Goal: Task Accomplishment & Management: Manage account settings

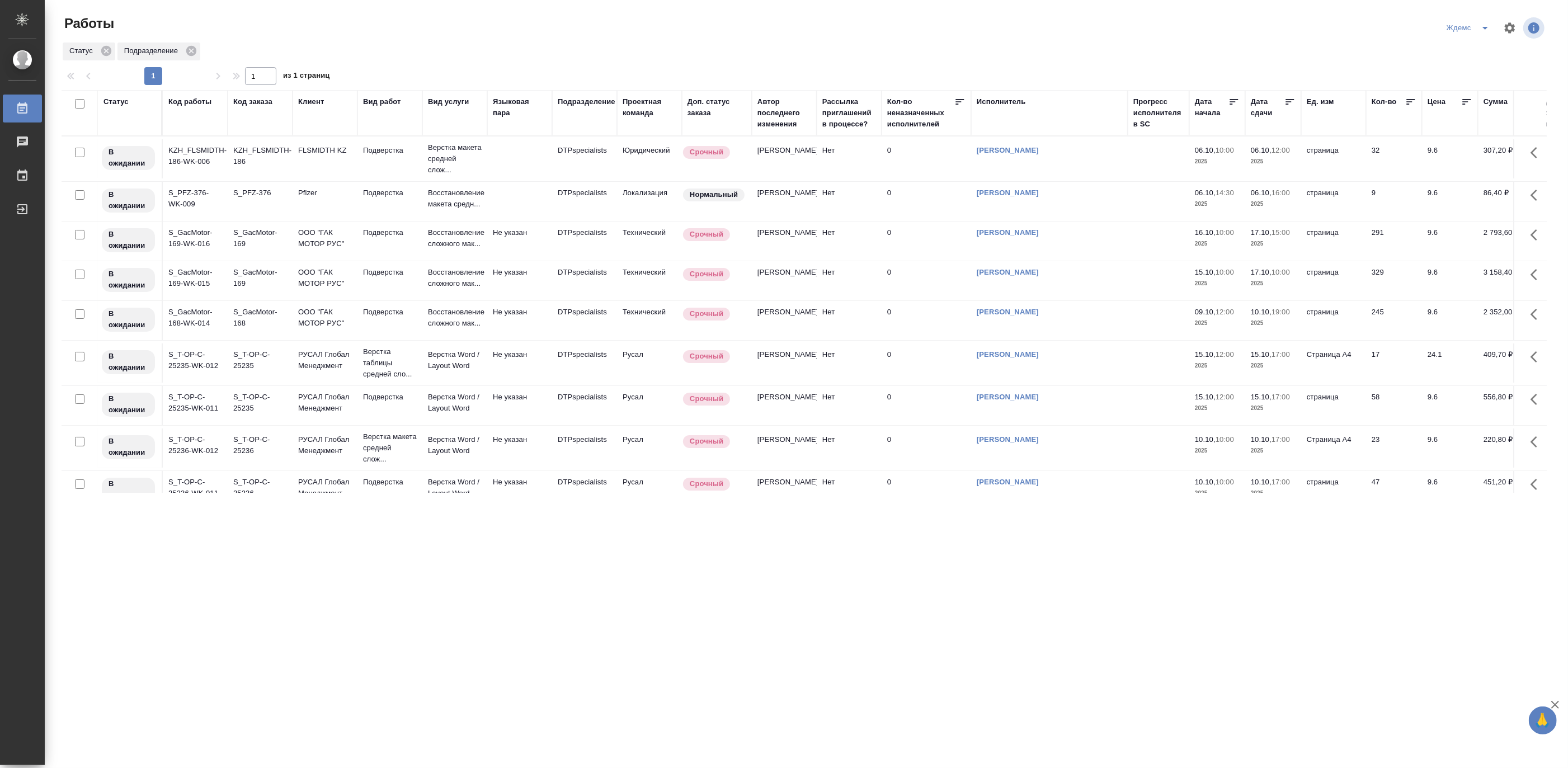
click at [1486, 24] on icon "split button" at bounding box center [1485, 27] width 13 height 13
click at [1478, 80] on li "Матвеева_назначено" at bounding box center [1474, 86] width 107 height 18
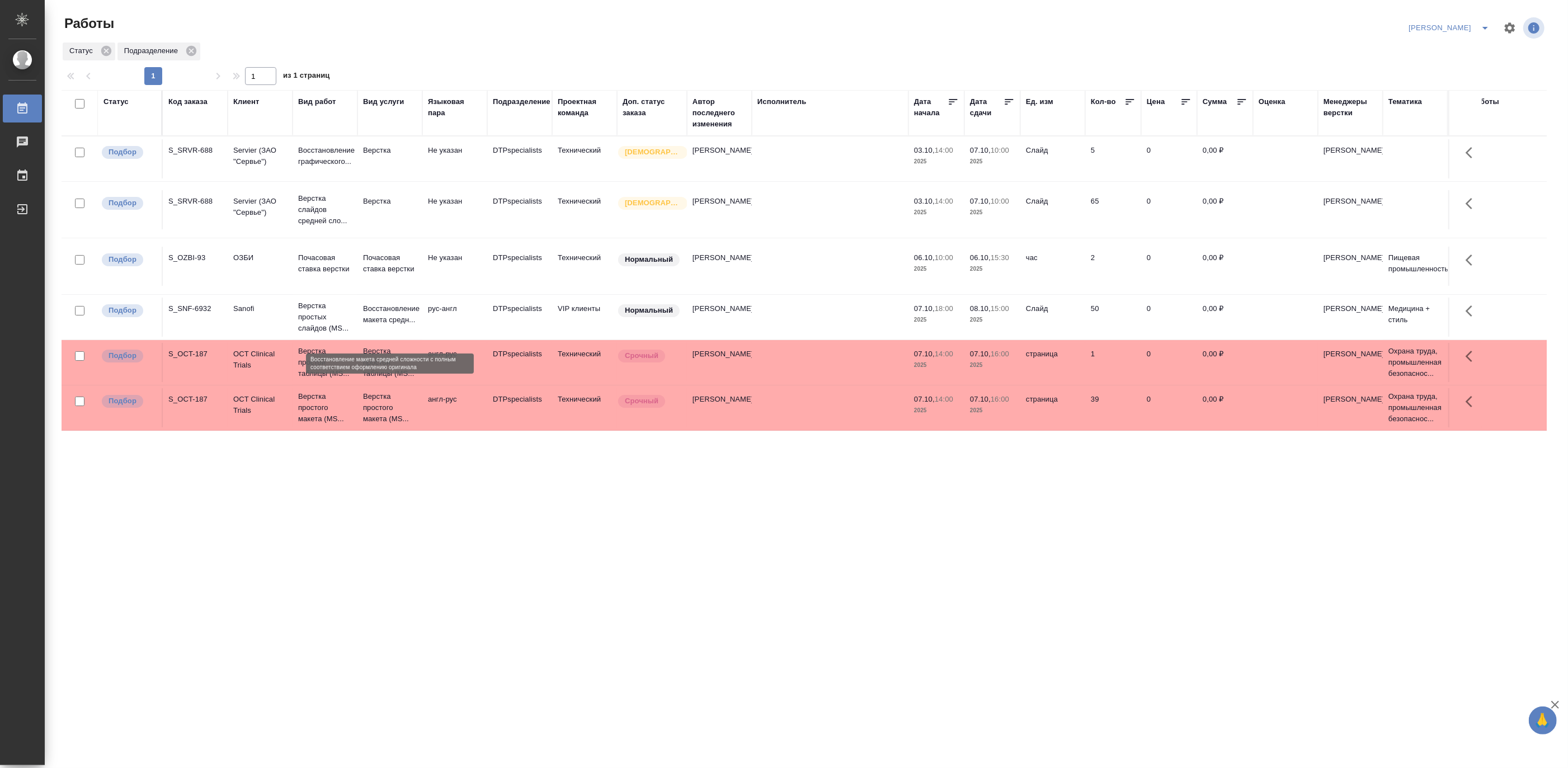
click at [376, 322] on p "Восстановление макета средн..." at bounding box center [389, 314] width 54 height 23
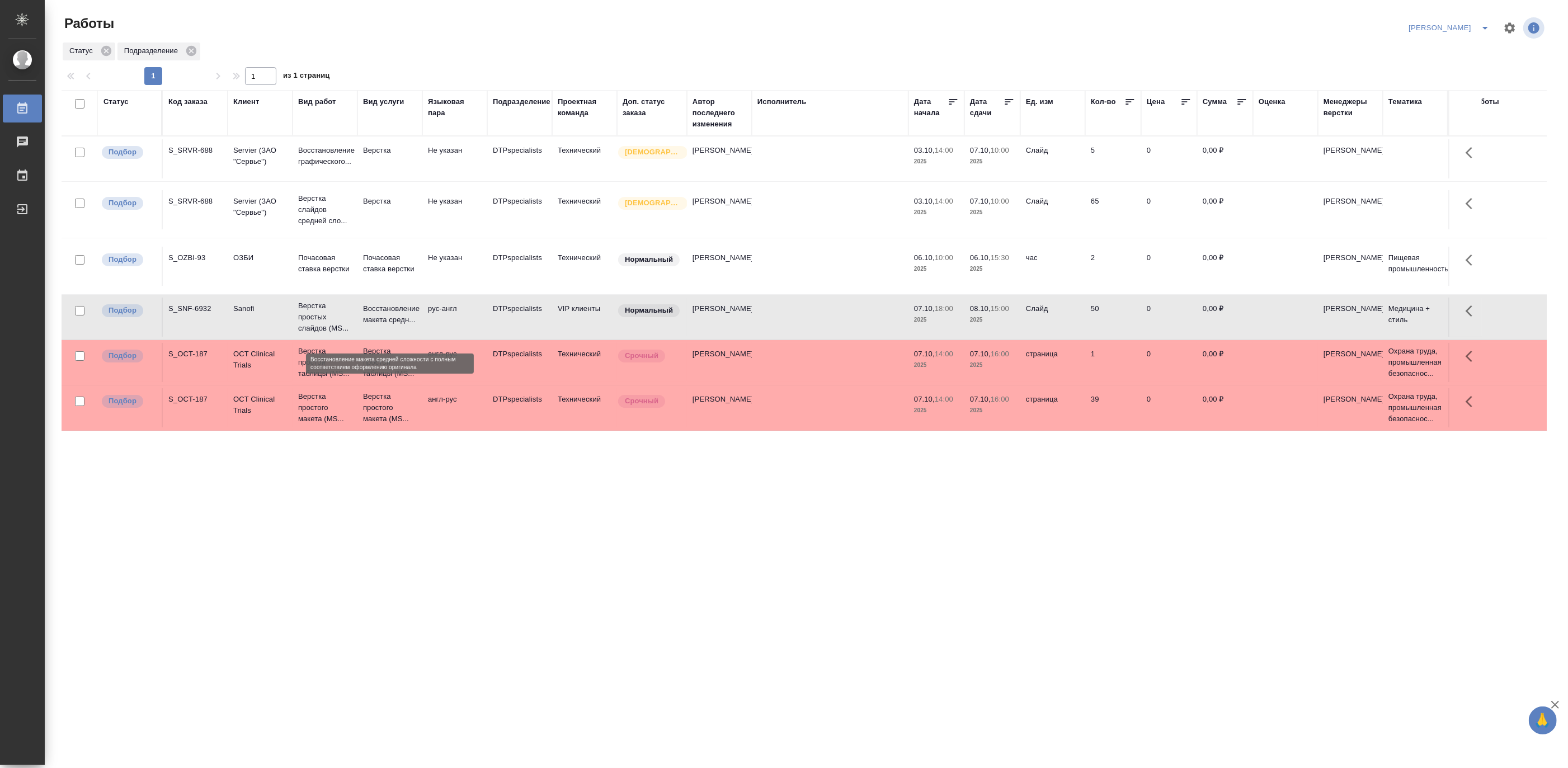
click at [376, 322] on p "Восстановление макета средн..." at bounding box center [389, 314] width 54 height 23
click at [387, 326] on p "Восстановление макета средн..." at bounding box center [389, 314] width 54 height 23
click at [1486, 27] on icon "split button" at bounding box center [1485, 27] width 6 height 3
click at [1463, 48] on li "Матвеева_В работе" at bounding box center [1442, 50] width 107 height 18
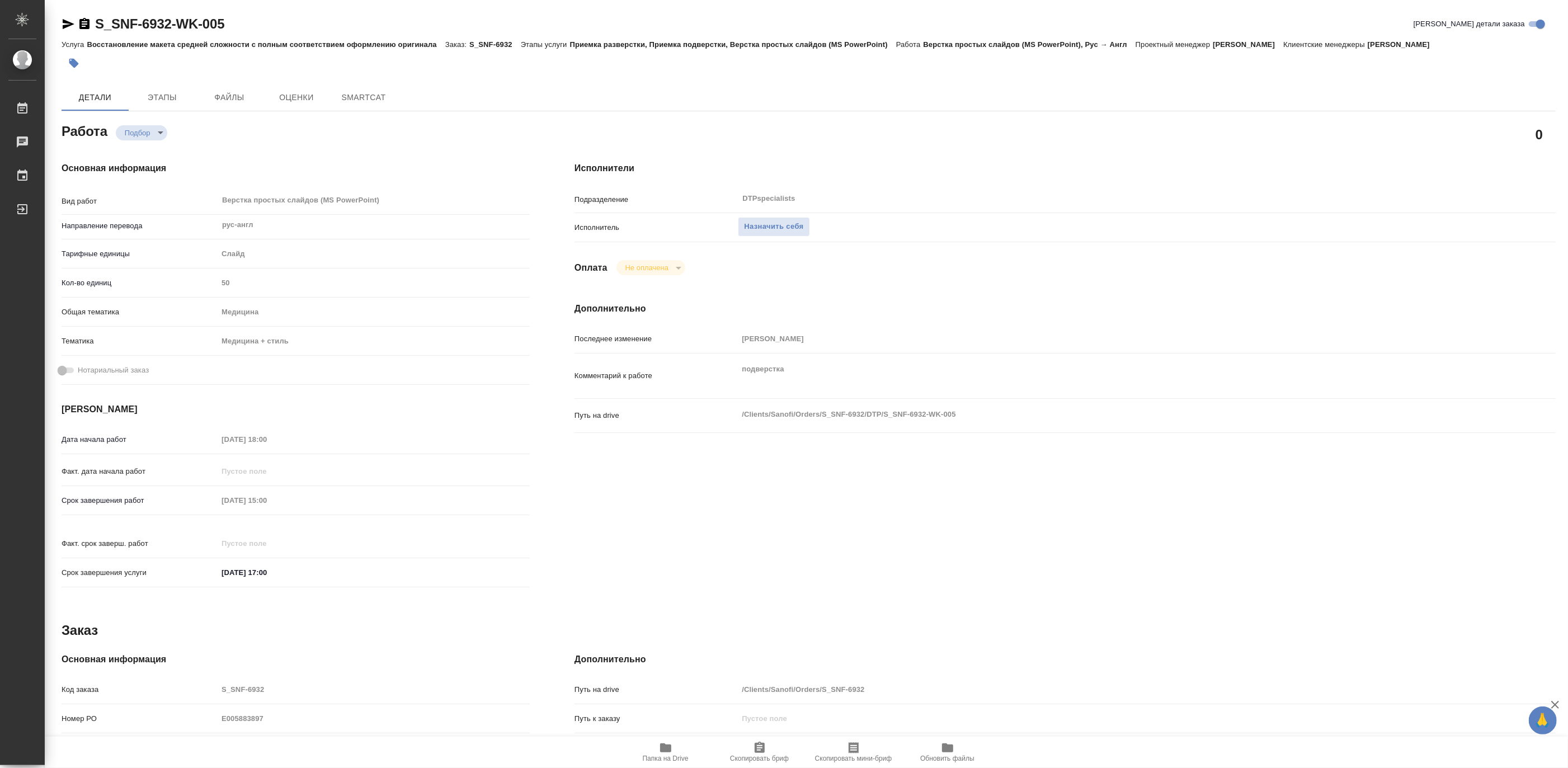
type textarea "x"
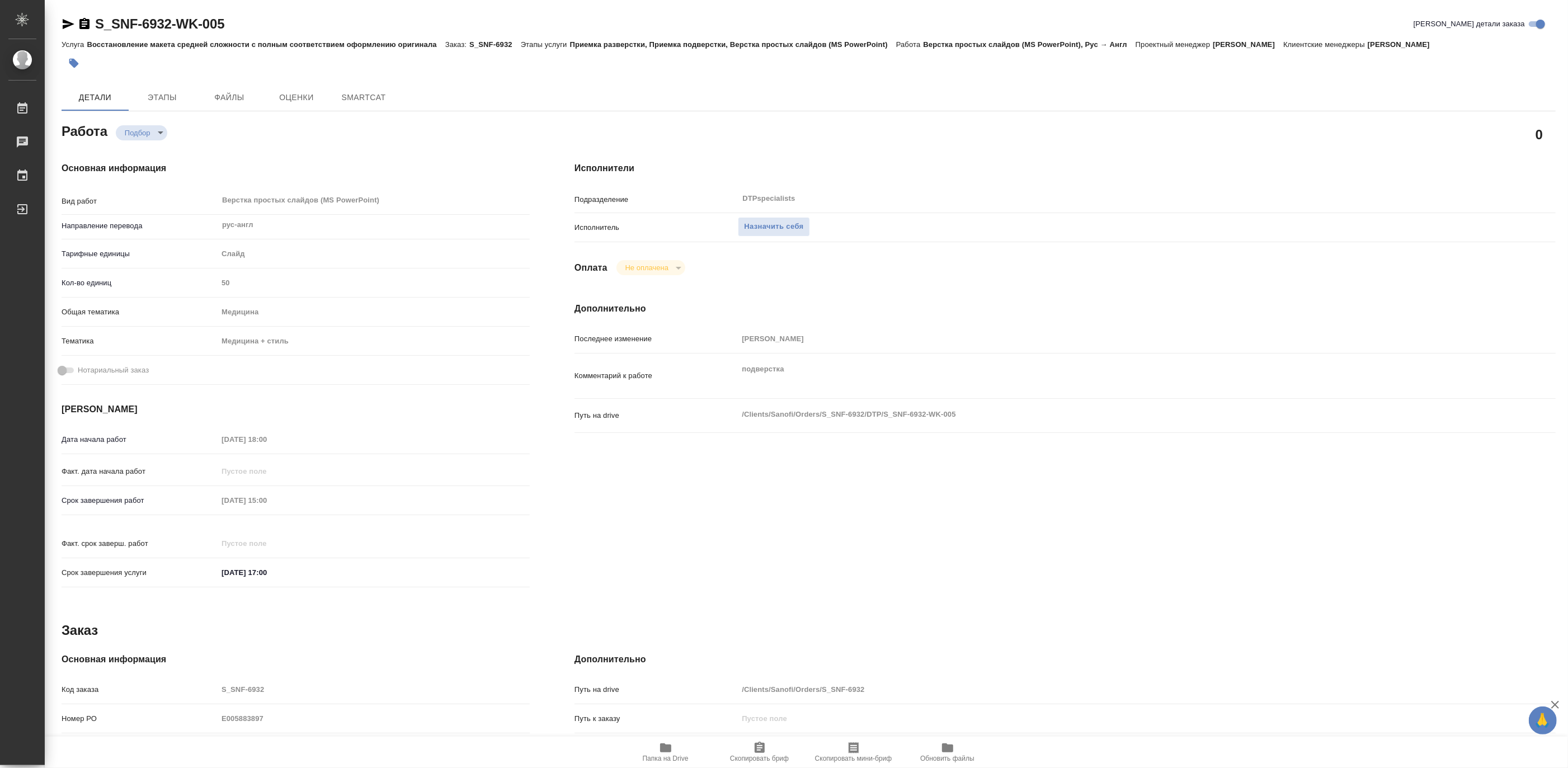
type textarea "x"
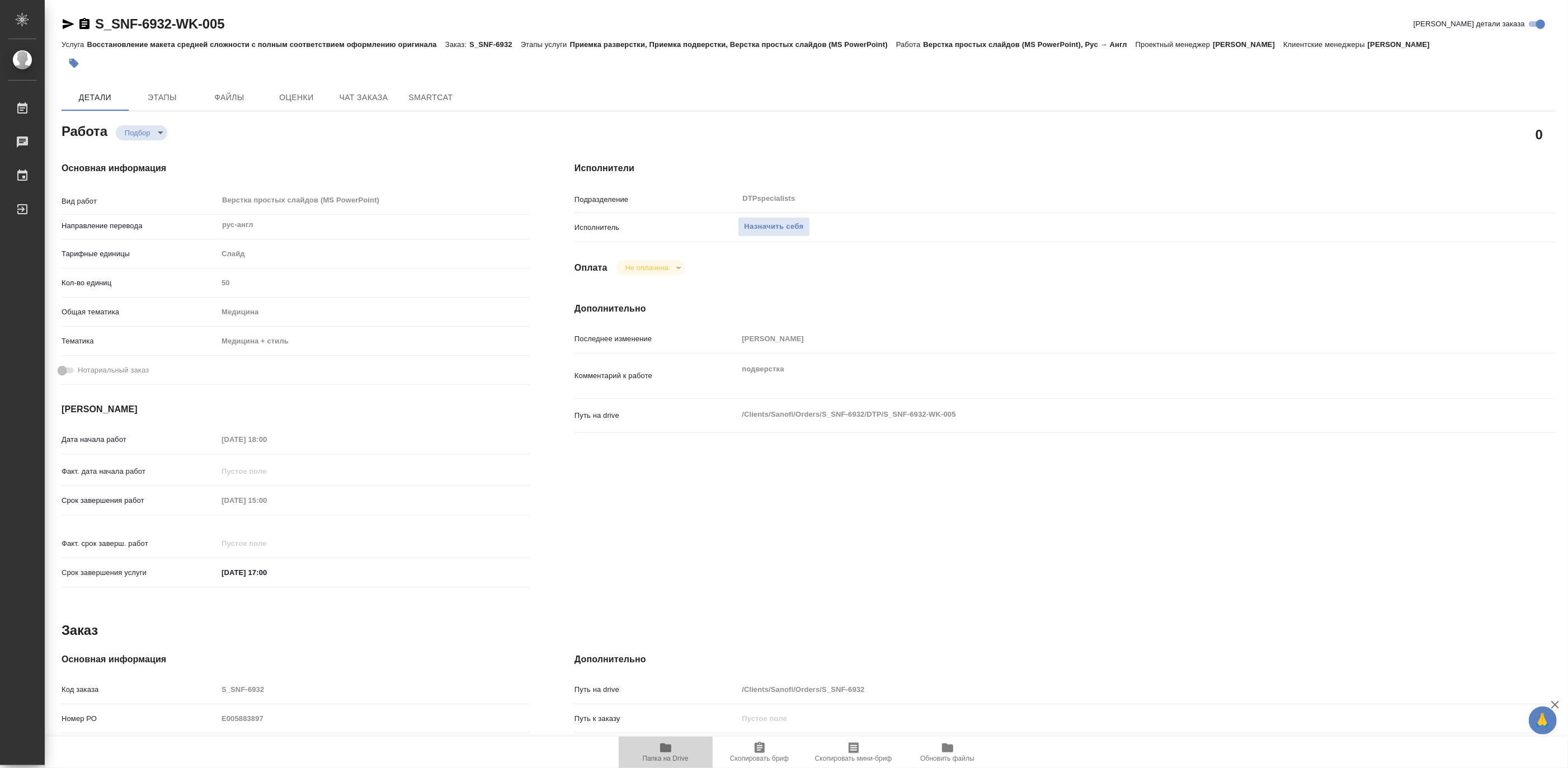
click at [662, 754] on icon "button" at bounding box center [666, 748] width 13 height 13
type textarea "x"
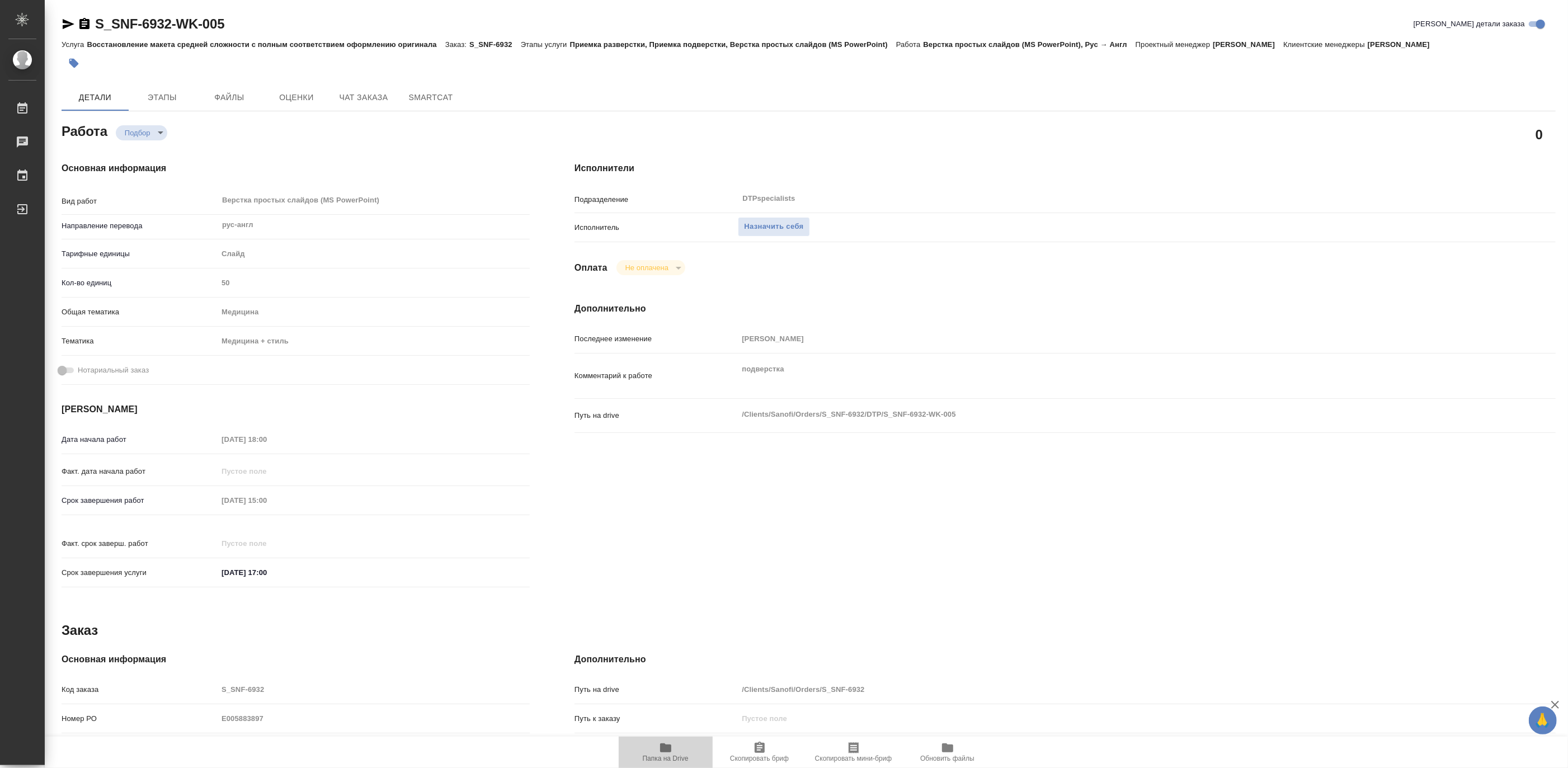
type textarea "x"
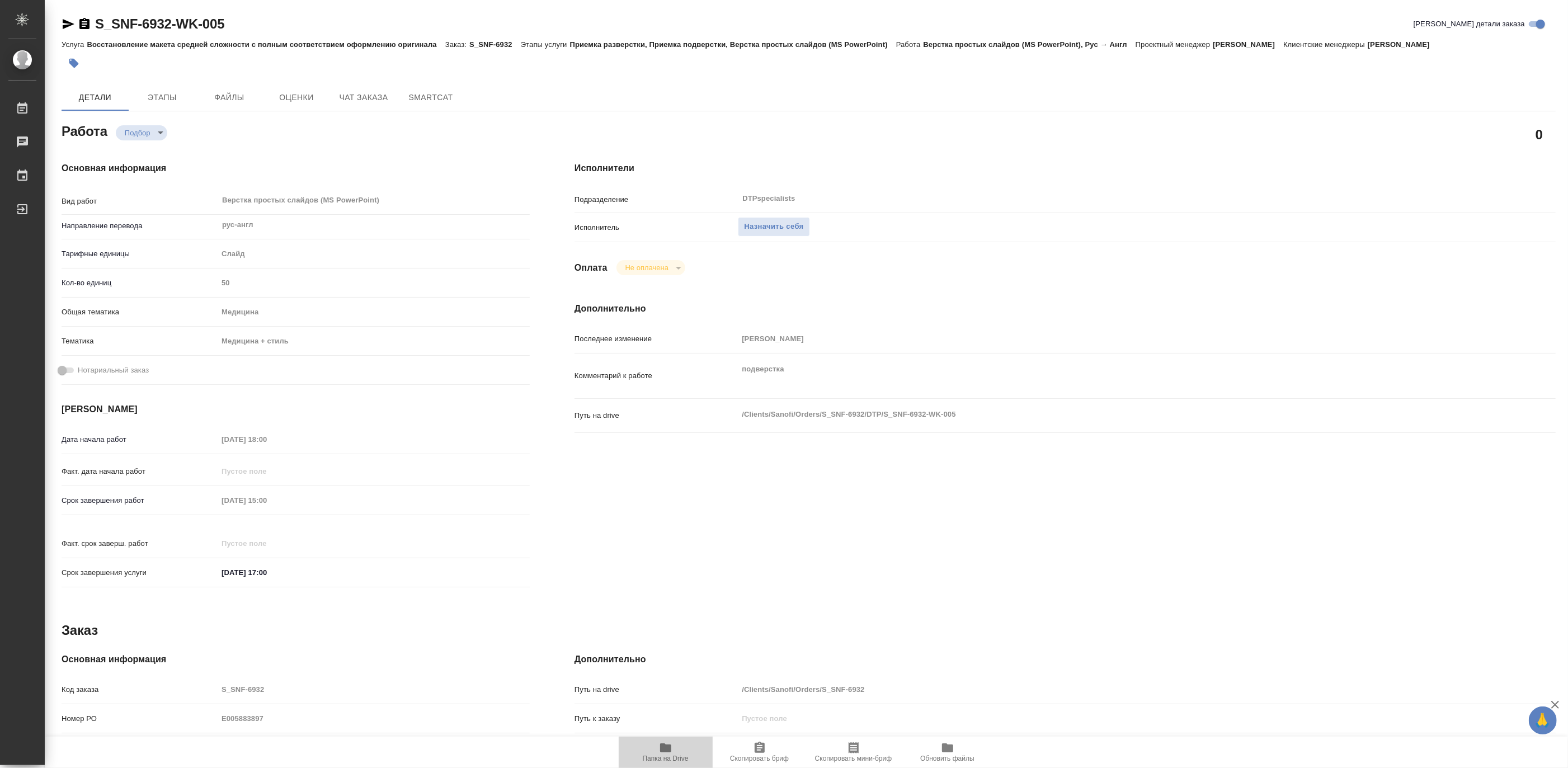
type textarea "x"
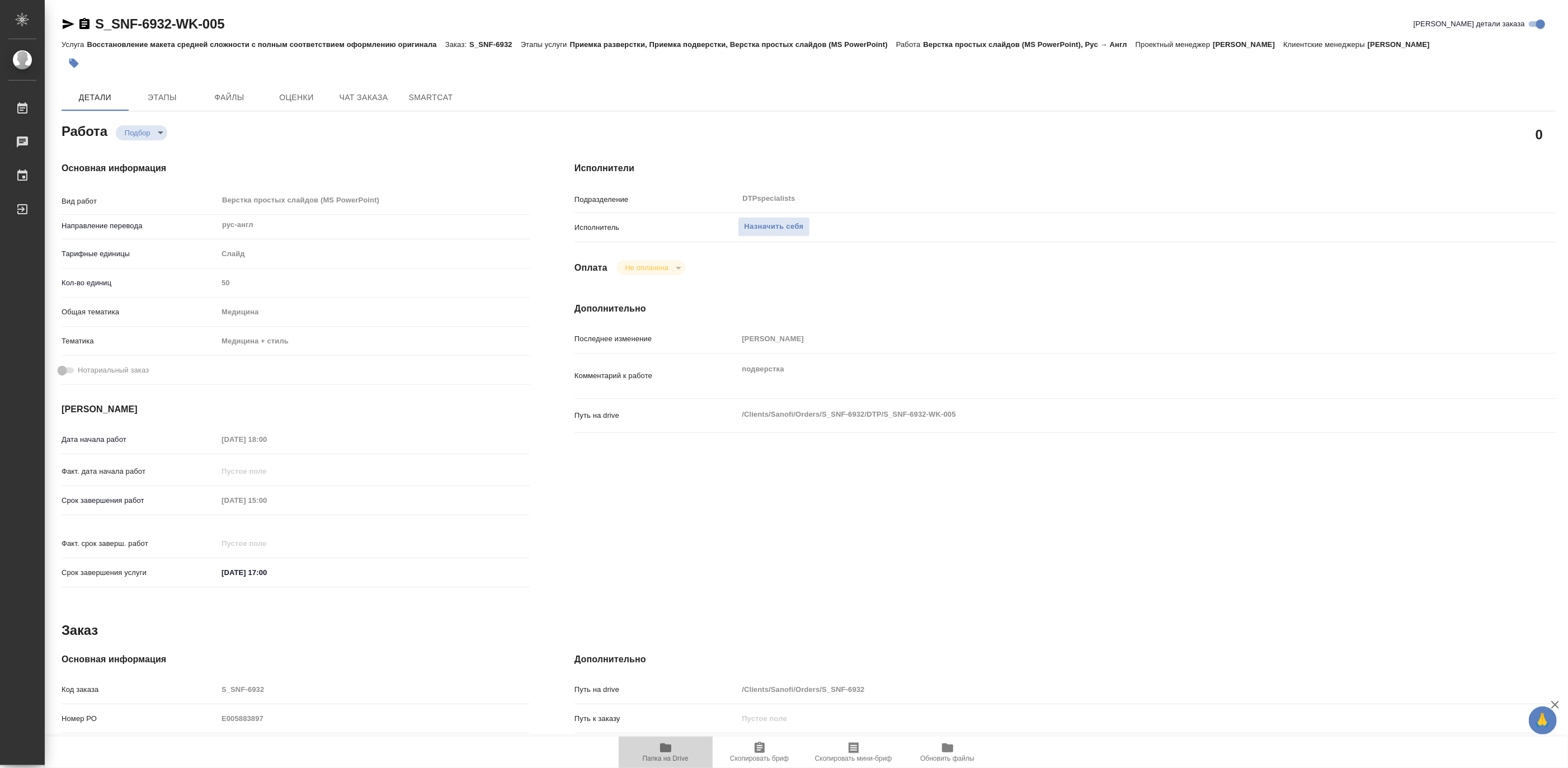
type textarea "x"
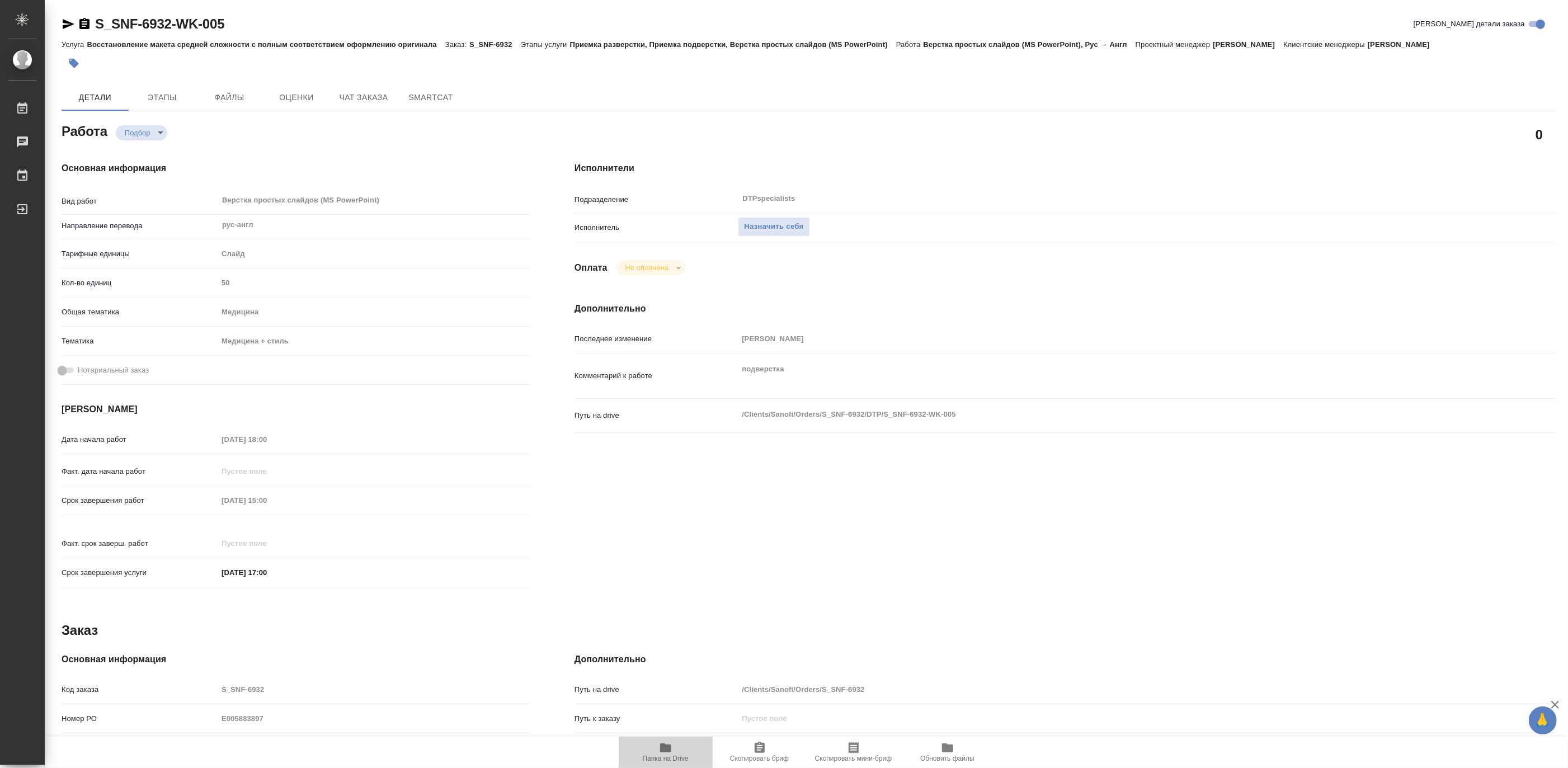
type textarea "x"
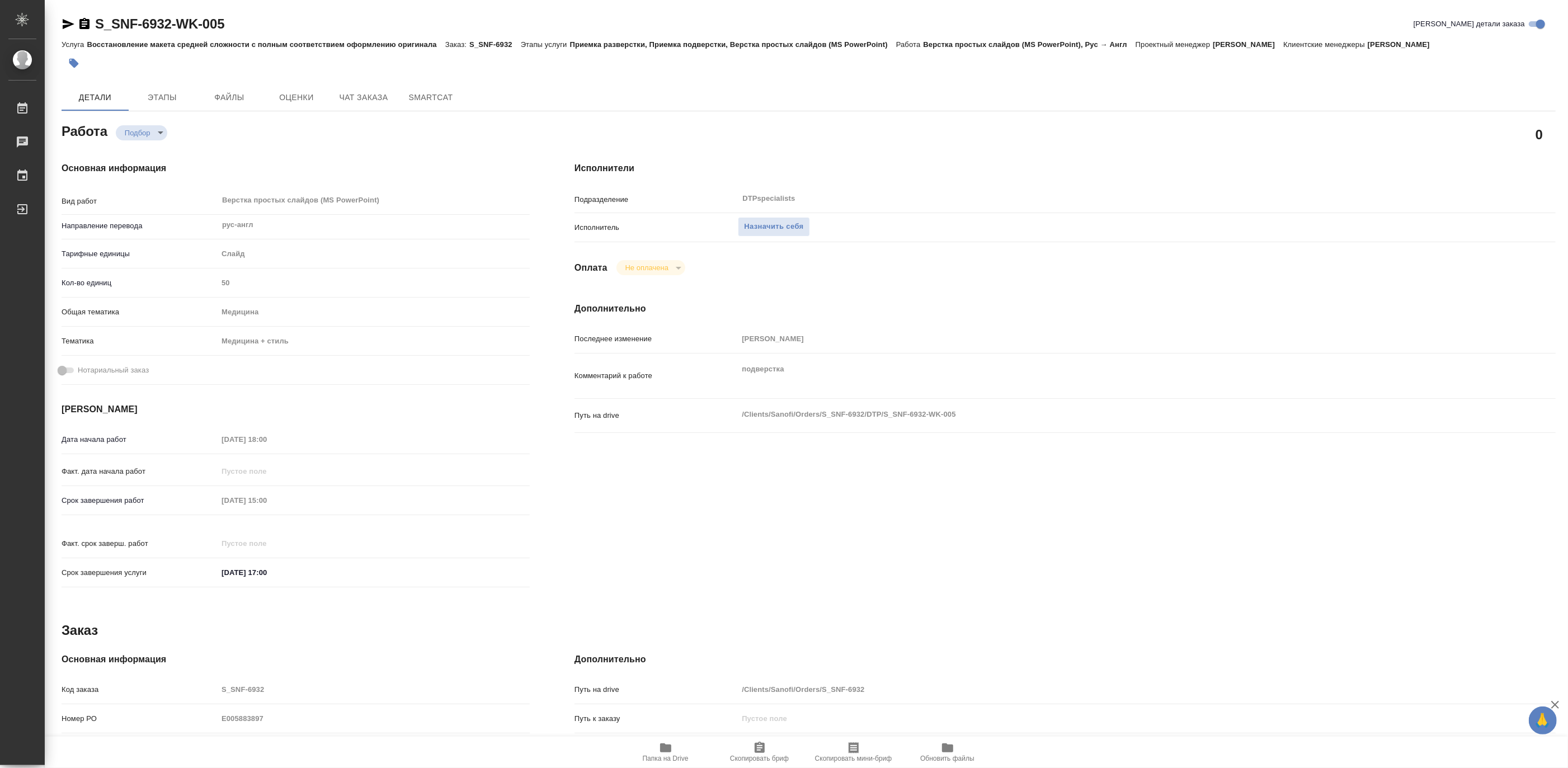
type textarea "x"
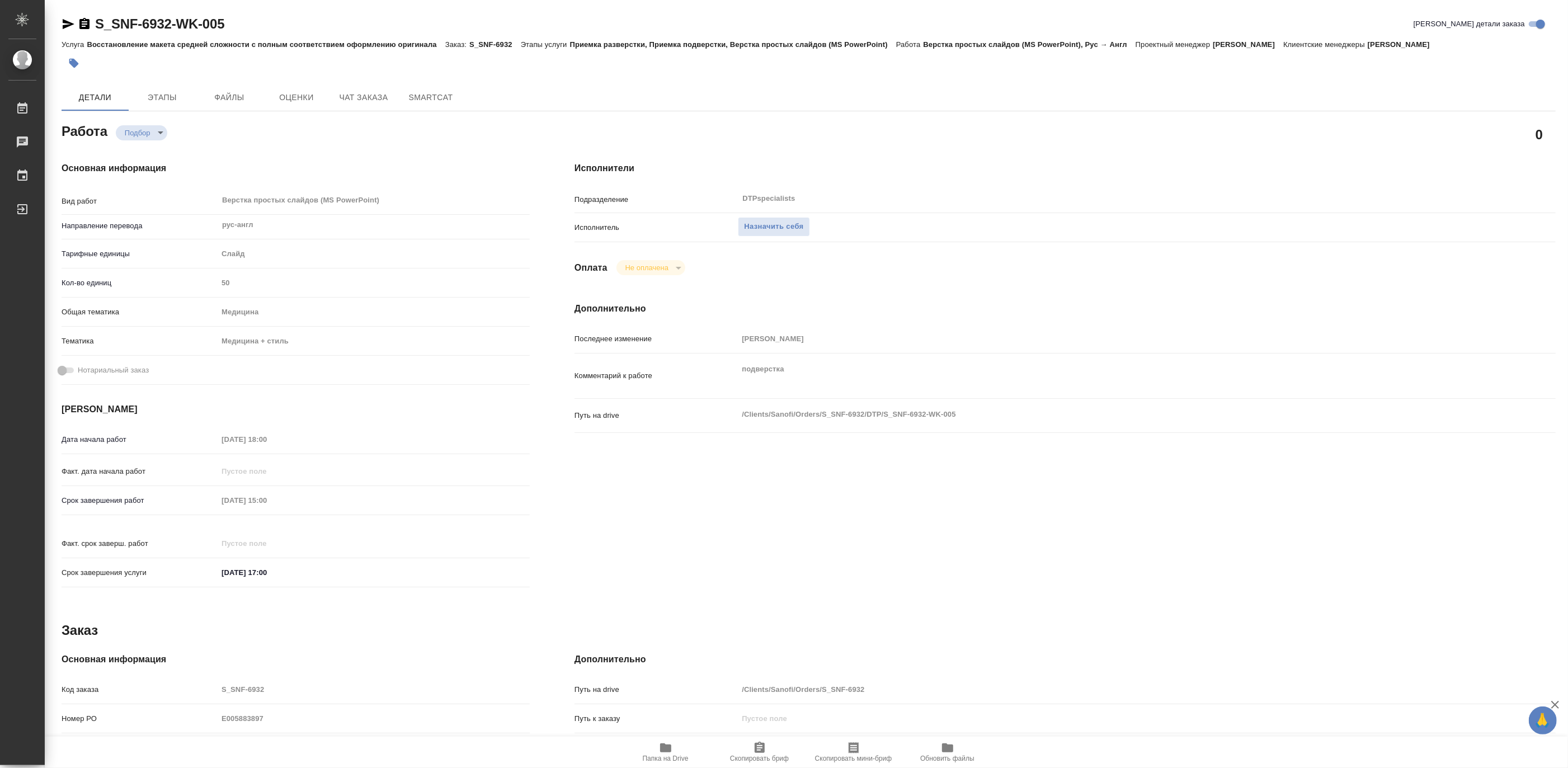
type textarea "x"
click at [160, 94] on span "Этапы" at bounding box center [162, 98] width 54 height 14
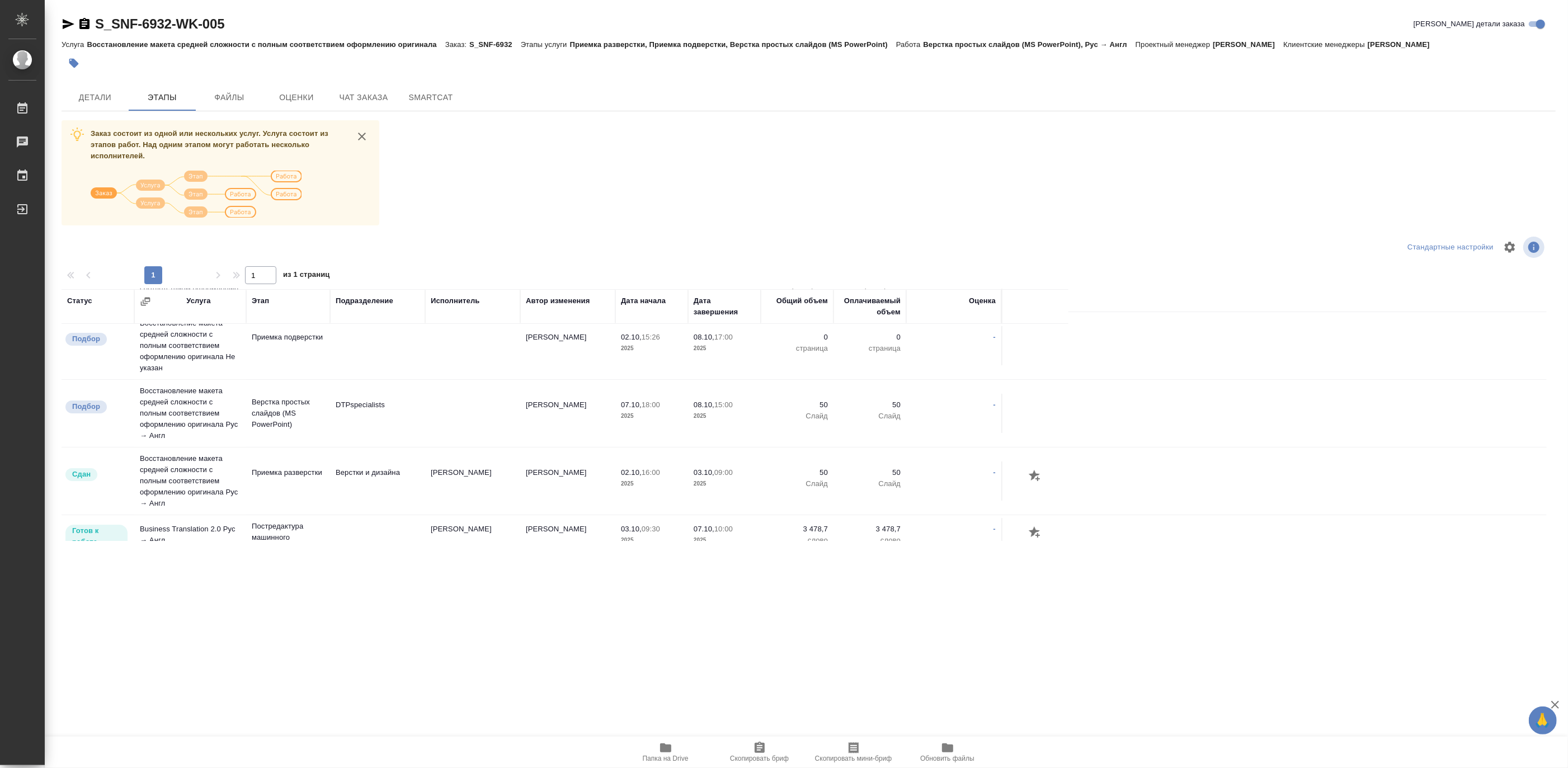
scroll to position [124, 0]
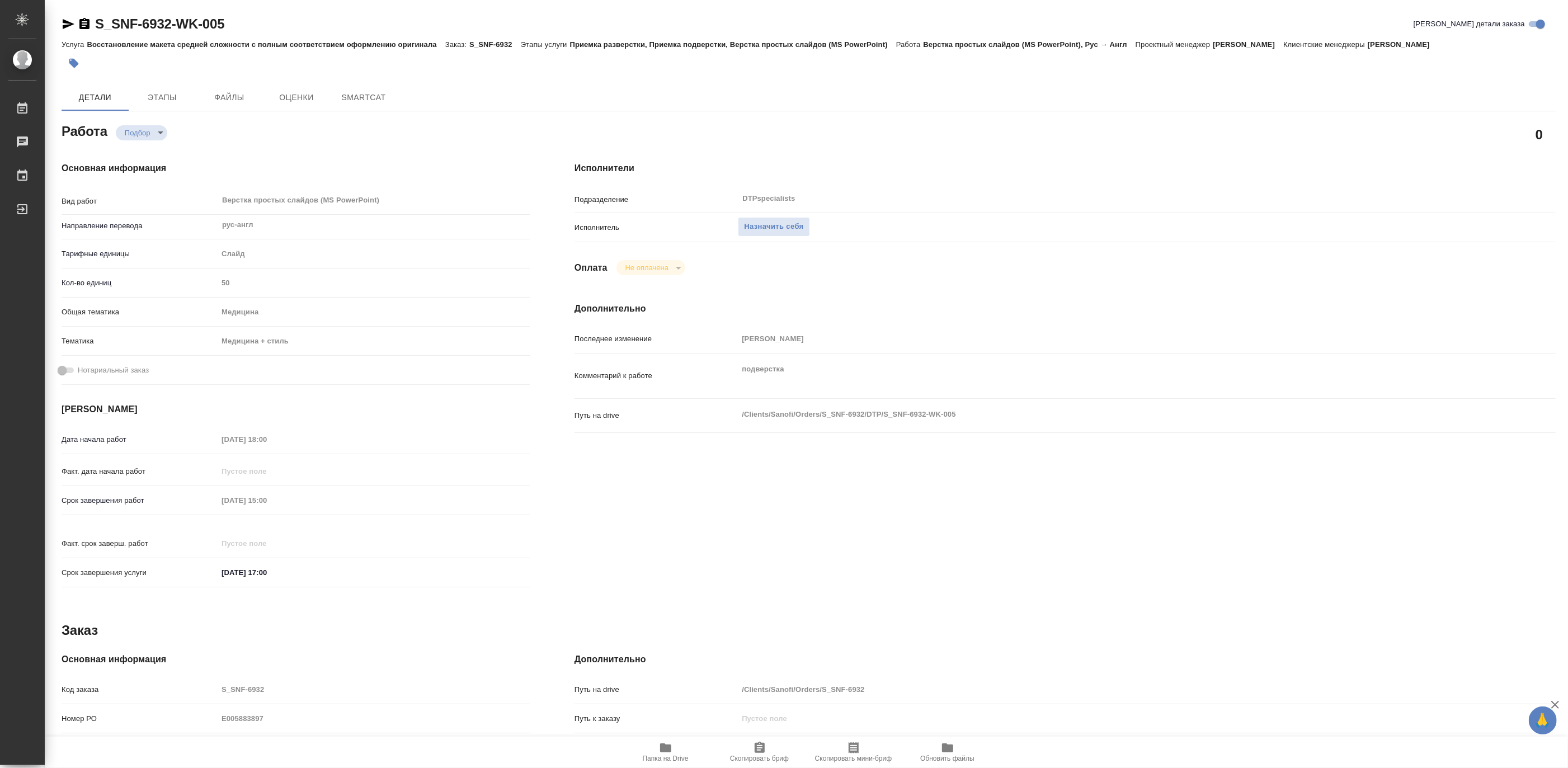
type textarea "x"
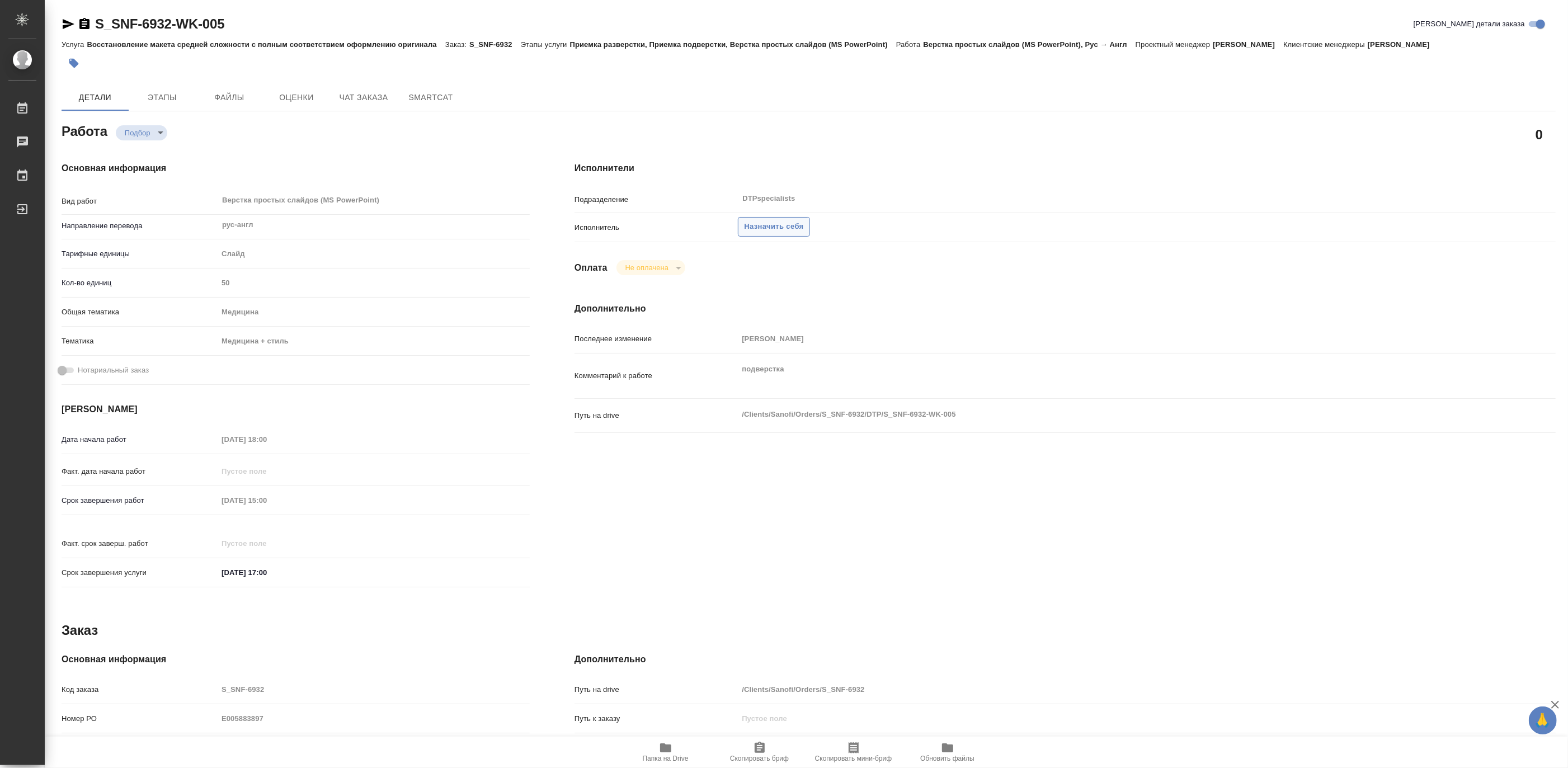
type textarea "x"
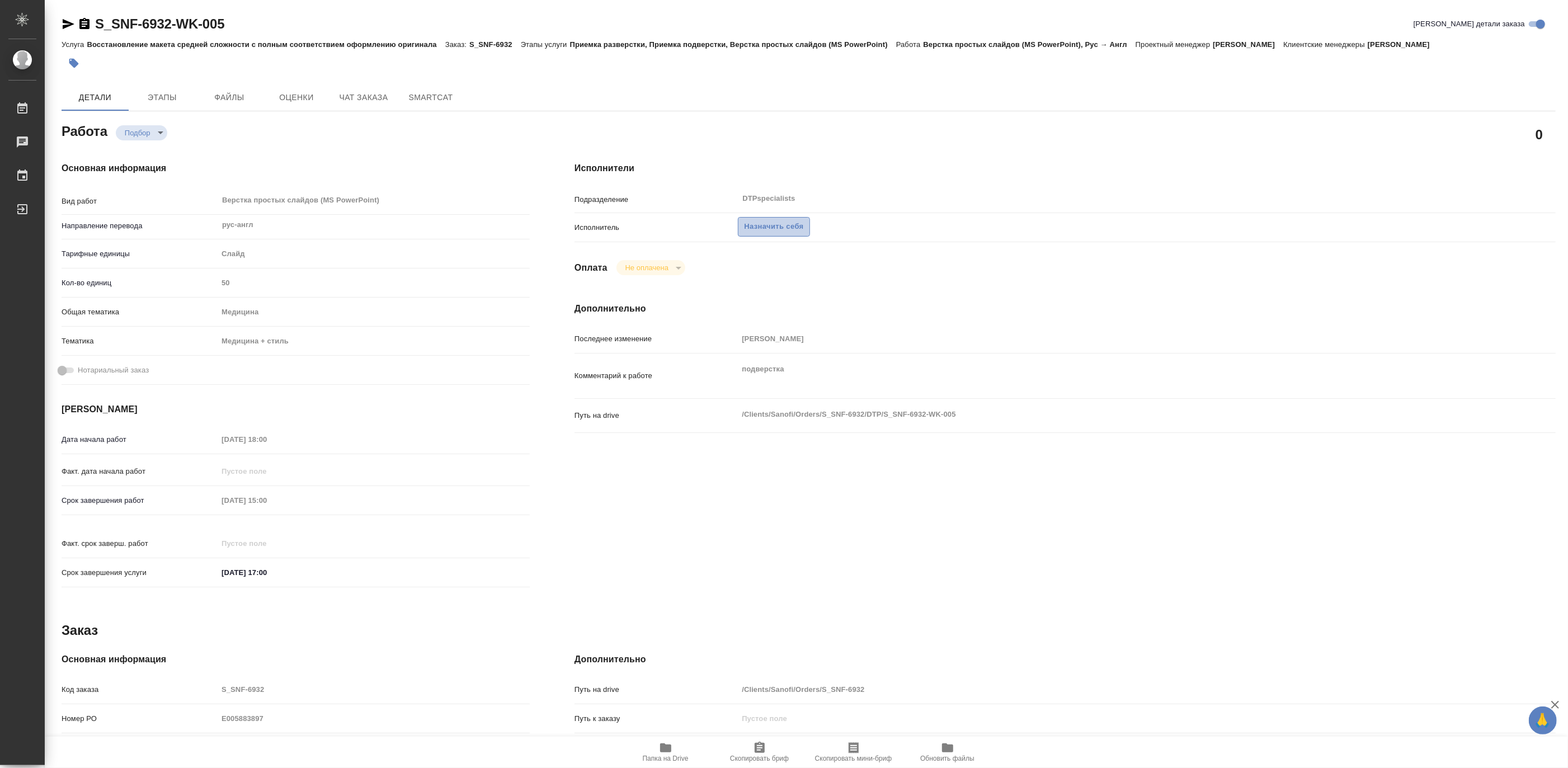
click at [776, 226] on span "Назначить себя" at bounding box center [774, 227] width 60 height 13
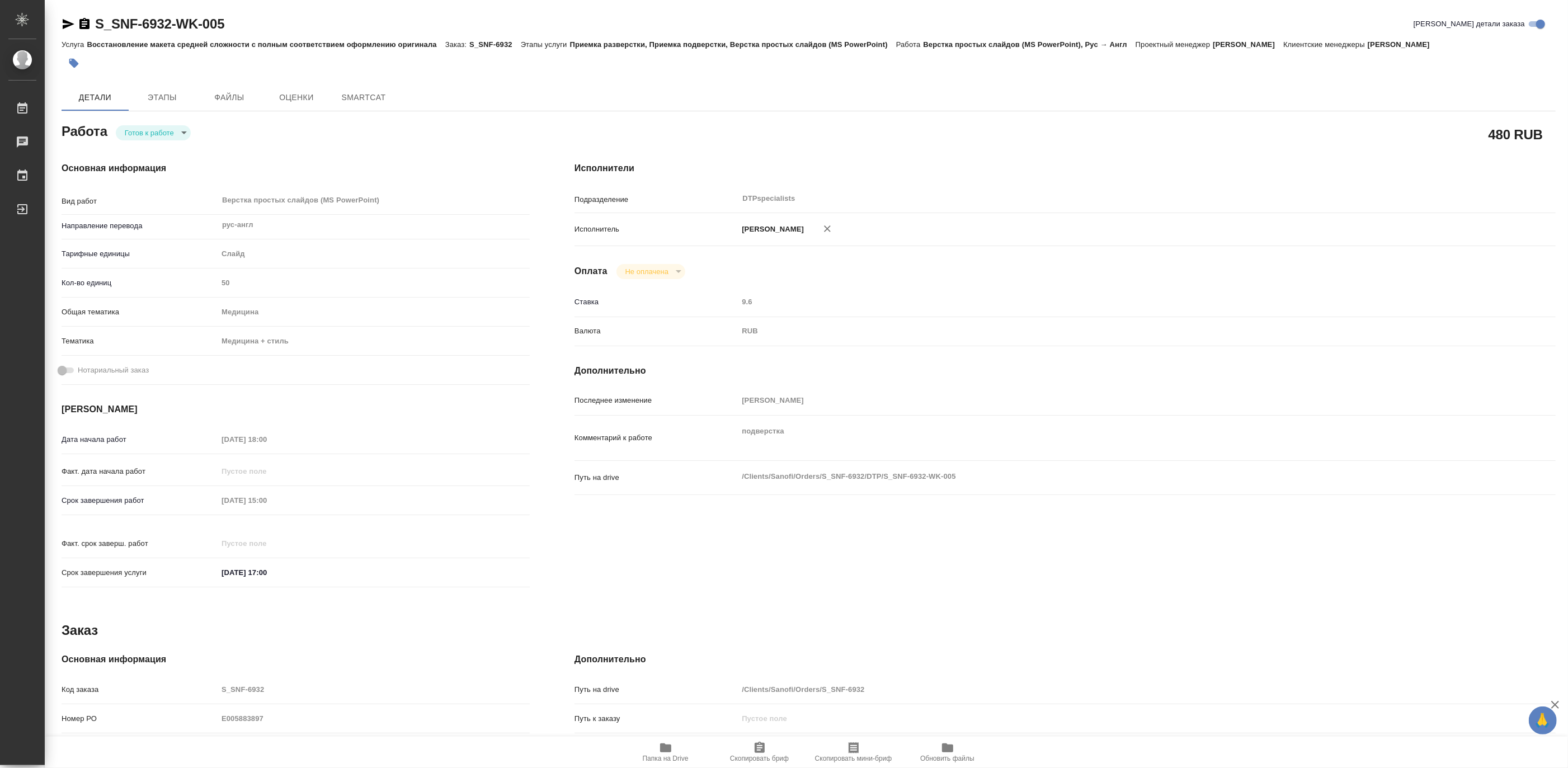
type textarea "x"
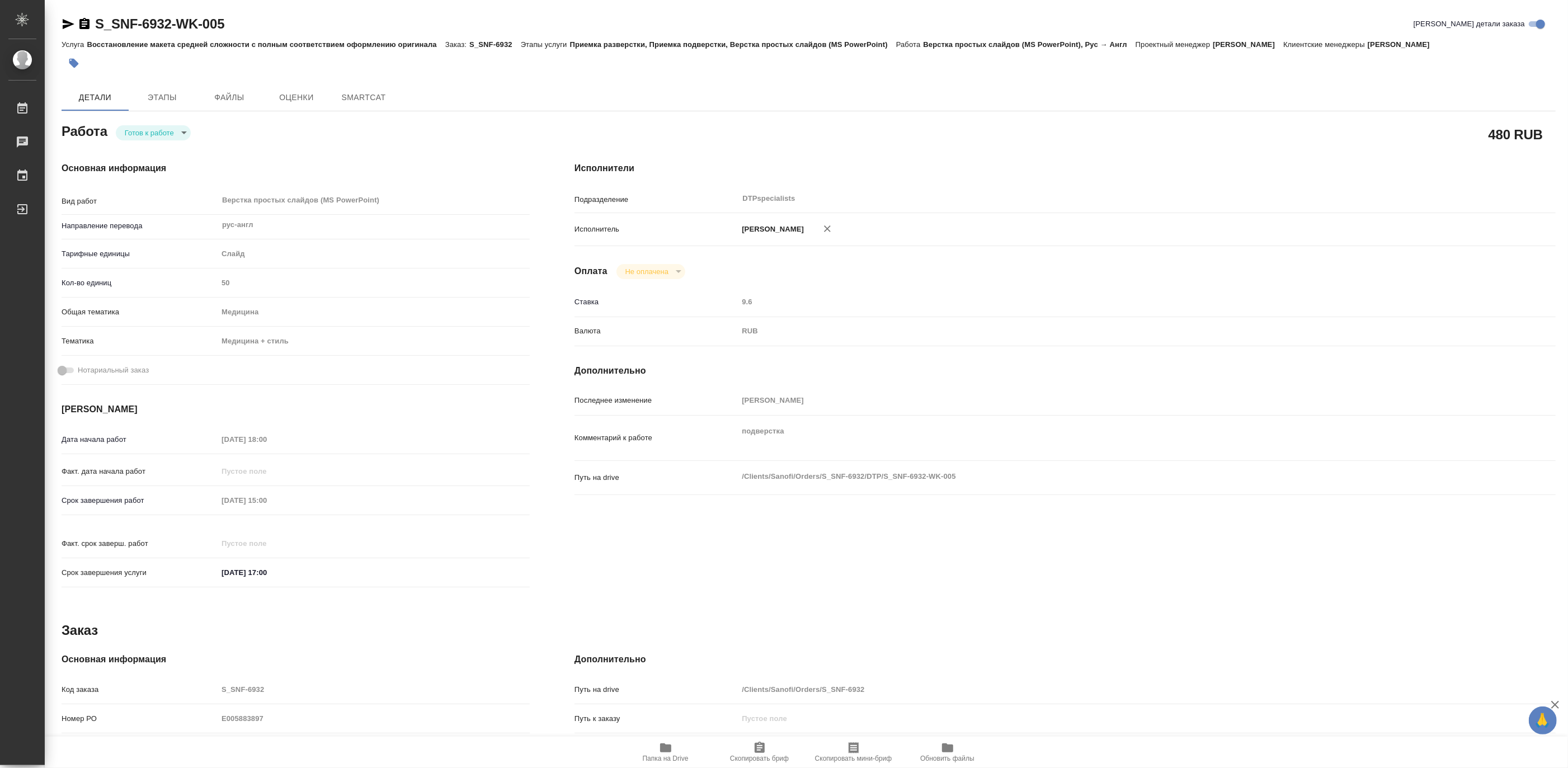
type textarea "x"
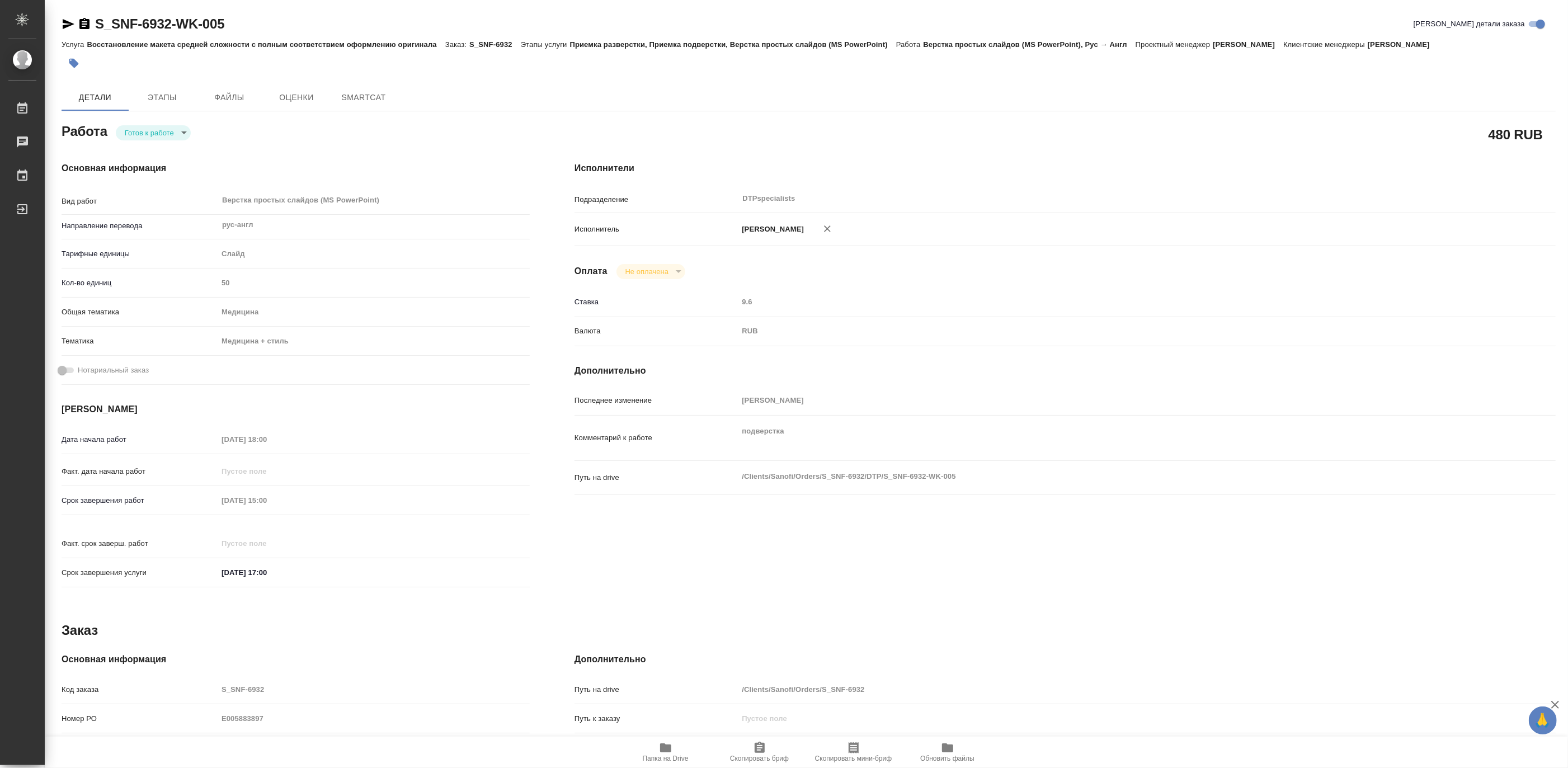
type textarea "x"
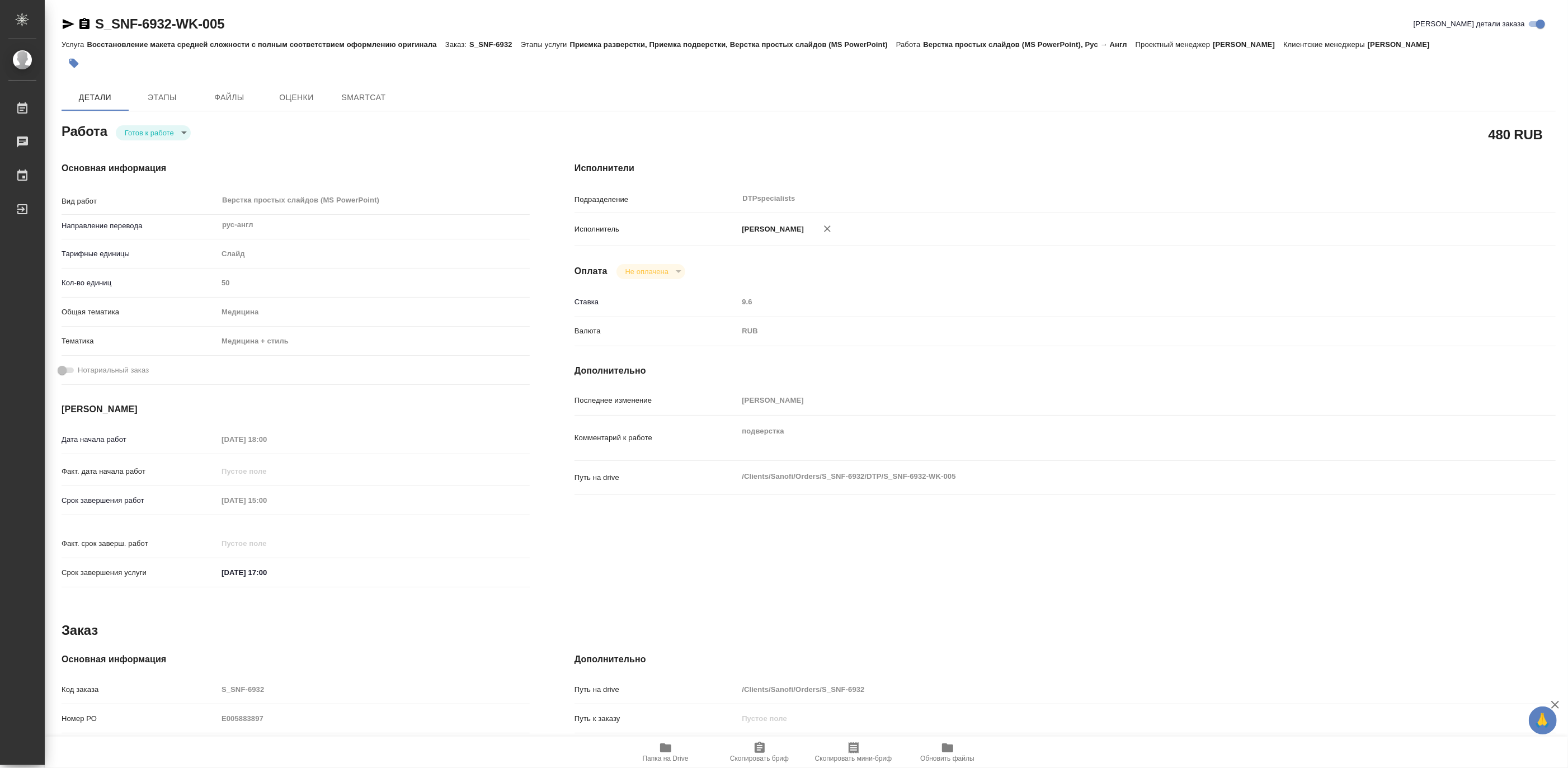
type textarea "x"
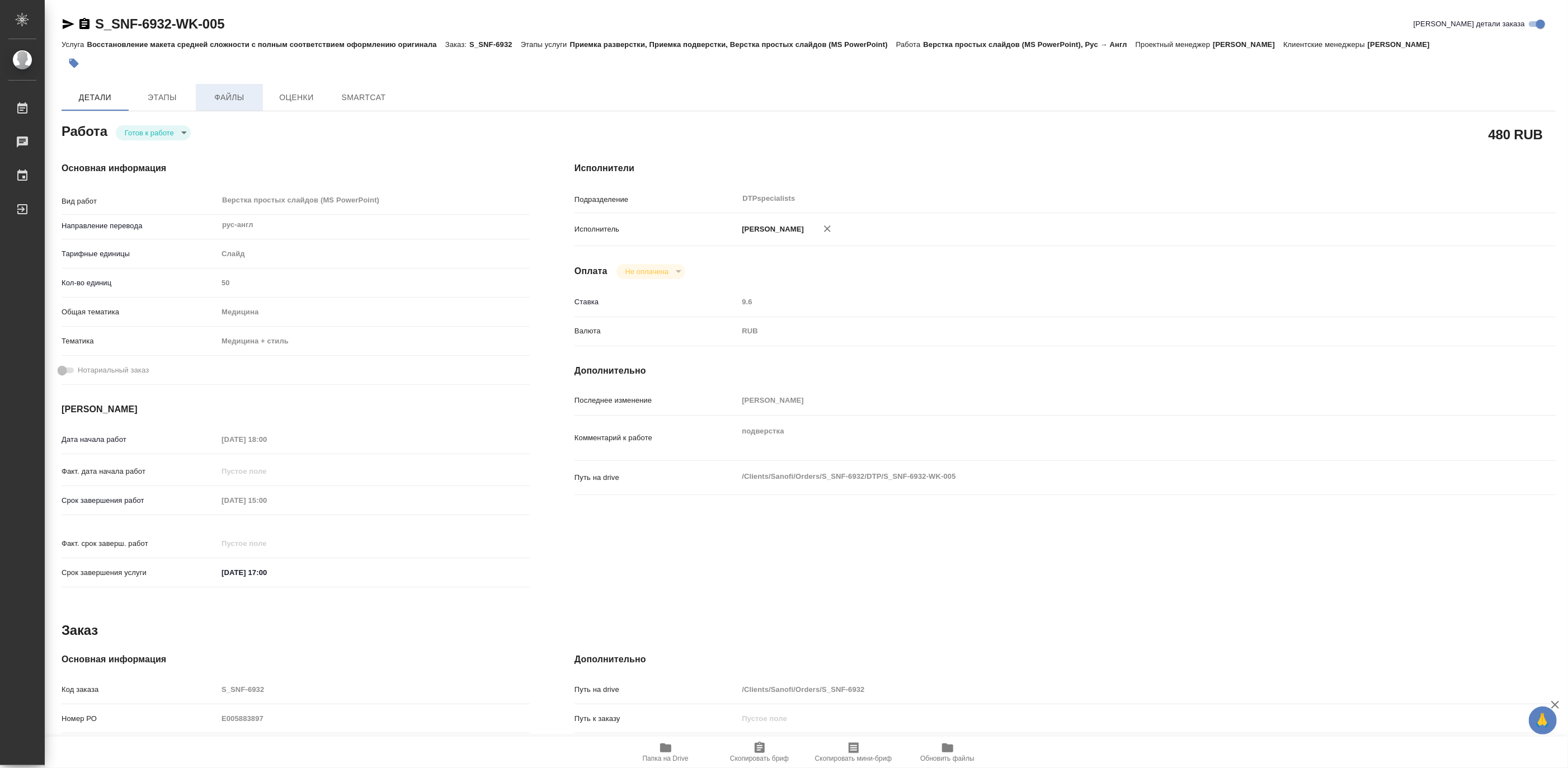
type textarea "x"
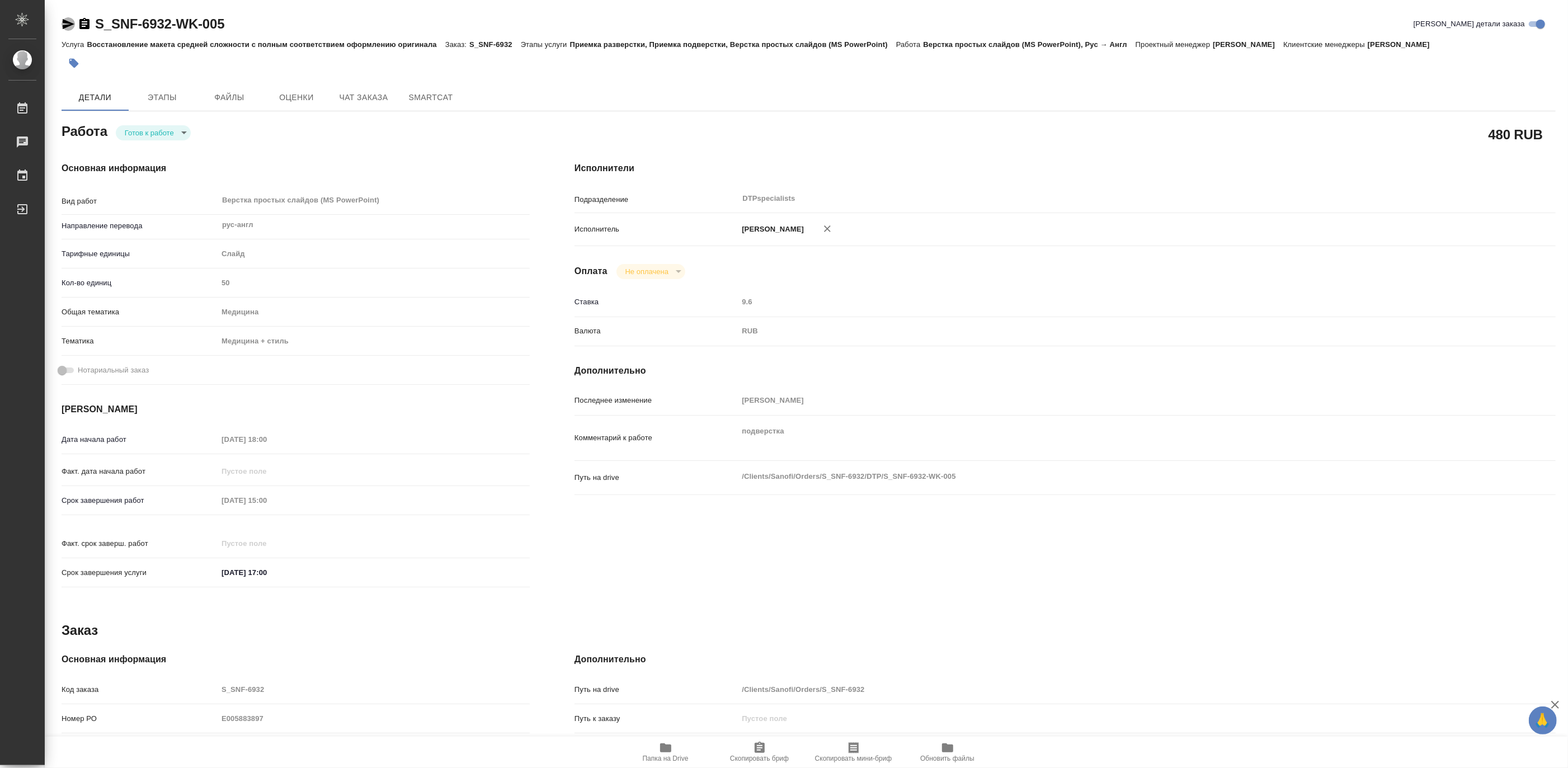
click at [62, 27] on icon "button" at bounding box center [68, 24] width 11 height 10
type textarea "x"
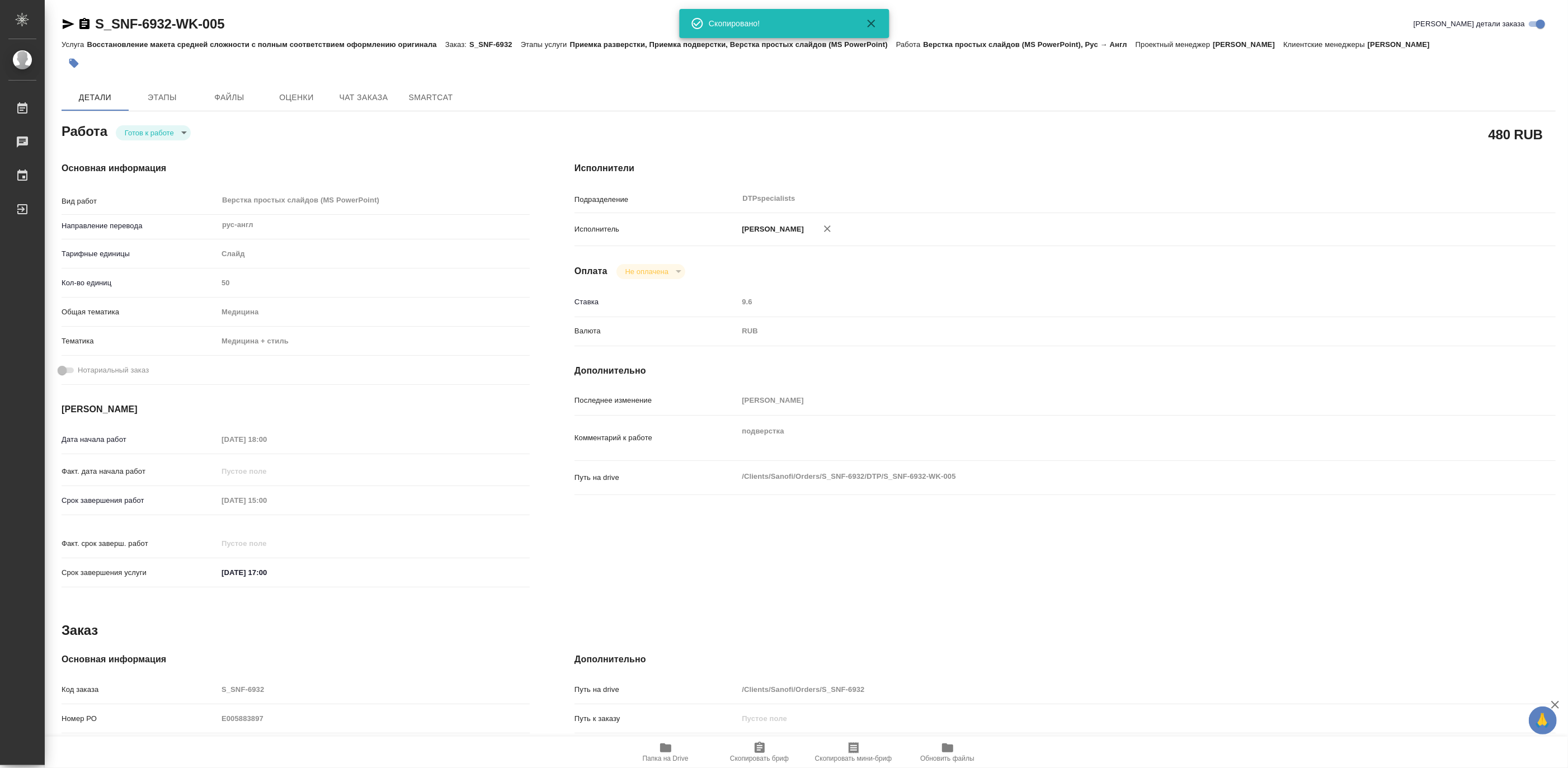
type textarea "x"
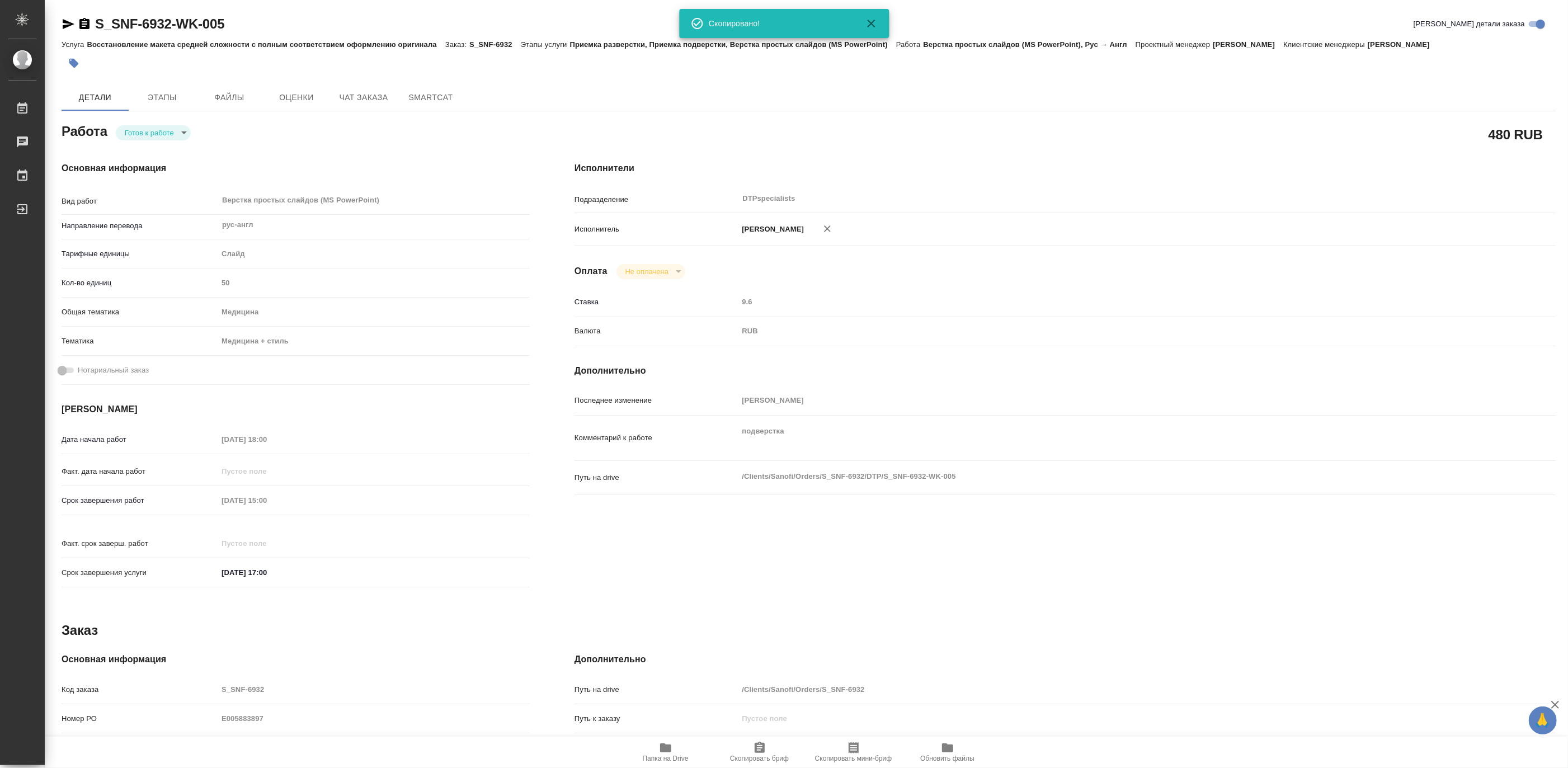
type textarea "x"
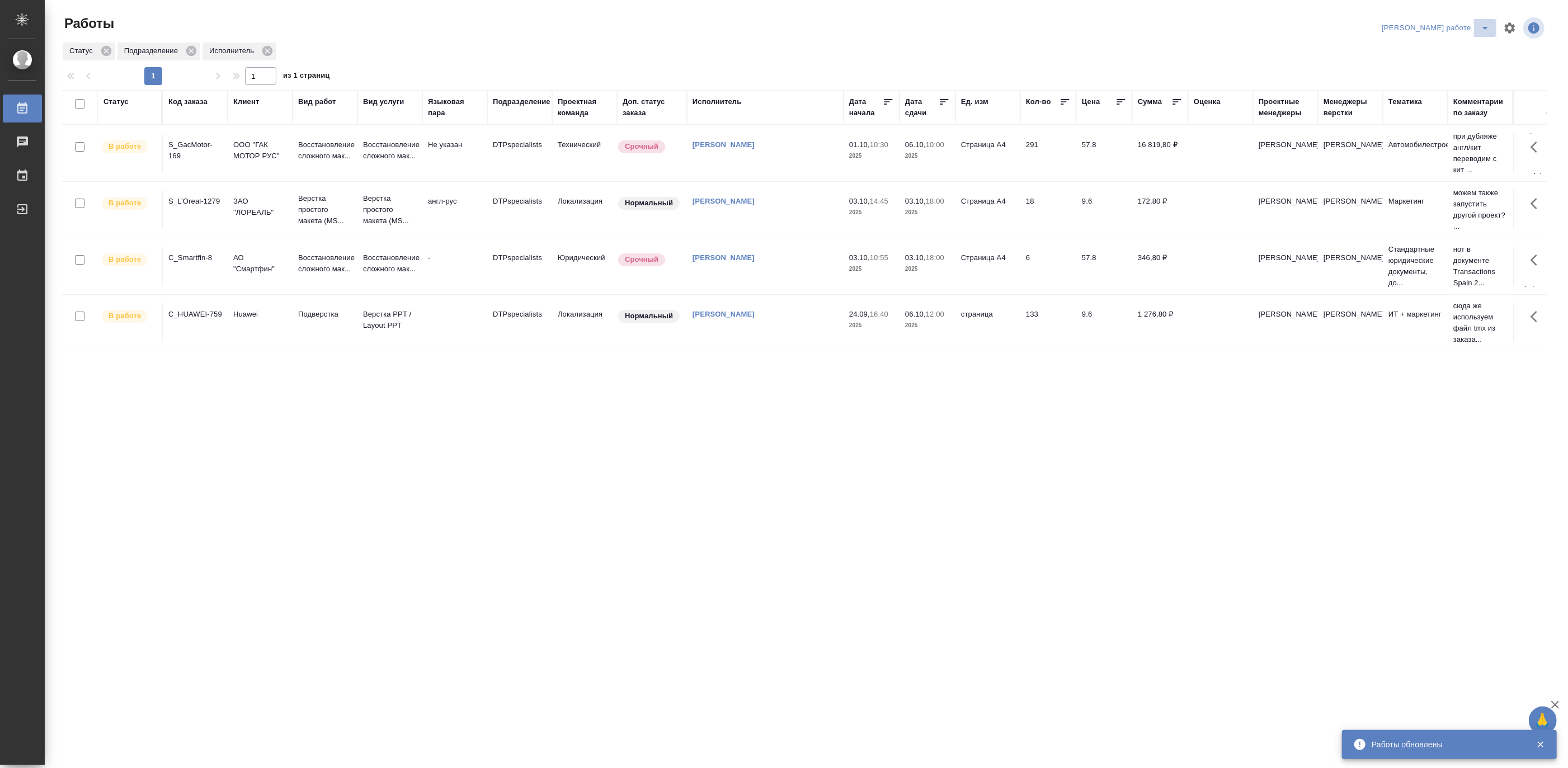
click at [1483, 25] on icon "split button" at bounding box center [1485, 27] width 13 height 13
click at [1447, 69] on li "Матвеева_назначено" at bounding box center [1444, 68] width 101 height 18
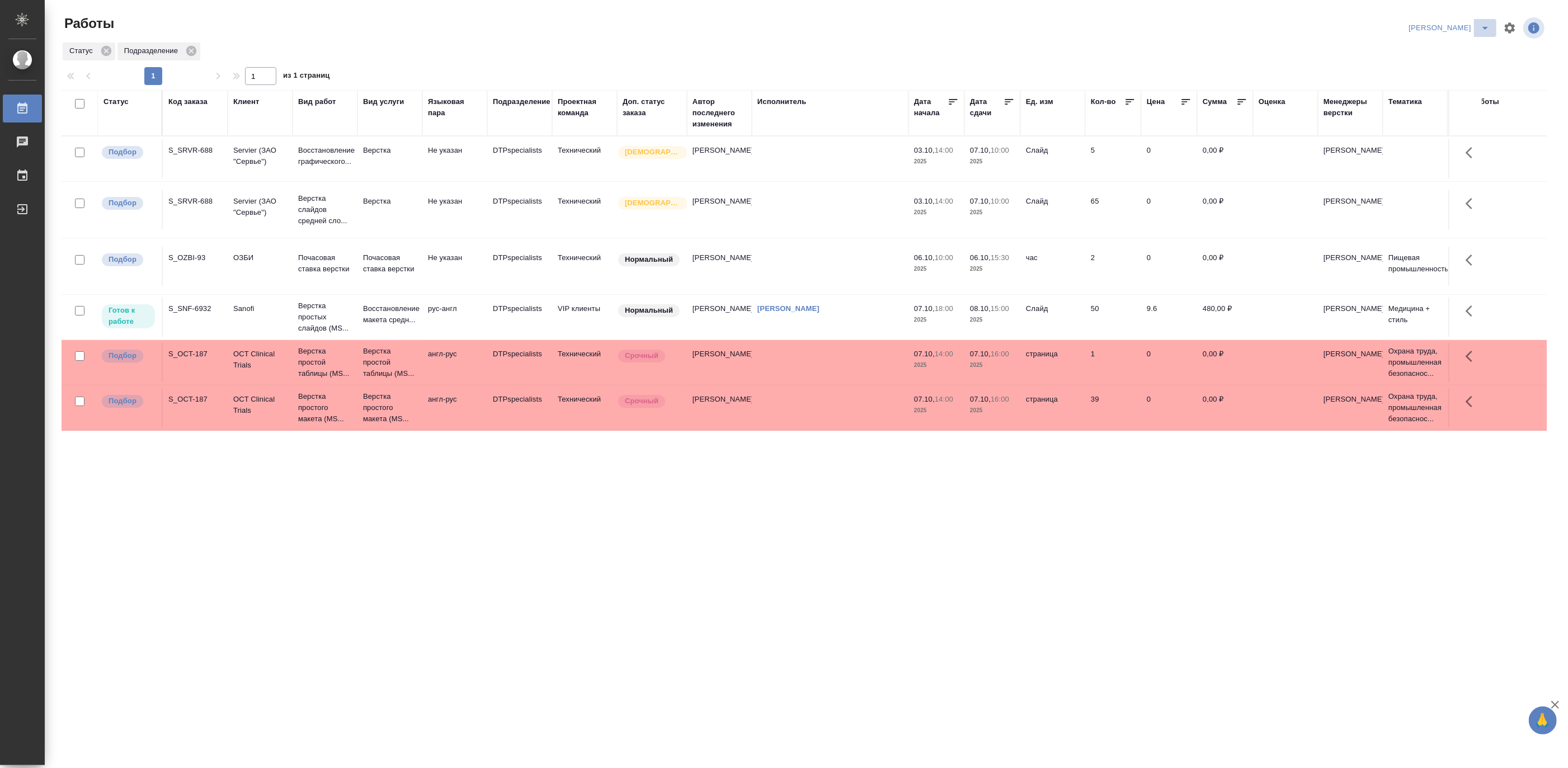
click at [1481, 23] on icon "split button" at bounding box center [1485, 27] width 13 height 13
click at [1452, 52] on li "[PERSON_NAME] работе" at bounding box center [1442, 50] width 107 height 18
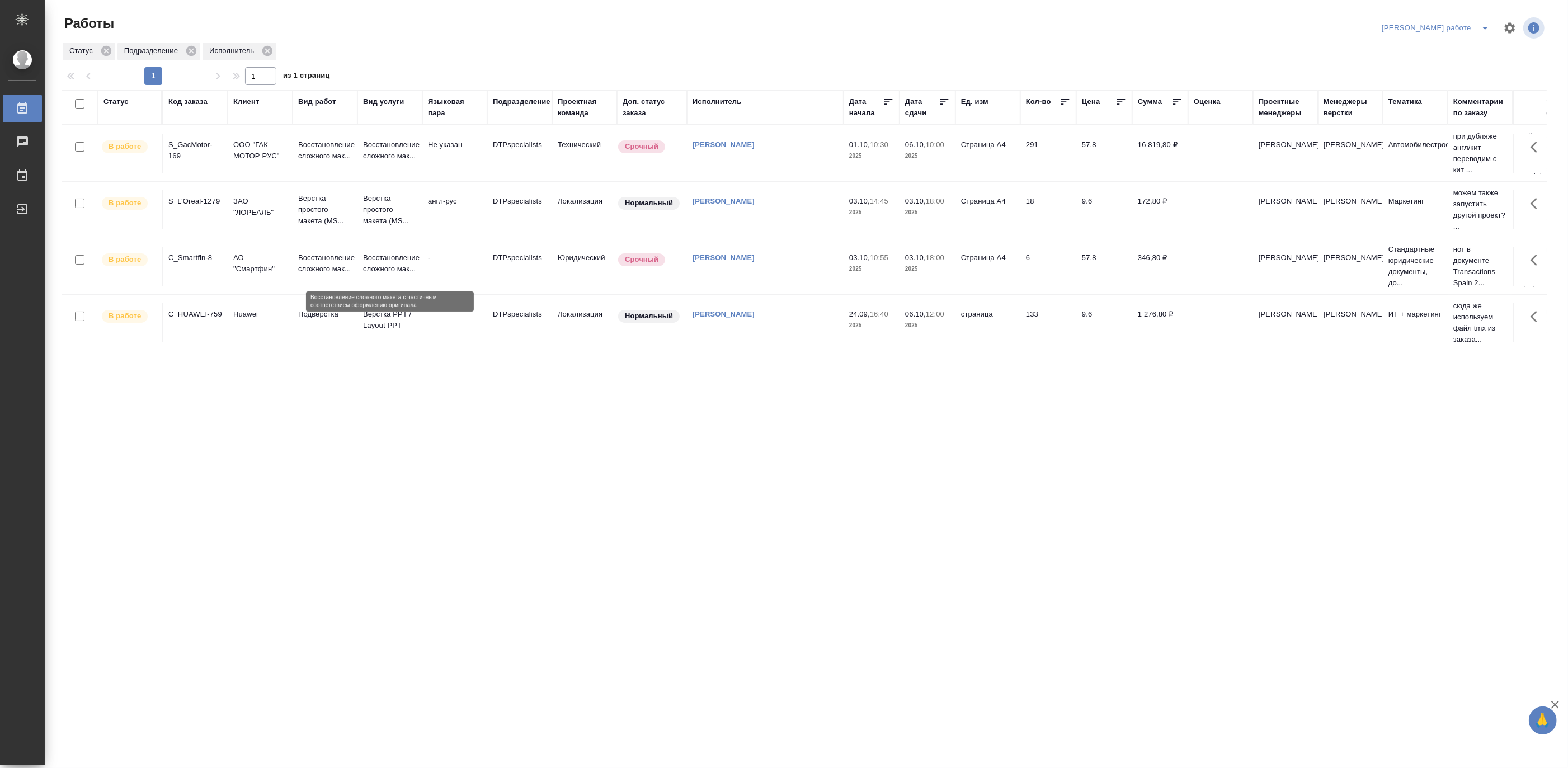
click at [389, 267] on p "Восстановление сложного мак..." at bounding box center [389, 263] width 54 height 23
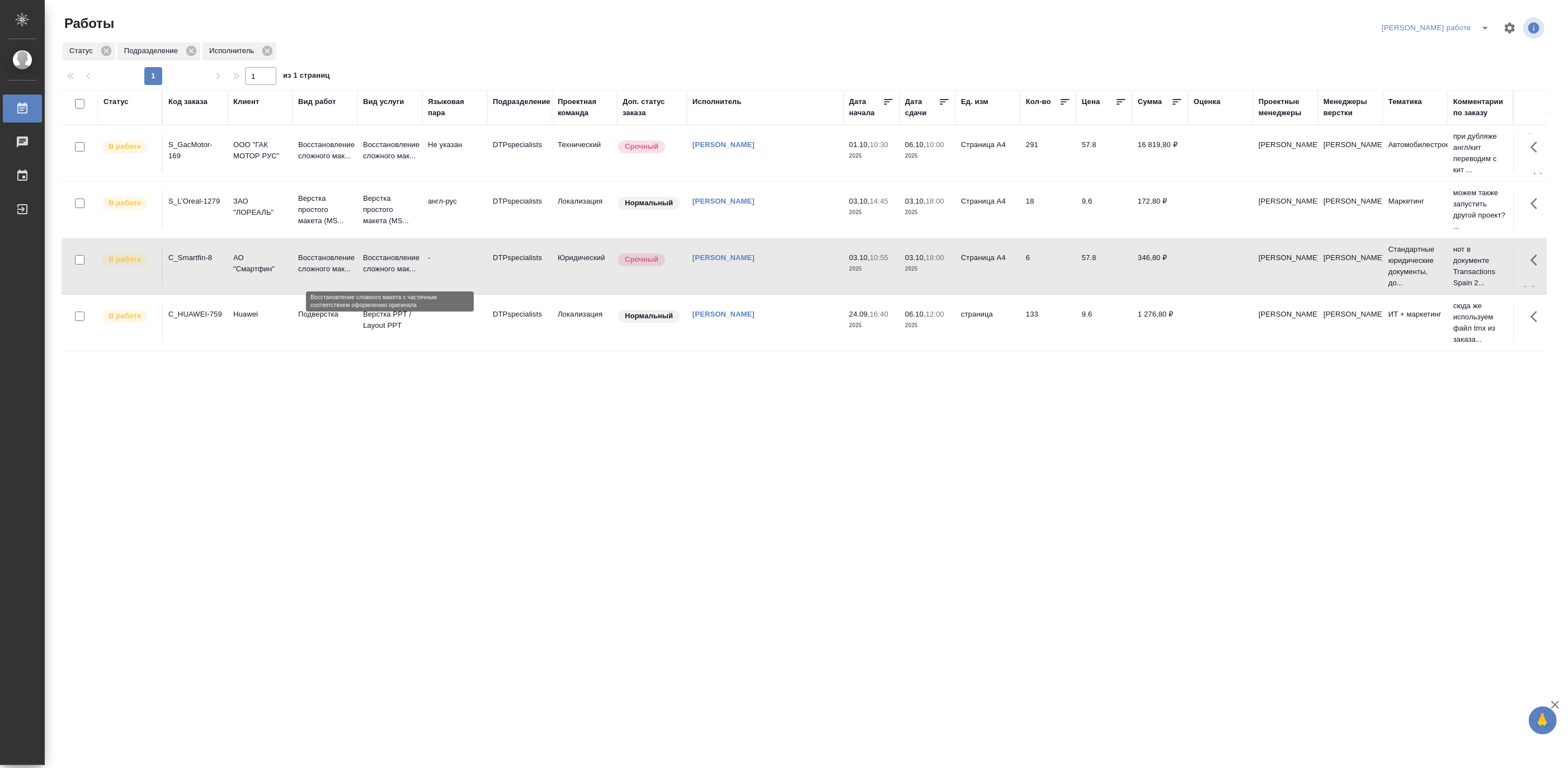
click at [389, 267] on p "Восстановление сложного мак..." at bounding box center [389, 263] width 54 height 23
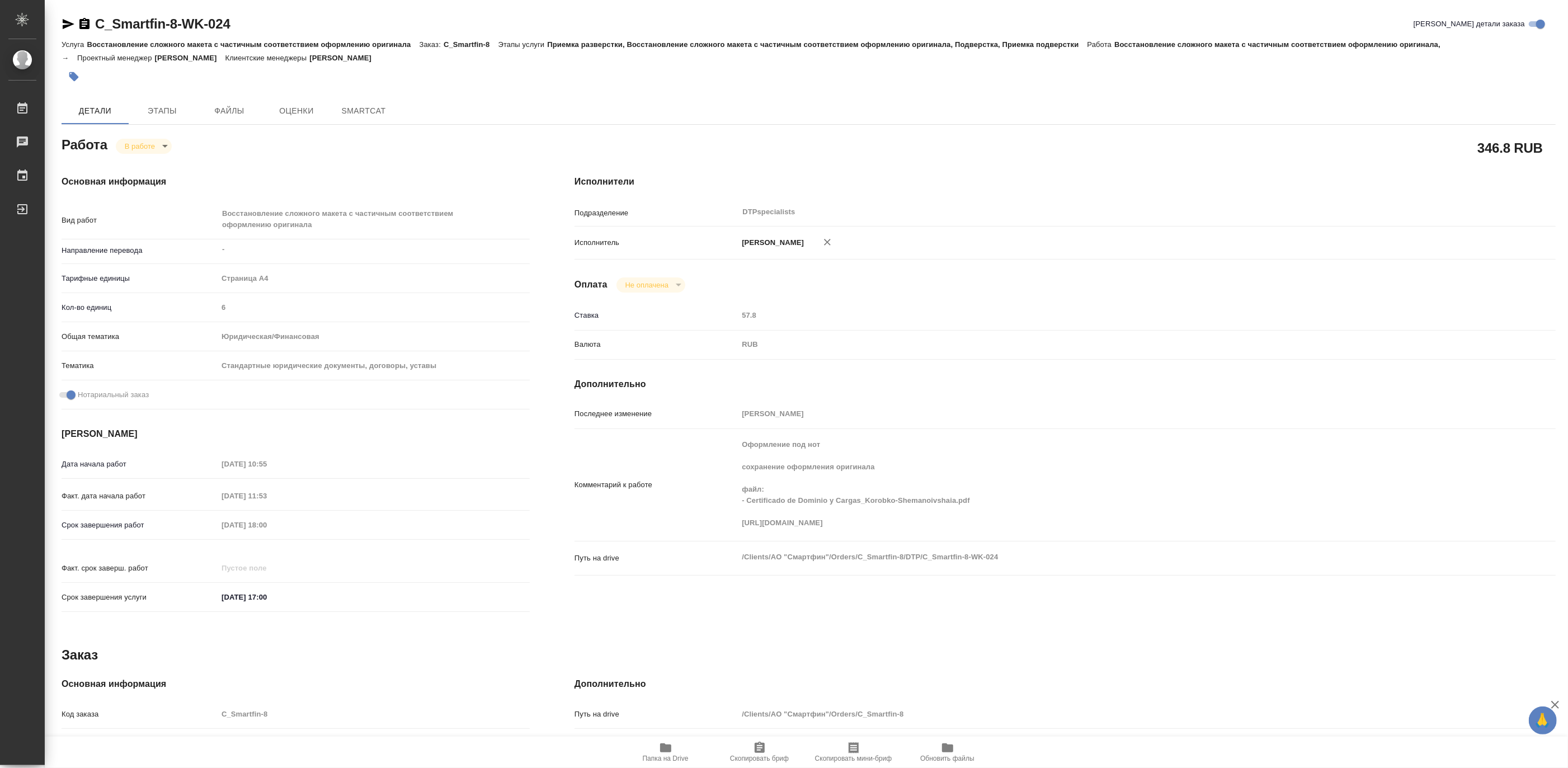
type textarea "x"
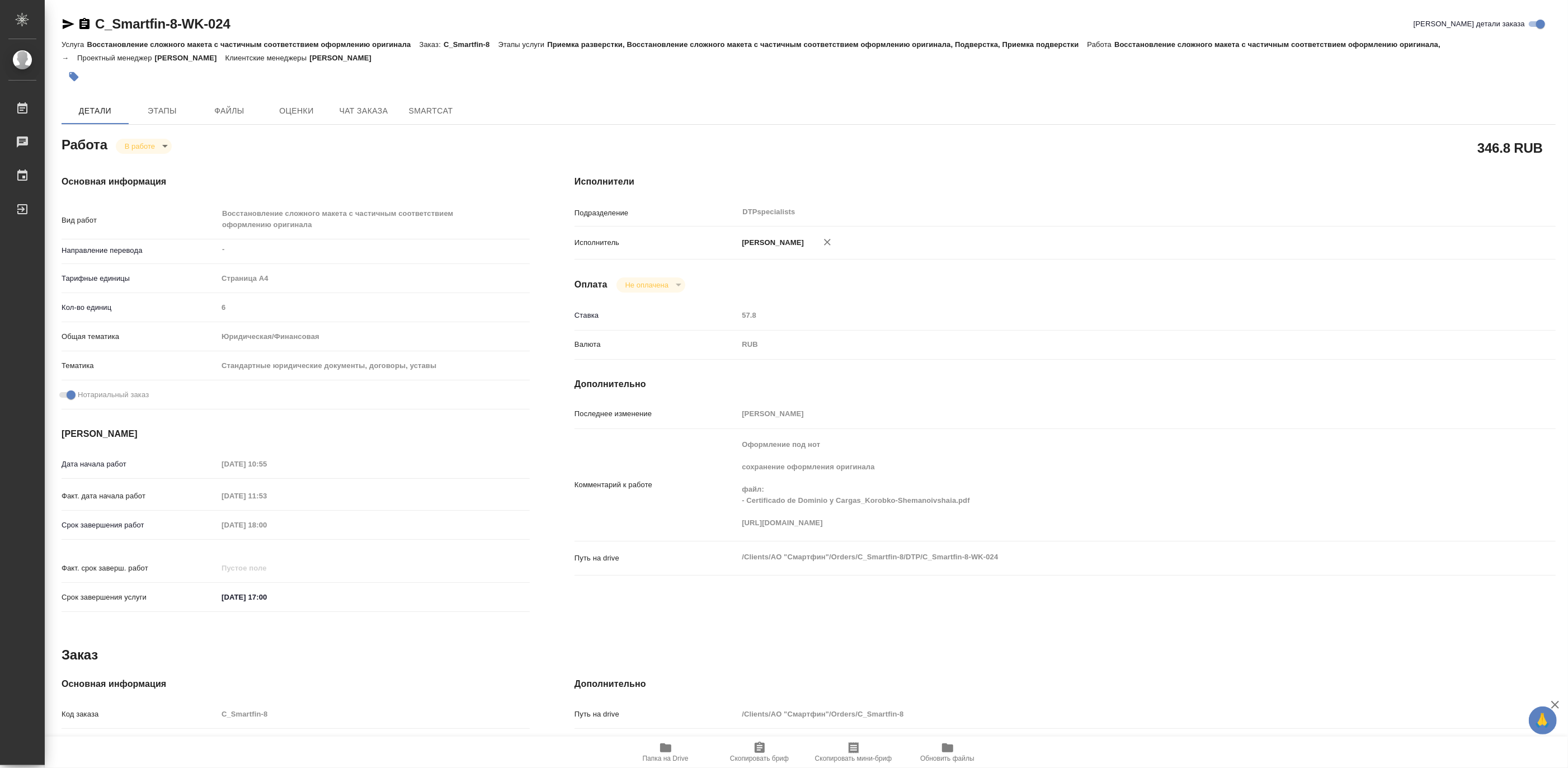
type textarea "x"
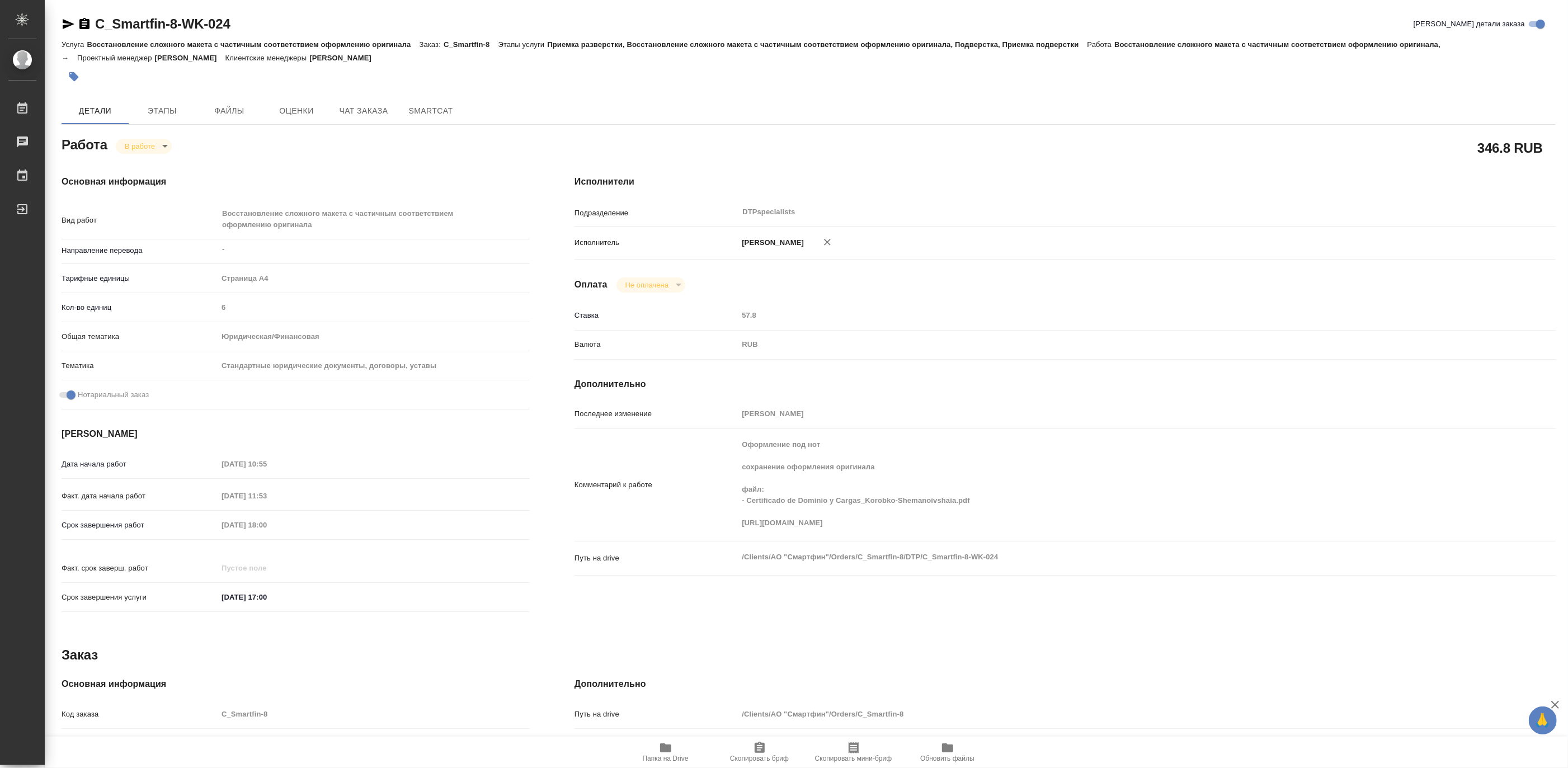
type textarea "x"
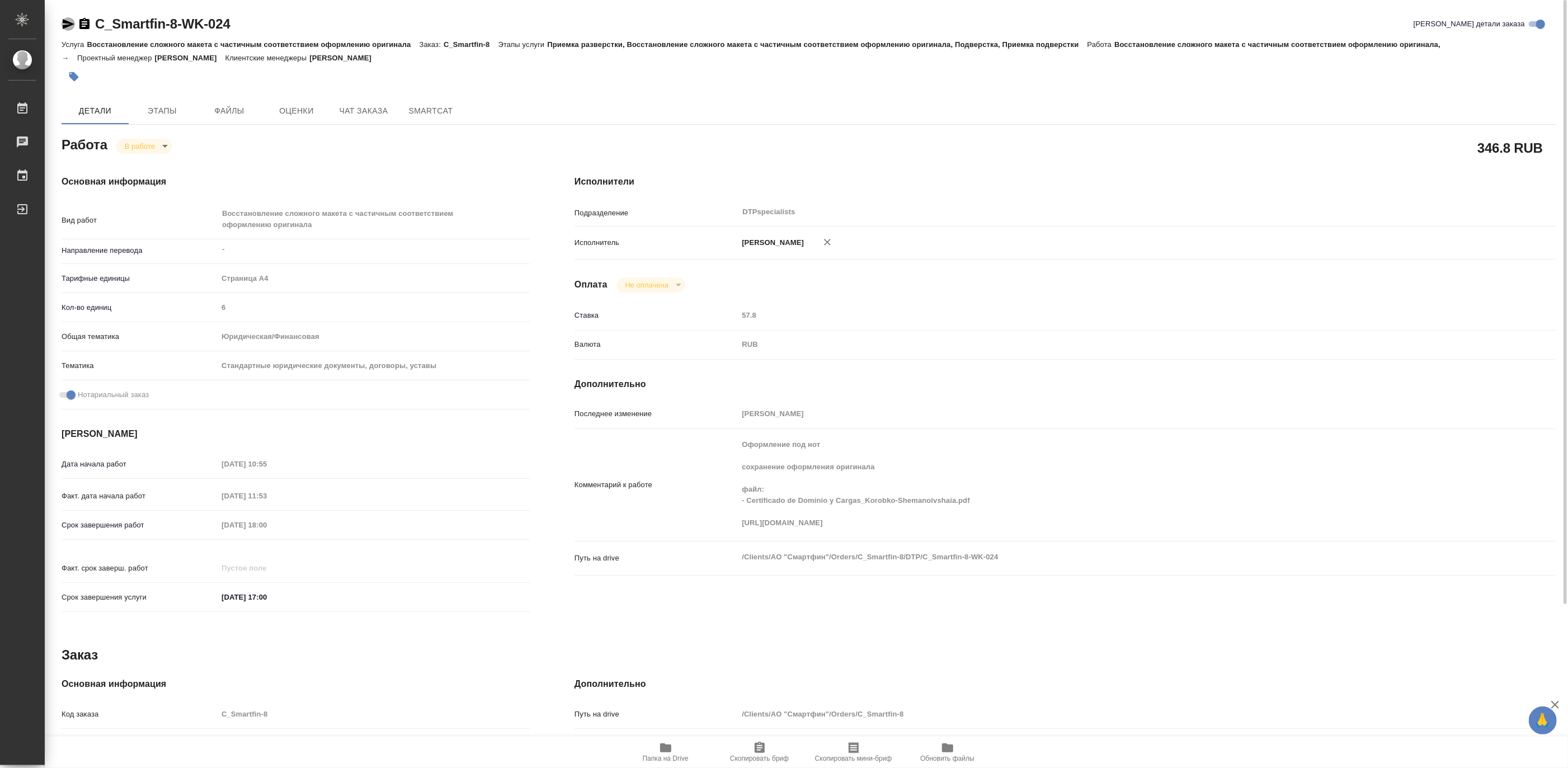
click at [64, 21] on icon "button" at bounding box center [68, 24] width 11 height 10
type textarea "x"
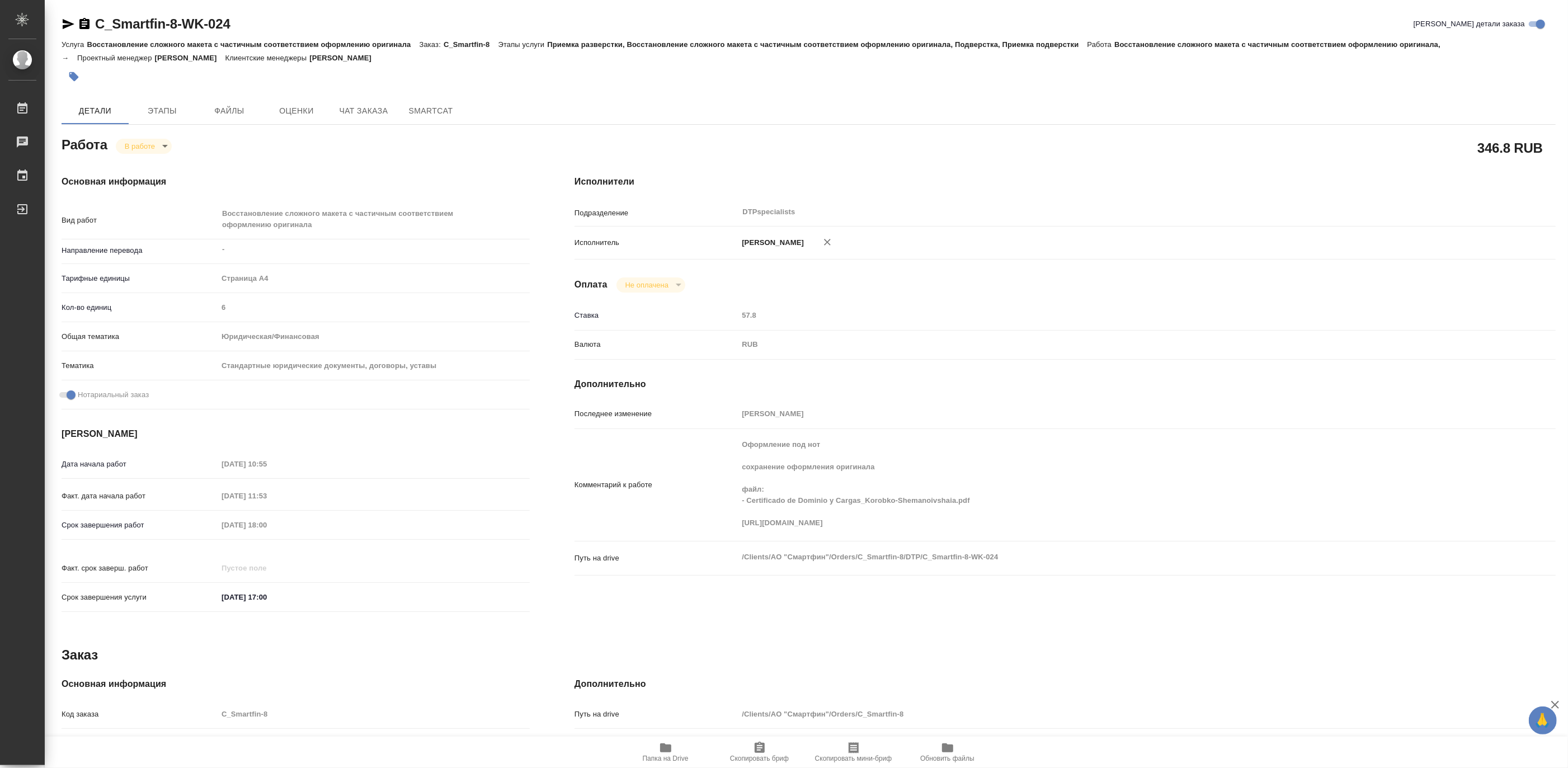
type textarea "x"
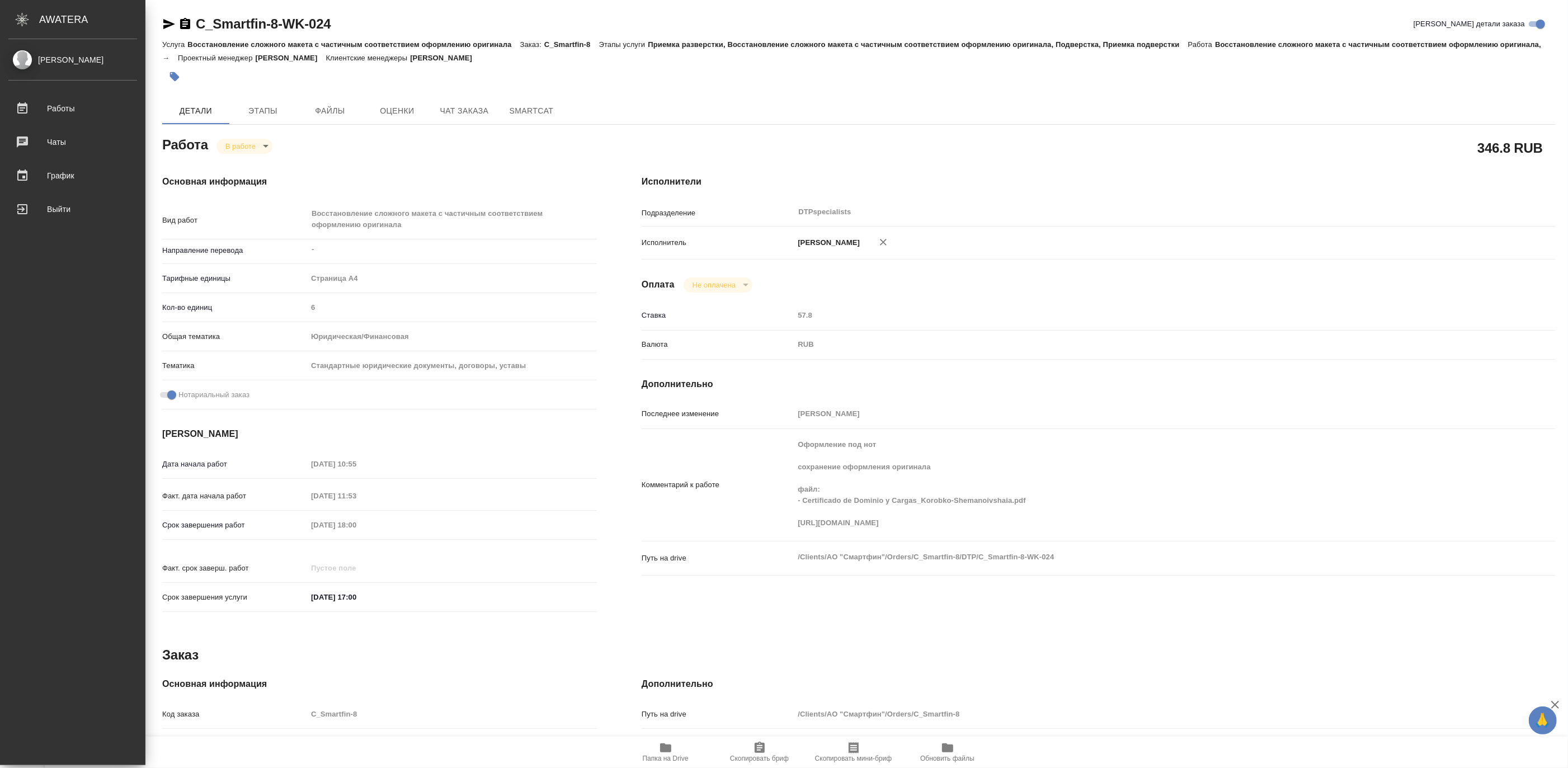
type textarea "x"
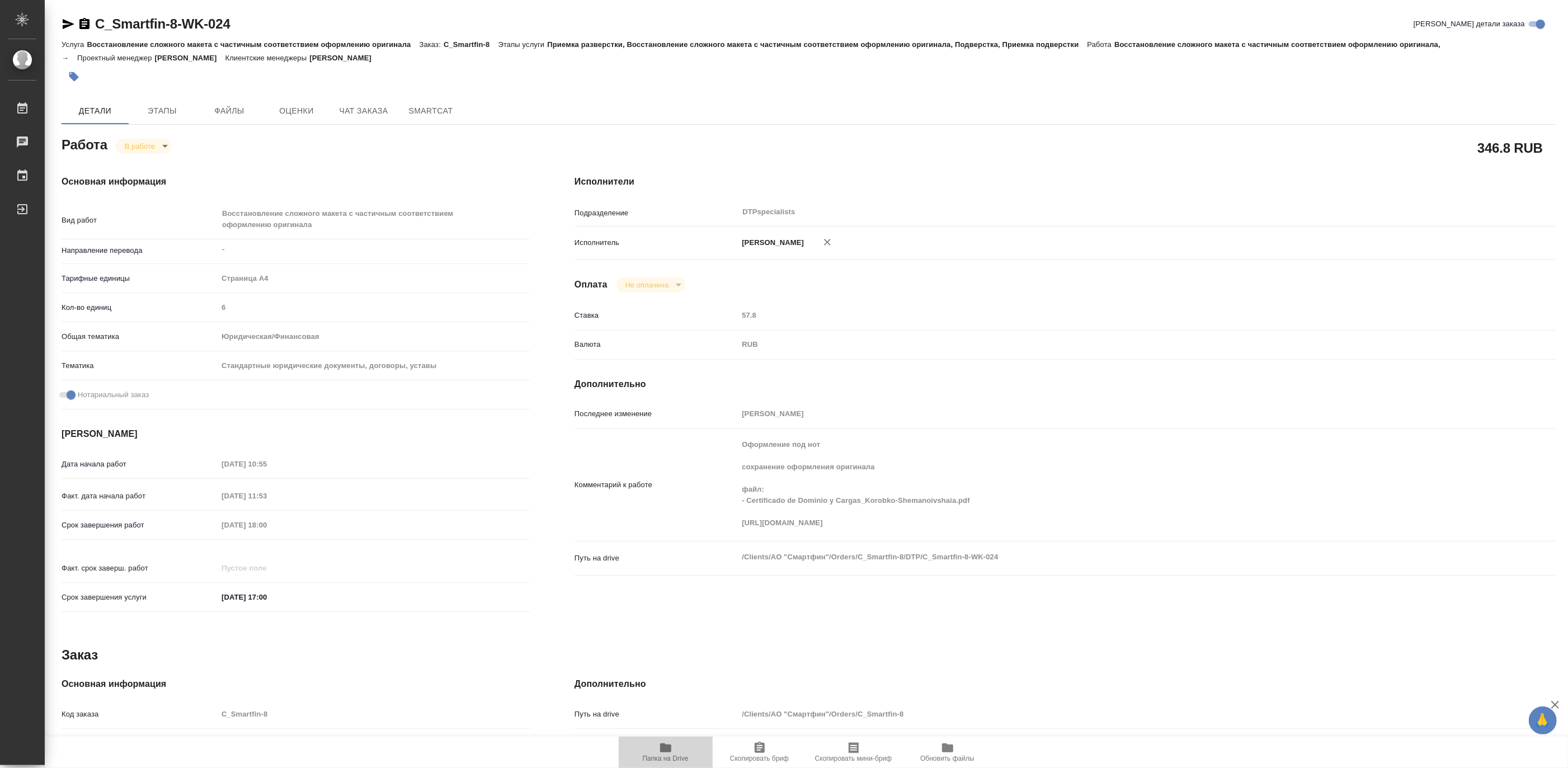
click at [673, 749] on span "Папка на Drive" at bounding box center [665, 752] width 80 height 21
click at [131, 144] on body "🙏 .cls-1 fill:#fff; AWATERA Matveeva Maria Работы 0 Чаты График Выйти C_Smartfi…" at bounding box center [784, 384] width 1568 height 768
click at [132, 161] on button "Выполнен" at bounding box center [144, 165] width 41 height 12
type textarea "x"
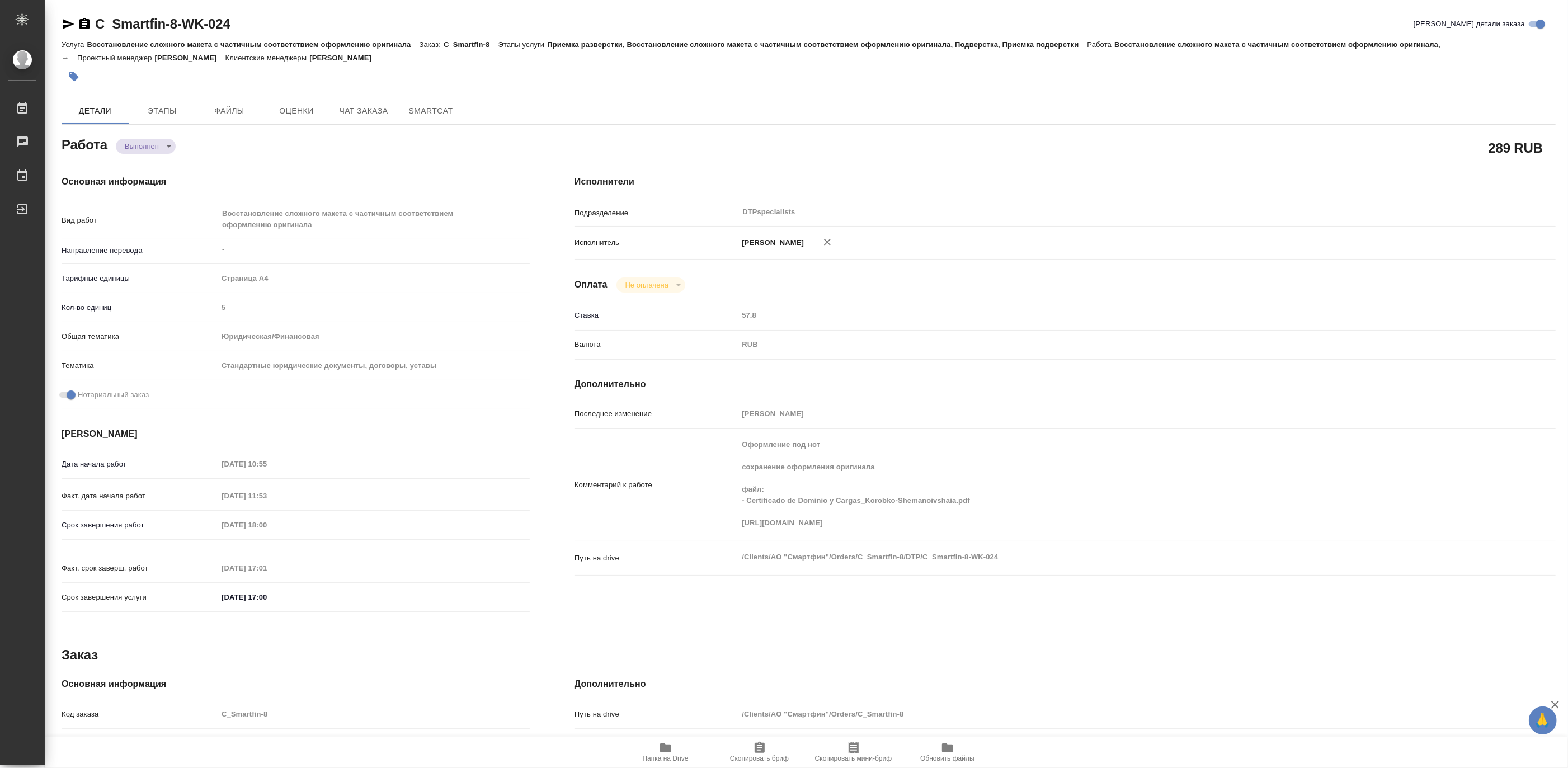
type textarea "x"
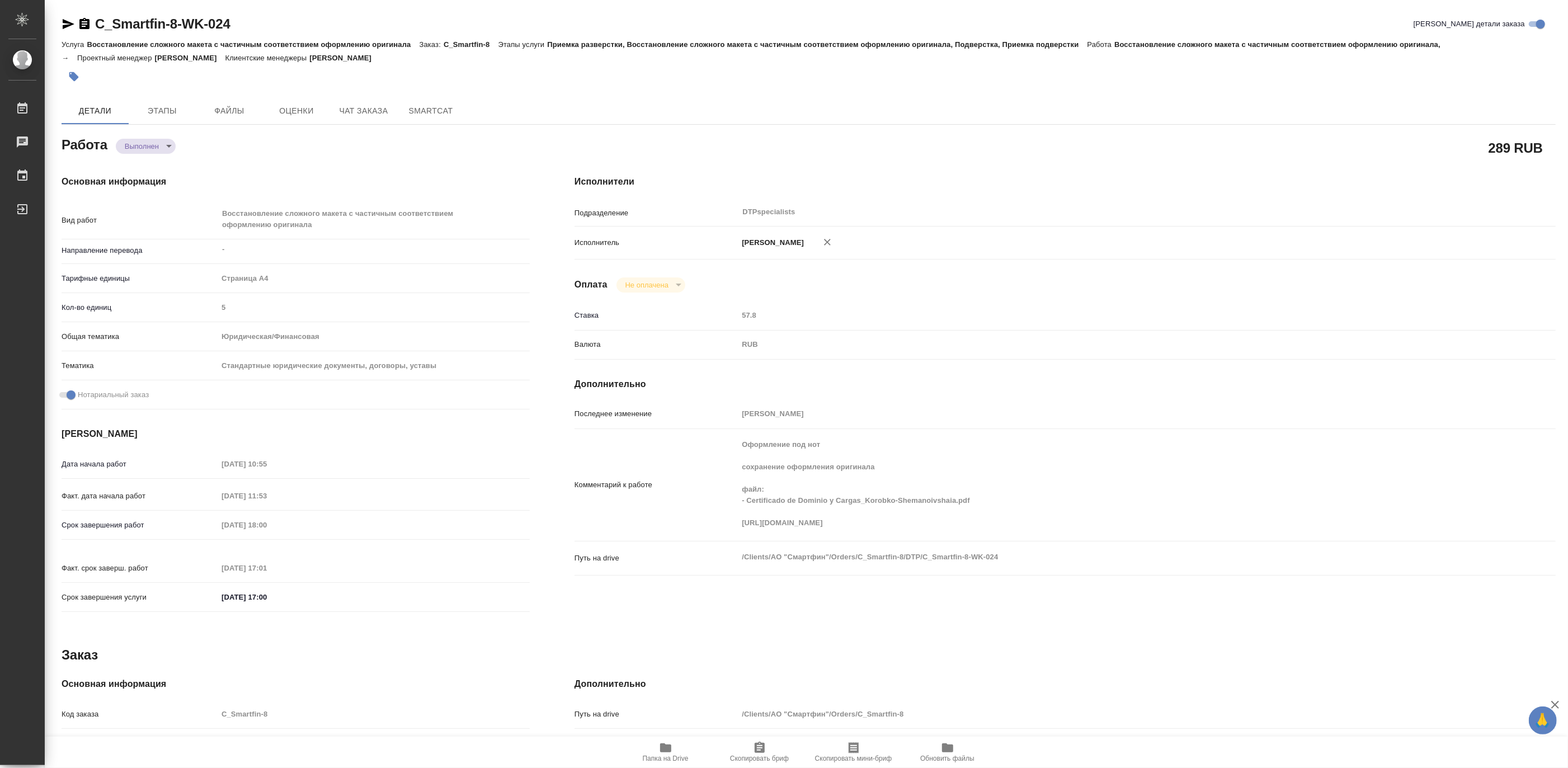
type textarea "x"
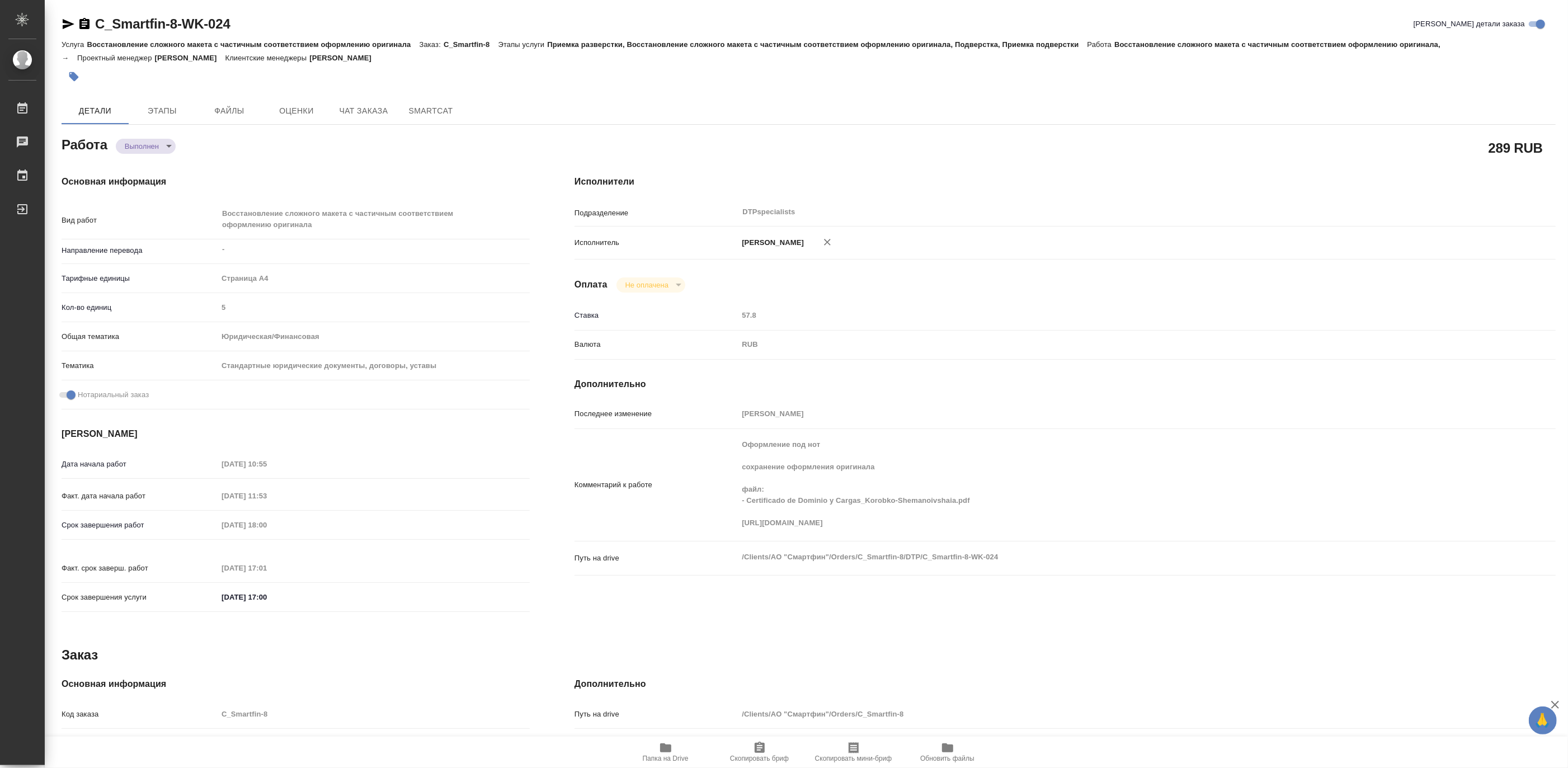
type textarea "x"
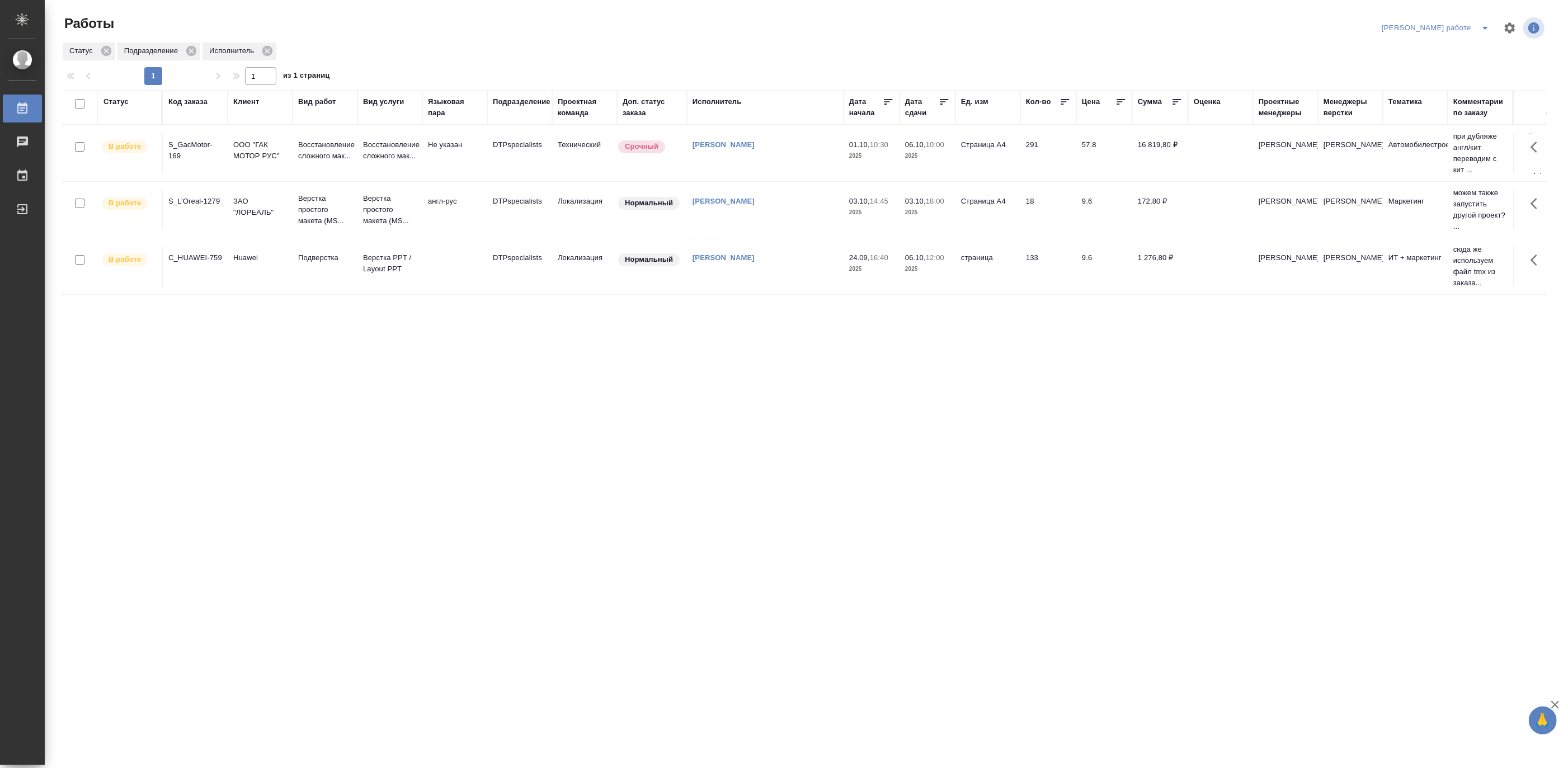
click at [1484, 21] on icon "split button" at bounding box center [1485, 27] width 13 height 13
click at [1447, 65] on li "[PERSON_NAME]" at bounding box center [1444, 68] width 101 height 18
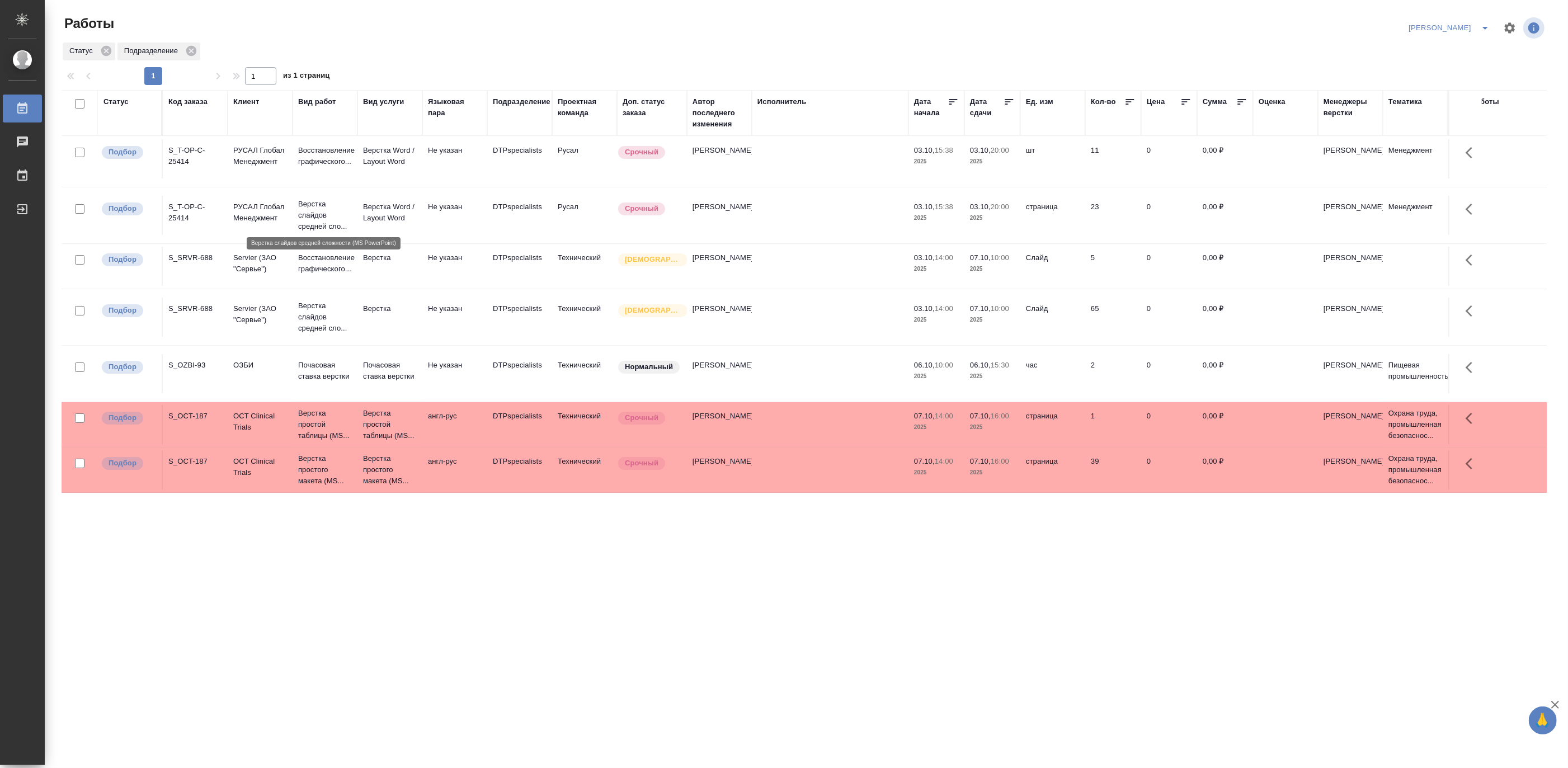
scroll to position [27, 0]
click at [311, 199] on p "Верстка слайдов средней сло..." at bounding box center [325, 215] width 54 height 33
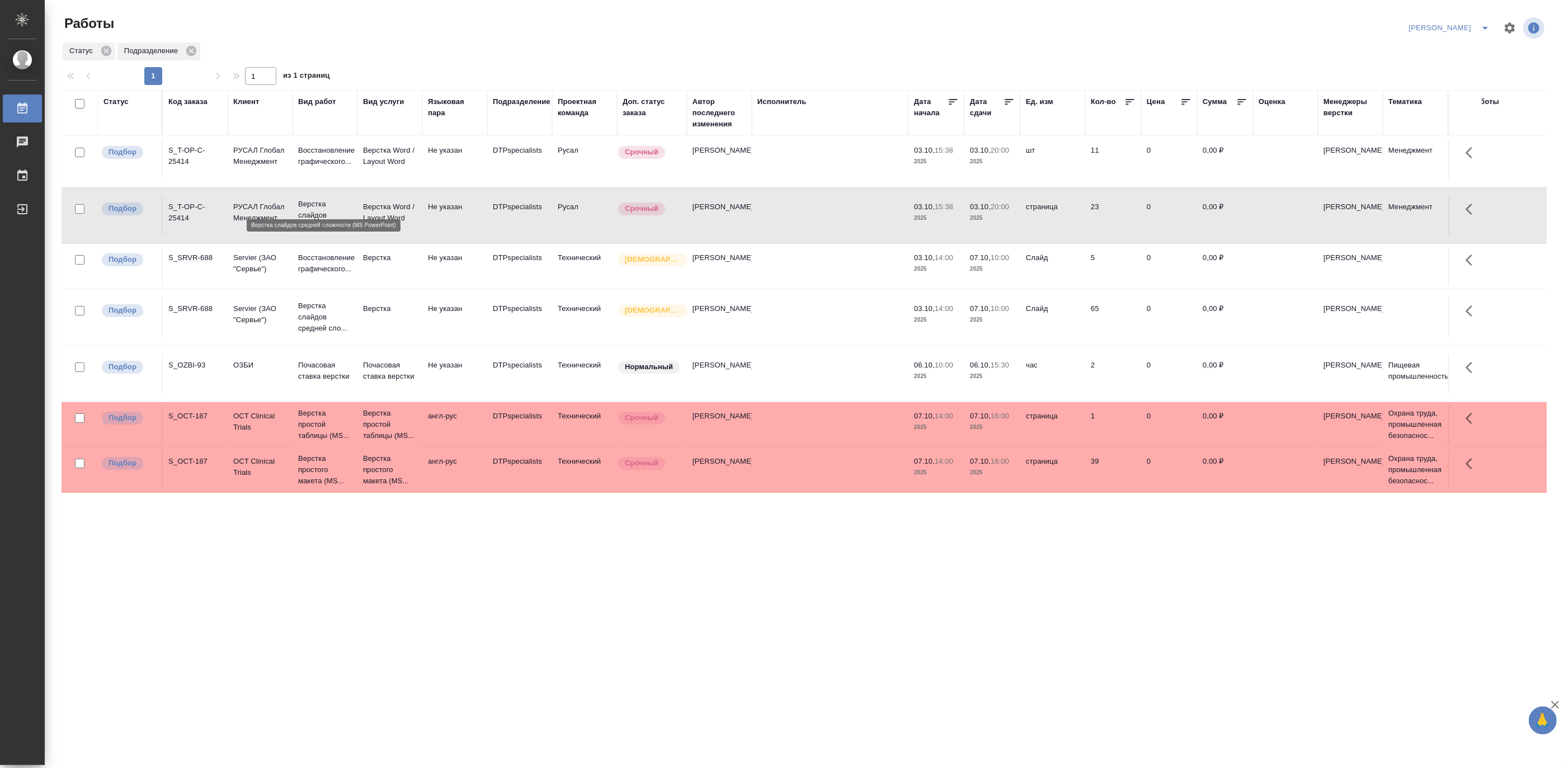
click at [311, 199] on p "Верстка слайдов средней сло..." at bounding box center [325, 215] width 54 height 33
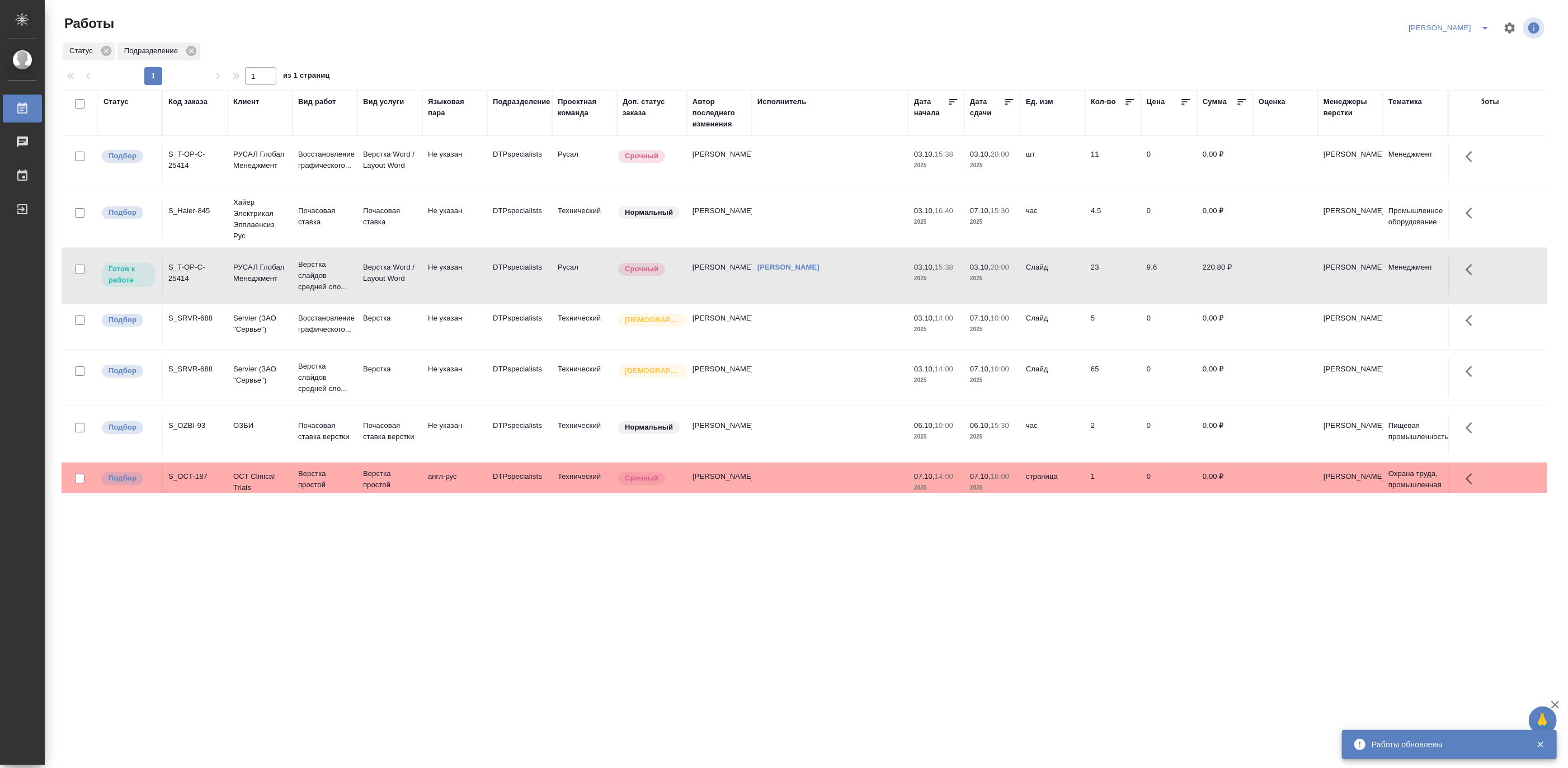
scroll to position [0, 0]
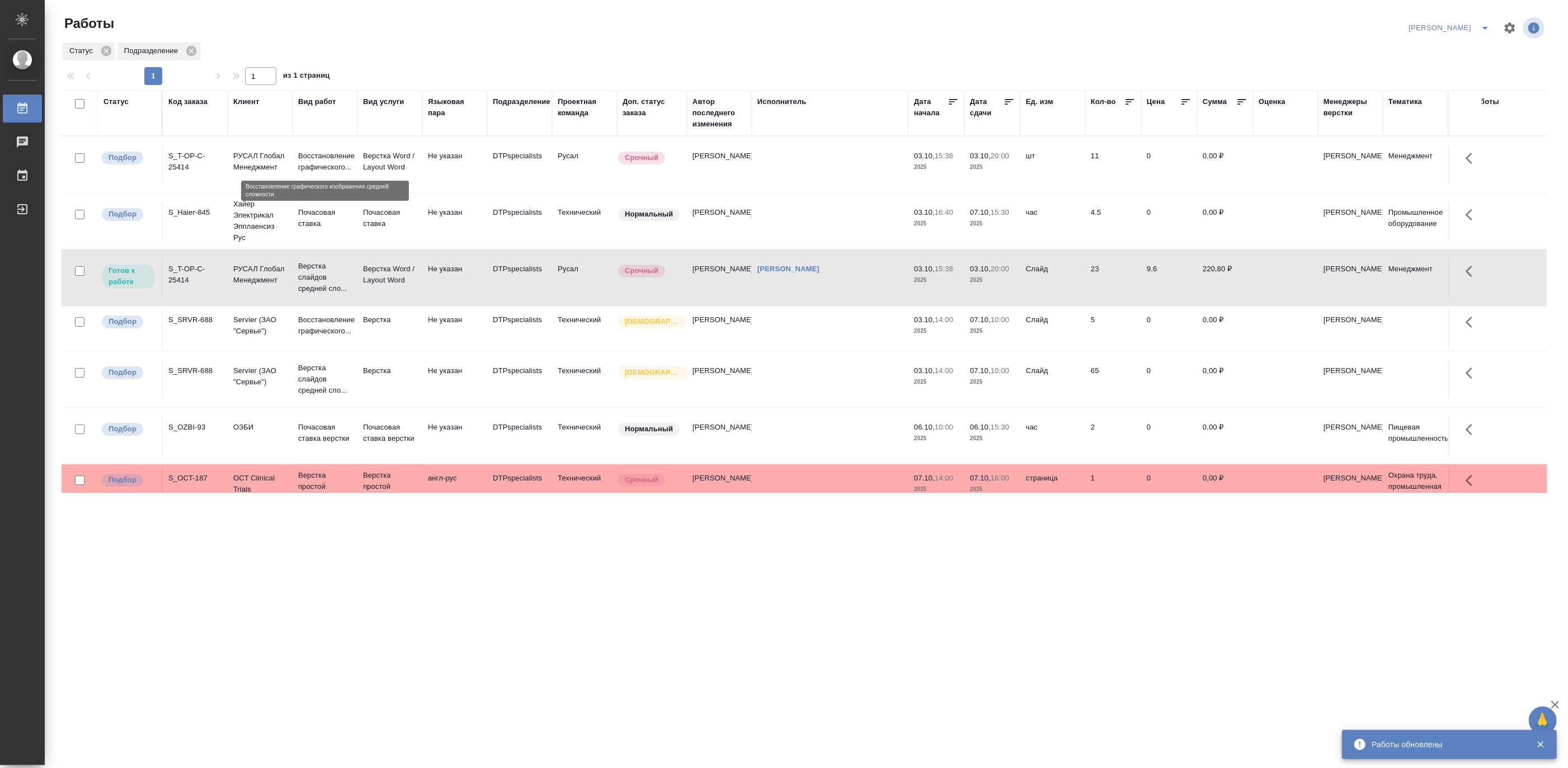
click at [340, 155] on p "Восстановление графического..." at bounding box center [325, 162] width 54 height 23
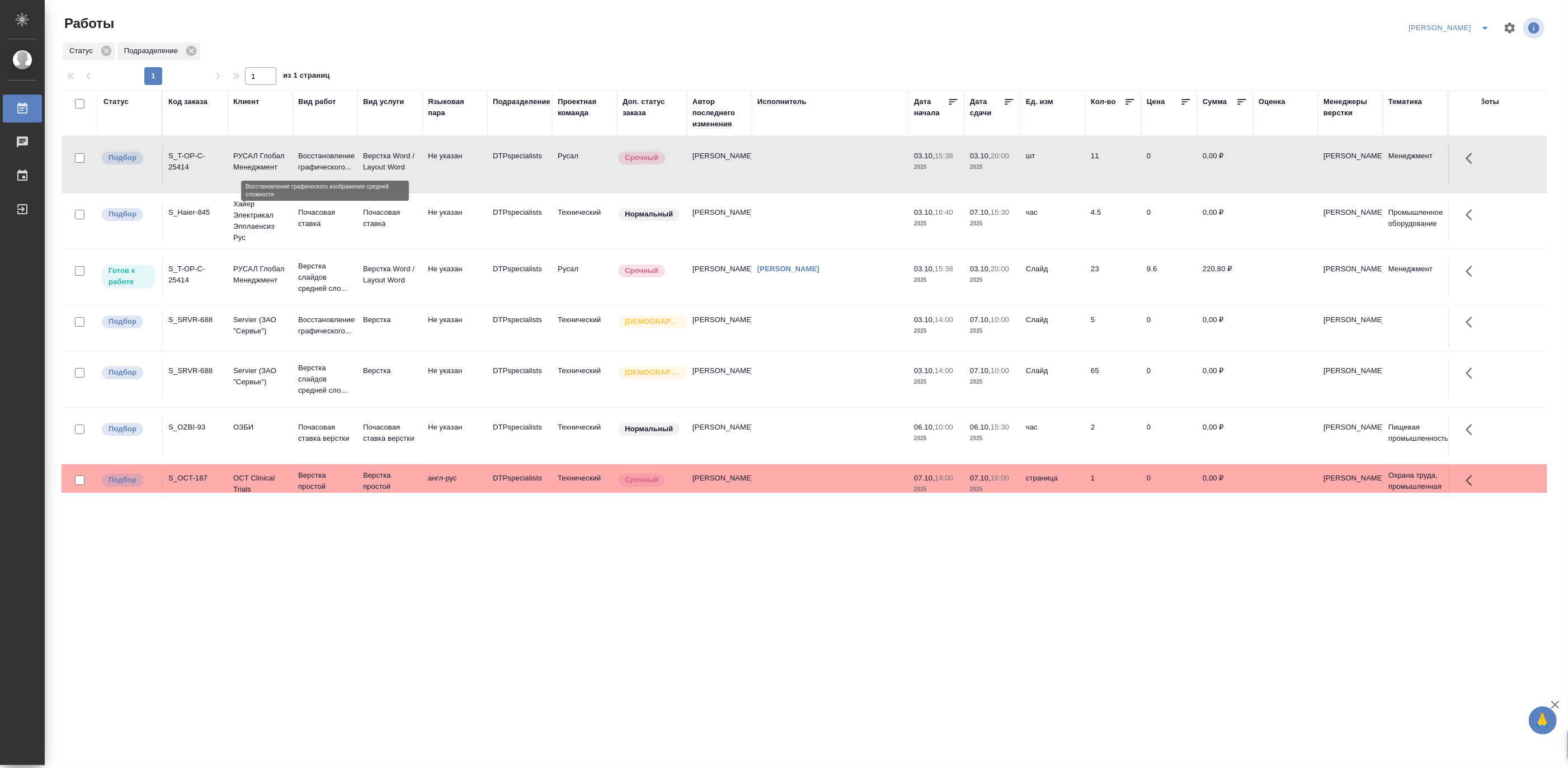
click at [340, 155] on p "Восстановление графического..." at bounding box center [325, 162] width 54 height 23
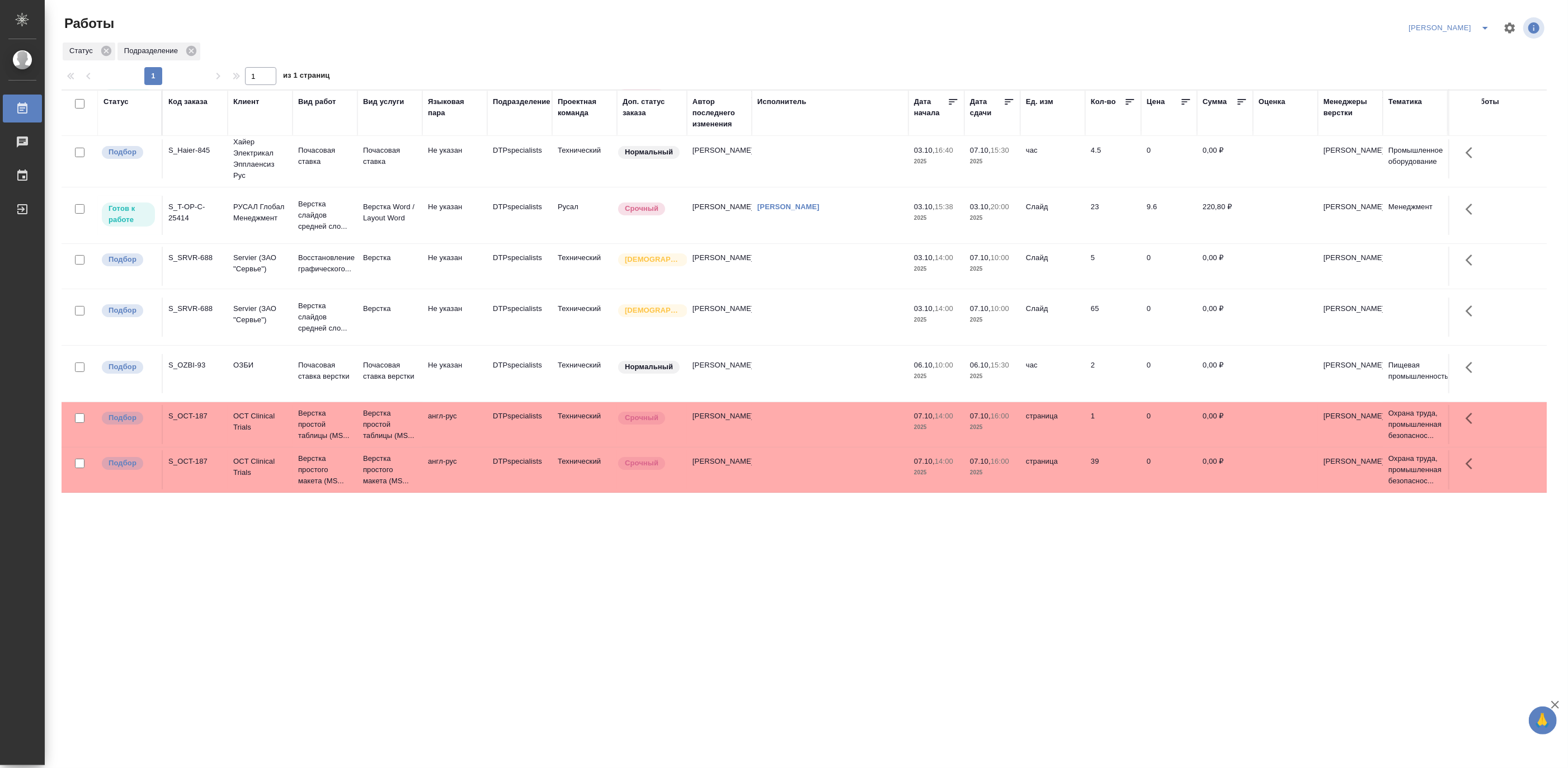
scroll to position [82, 0]
click at [1487, 24] on icon "split button" at bounding box center [1485, 27] width 13 height 13
click at [1462, 45] on li "Матвеева_В работе" at bounding box center [1442, 50] width 107 height 18
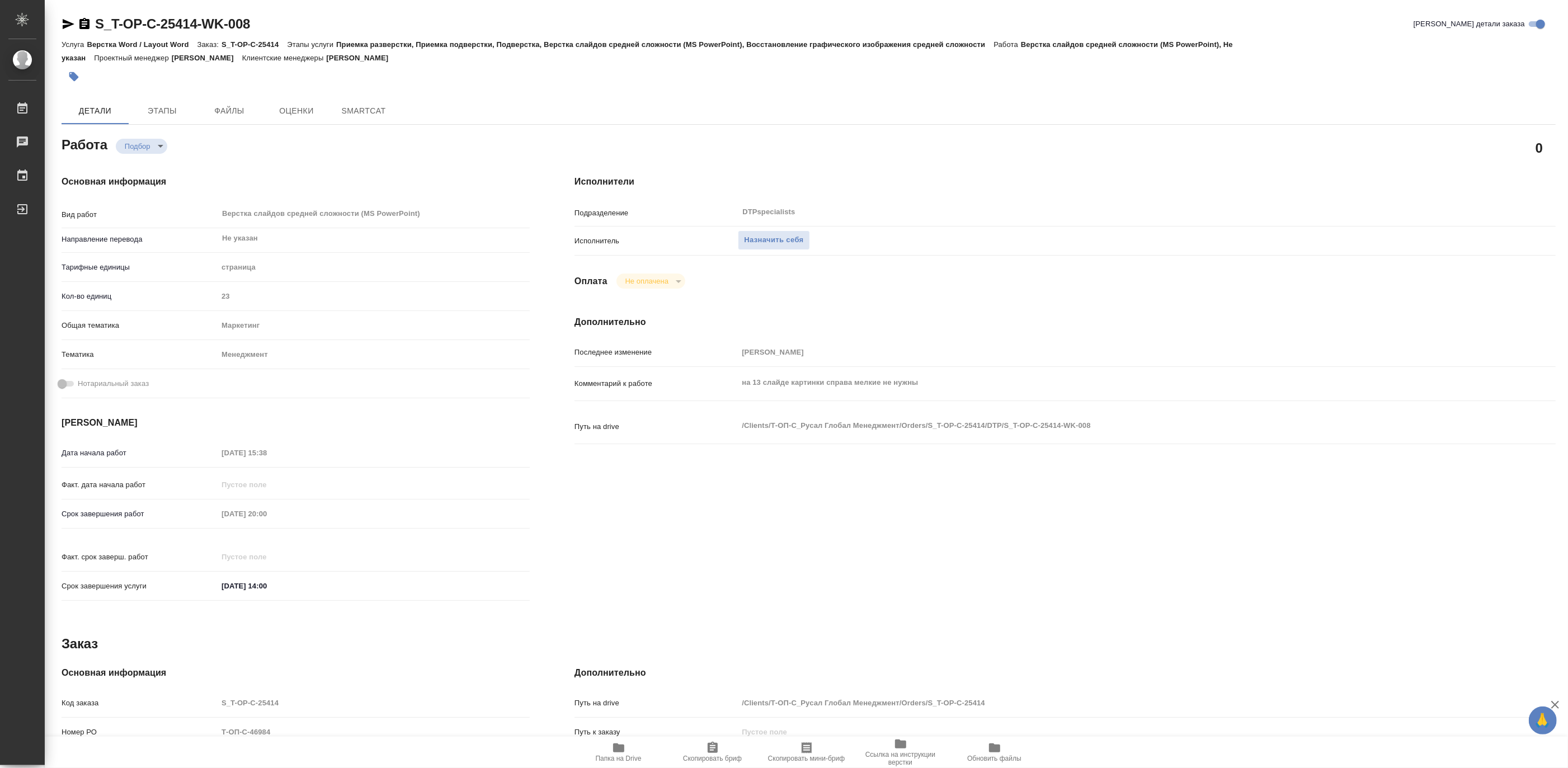
type textarea "x"
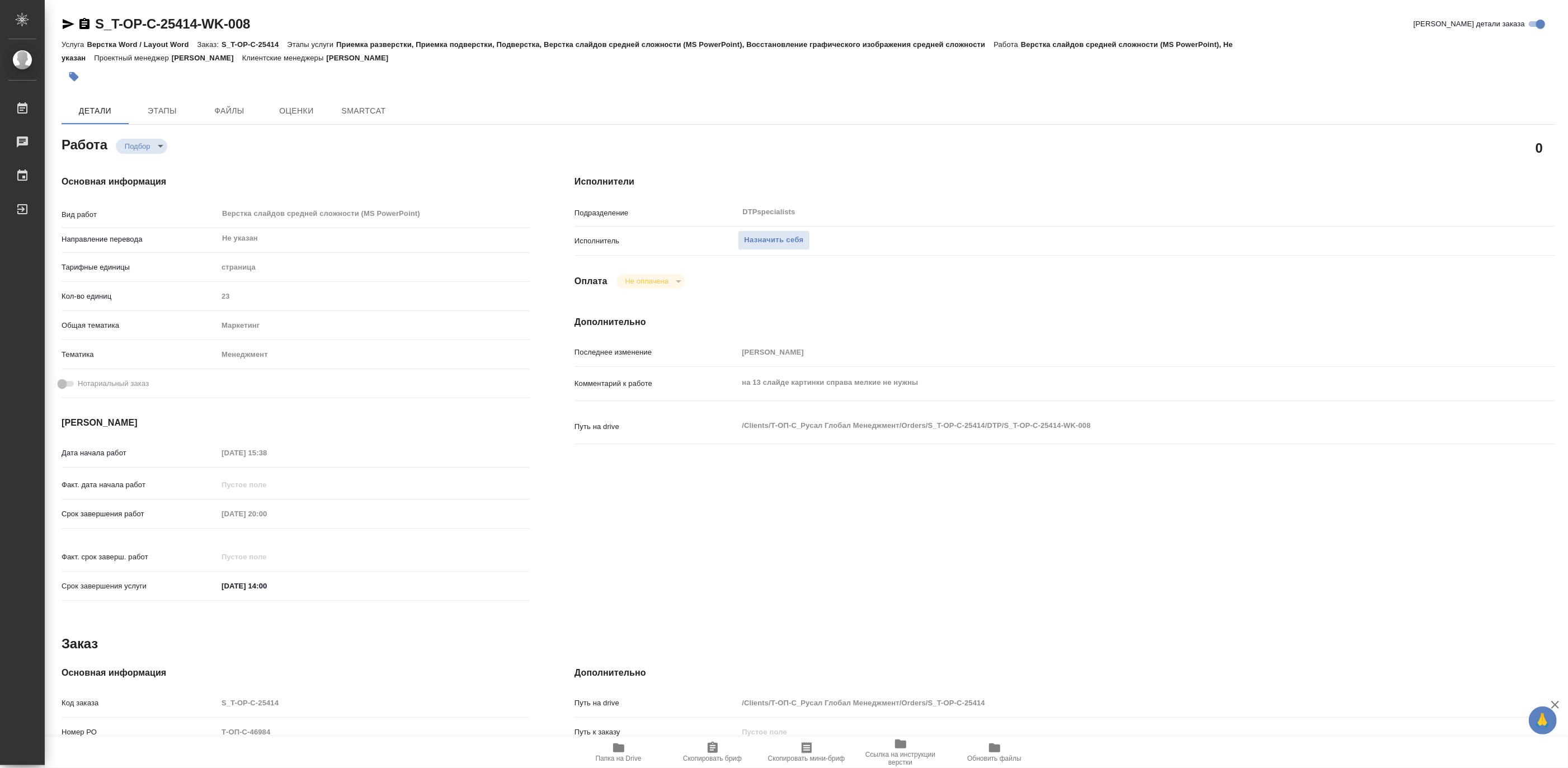
type textarea "x"
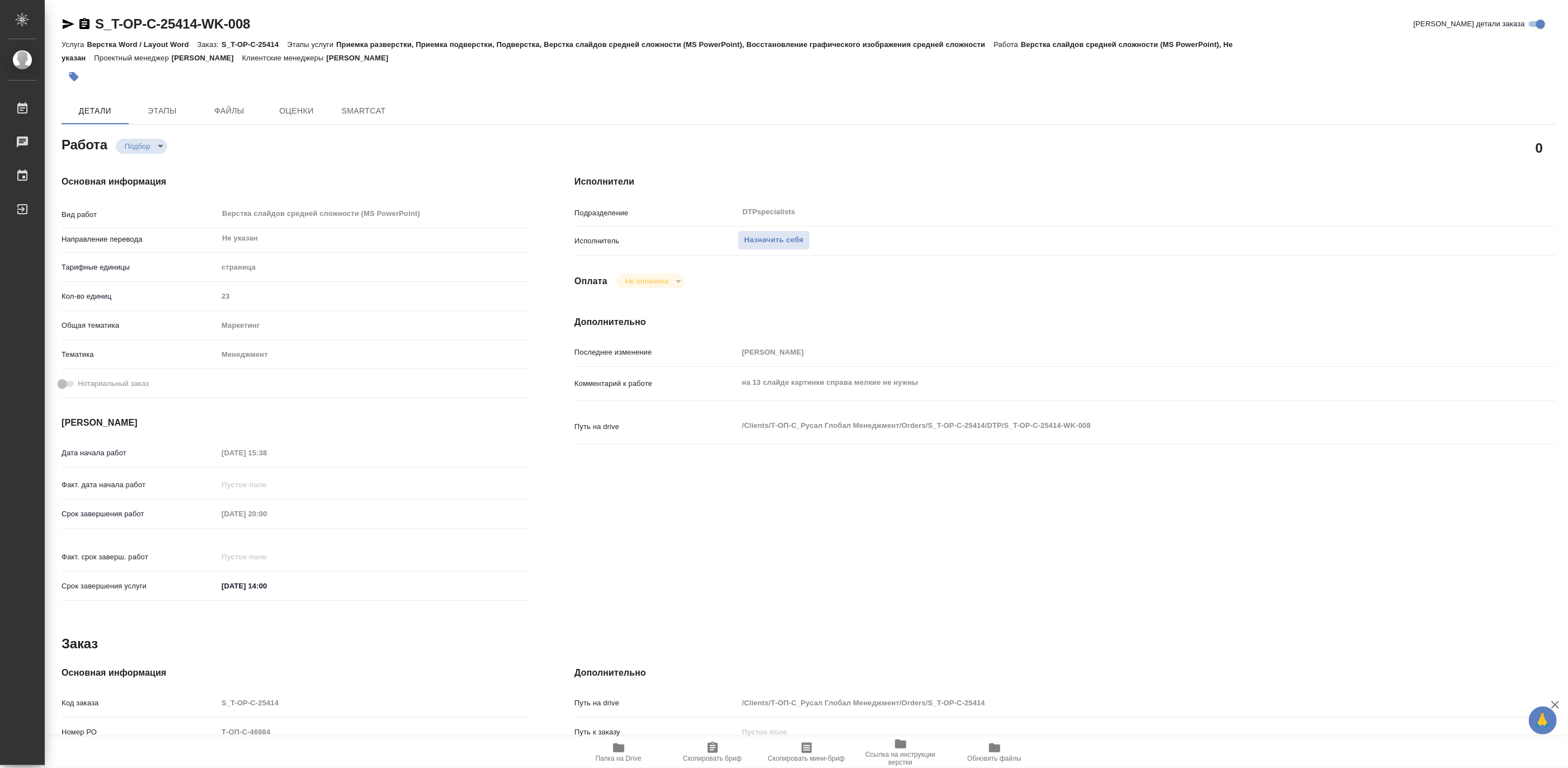
type textarea "x"
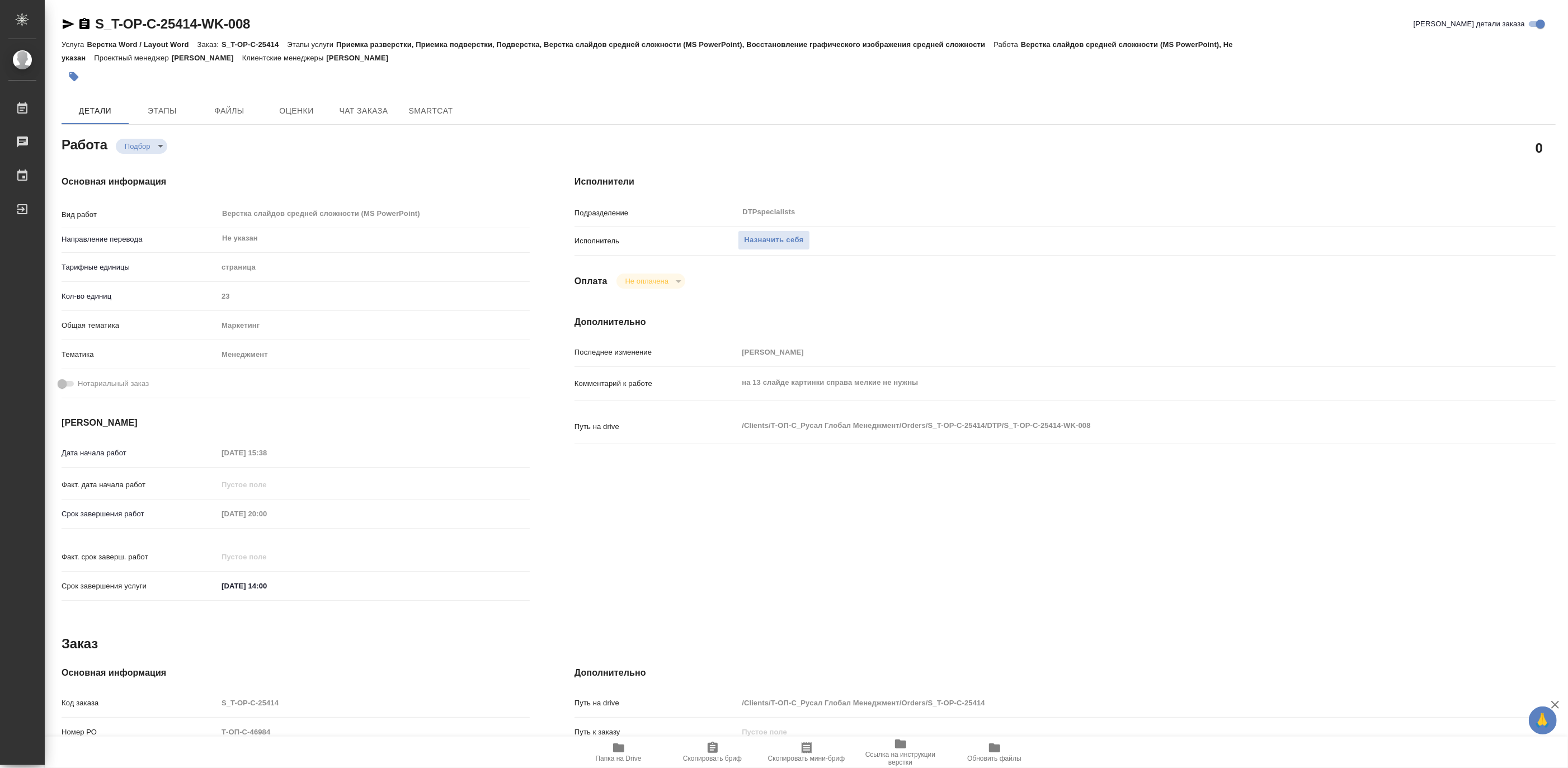
type textarea "x"
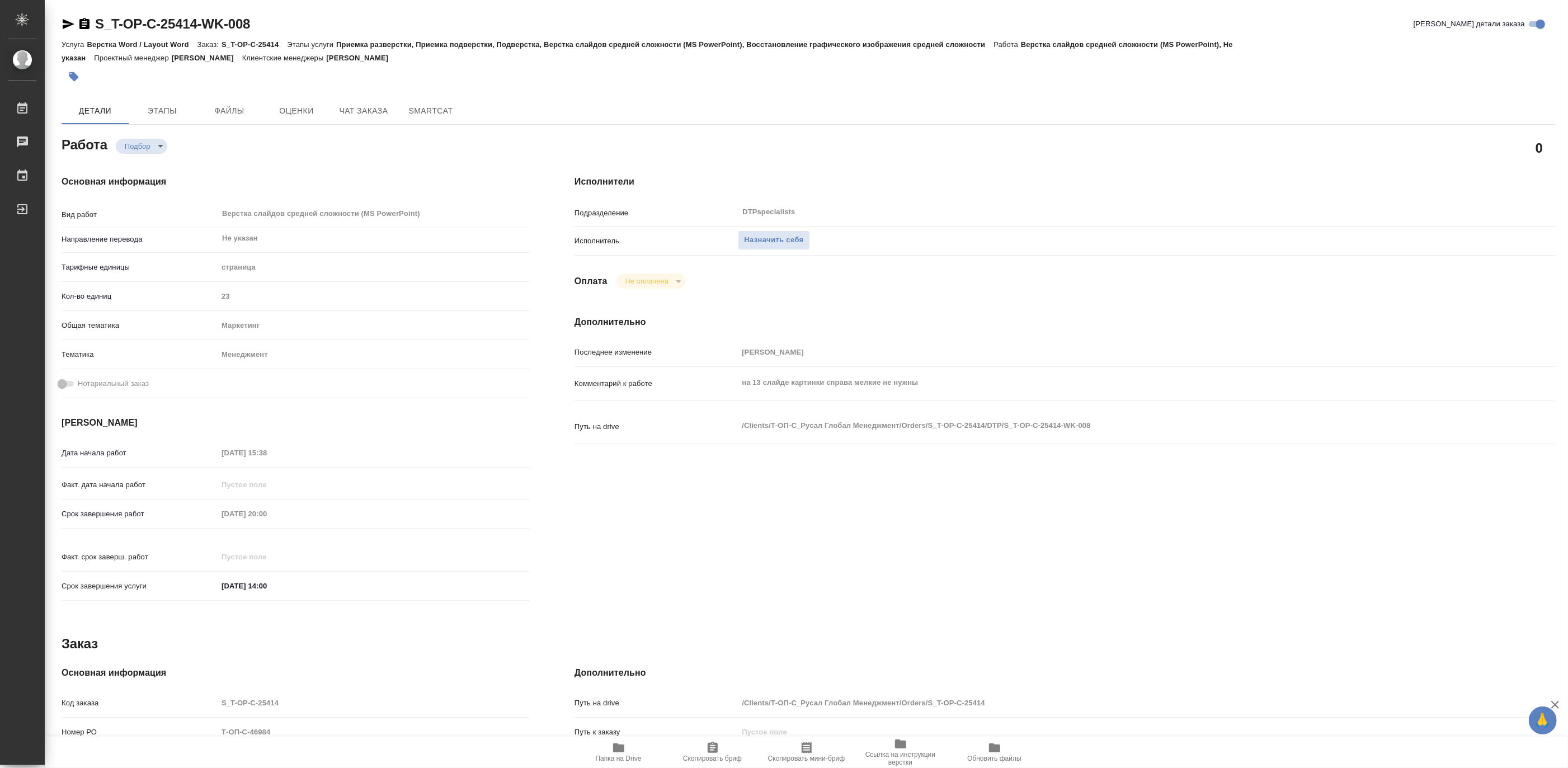
type textarea "x"
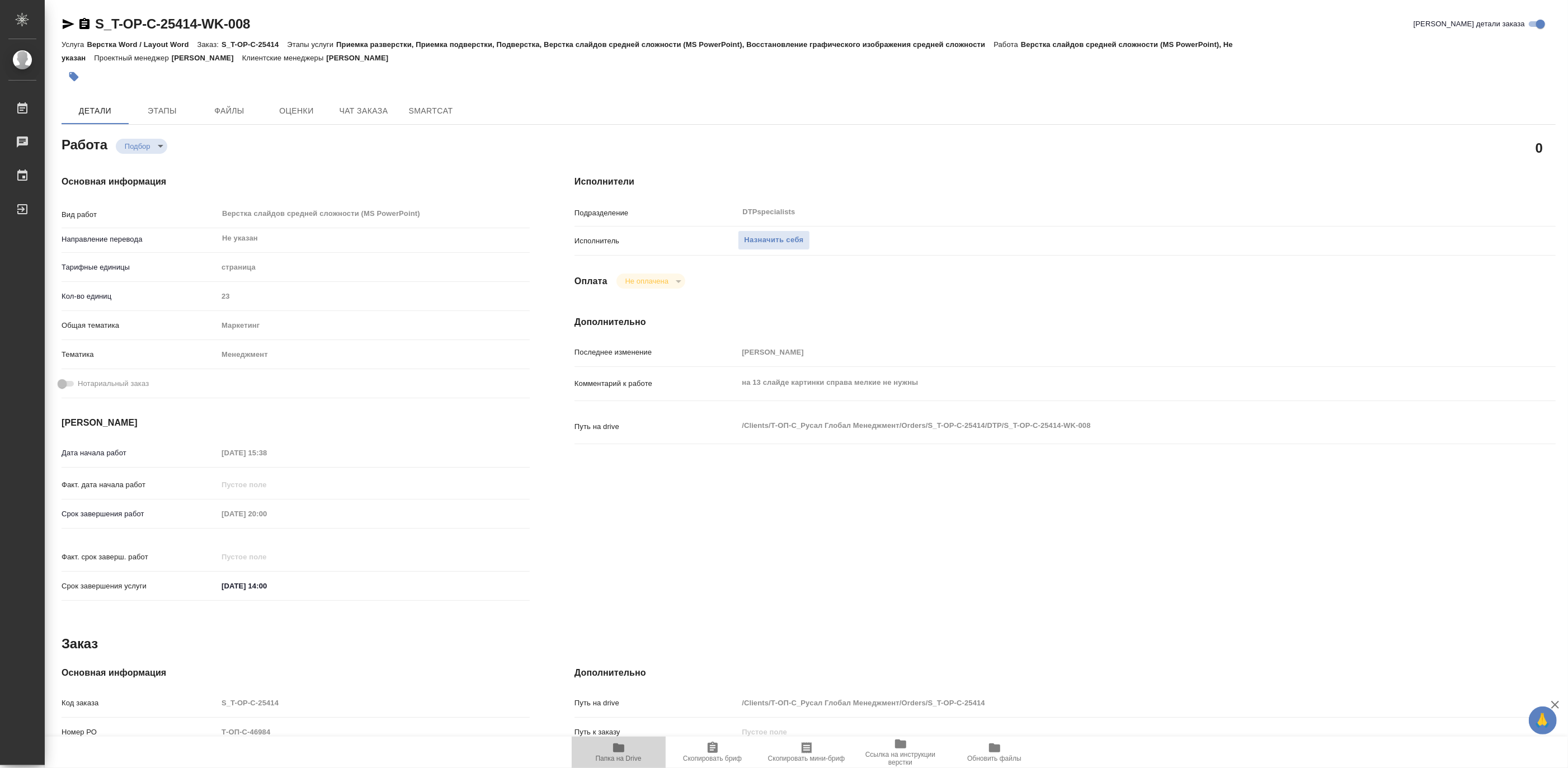
click at [615, 745] on icon "button" at bounding box center [618, 747] width 11 height 9
click at [283, 152] on div "Работа Подбор recruiting" at bounding box center [295, 143] width 468 height 20
click at [785, 241] on span "Назначить себя" at bounding box center [774, 241] width 60 height 13
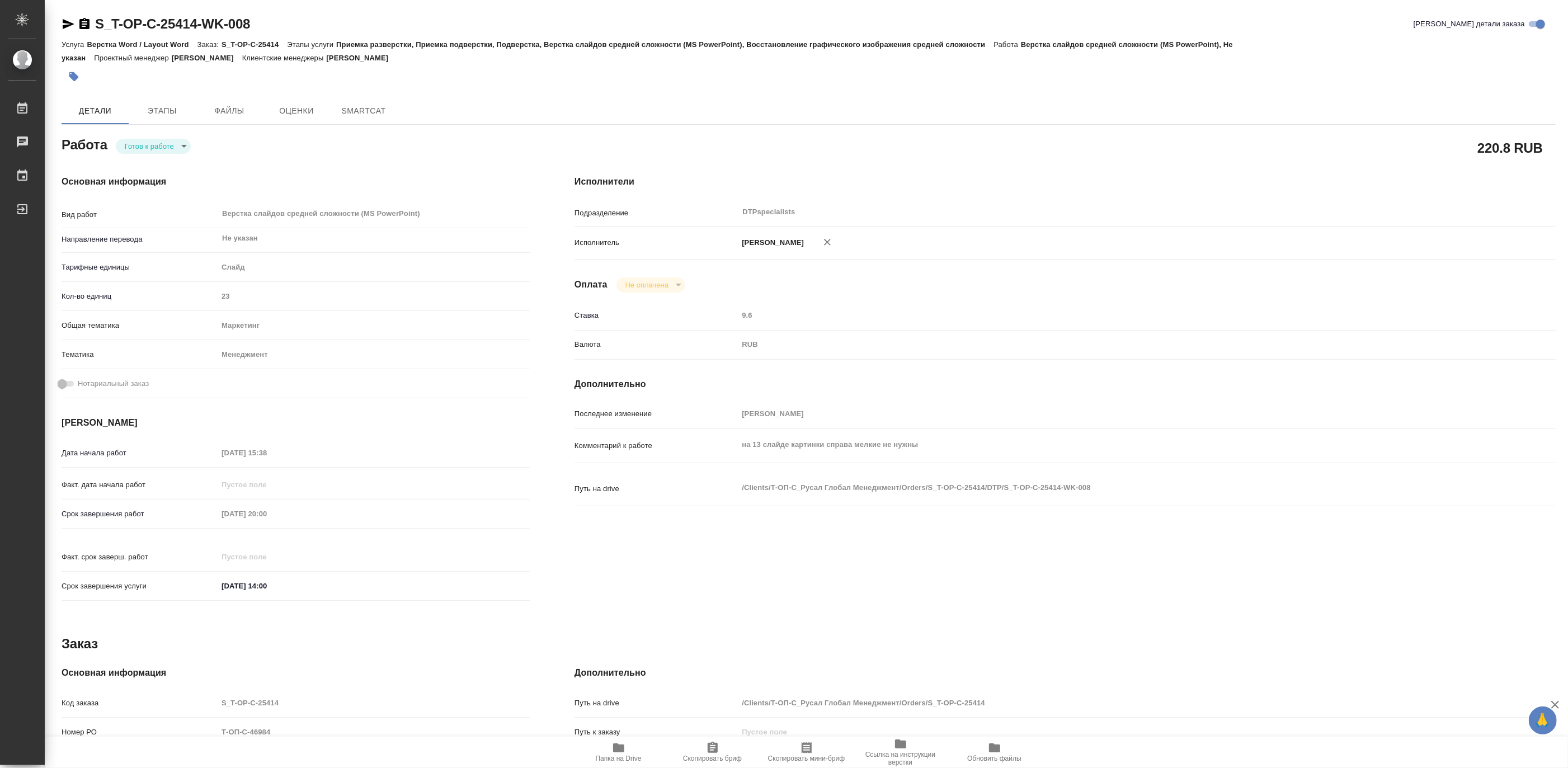
type textarea "x"
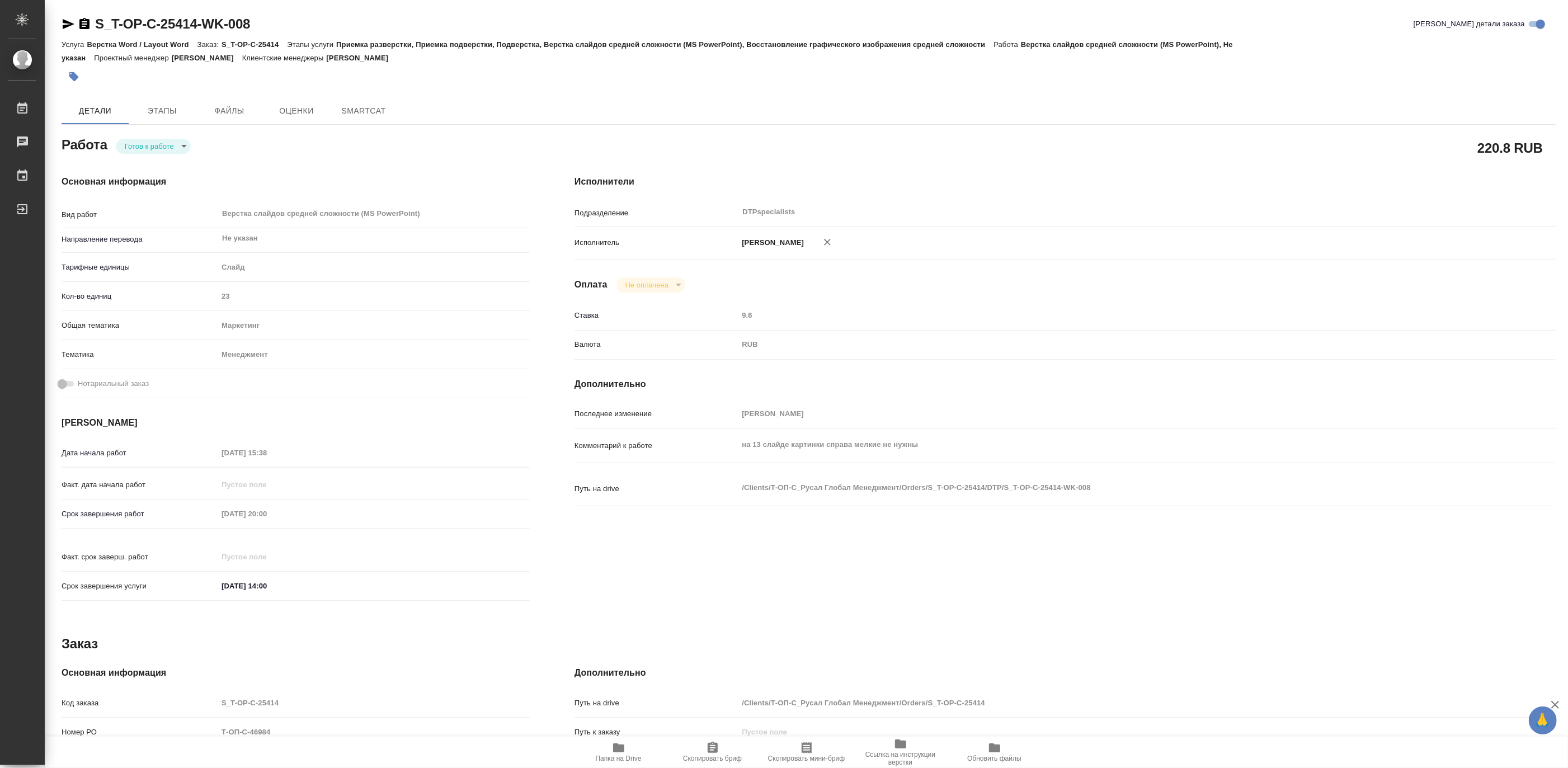
type textarea "x"
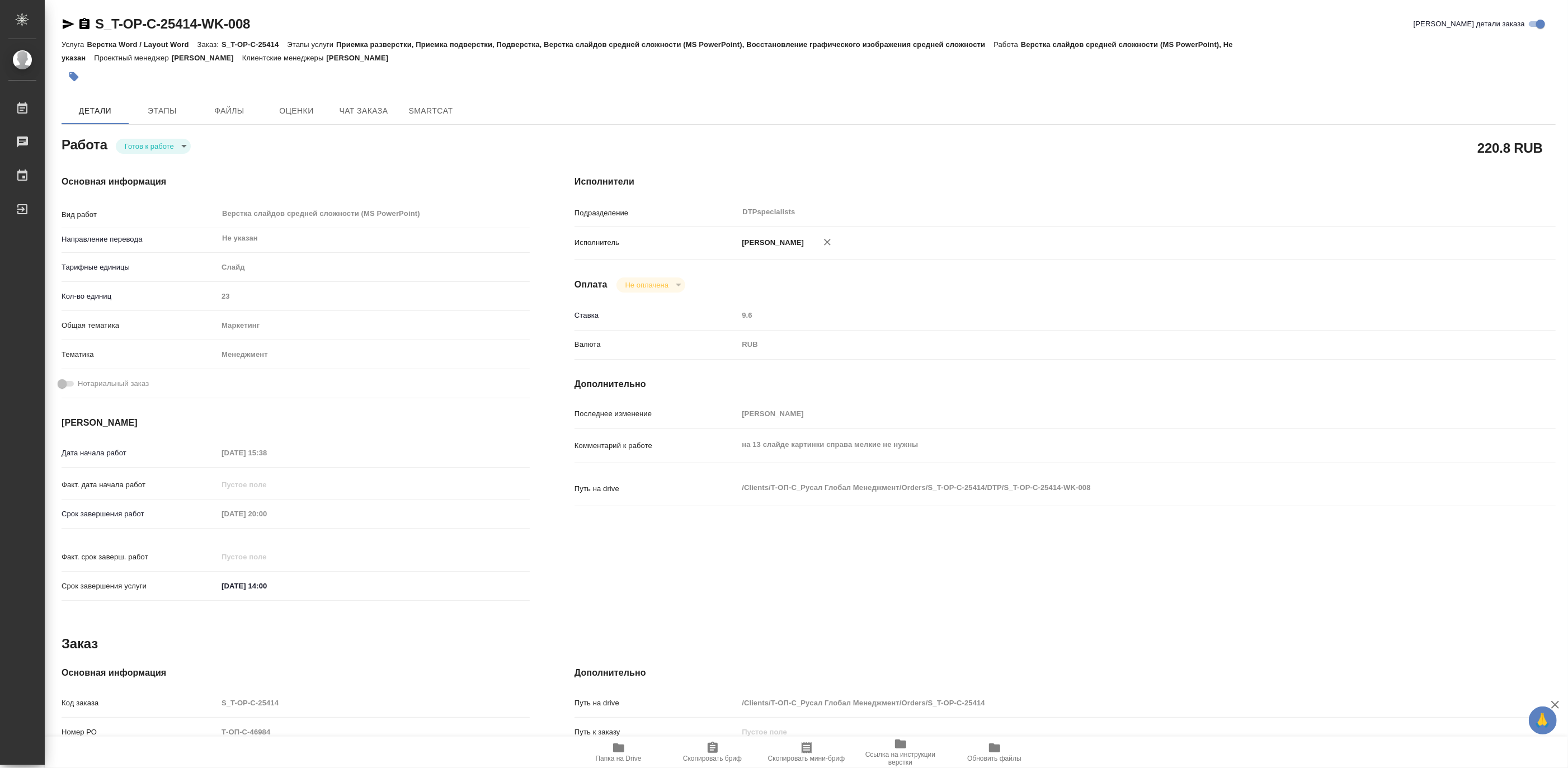
type textarea "x"
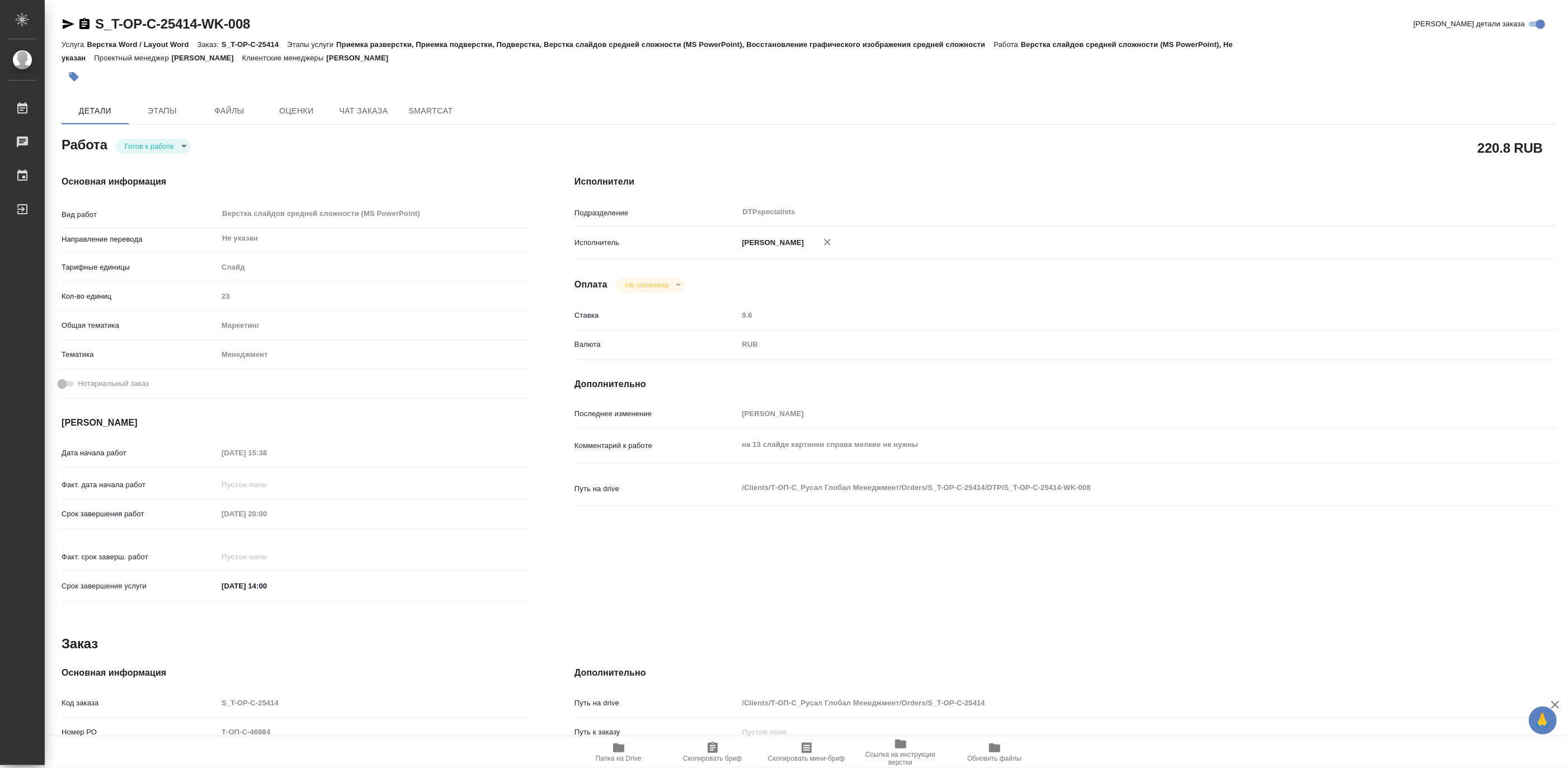
type textarea "x"
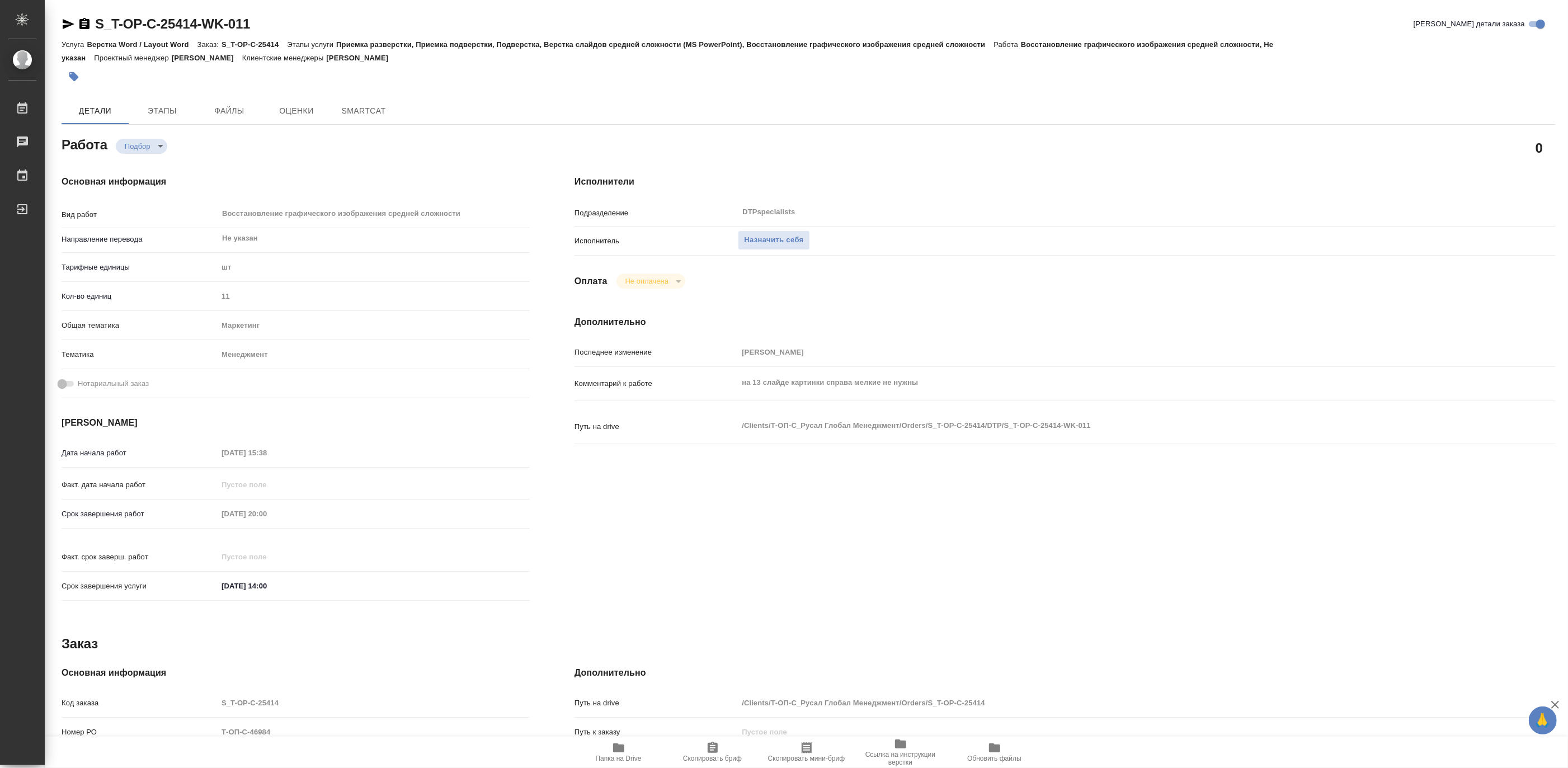
type textarea "x"
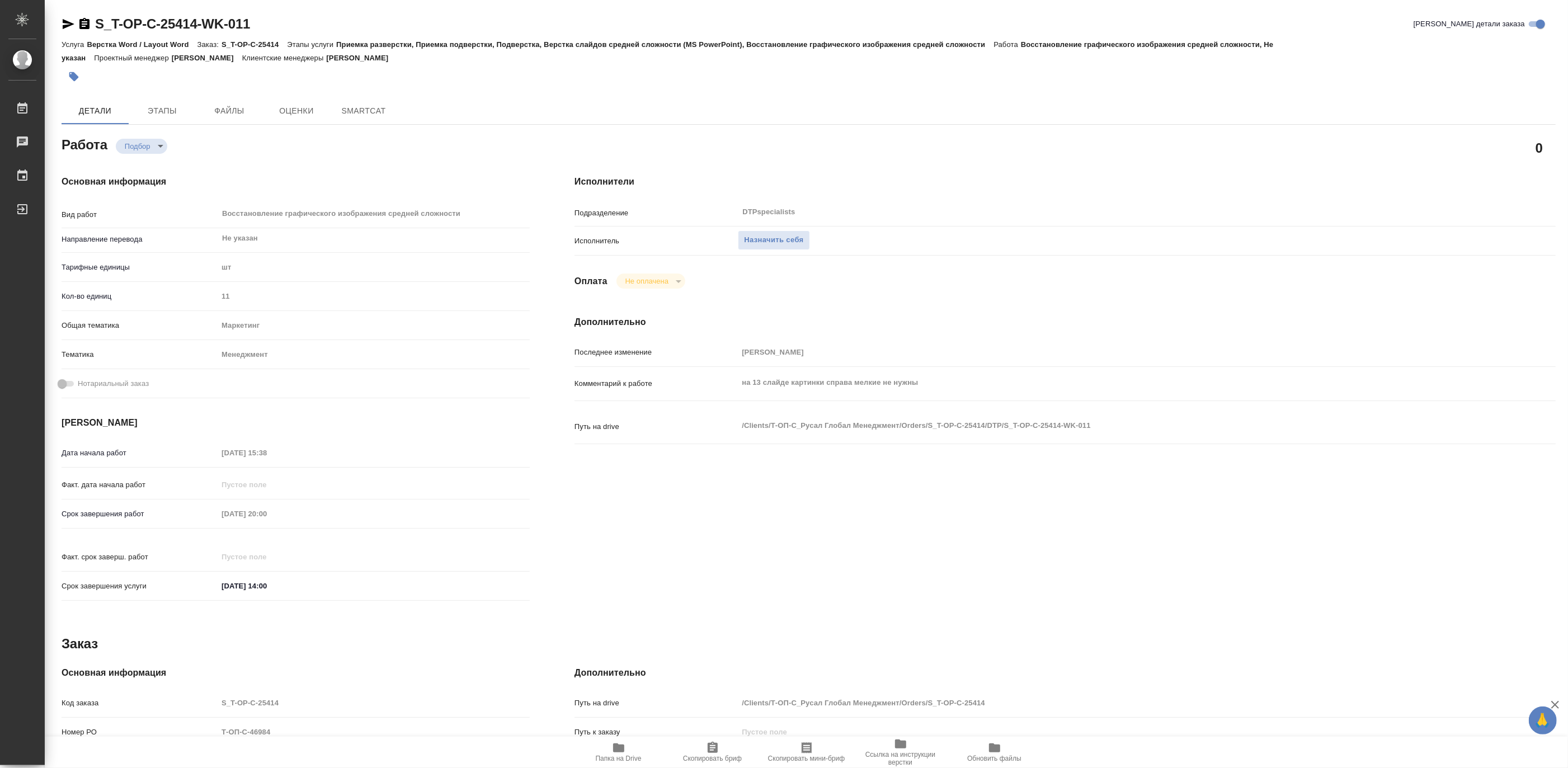
type textarea "x"
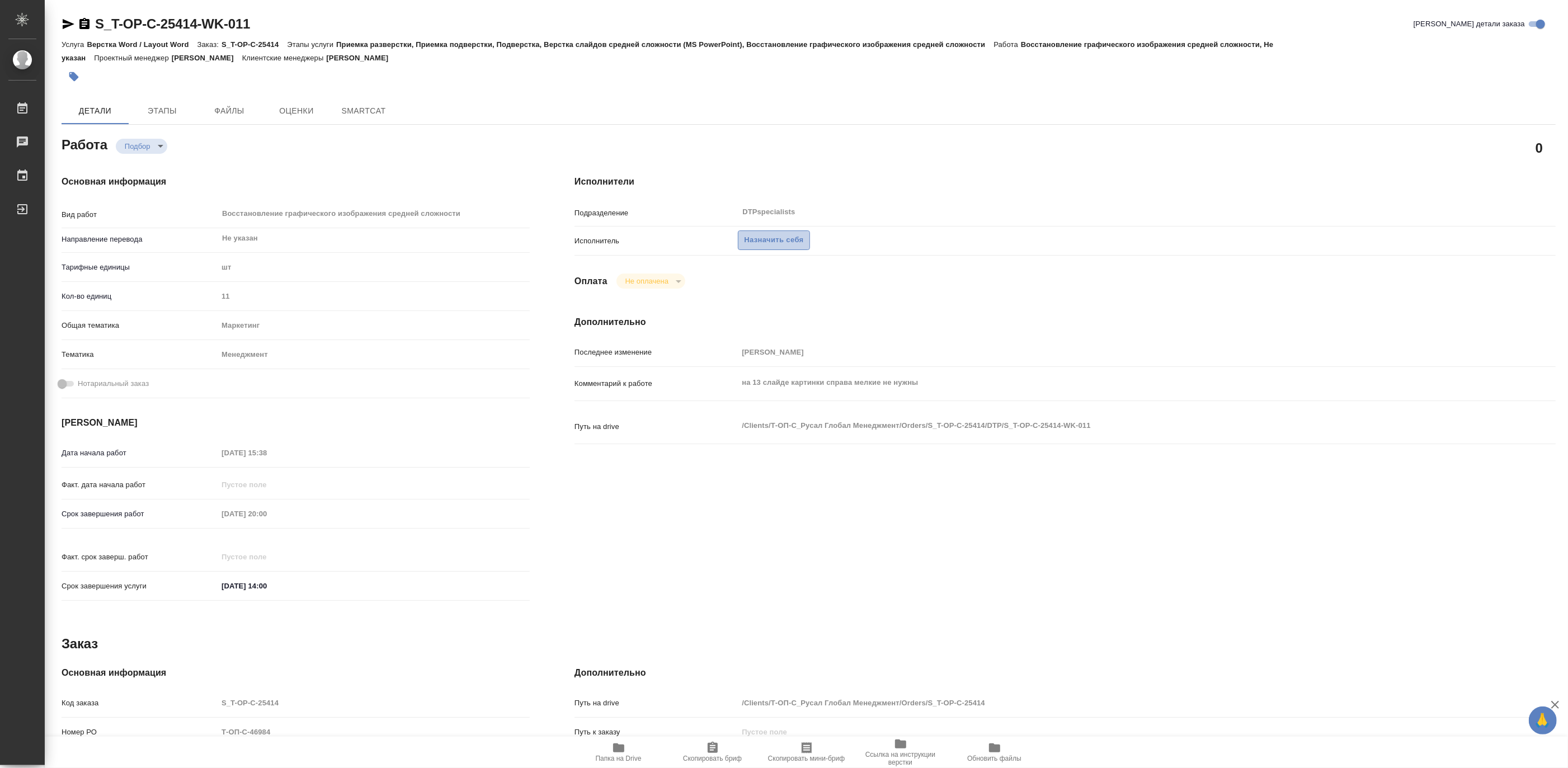
click at [774, 232] on button "Назначить себя" at bounding box center [774, 240] width 72 height 20
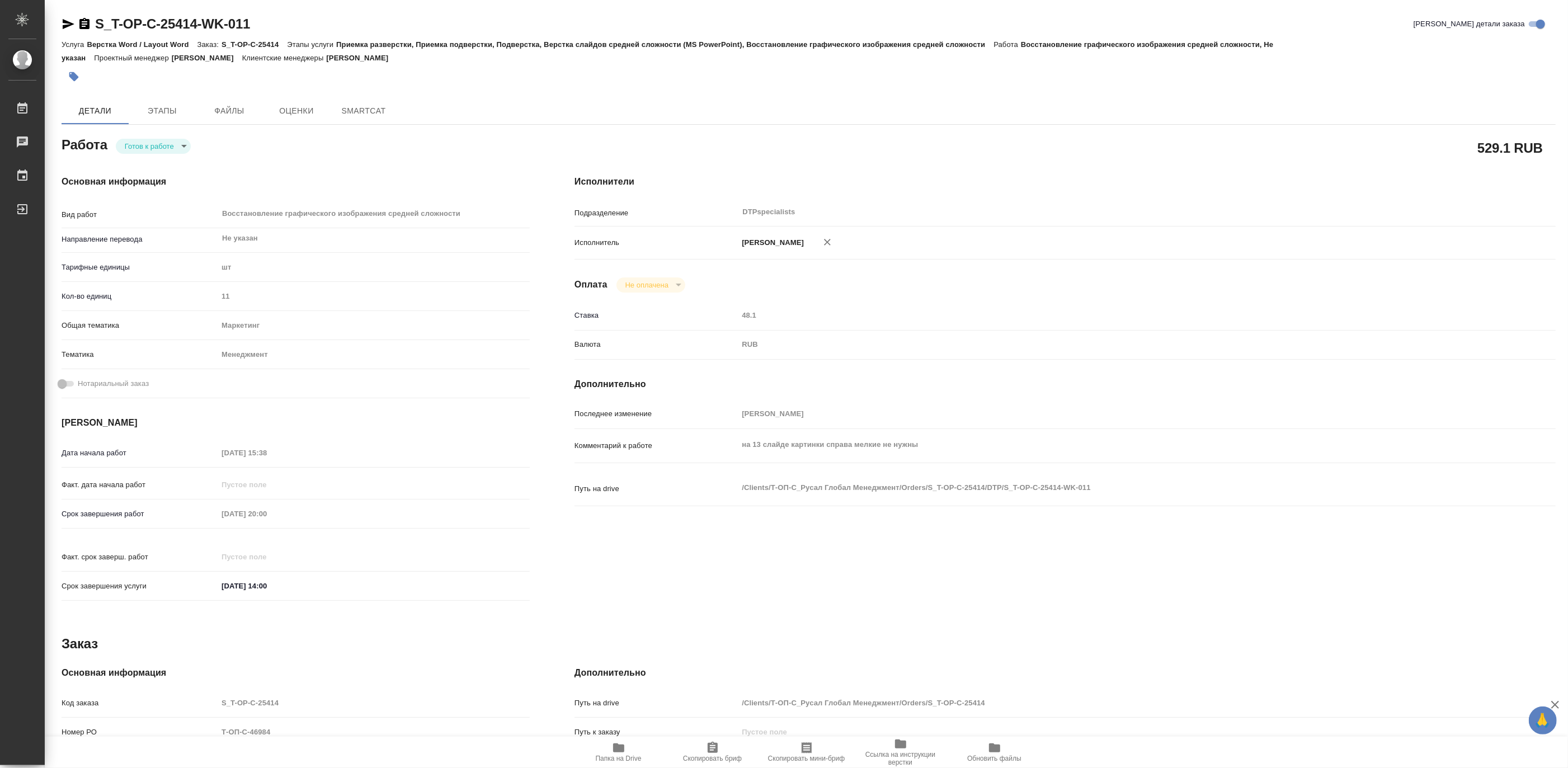
type textarea "x"
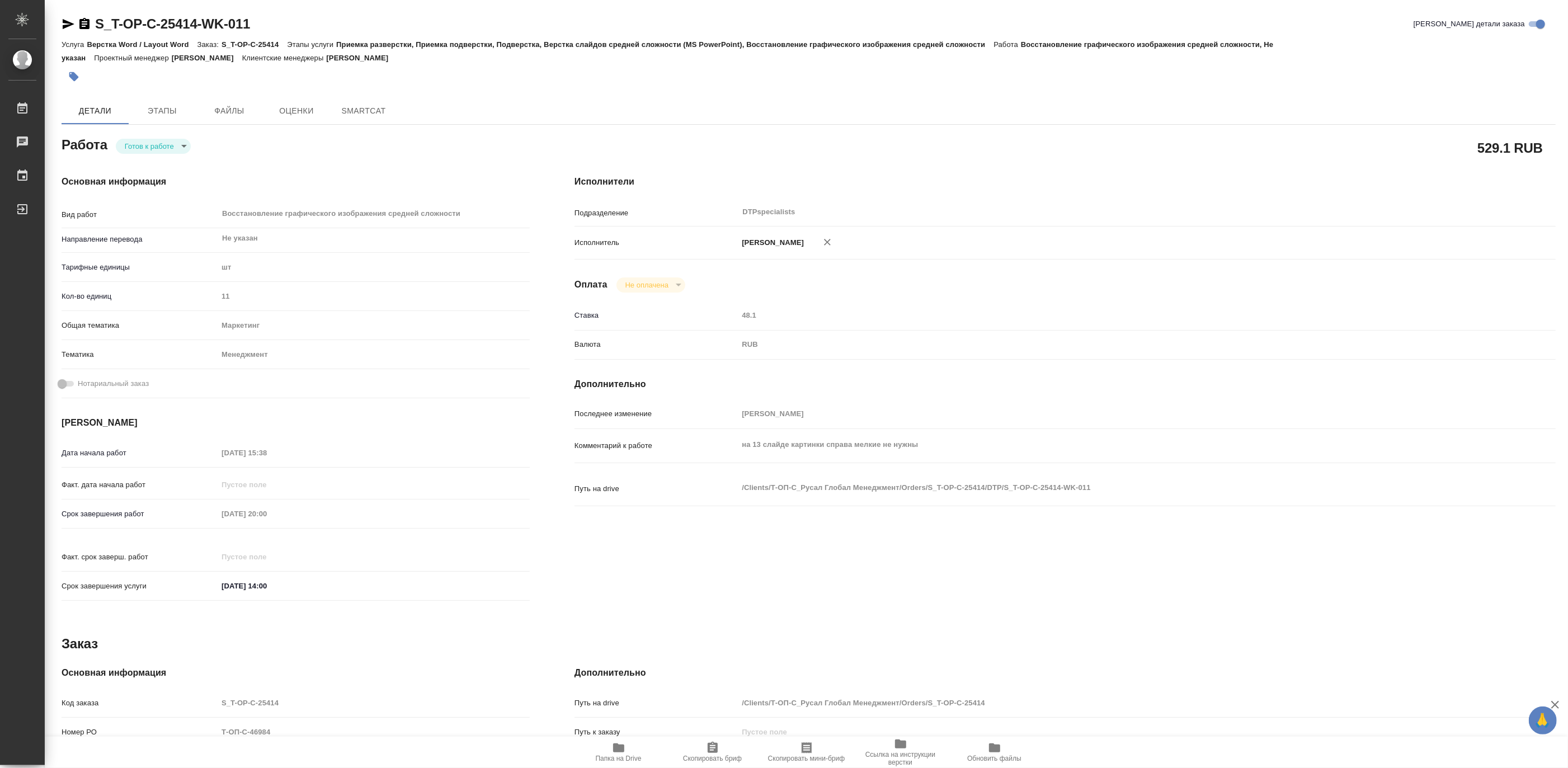
type textarea "x"
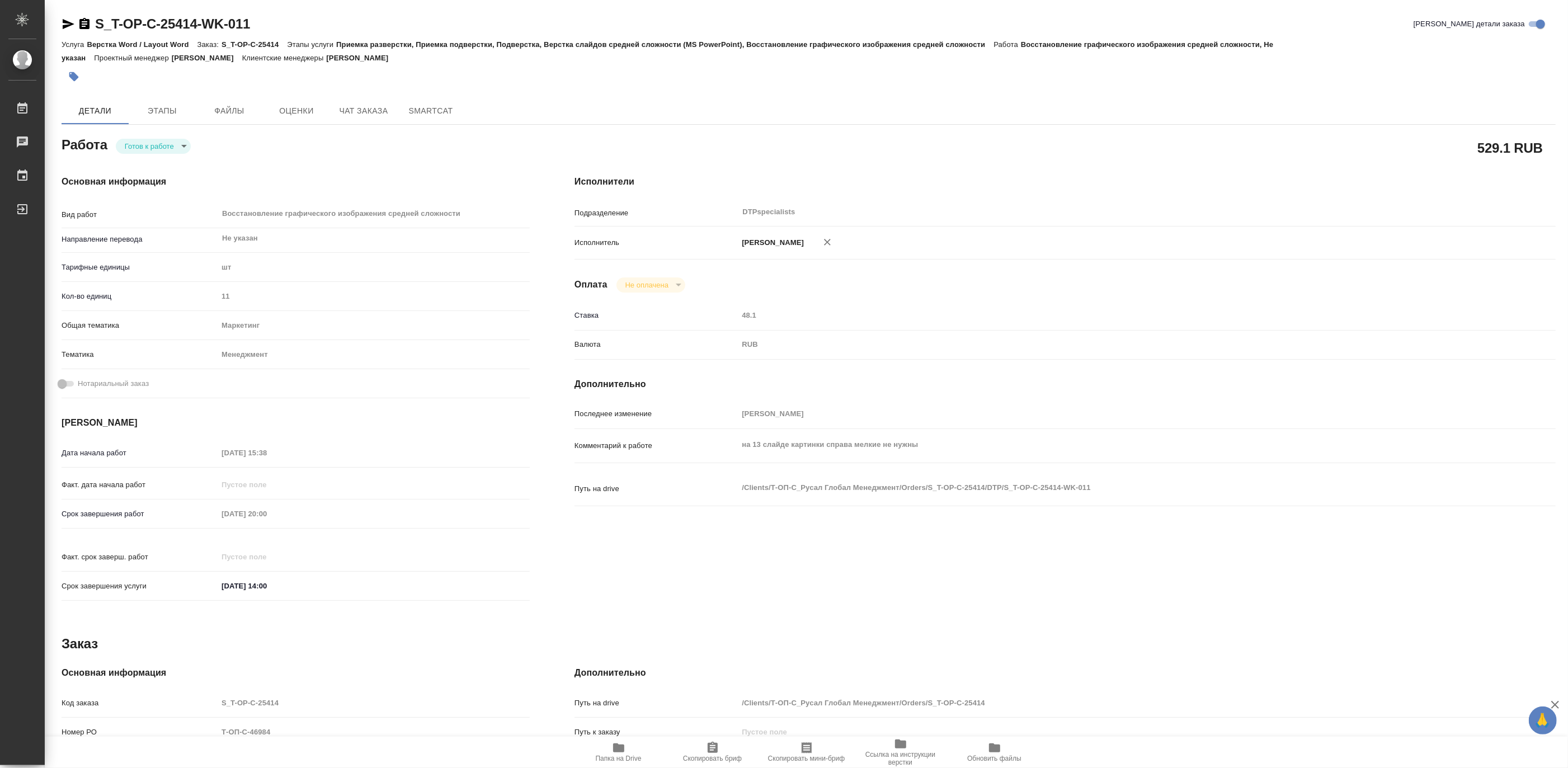
type textarea "x"
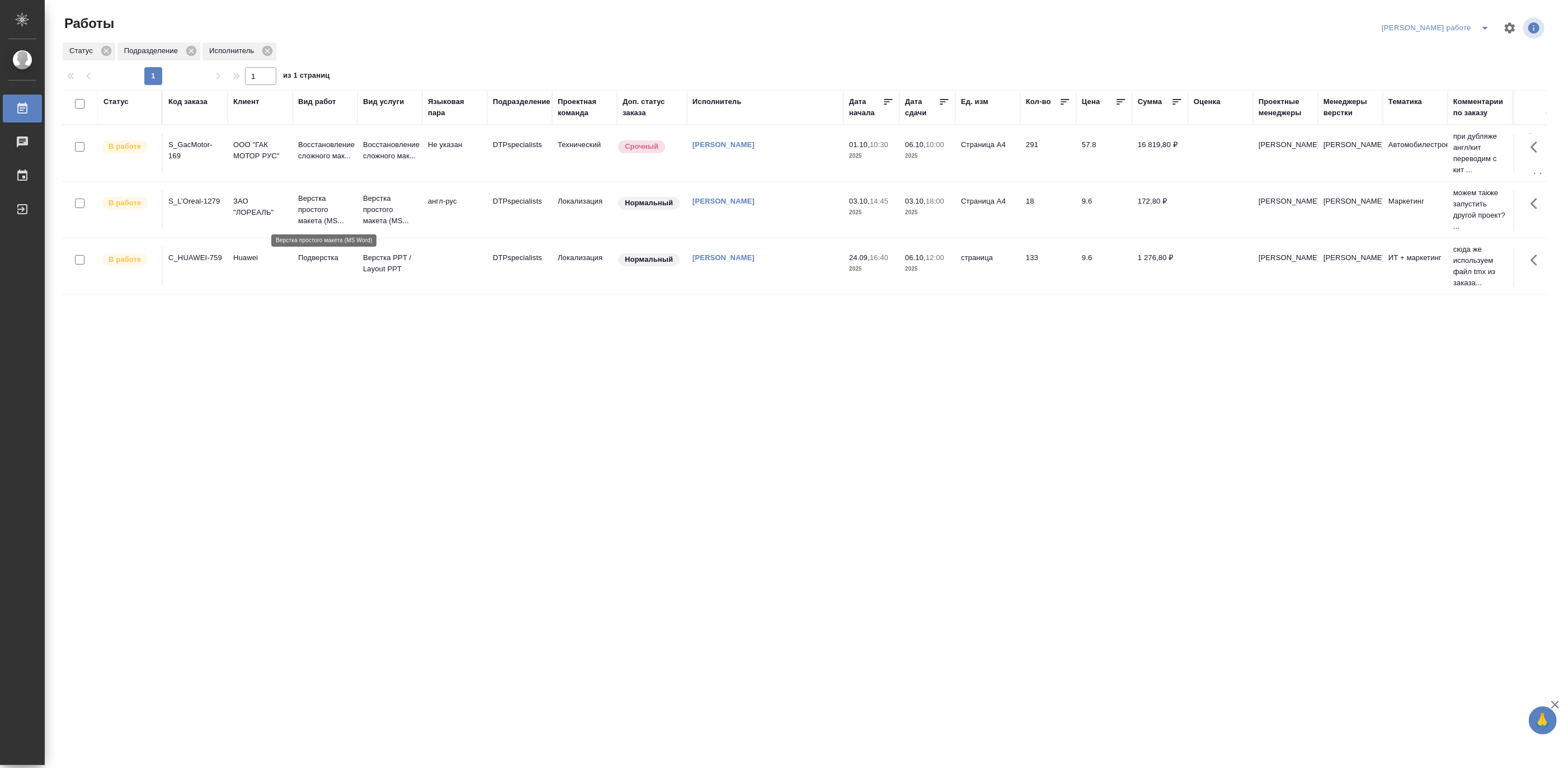
click at [317, 196] on p "Верстка простого макета (MS..." at bounding box center [325, 209] width 54 height 33
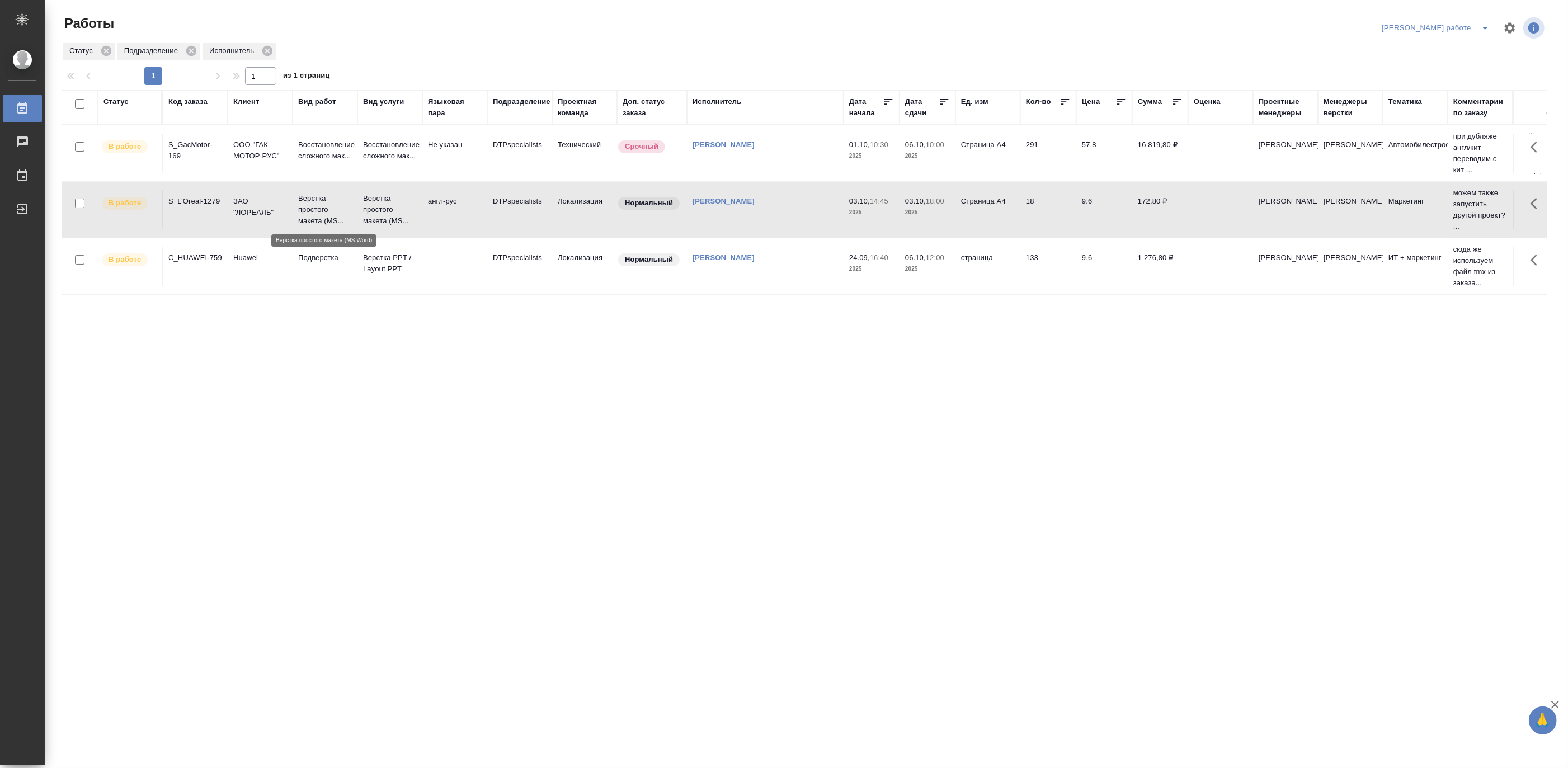
click at [317, 196] on p "Верстка простого макета (MS..." at bounding box center [325, 209] width 54 height 33
click at [1487, 27] on icon "split button" at bounding box center [1485, 27] width 13 height 13
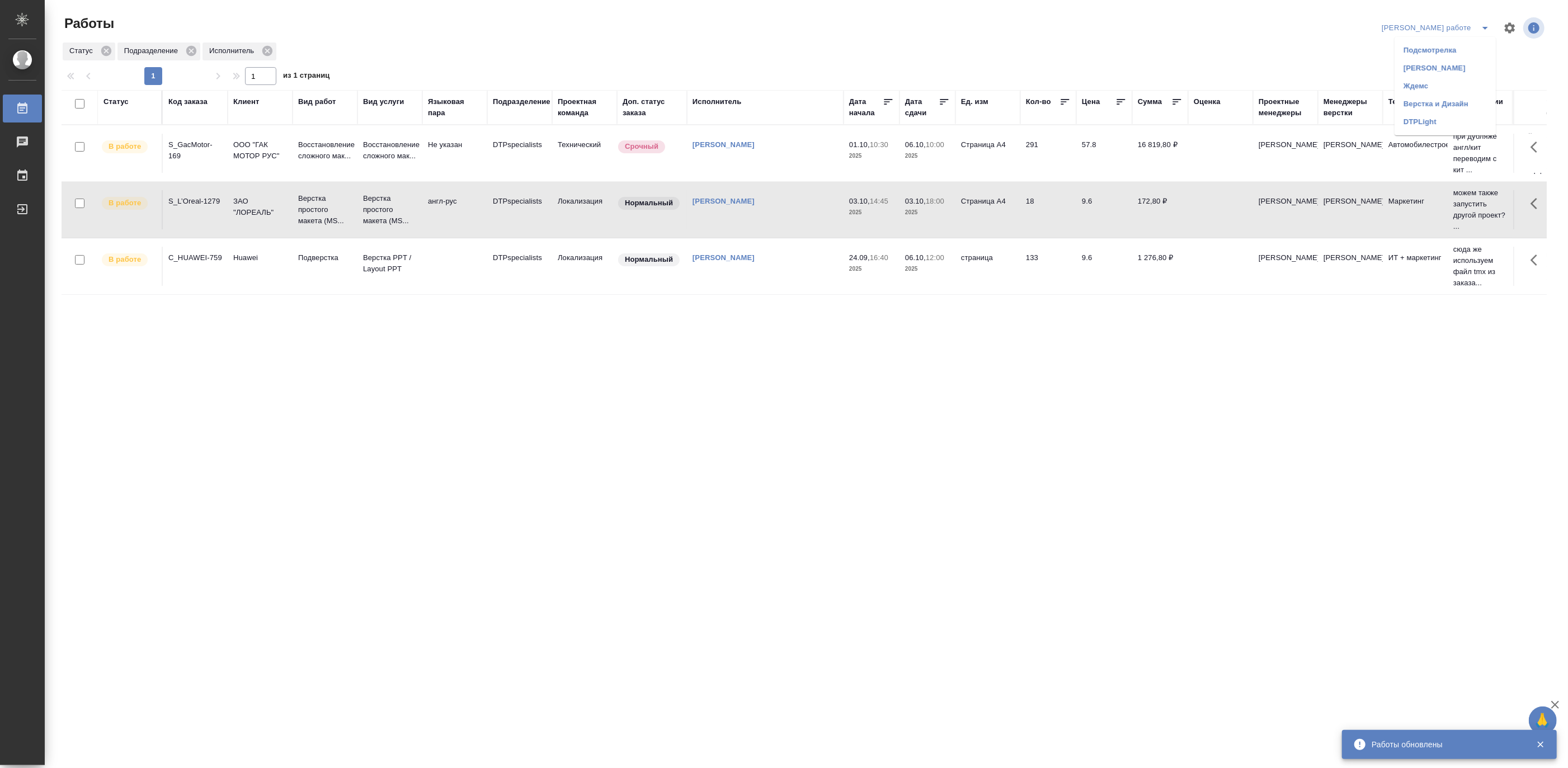
click at [1471, 61] on li "[PERSON_NAME]" at bounding box center [1444, 68] width 101 height 18
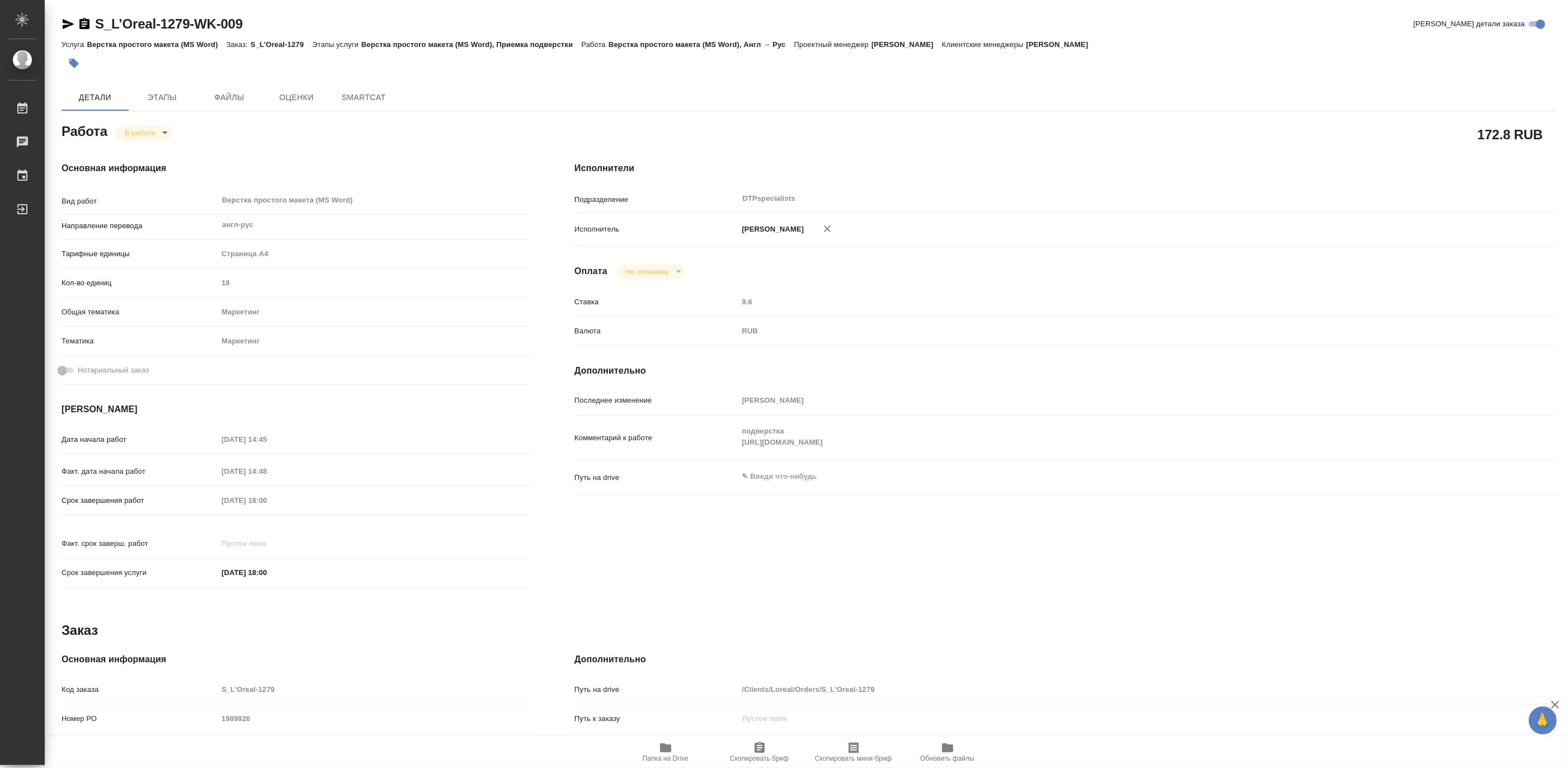
type textarea "x"
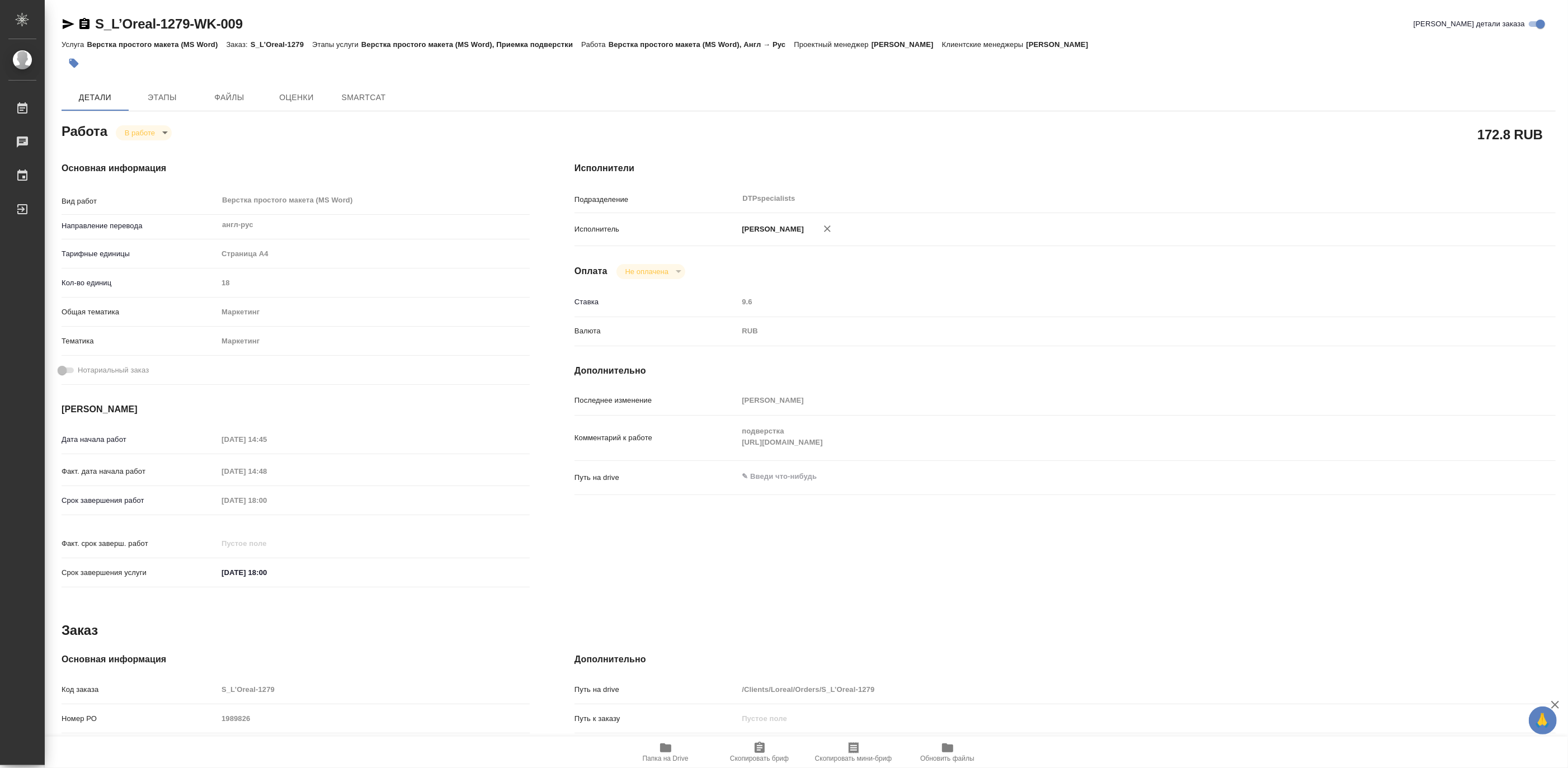
type textarea "x"
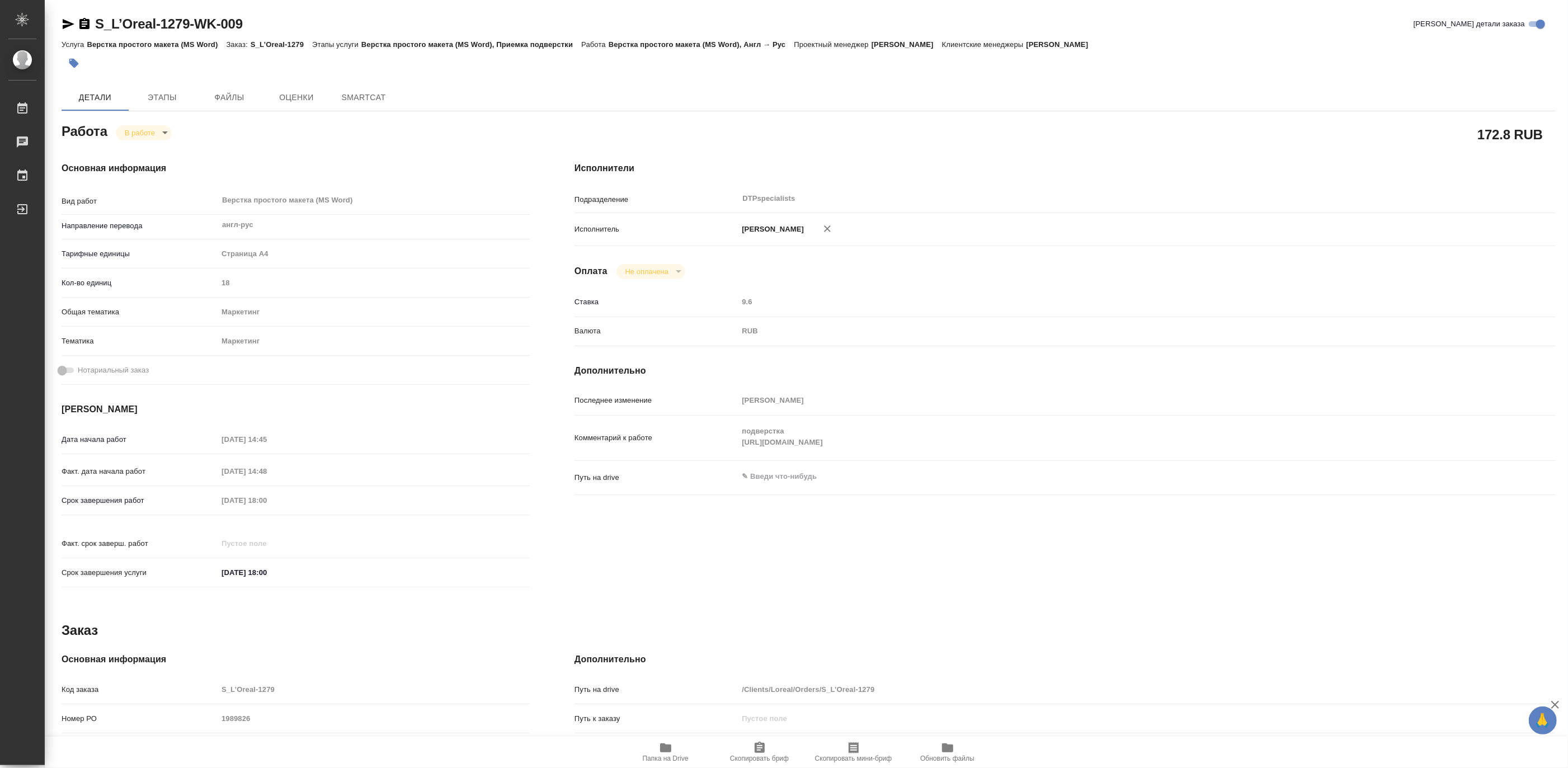
type textarea "x"
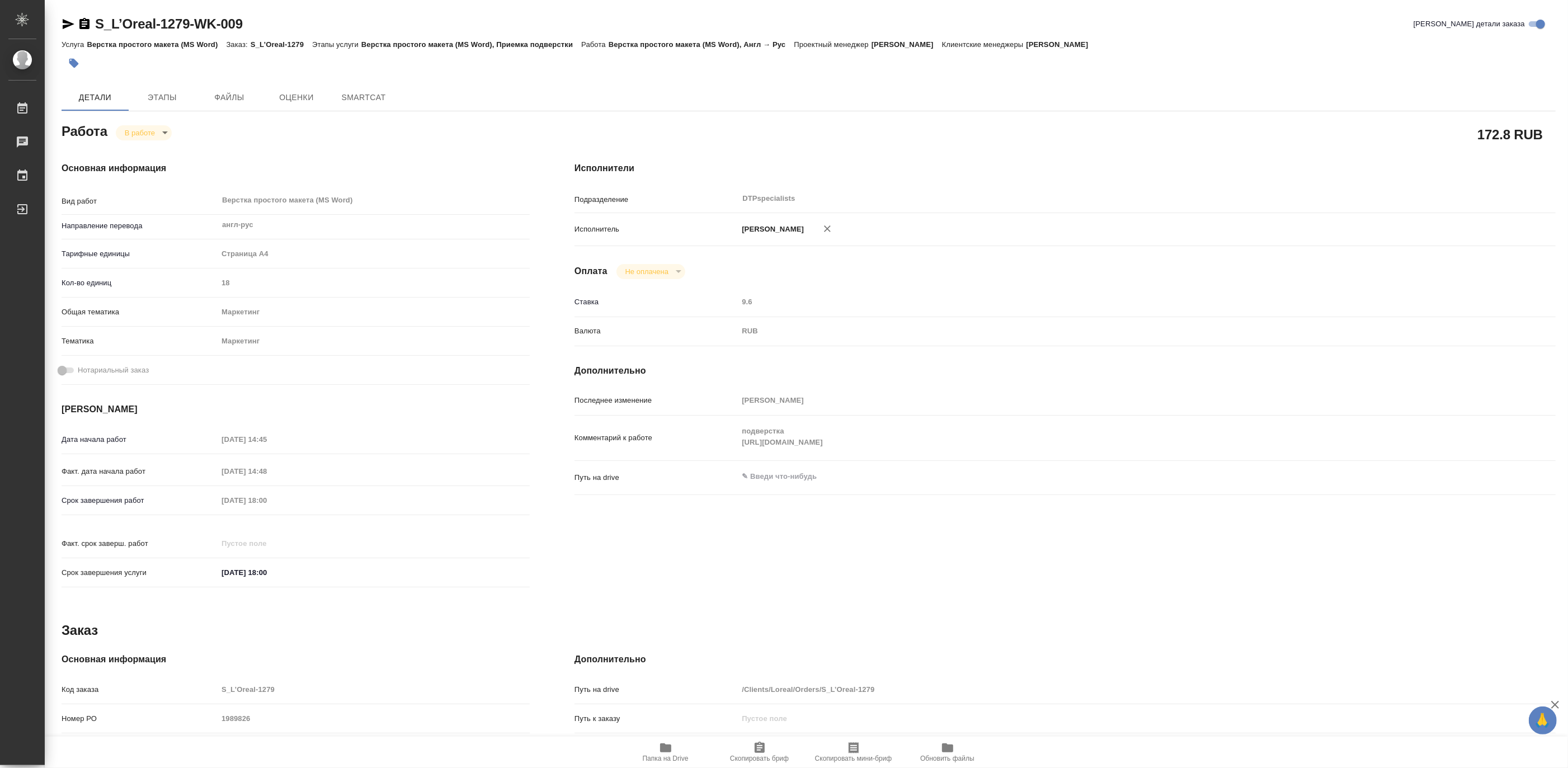
type textarea "x"
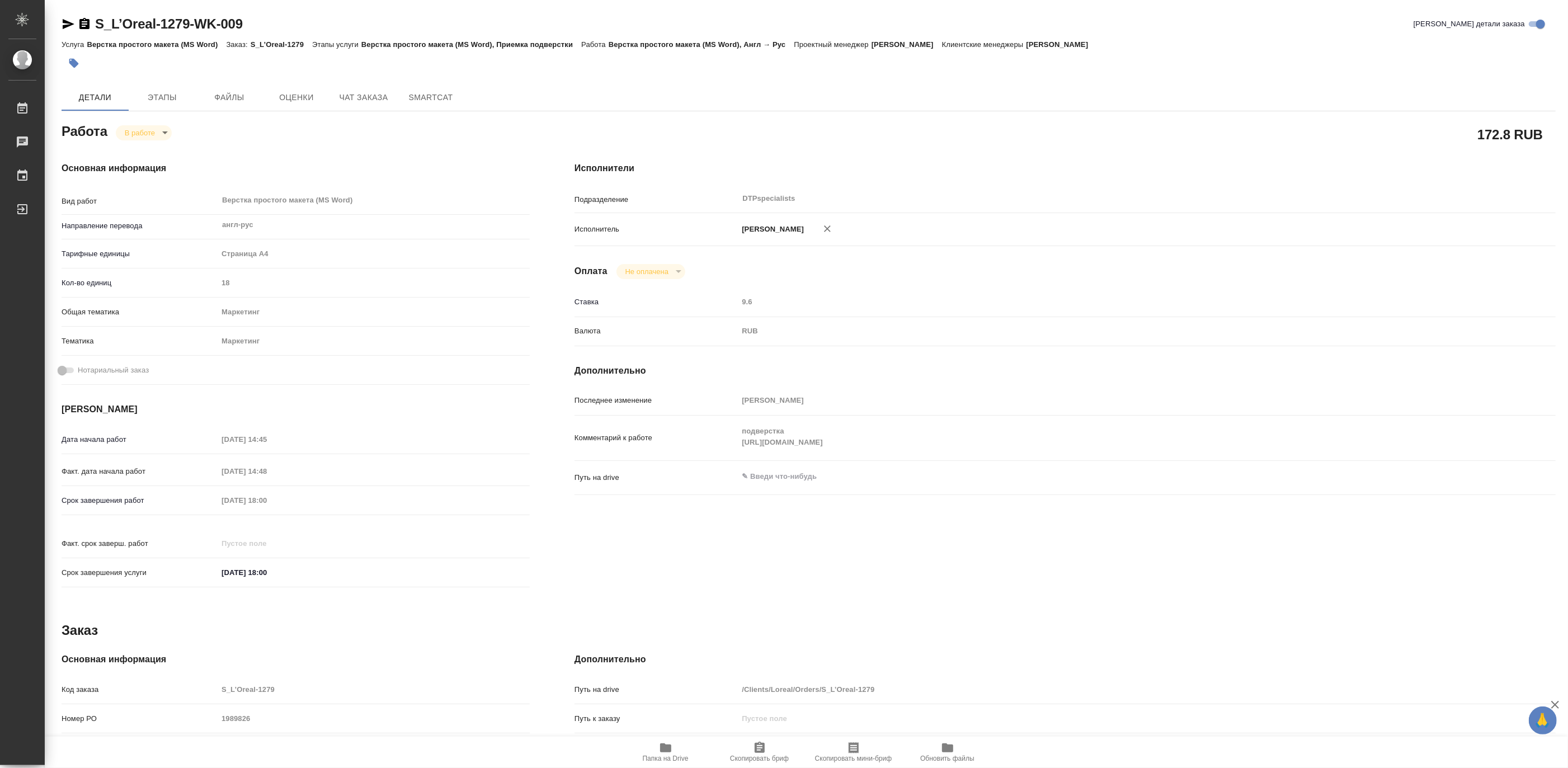
type textarea "x"
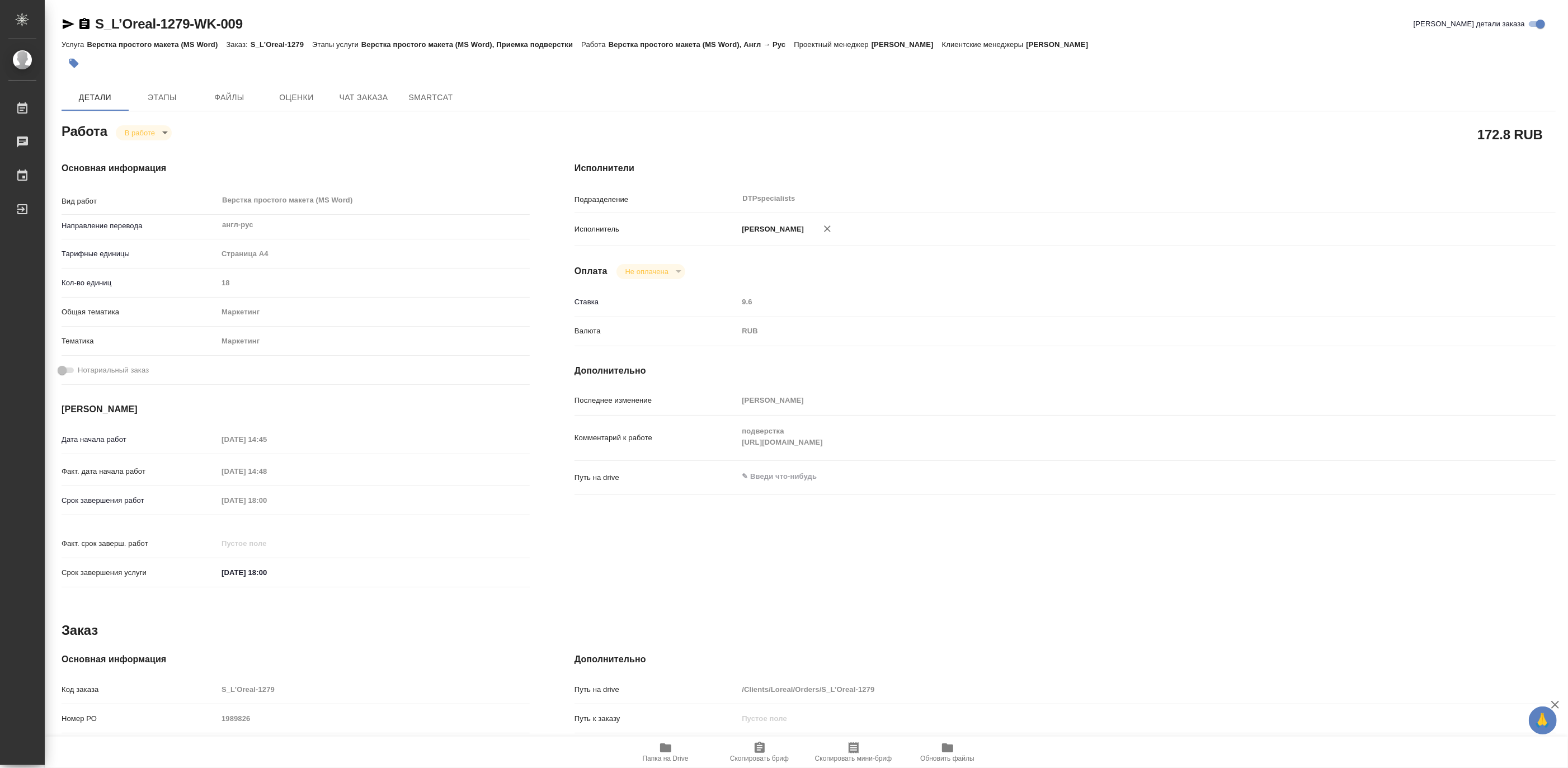
click at [729, 455] on div "Комментарий к работе подверстка https://drive.awatera.com/s/sb5KBRT8Rra6W8N x" at bounding box center [1065, 438] width 981 height 36
type textarea "x"
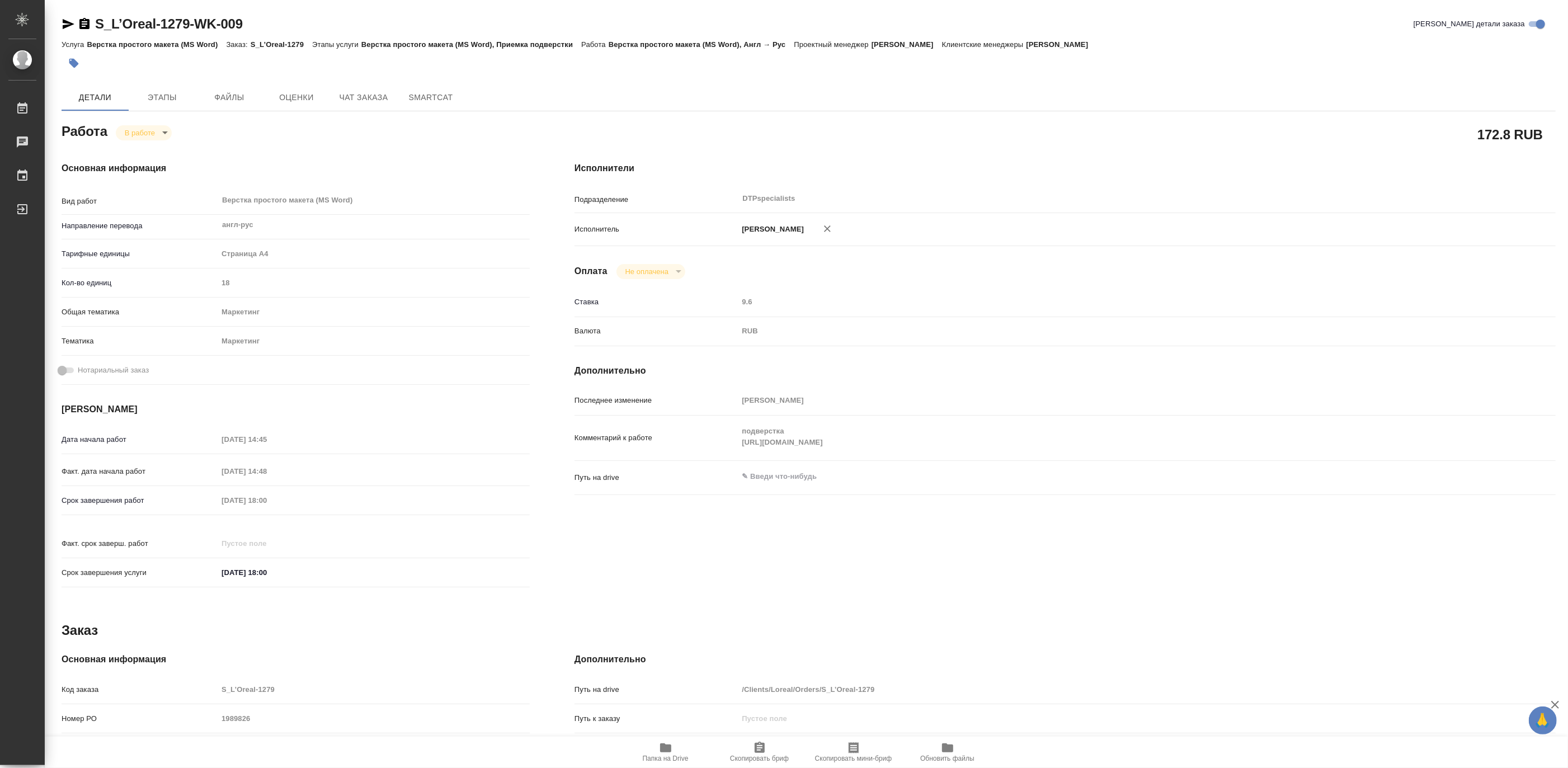
type textarea "x"
drag, startPoint x: 277, startPoint y: 26, endPoint x: 95, endPoint y: 13, distance: 182.5
click at [95, 13] on div "S_L’Oreal-1279-WK-009 Кратко детали заказа Услуга Верстка простого макета (MS W…" at bounding box center [808, 475] width 1506 height 952
copy link "S_L’Oreal-1279-WK-009"
click at [668, 758] on span "Папка на Drive" at bounding box center [666, 759] width 45 height 8
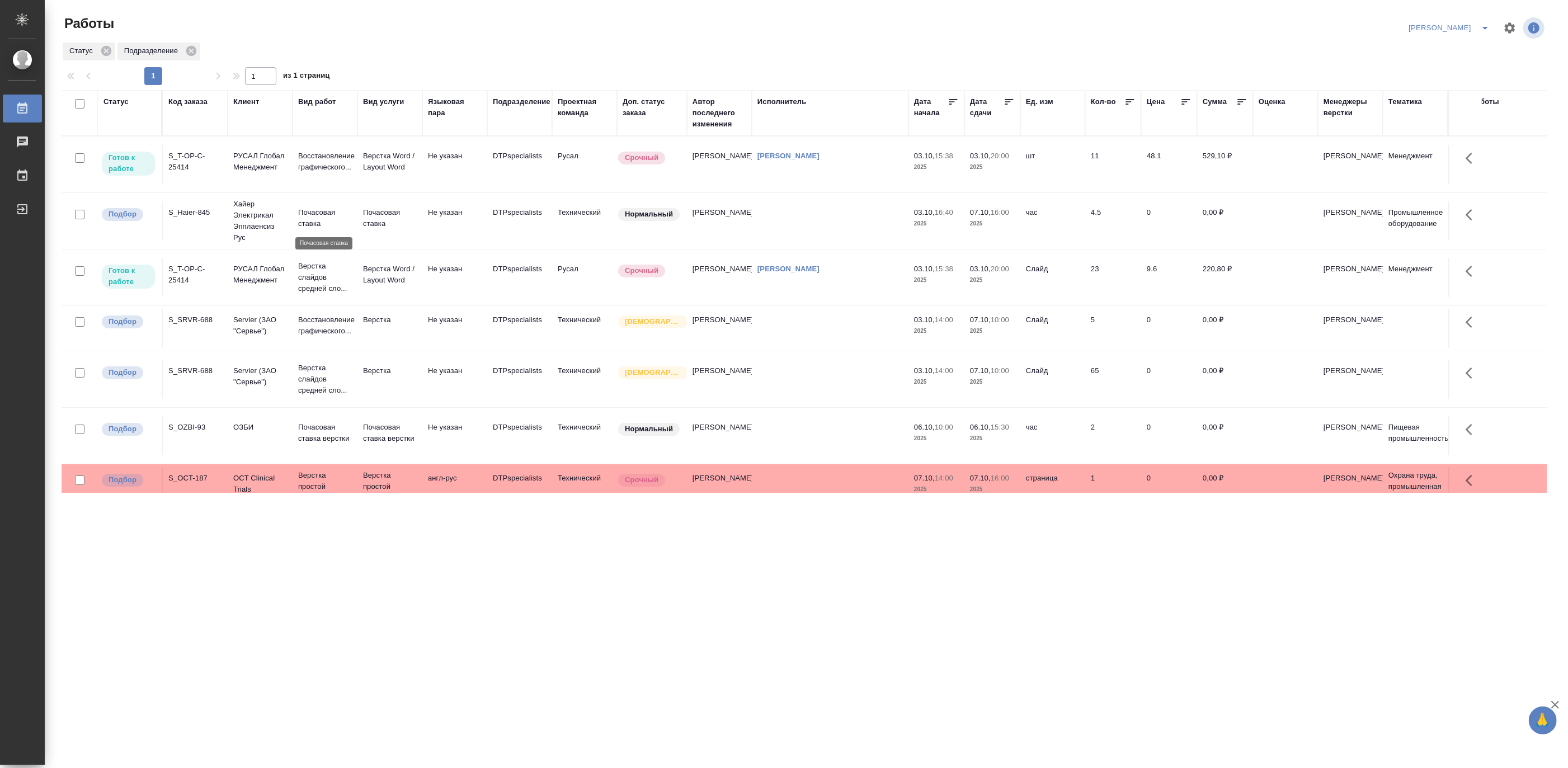
click at [316, 217] on p "Почасовая ставка" at bounding box center [325, 219] width 54 height 23
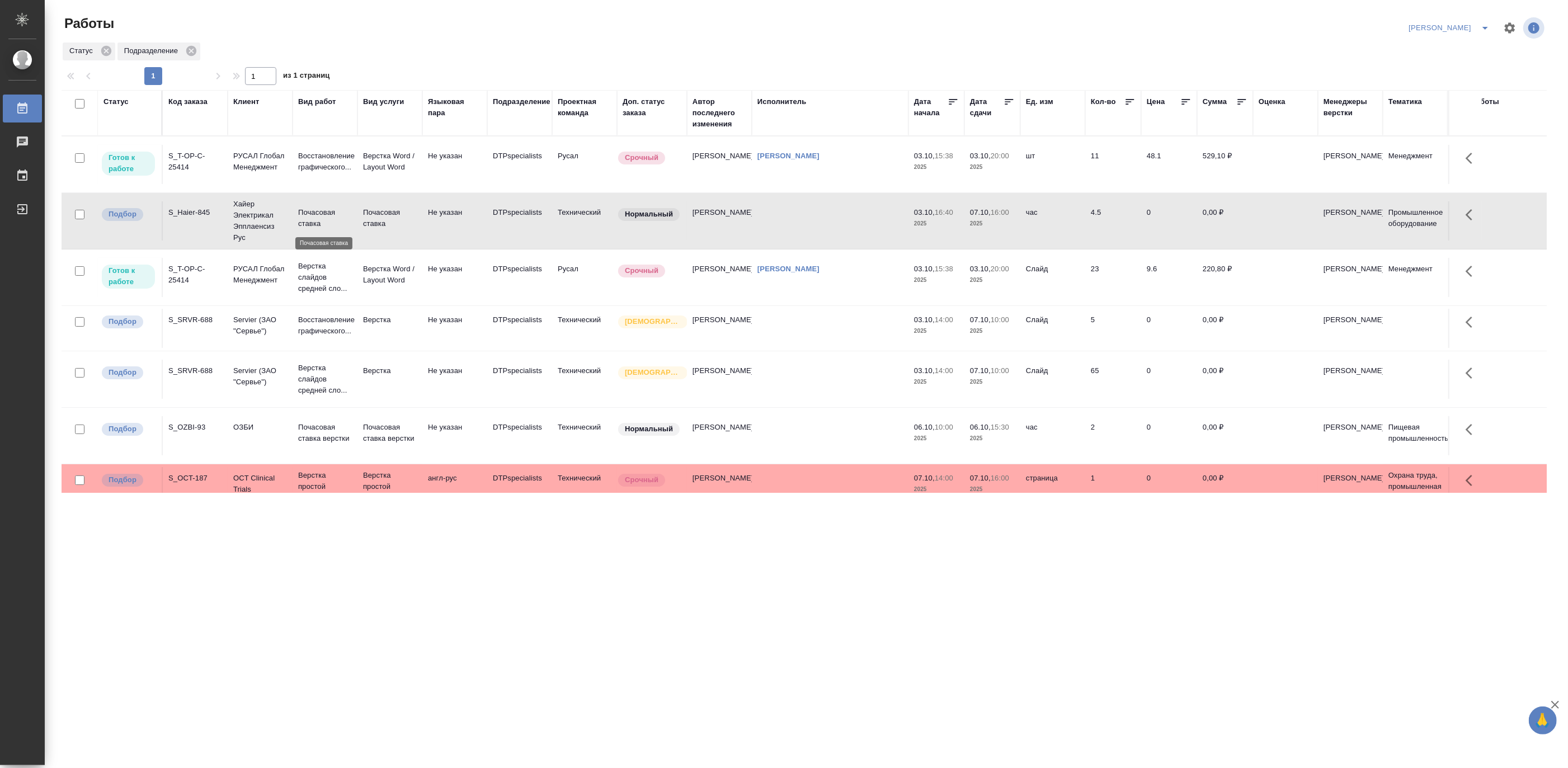
click at [316, 217] on p "Почасовая ставка" at bounding box center [325, 219] width 54 height 23
click at [1488, 24] on icon "split button" at bounding box center [1485, 27] width 13 height 13
click at [1431, 84] on li "Ждемс" at bounding box center [1442, 86] width 107 height 18
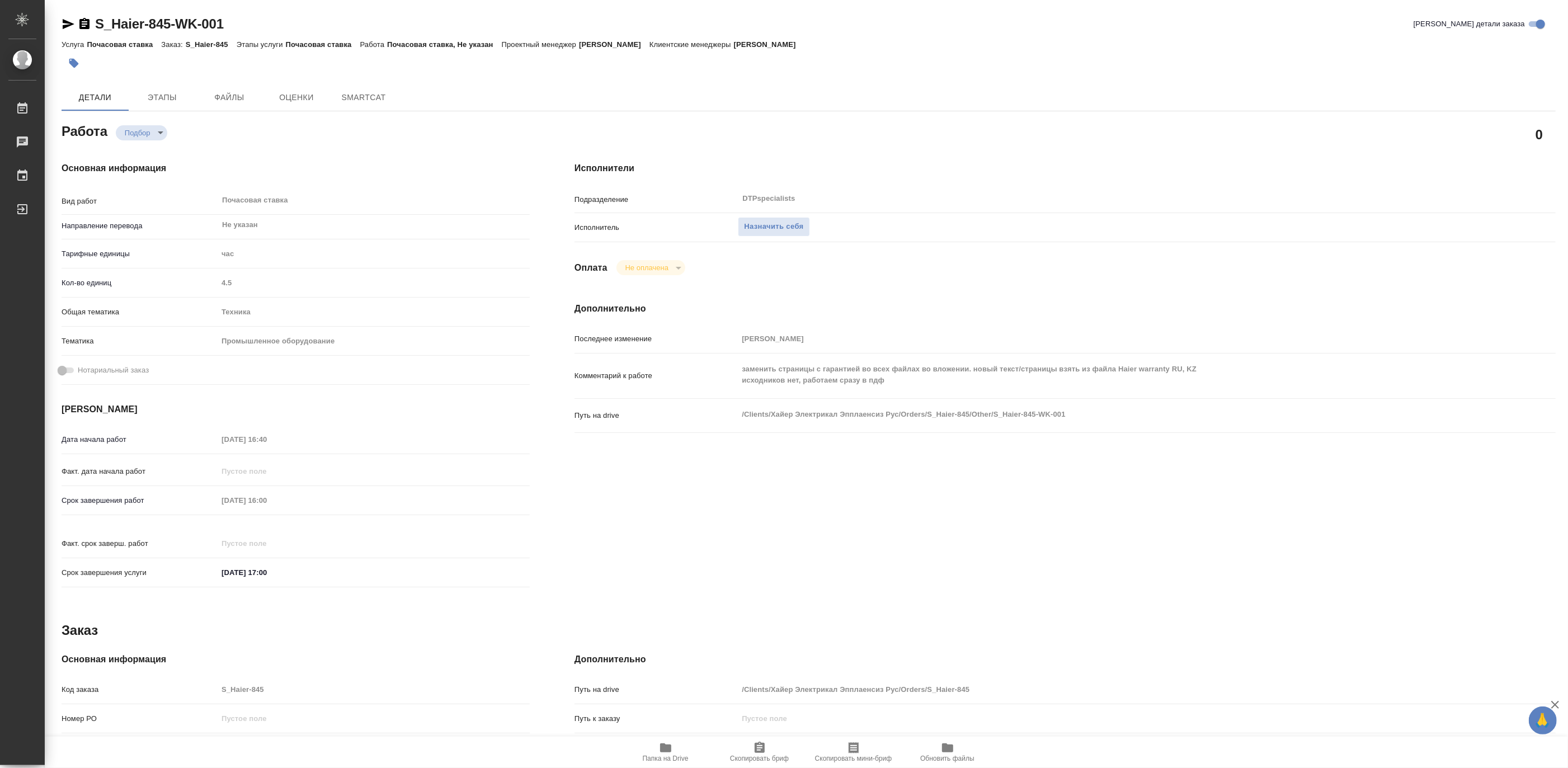
type textarea "x"
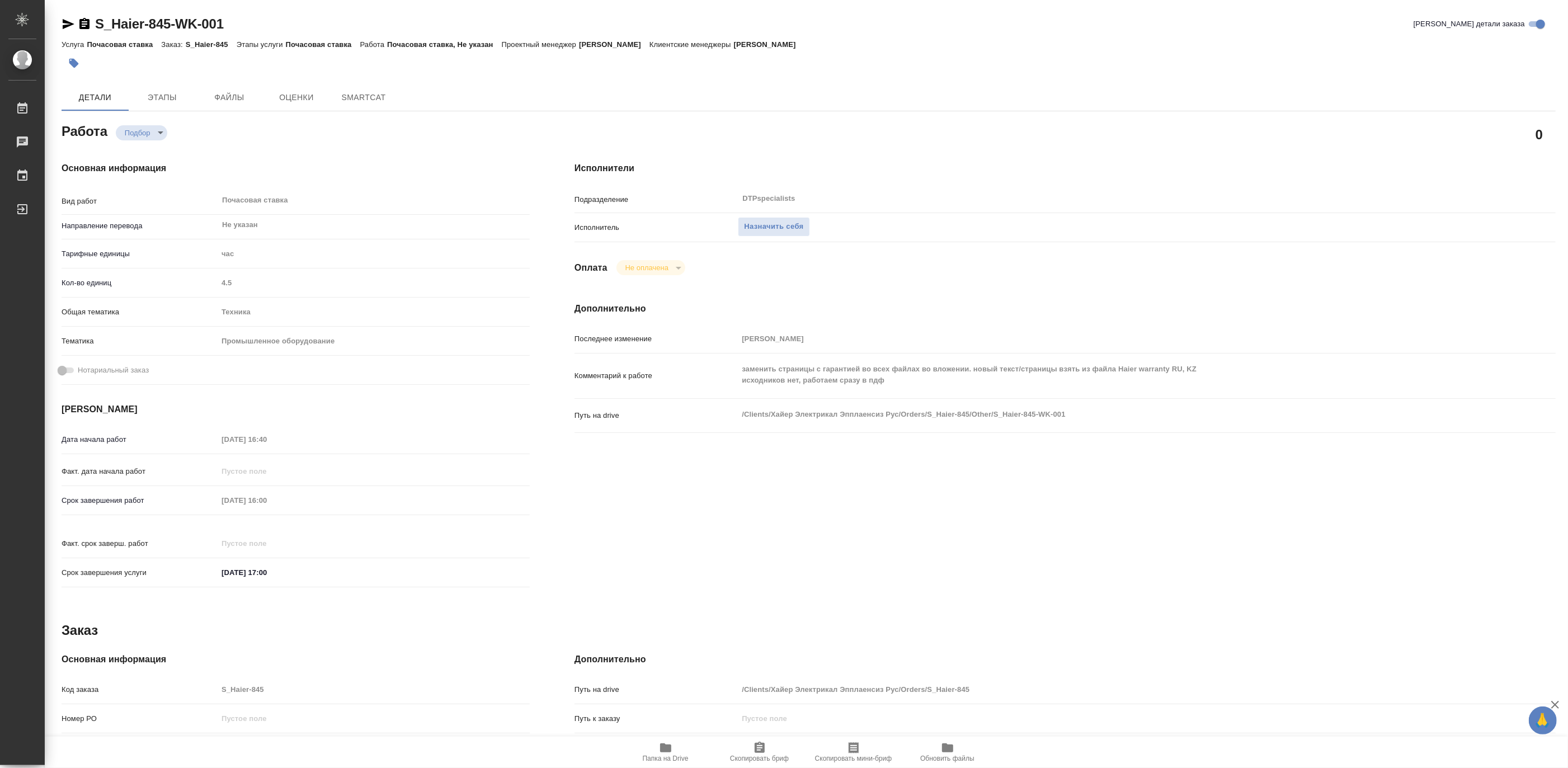
type textarea "x"
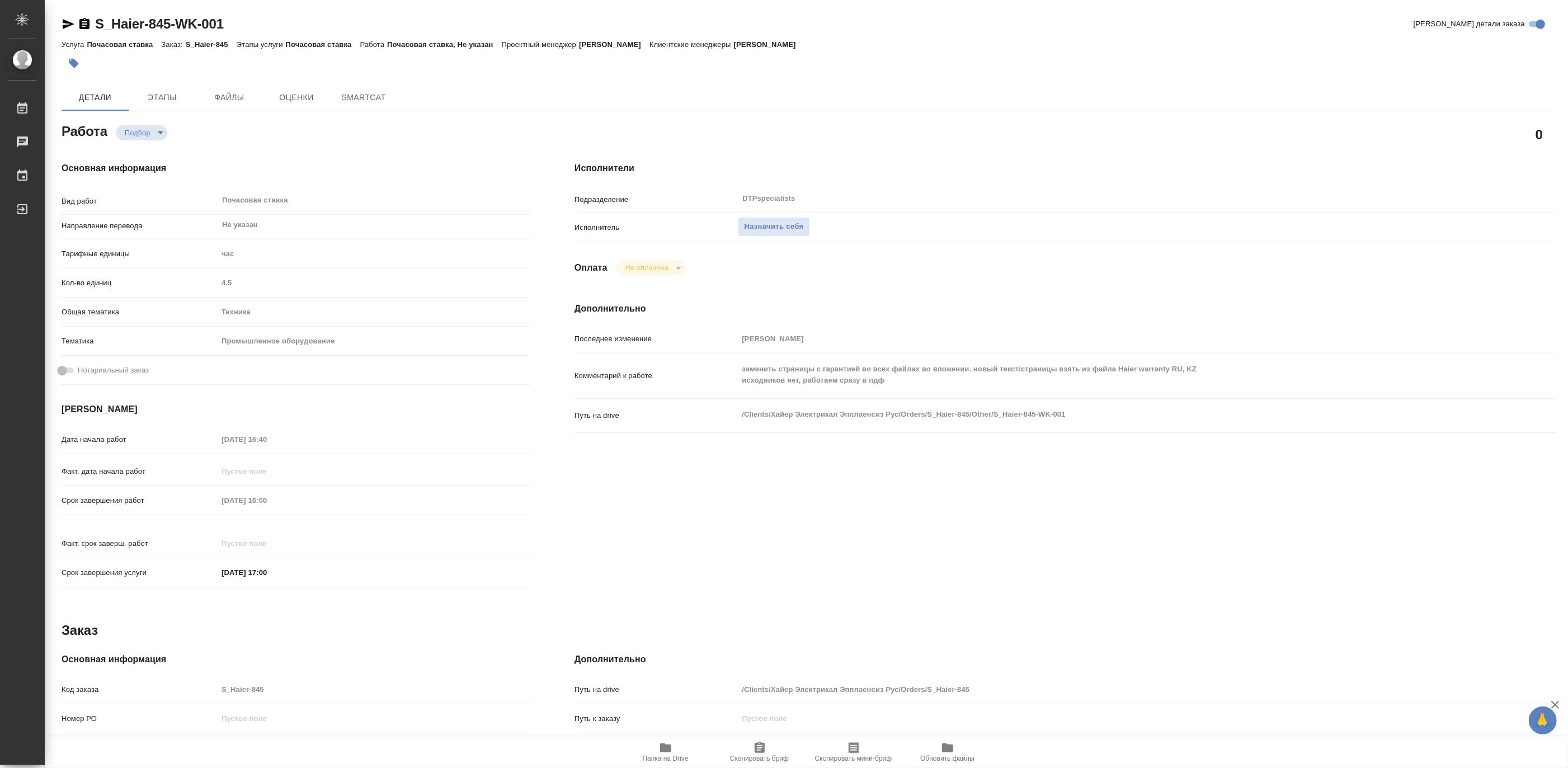
type textarea "x"
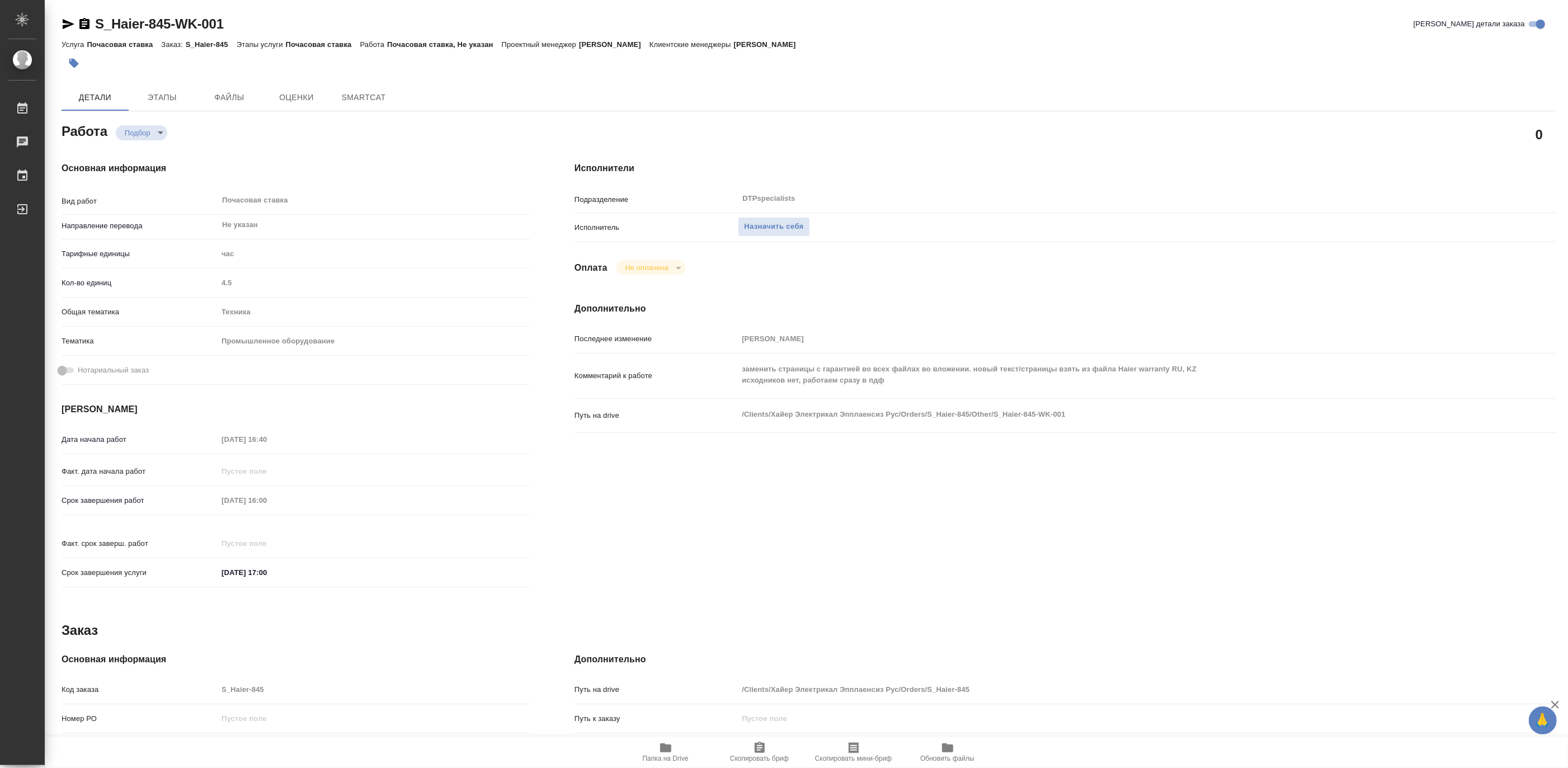
type textarea "x"
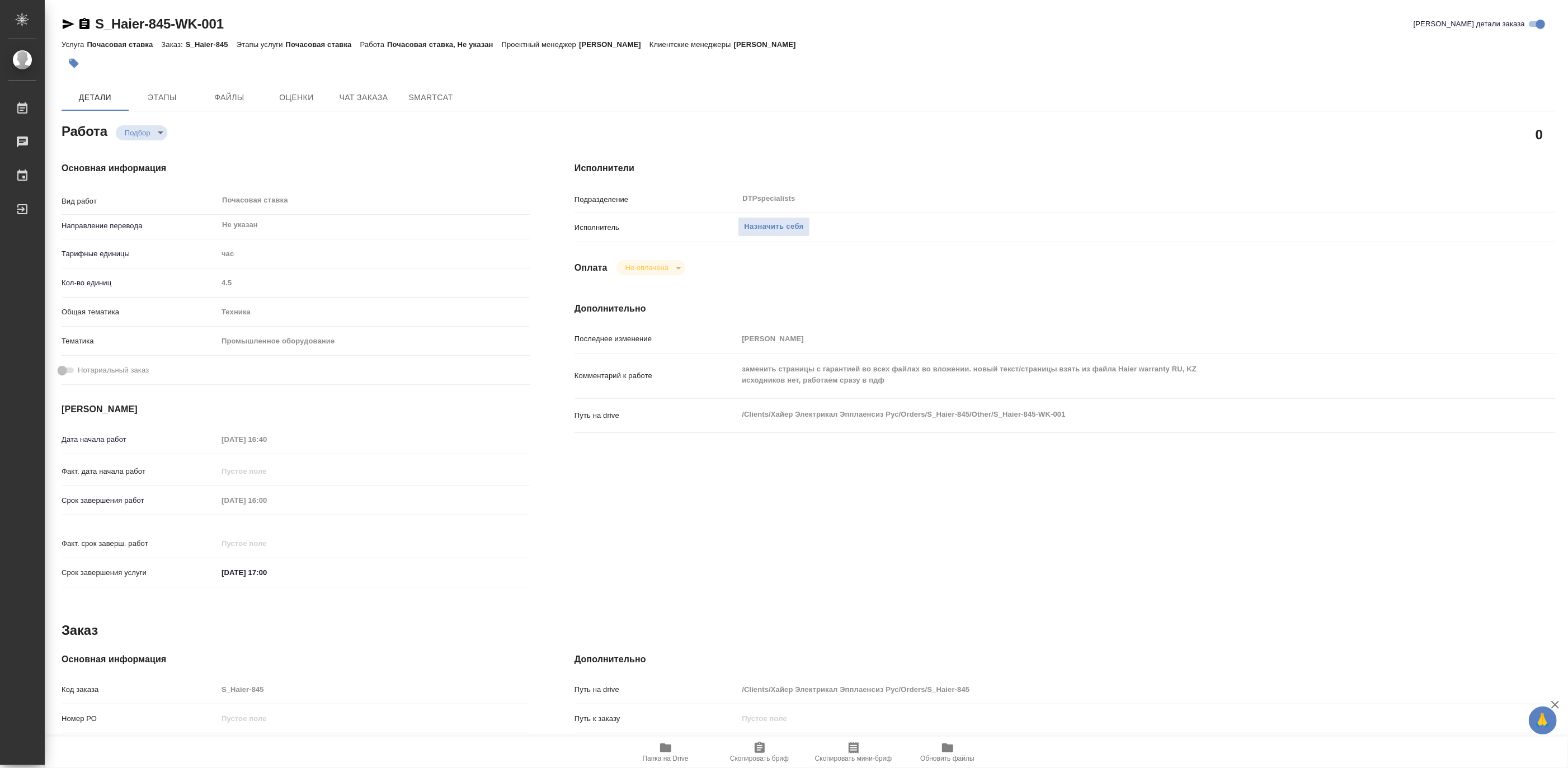
type textarea "x"
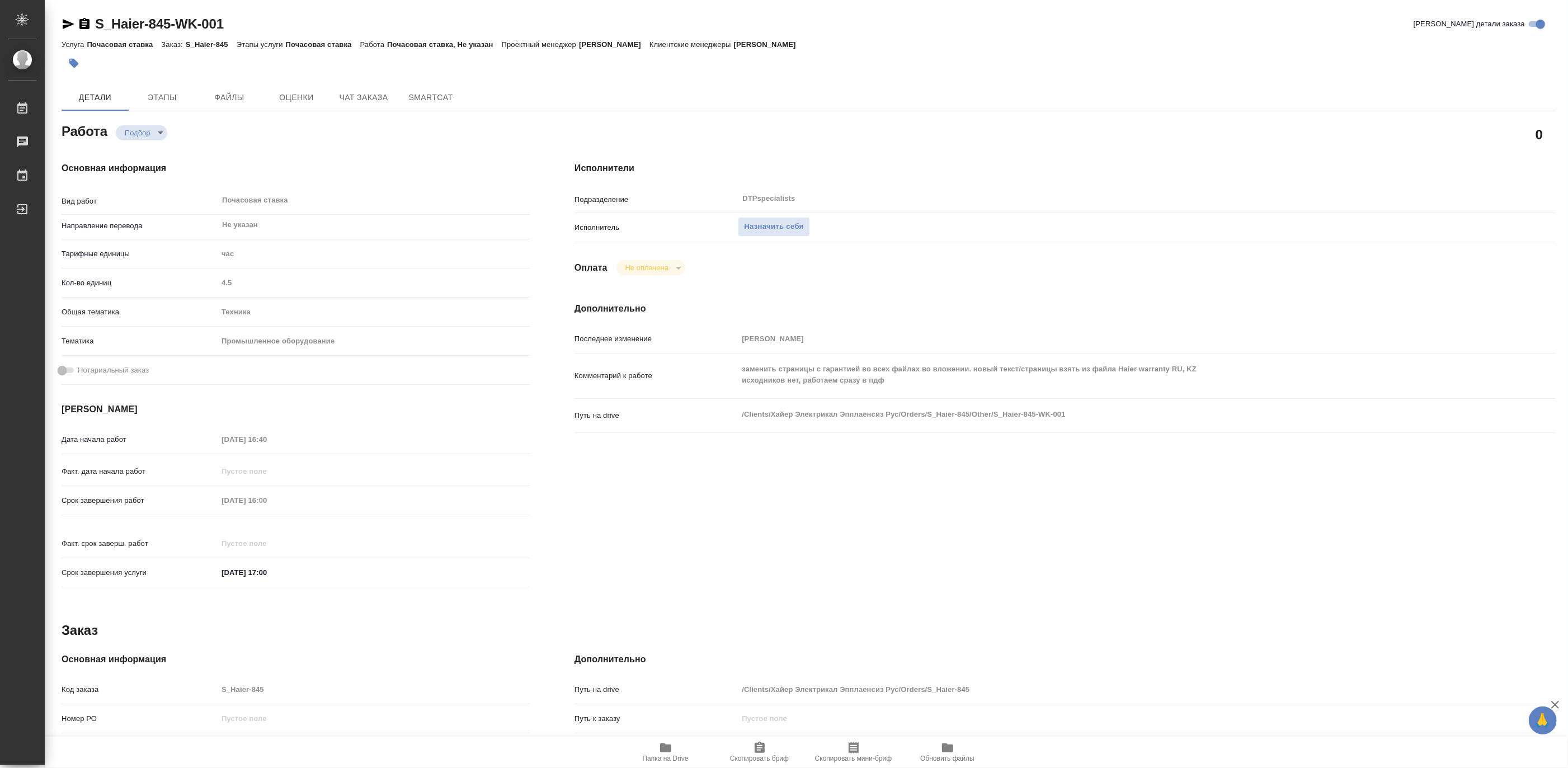
type textarea "x"
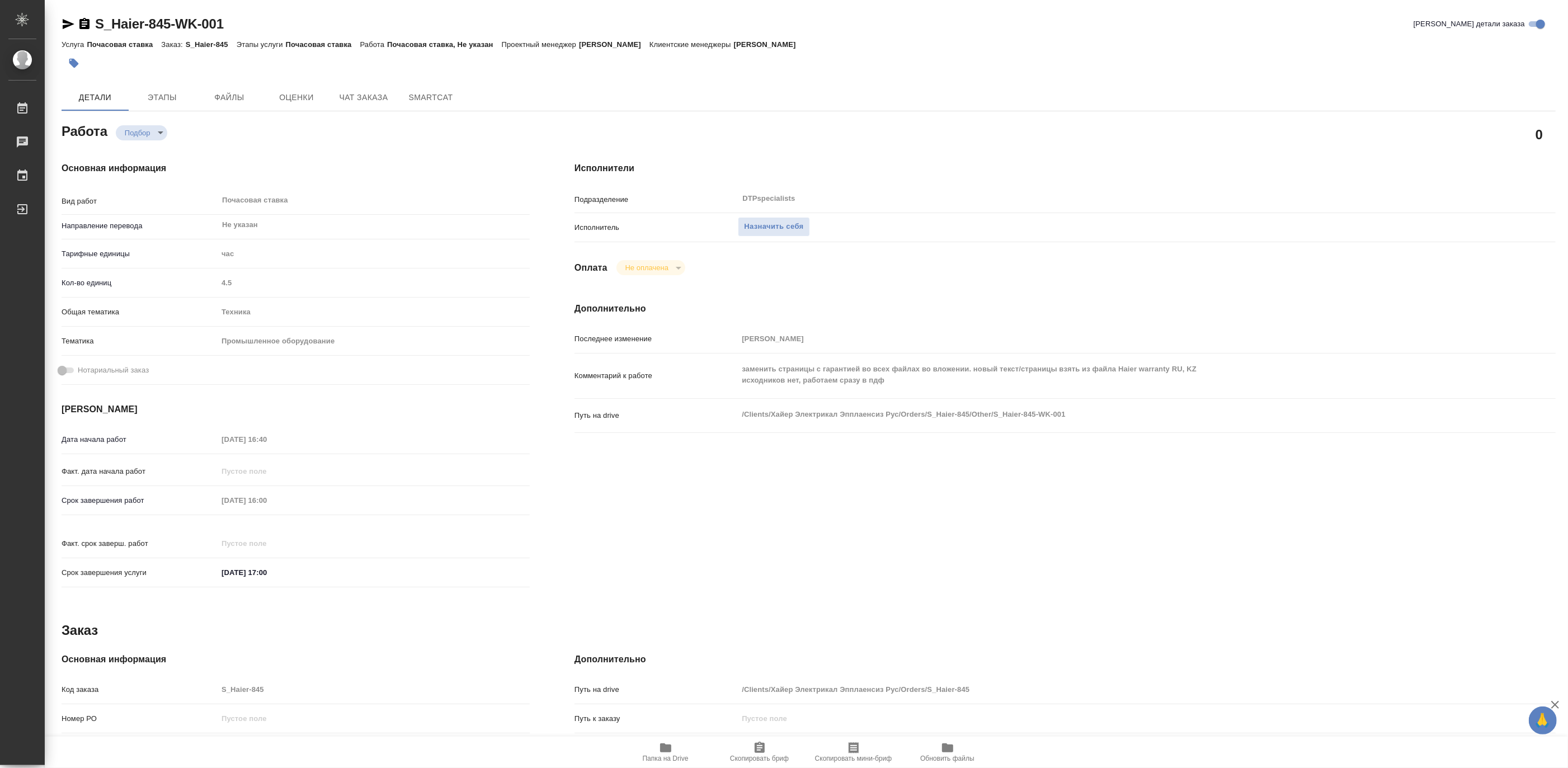
click at [657, 755] on span "Папка на Drive" at bounding box center [666, 759] width 45 height 8
click at [775, 227] on span "Назначить себя" at bounding box center [774, 227] width 60 height 13
type textarea "x"
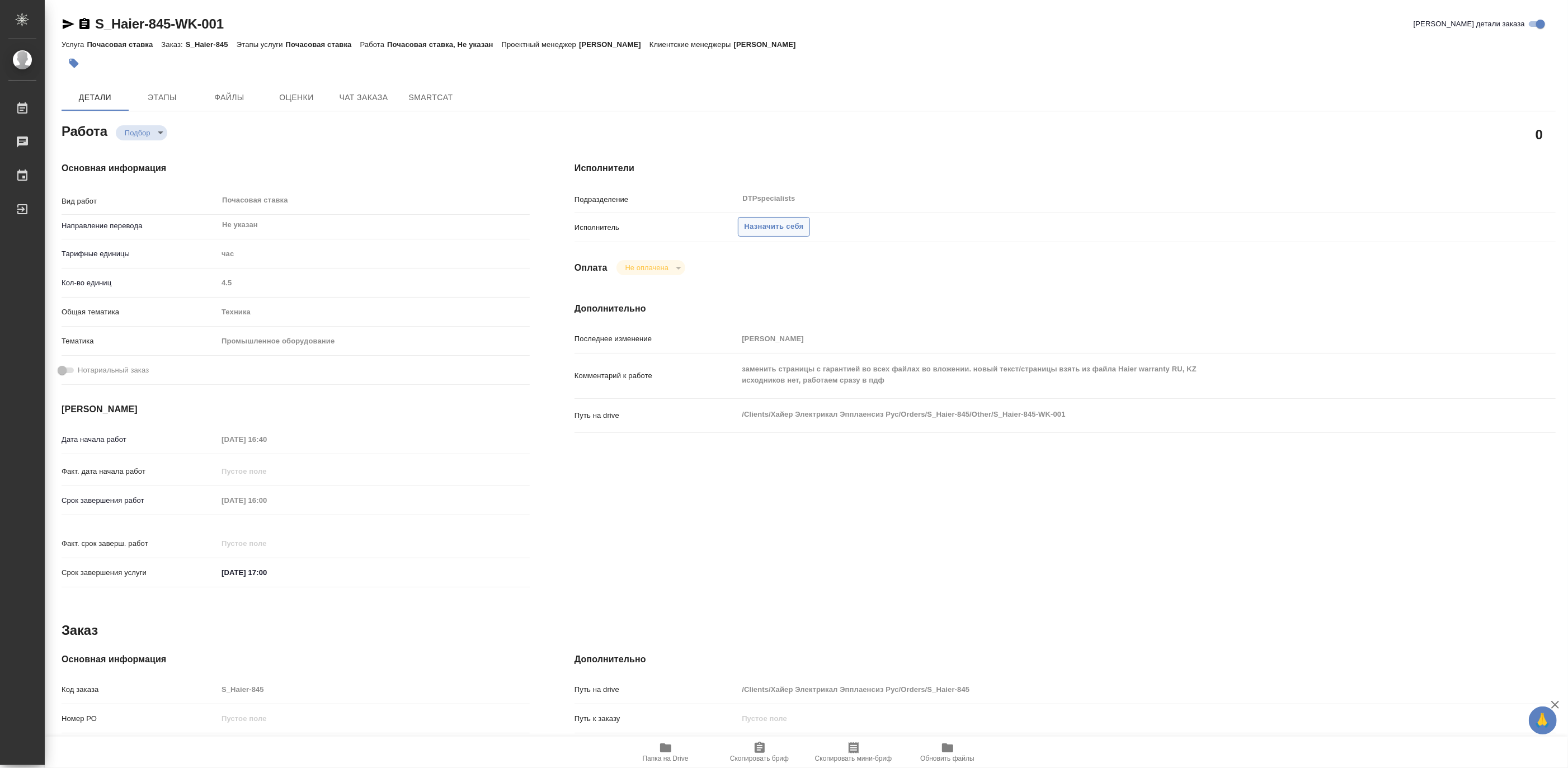
type textarea "x"
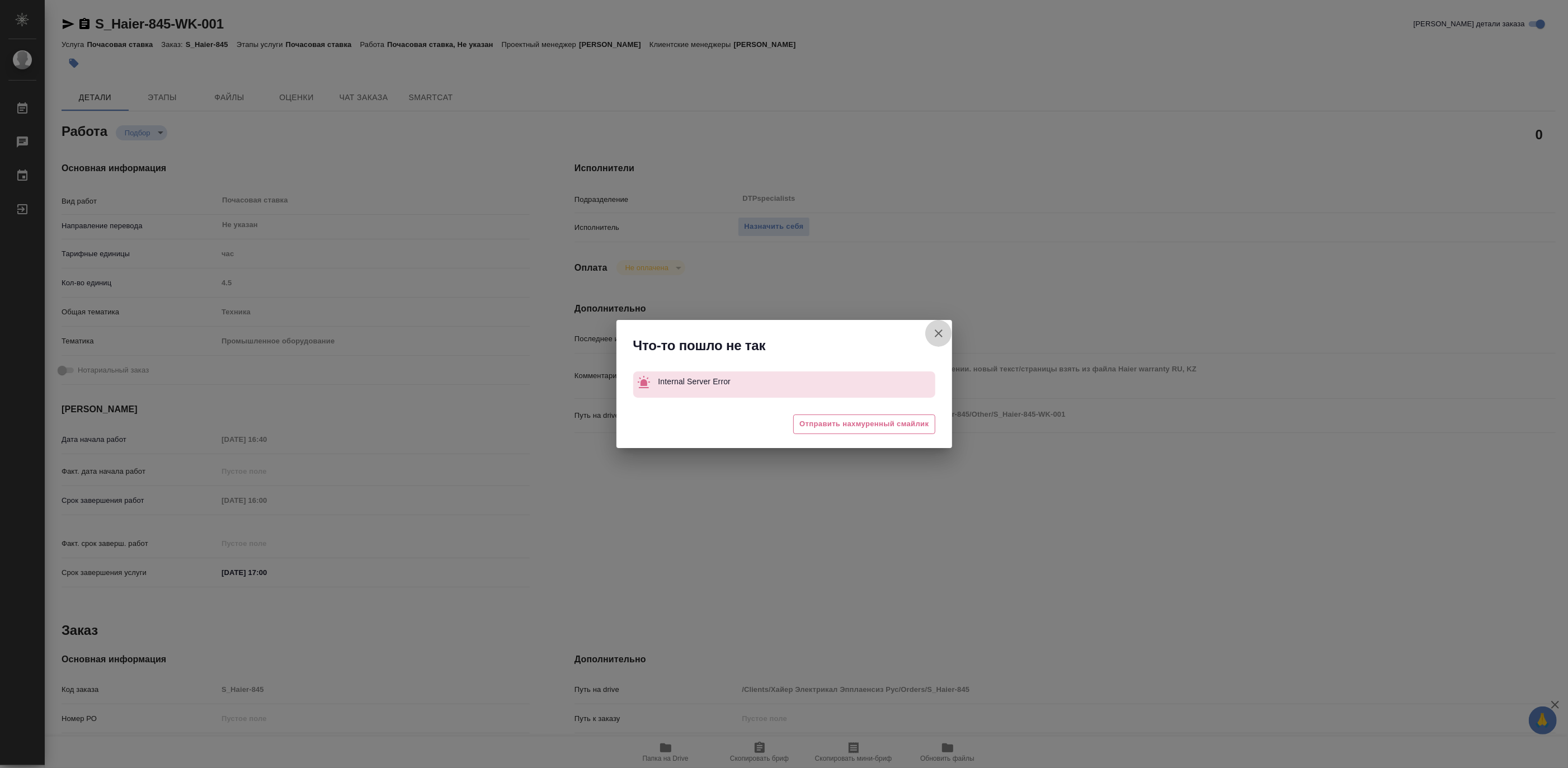
click at [935, 331] on icon "button" at bounding box center [938, 333] width 8 height 8
type textarea "x"
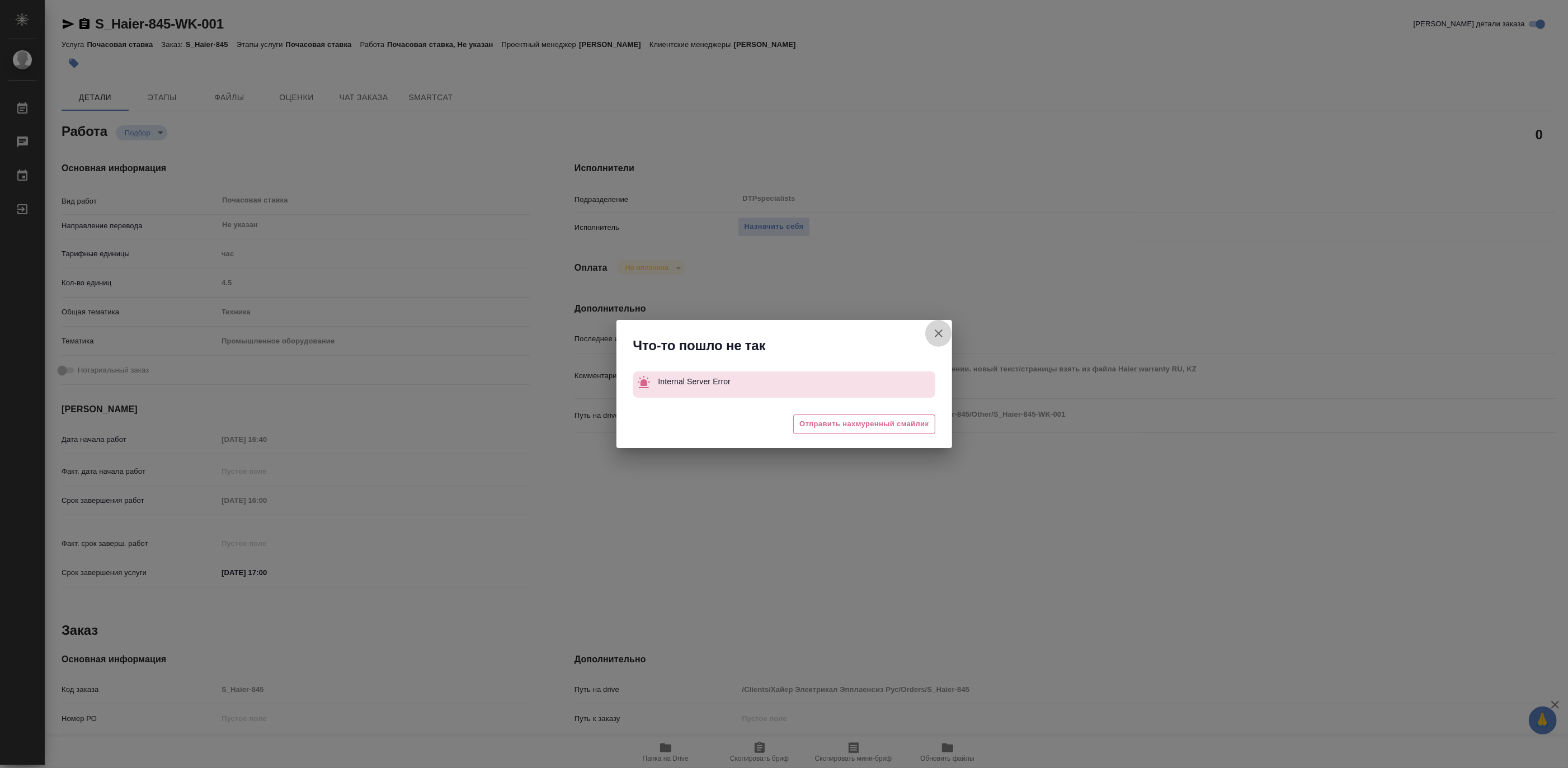
type textarea "x"
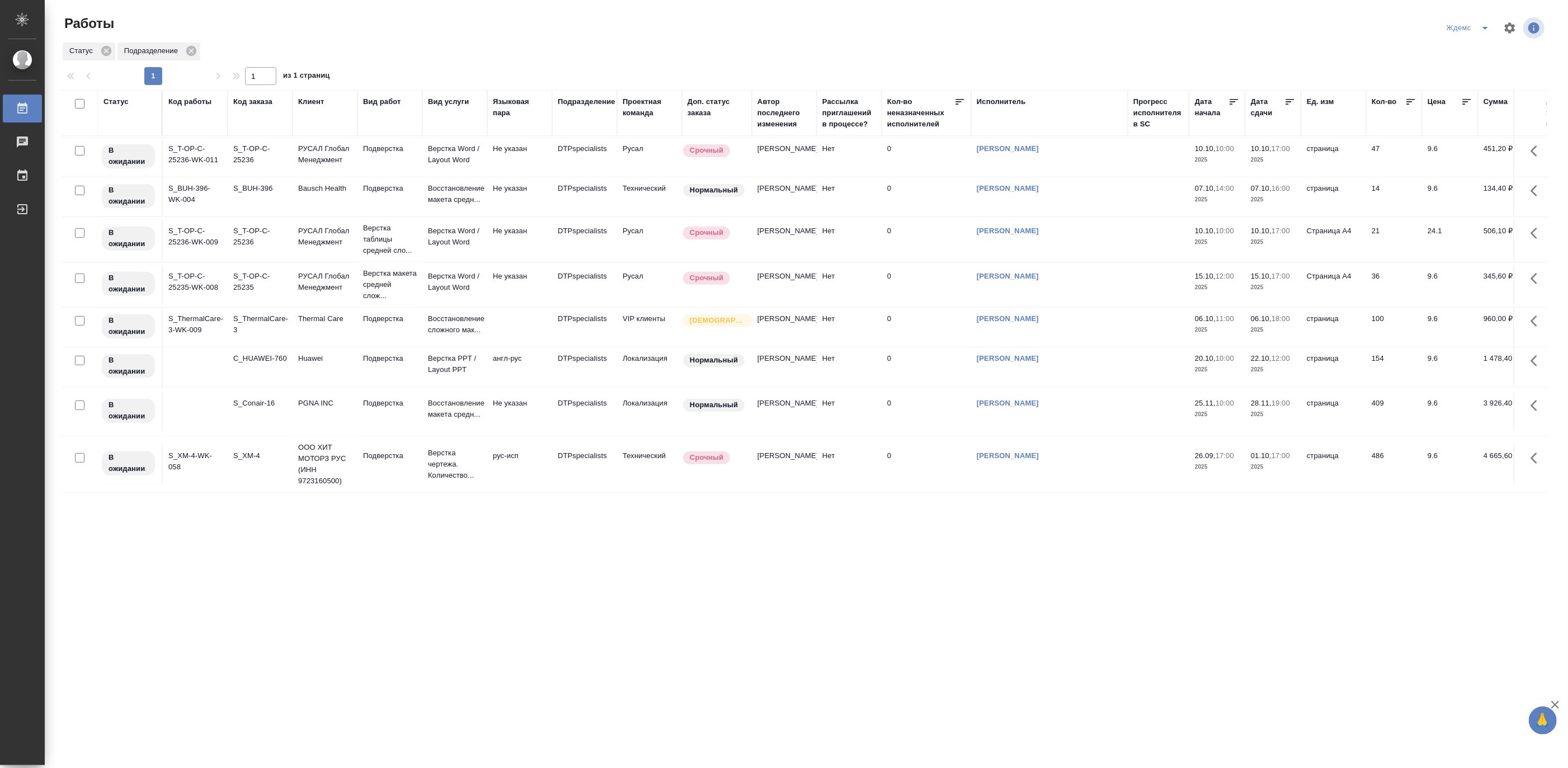
scroll to position [557, 0]
click at [1488, 21] on icon "split button" at bounding box center [1485, 27] width 13 height 13
click at [1472, 86] on li "Матвеева_назначено" at bounding box center [1474, 86] width 107 height 18
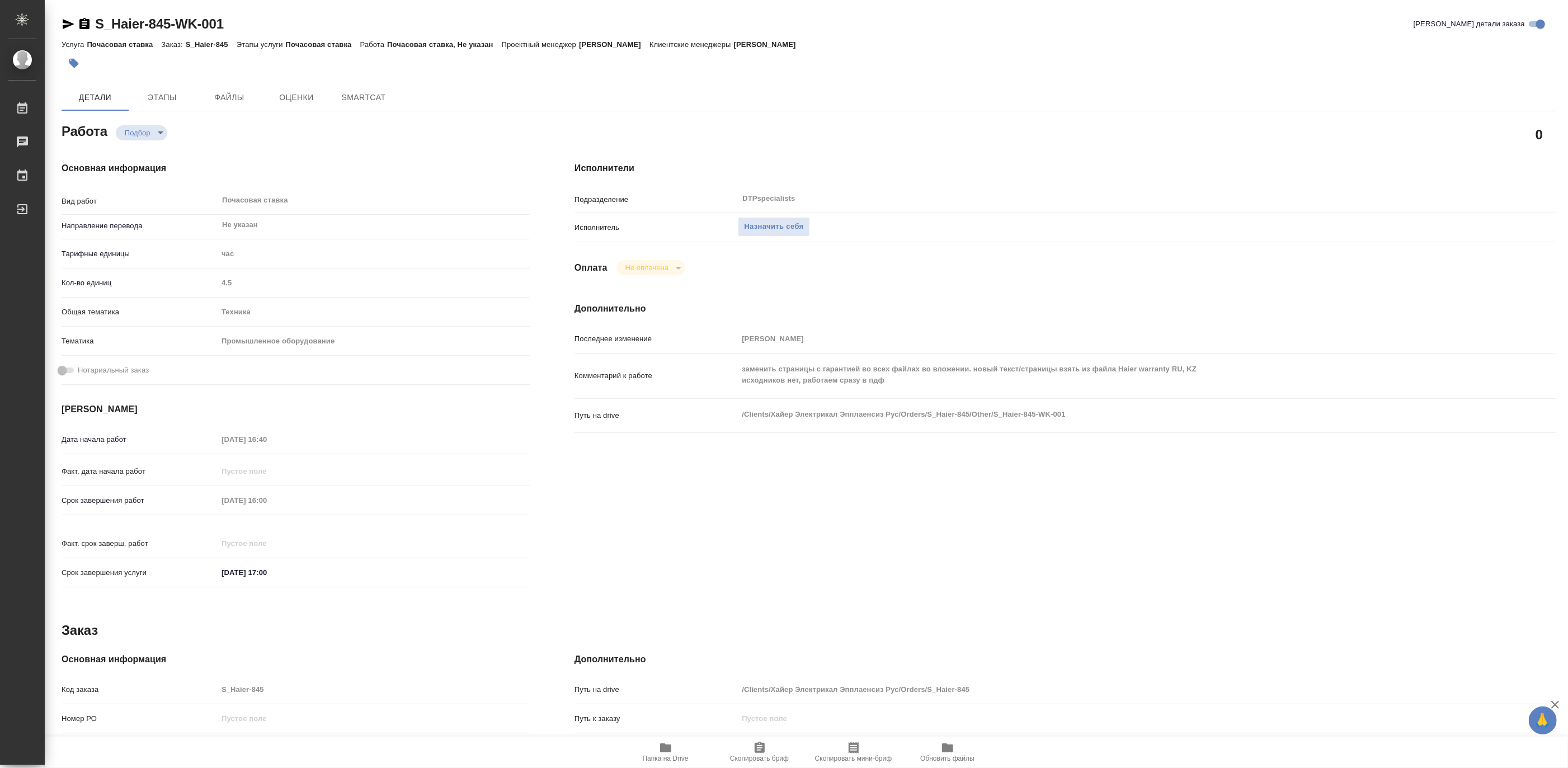
type textarea "x"
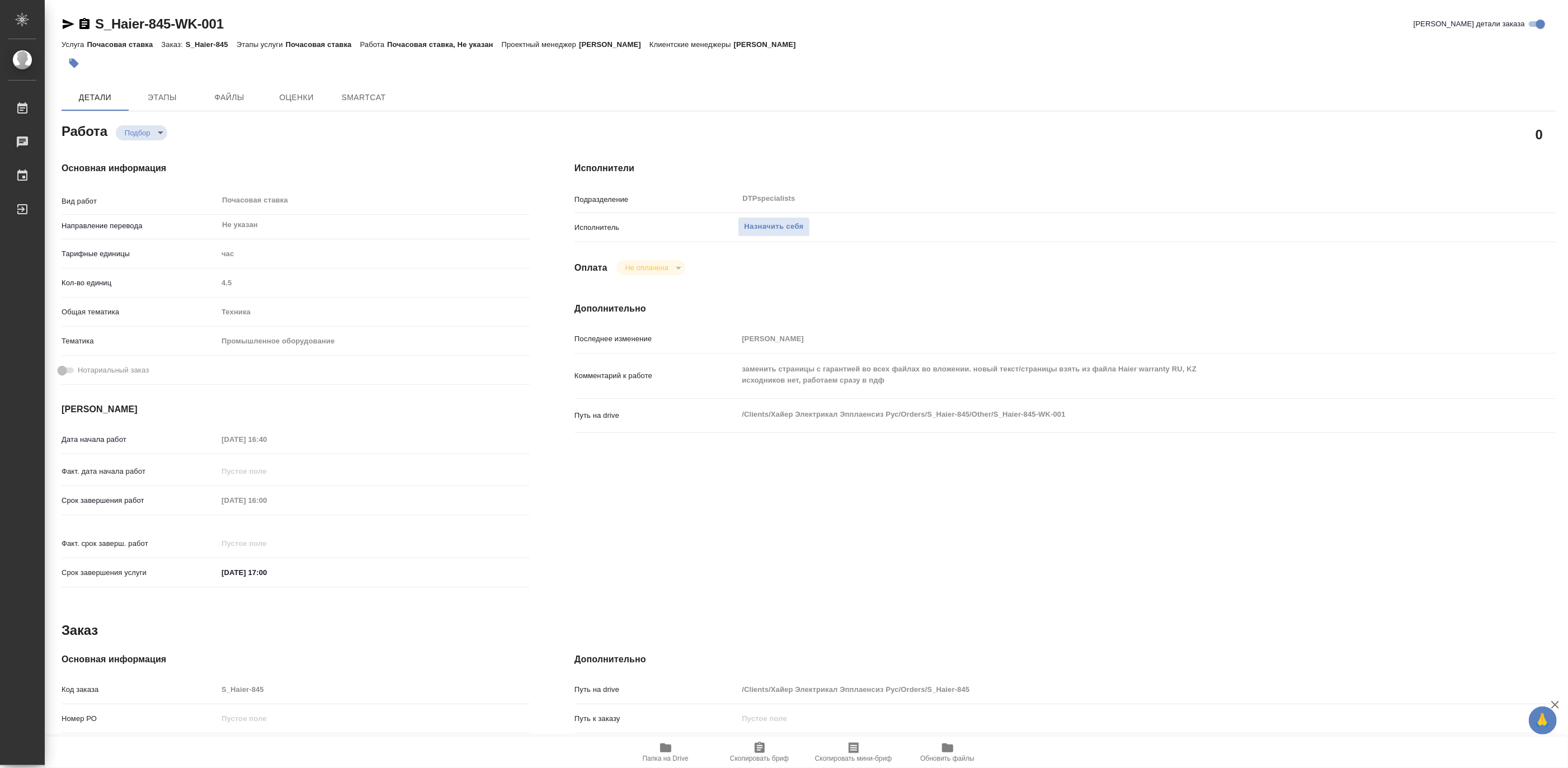
type textarea "x"
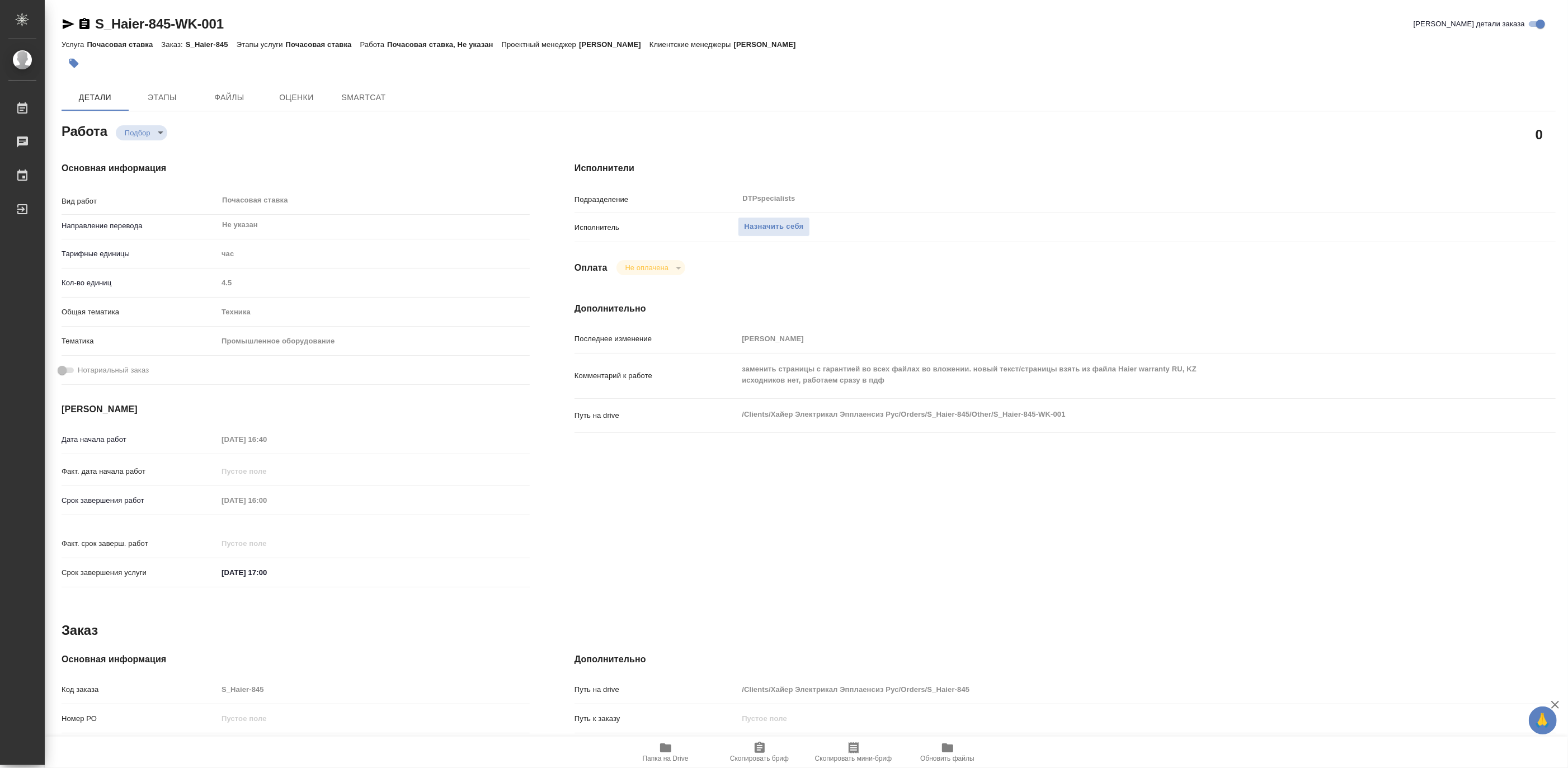
type textarea "x"
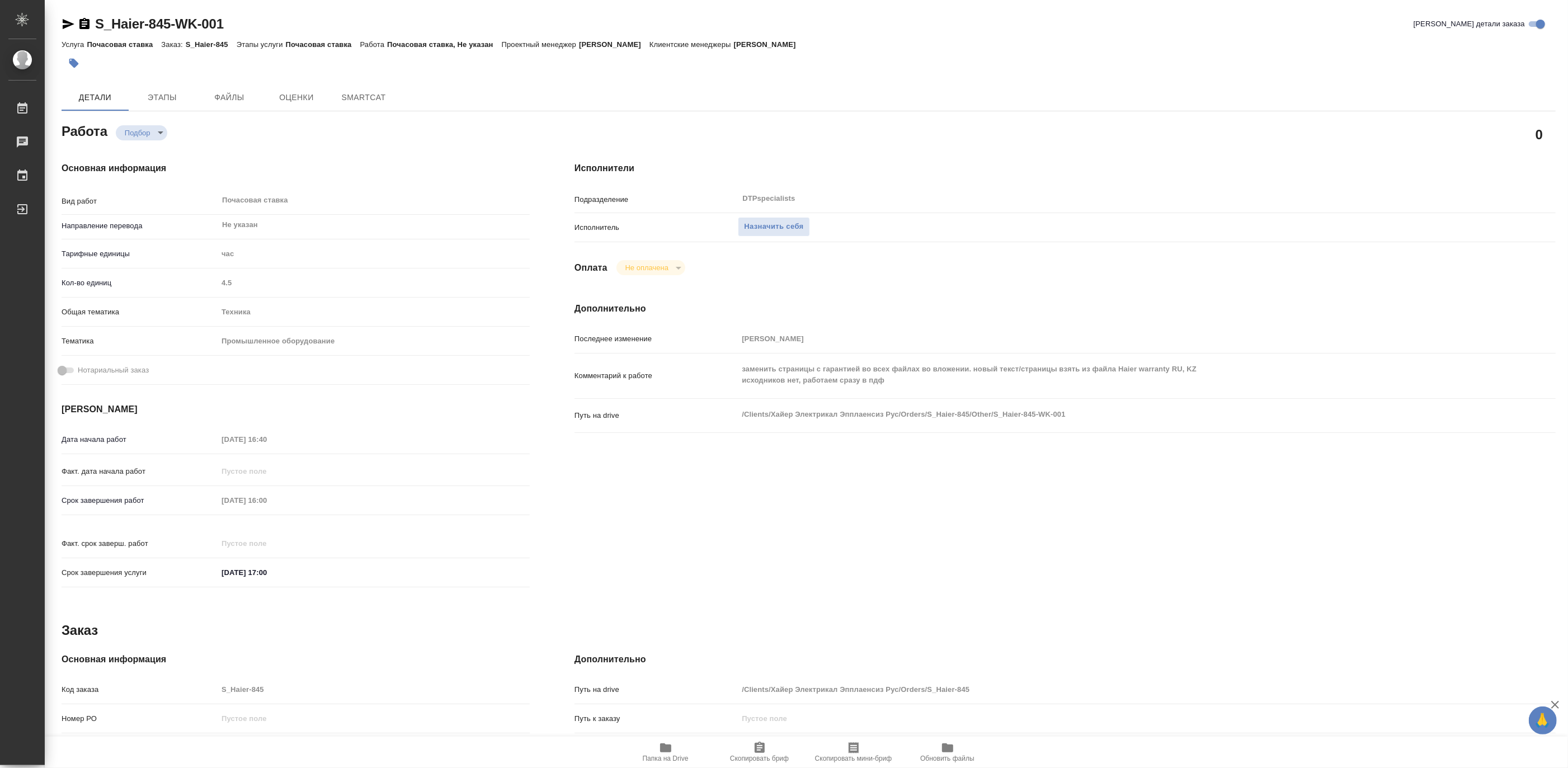
type textarea "x"
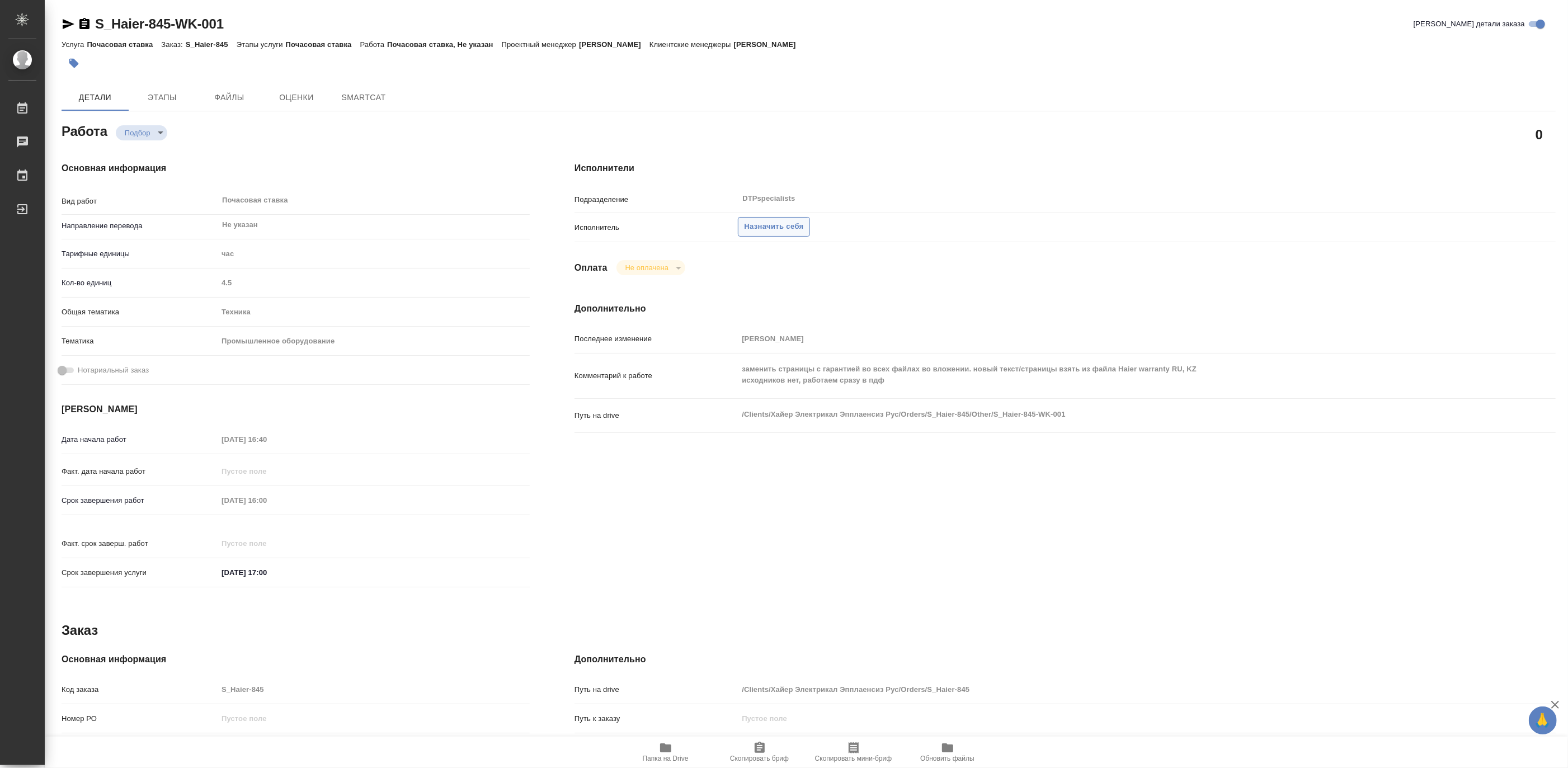
type textarea "x"
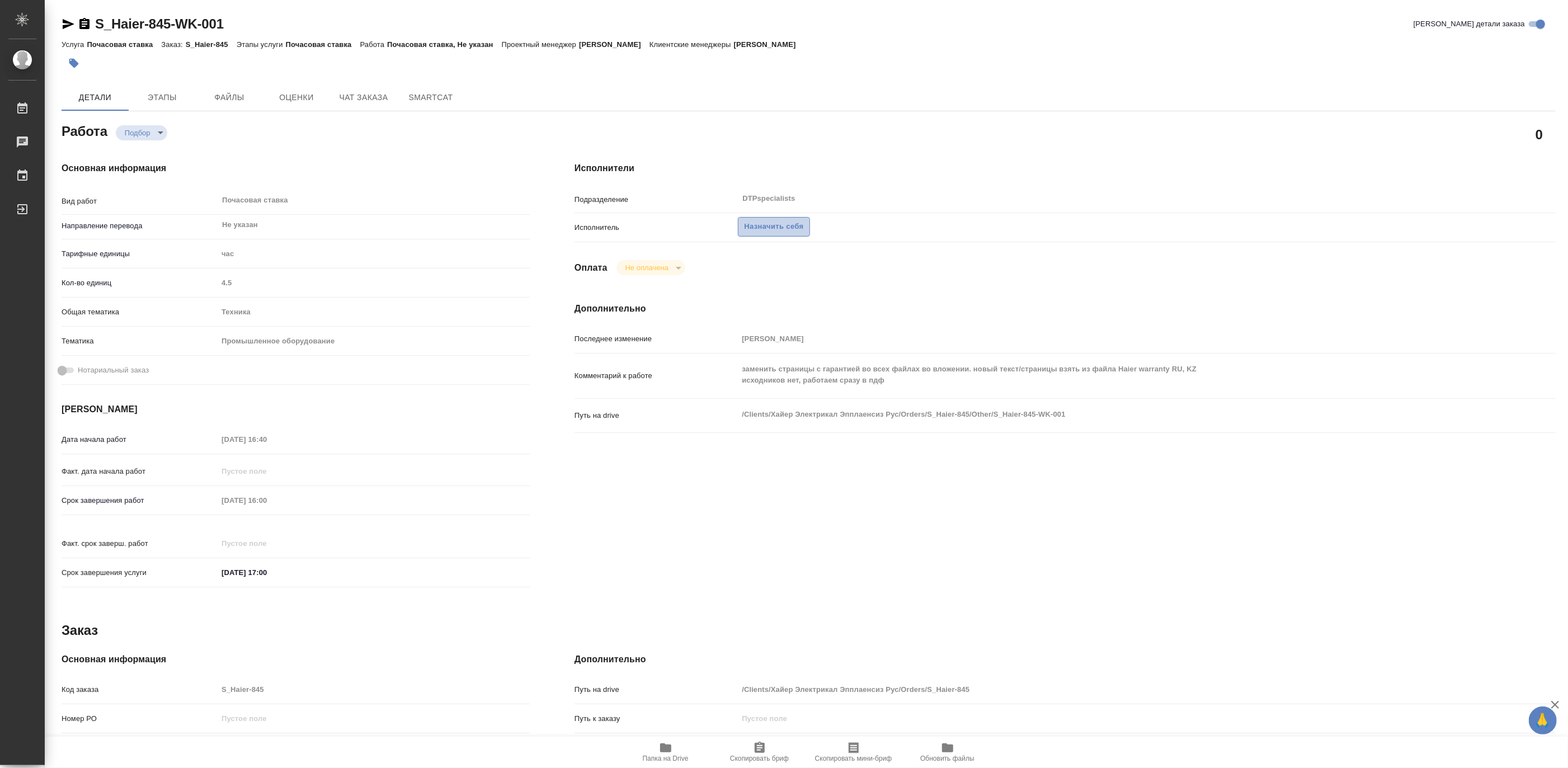
click at [765, 222] on span "Назначить себя" at bounding box center [774, 227] width 60 height 13
type textarea "x"
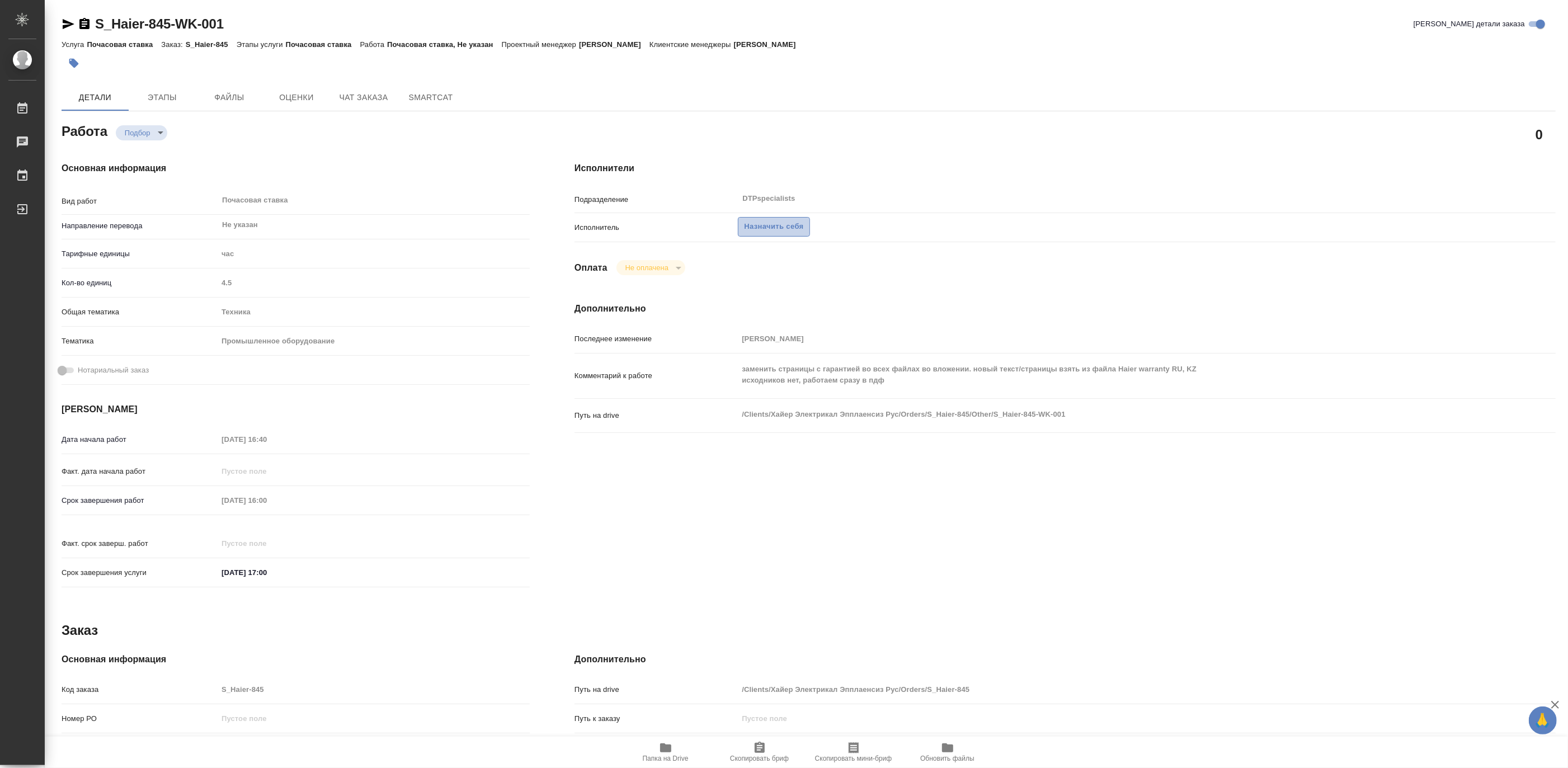
type textarea "x"
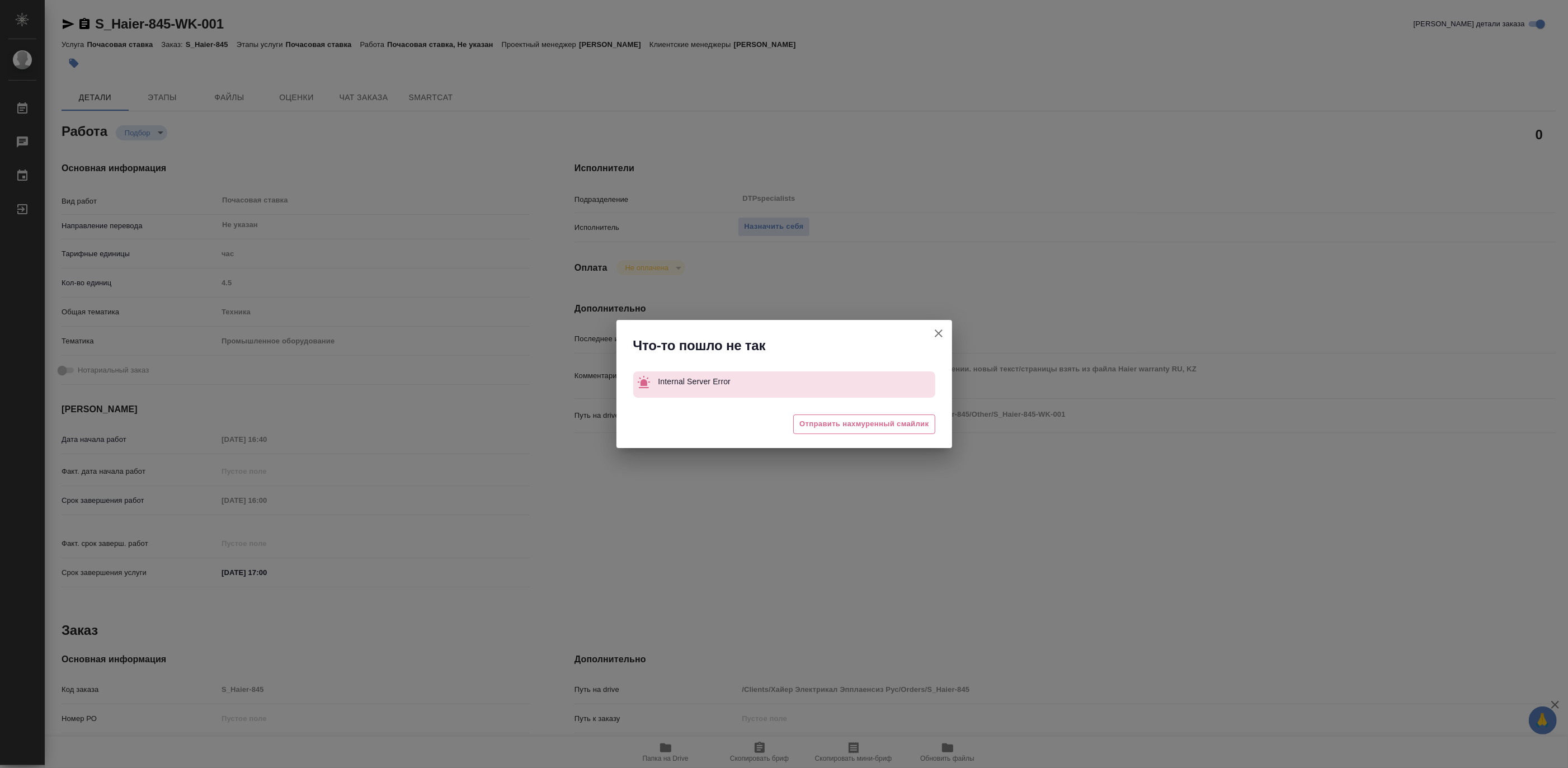
type textarea "x"
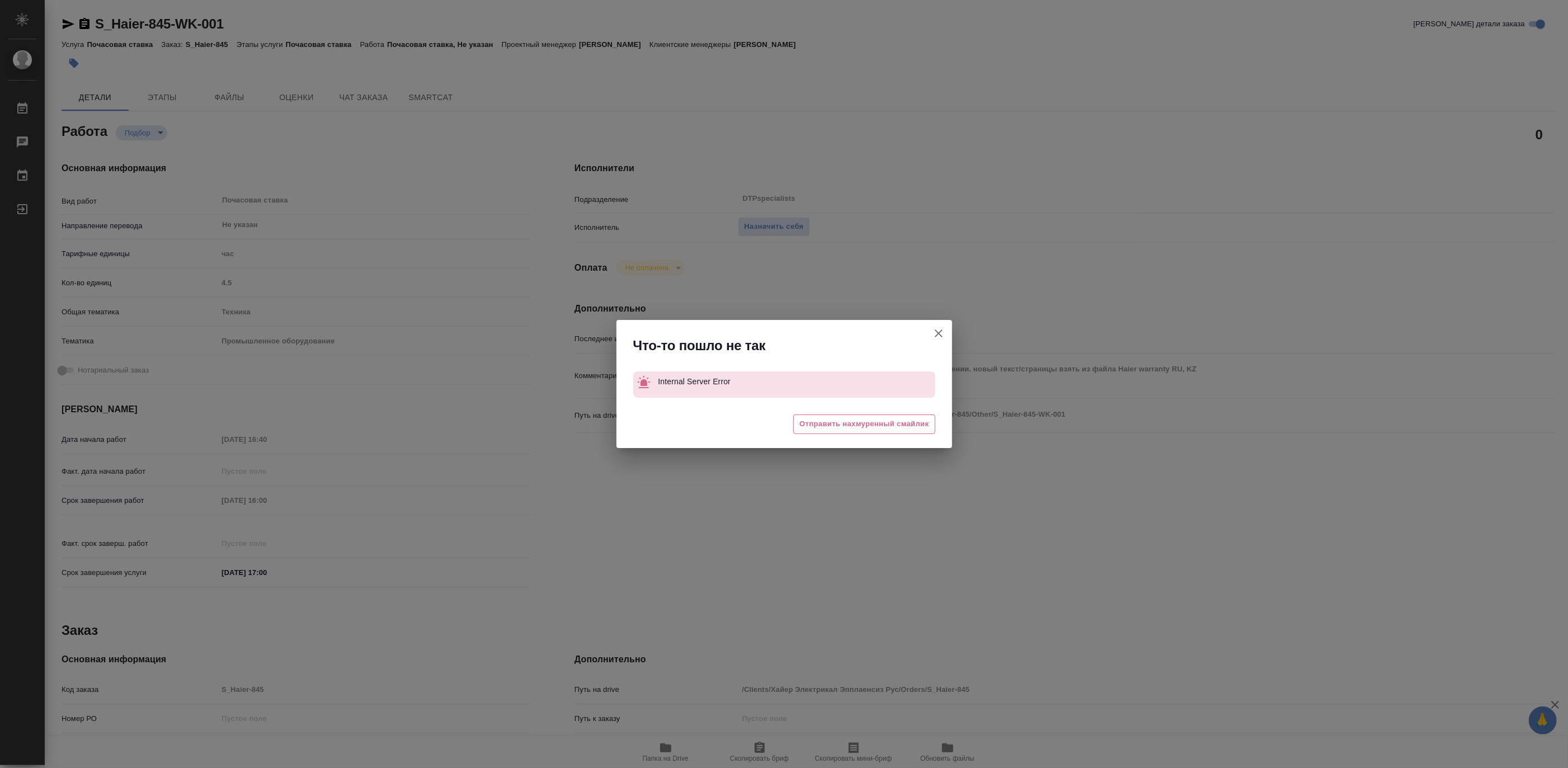
type textarea "x"
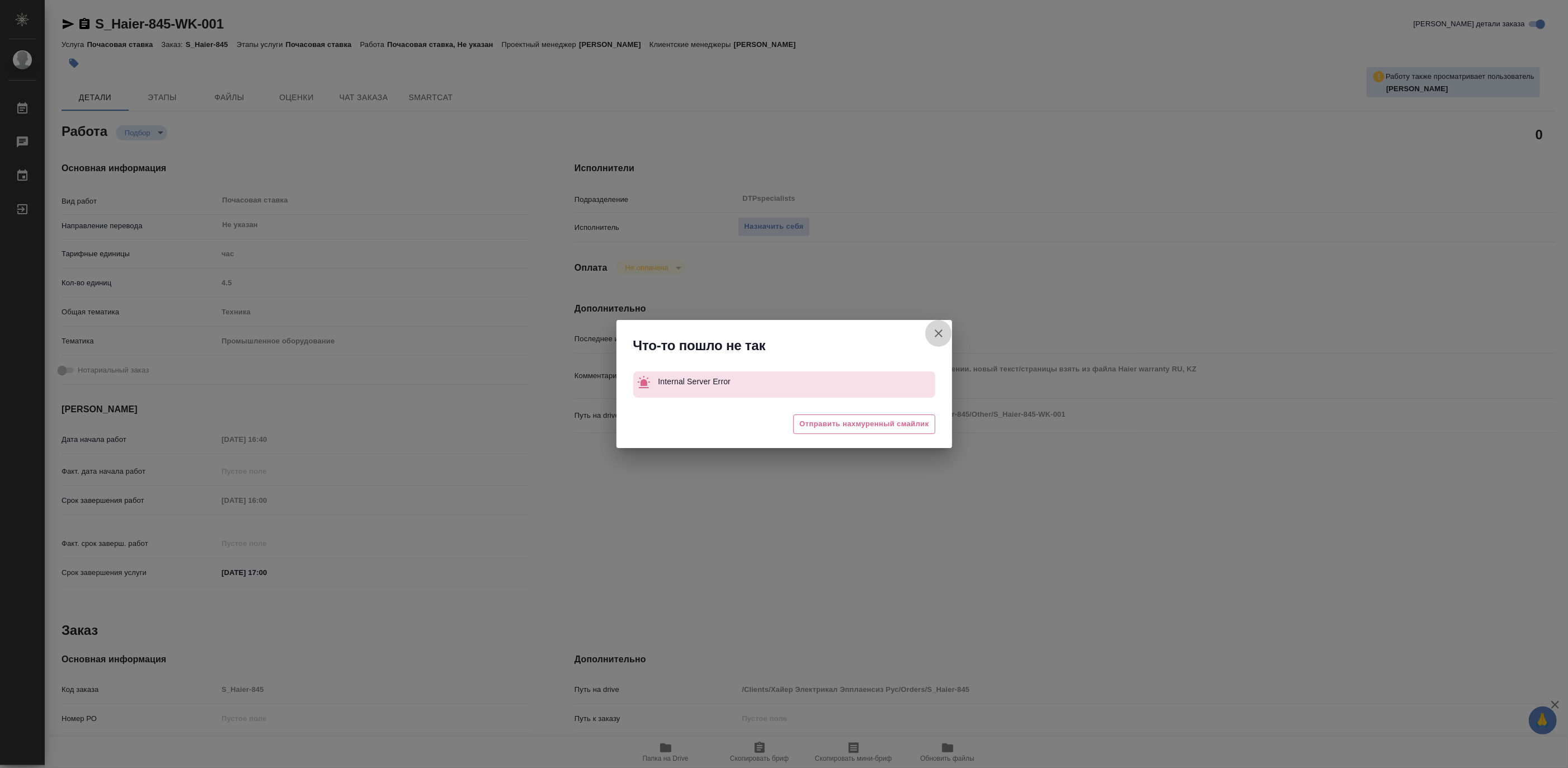
click at [937, 337] on icon "button" at bounding box center [938, 333] width 13 height 13
type textarea "x"
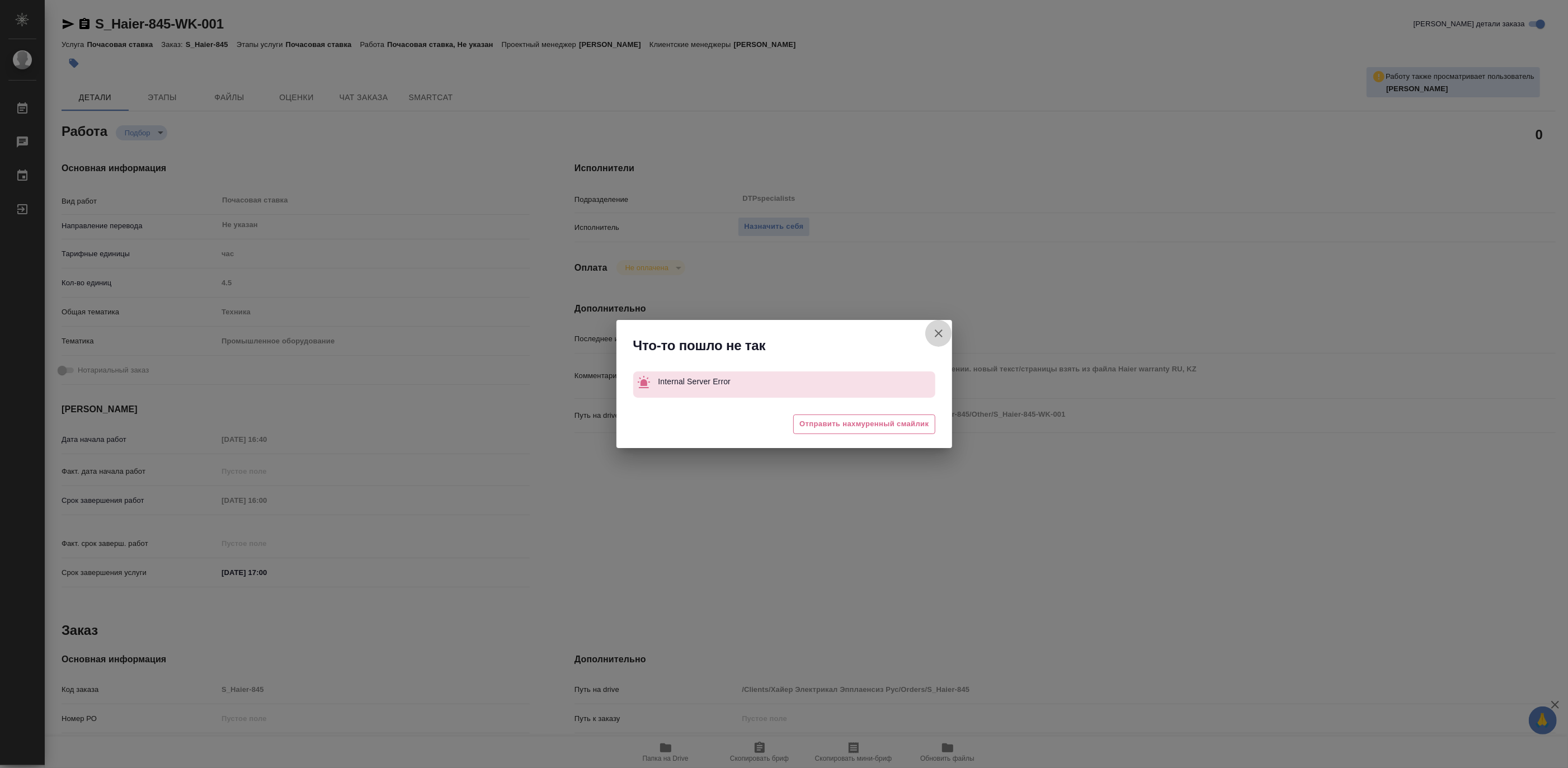
type textarea "x"
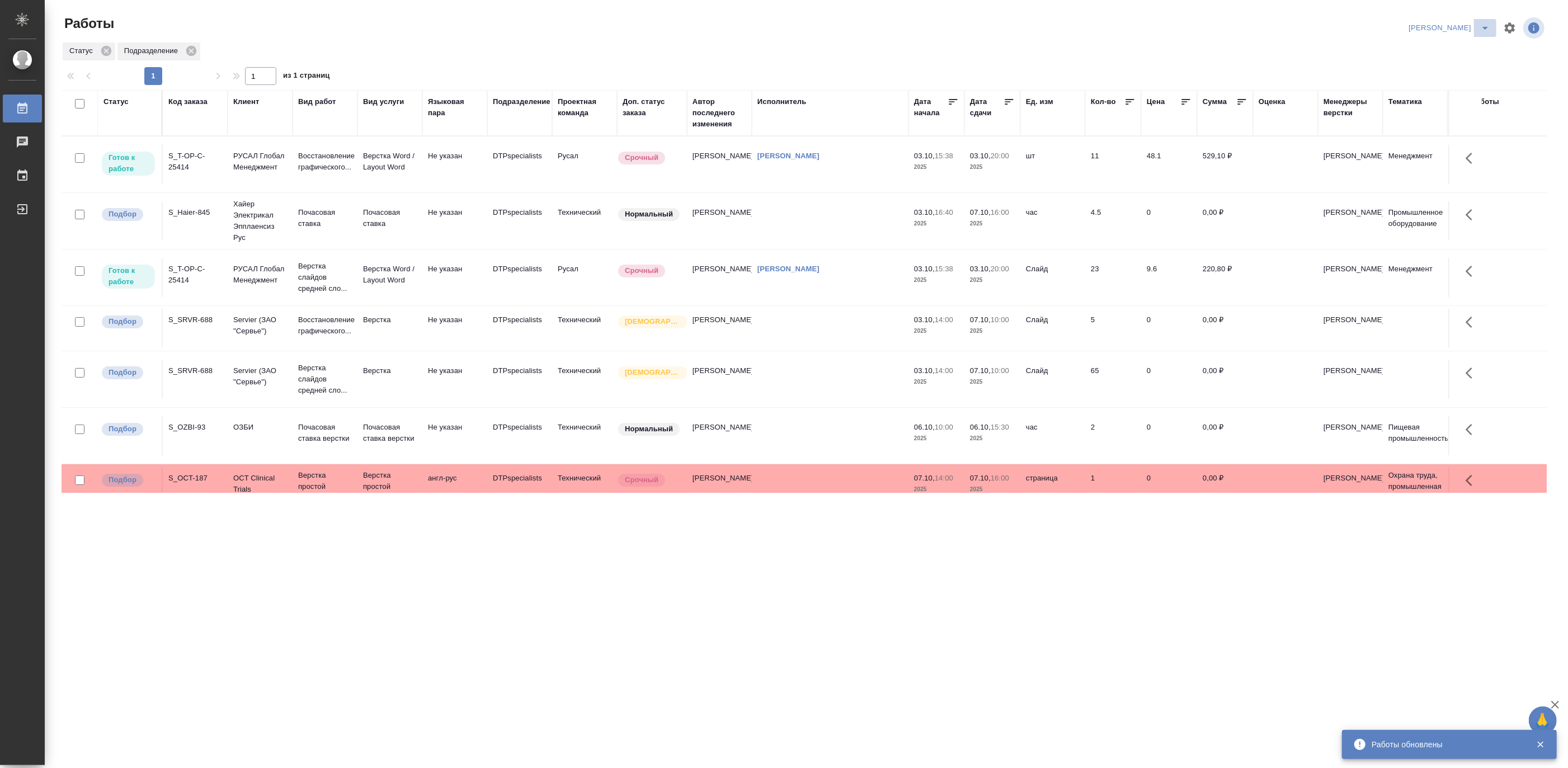
click at [1483, 23] on icon "split button" at bounding box center [1485, 27] width 13 height 13
click at [1455, 51] on li "[PERSON_NAME] работе" at bounding box center [1442, 50] width 107 height 18
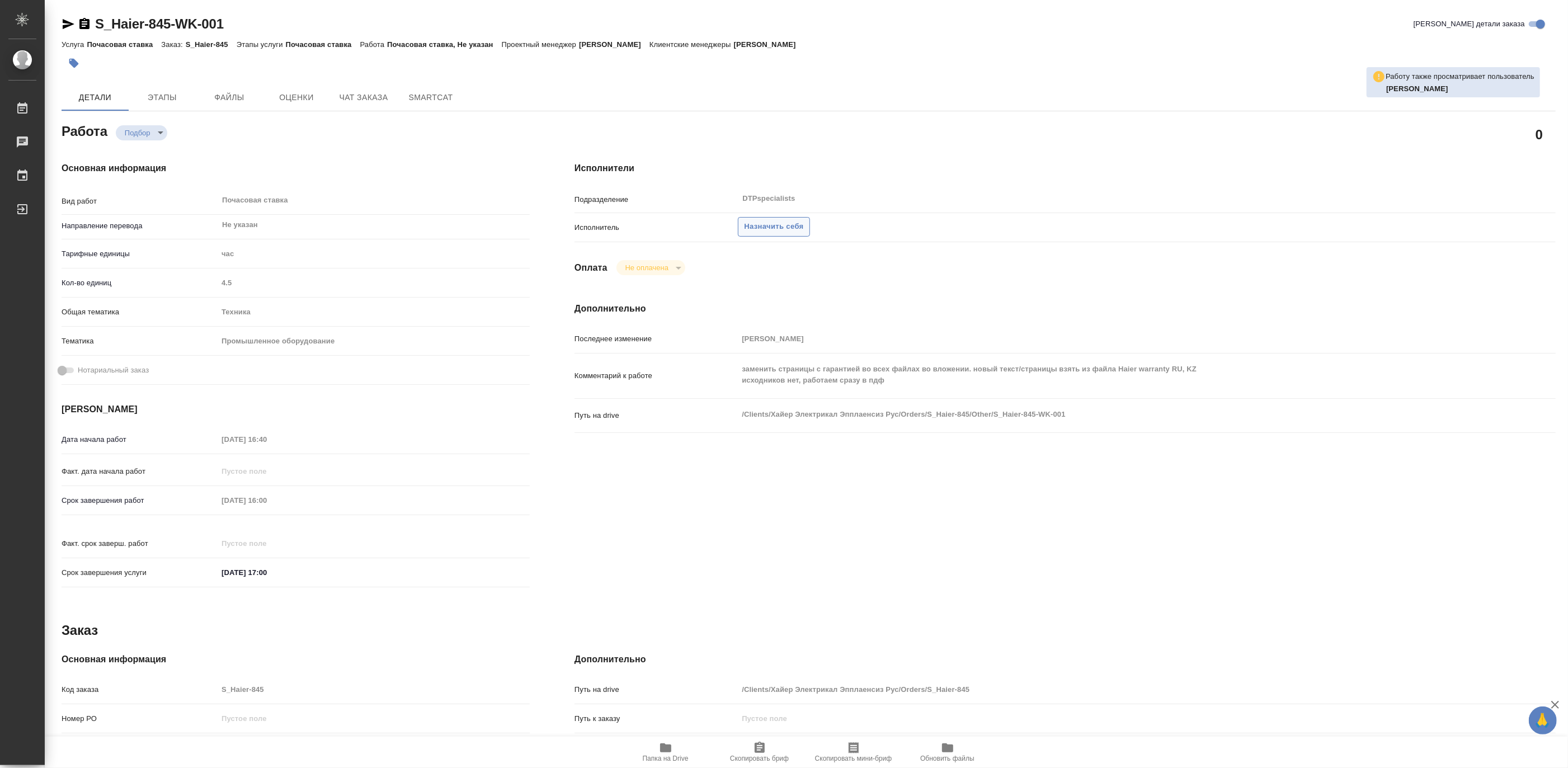
click at [786, 227] on span "Назначить себя" at bounding box center [774, 227] width 60 height 13
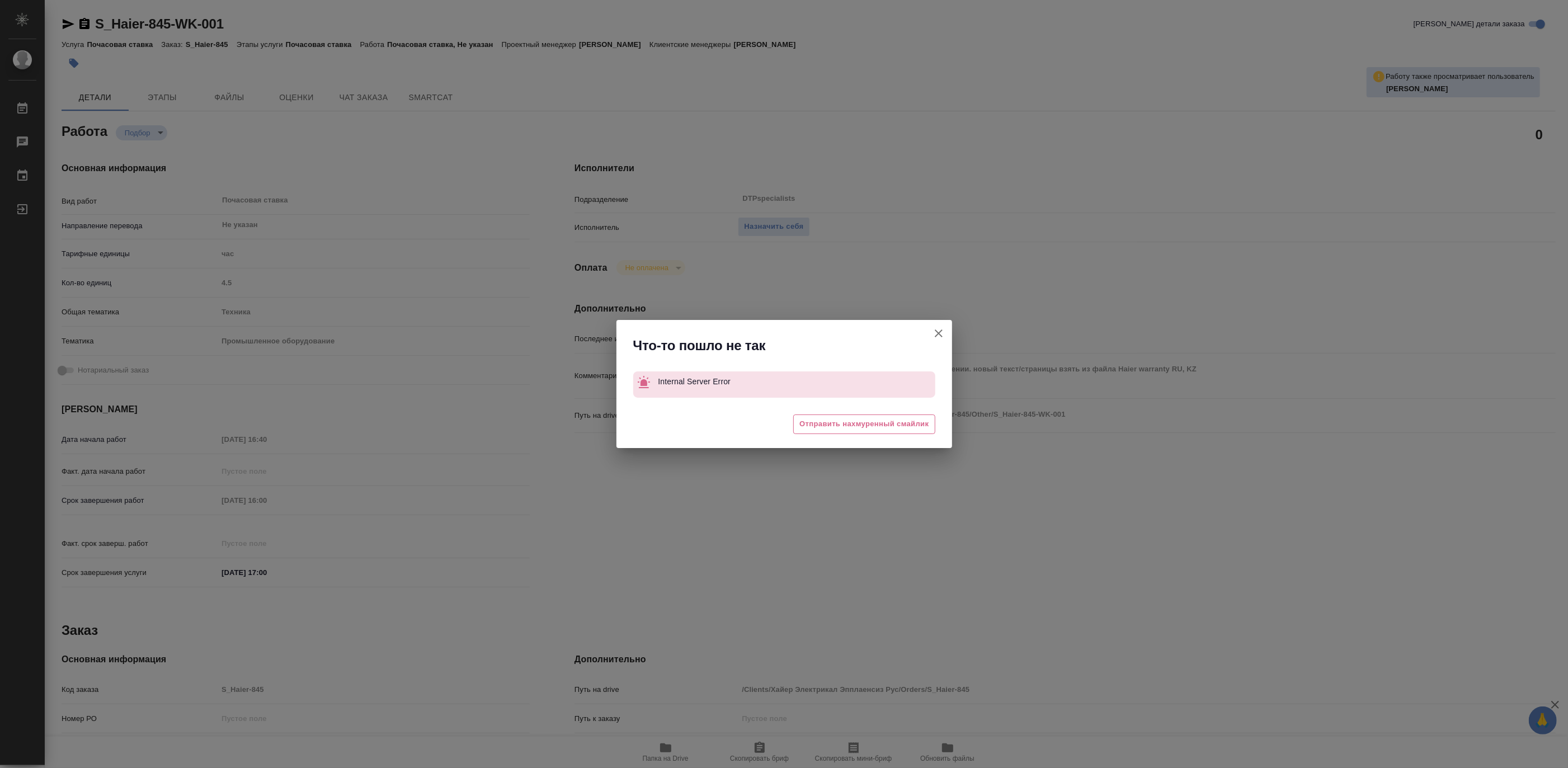
click at [938, 332] on icon "button" at bounding box center [938, 333] width 13 height 13
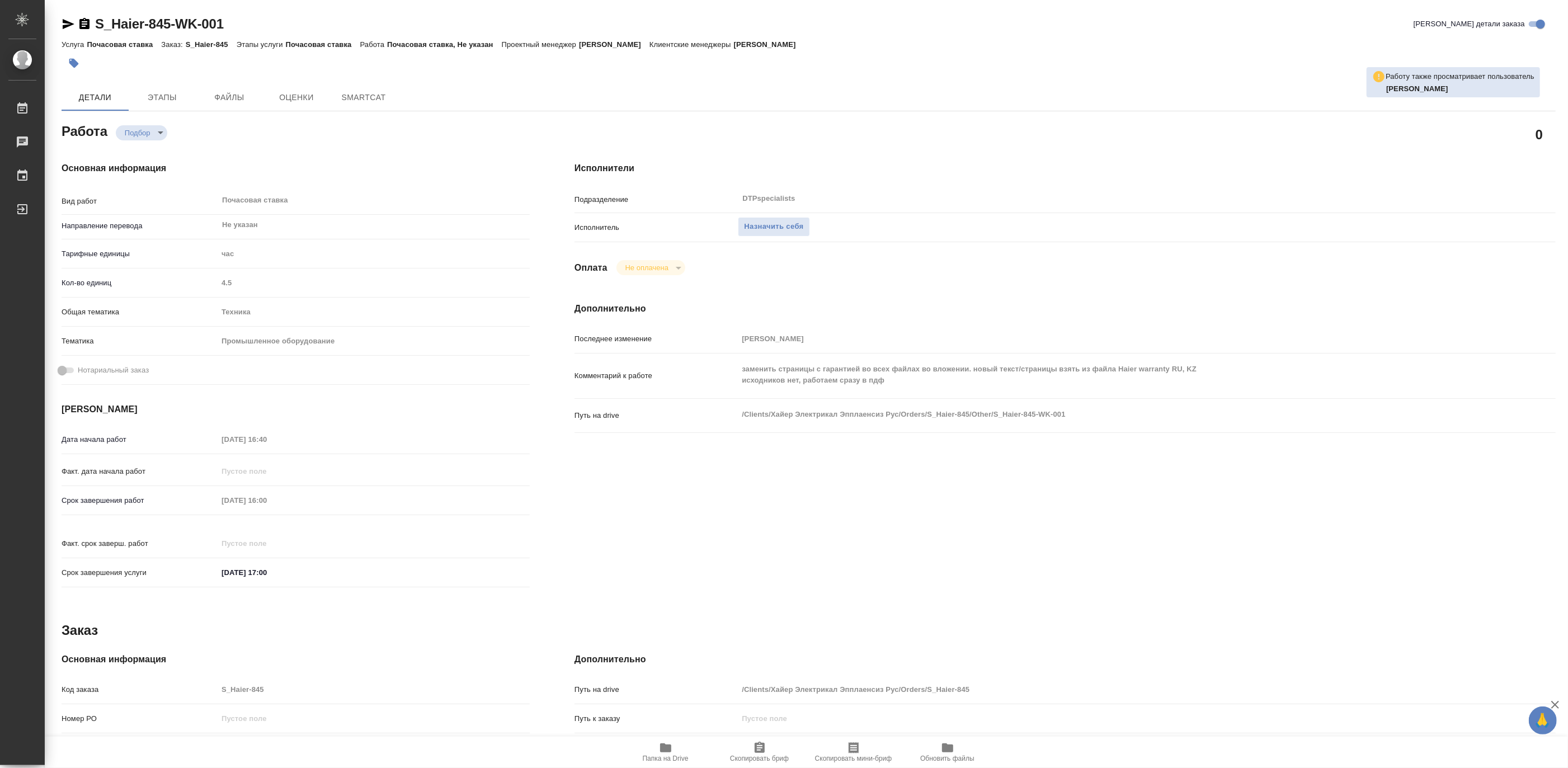
type textarea "x"
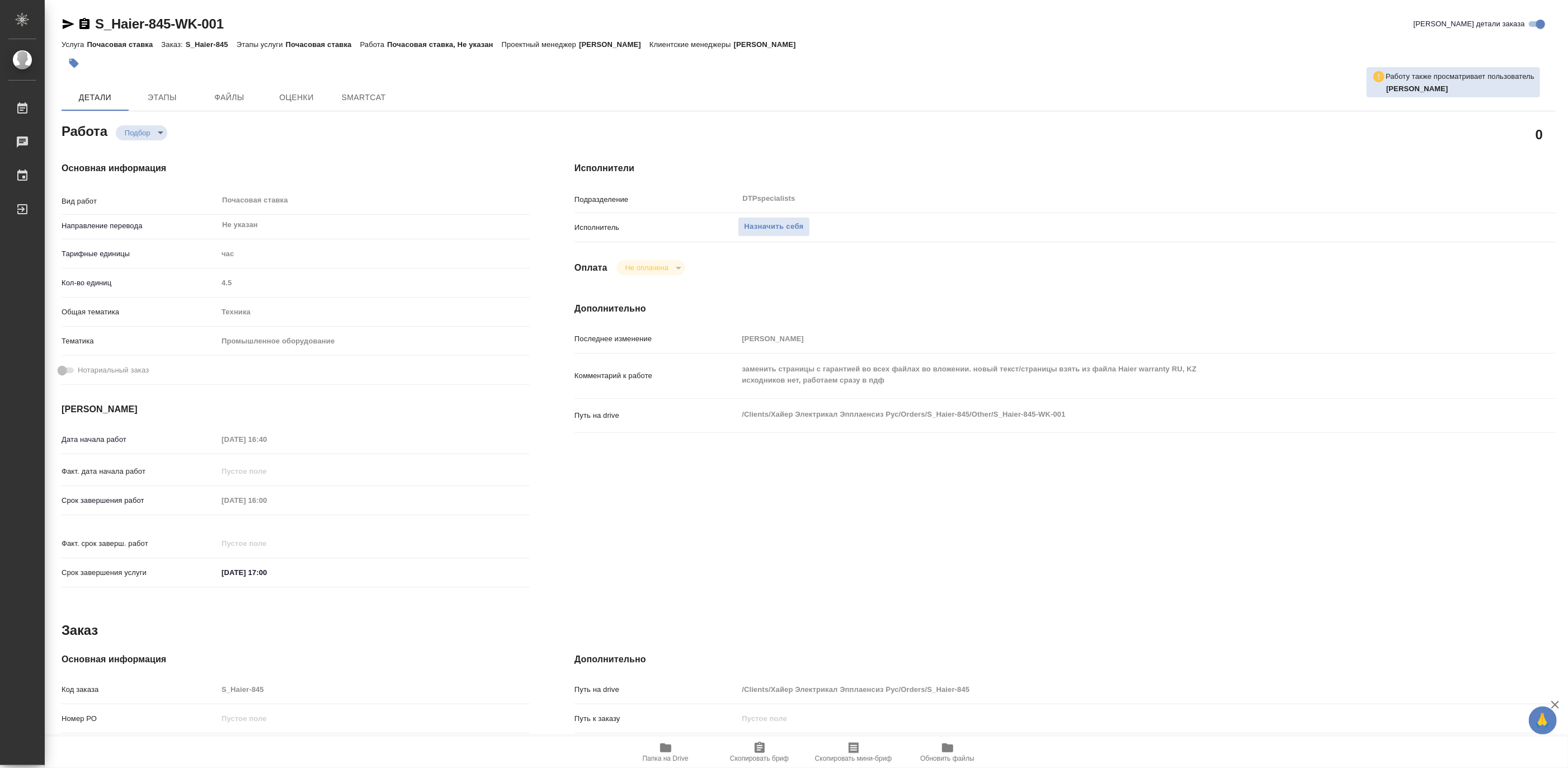
type textarea "x"
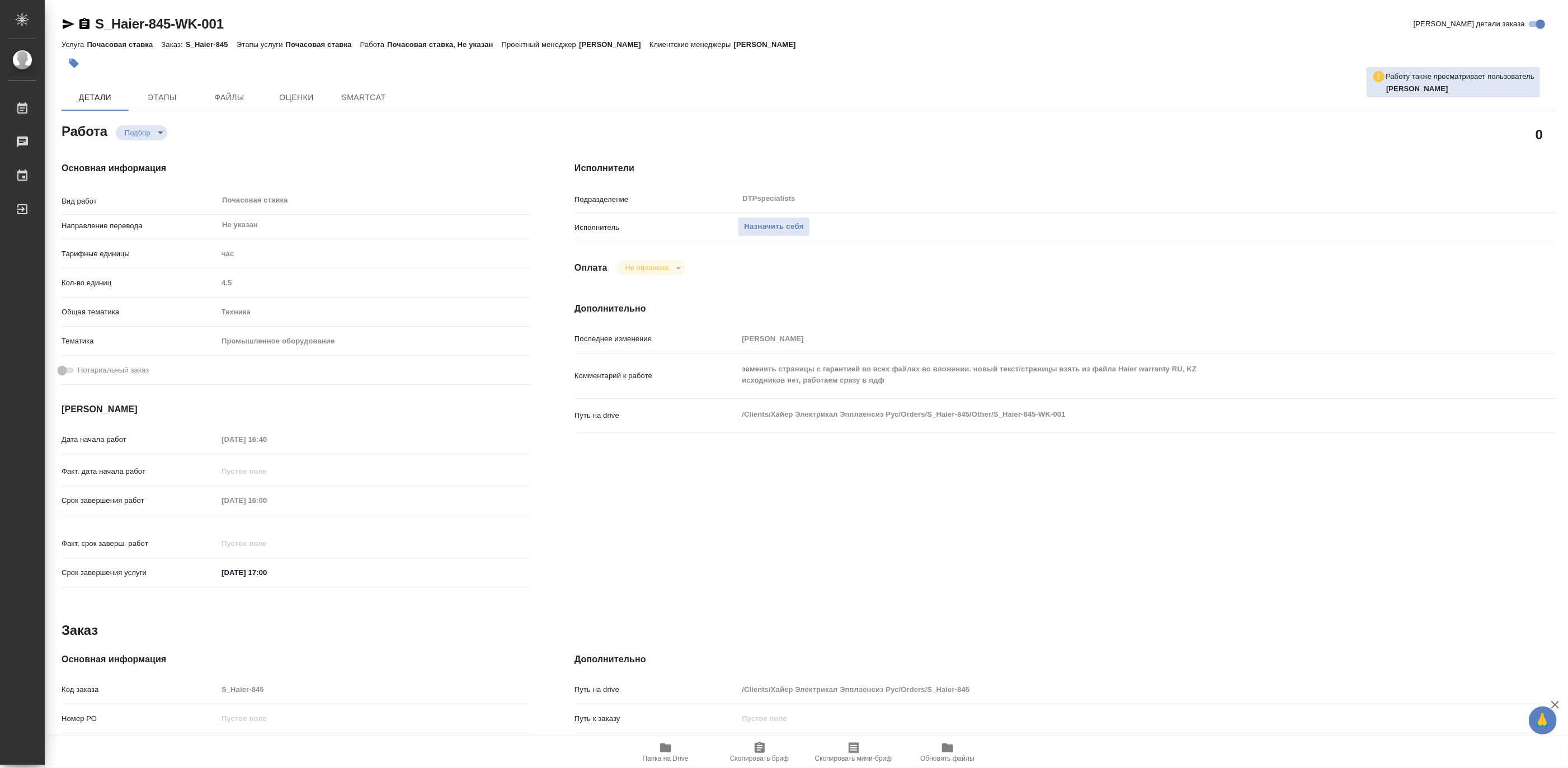
type textarea "x"
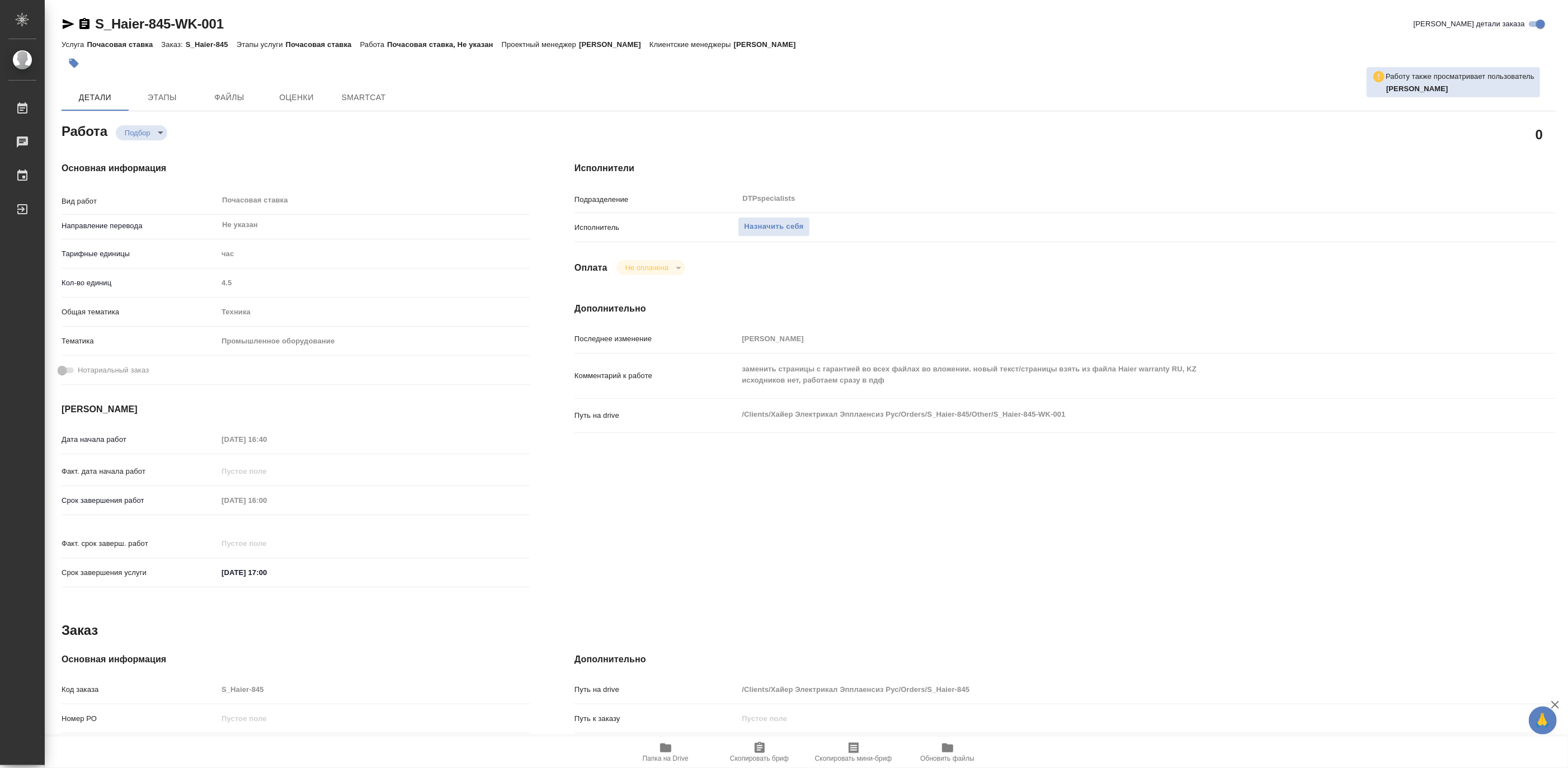
type textarea "x"
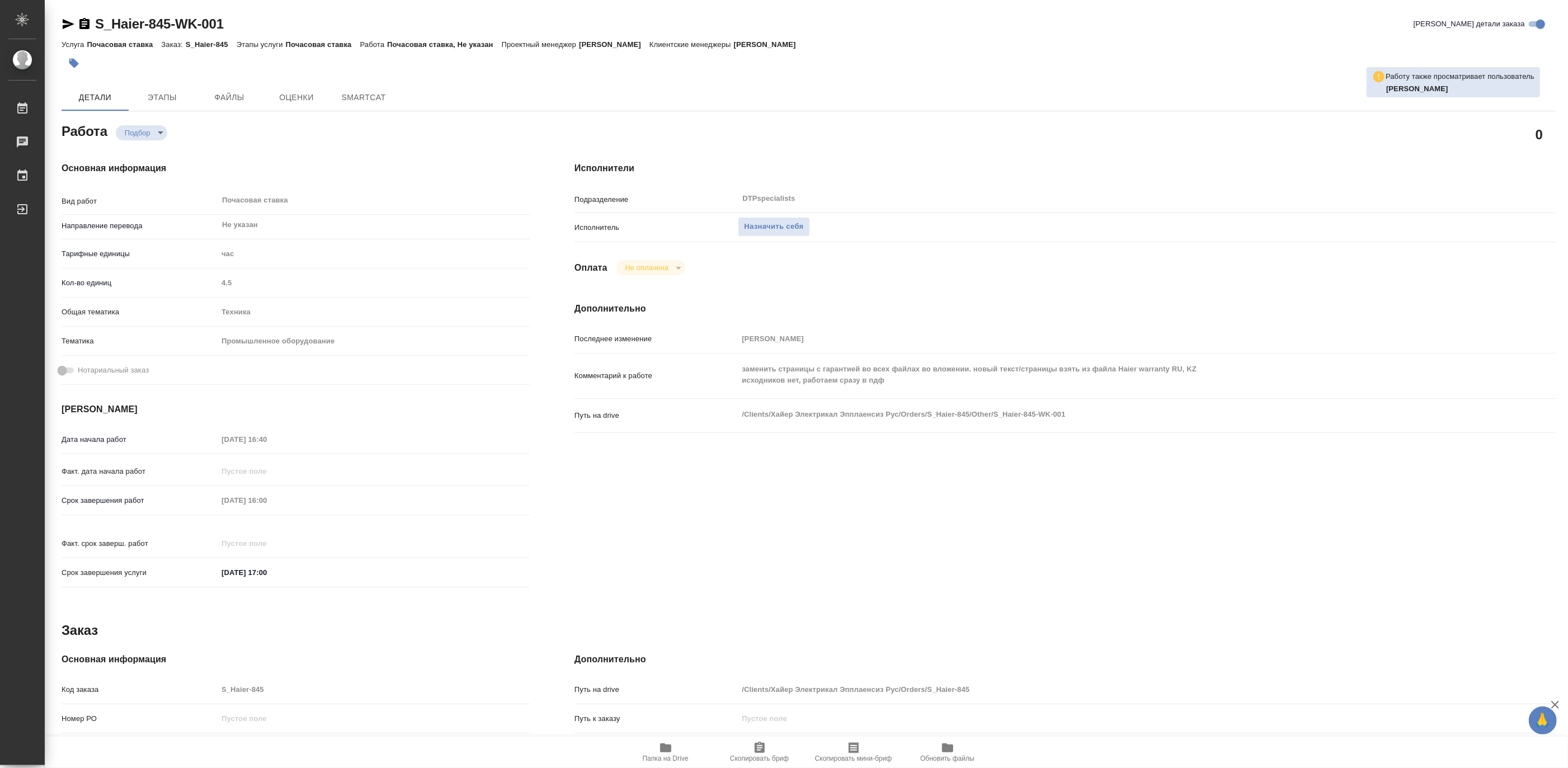
type textarea "x"
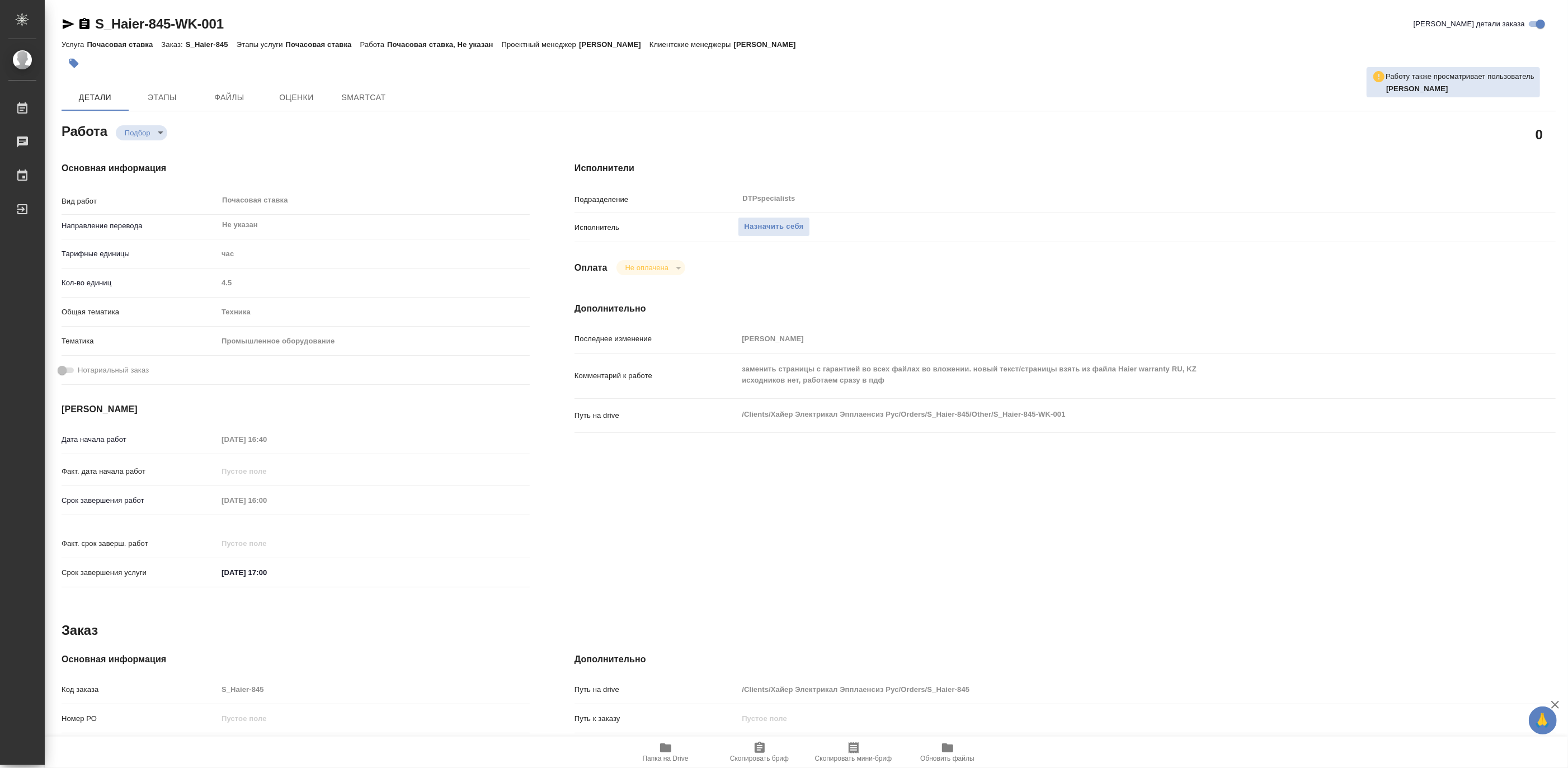
type textarea "x"
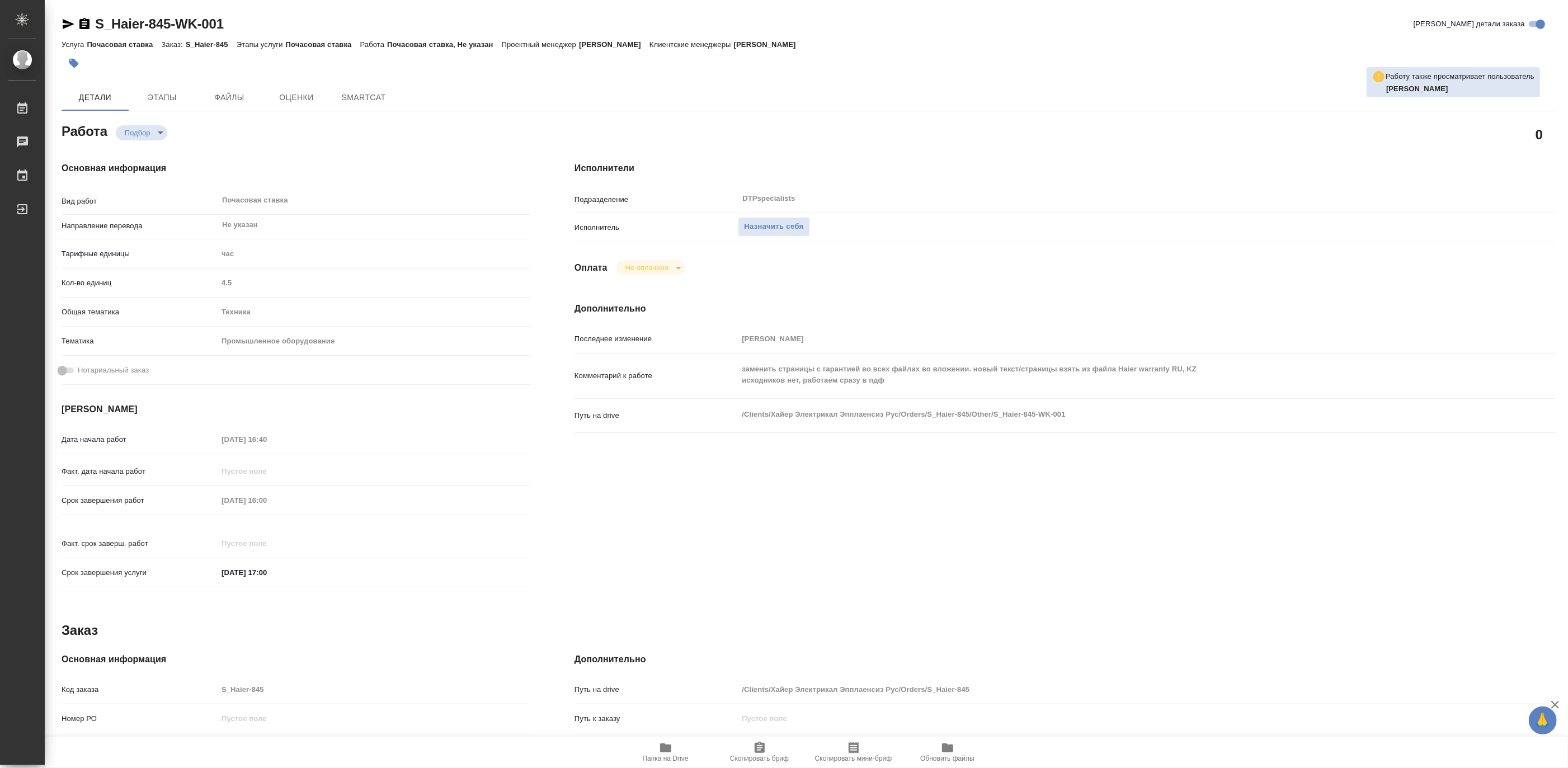
type textarea "x"
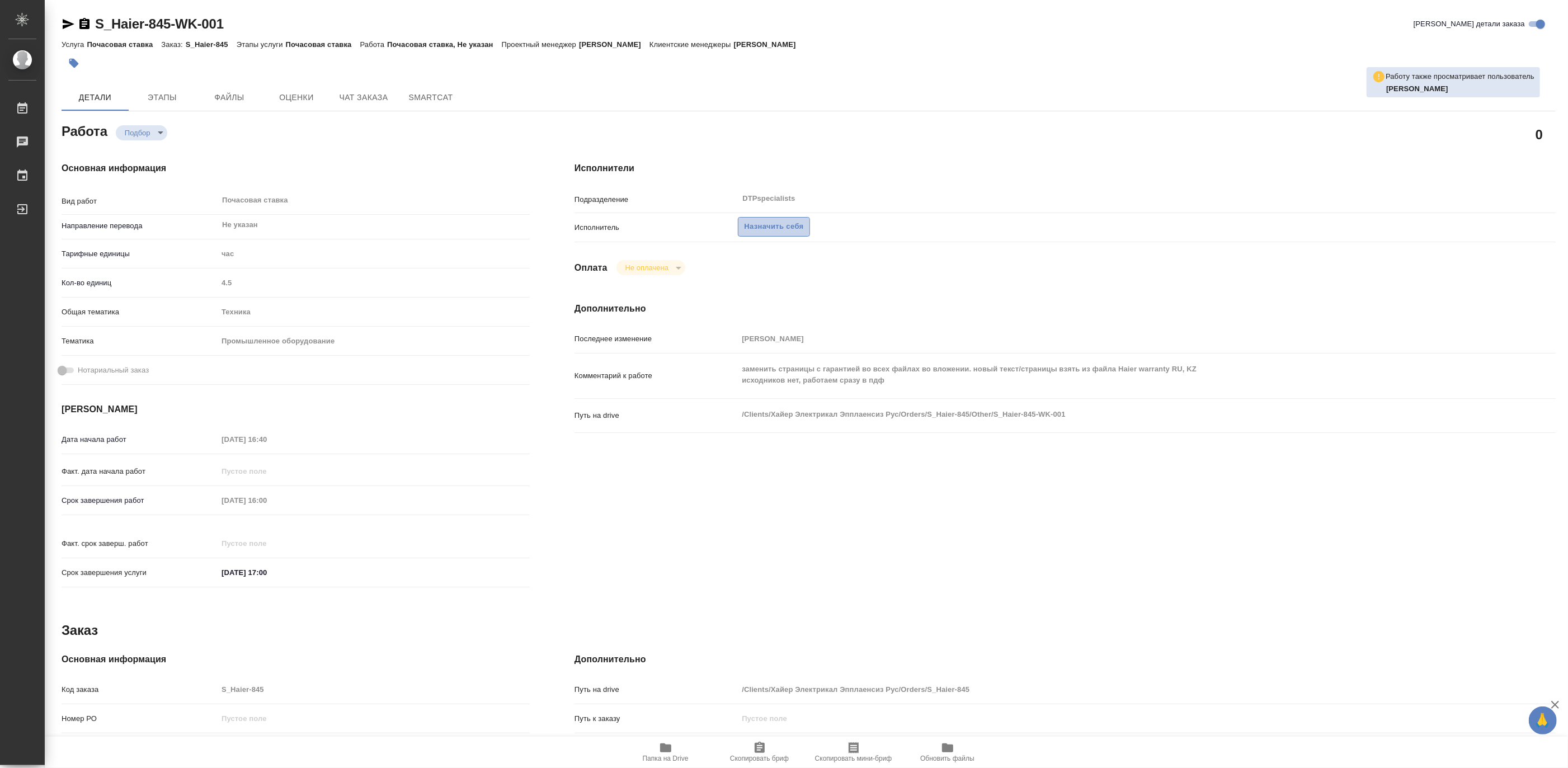
click at [777, 229] on span "Назначить себя" at bounding box center [774, 227] width 60 height 13
type textarea "x"
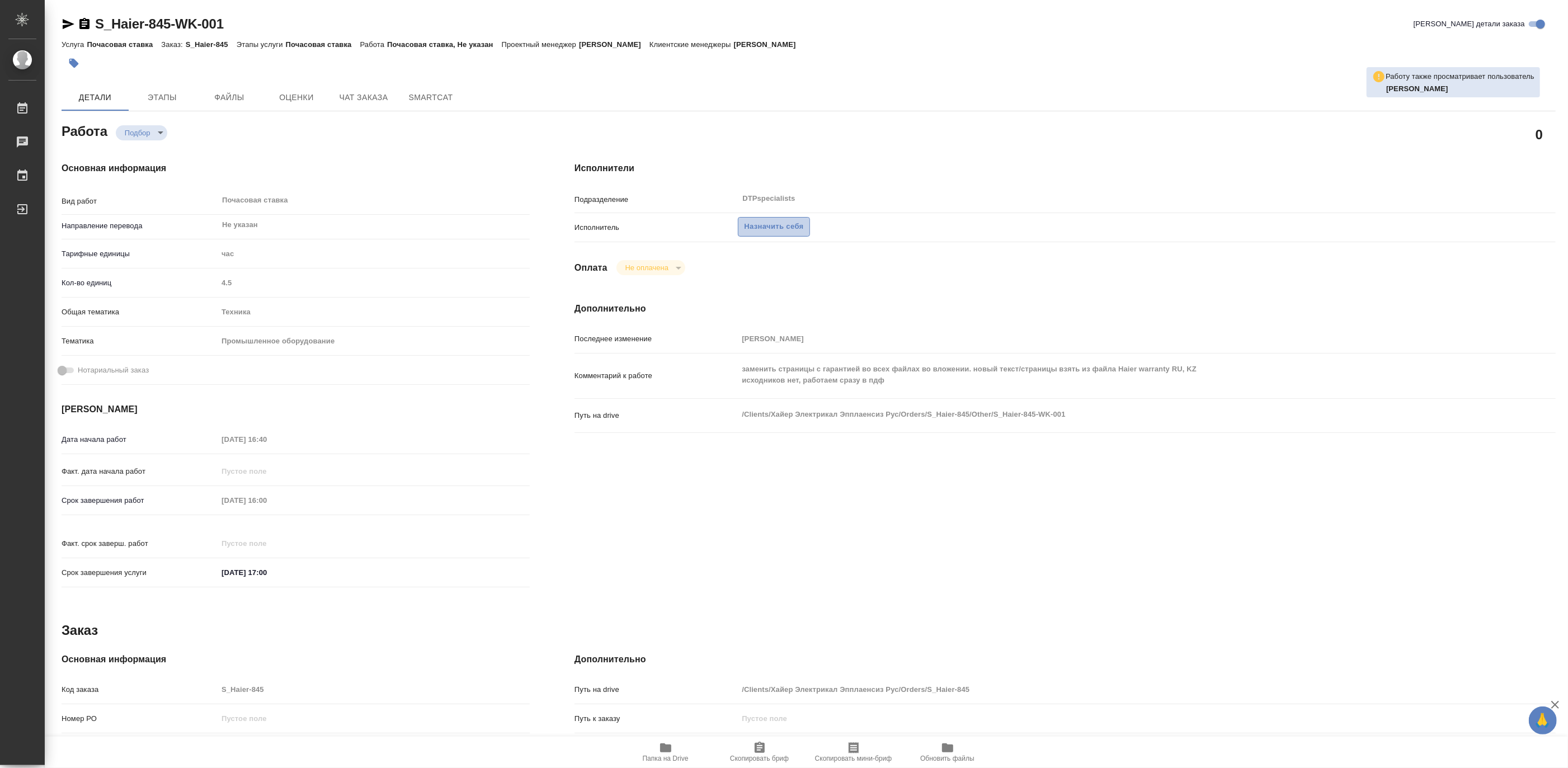
type textarea "x"
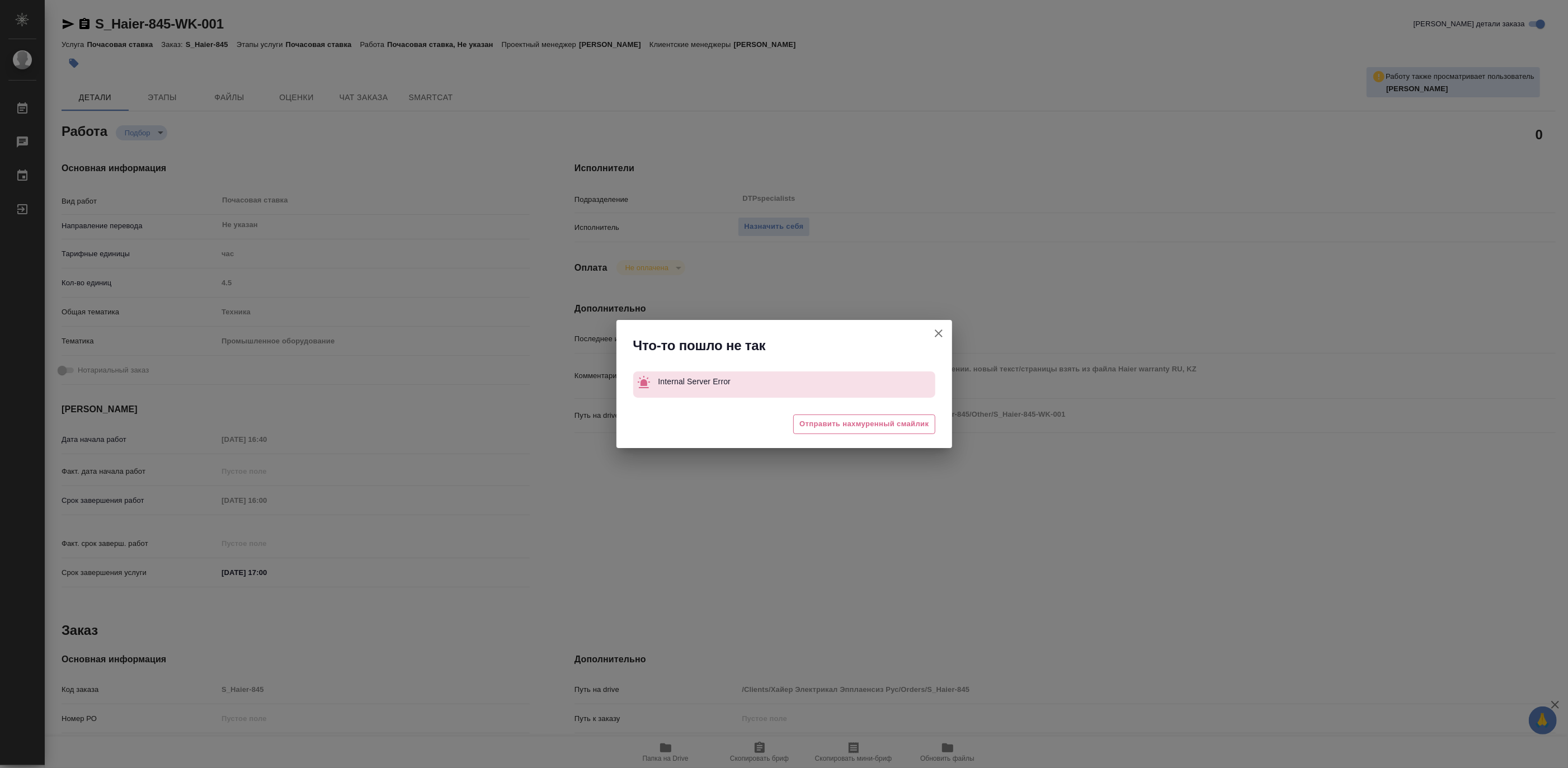
type textarea "x"
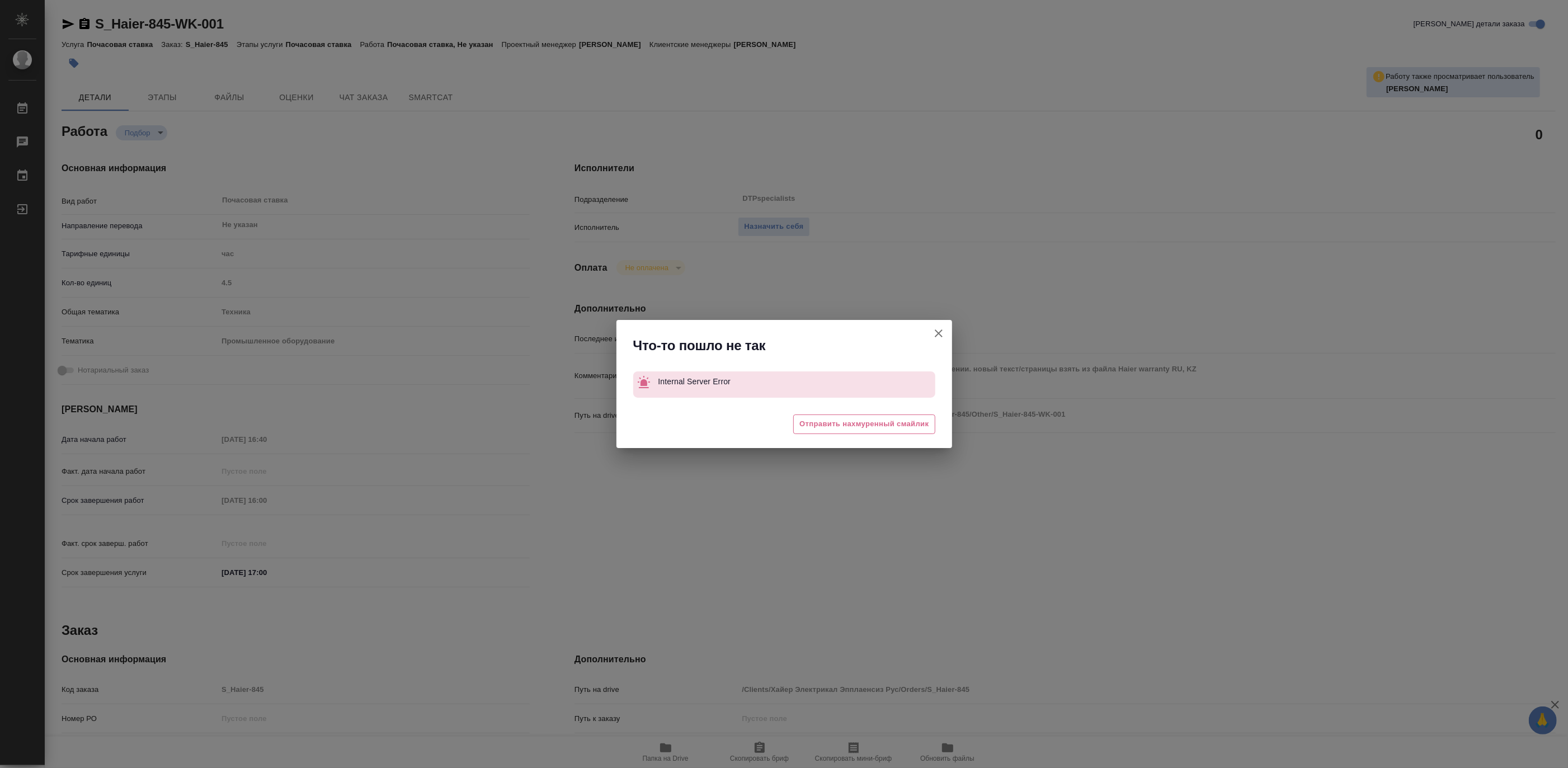
click at [940, 332] on icon "button" at bounding box center [938, 333] width 13 height 13
type textarea "x"
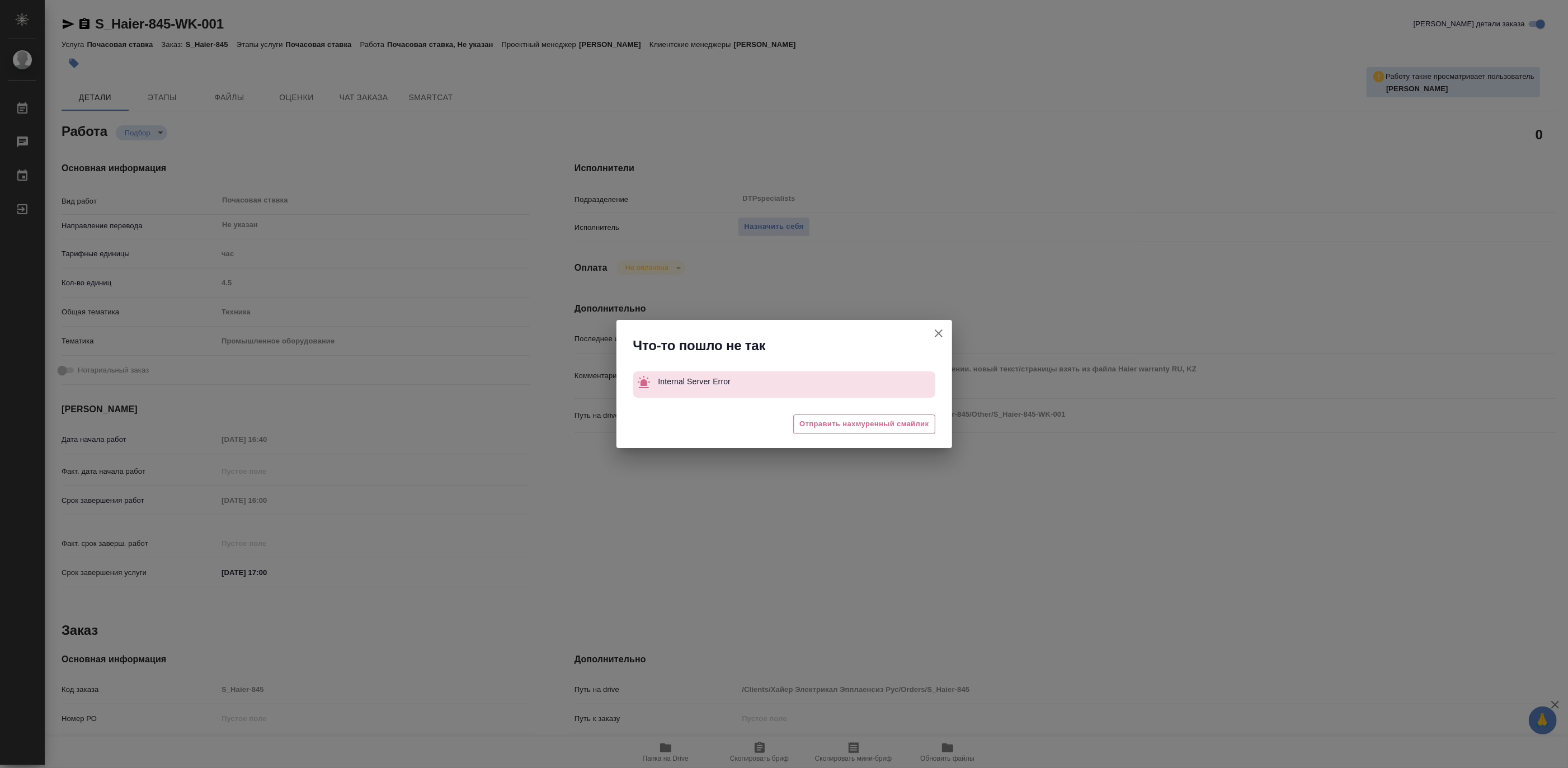
type textarea "x"
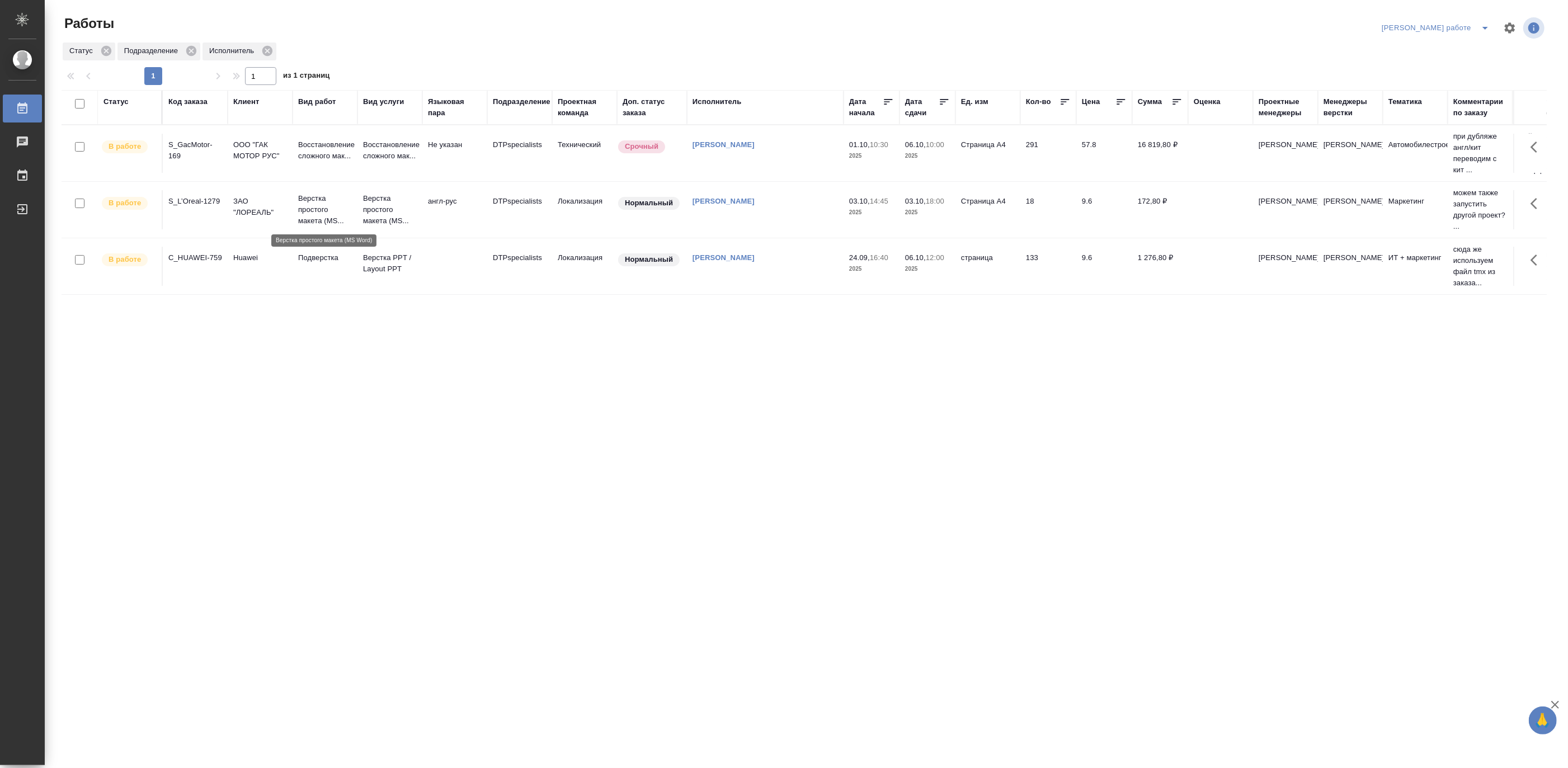
click at [328, 205] on p "Верстка простого макета (MS..." at bounding box center [325, 209] width 54 height 33
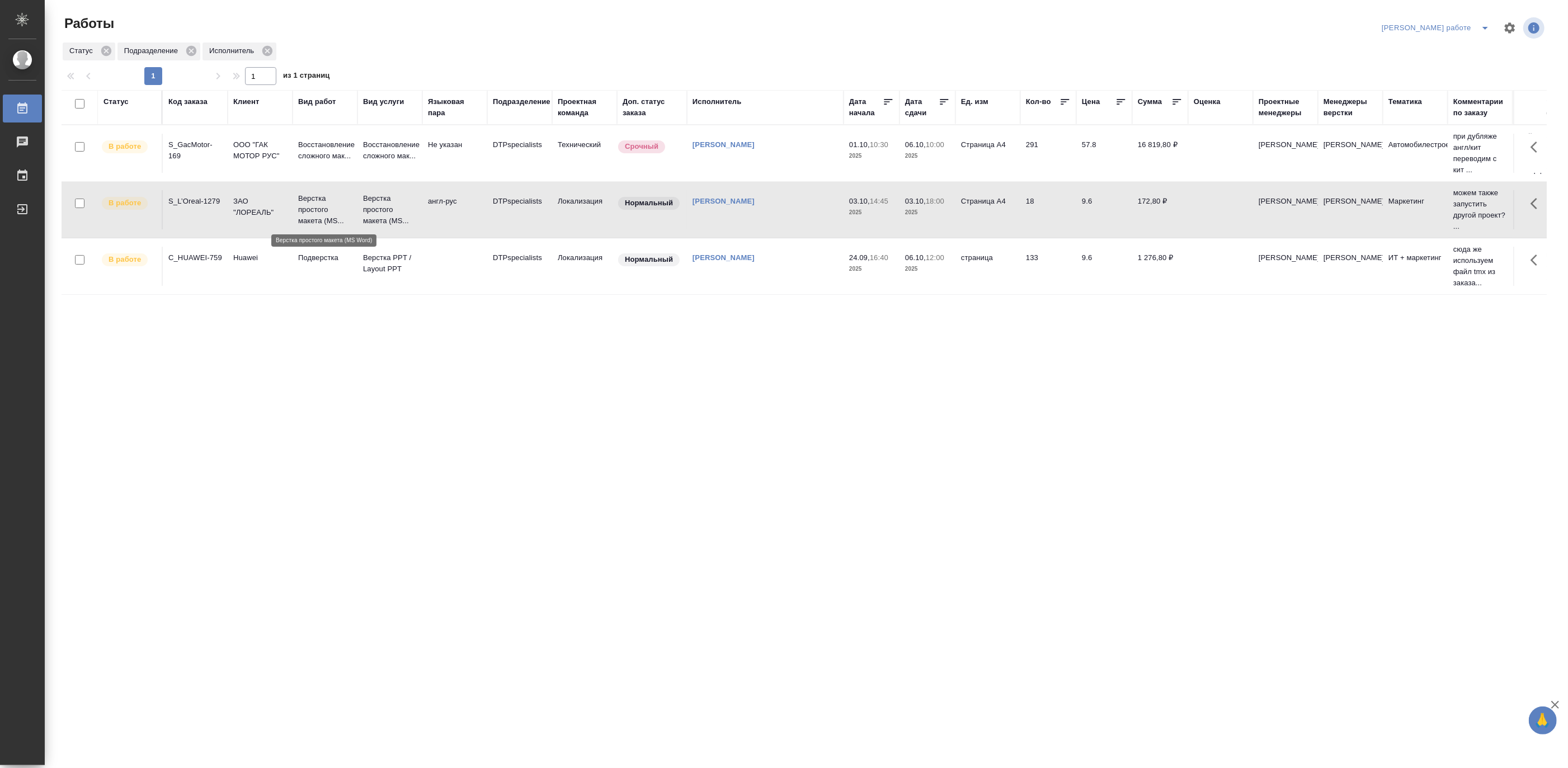
click at [328, 205] on p "Верстка простого макета (MS..." at bounding box center [325, 209] width 54 height 33
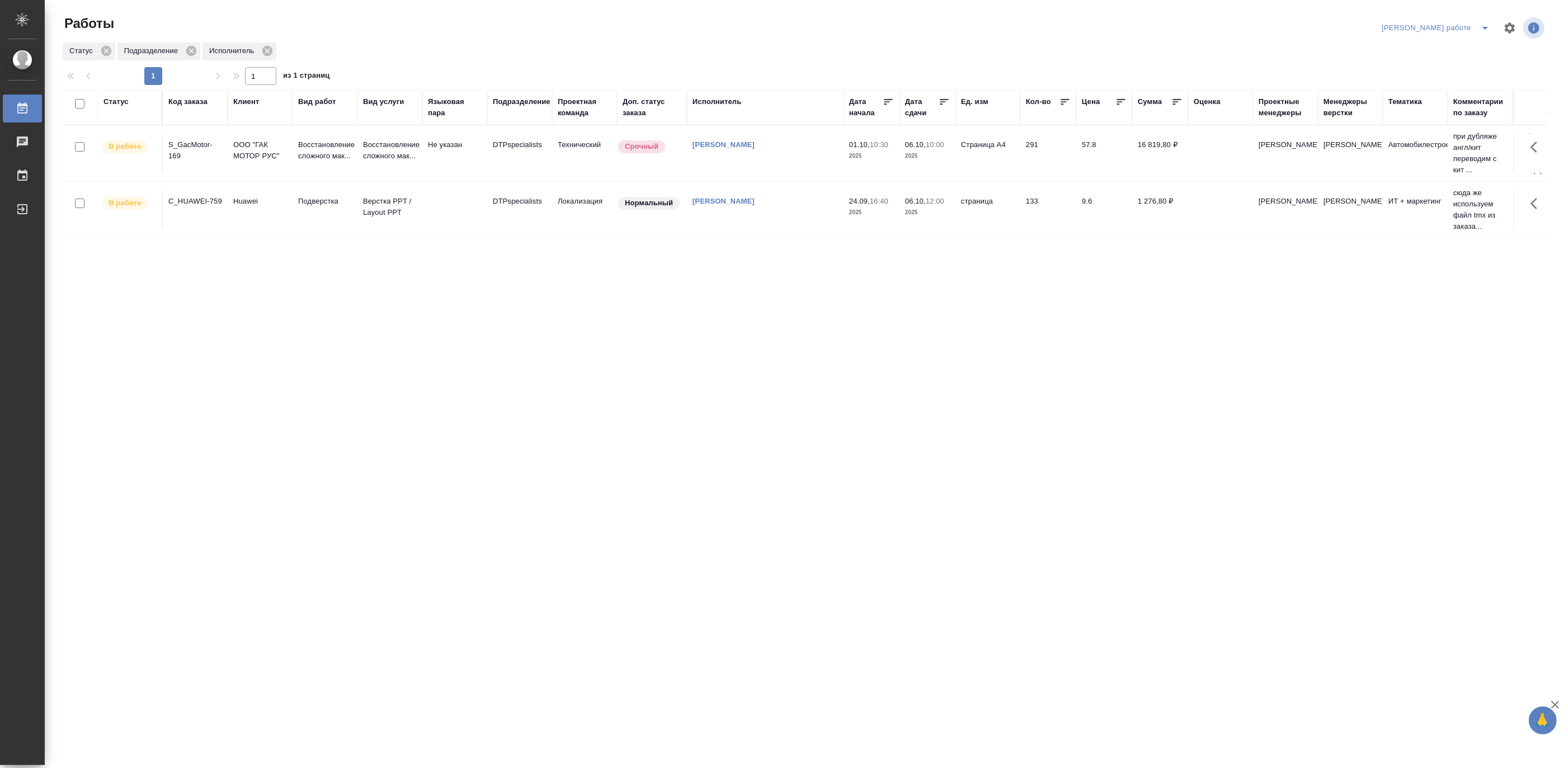
click at [1486, 20] on button "split button" at bounding box center [1485, 27] width 23 height 18
click at [1432, 67] on li "Матвеева_назначено" at bounding box center [1444, 68] width 101 height 18
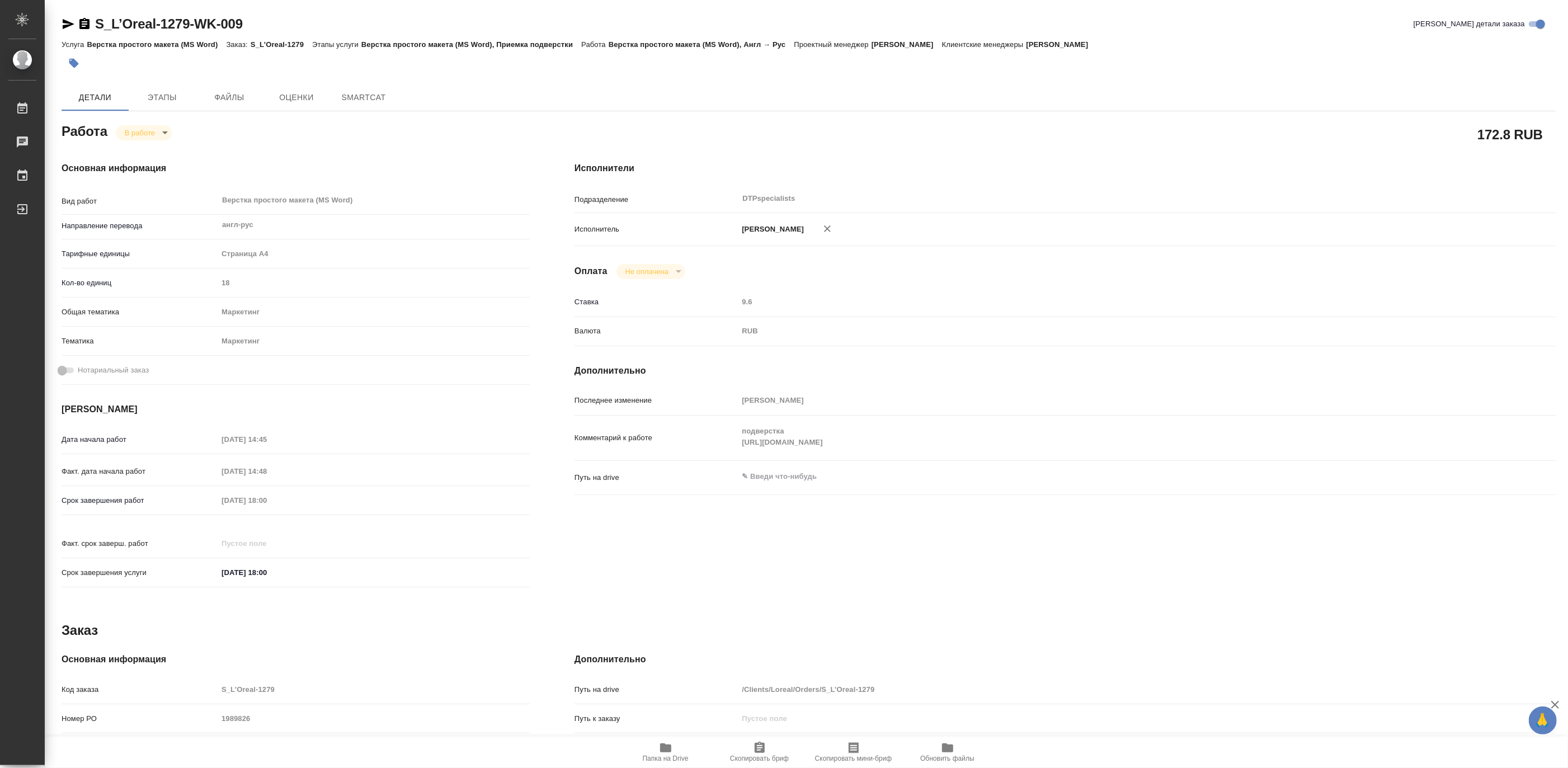
type textarea "x"
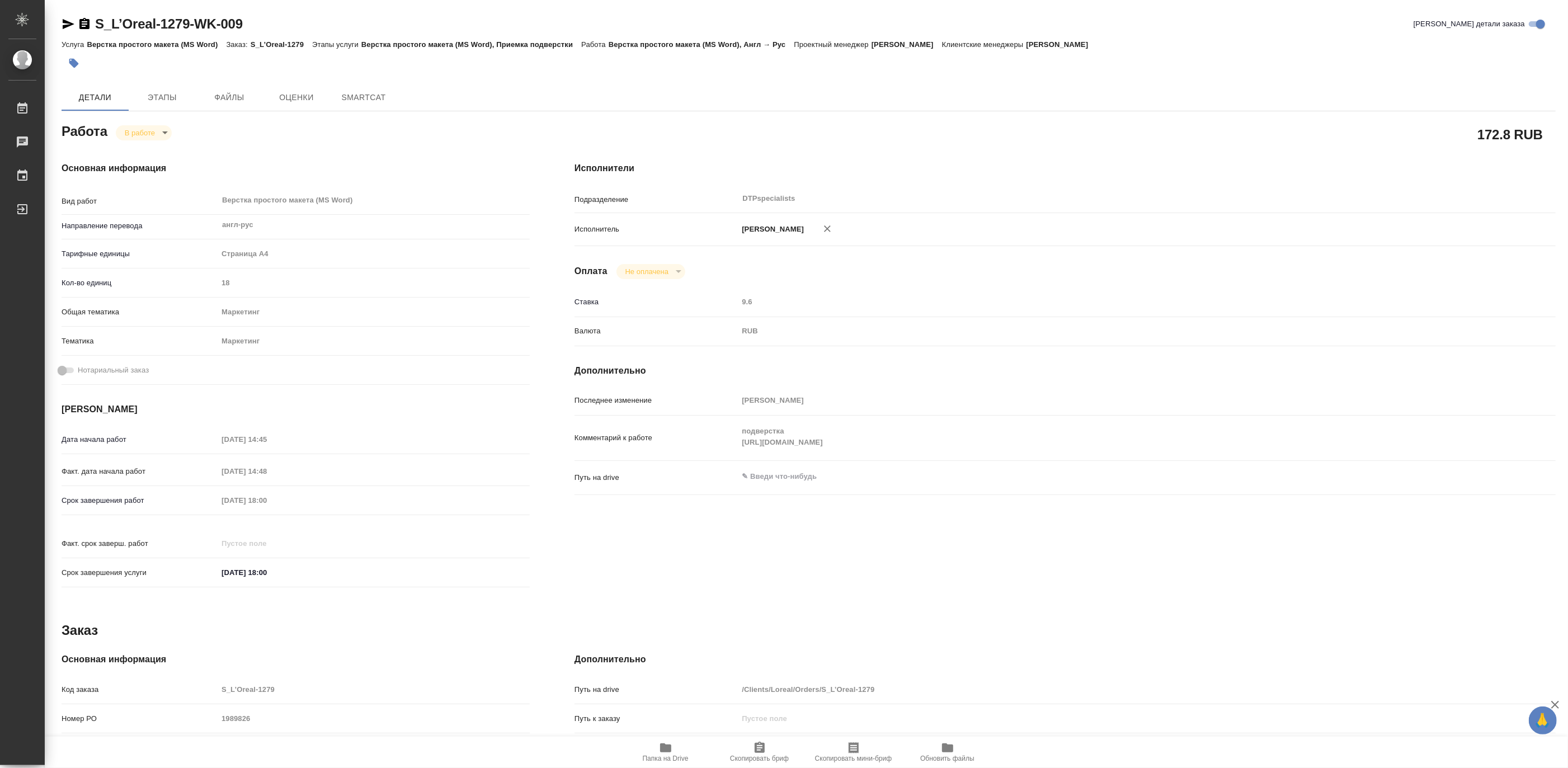
type textarea "x"
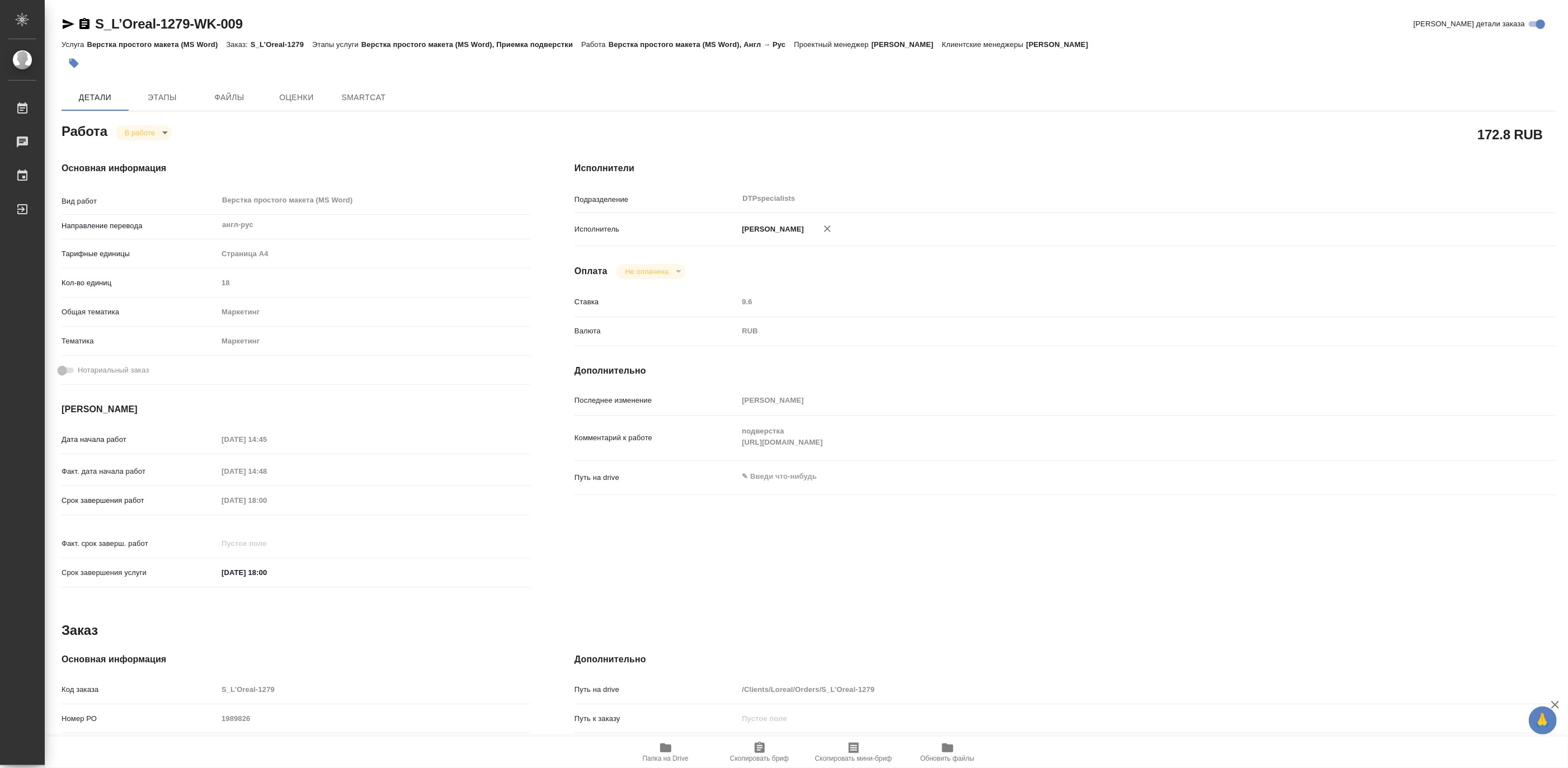
type textarea "x"
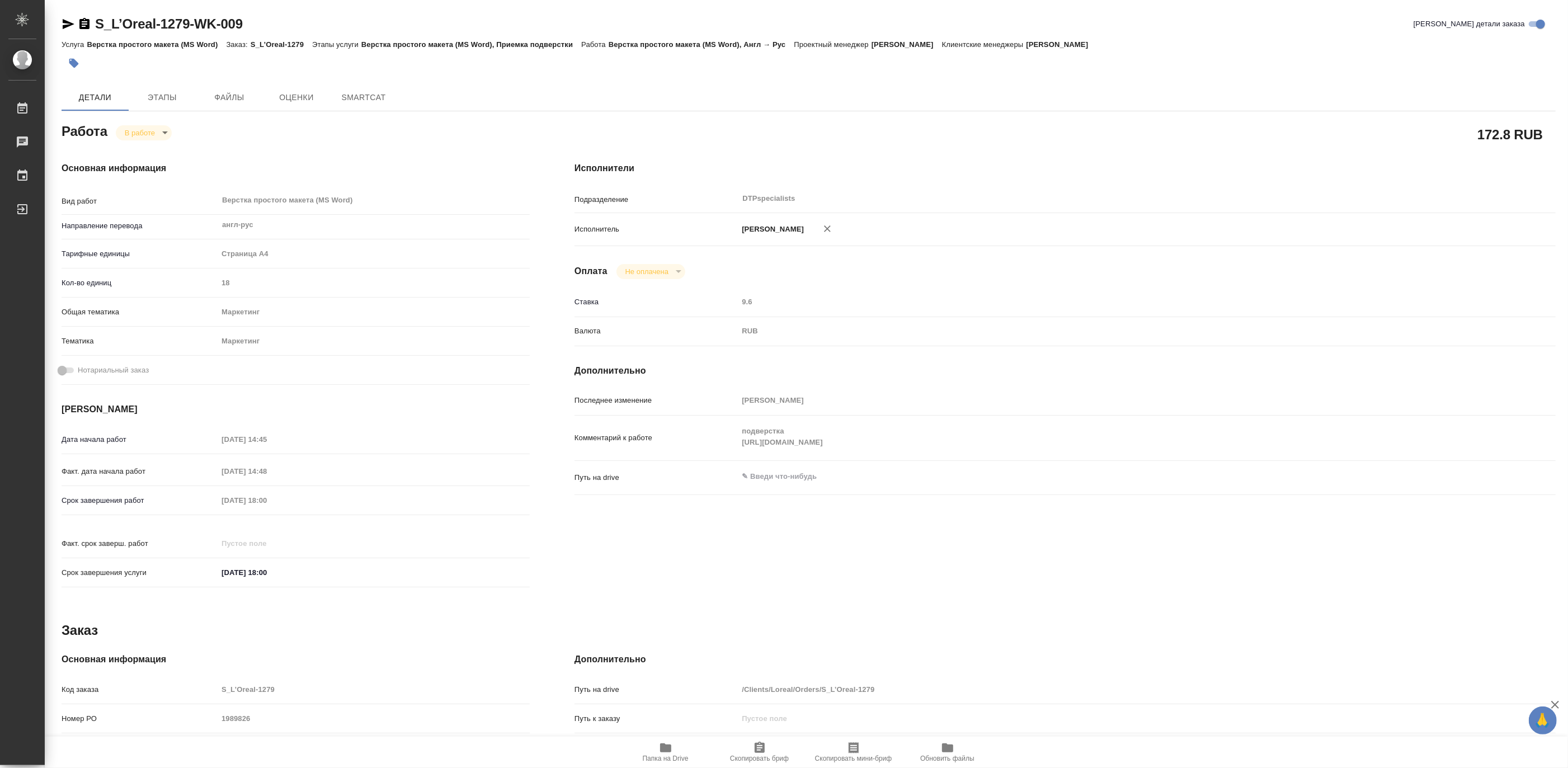
type textarea "x"
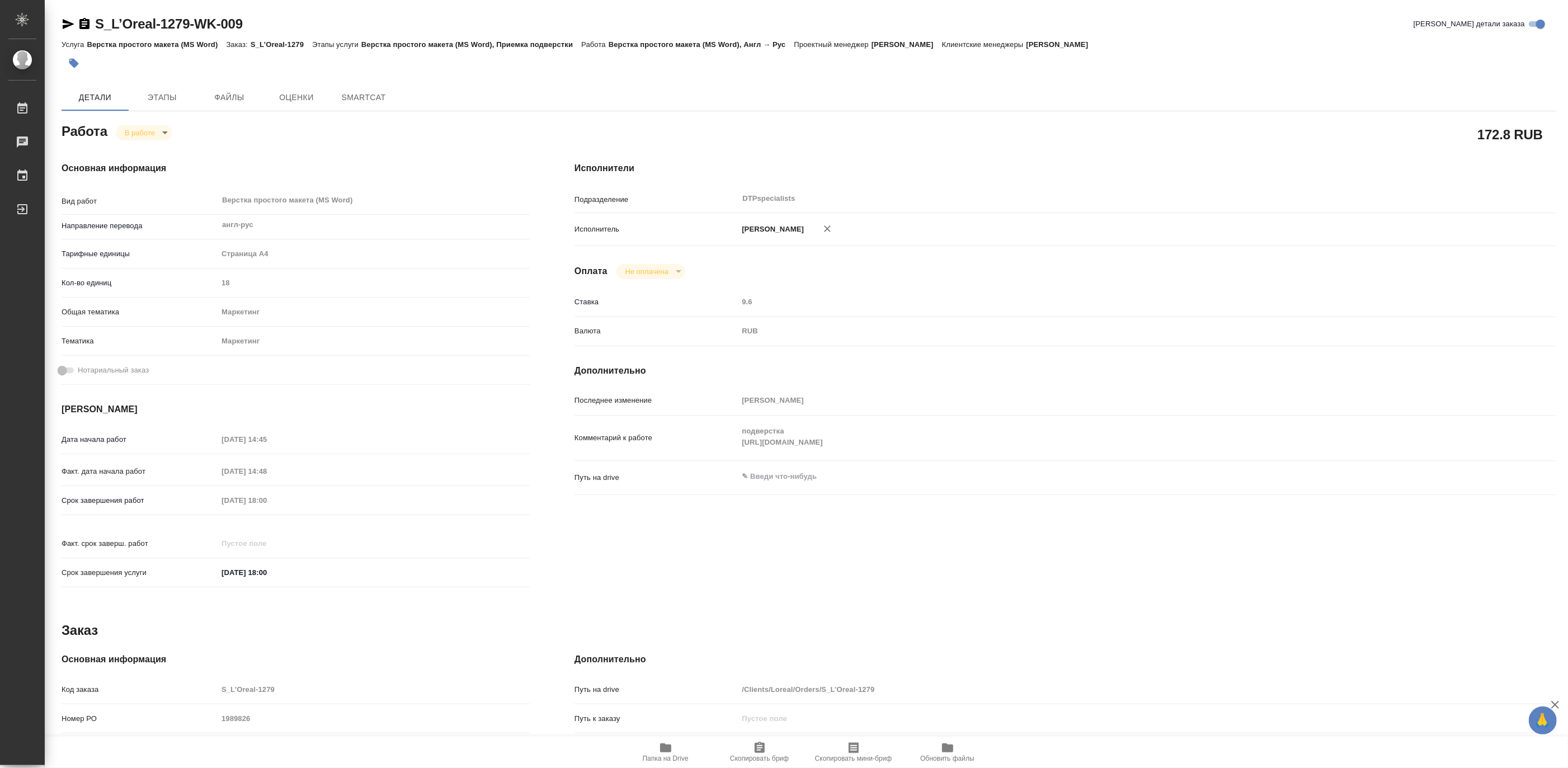
type textarea "x"
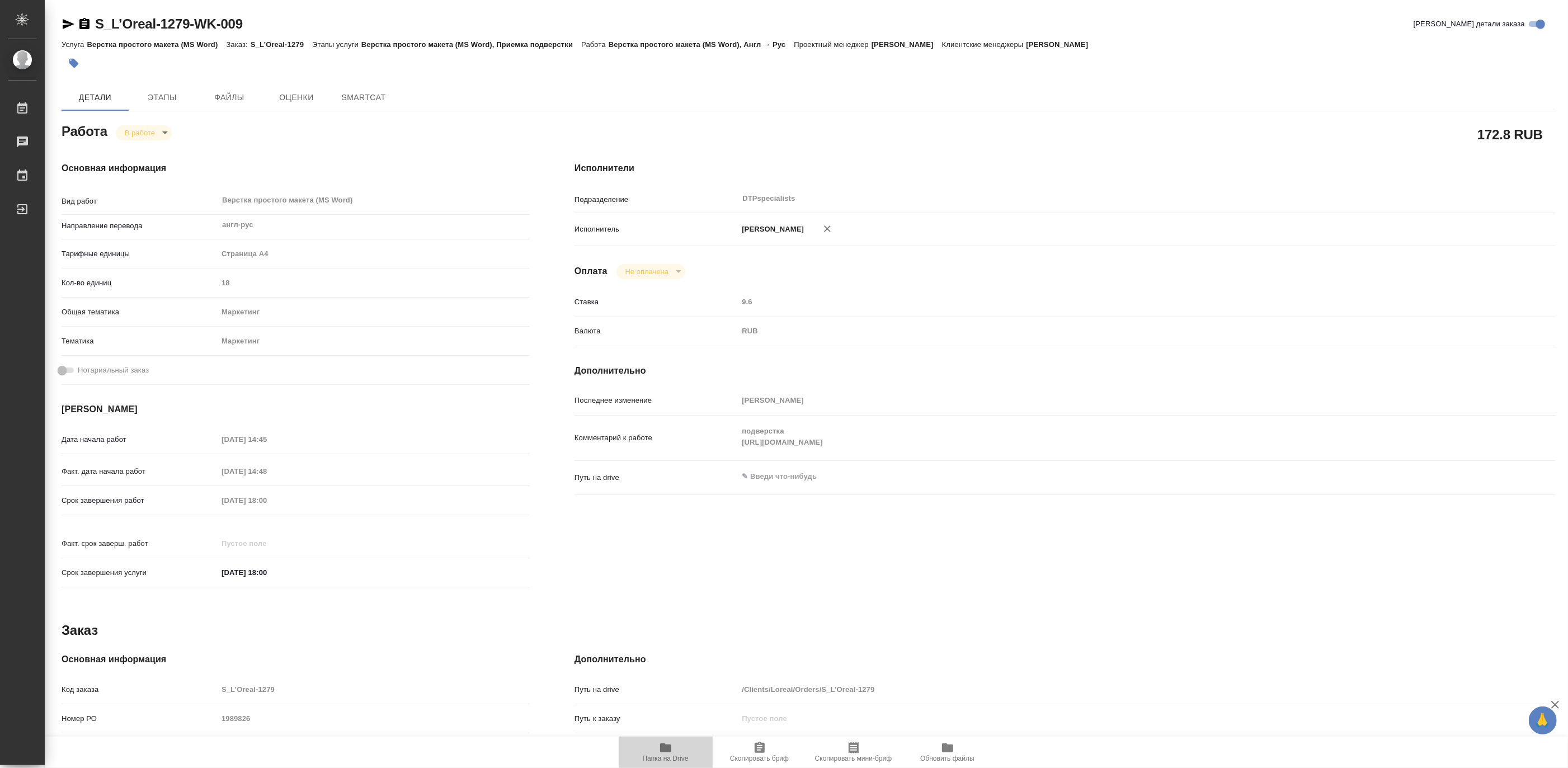
click at [671, 753] on icon "button" at bounding box center [666, 748] width 13 height 13
type textarea "x"
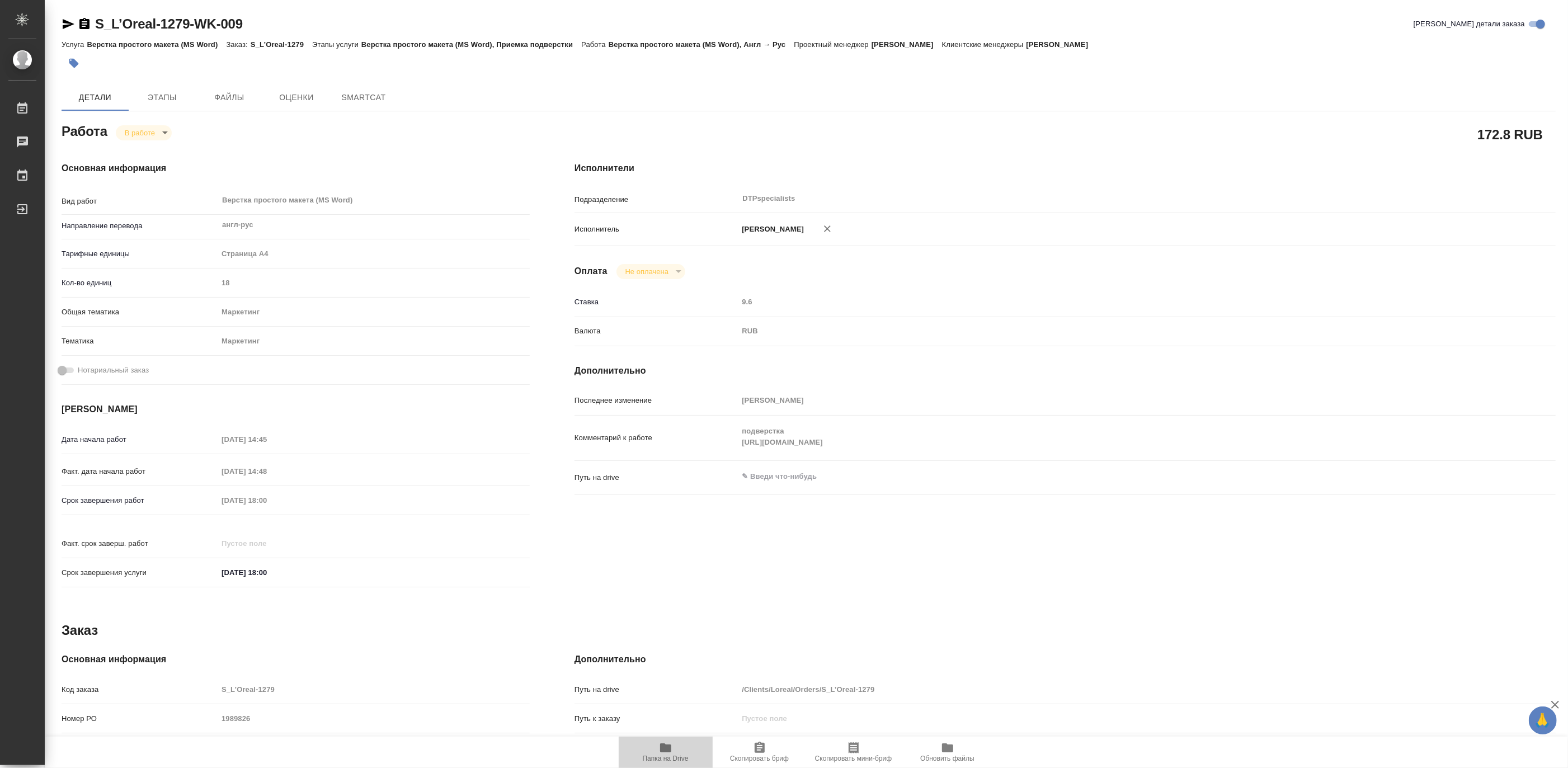
type textarea "x"
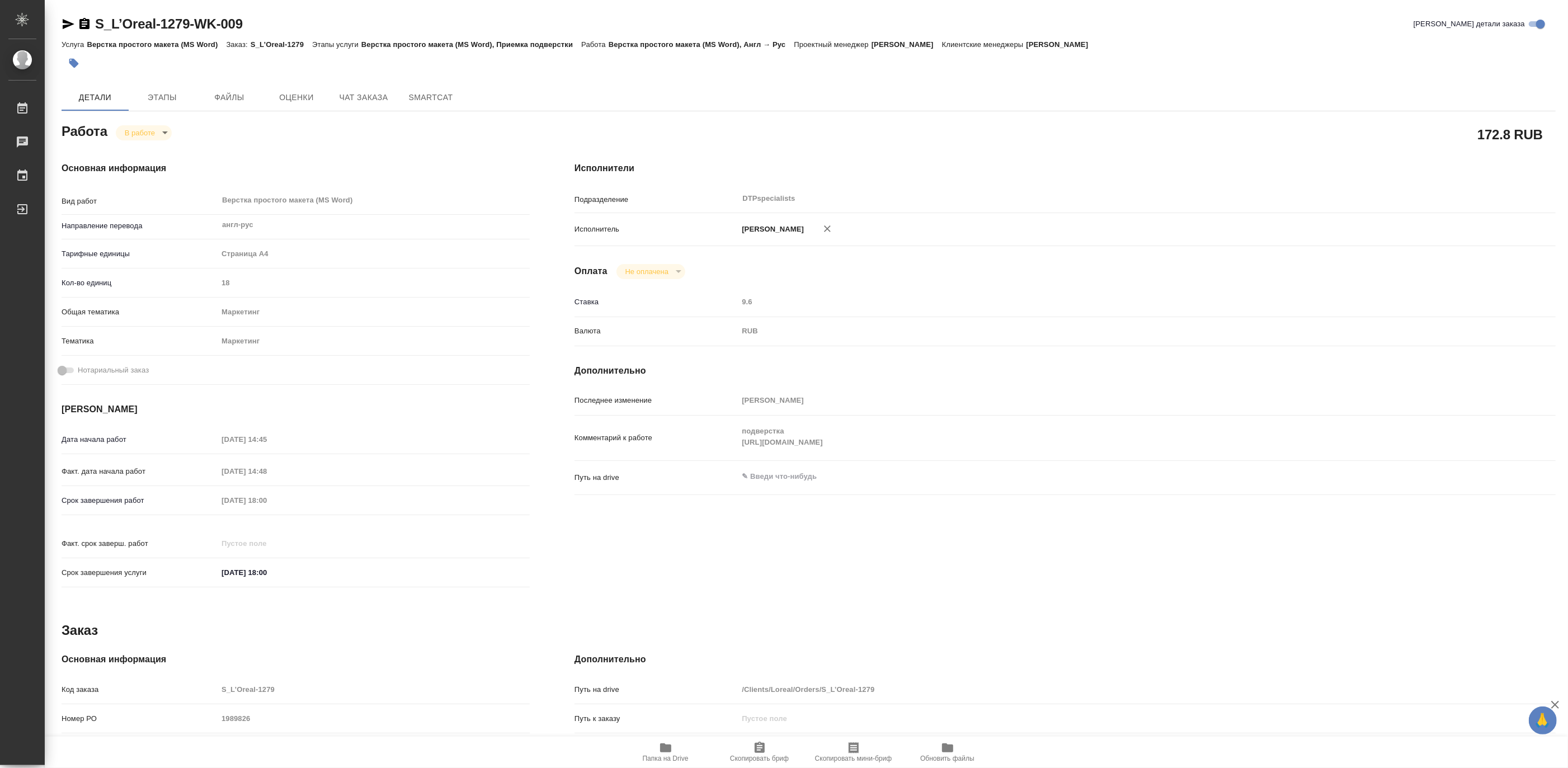
type textarea "x"
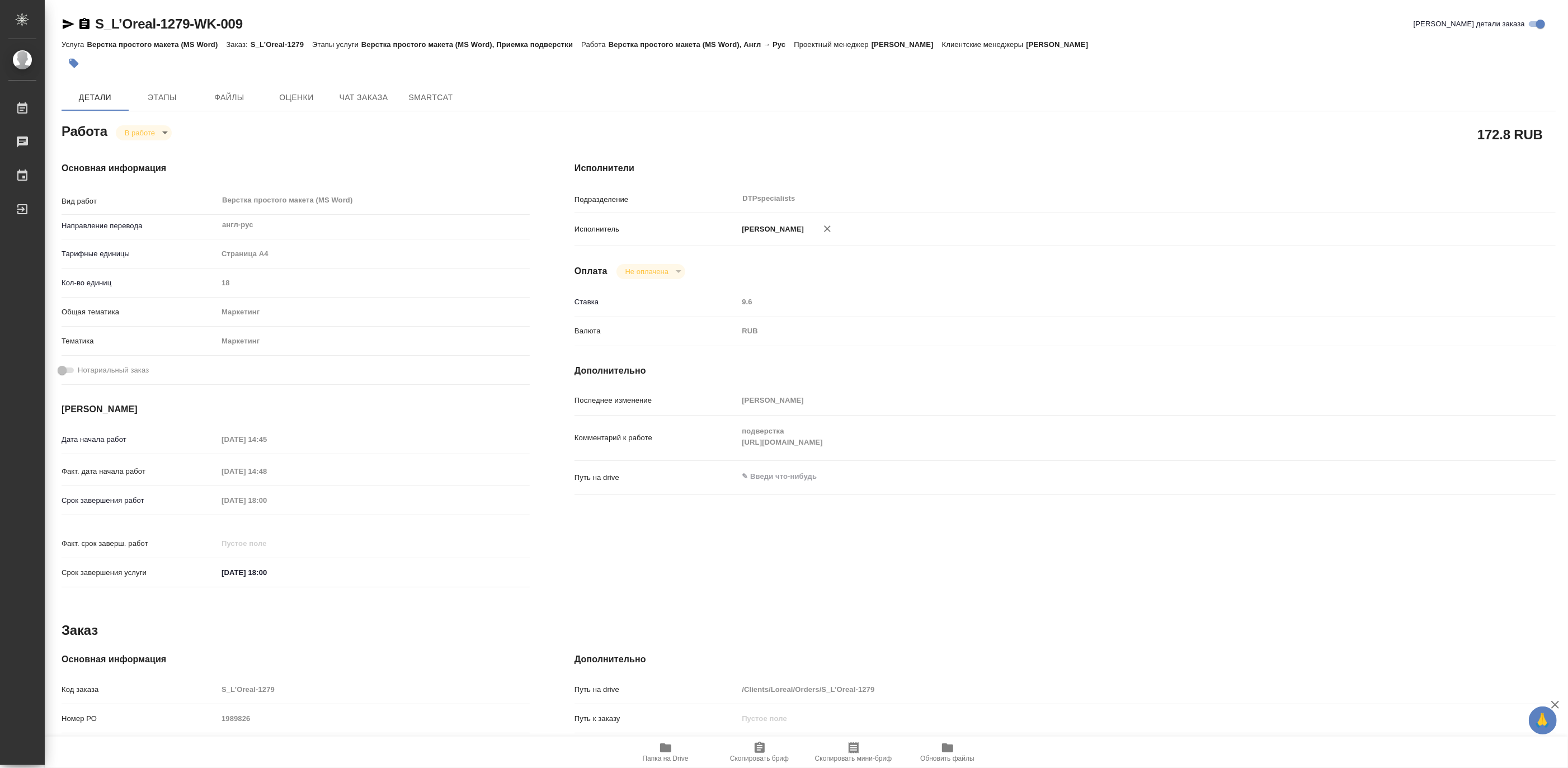
type textarea "x"
click at [68, 25] on icon "button" at bounding box center [68, 24] width 11 height 10
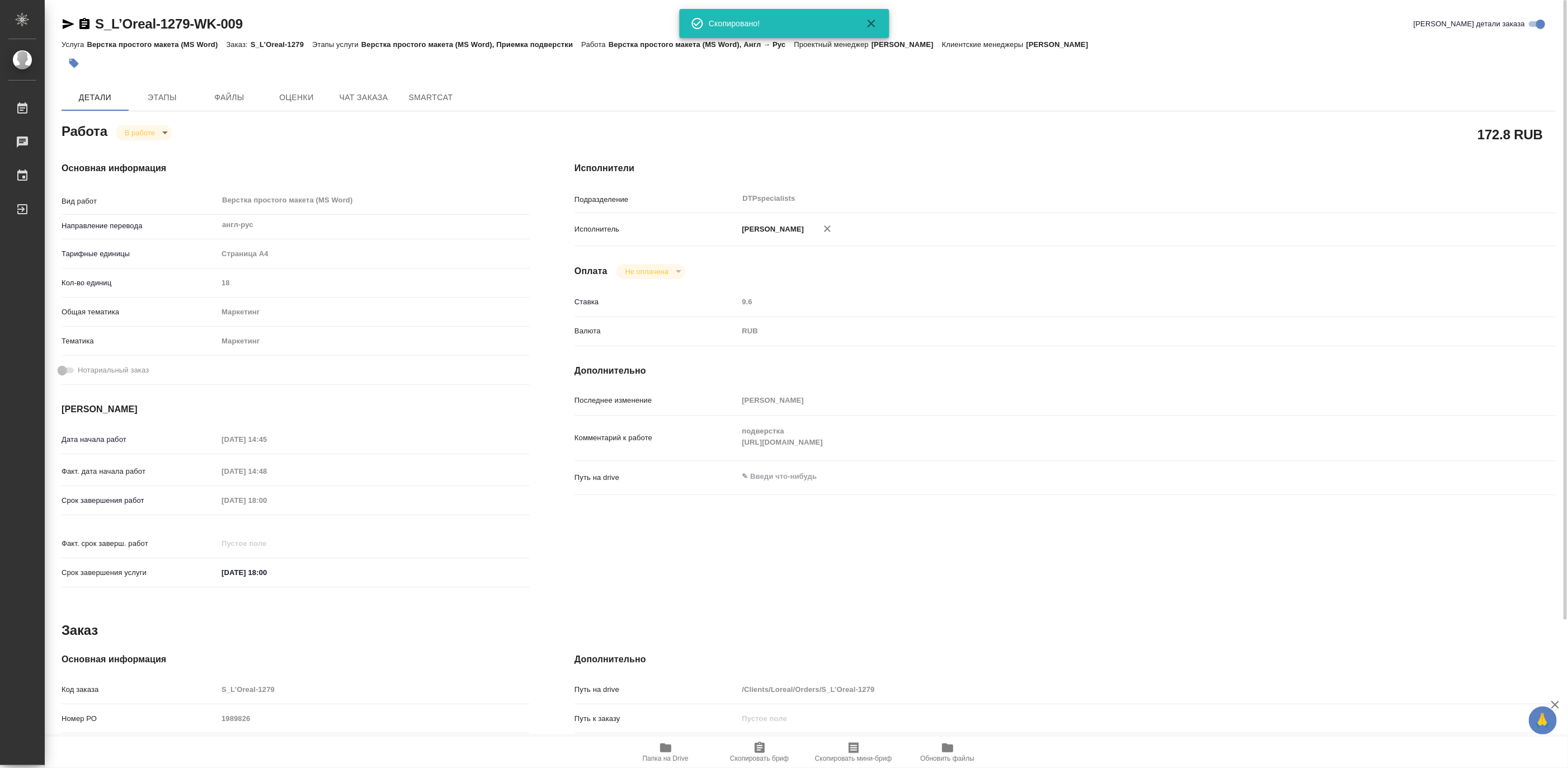
click at [131, 127] on body "🙏 .cls-1 fill:#fff; AWATERA [PERSON_NAME] 0 Чаты График Выйти S_L’Oreal-1279-WK…" at bounding box center [784, 384] width 1568 height 768
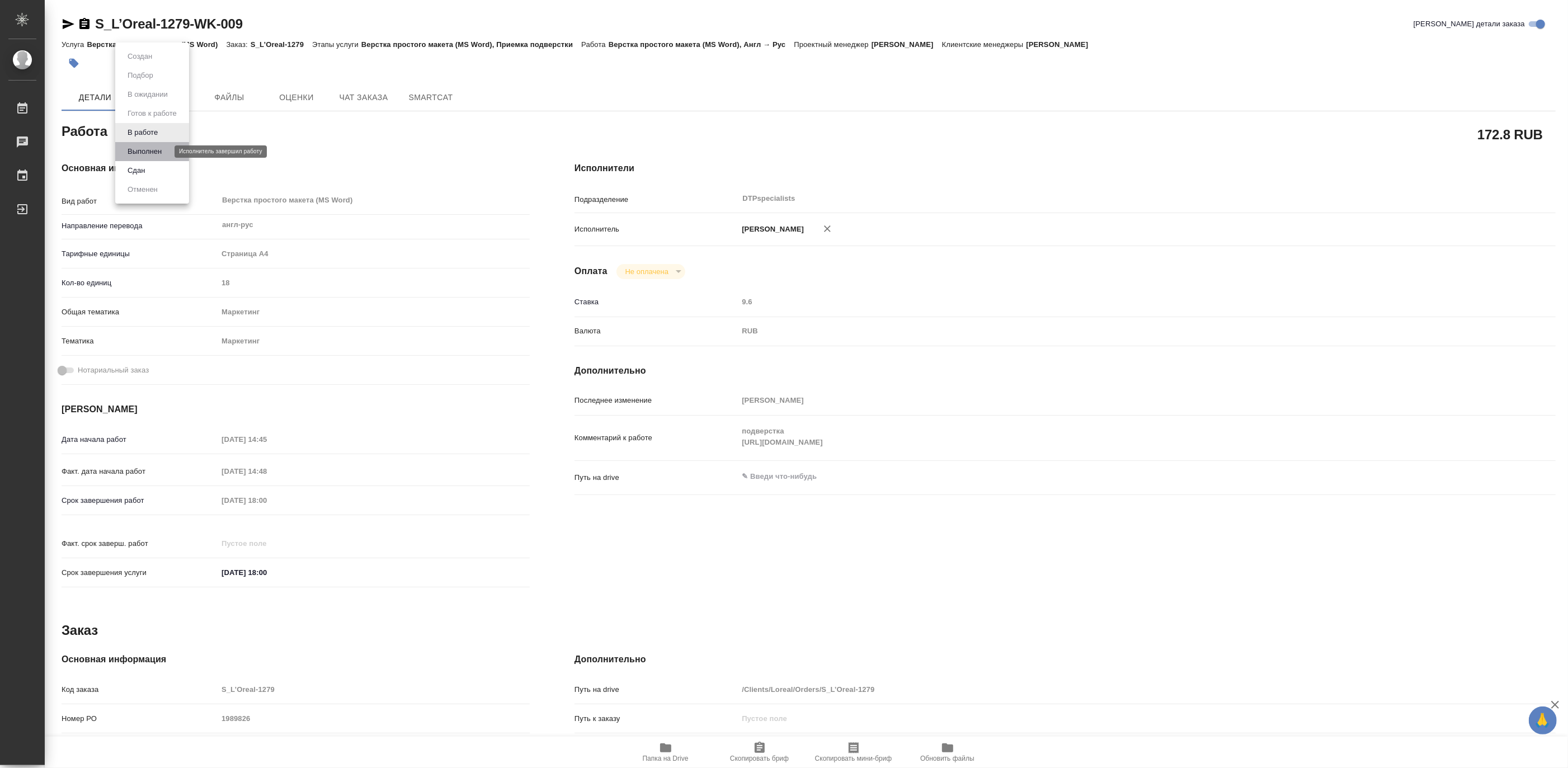
click at [132, 149] on button "Выполнен" at bounding box center [144, 152] width 41 height 12
type textarea "x"
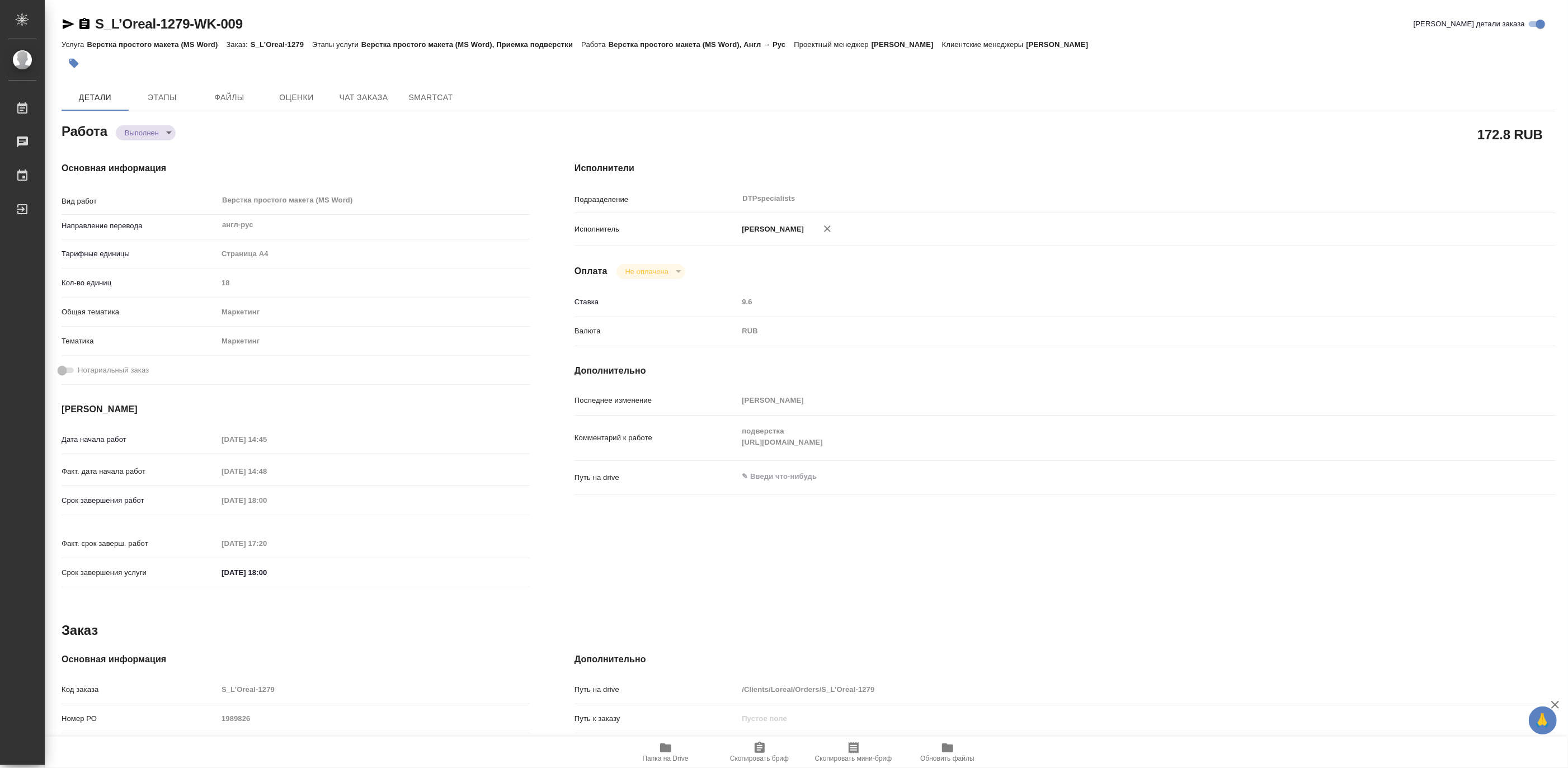
type textarea "x"
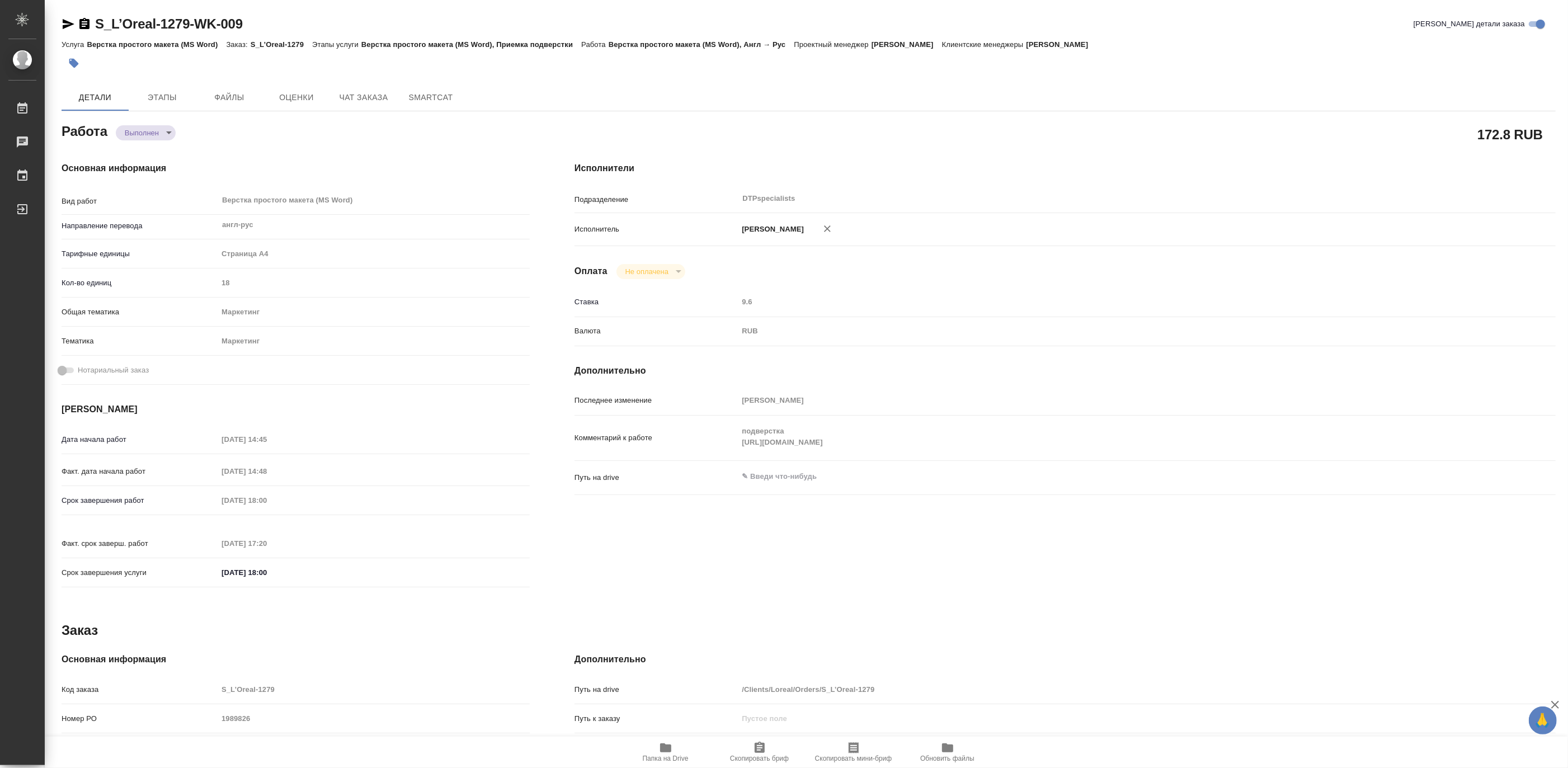
type textarea "x"
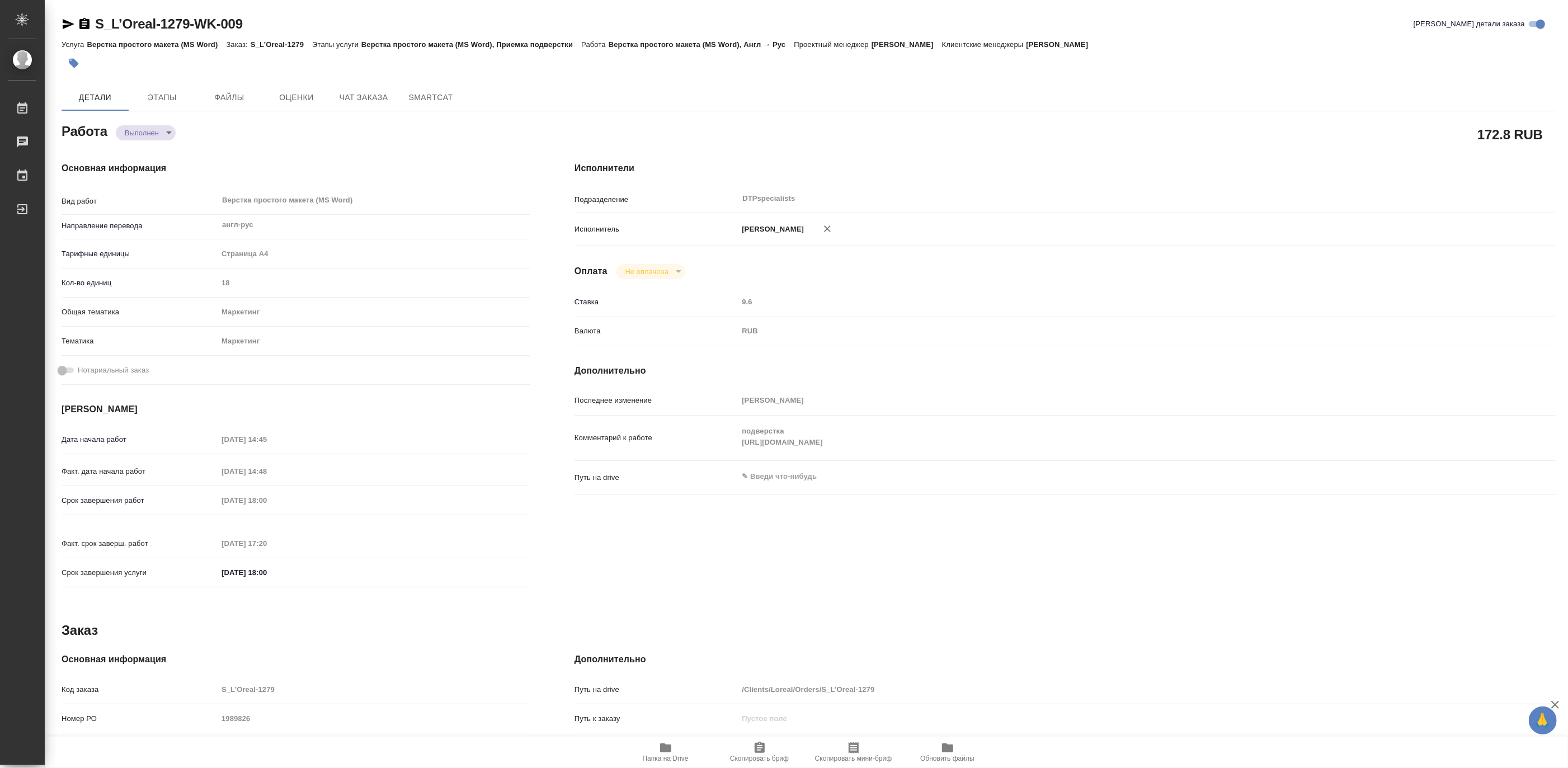
type textarea "x"
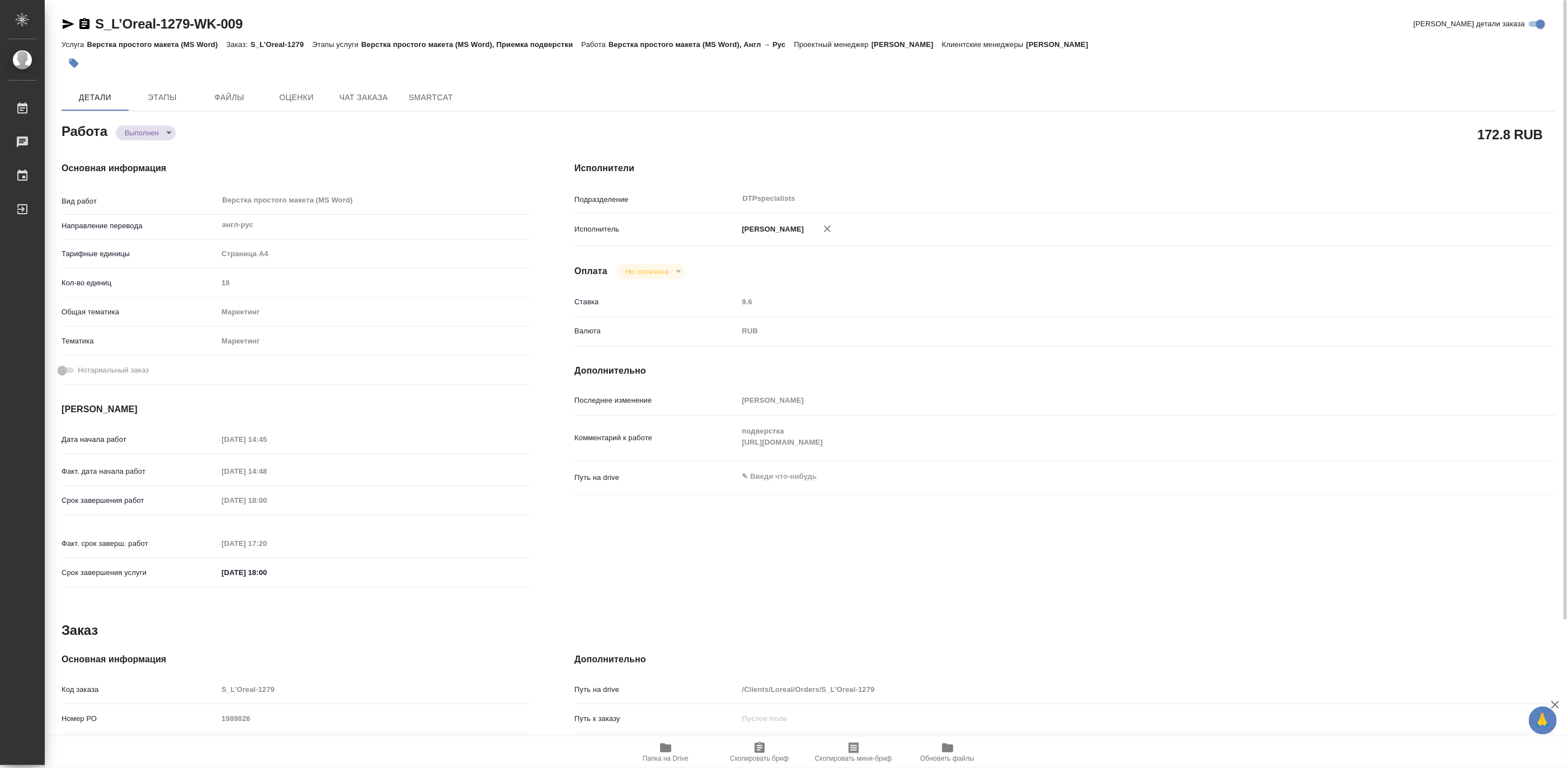
type textarea "x"
click at [522, 90] on div "Детали Этапы Файлы Оценки Чат заказа SmartCat" at bounding box center [809, 98] width 1494 height 27
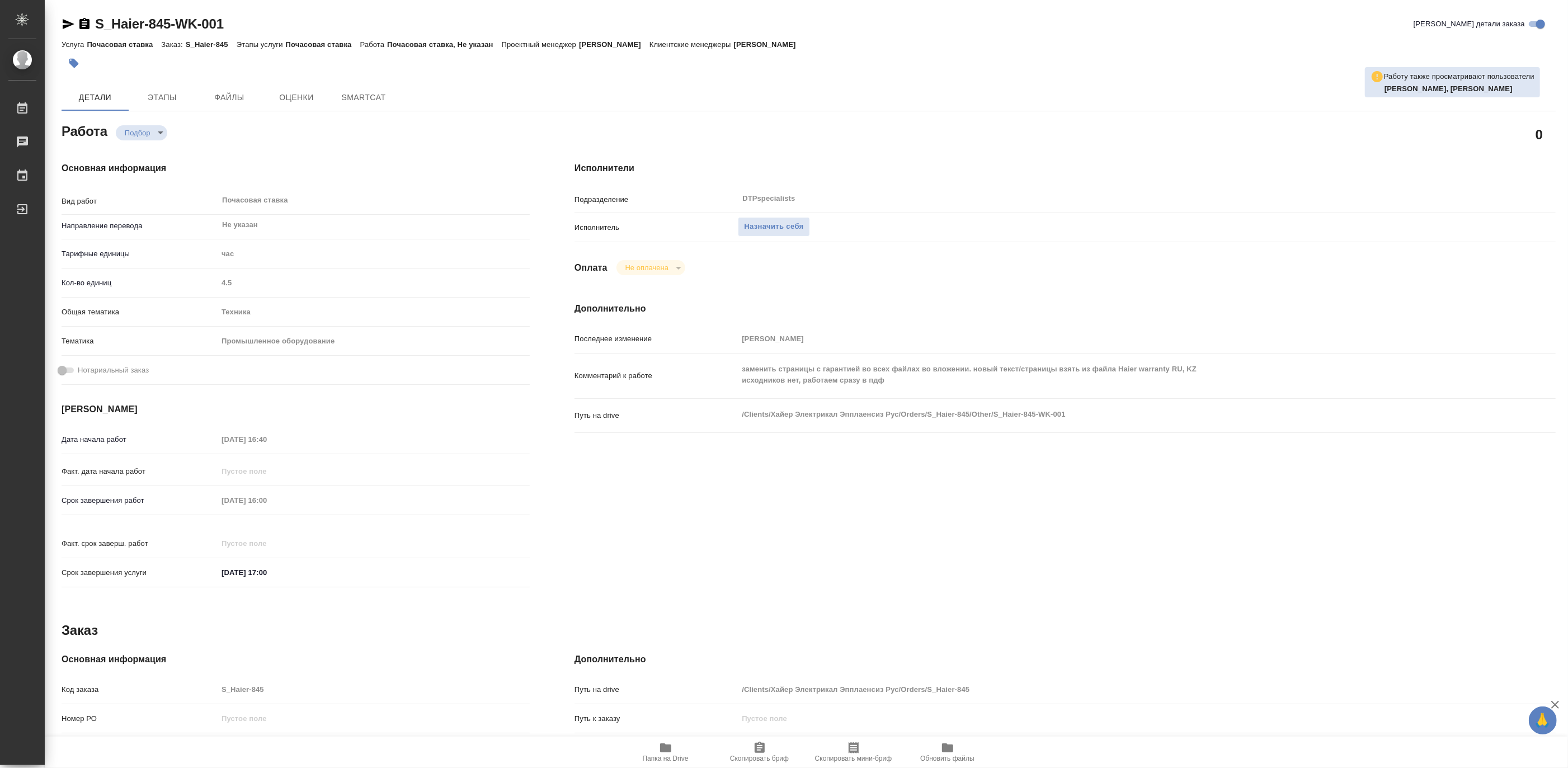
type textarea "x"
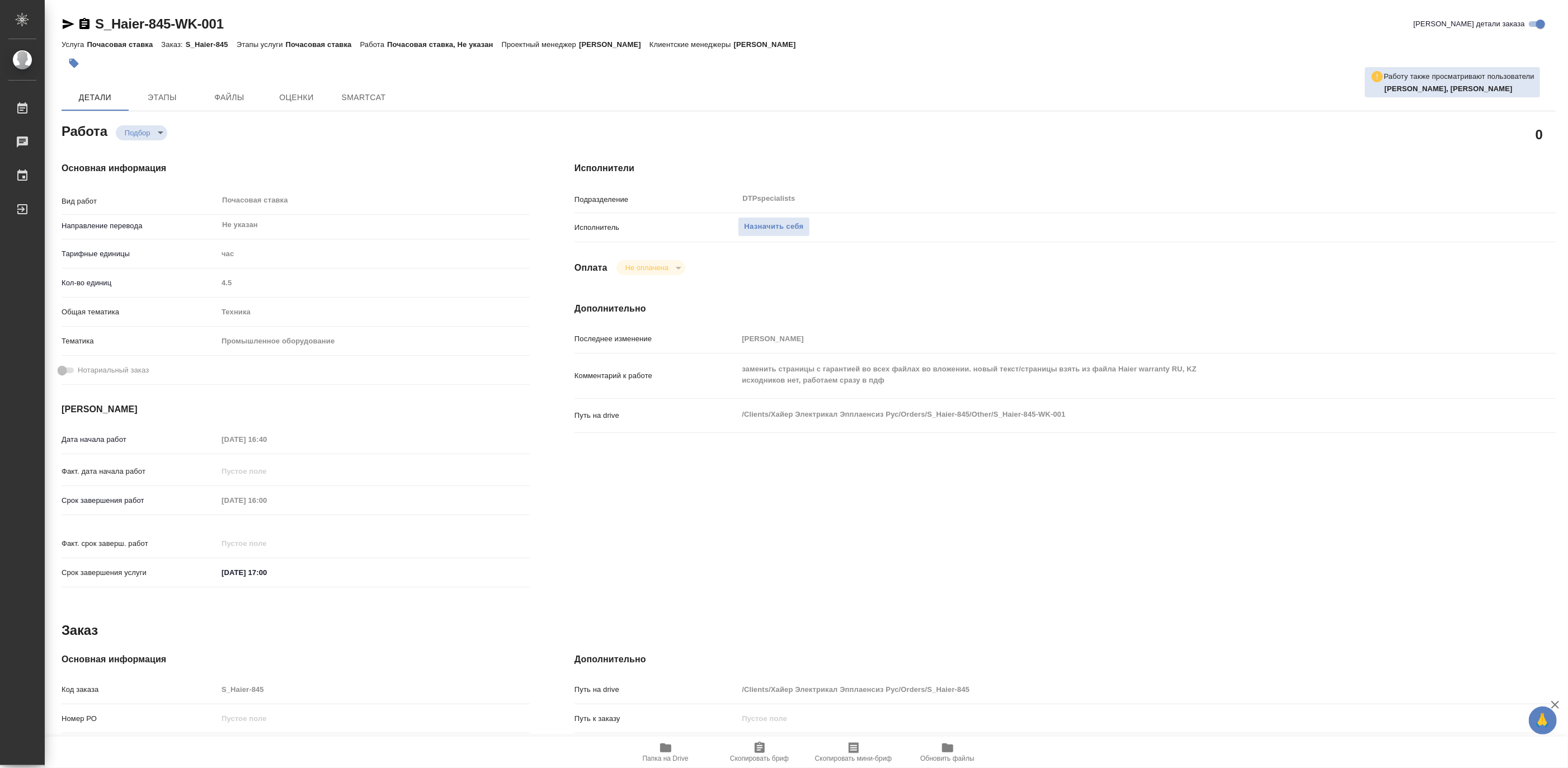
type textarea "x"
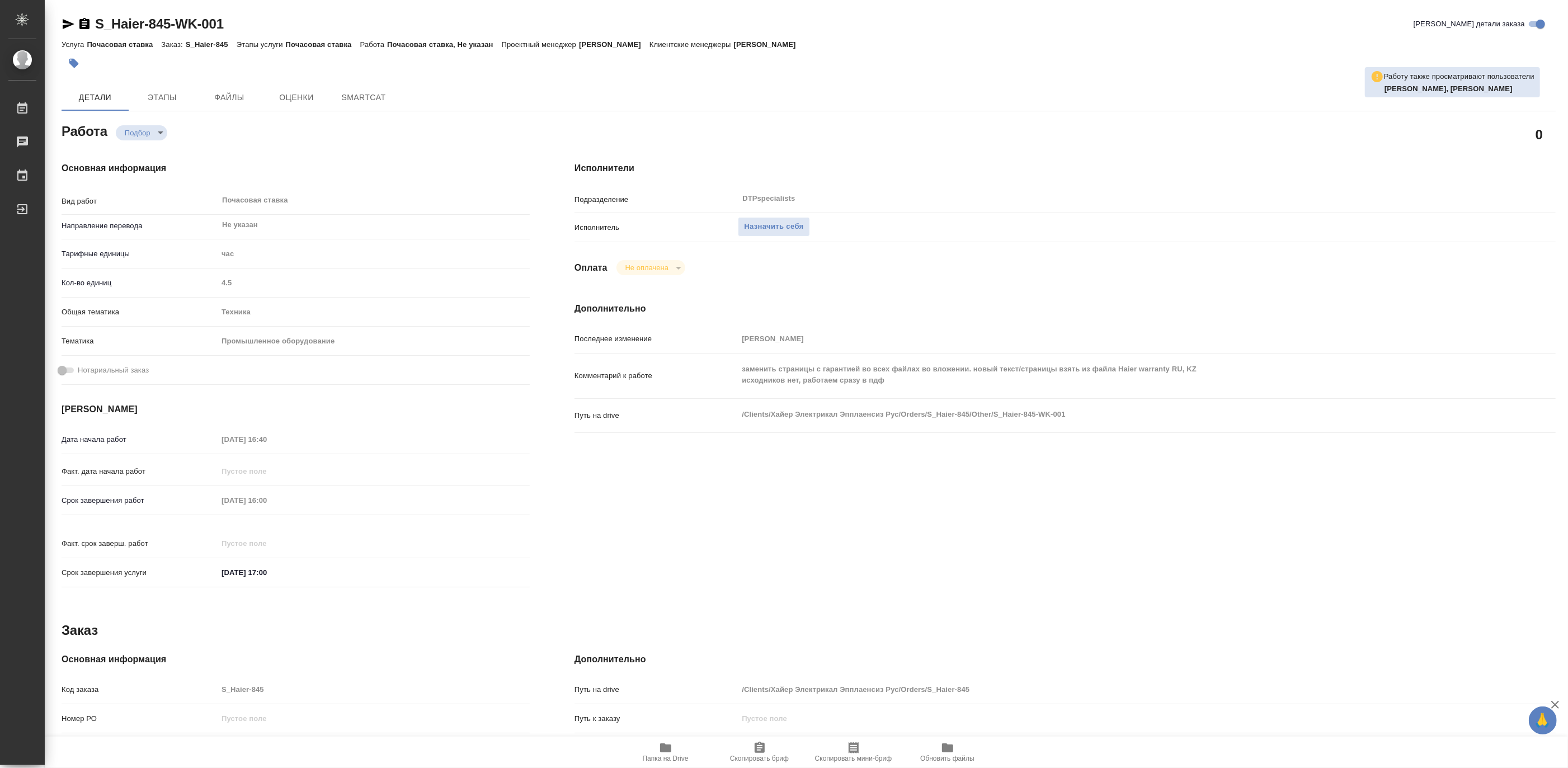
type textarea "x"
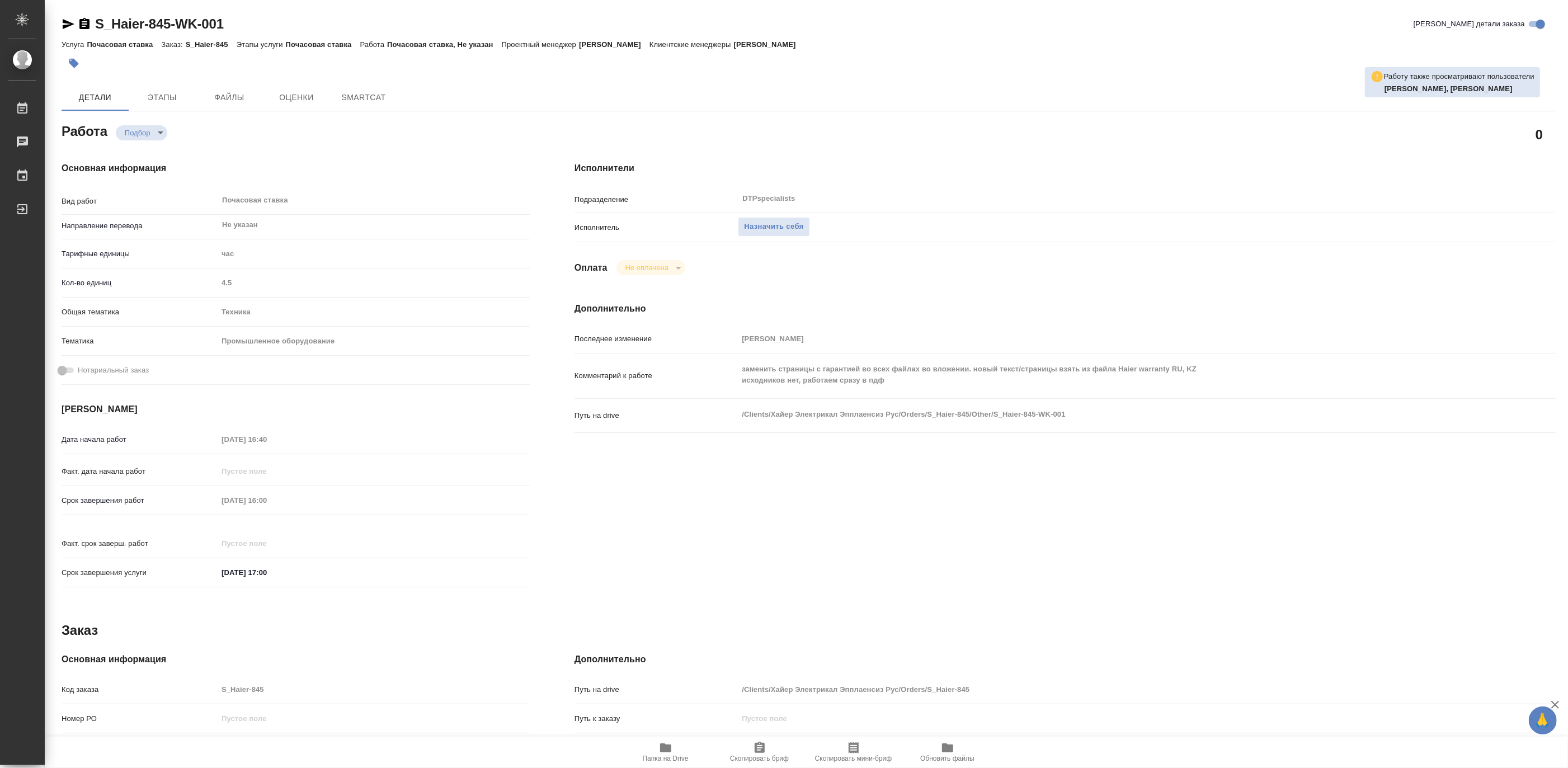
type textarea "x"
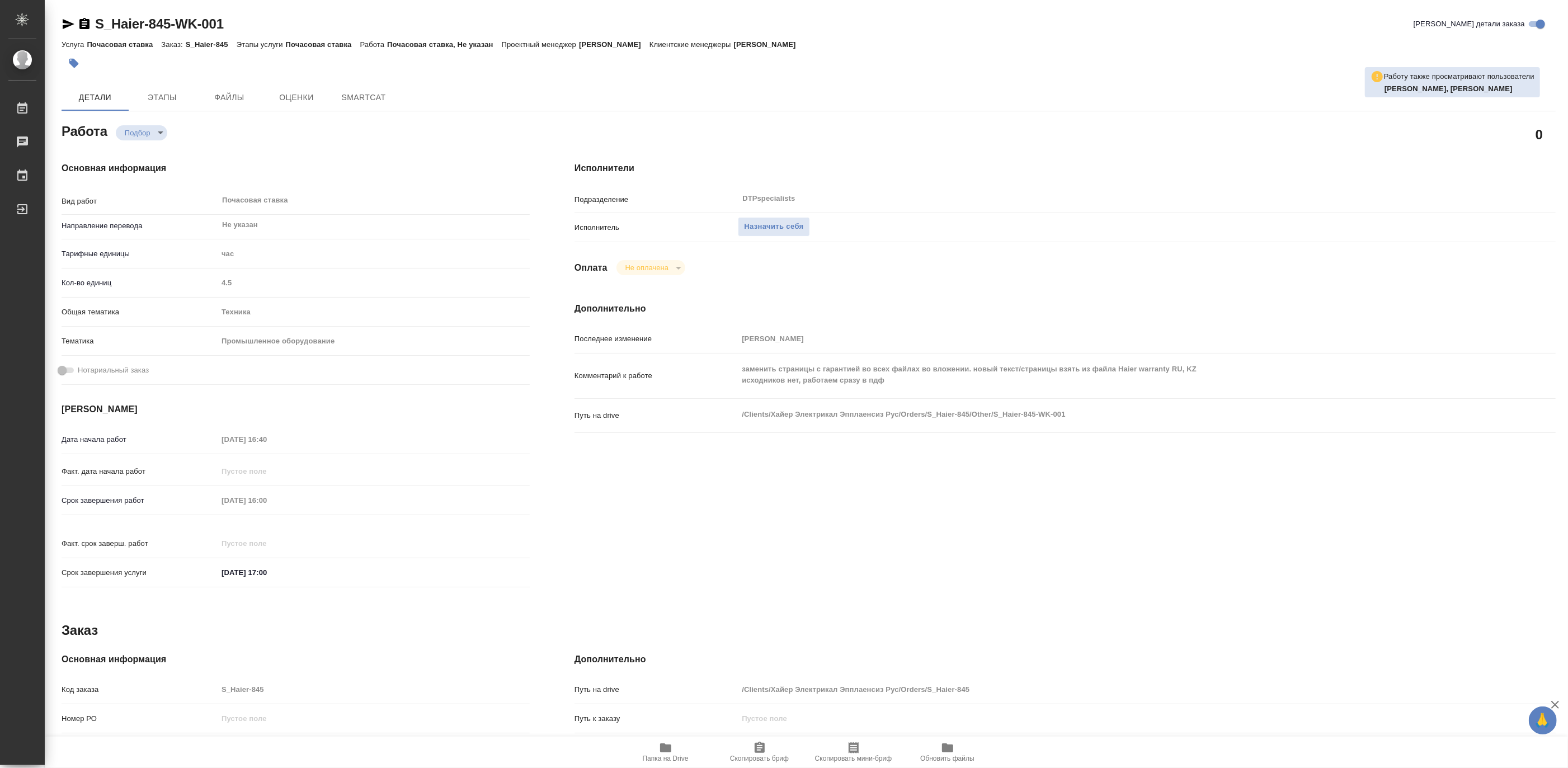
type textarea "x"
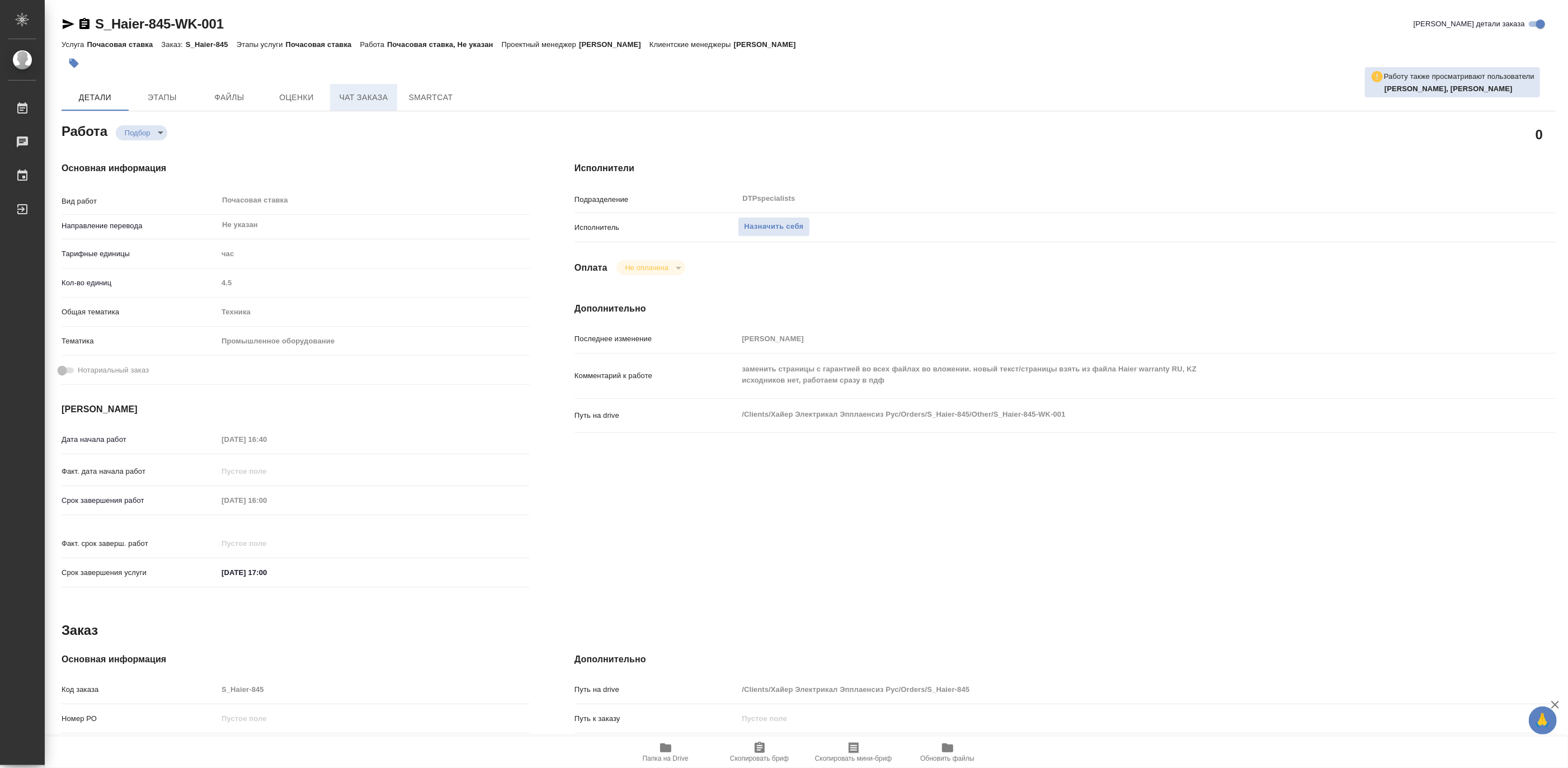
type textarea "x"
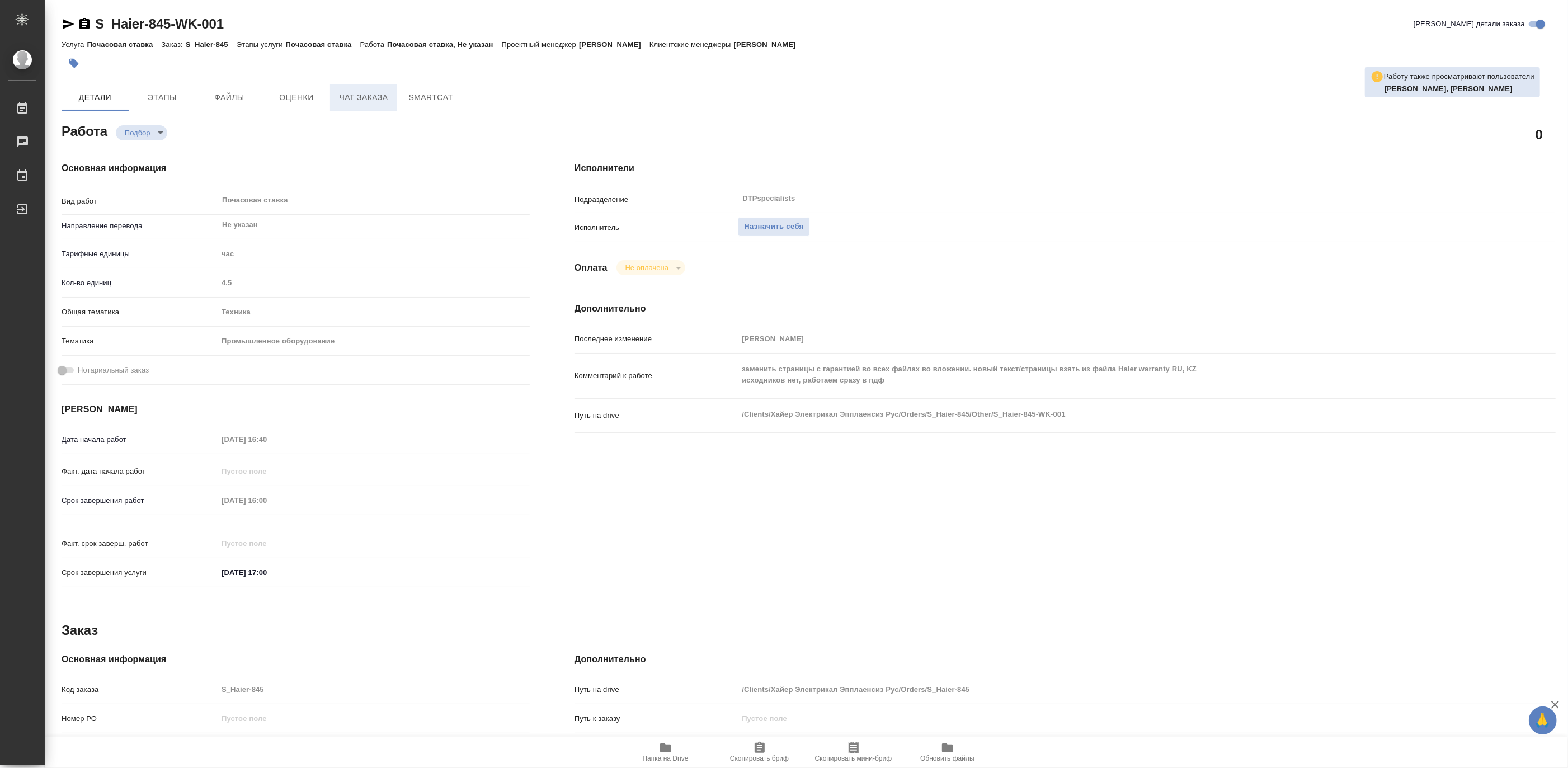
click at [353, 98] on span "Чат заказа" at bounding box center [364, 98] width 54 height 14
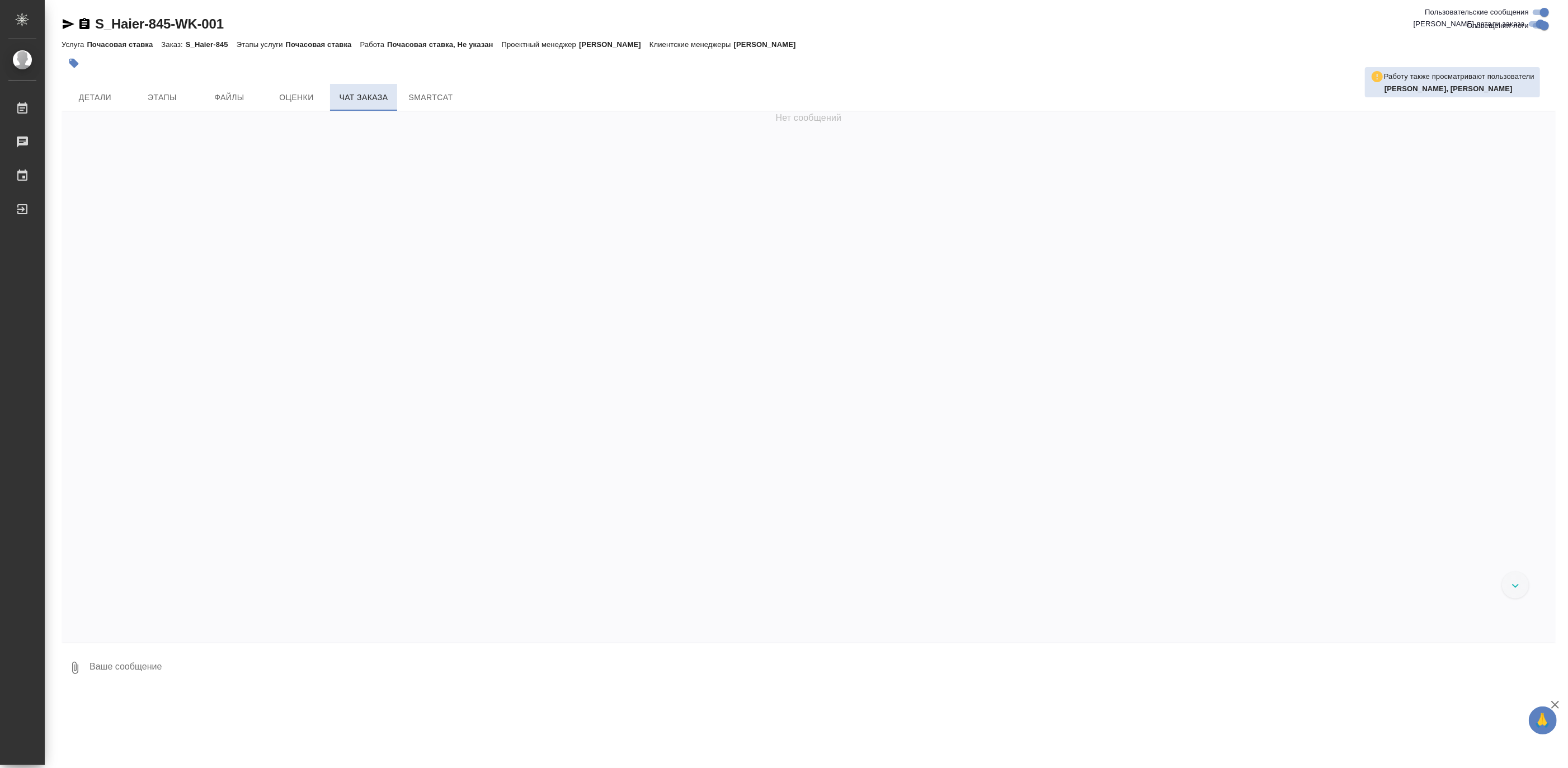
scroll to position [3079, 0]
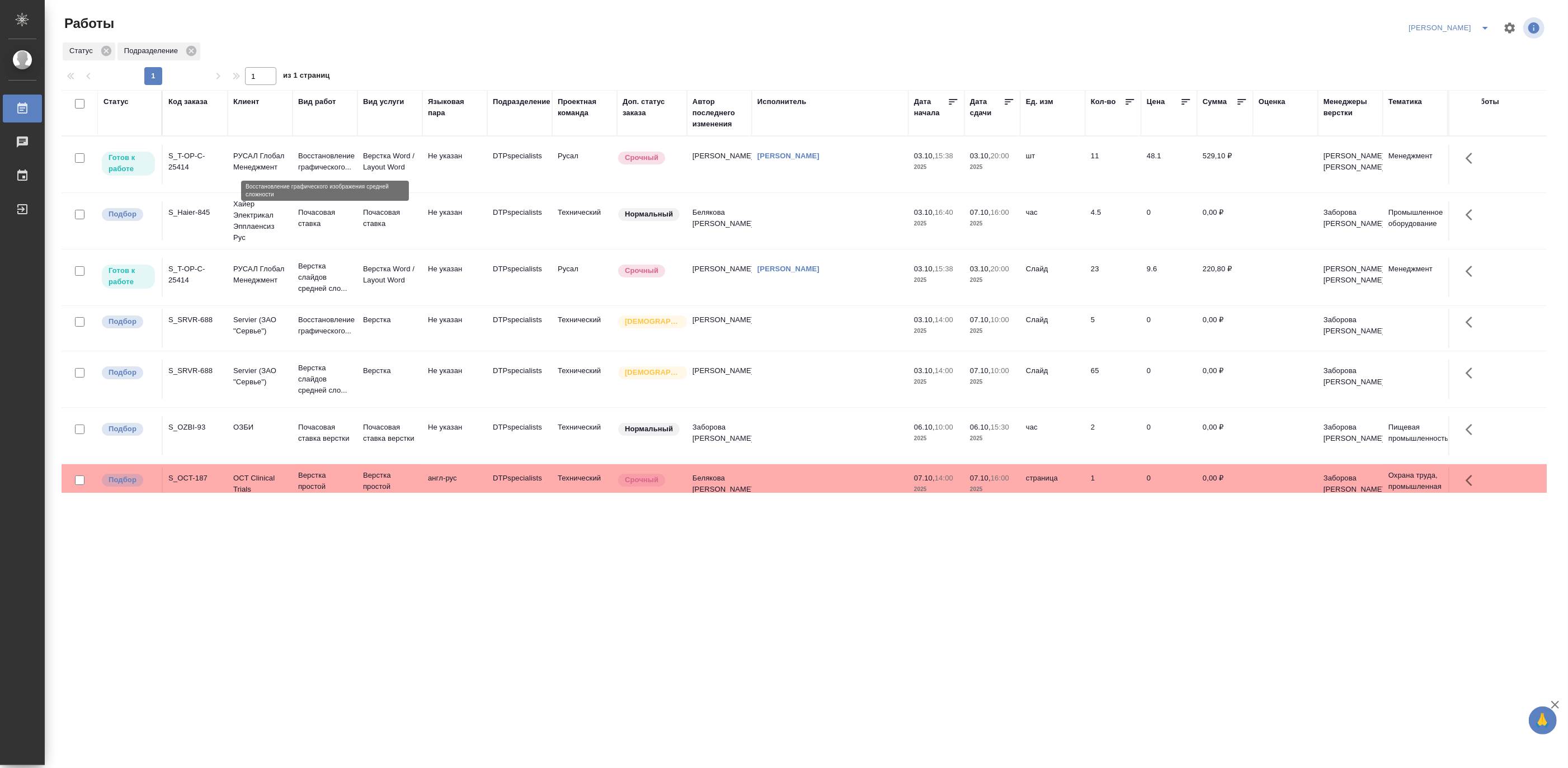
click at [317, 162] on p "Восстановление графического..." at bounding box center [325, 162] width 54 height 23
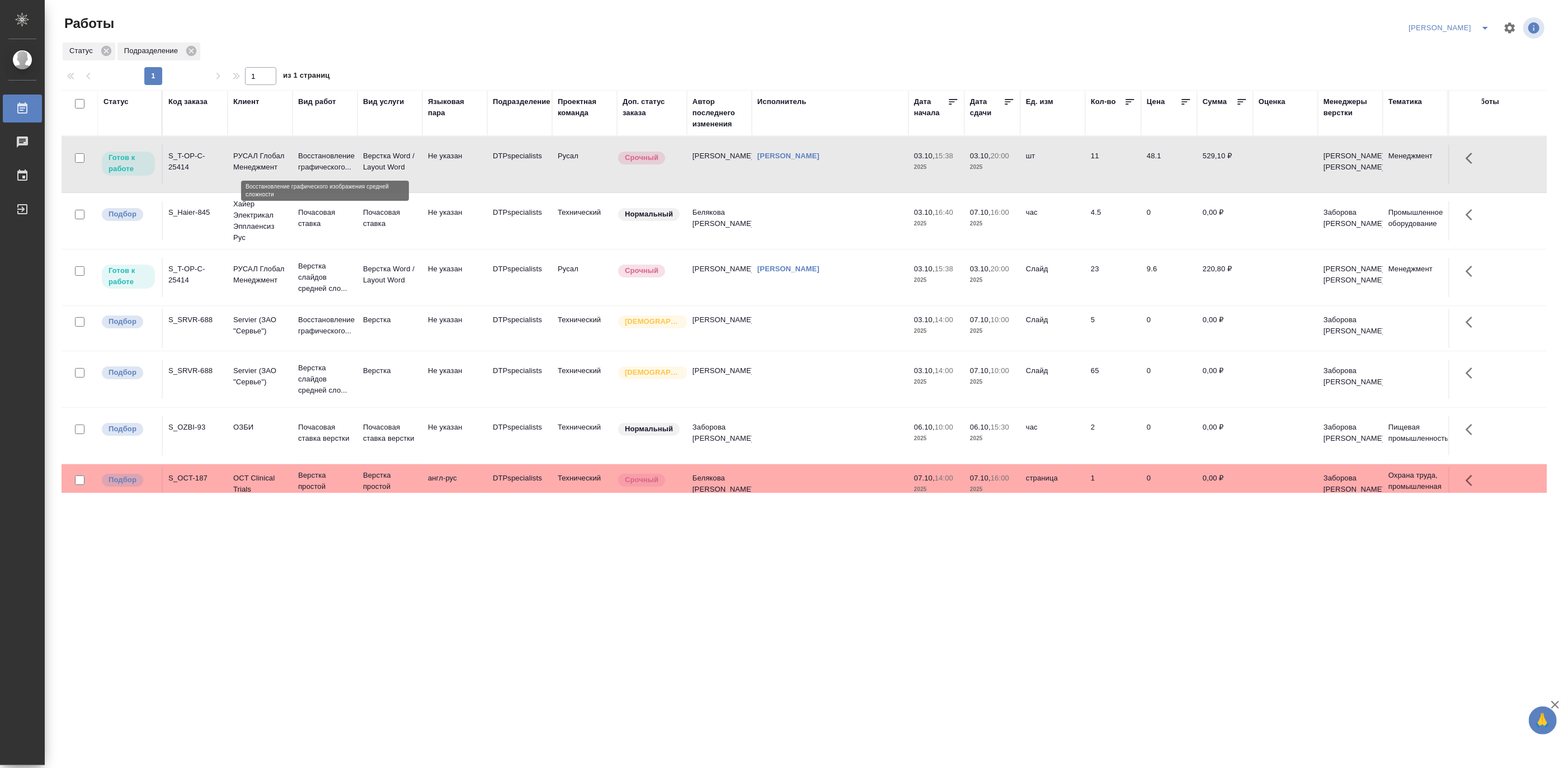
click at [317, 162] on p "Восстановление графического..." at bounding box center [325, 162] width 54 height 23
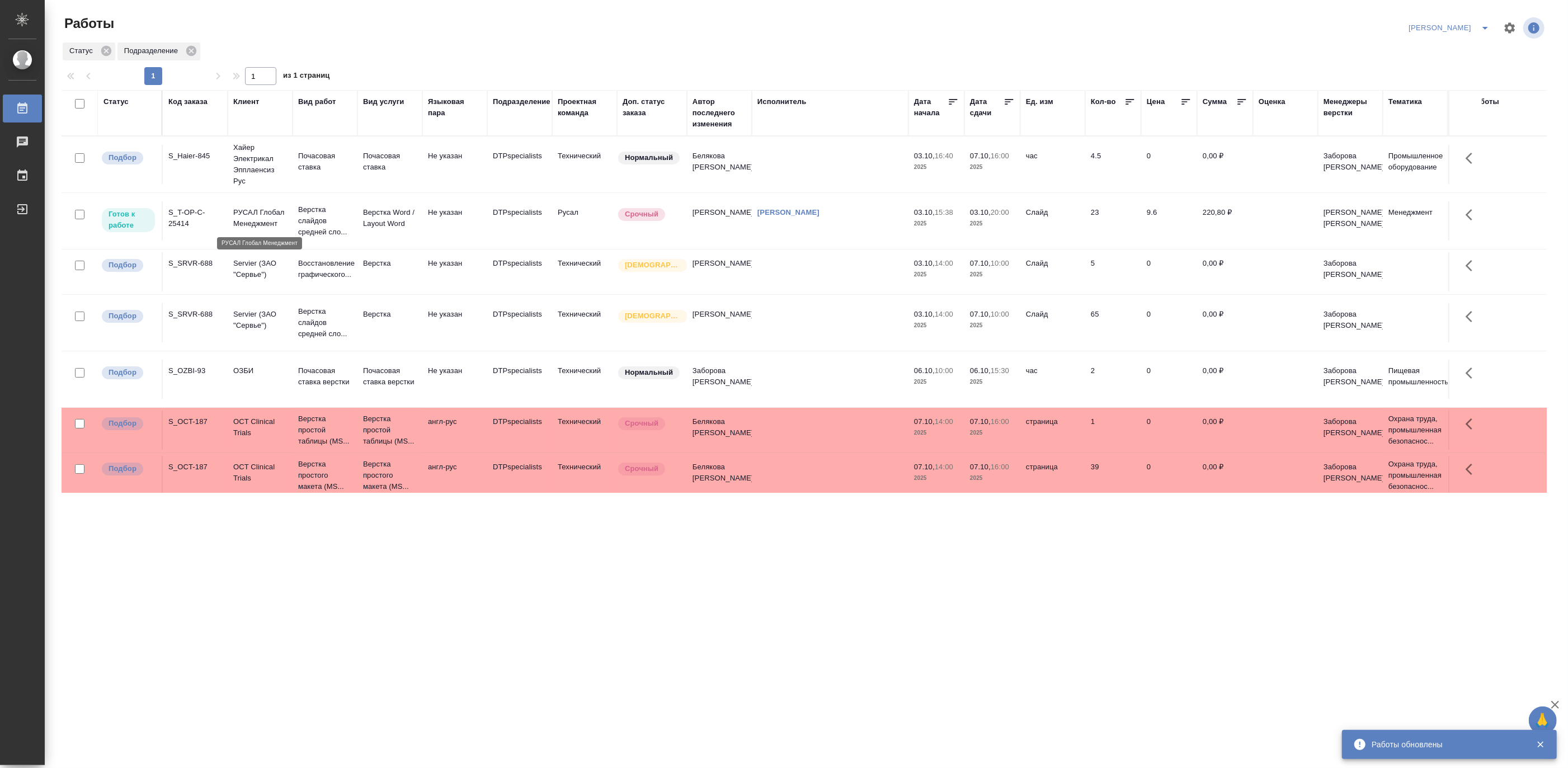
click at [276, 214] on p "РУСАЛ Глобал Менеджмент" at bounding box center [259, 219] width 54 height 23
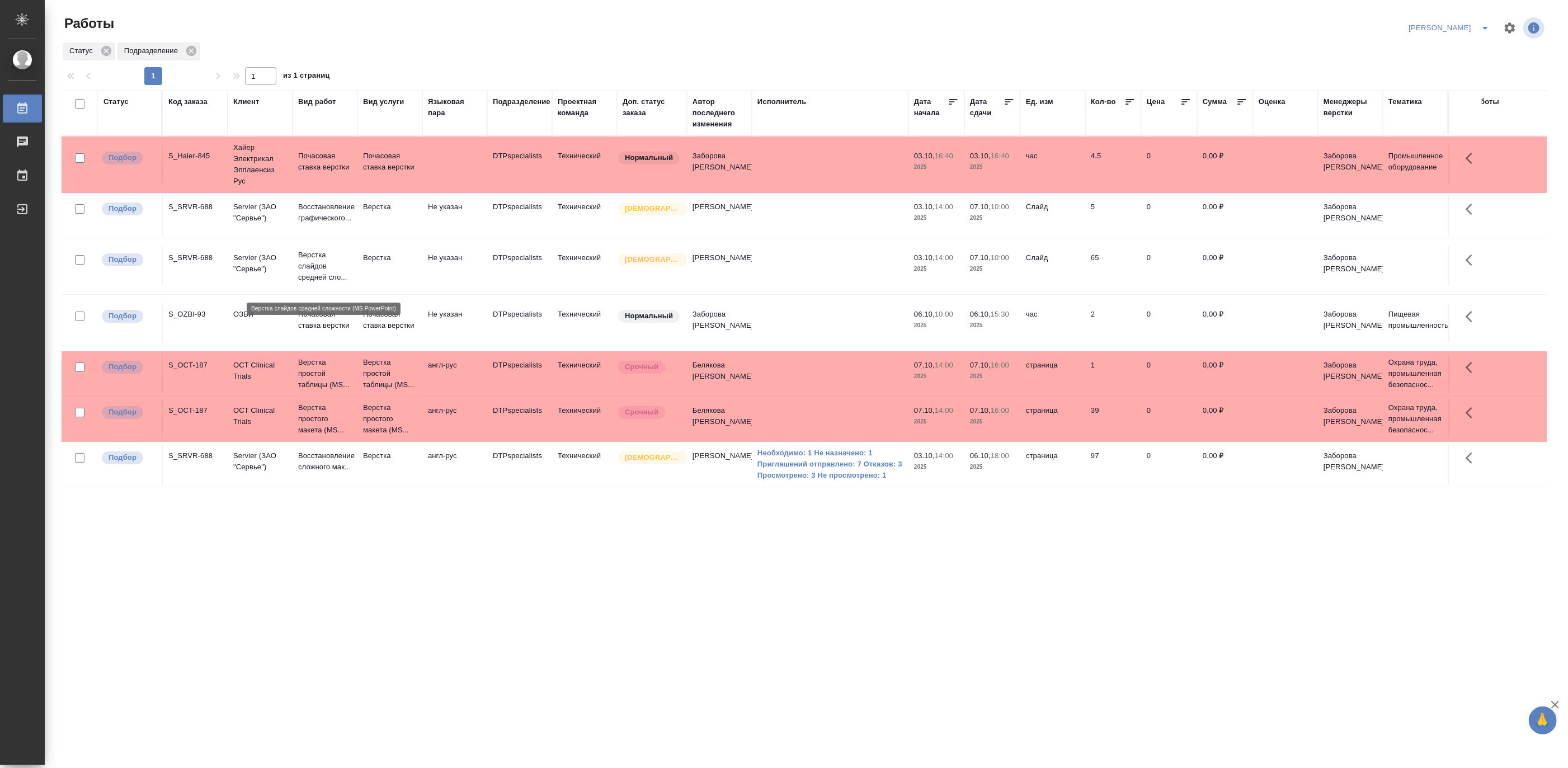
click at [312, 276] on p "Верстка слайдов средней сло..." at bounding box center [325, 265] width 54 height 33
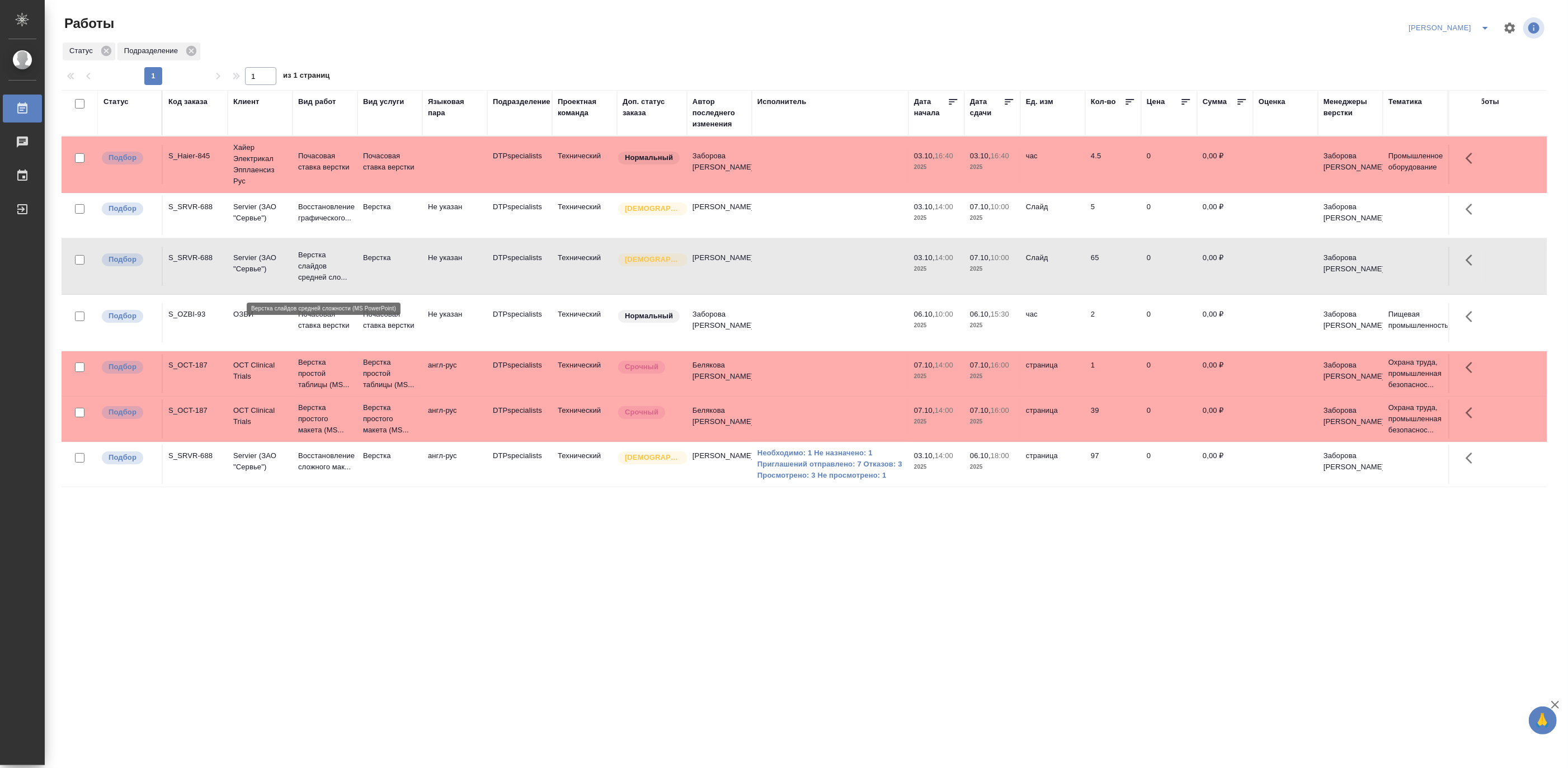
click at [312, 276] on p "Верстка слайдов средней сло..." at bounding box center [325, 265] width 54 height 33
click at [364, 158] on p "Почасовая ставка верстки" at bounding box center [389, 162] width 54 height 23
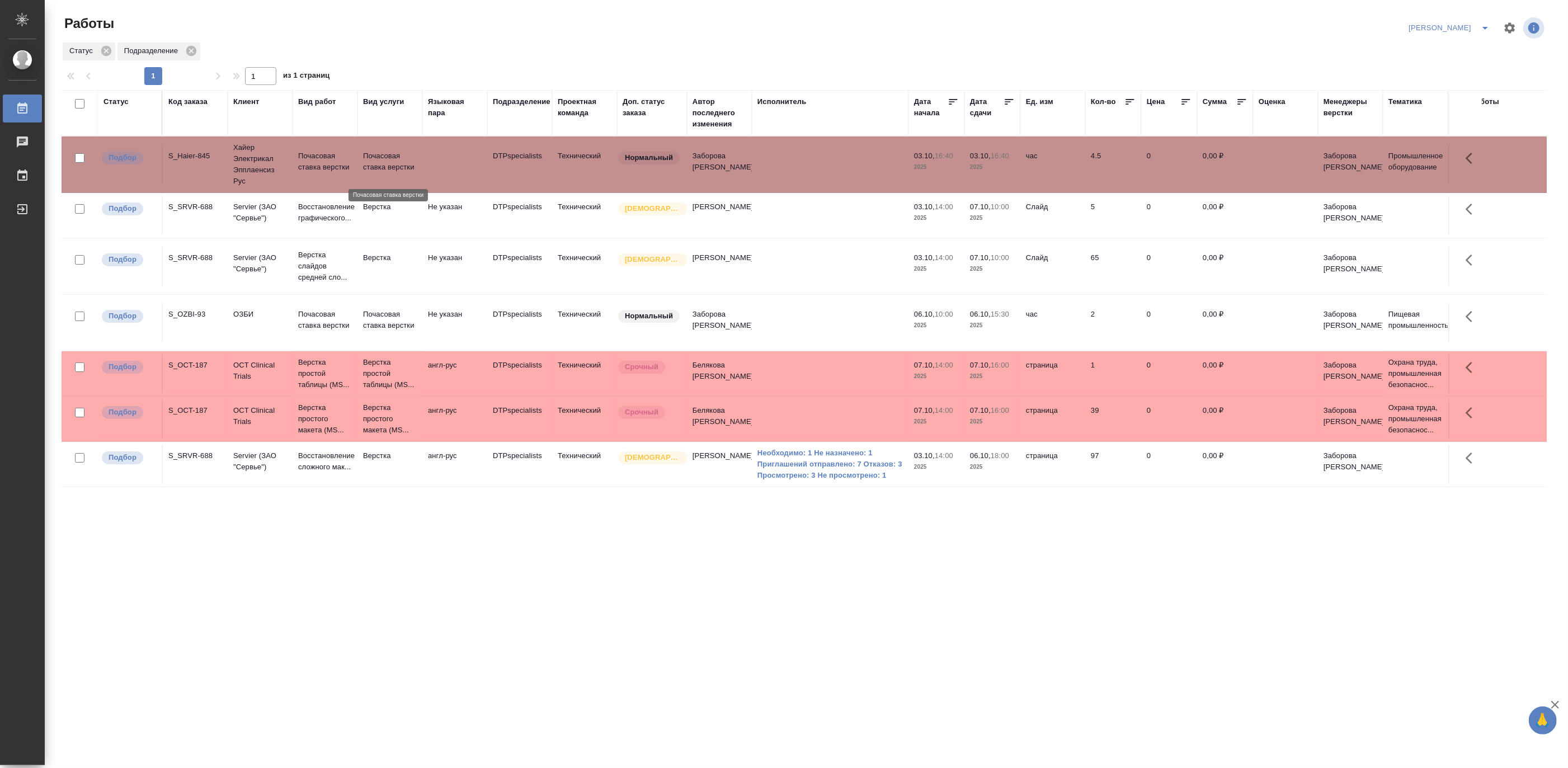
click at [364, 158] on p "Почасовая ставка верстки" at bounding box center [389, 162] width 54 height 23
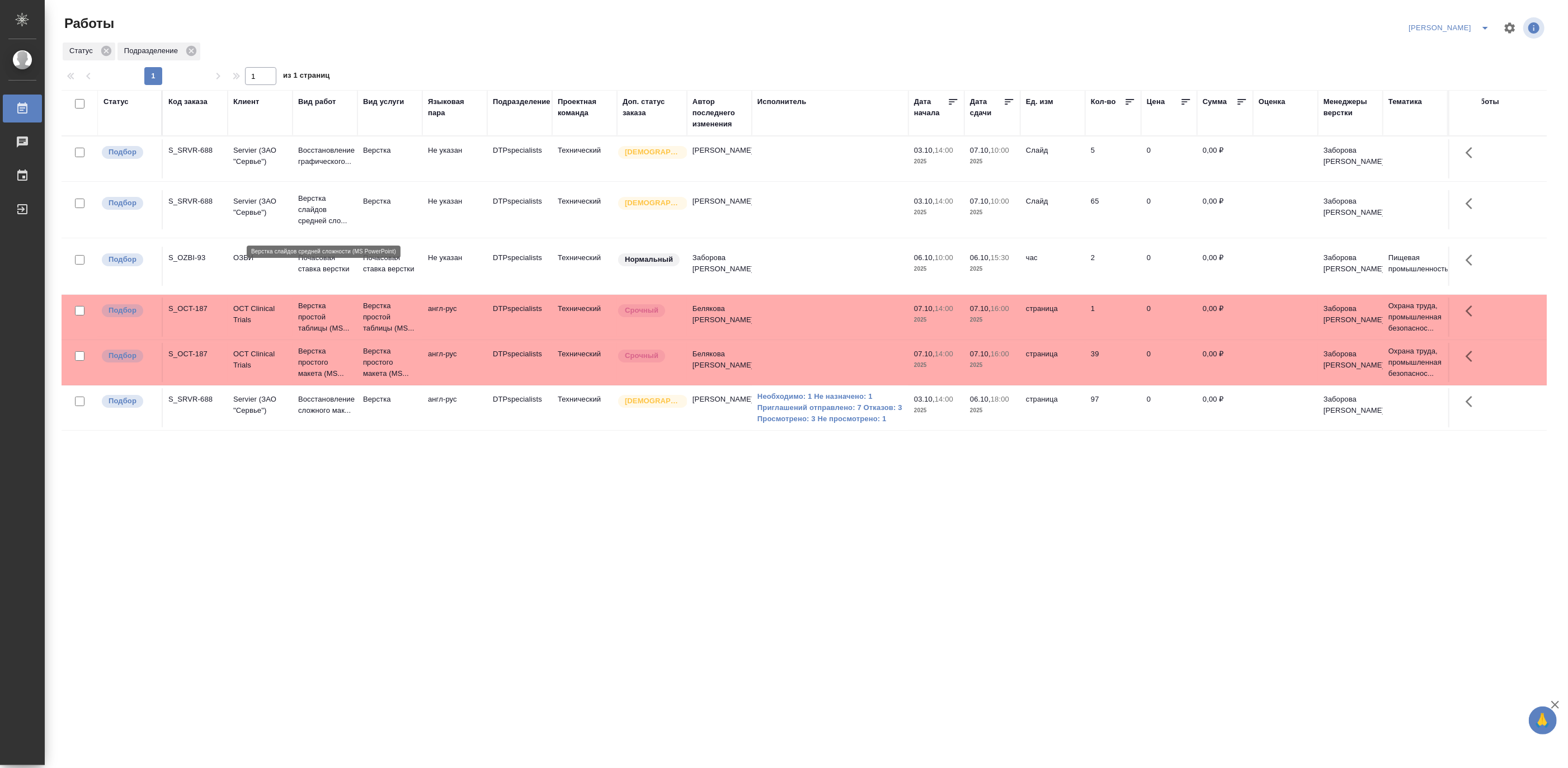
click at [320, 226] on p "Верстка слайдов средней сло..." at bounding box center [325, 209] width 54 height 33
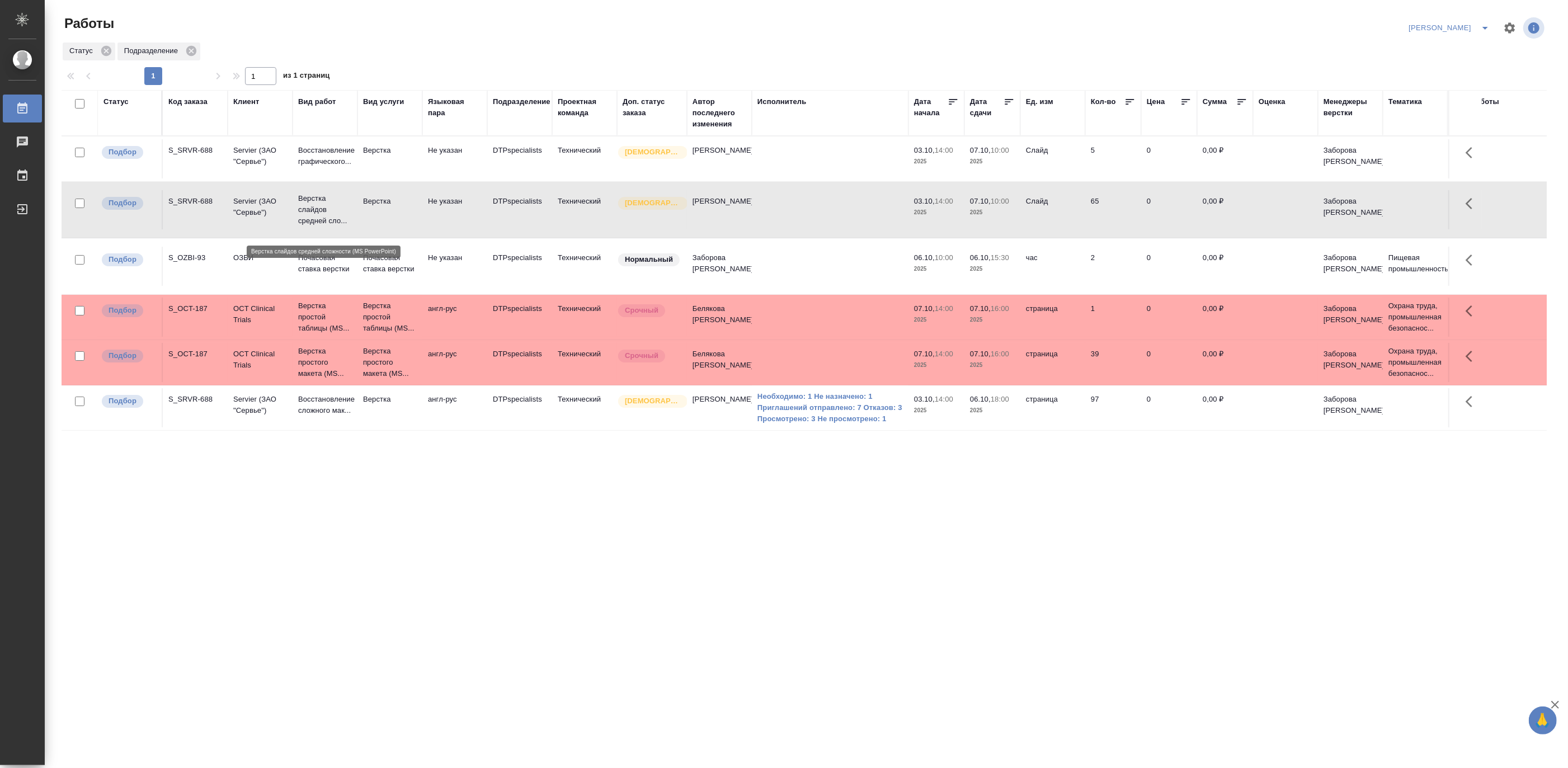
click at [320, 226] on p "Верстка слайдов средней сло..." at bounding box center [325, 209] width 54 height 33
click at [189, 100] on div "Код заказа" at bounding box center [187, 102] width 39 height 11
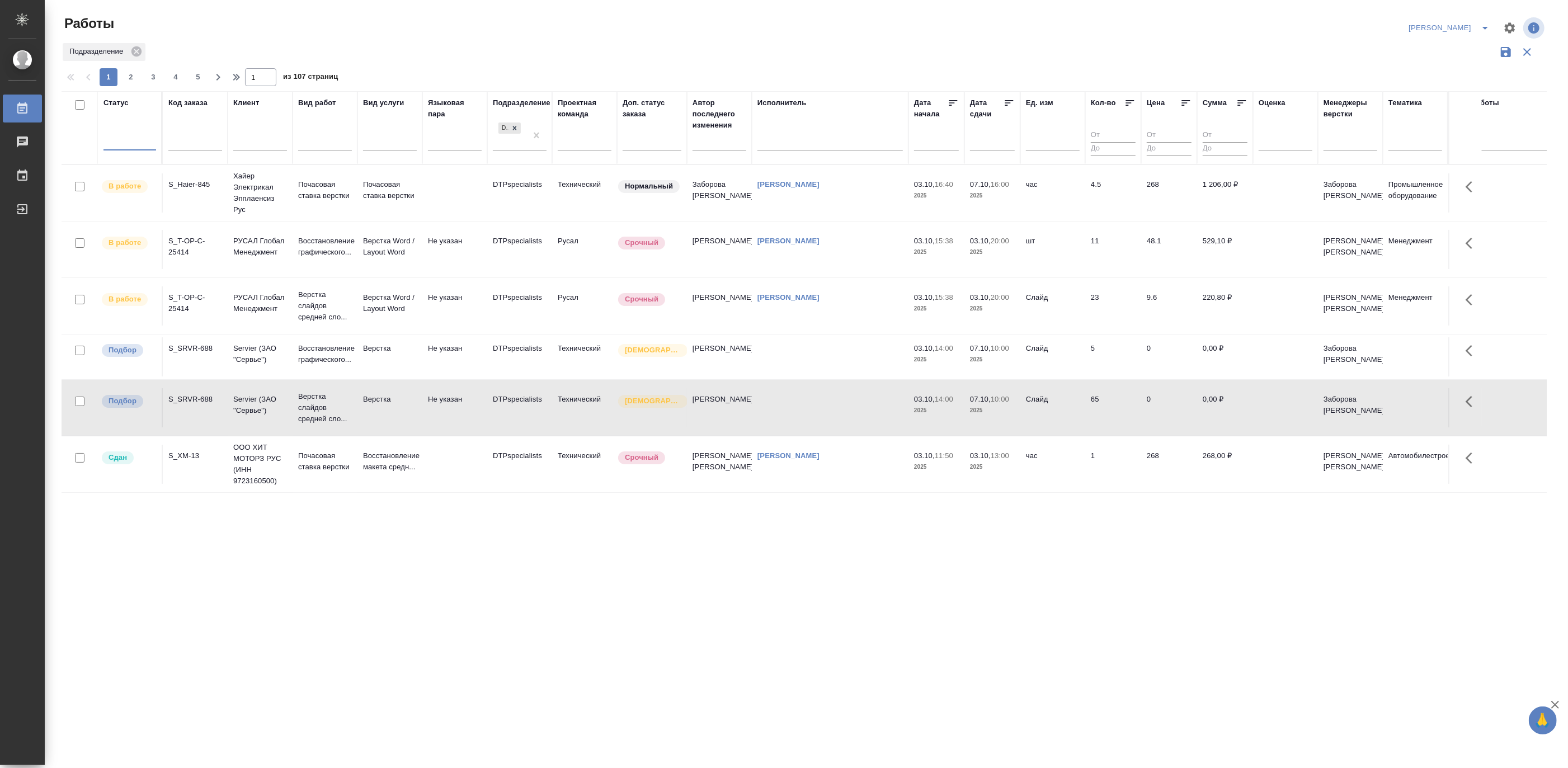
drag, startPoint x: 535, startPoint y: 134, endPoint x: 455, endPoint y: 164, distance: 85.4
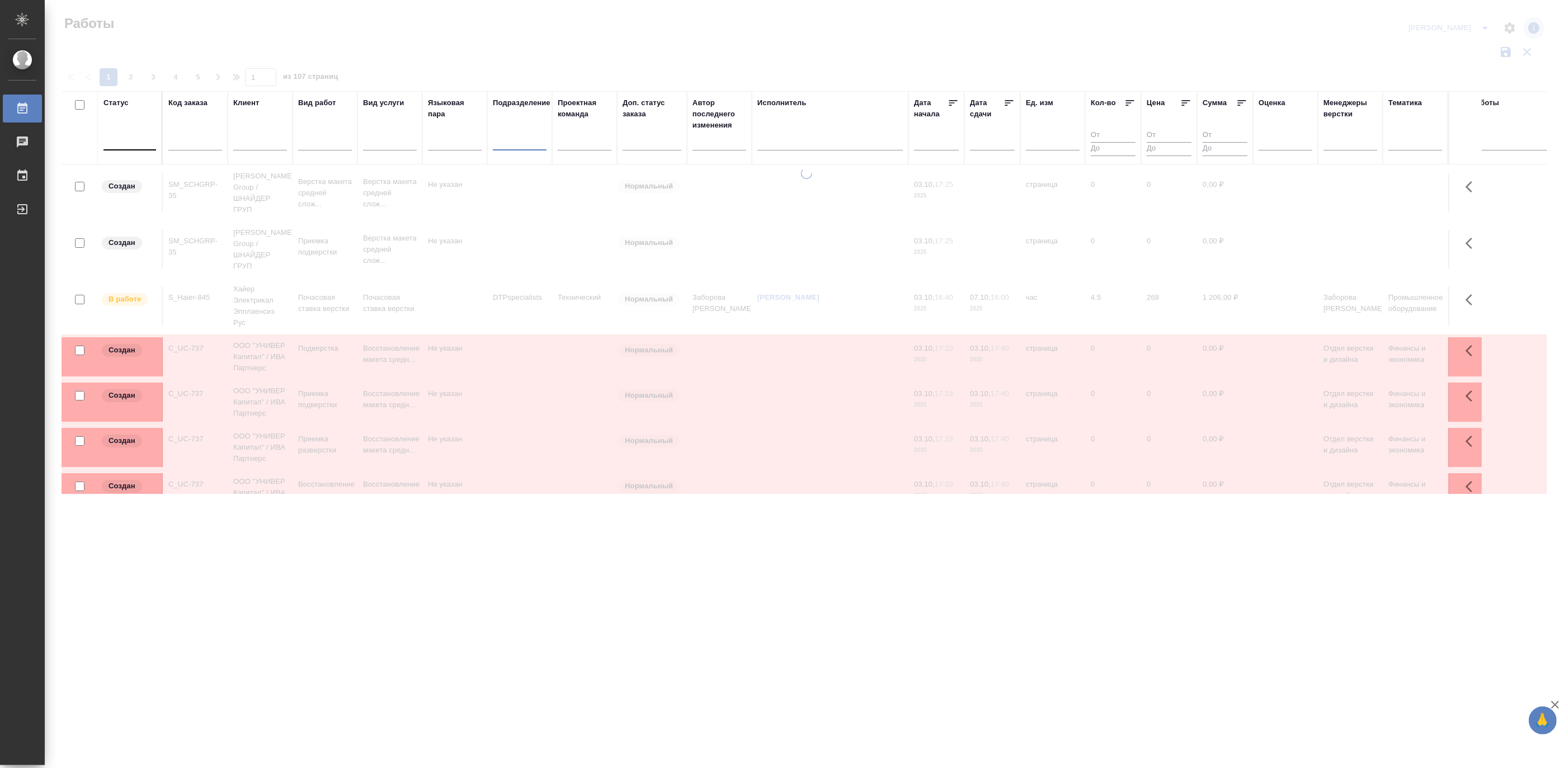
click at [192, 146] on input "text" at bounding box center [195, 143] width 54 height 14
paste input "KZH_Abbottkz-270"
type input "KZH_Abbottkz-270"
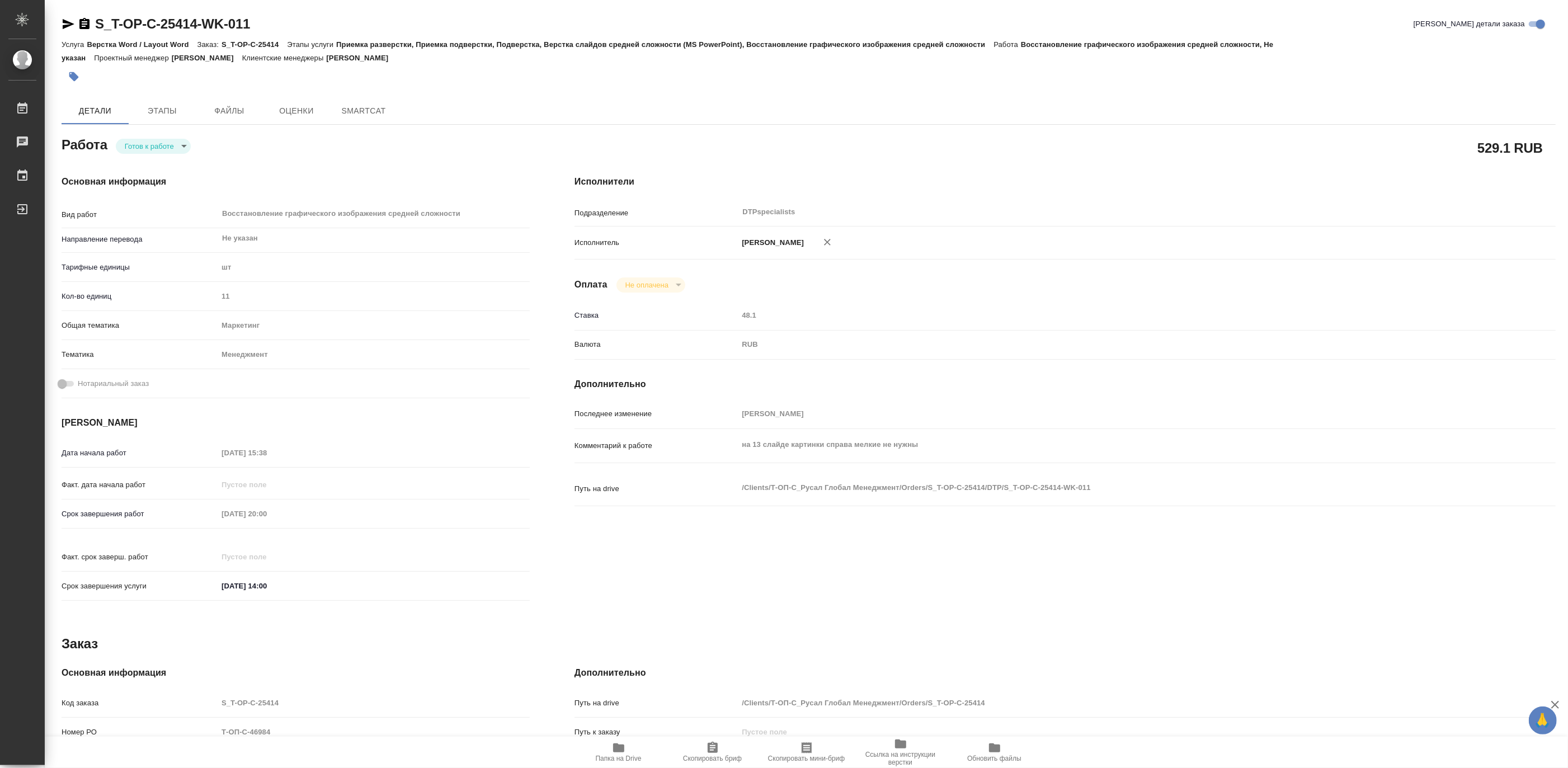
type textarea "x"
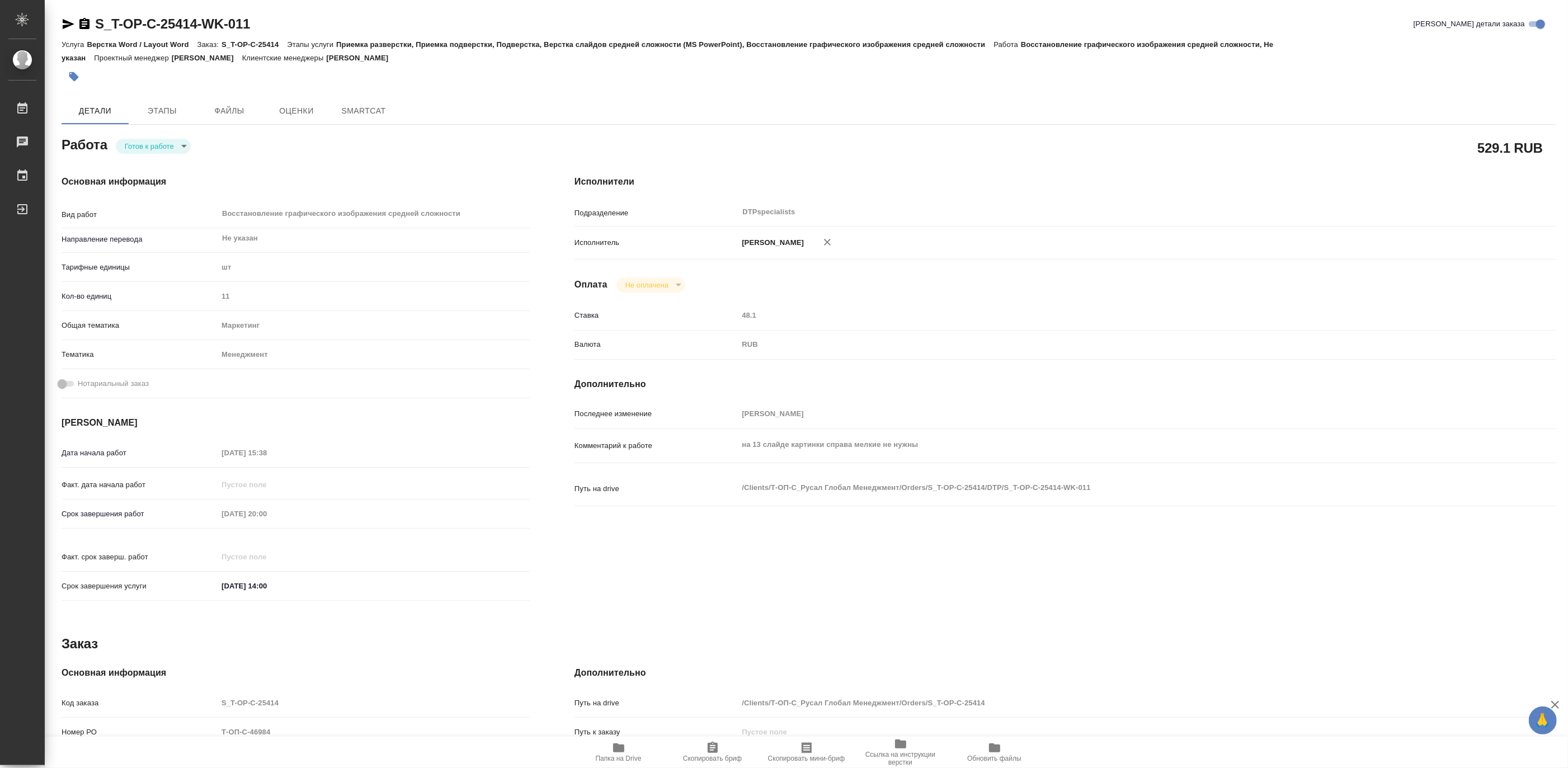
type textarea "x"
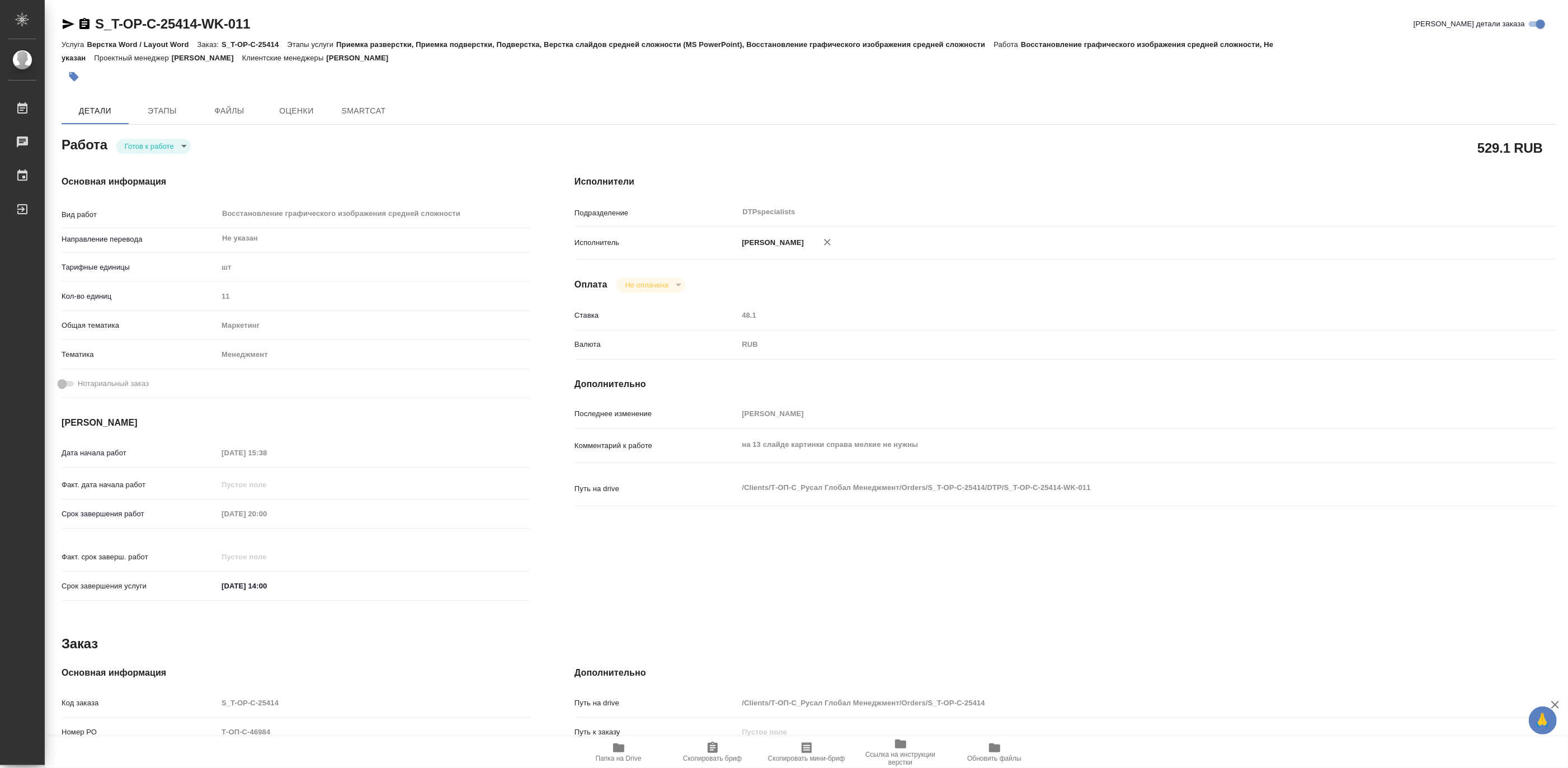
type textarea "x"
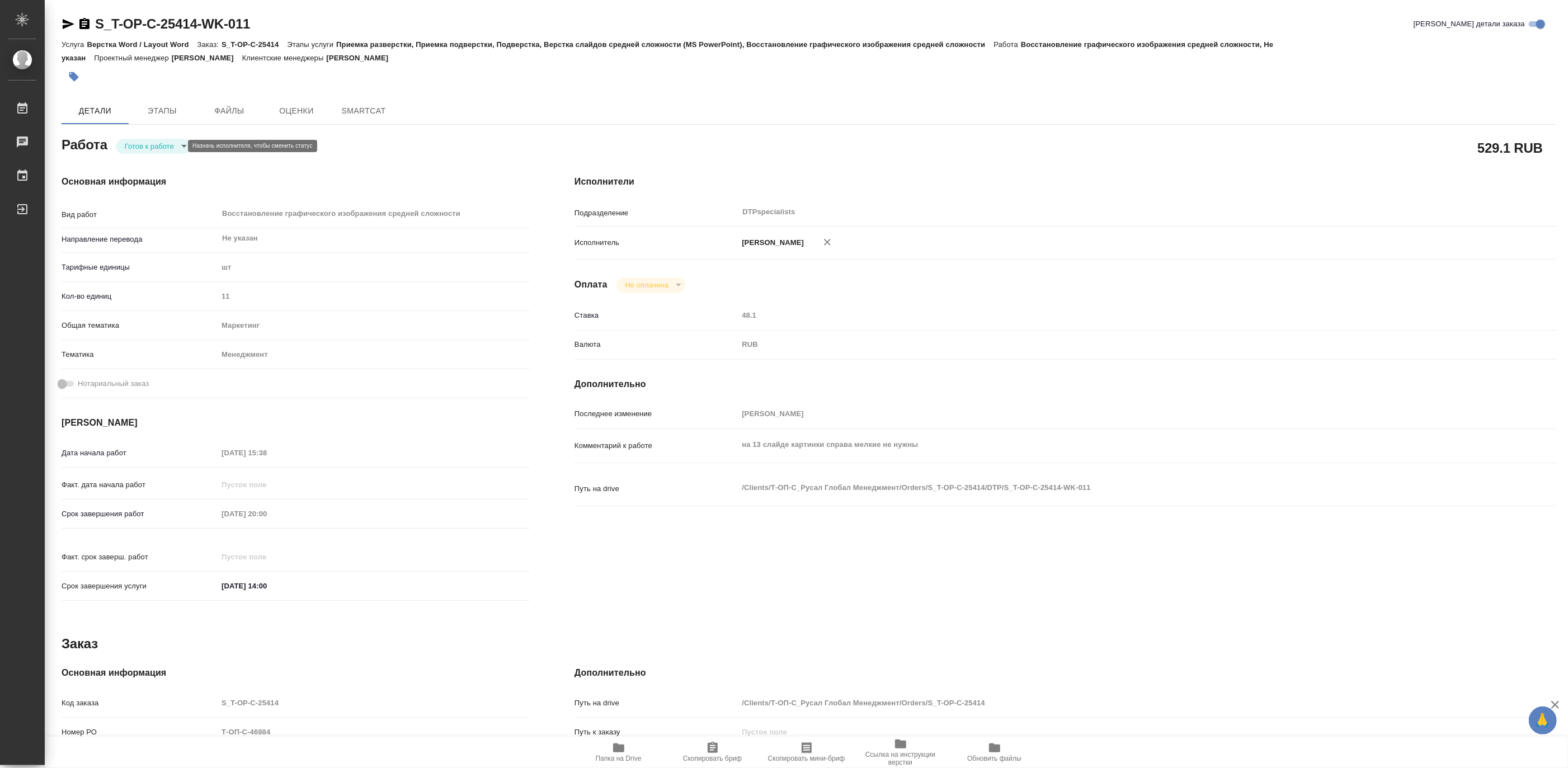
type textarea "x"
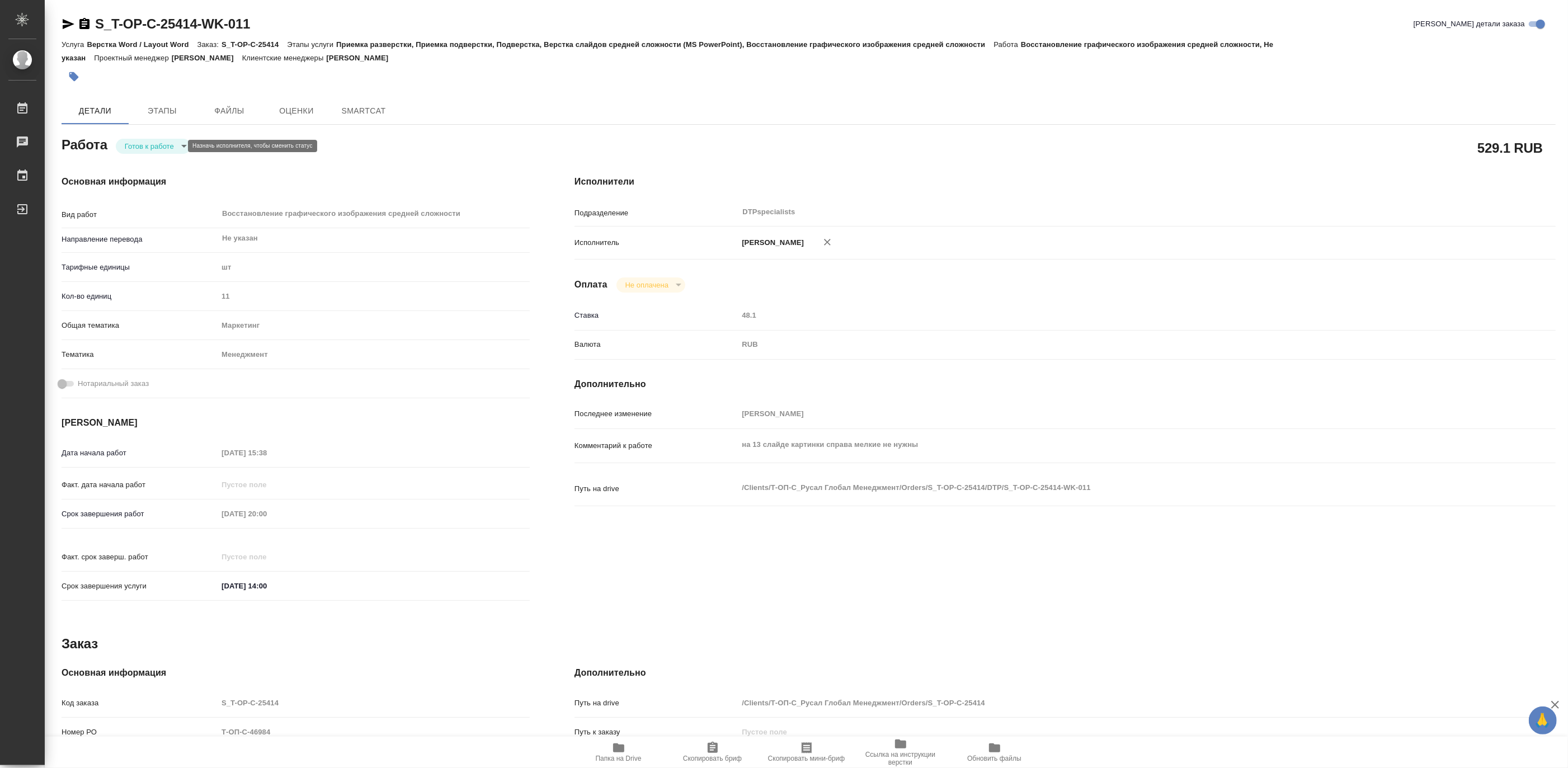
click at [137, 144] on body "🙏 .cls-1 fill:#fff; AWATERA [PERSON_NAME] Чаты График Выйти S_T-OP-C-25414-WK-0…" at bounding box center [784, 384] width 1568 height 768
click at [131, 146] on button "В работе" at bounding box center [142, 146] width 37 height 12
type textarea "x"
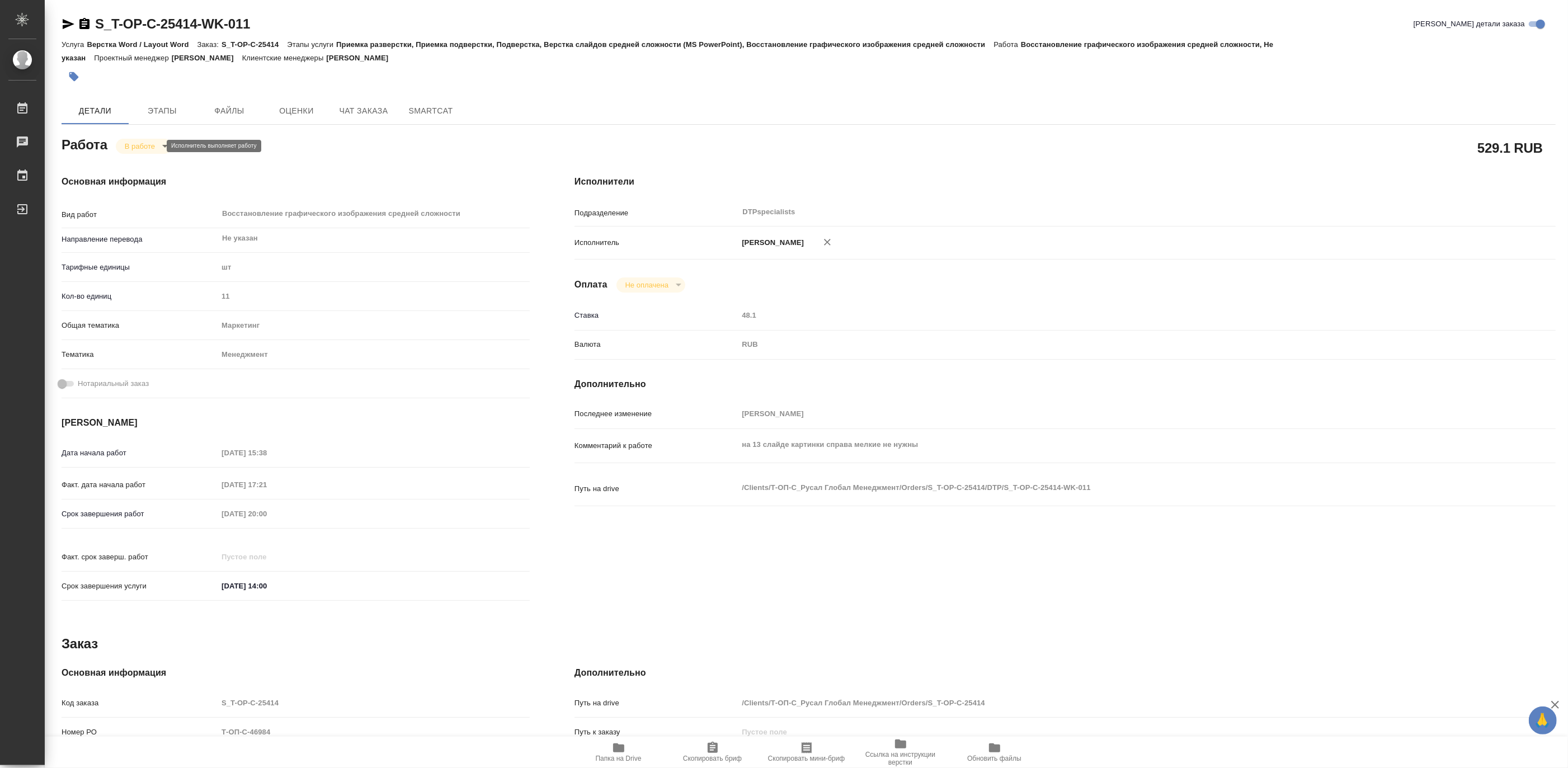
type textarea "x"
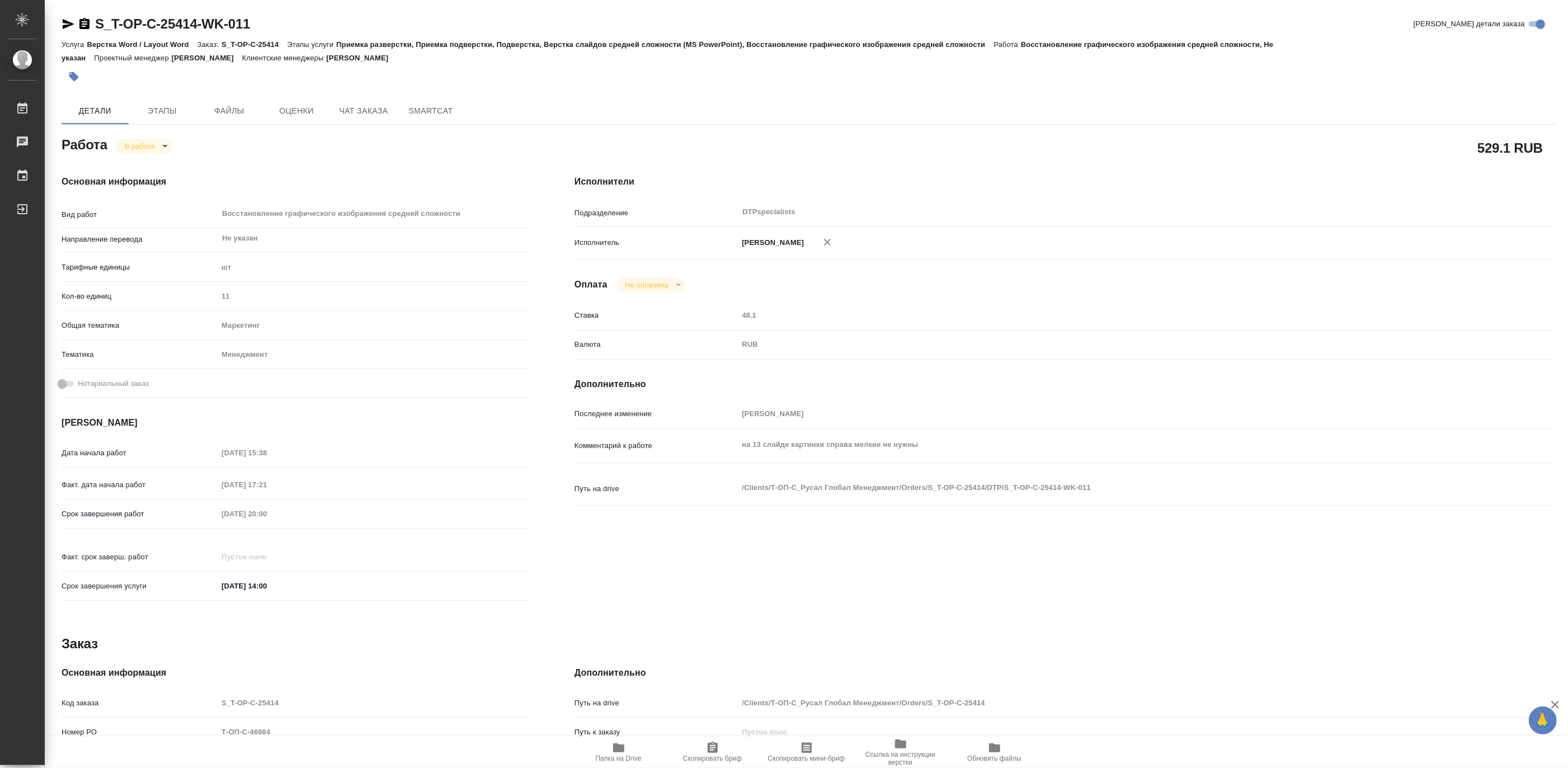
type textarea "x"
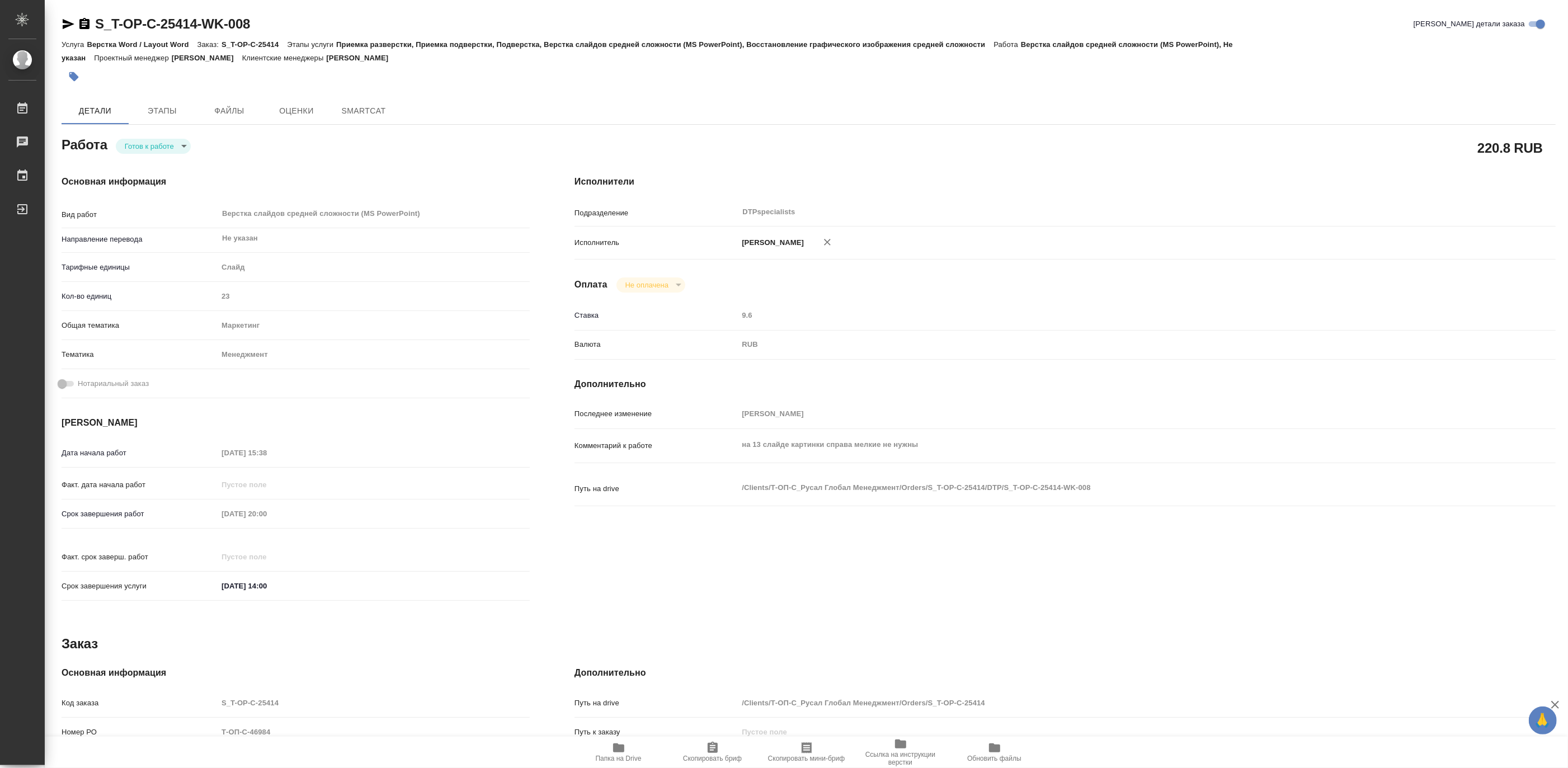
type textarea "x"
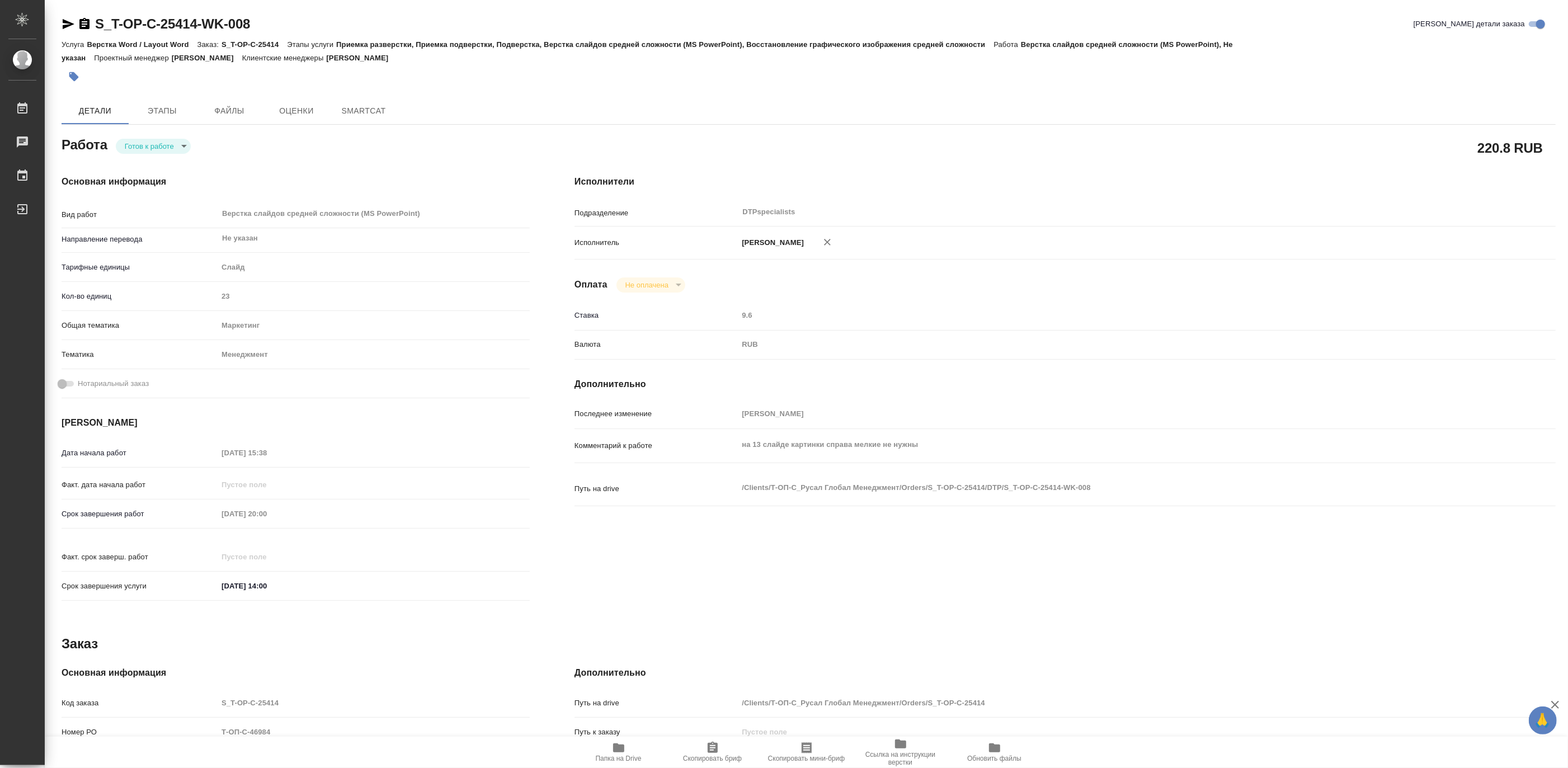
type textarea "x"
click at [130, 143] on body "🙏 .cls-1 fill:#fff; AWATERA Matveeva Maria Работы Чаты График Выйти S_T-OP-C-25…" at bounding box center [784, 384] width 1568 height 768
type textarea "x"
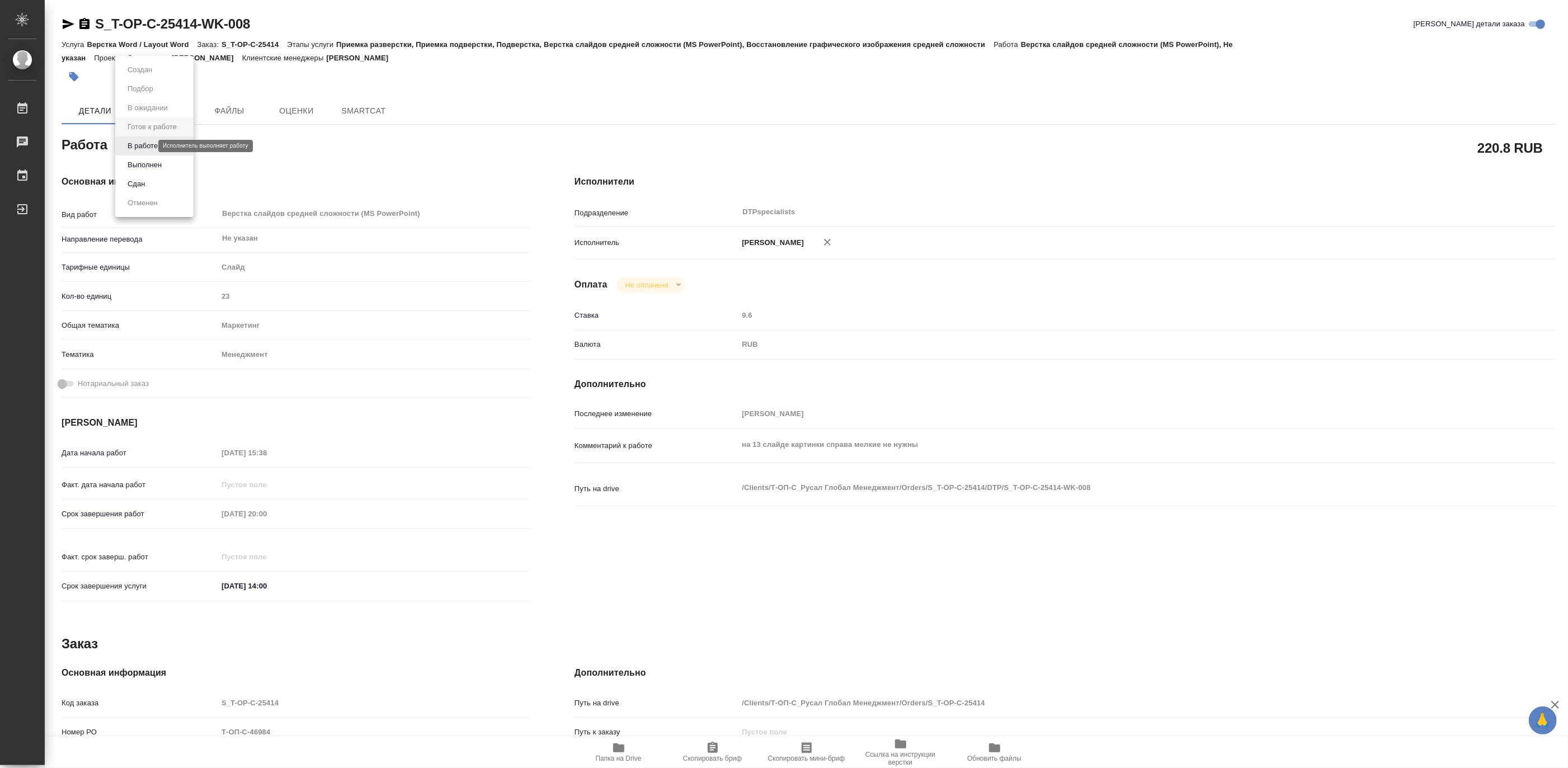
type textarea "x"
click at [128, 144] on button "В работе" at bounding box center [142, 146] width 37 height 12
type textarea "x"
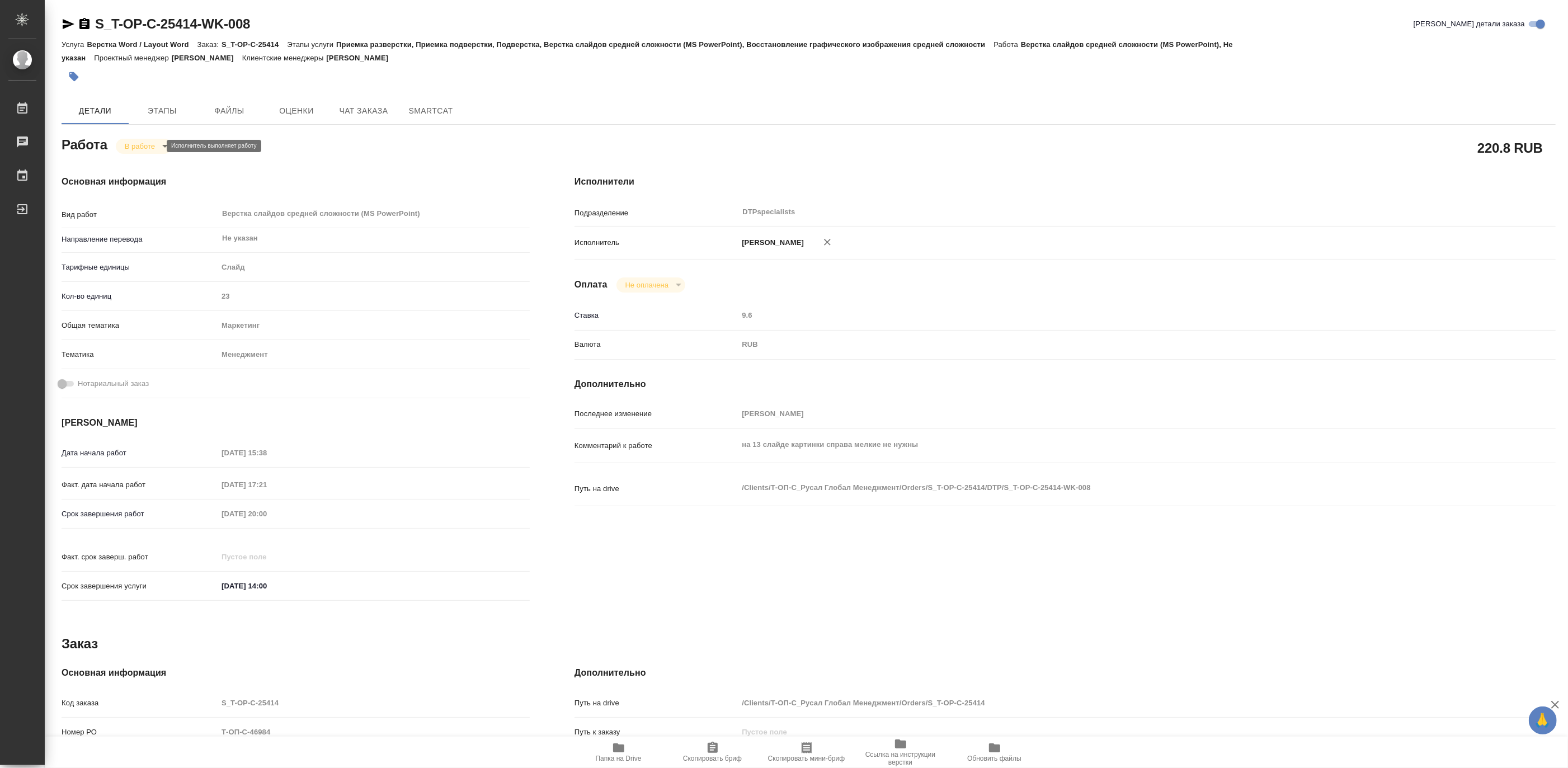
type textarea "x"
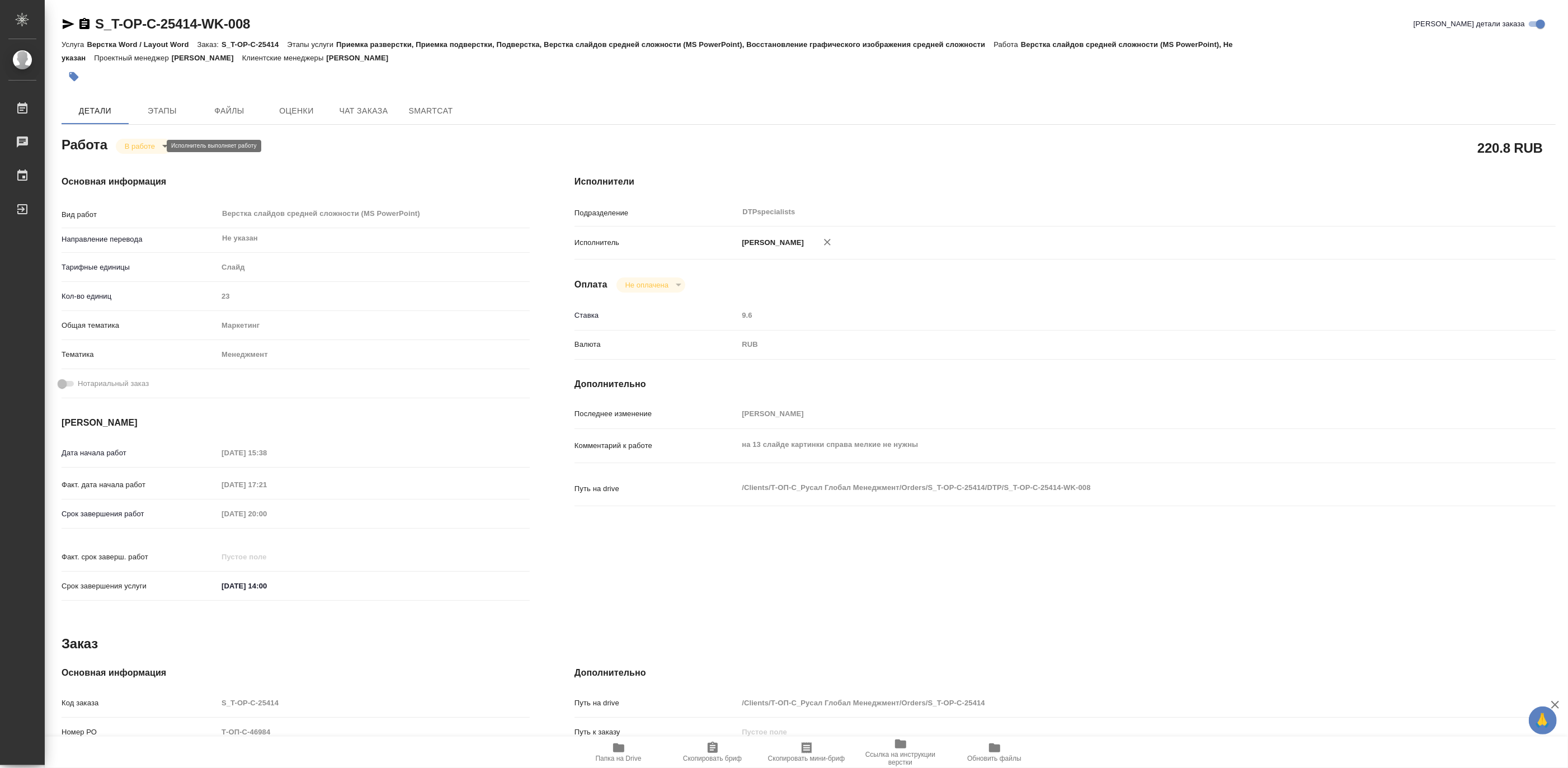
type textarea "x"
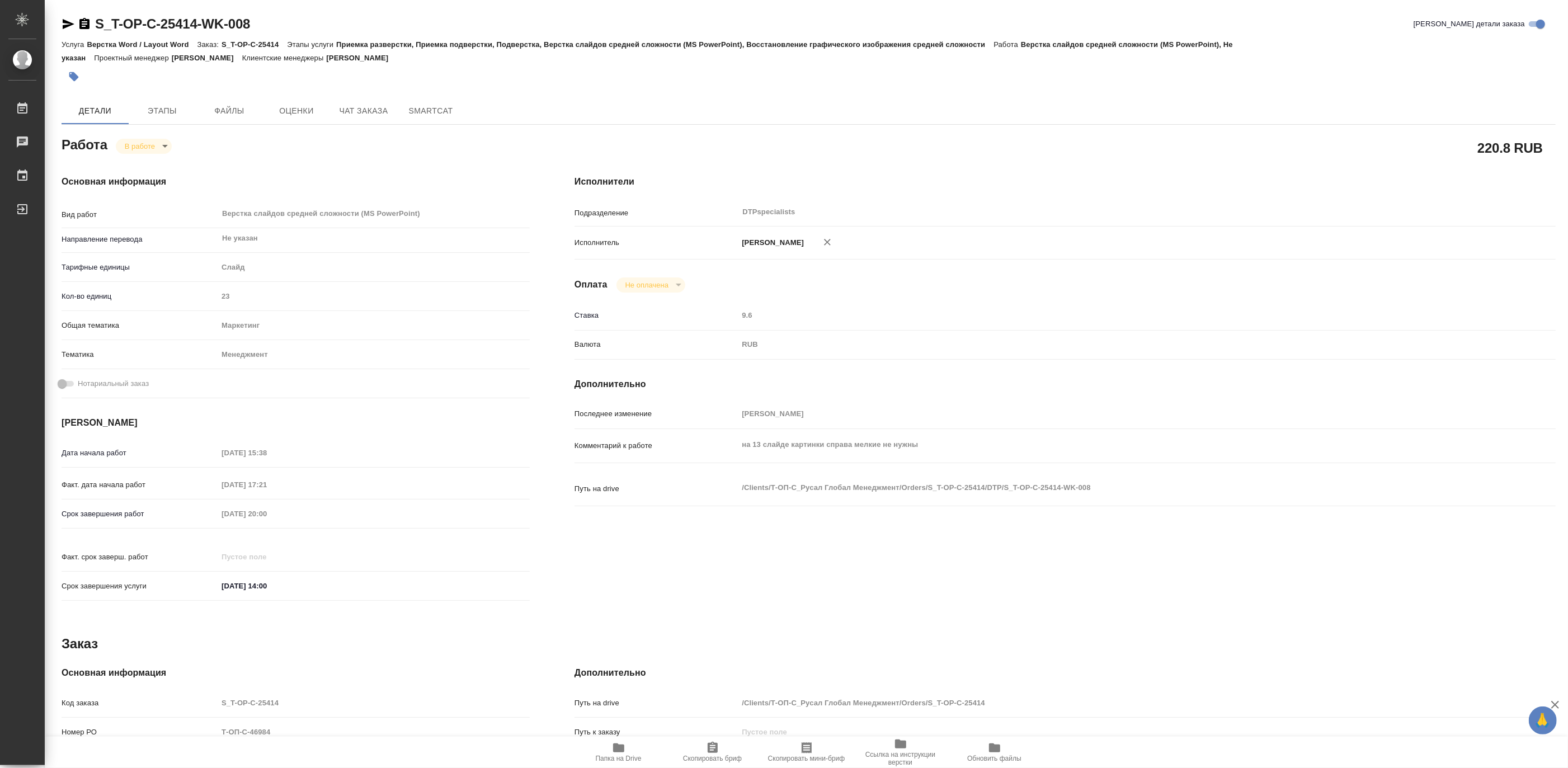
type textarea "x"
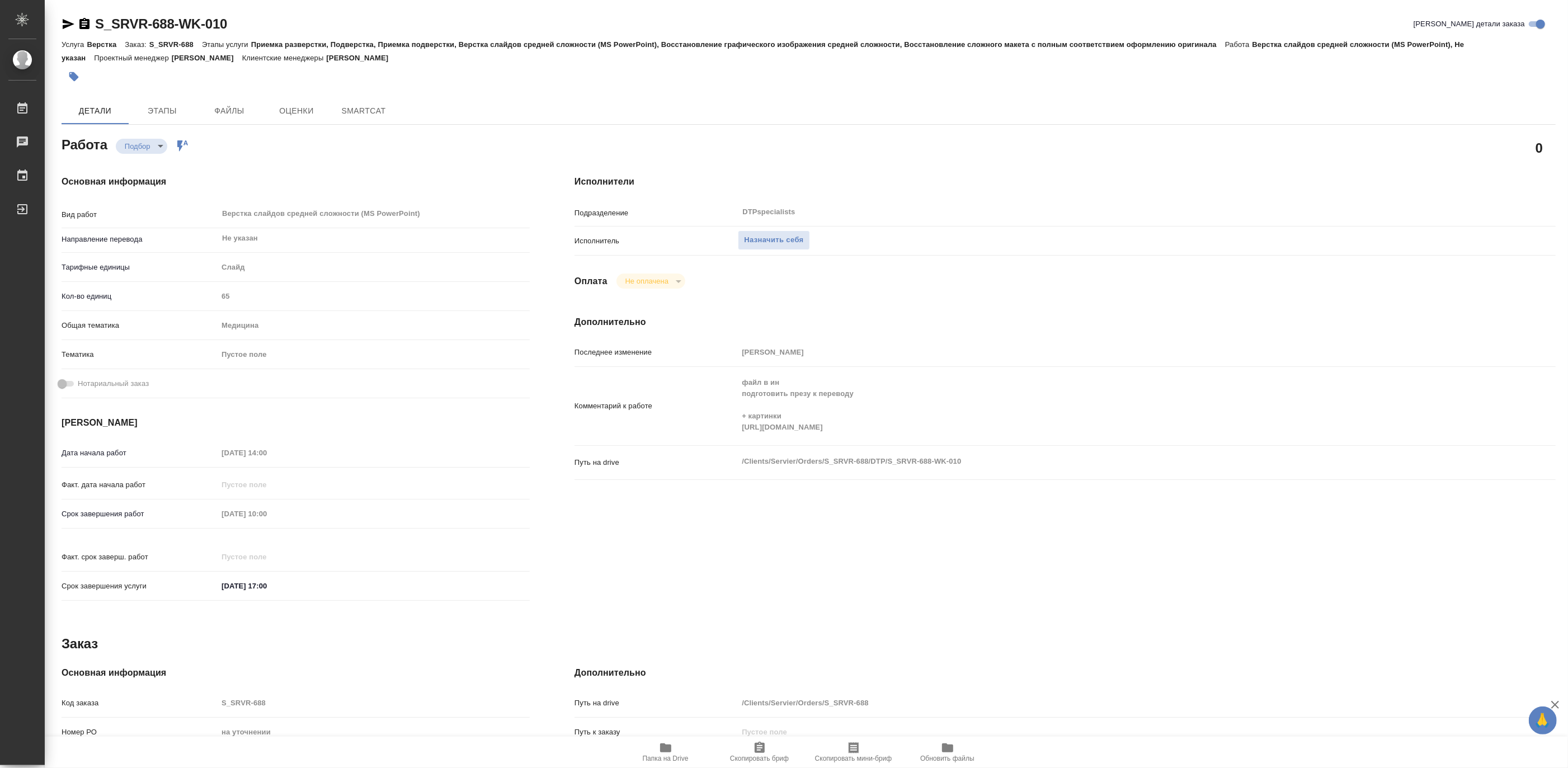
type textarea "x"
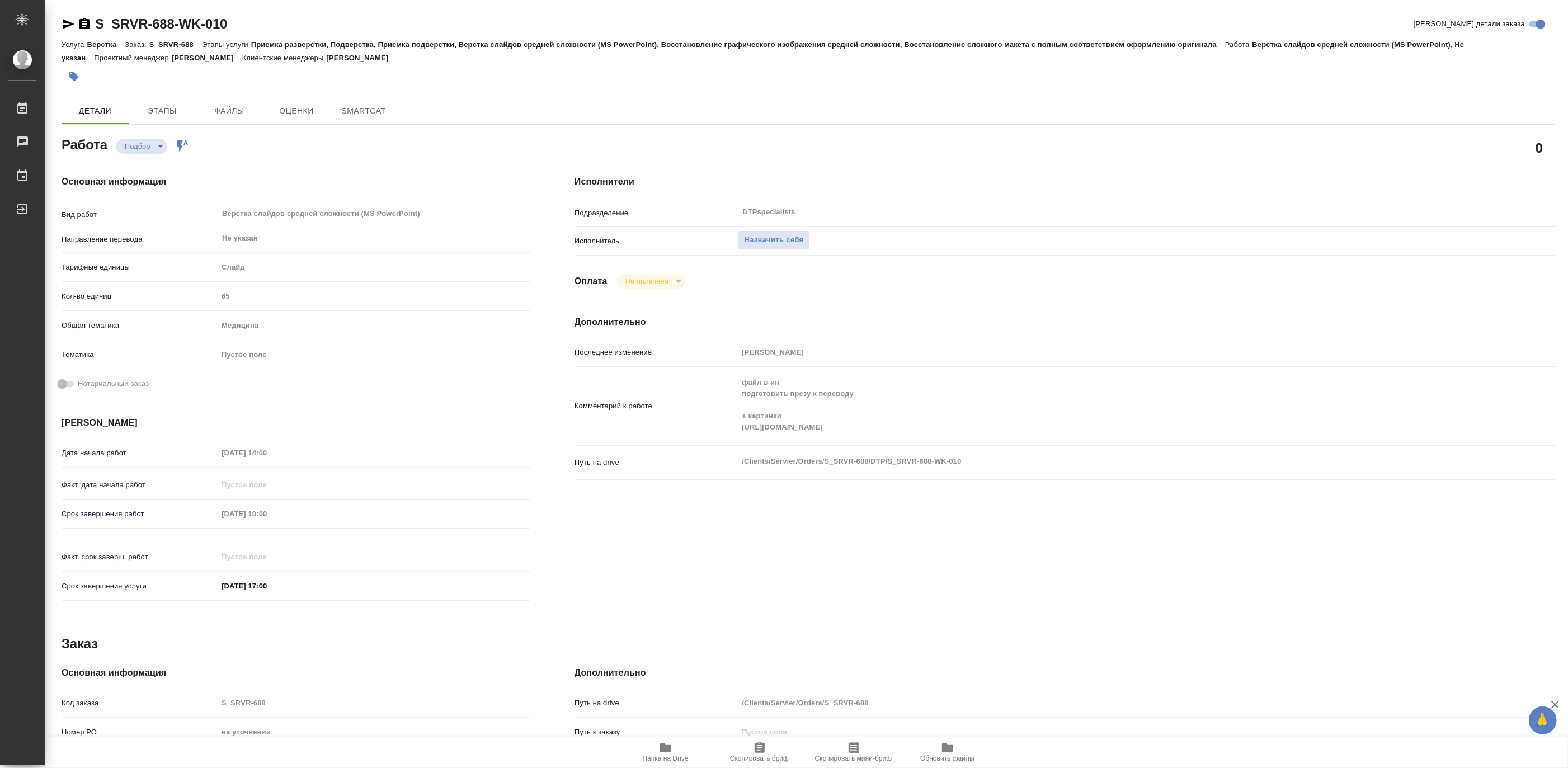
type textarea "x"
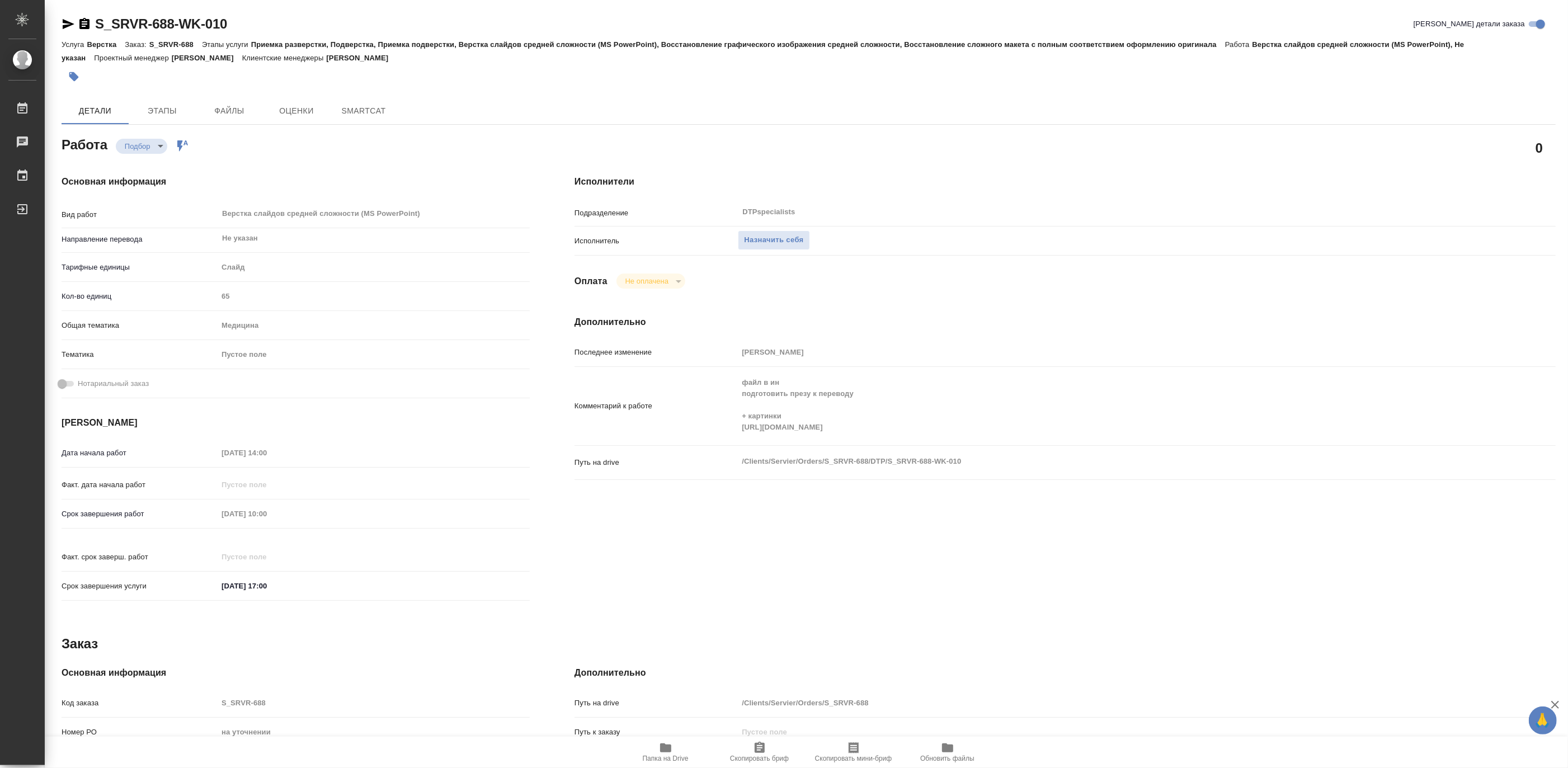
type textarea "x"
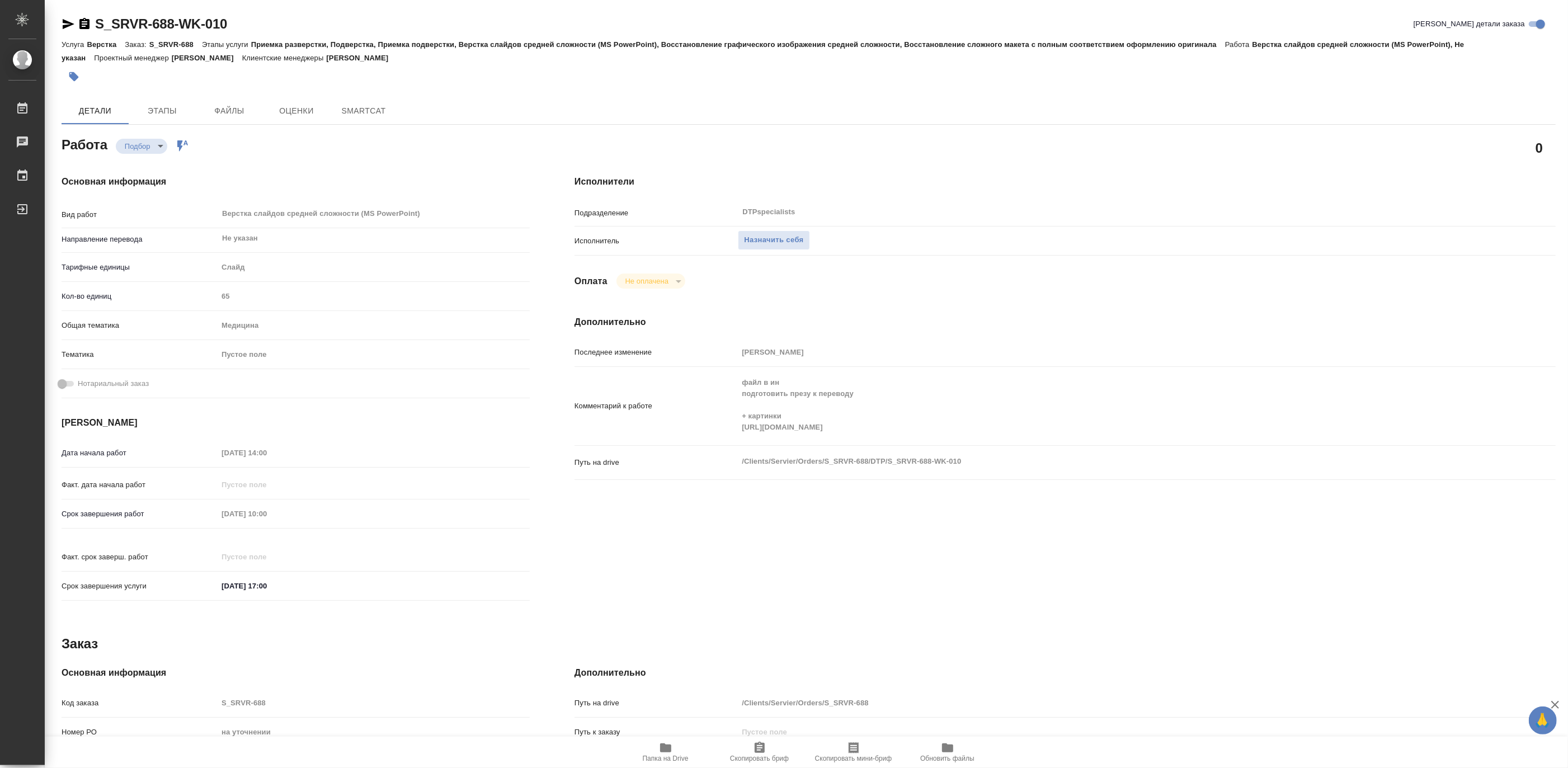
type textarea "x"
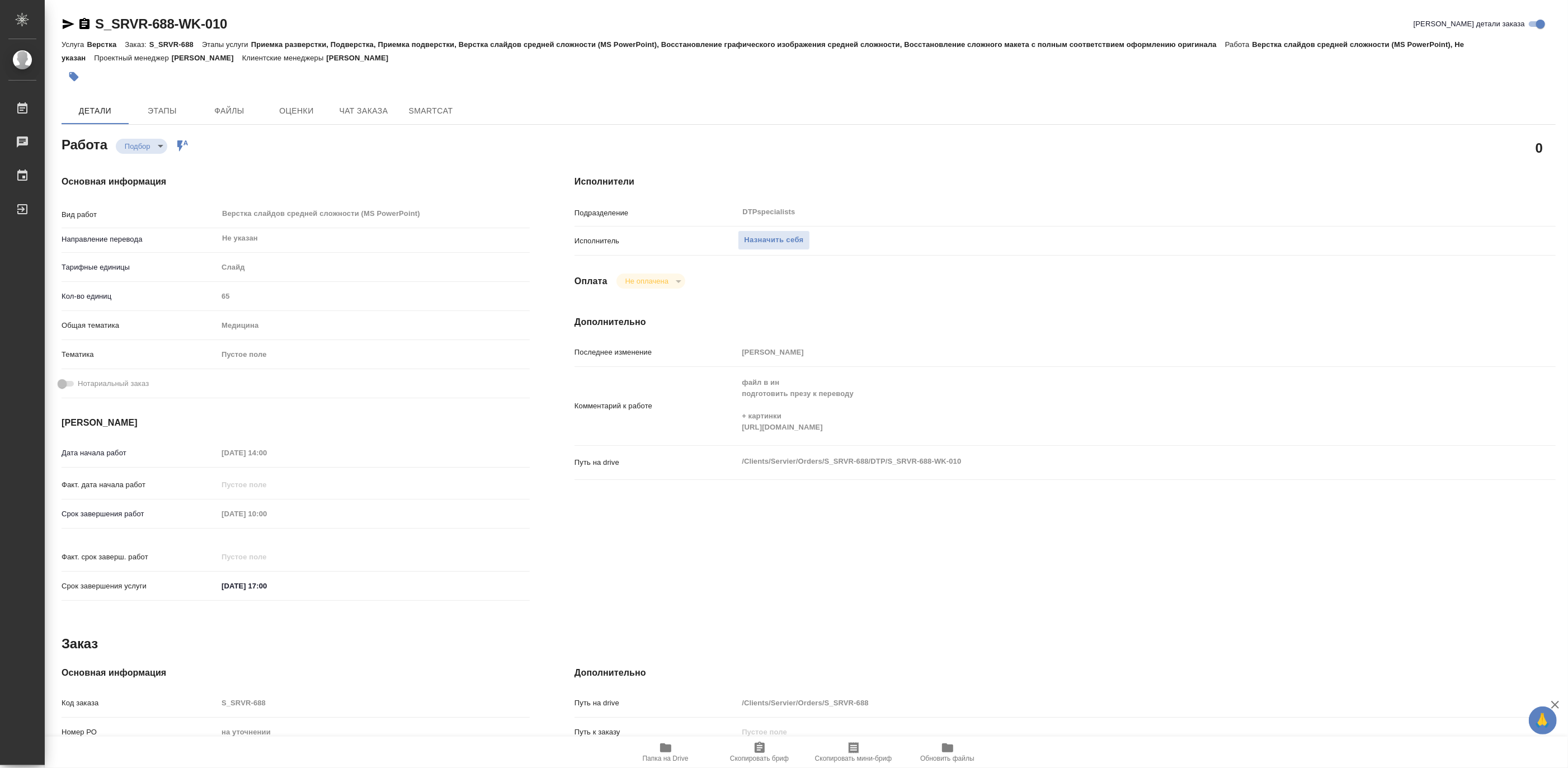
type textarea "x"
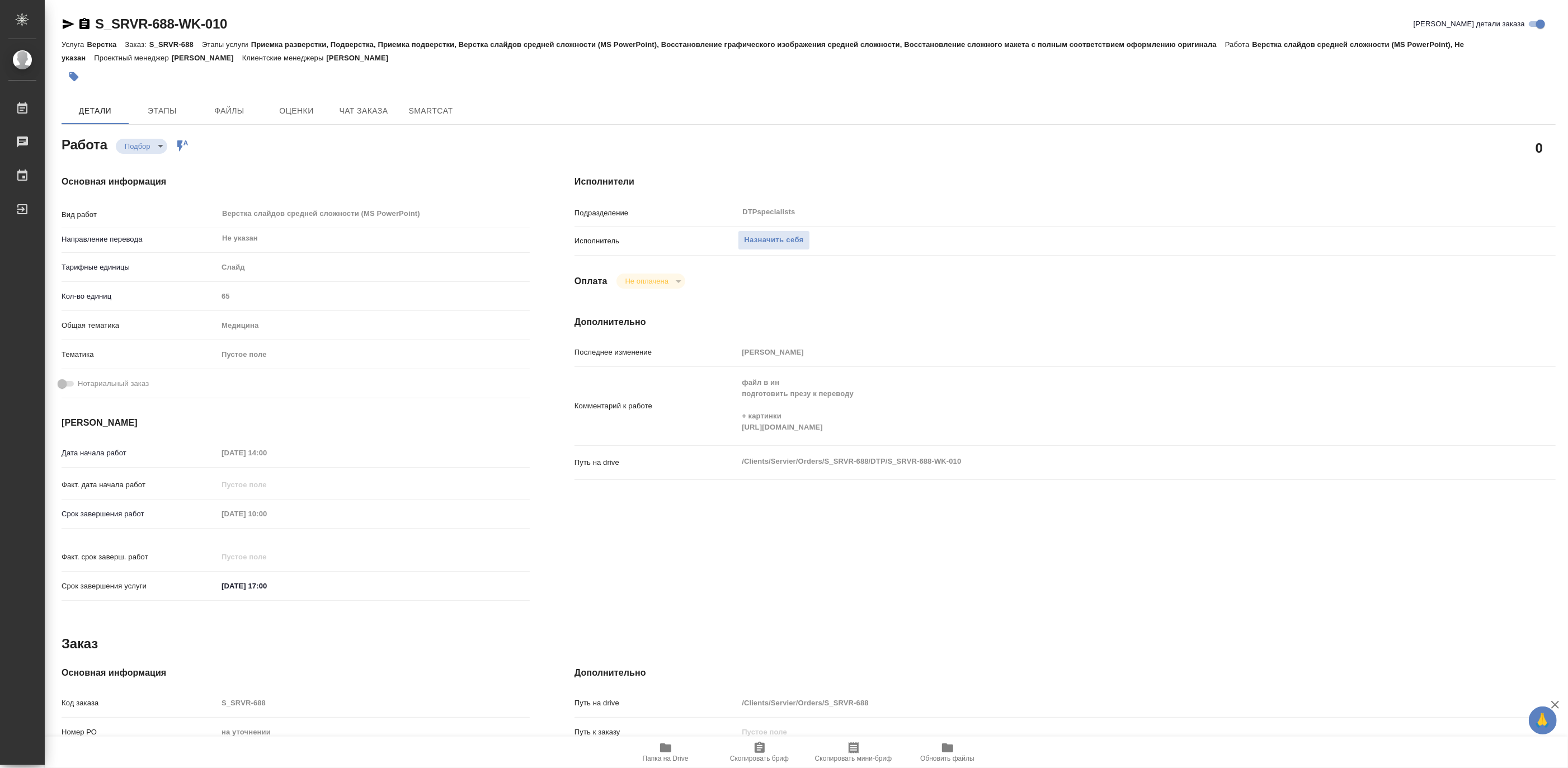
type textarea "x"
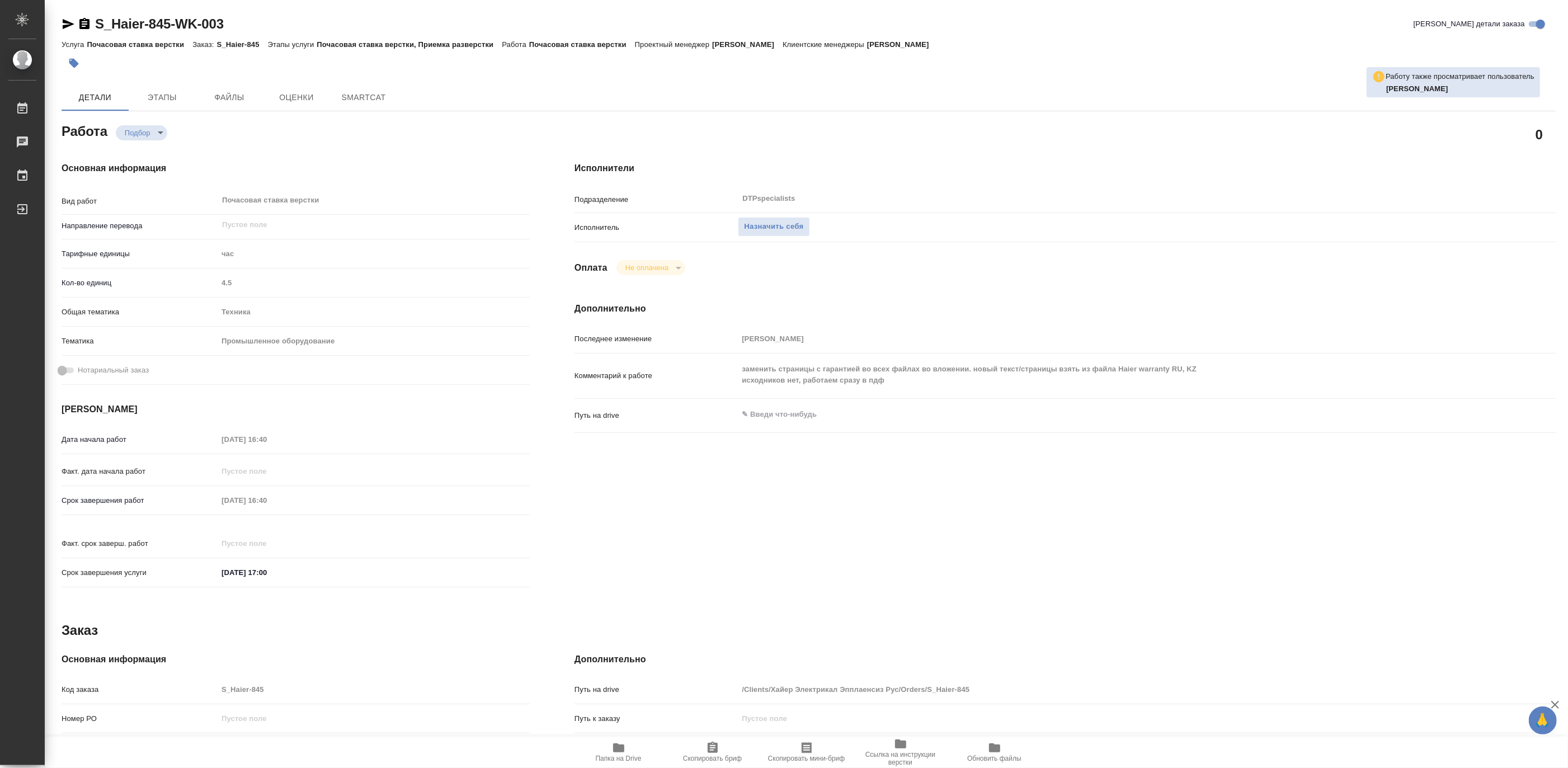
type textarea "x"
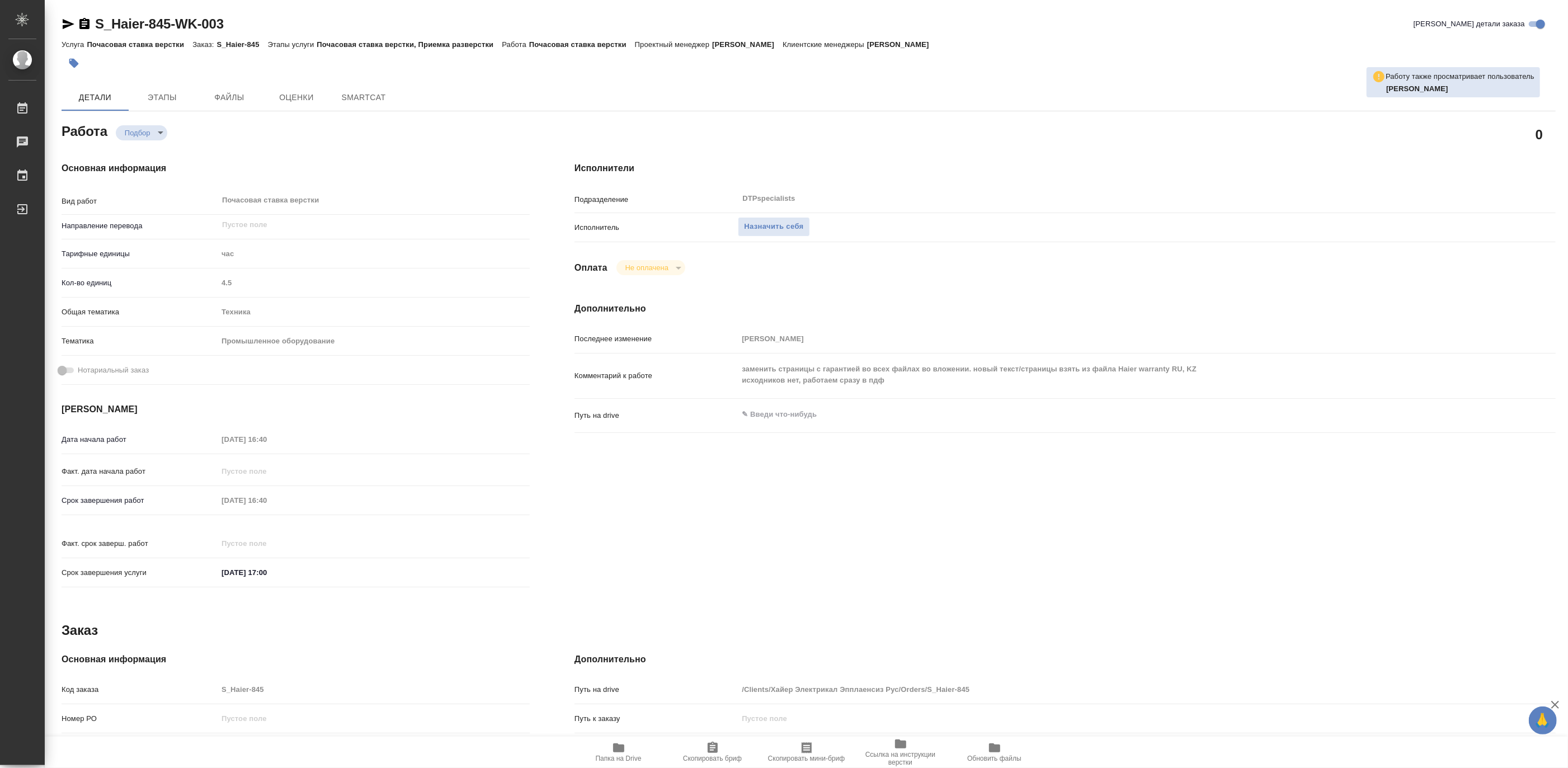
type textarea "x"
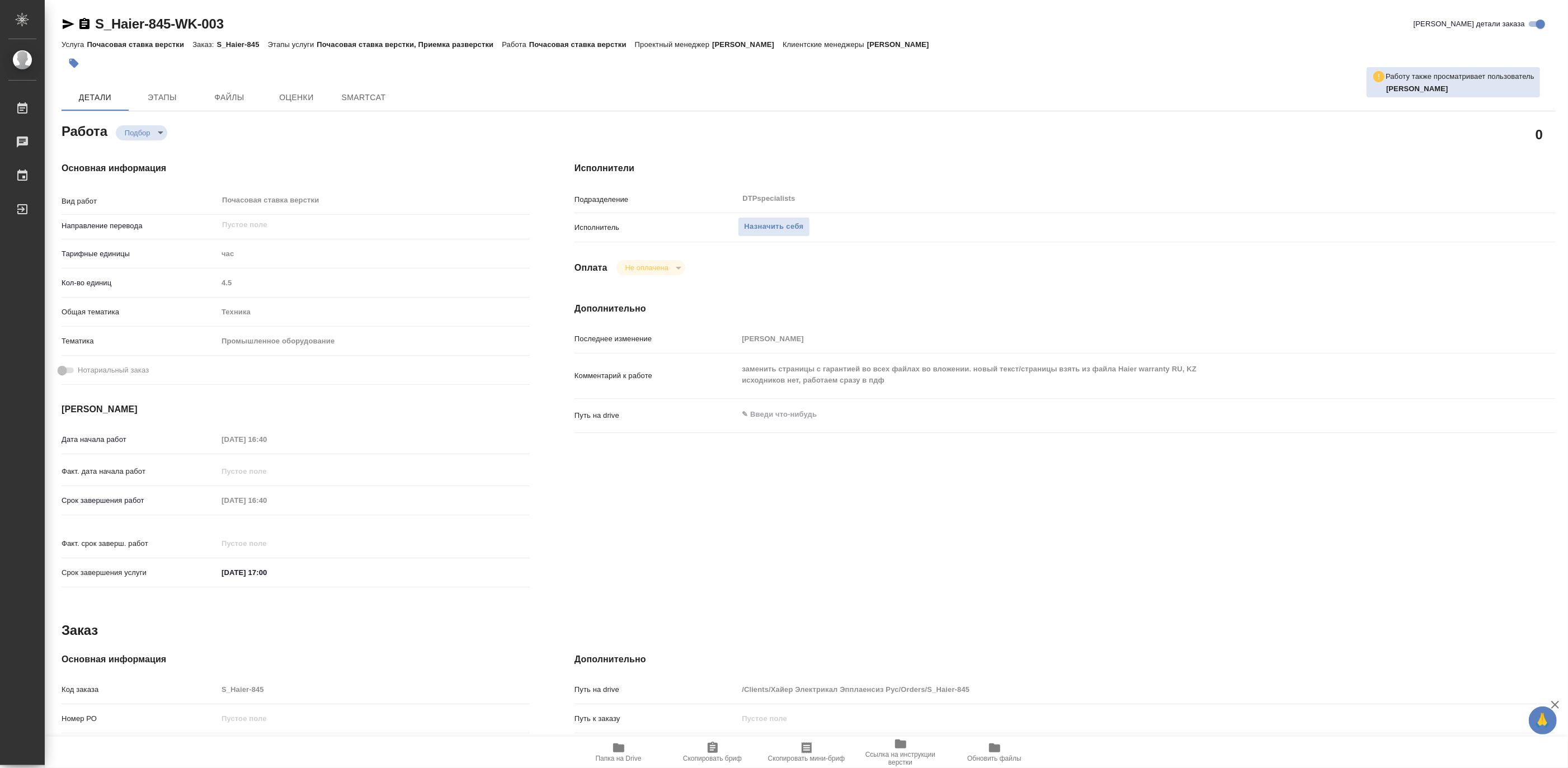
type textarea "x"
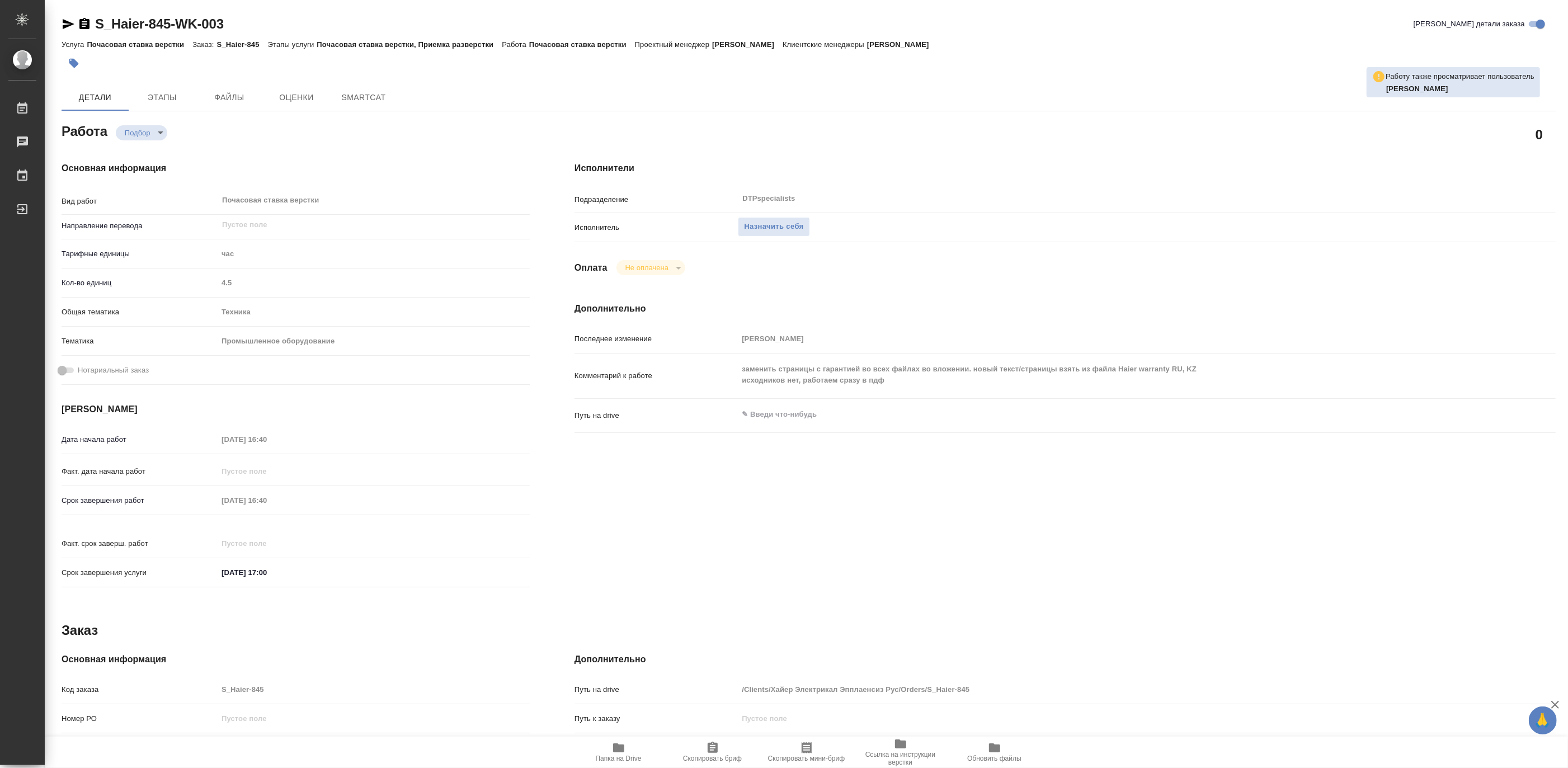
type textarea "x"
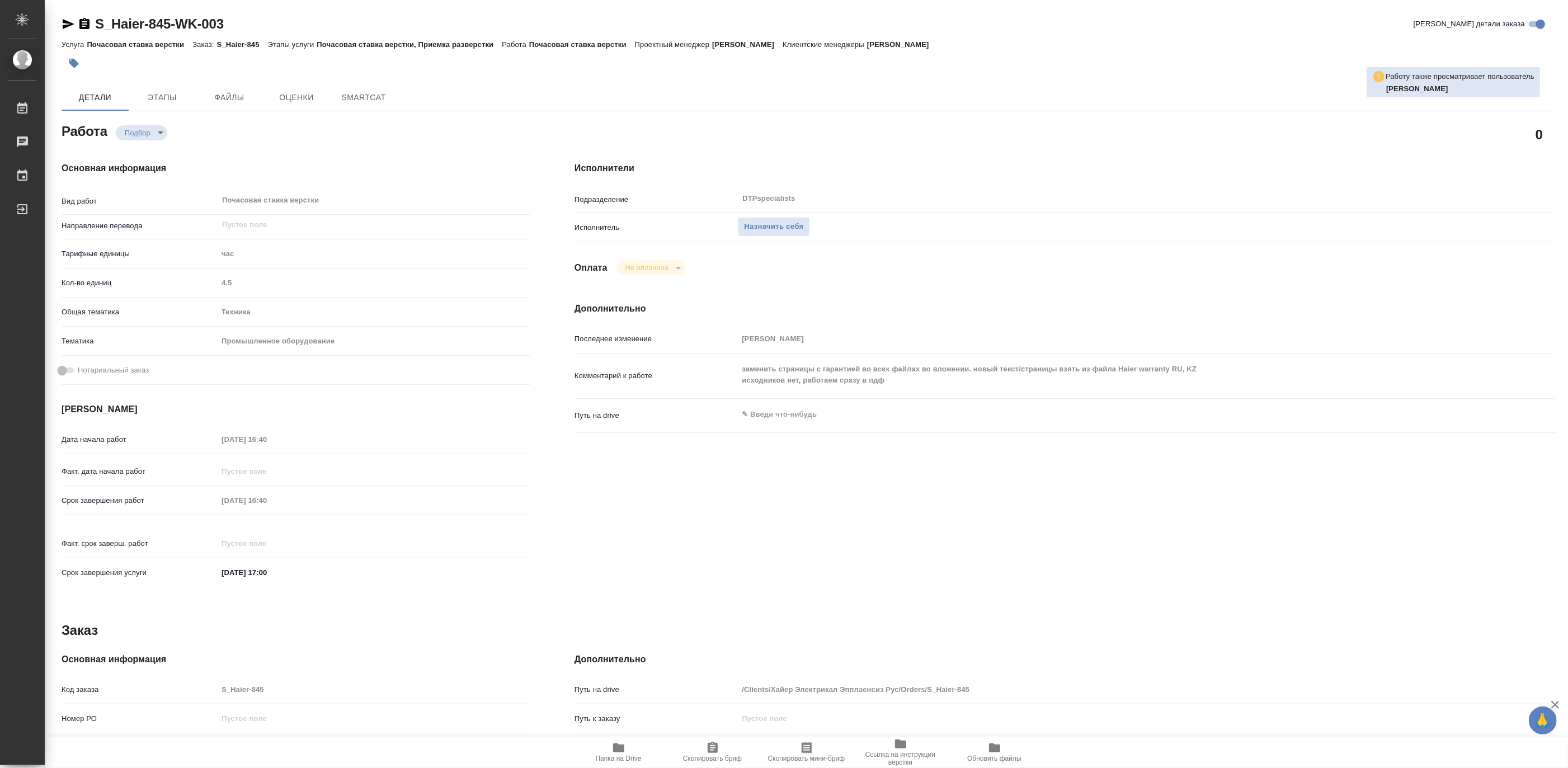
type textarea "x"
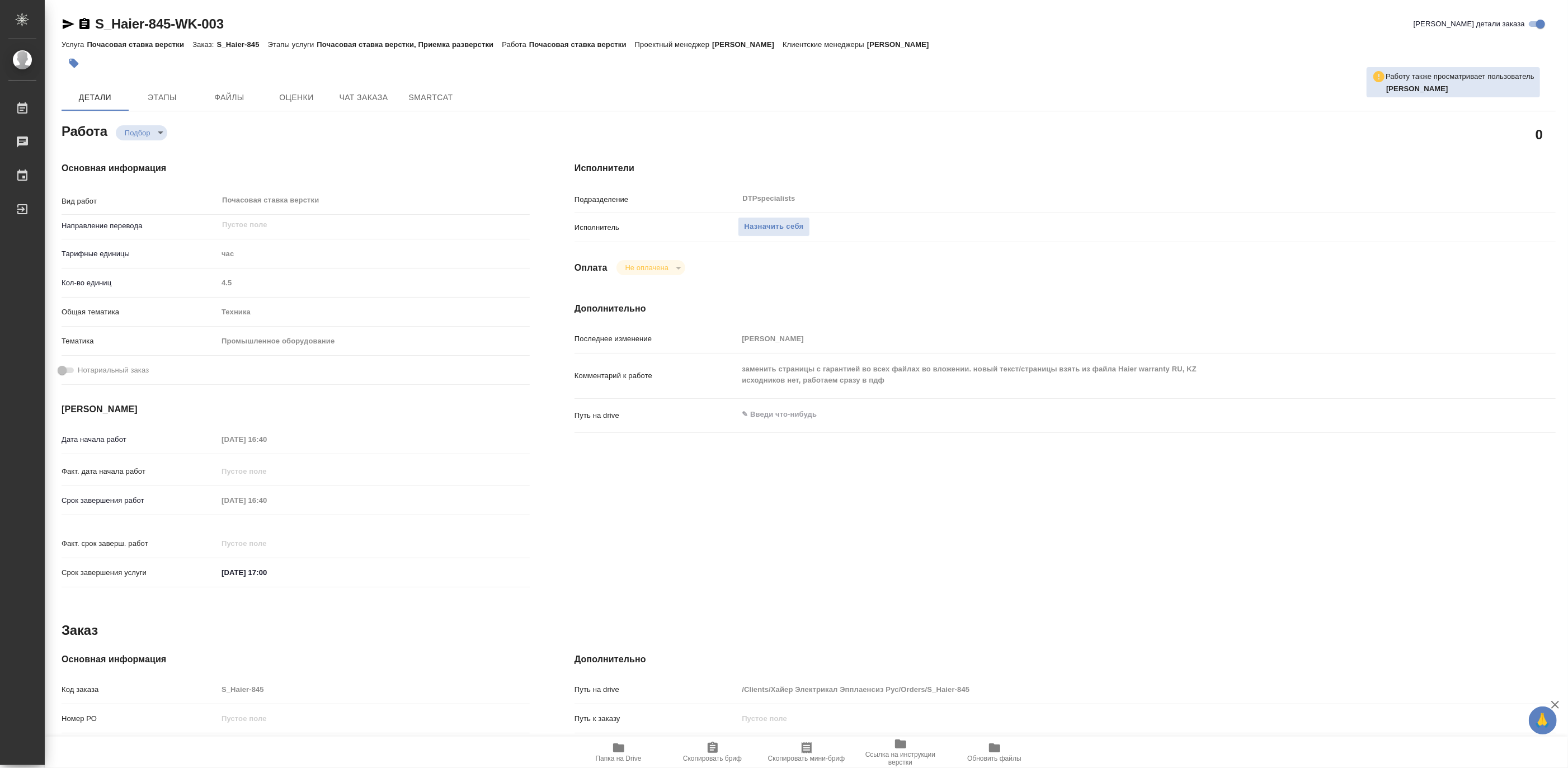
type textarea "x"
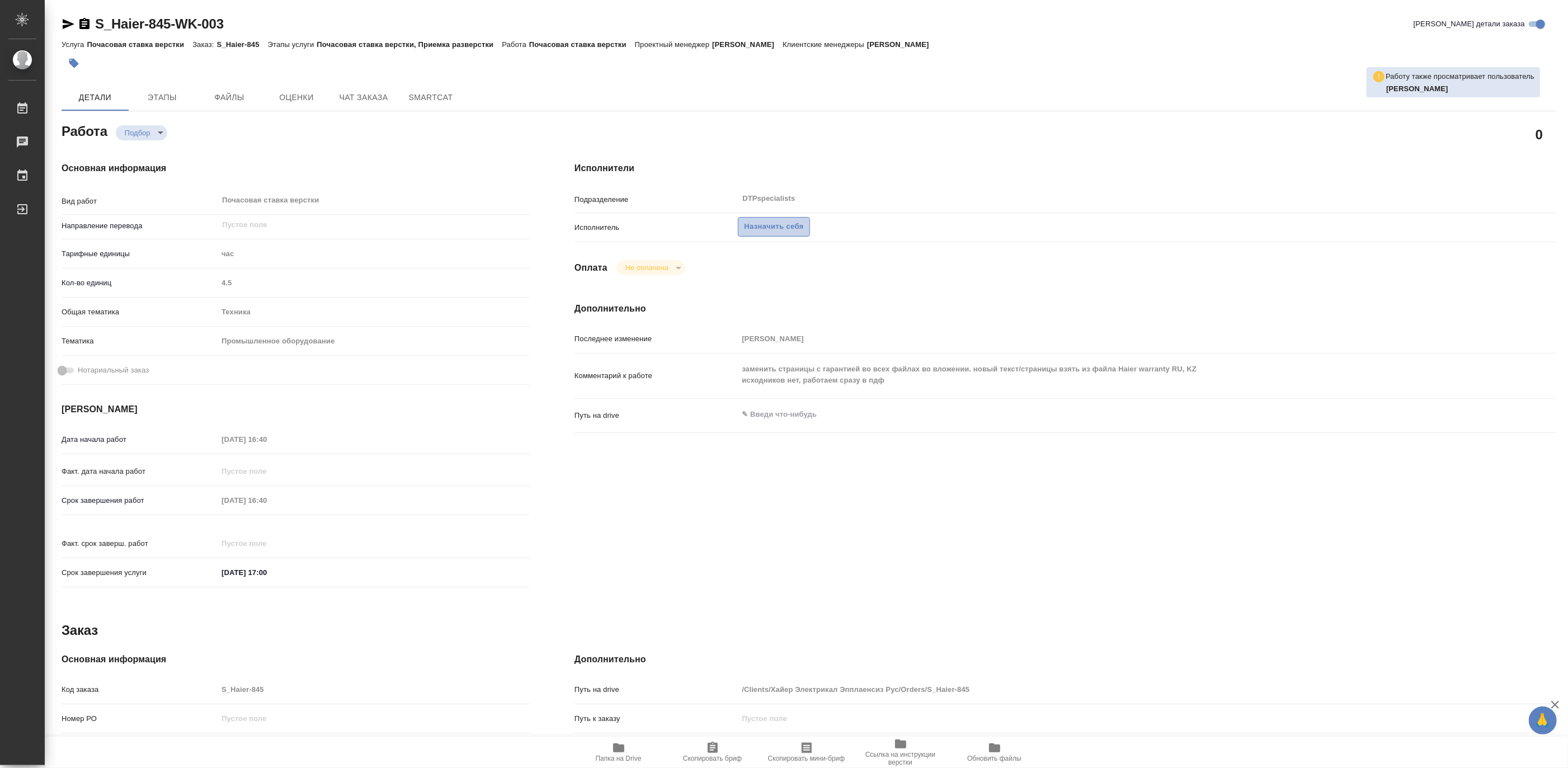
click at [771, 229] on span "Назначить себя" at bounding box center [774, 227] width 60 height 13
type textarea "x"
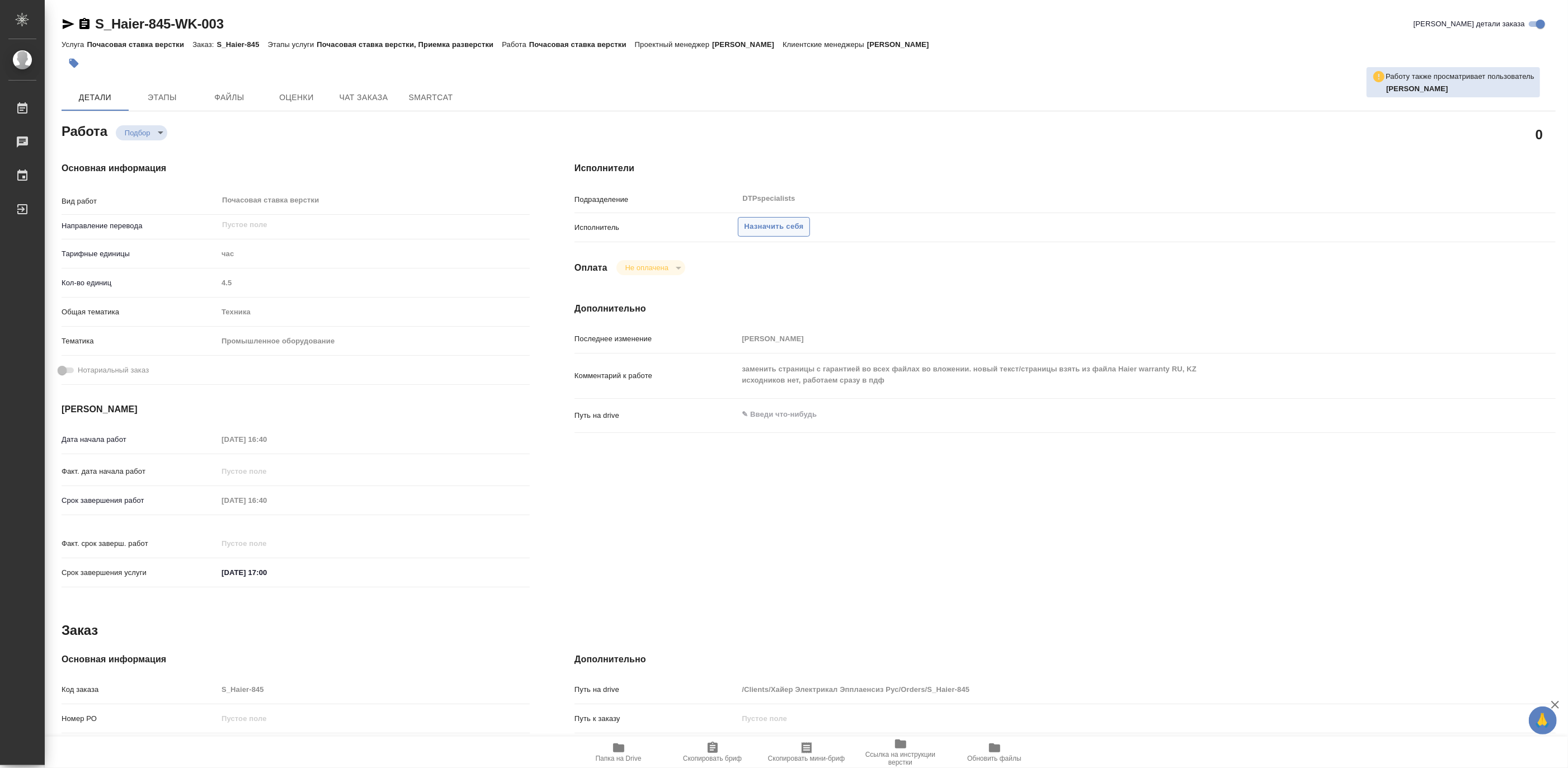
type textarea "x"
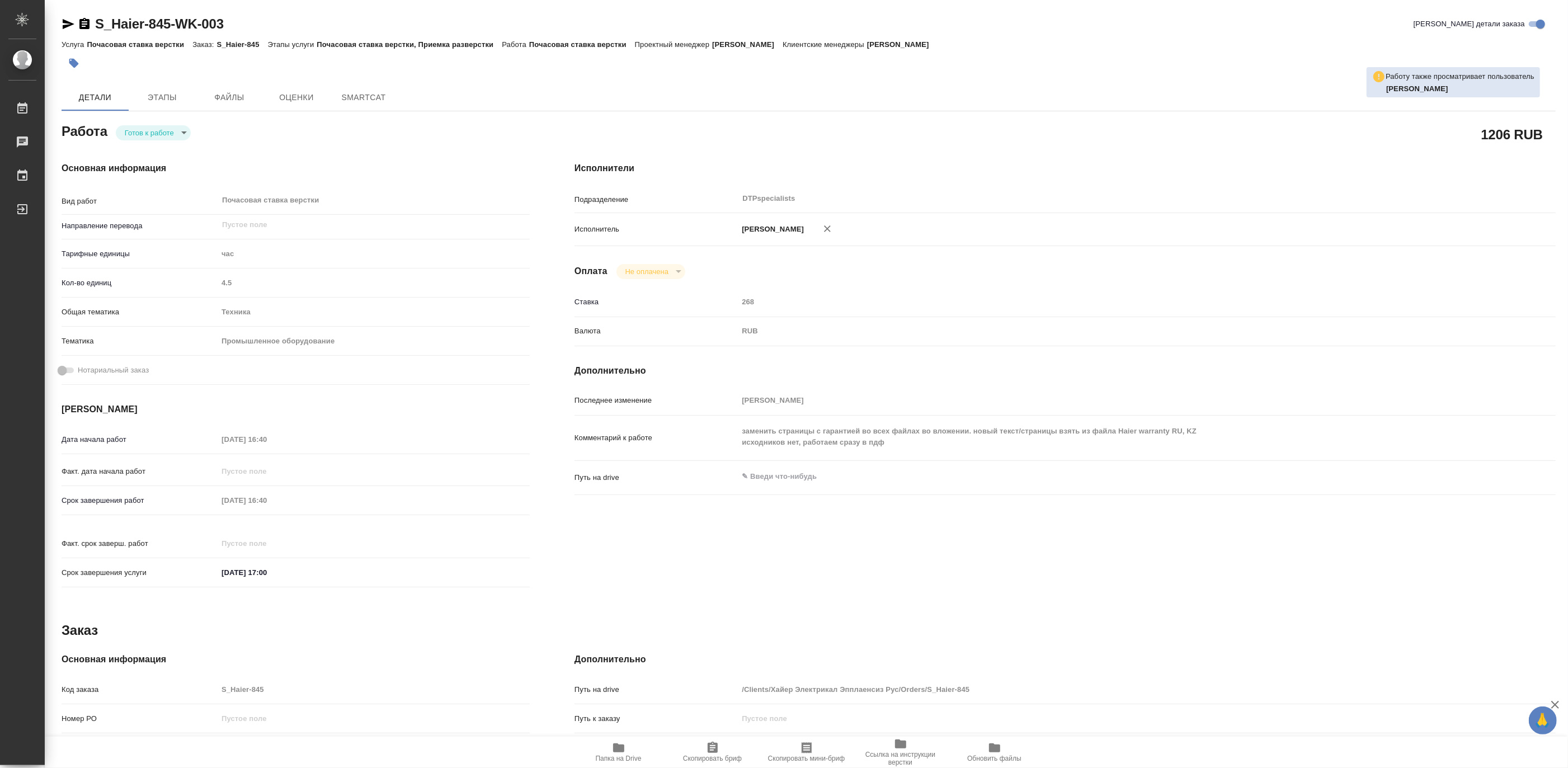
type textarea "x"
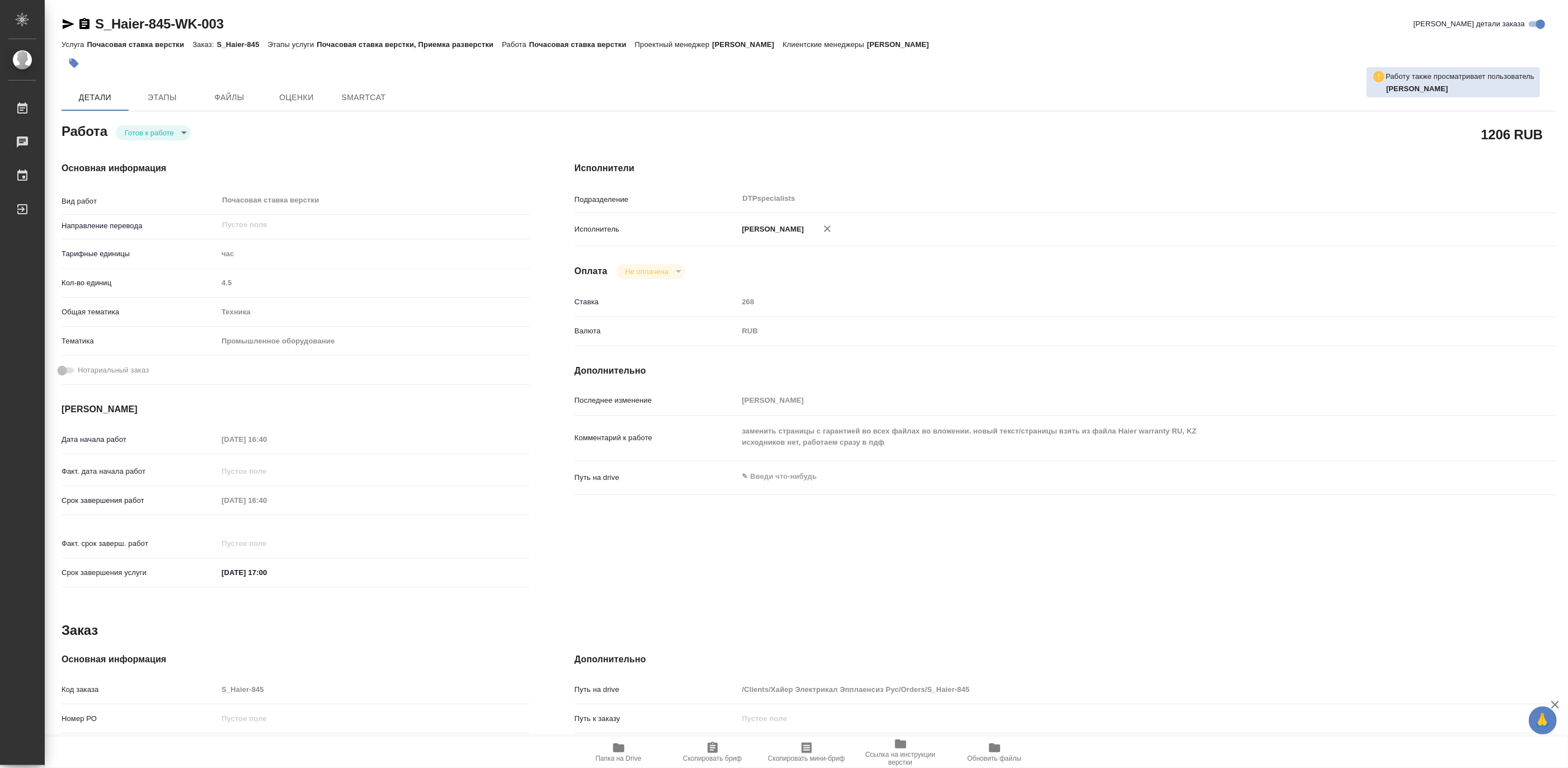
type textarea "x"
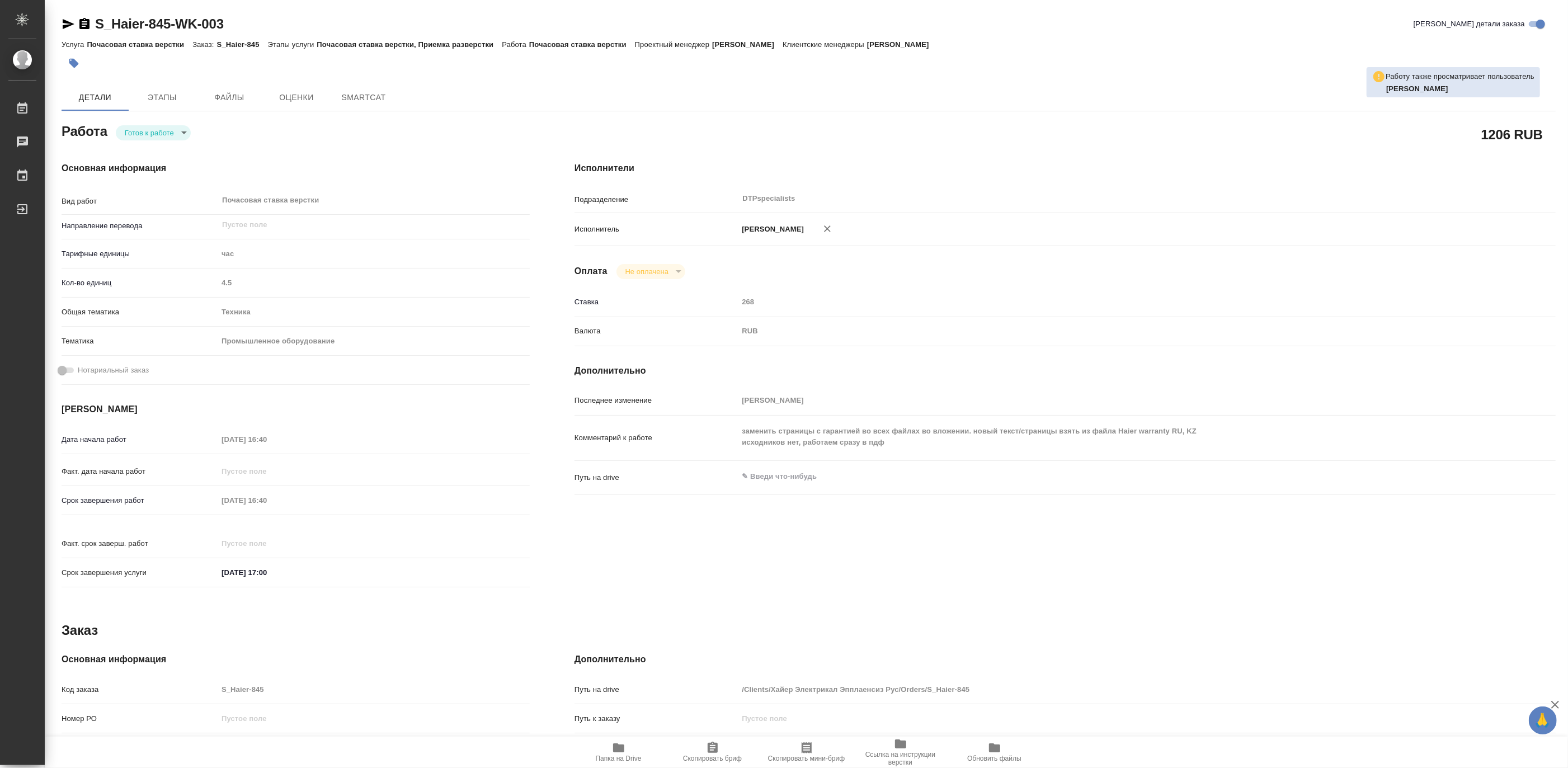
type textarea "x"
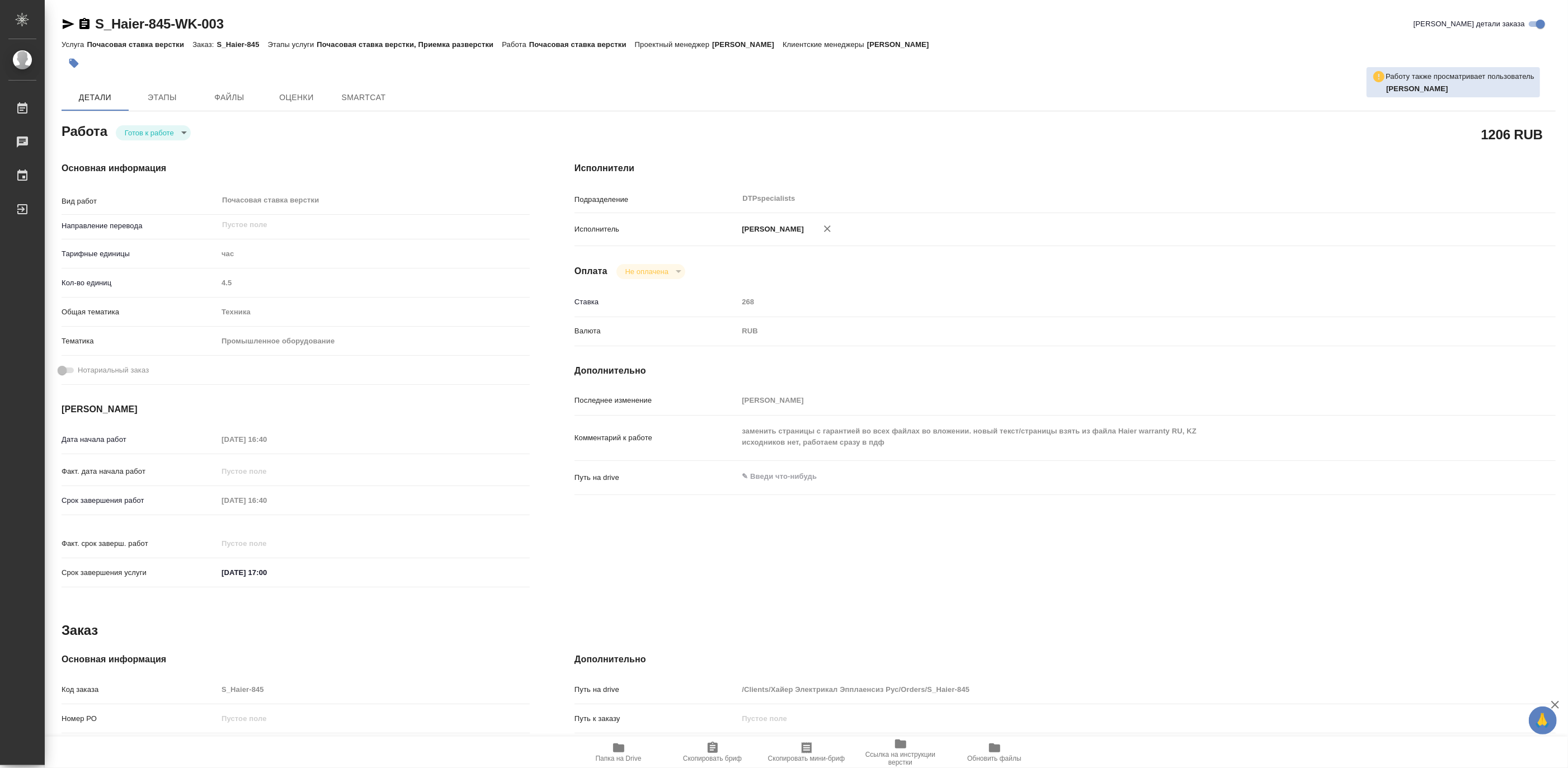
type textarea "x"
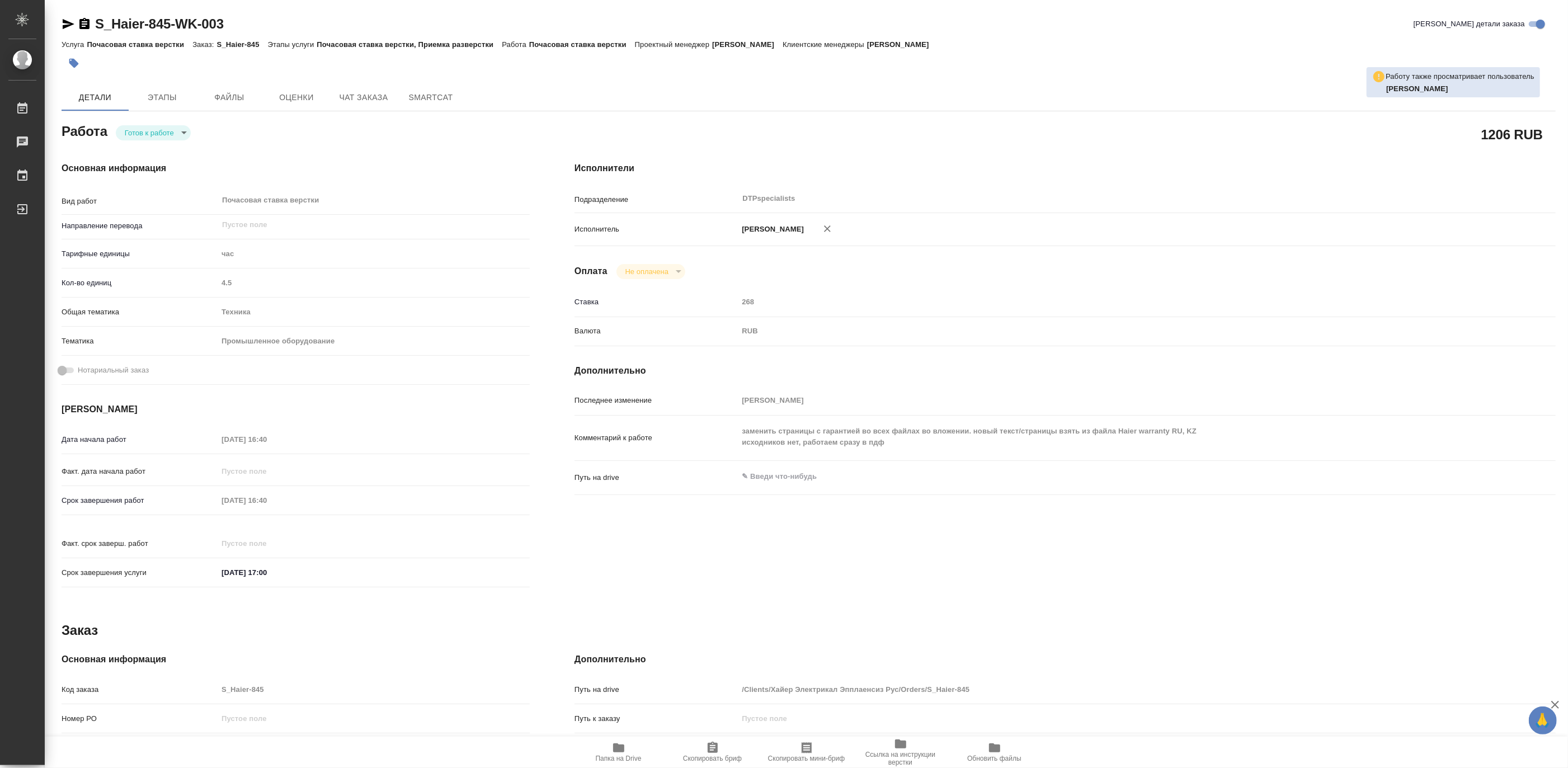
type textarea "x"
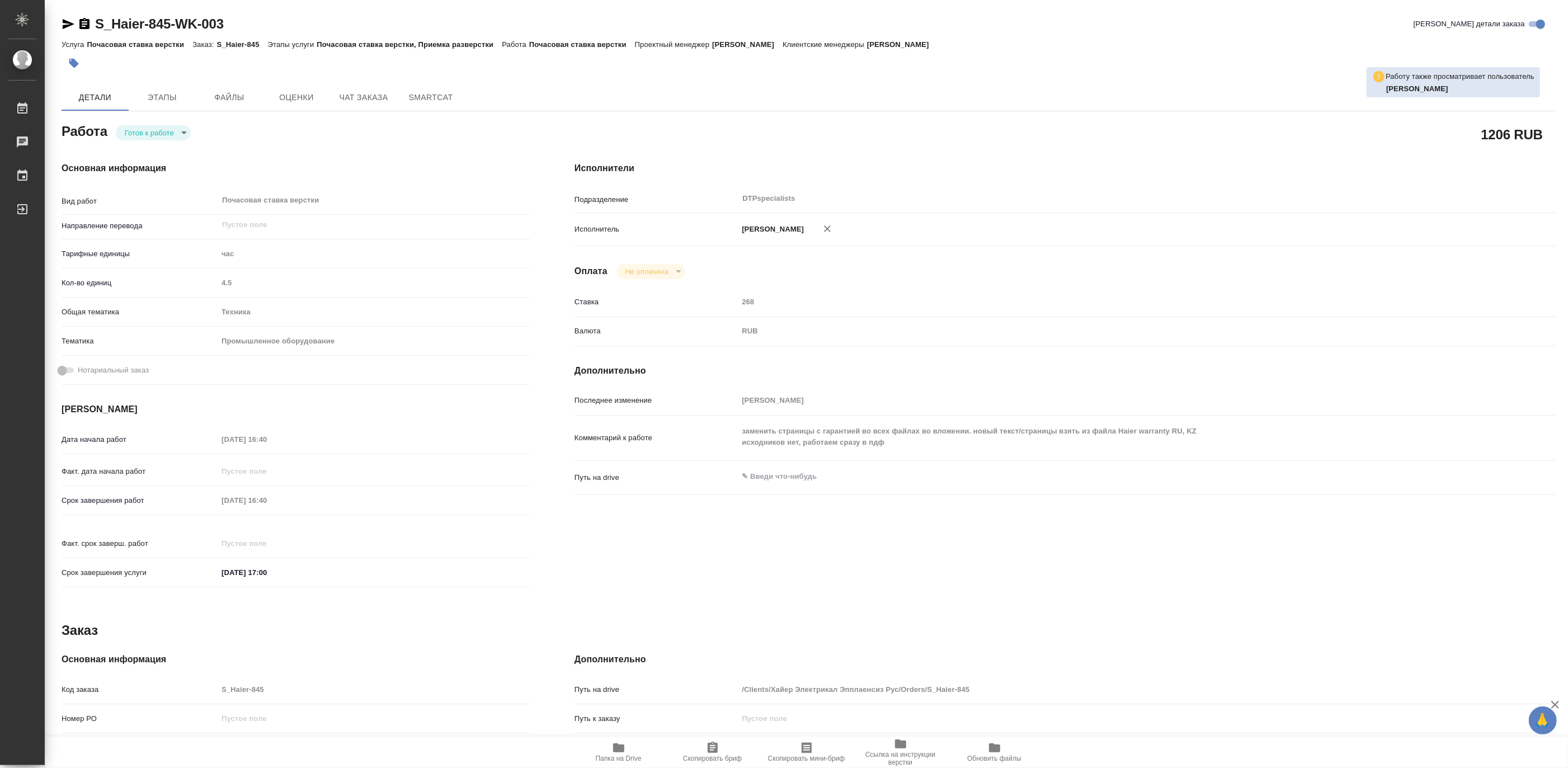
type textarea "x"
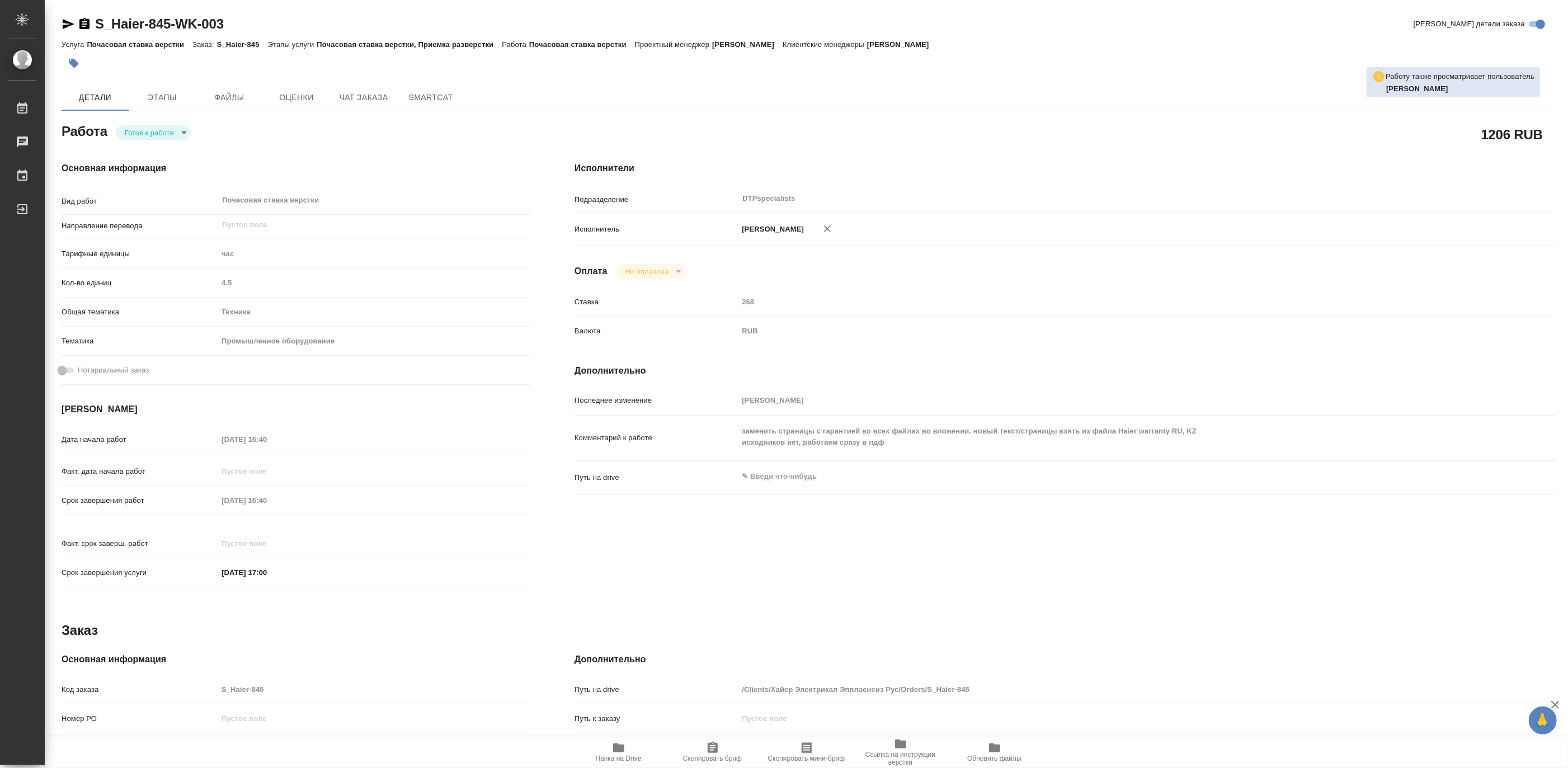
click at [364, 126] on div "Работа Готов к работе readyForWork" at bounding box center [295, 130] width 468 height 20
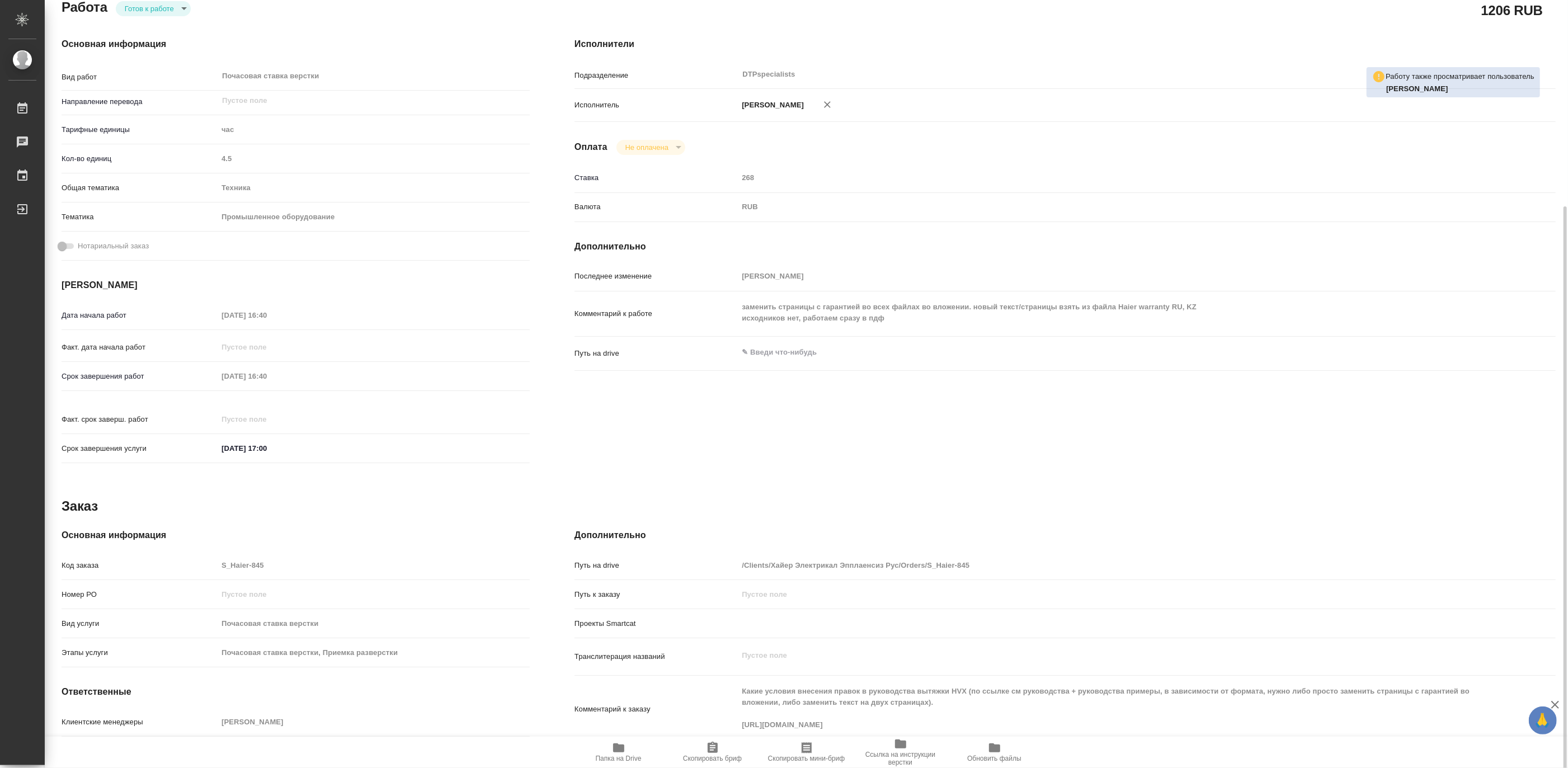
scroll to position [183, 0]
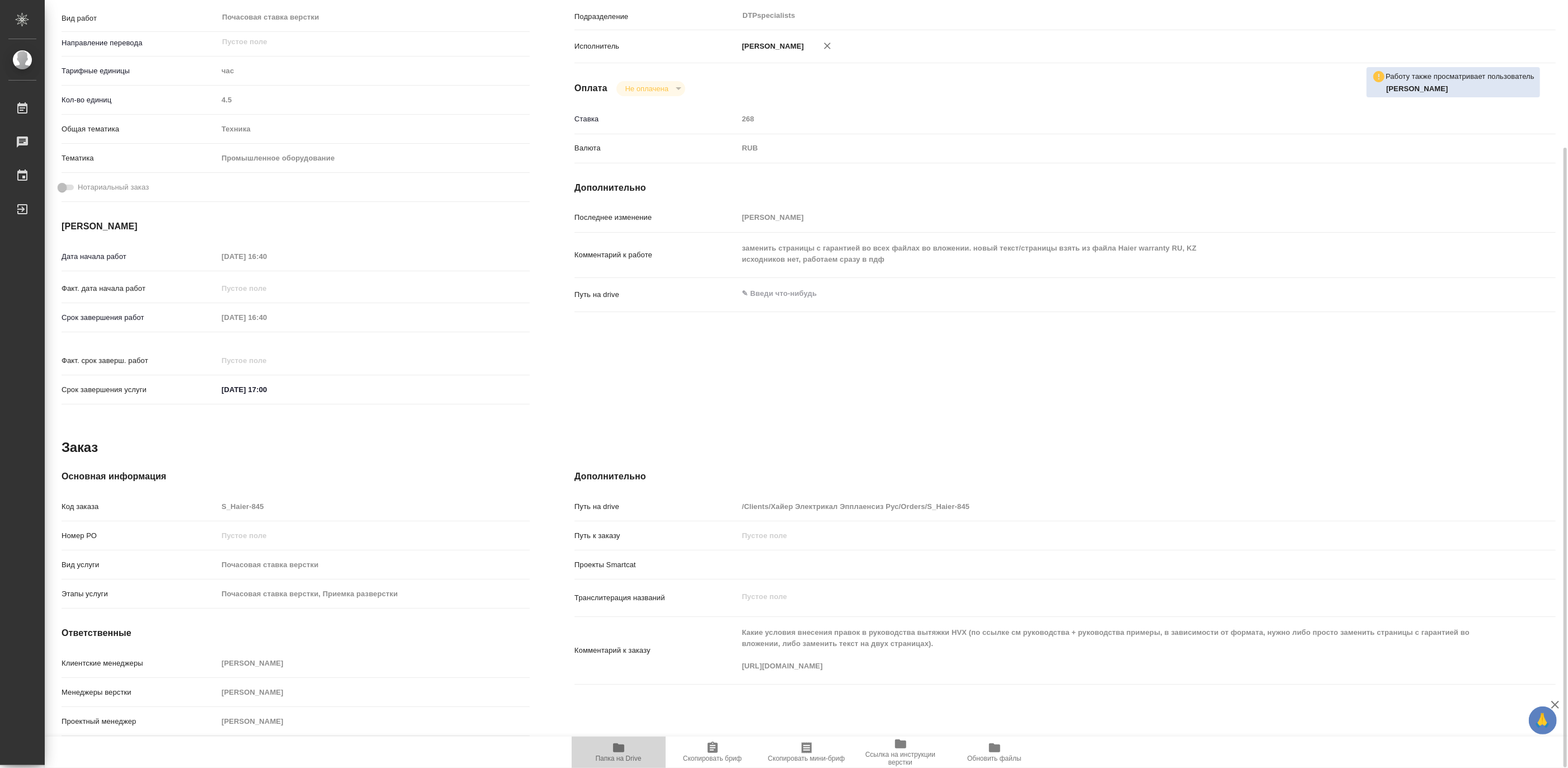
click at [624, 757] on span "Папка на Drive" at bounding box center [618, 759] width 45 height 8
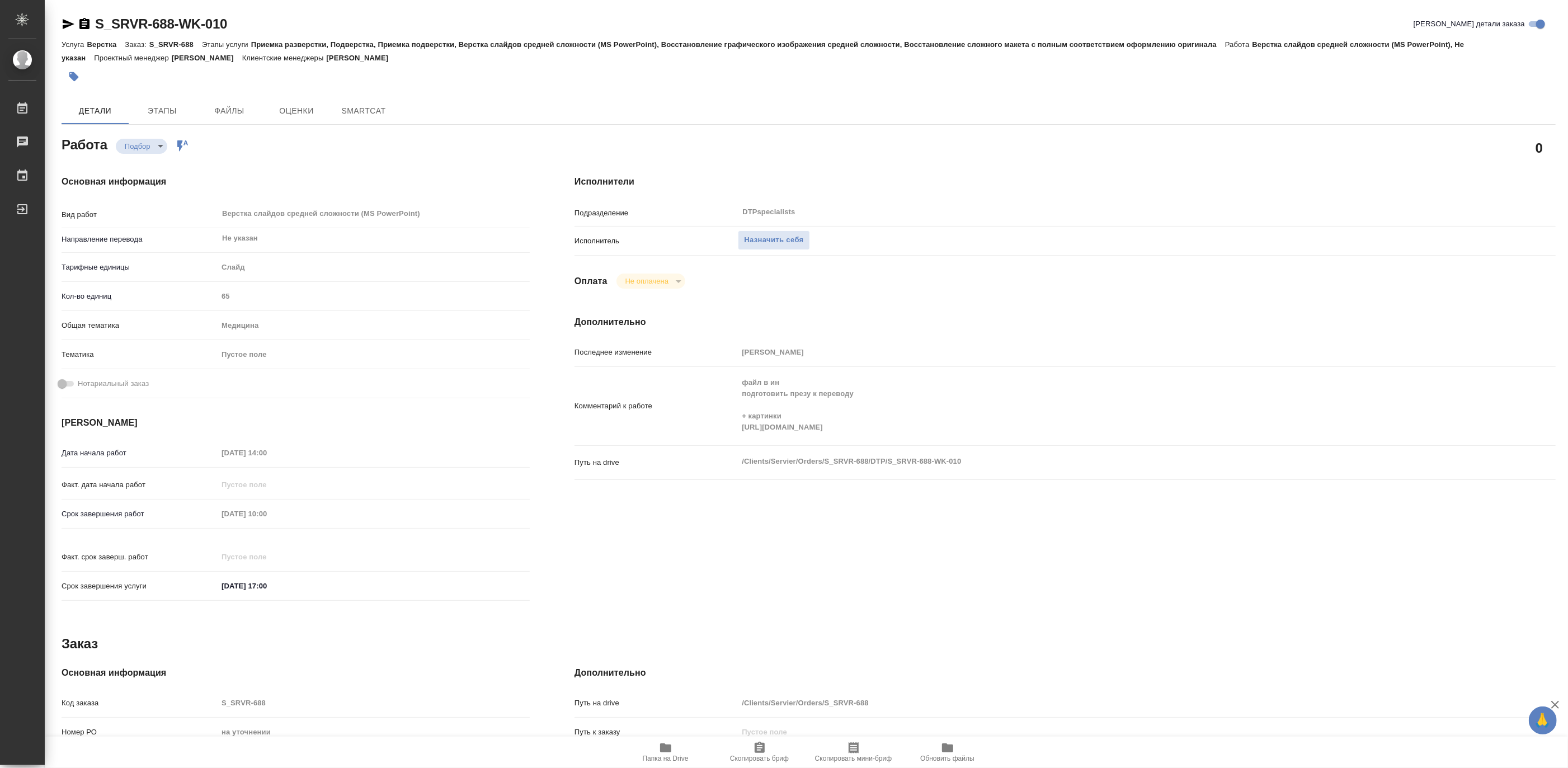
type textarea "x"
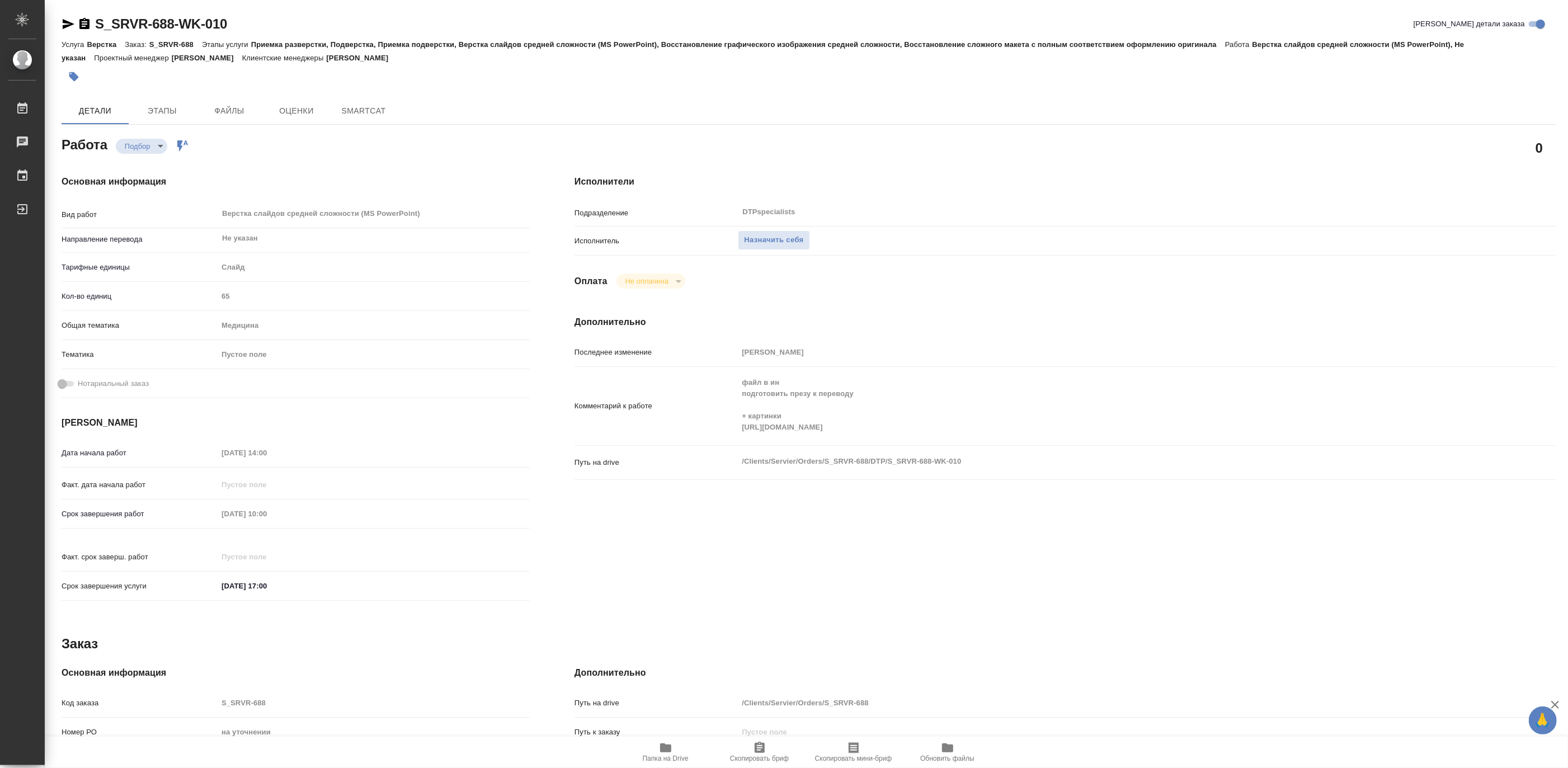
type textarea "x"
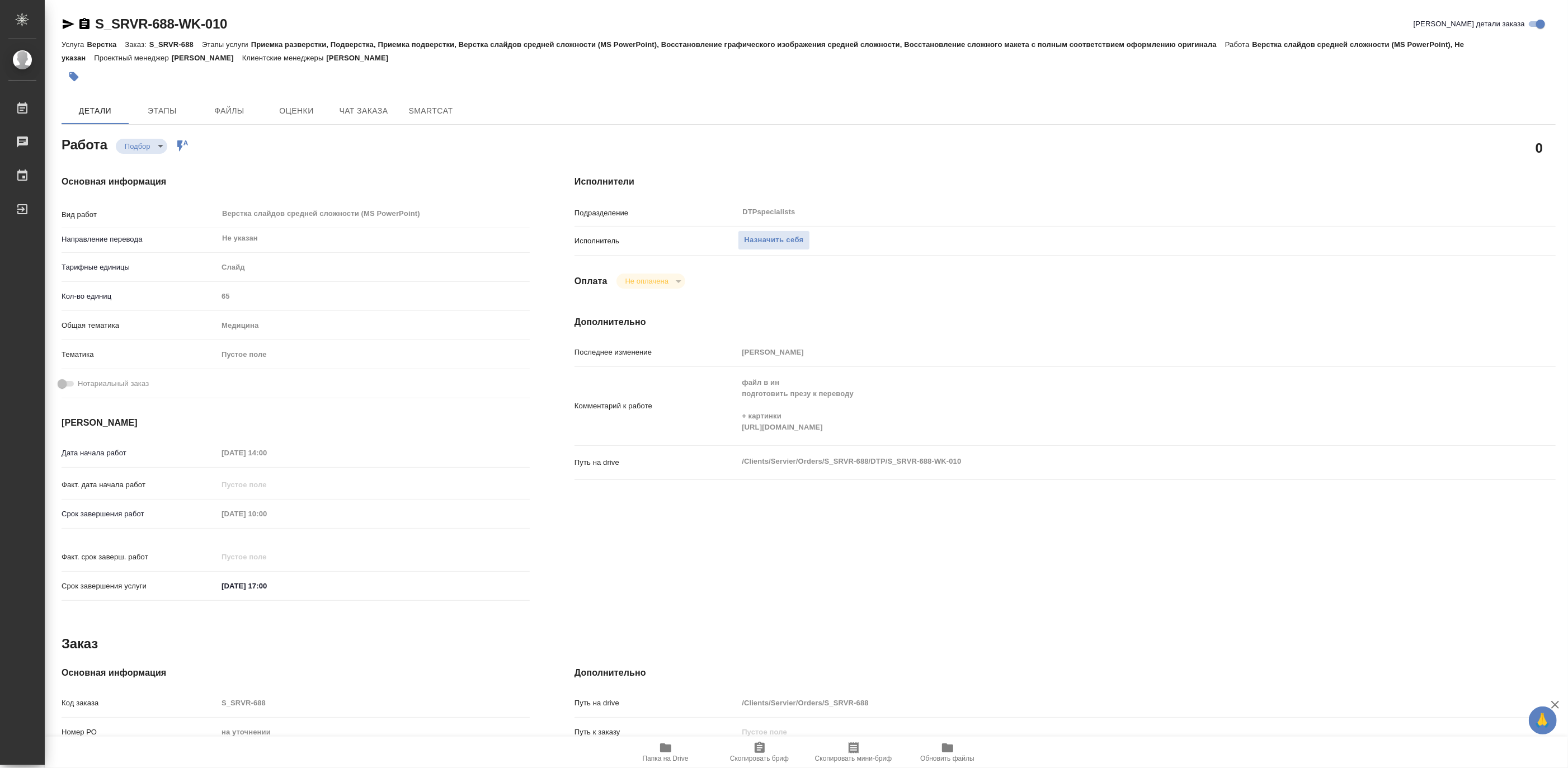
type textarea "x"
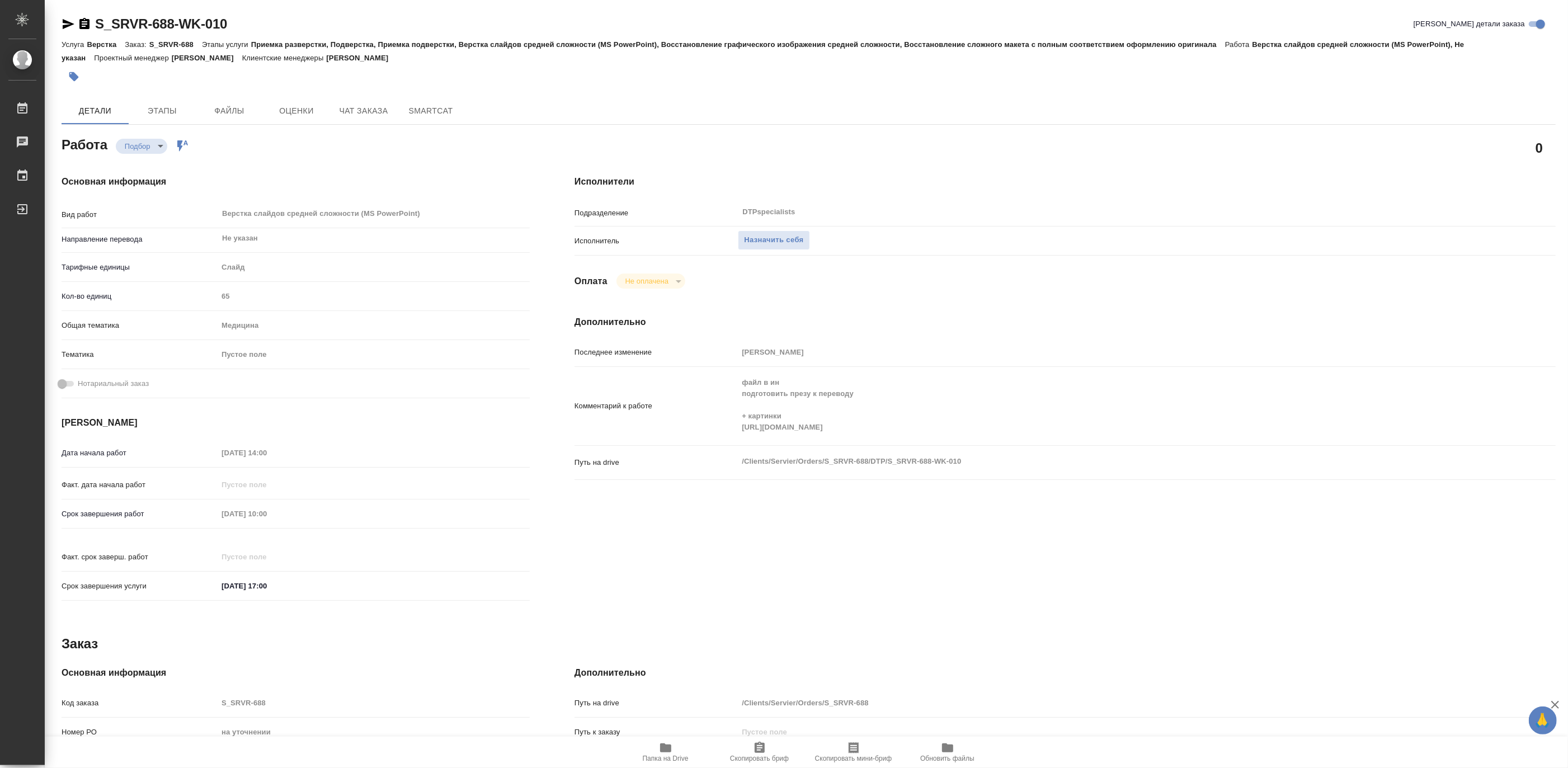
click at [663, 757] on span "Папка на Drive" at bounding box center [666, 759] width 45 height 8
type textarea "x"
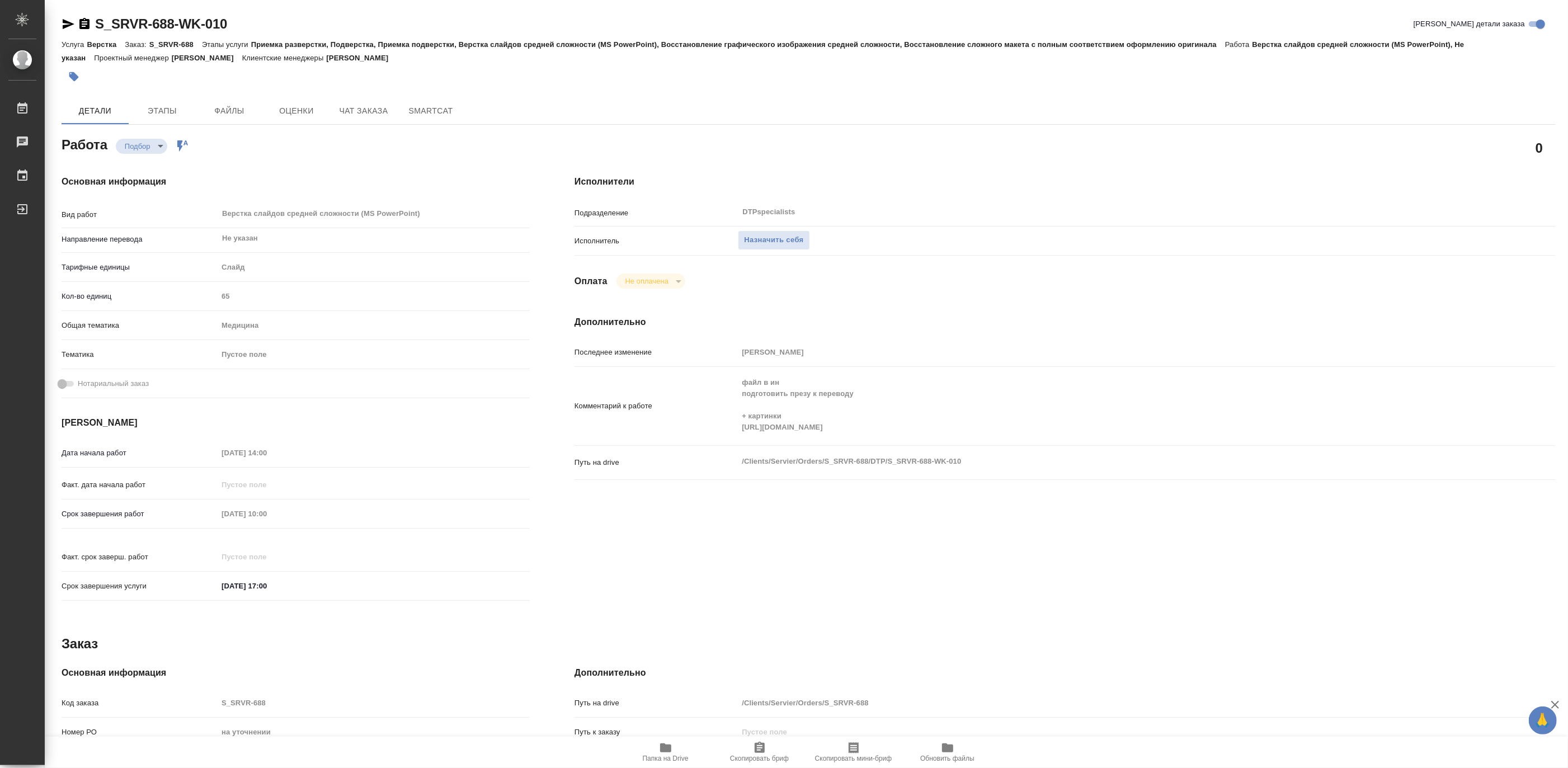
type textarea "x"
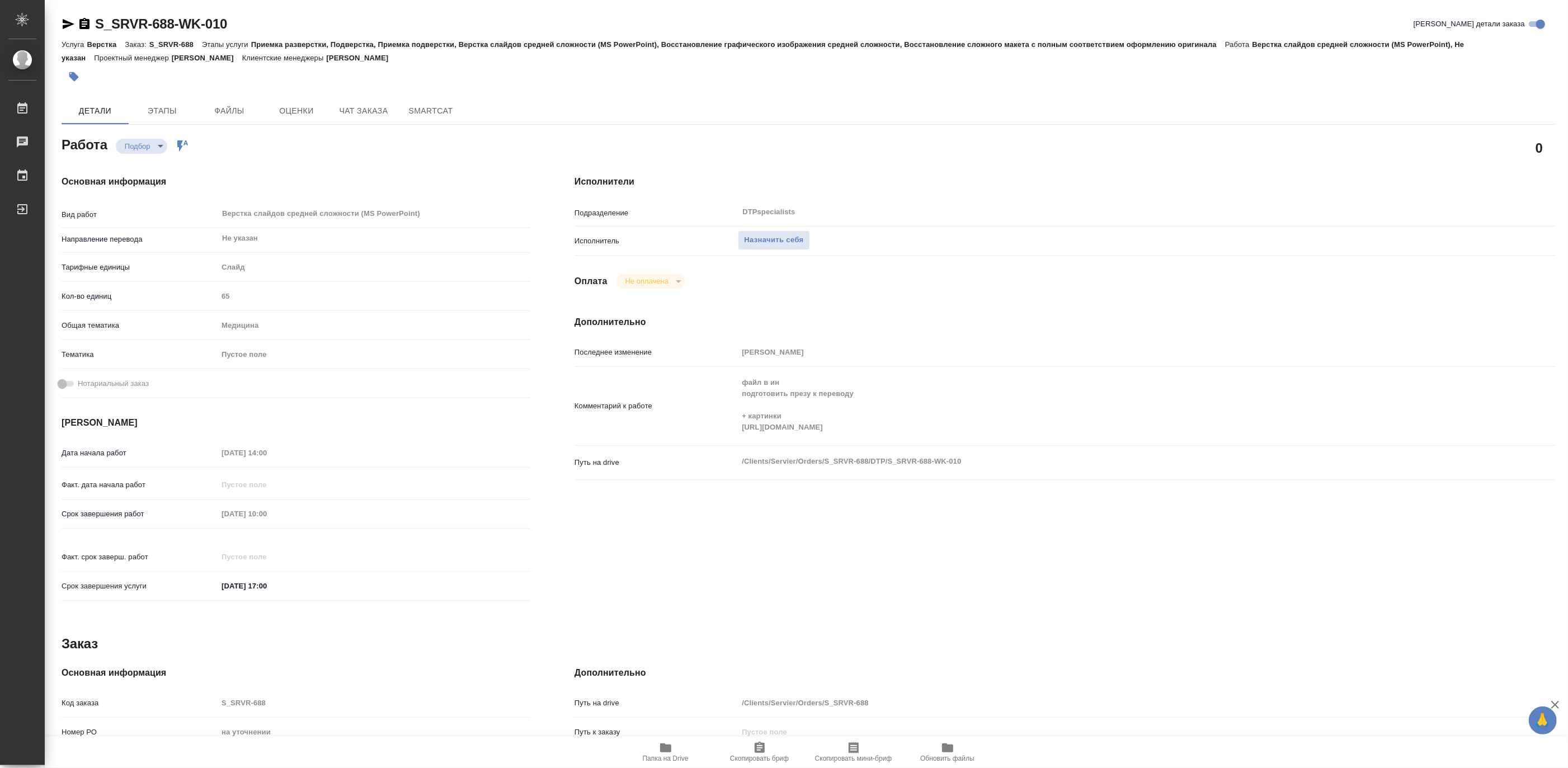
type textarea "x"
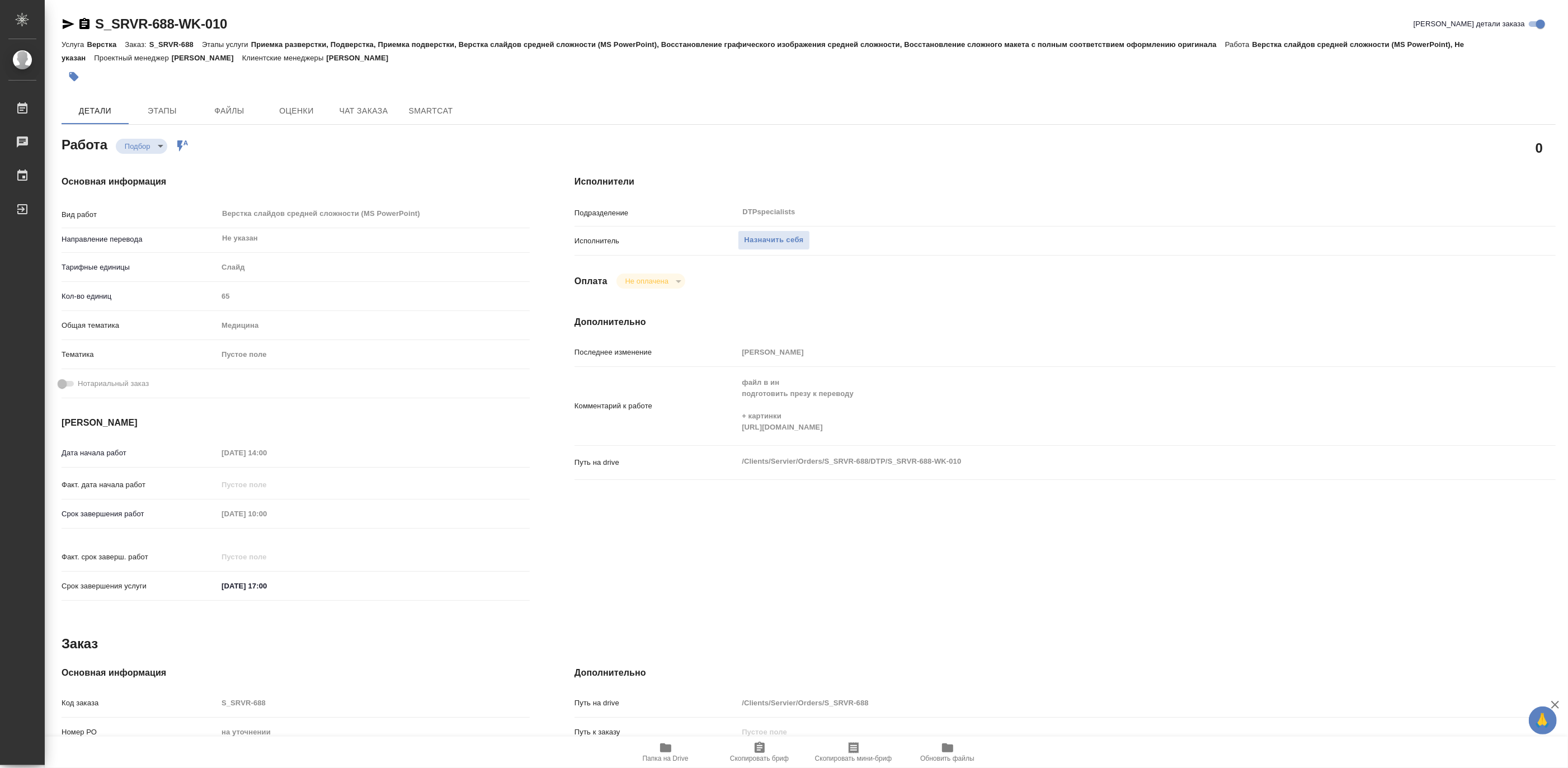
type textarea "x"
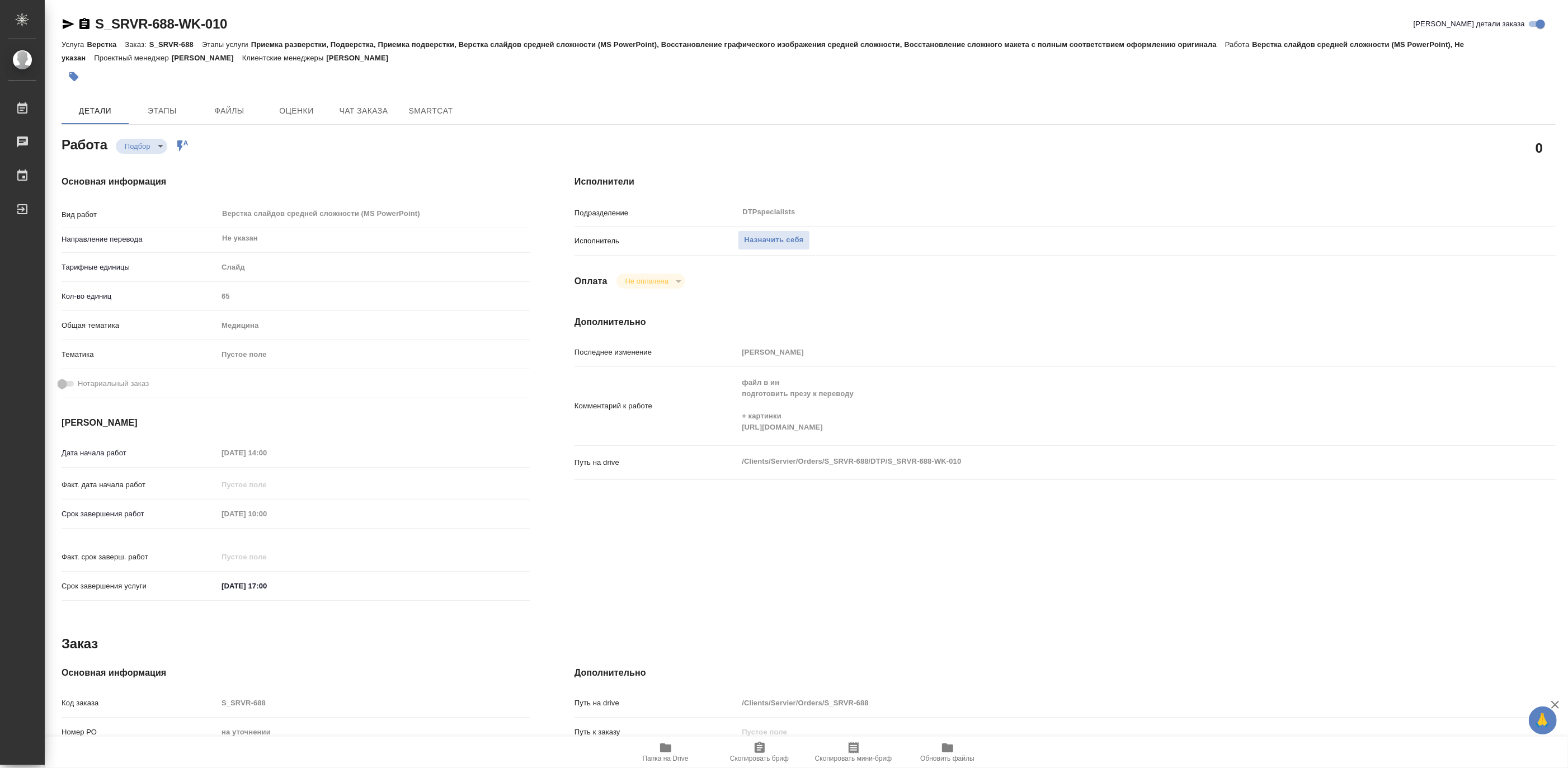
type textarea "x"
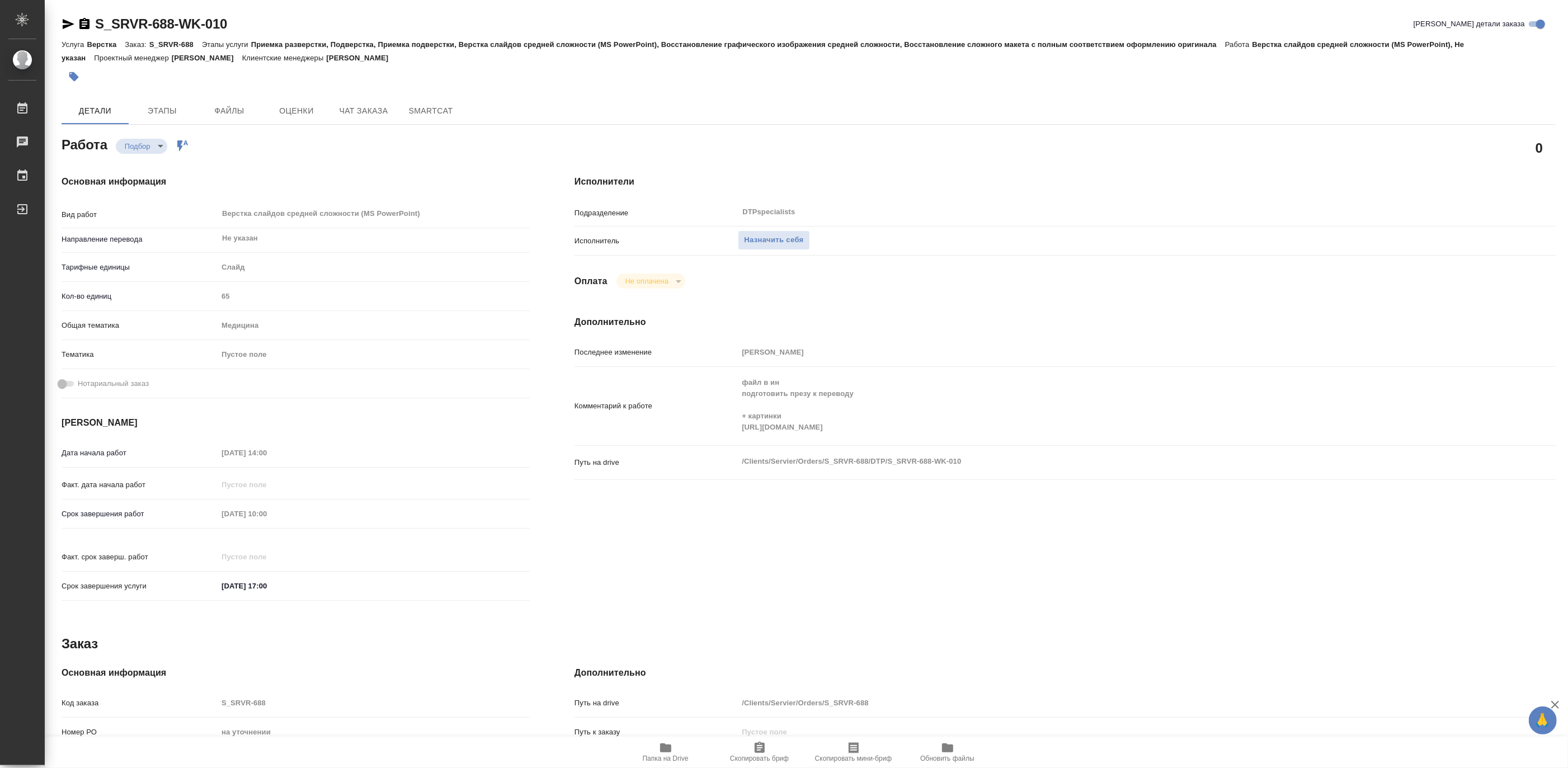
type textarea "x"
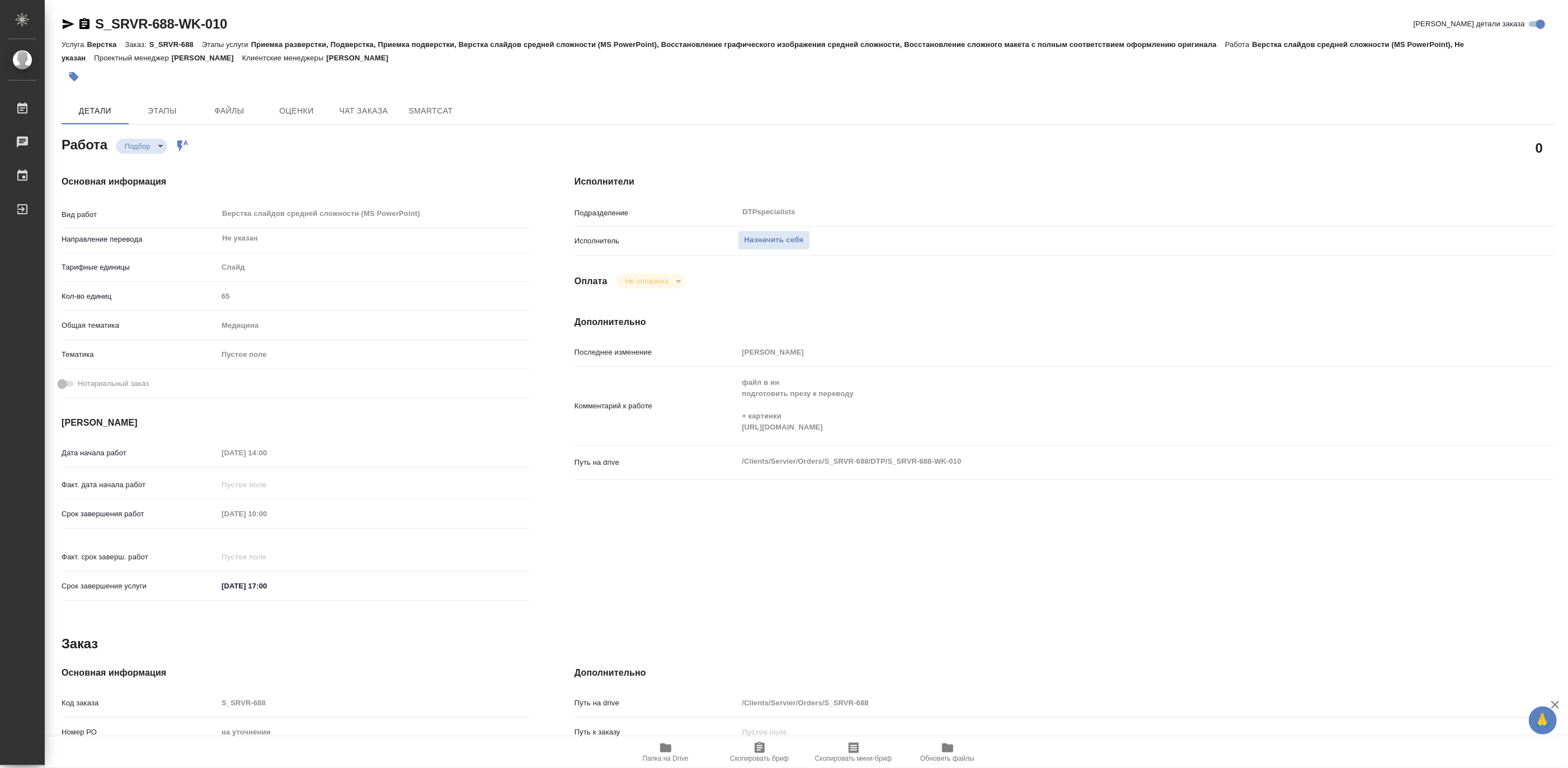
type textarea "x"
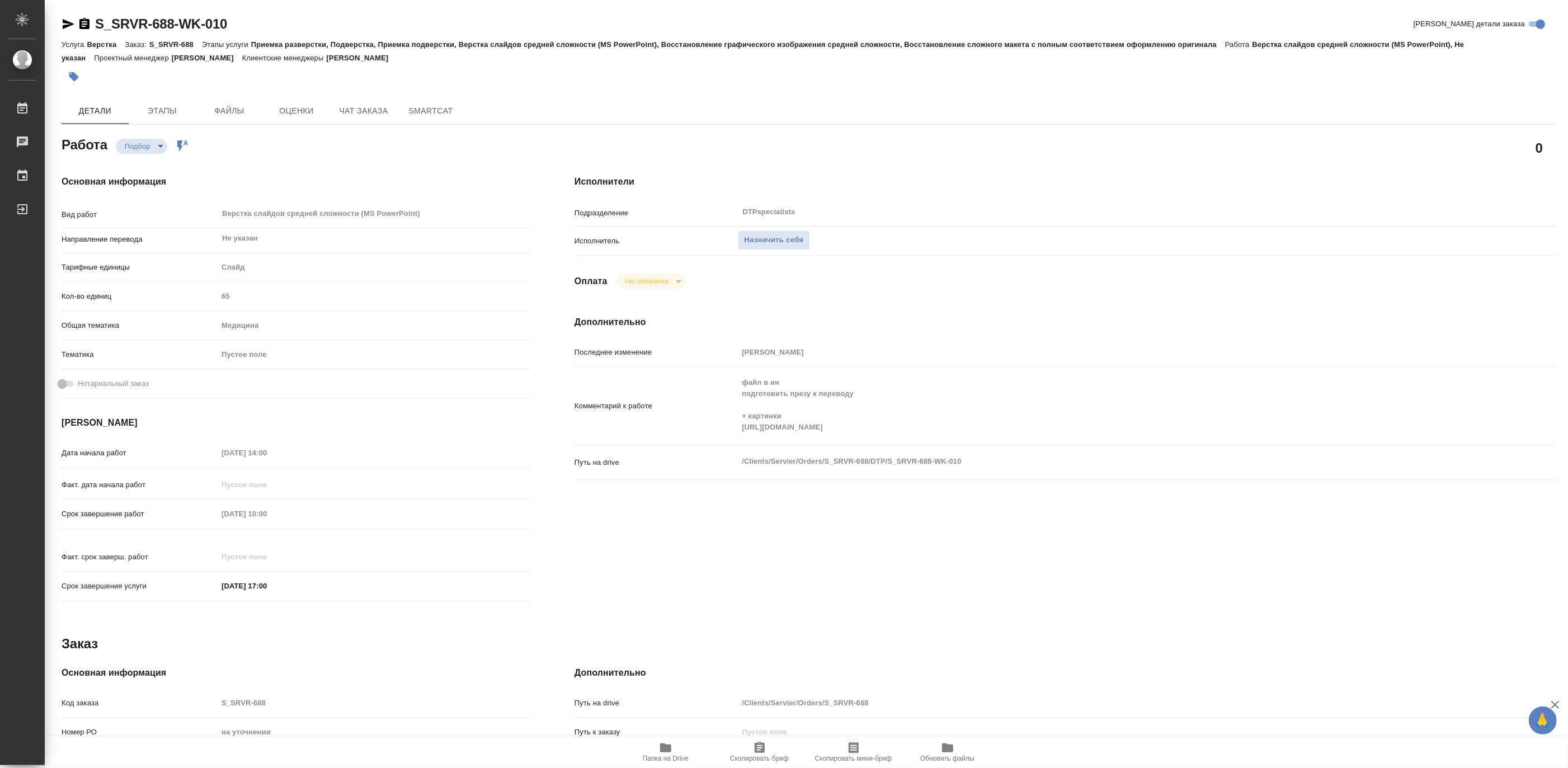
type textarea "x"
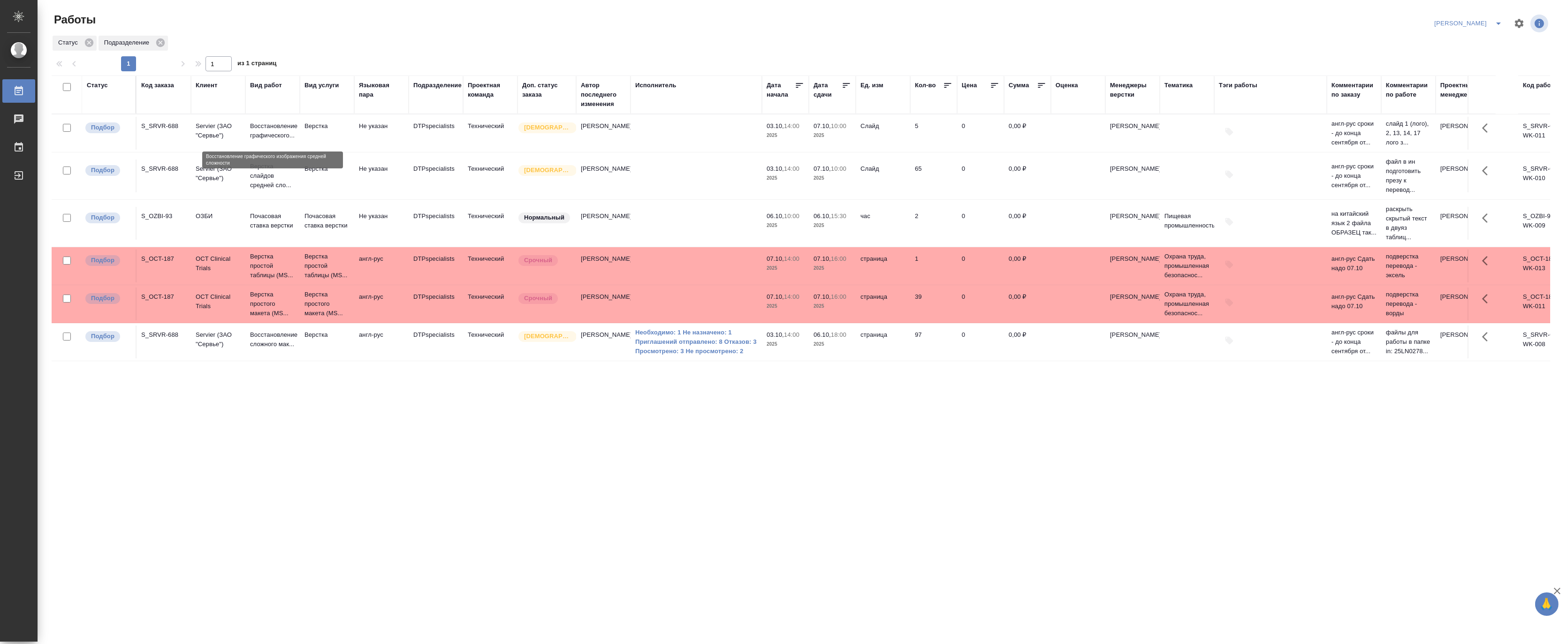
click at [268, 141] on p "Восстановление графического..." at bounding box center [272, 131] width 45 height 19
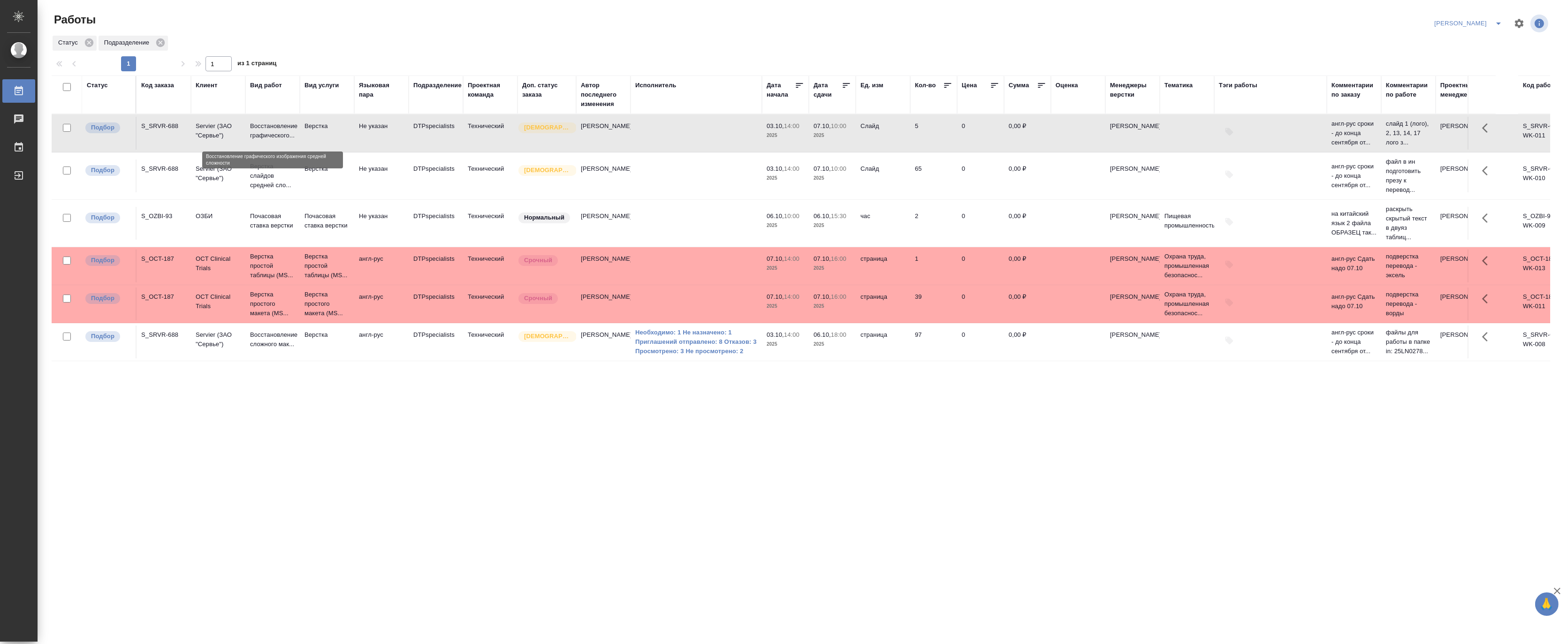
click at [268, 141] on p "Восстановление графического..." at bounding box center [272, 131] width 45 height 19
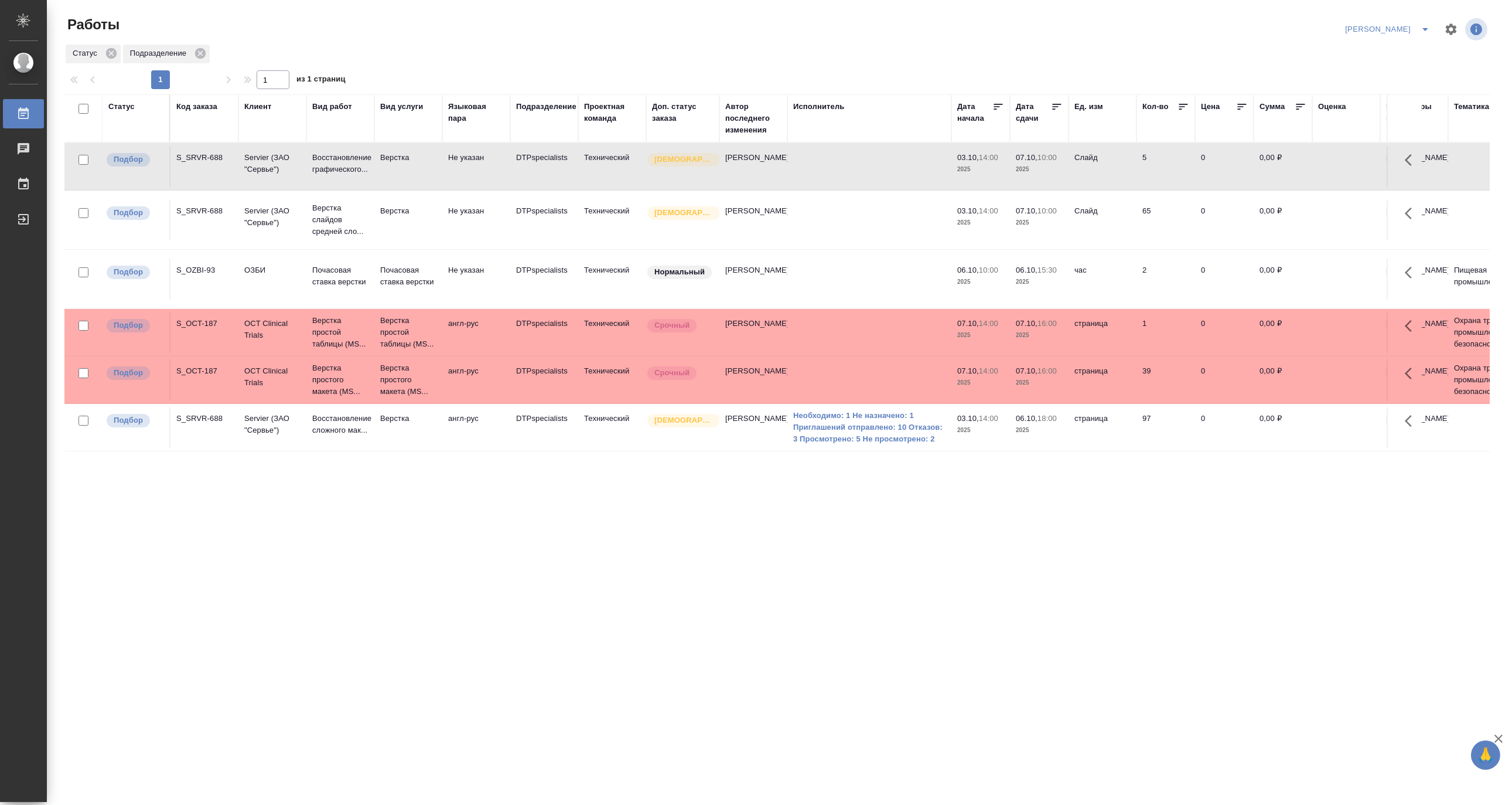
click at [1425, 24] on icon "split button" at bounding box center [1426, 29] width 14 height 14
click at [1372, 89] on li "Ждемс" at bounding box center [1380, 90] width 112 height 19
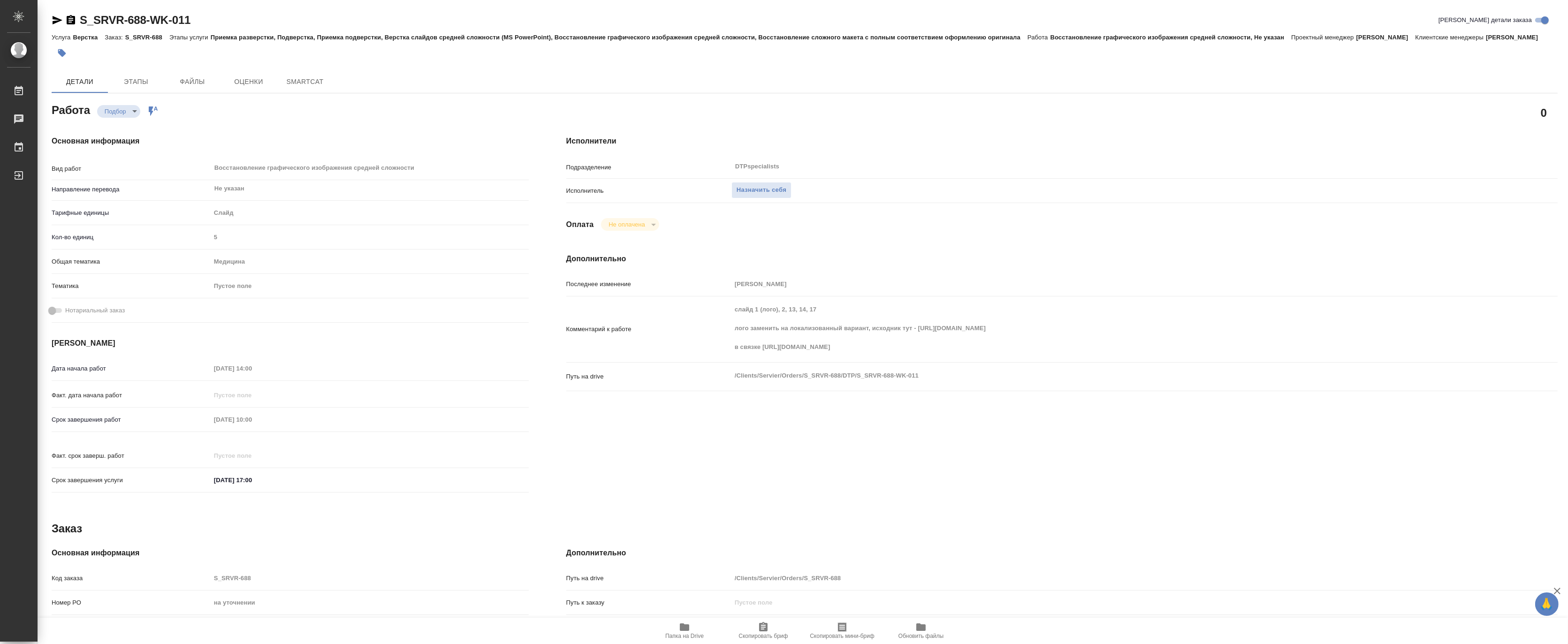
type textarea "x"
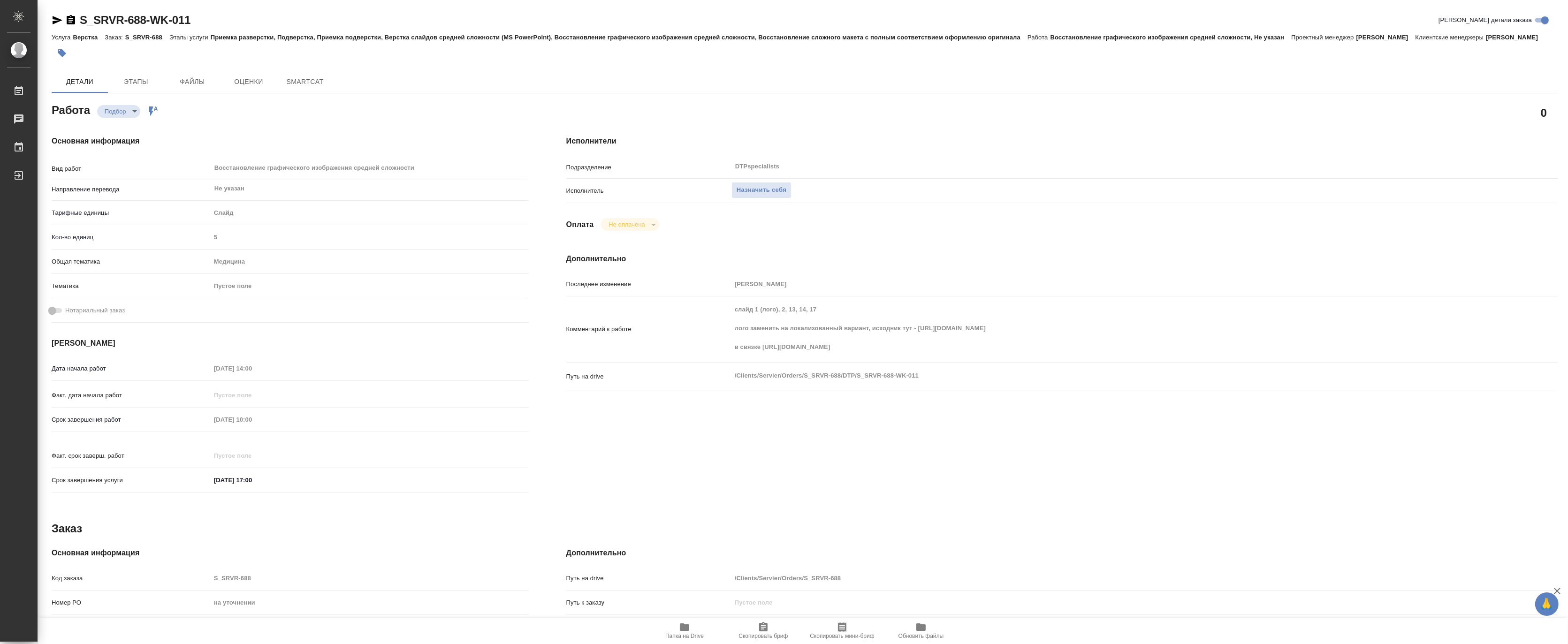
type textarea "x"
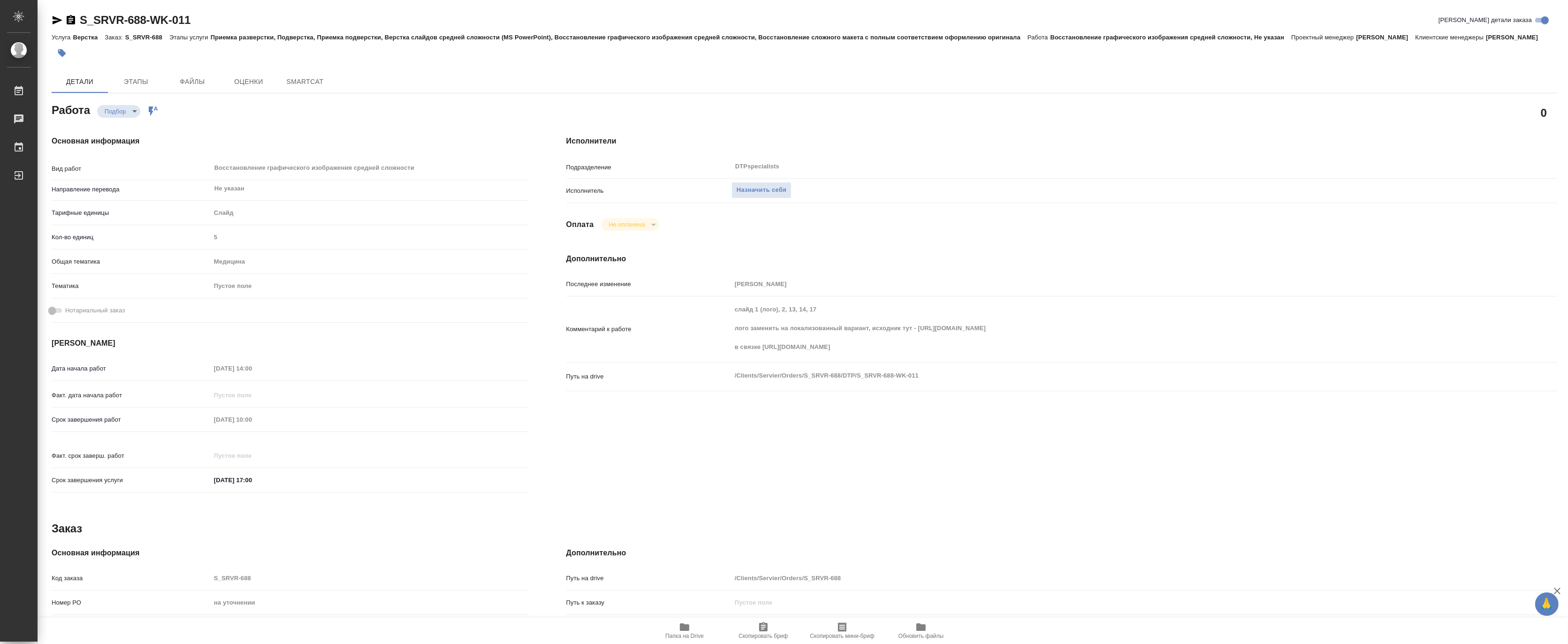
type textarea "x"
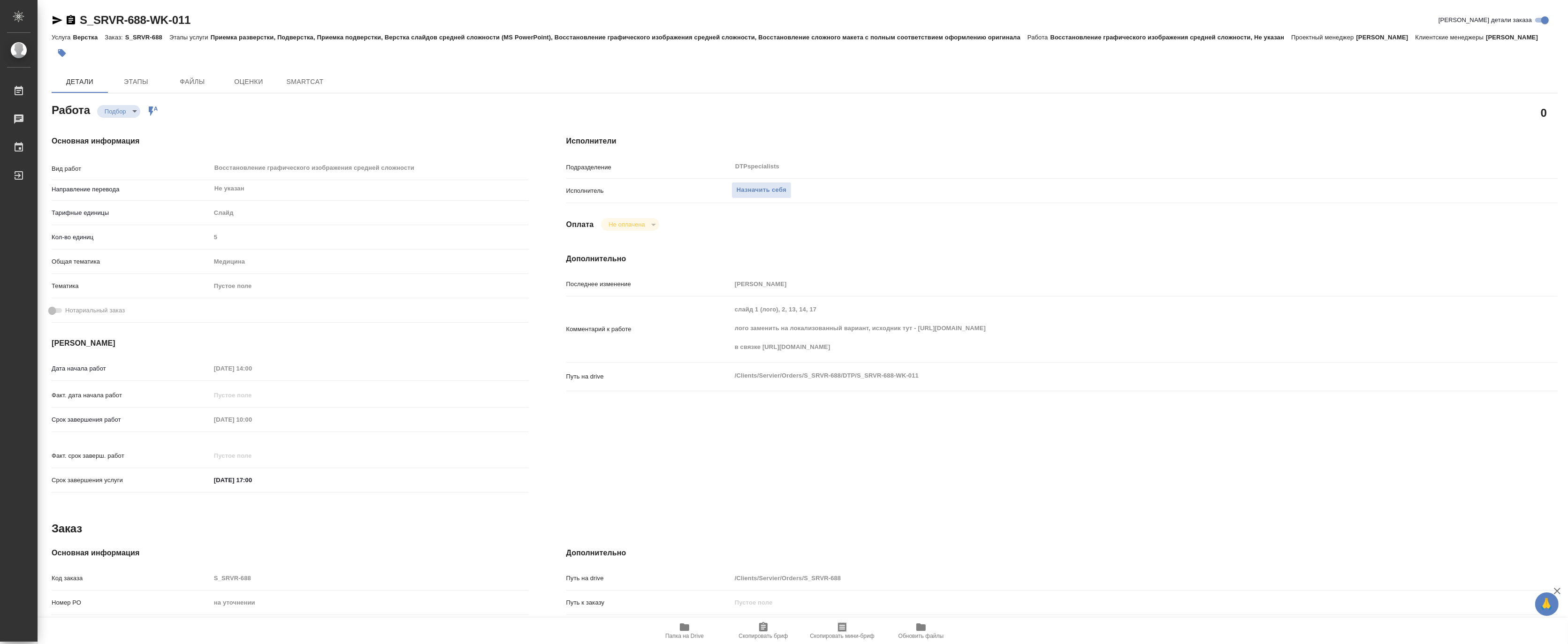
type textarea "x"
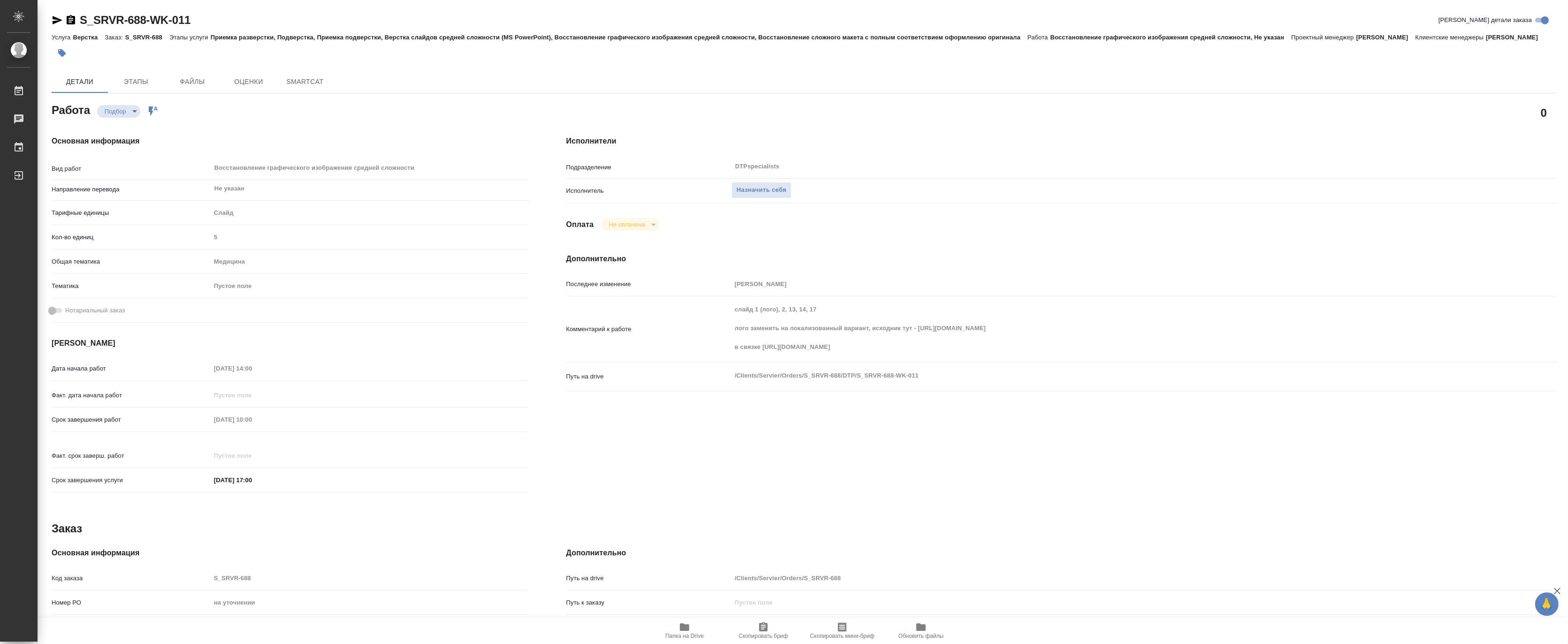
type textarea "x"
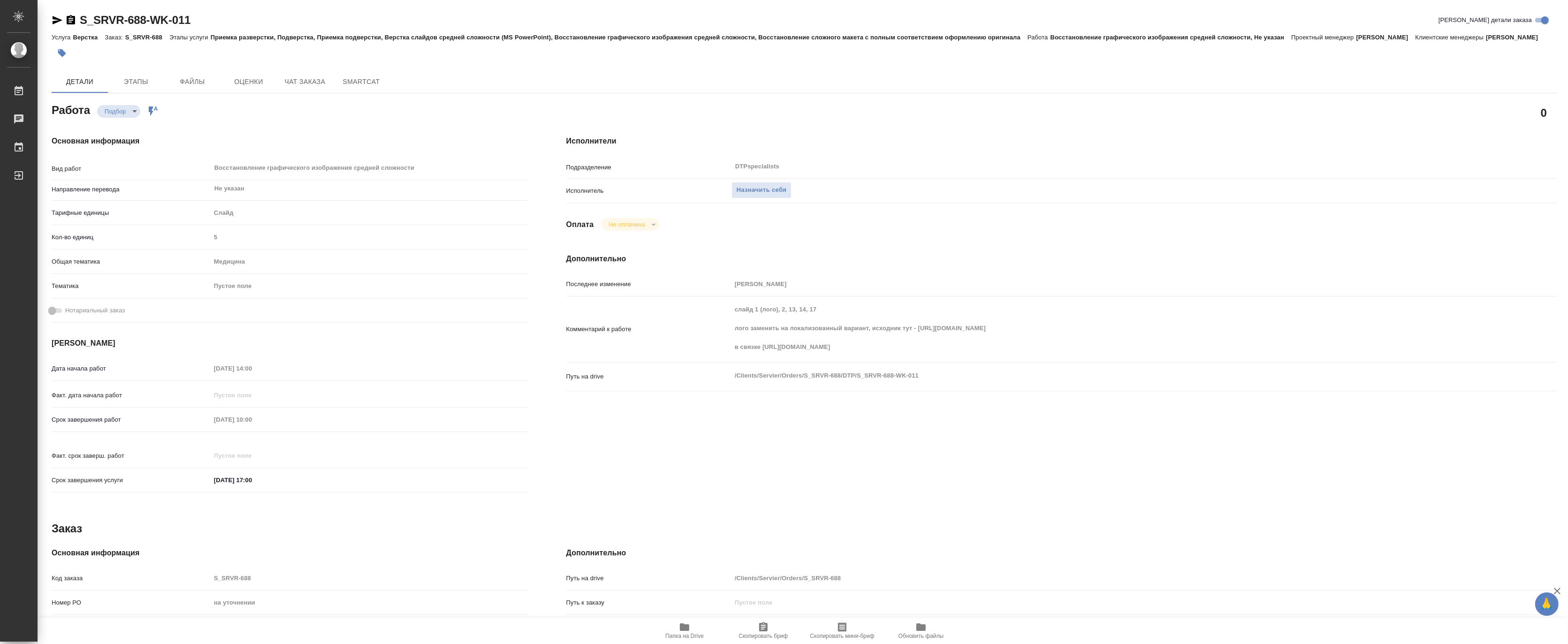
type textarea "x"
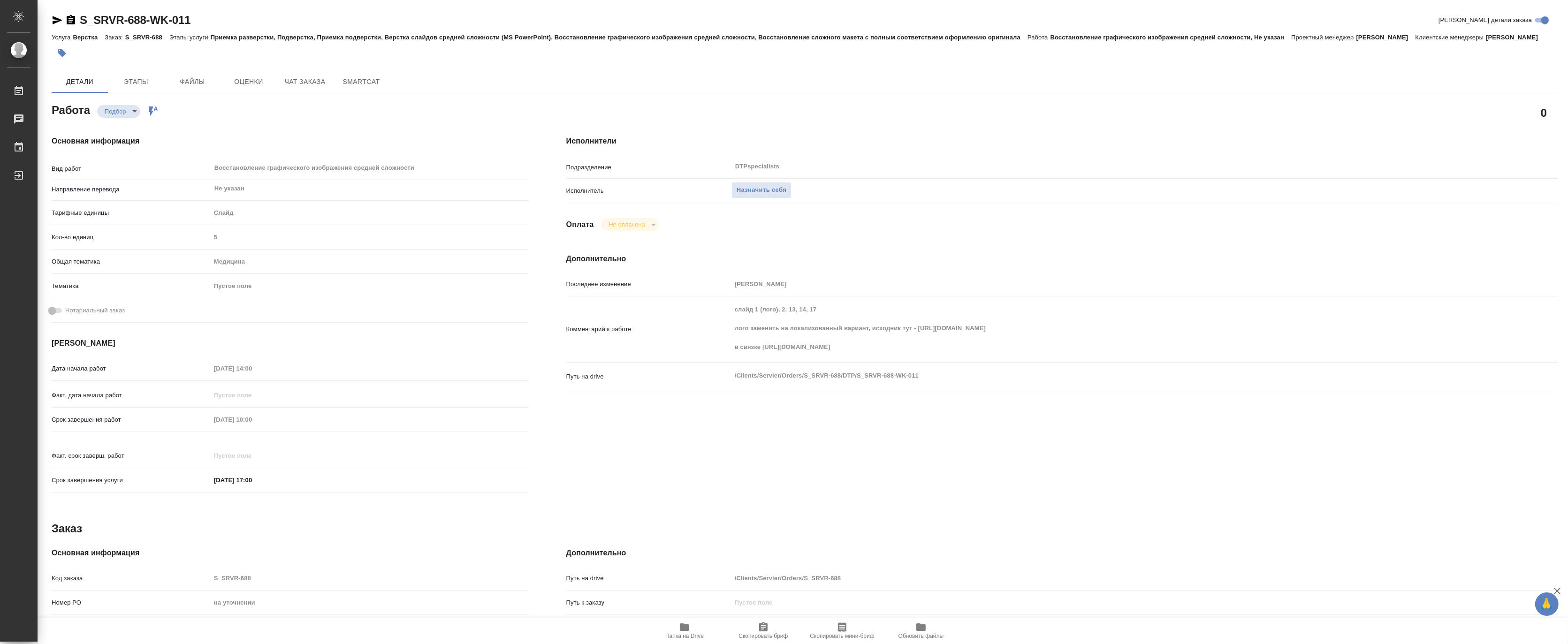
type textarea "x"
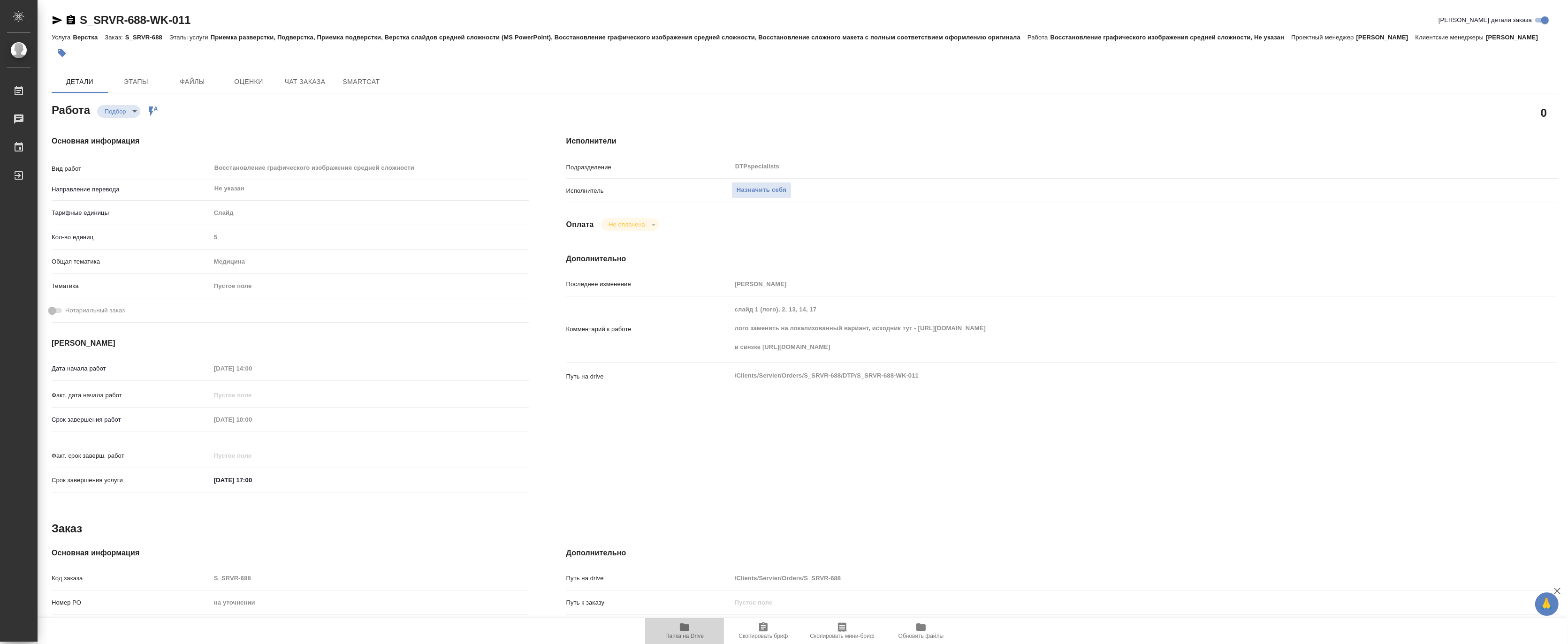
click at [689, 634] on span "Папка на Drive" at bounding box center [685, 636] width 38 height 6
type textarea "x"
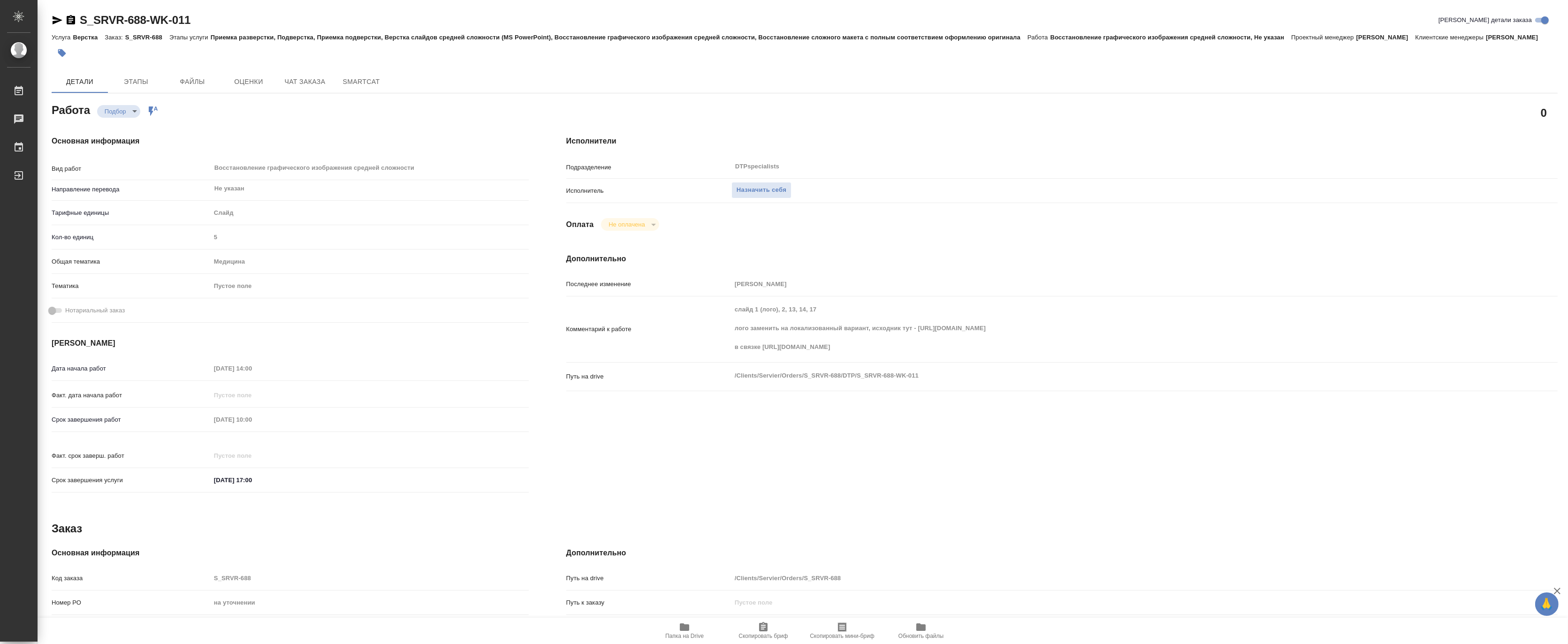
type textarea "x"
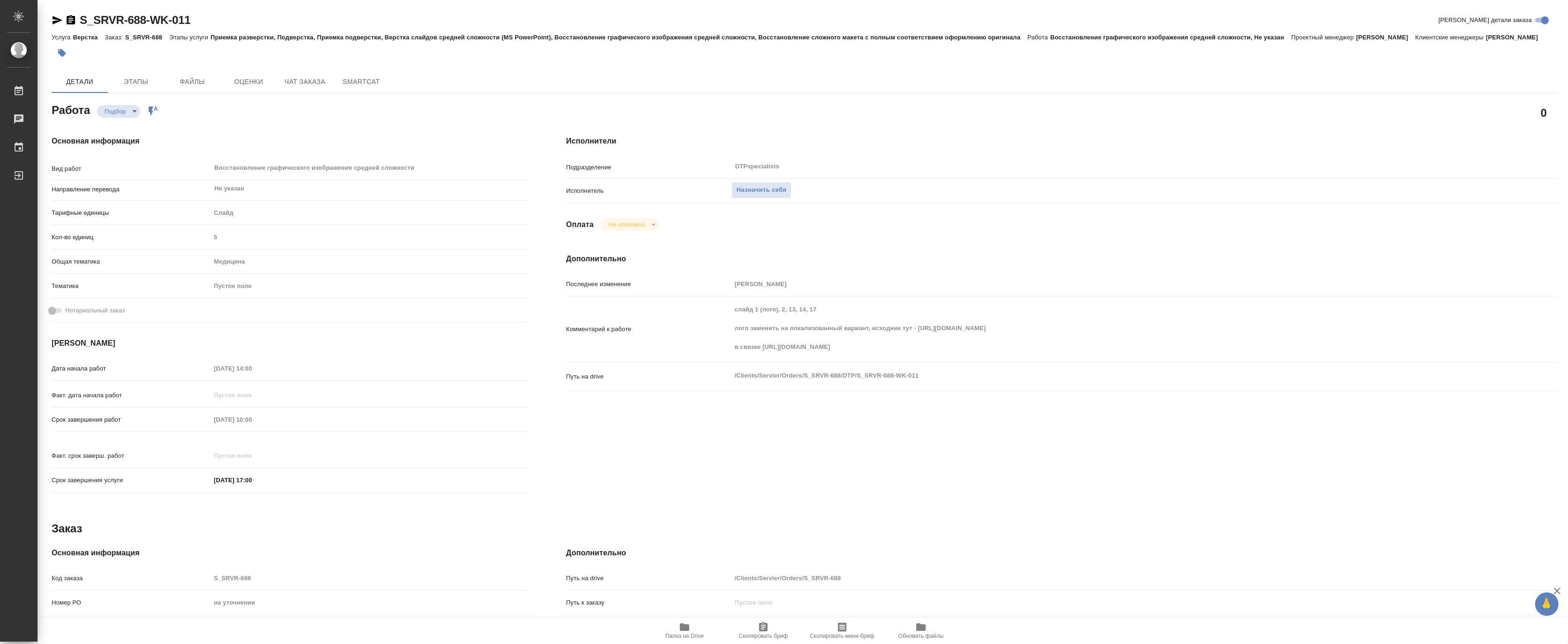
type textarea "x"
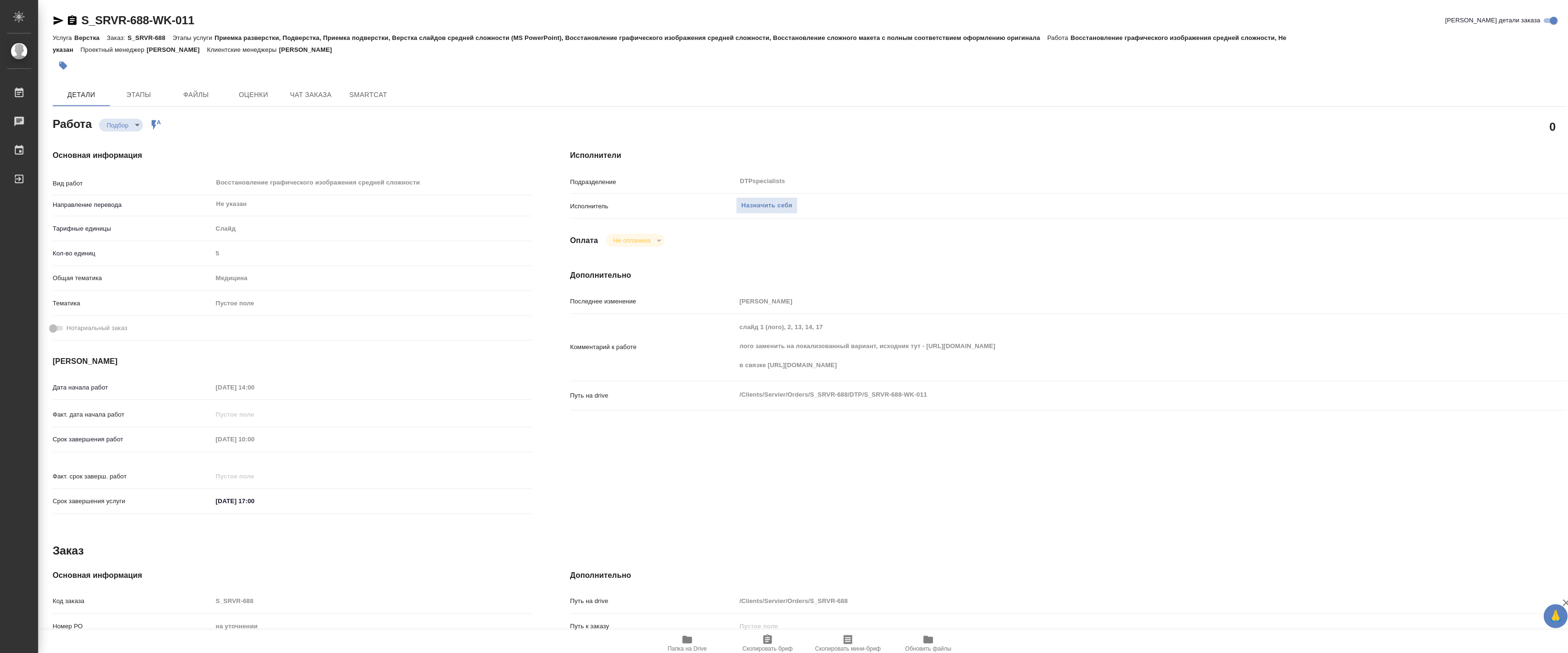
type textarea "x"
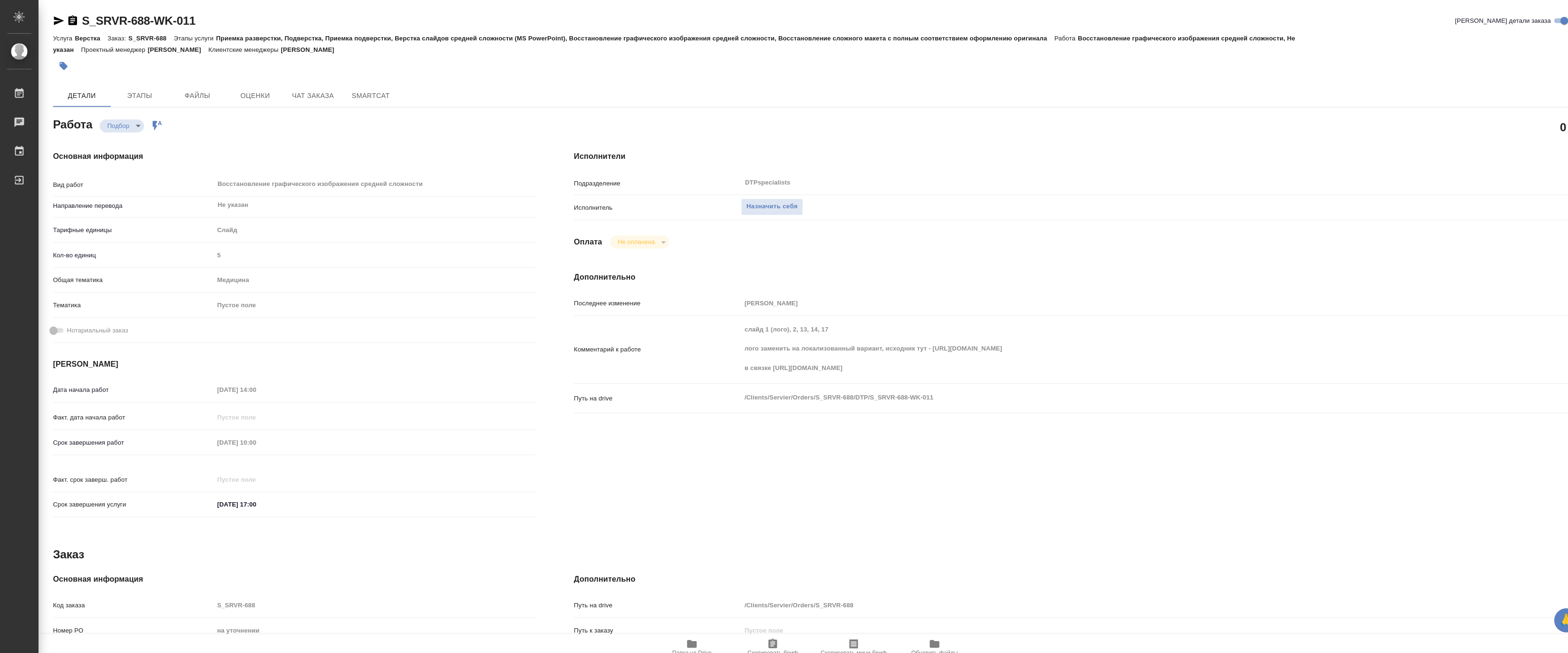
type textarea "x"
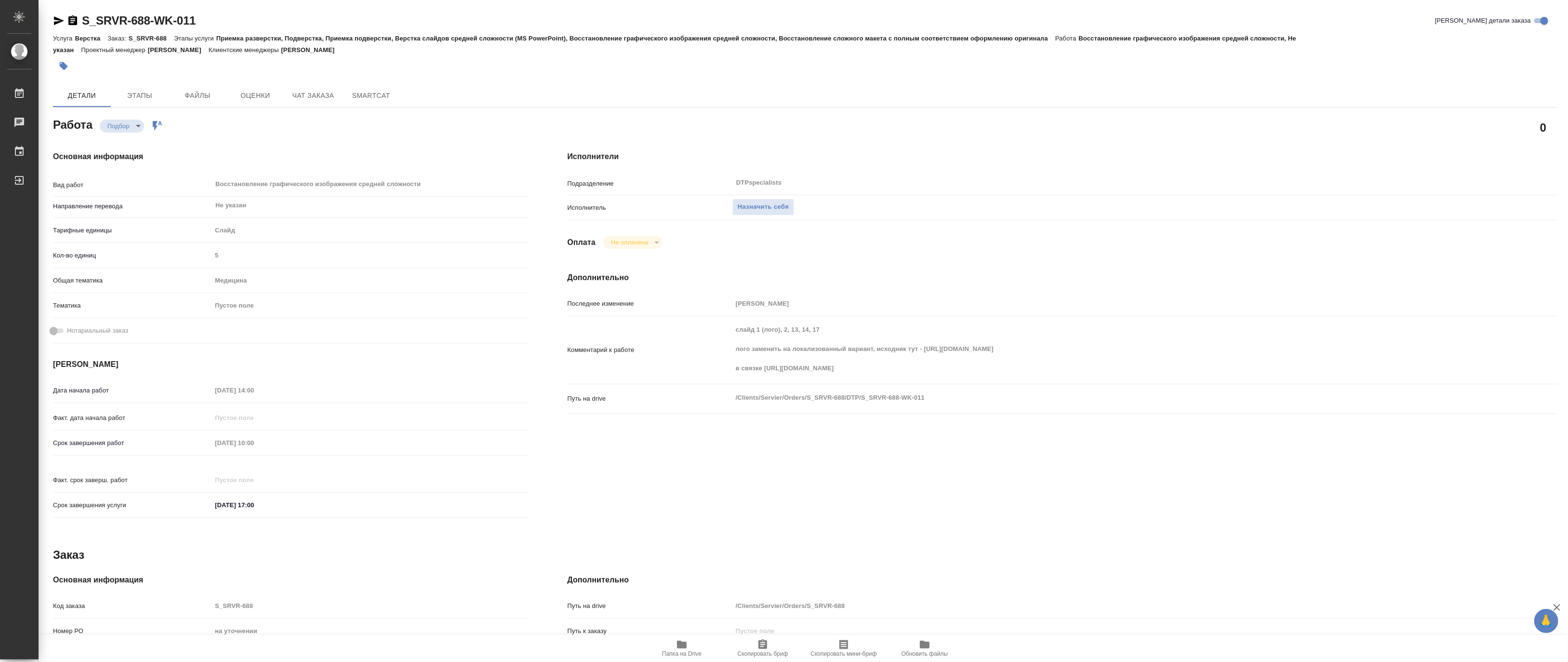
type textarea "x"
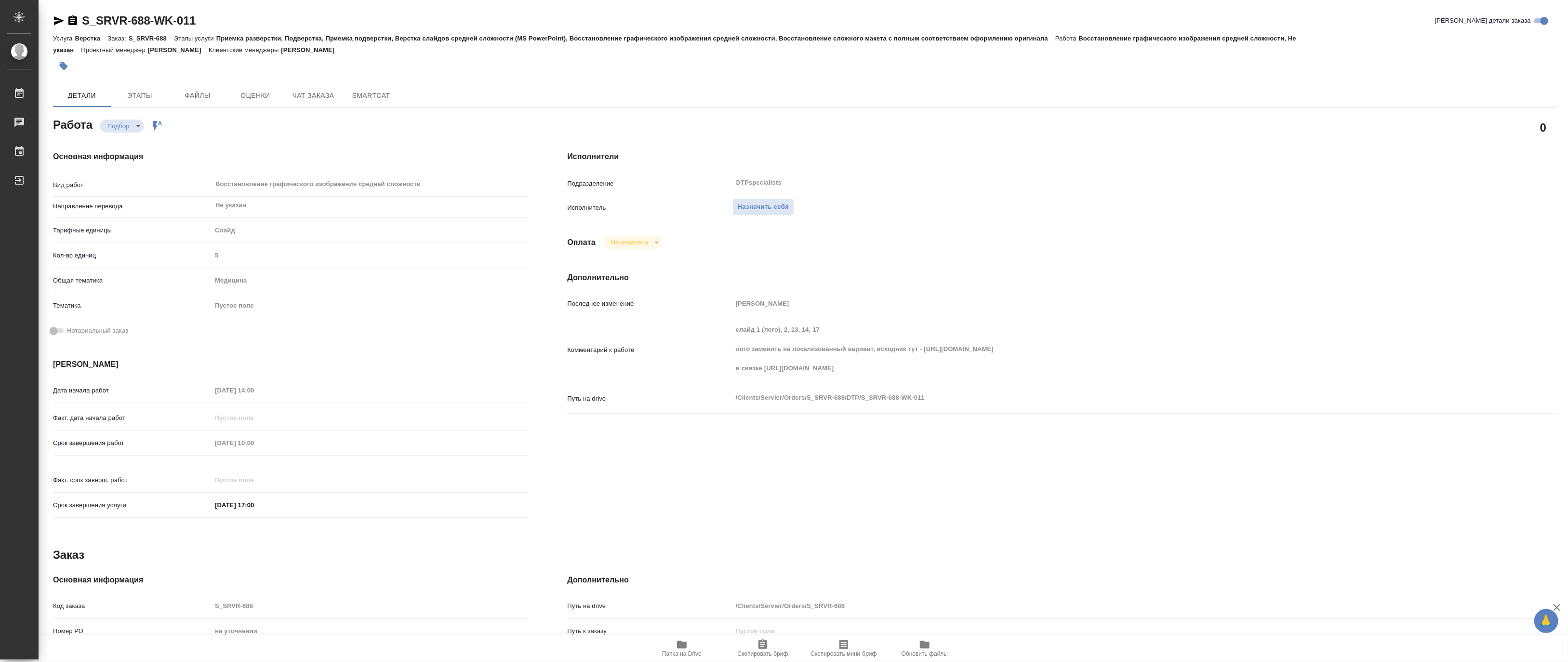
type textarea "x"
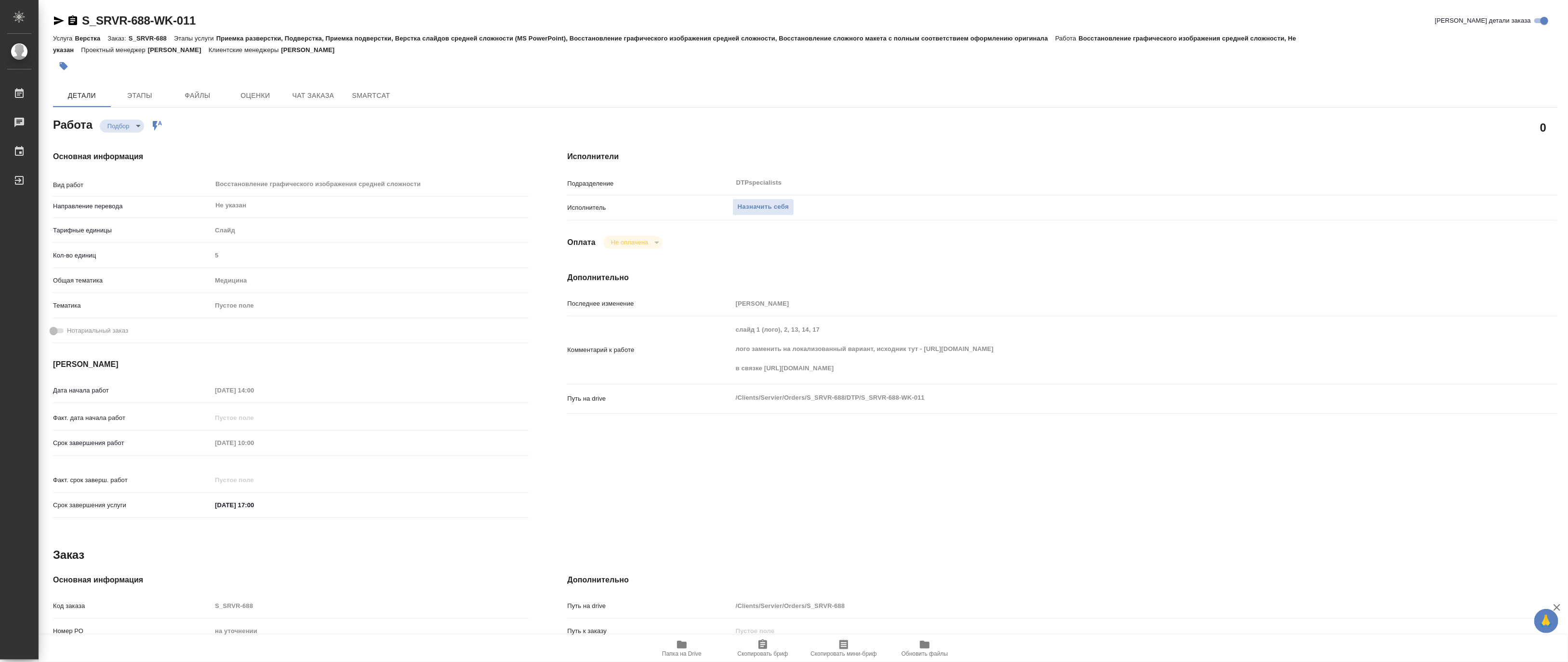
type textarea "x"
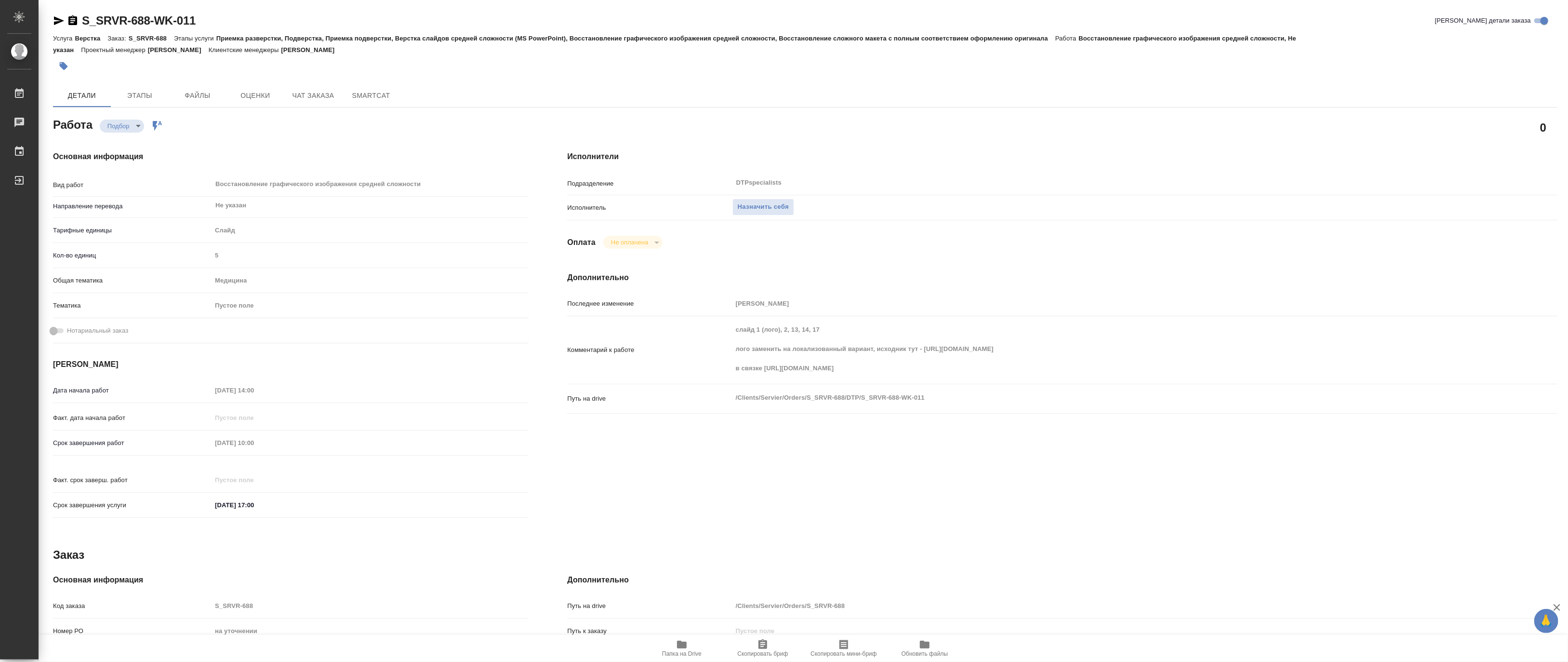
type textarea "x"
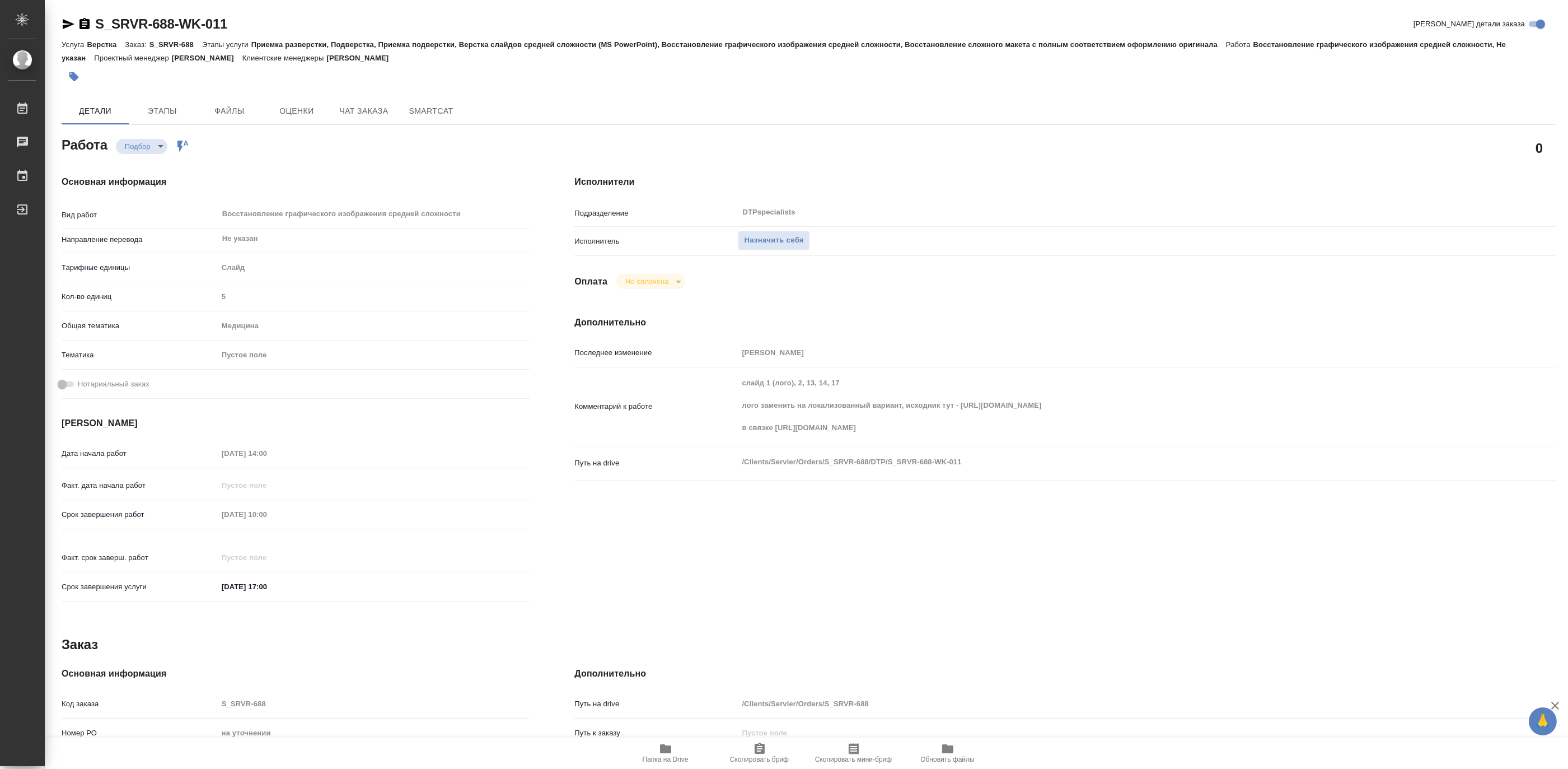
type textarea "x"
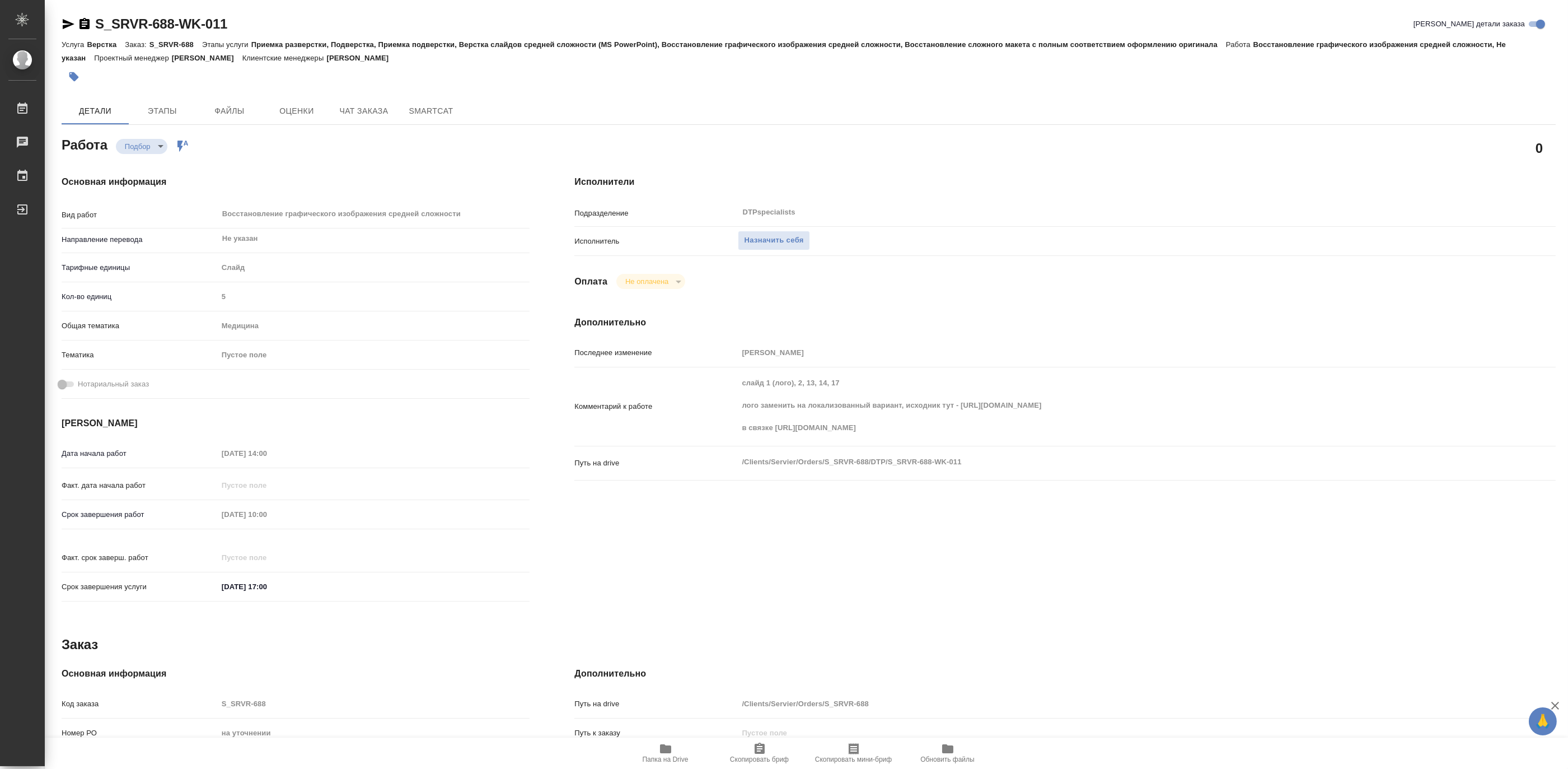
type textarea "x"
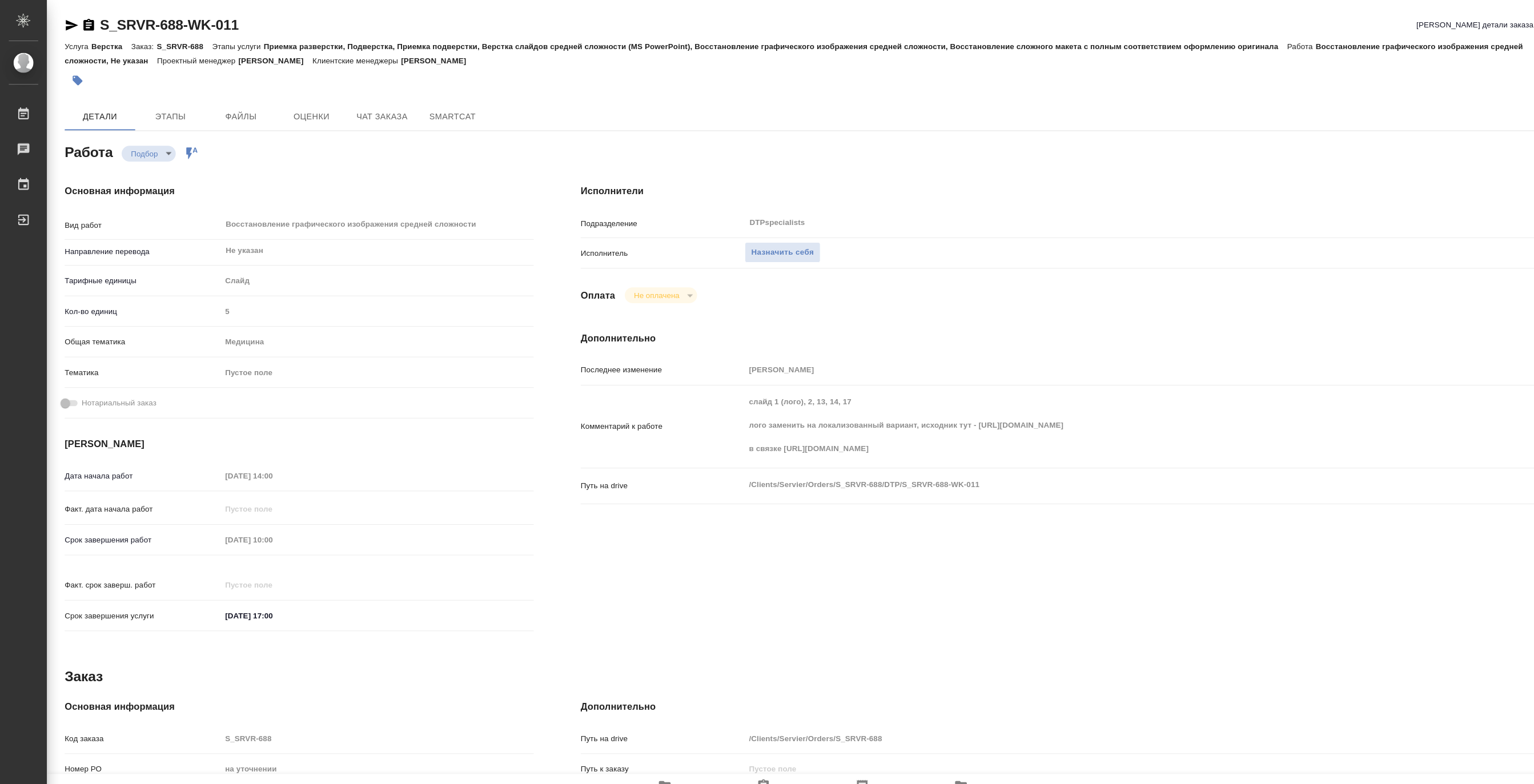
type textarea "x"
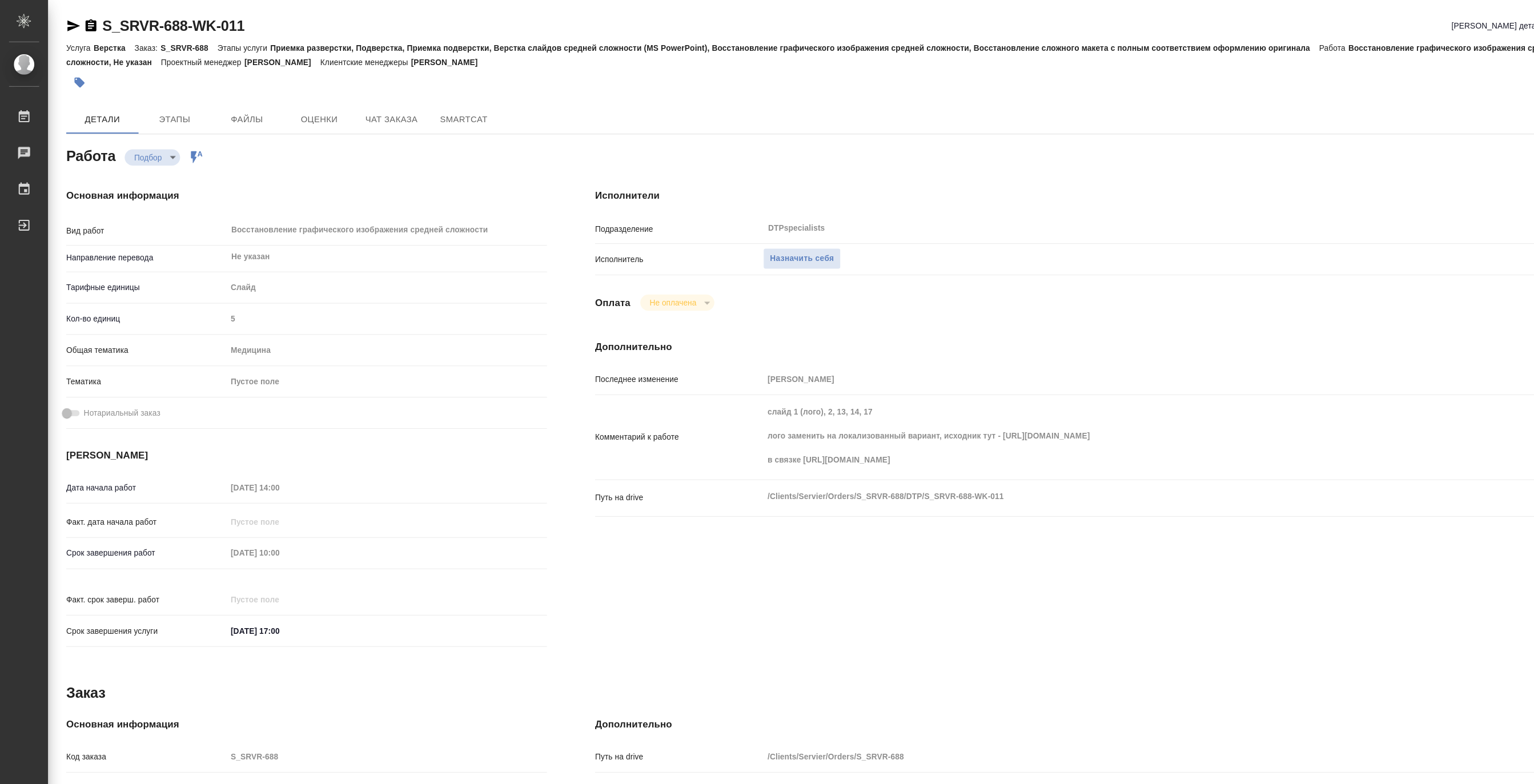
type textarea "x"
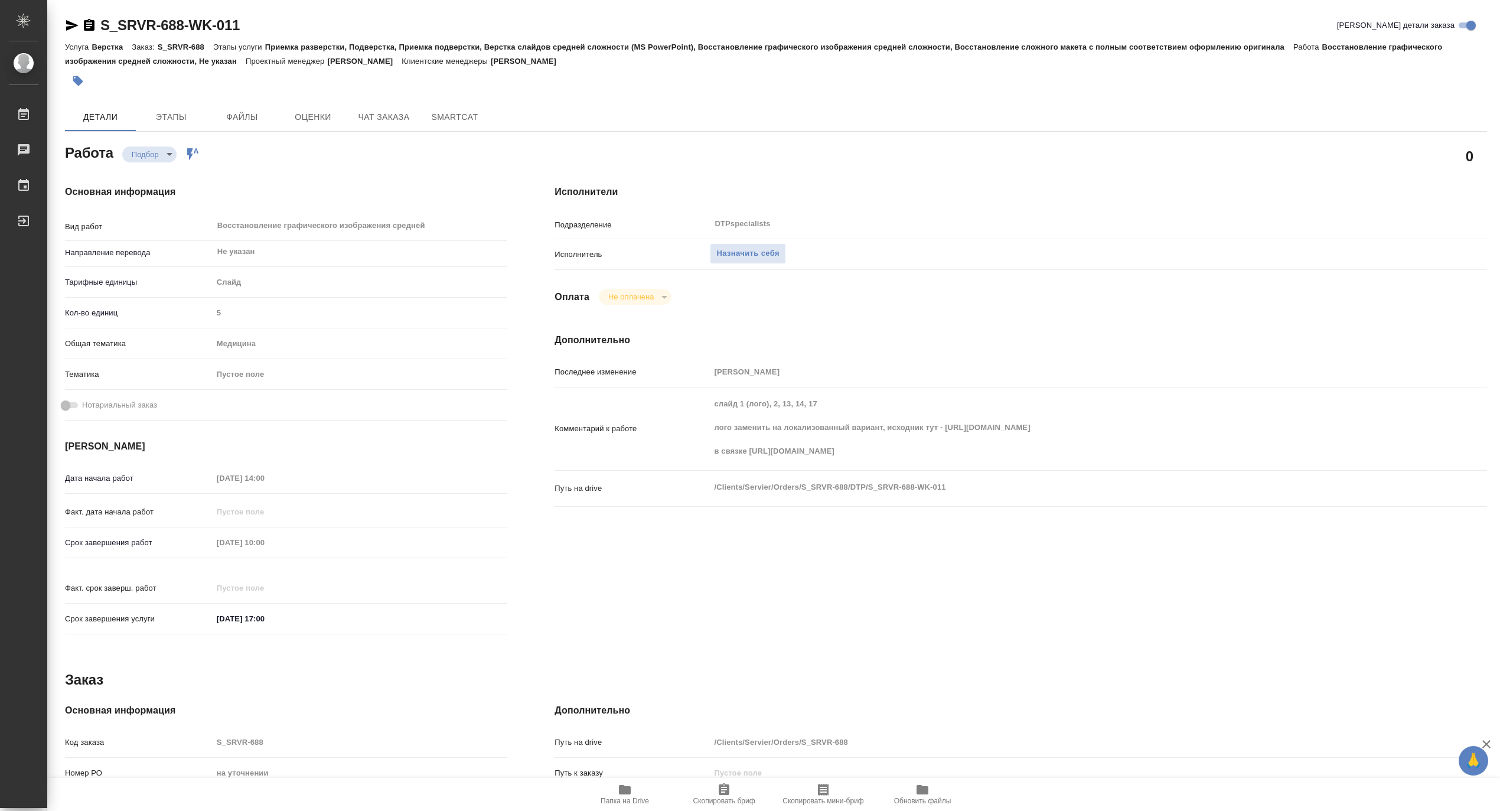
type textarea "x"
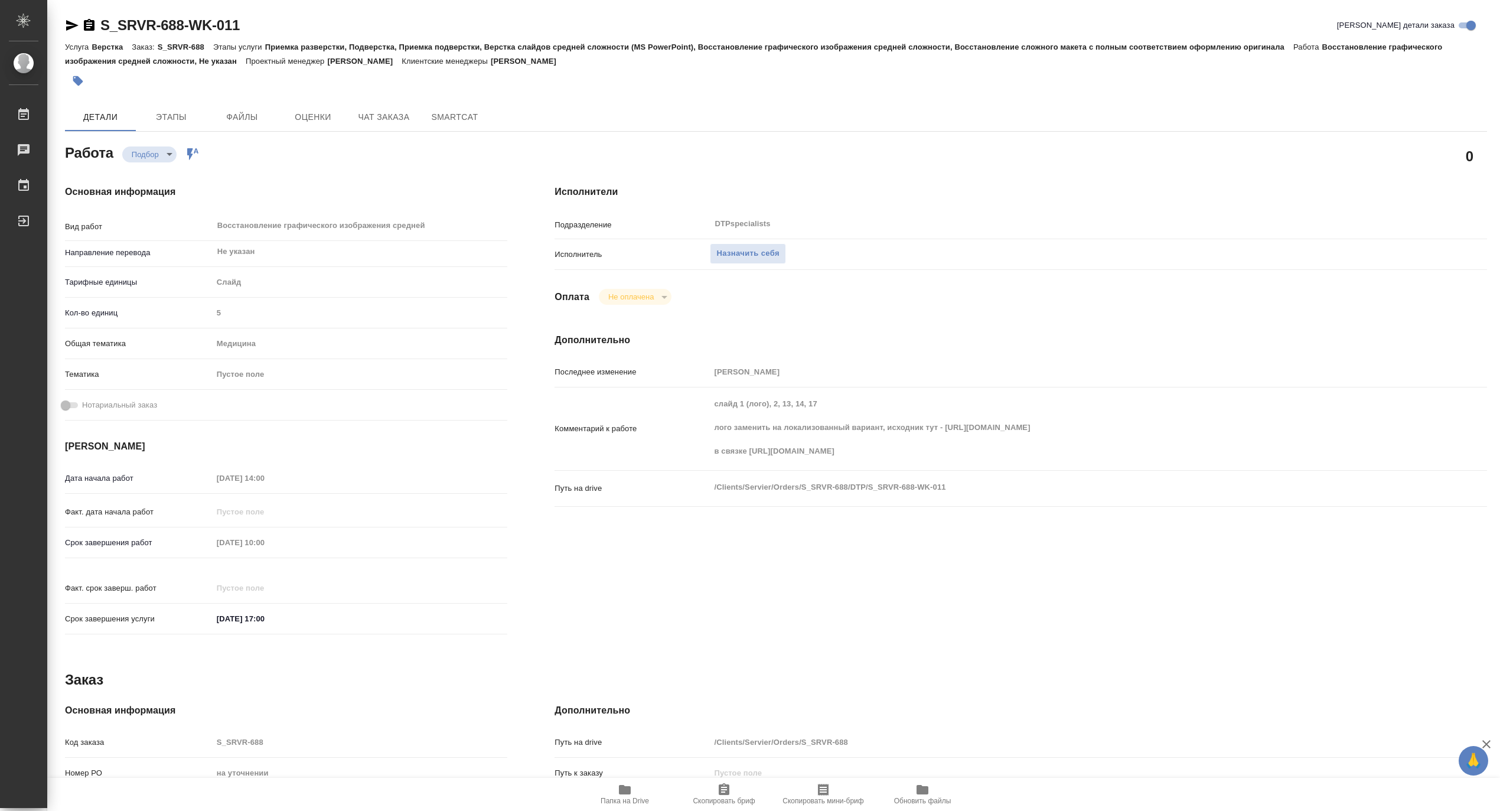
type textarea "x"
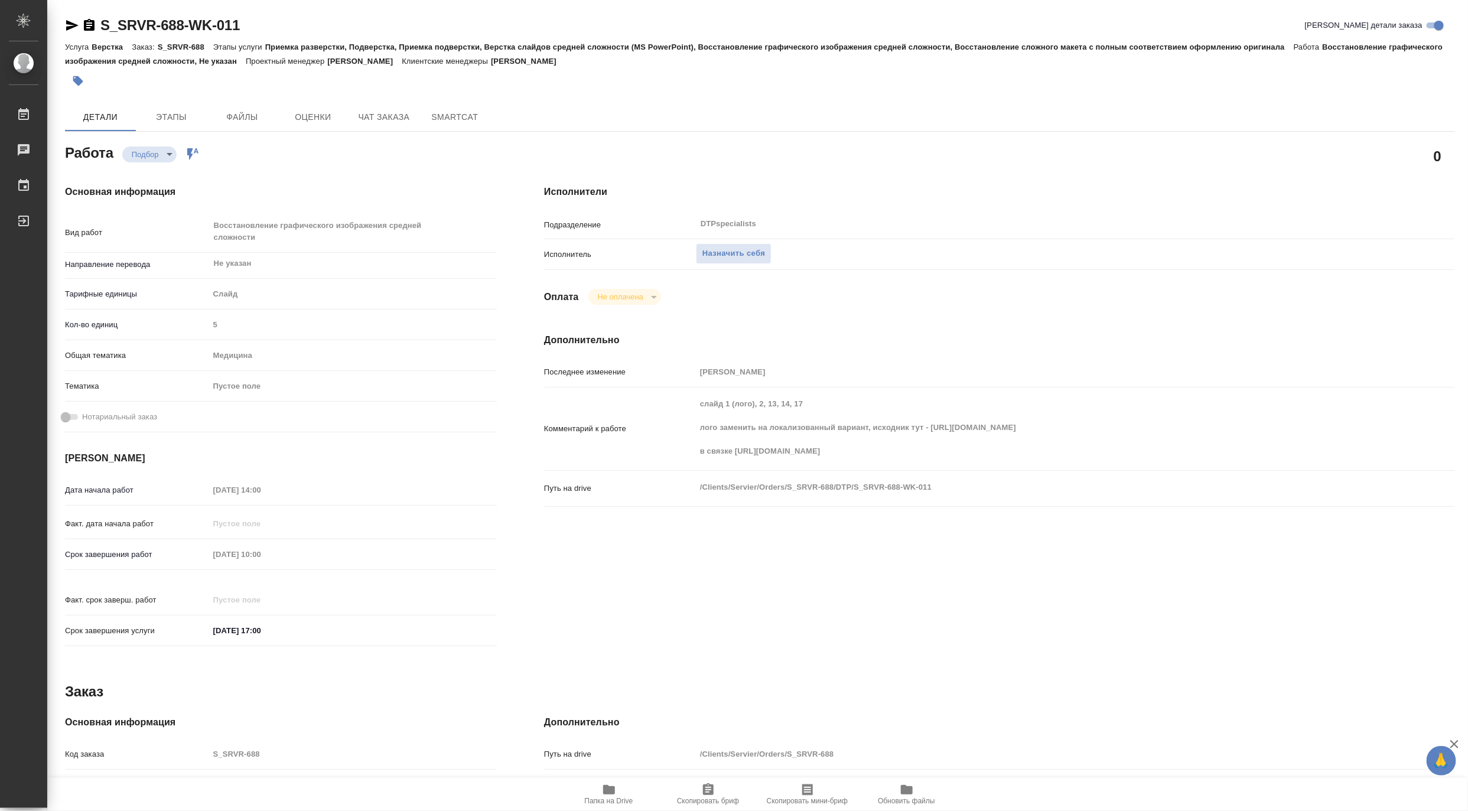
type textarea "x"
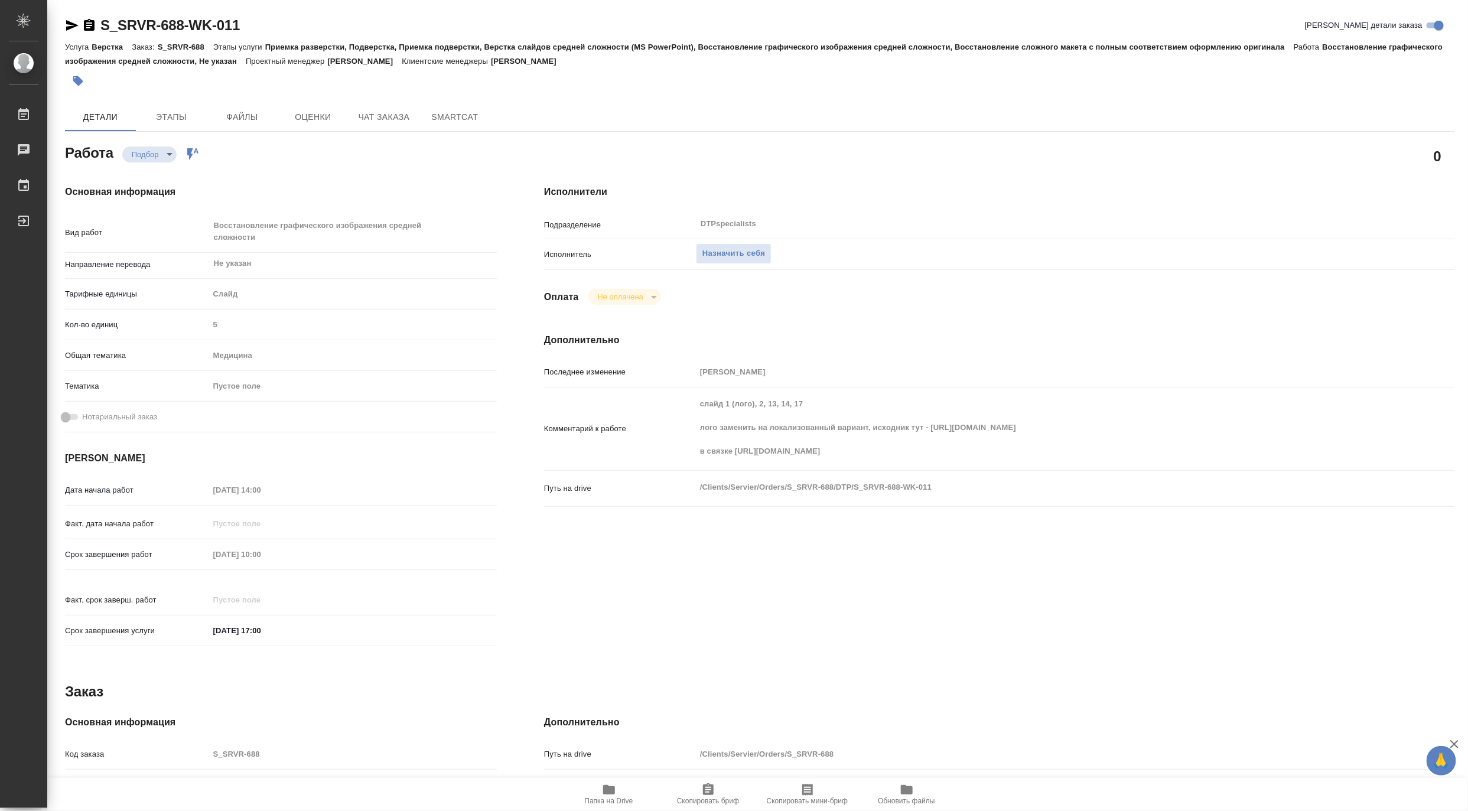
type textarea "x"
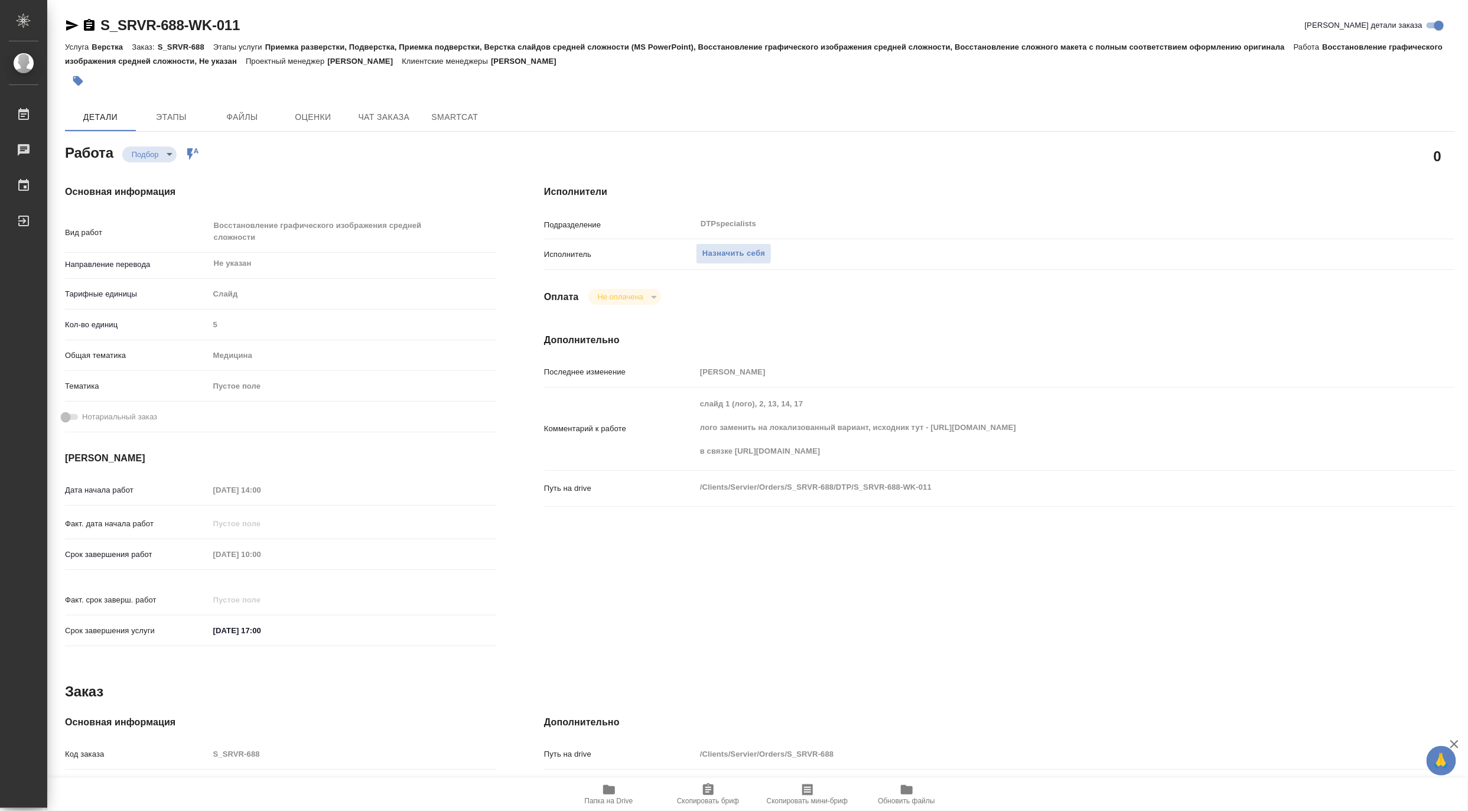
type textarea "x"
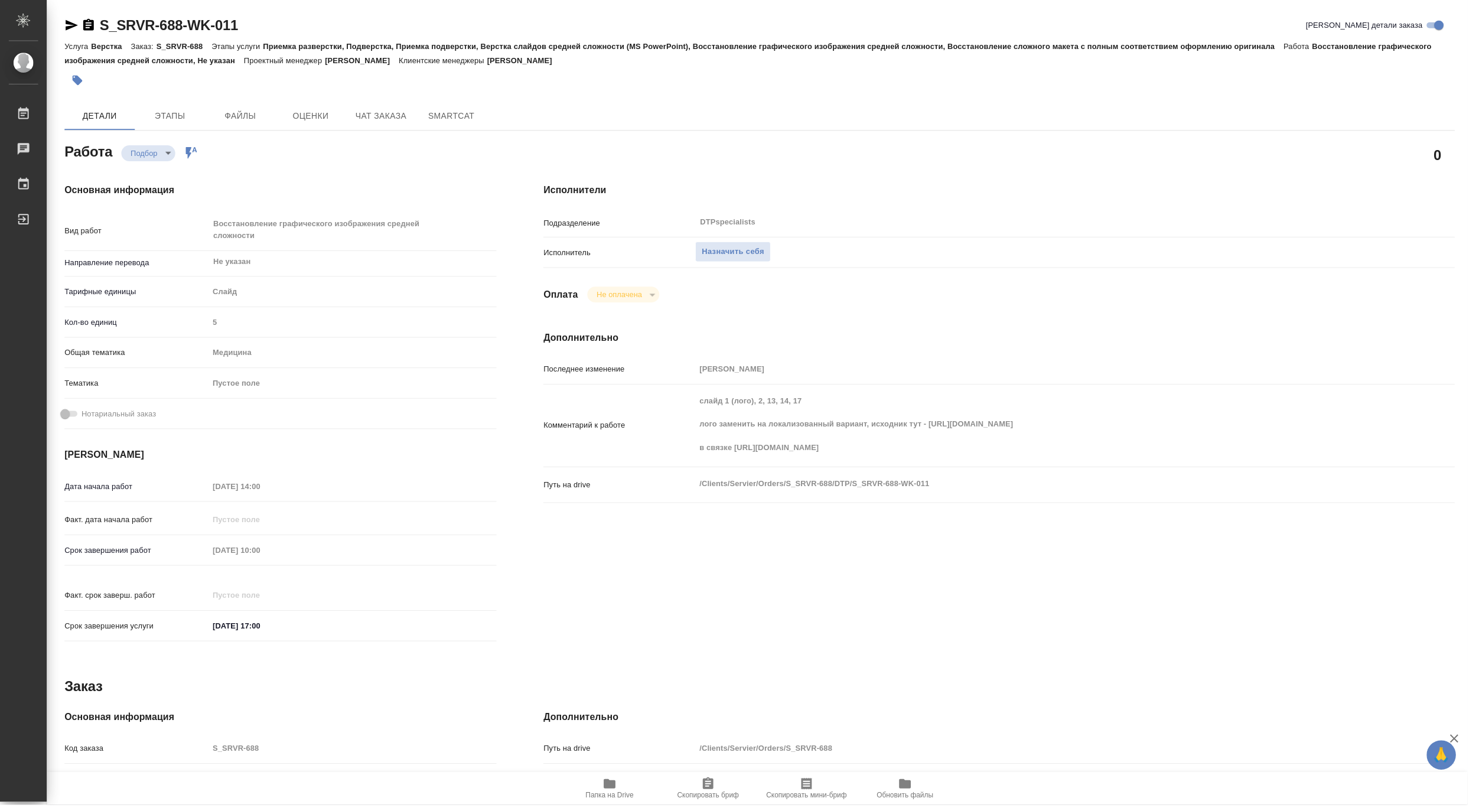
type textarea "x"
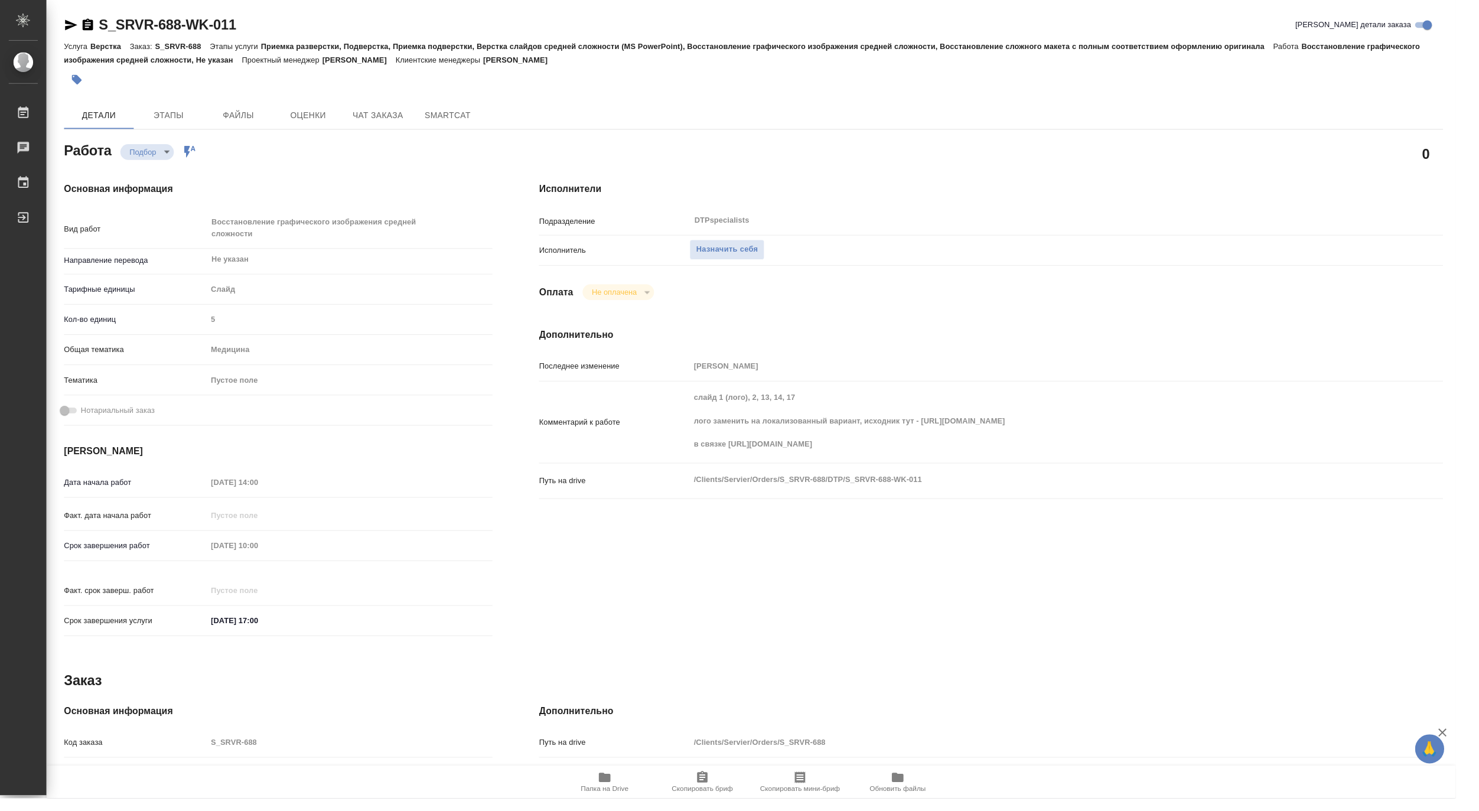
type textarea "x"
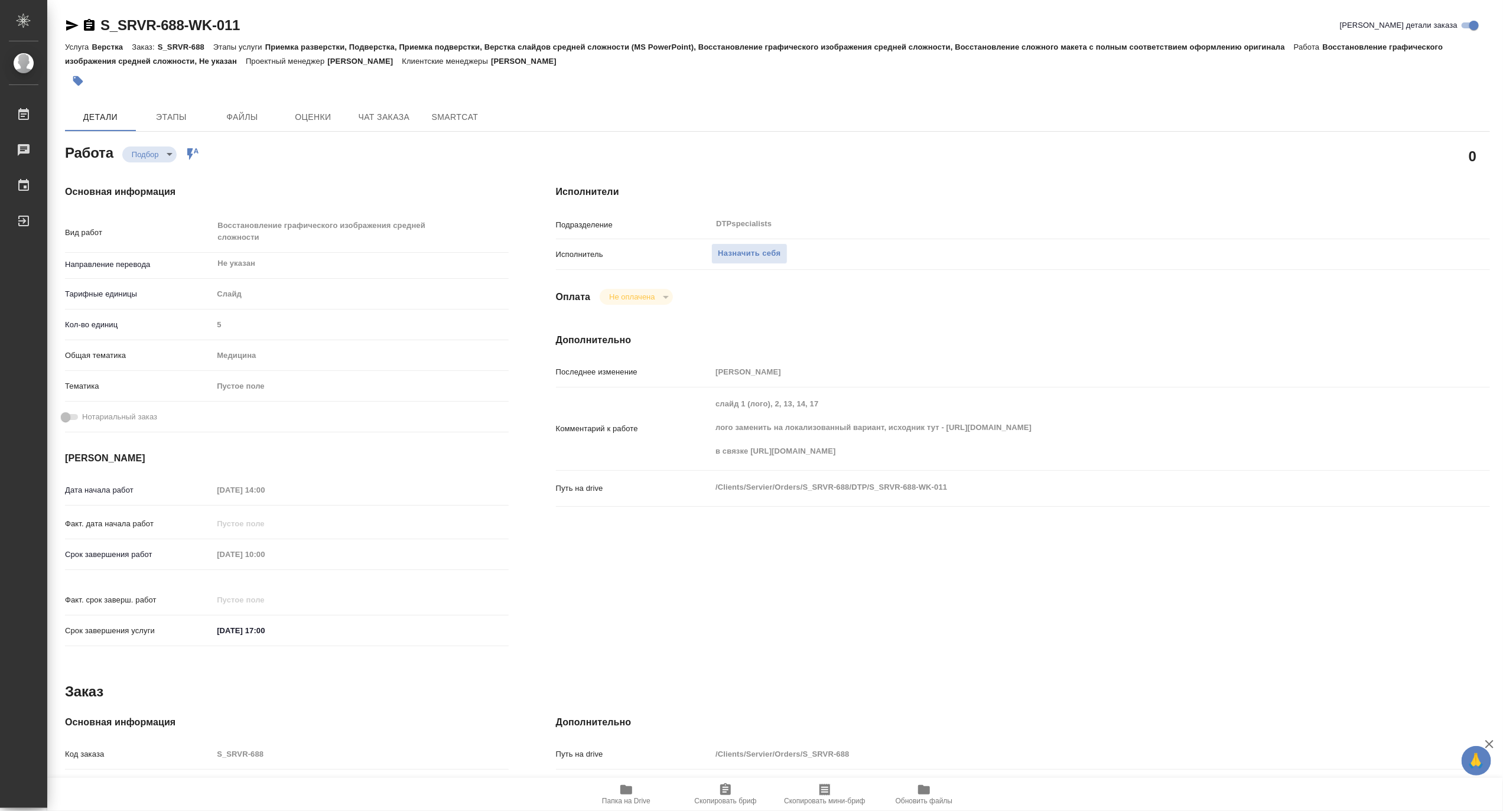
type textarea "x"
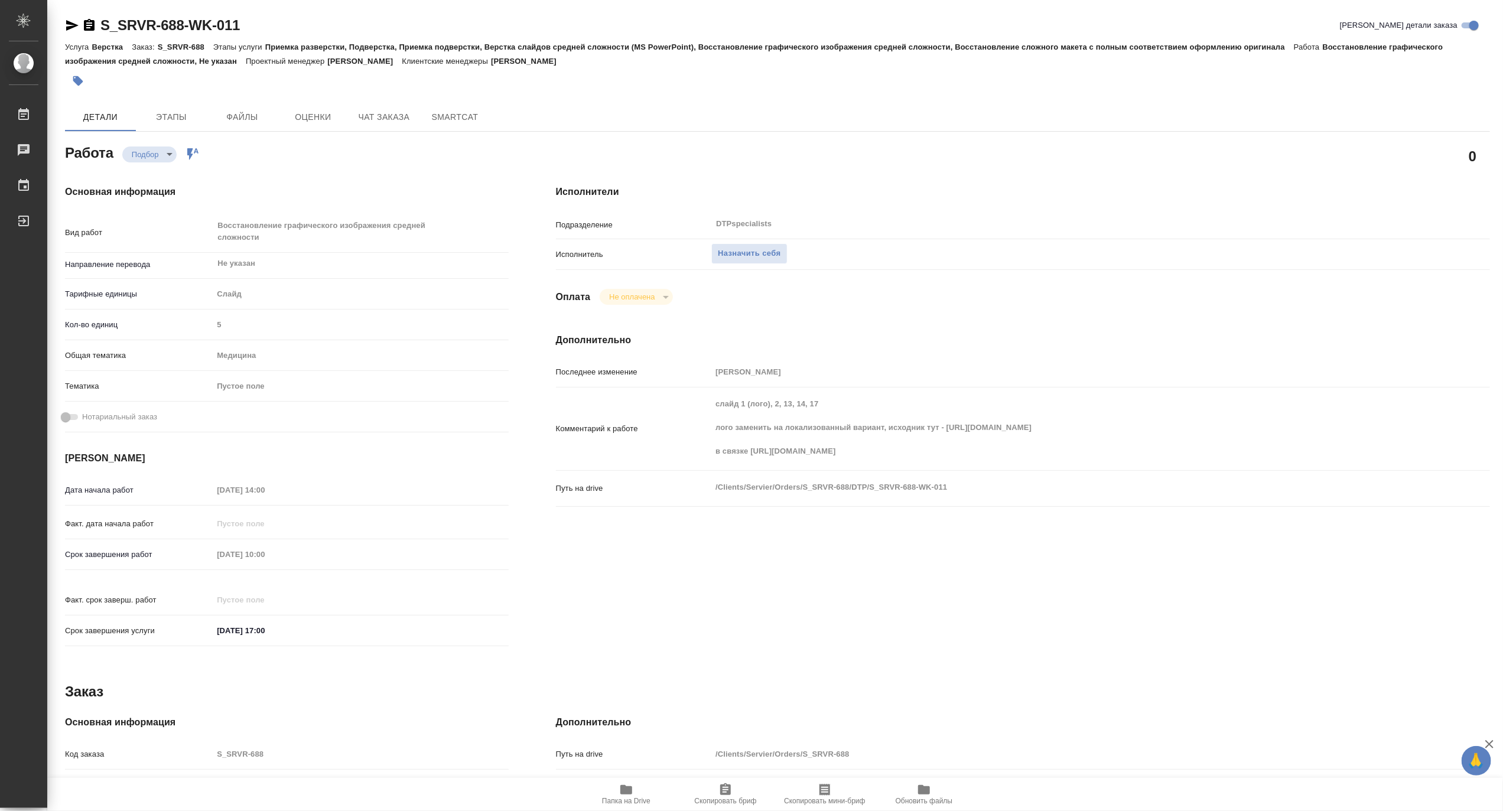
type textarea "x"
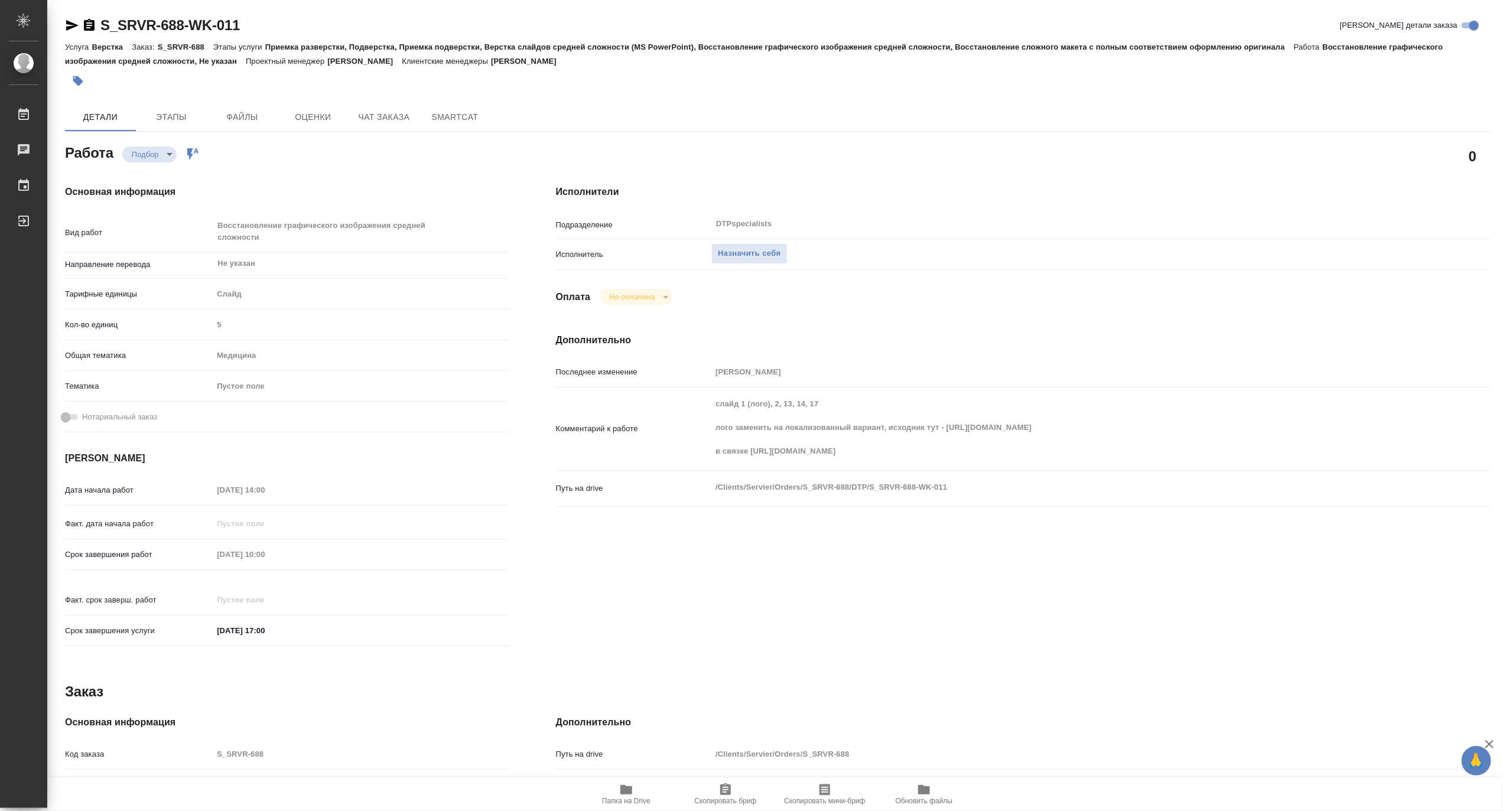
type textarea "x"
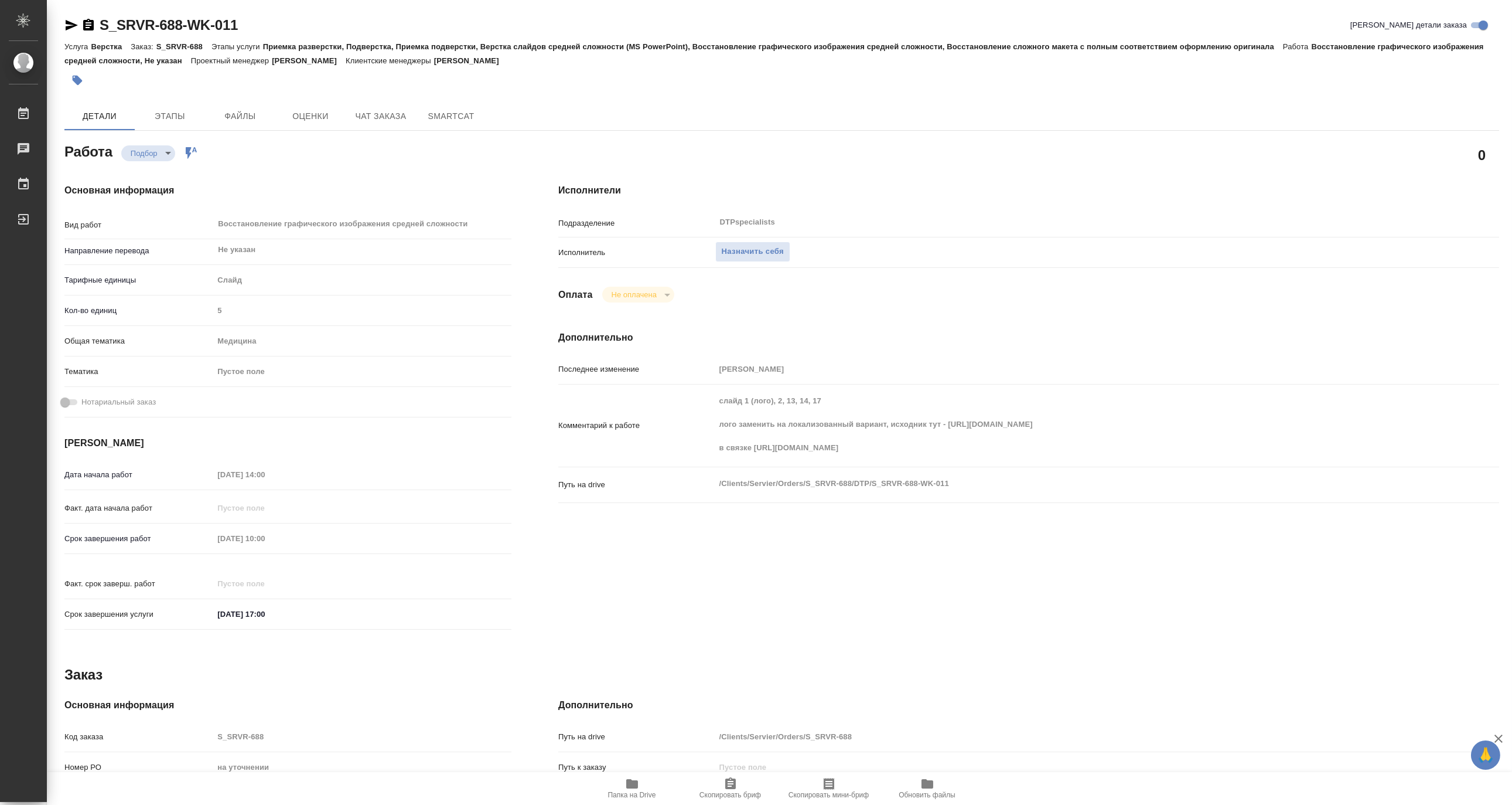
type textarea "x"
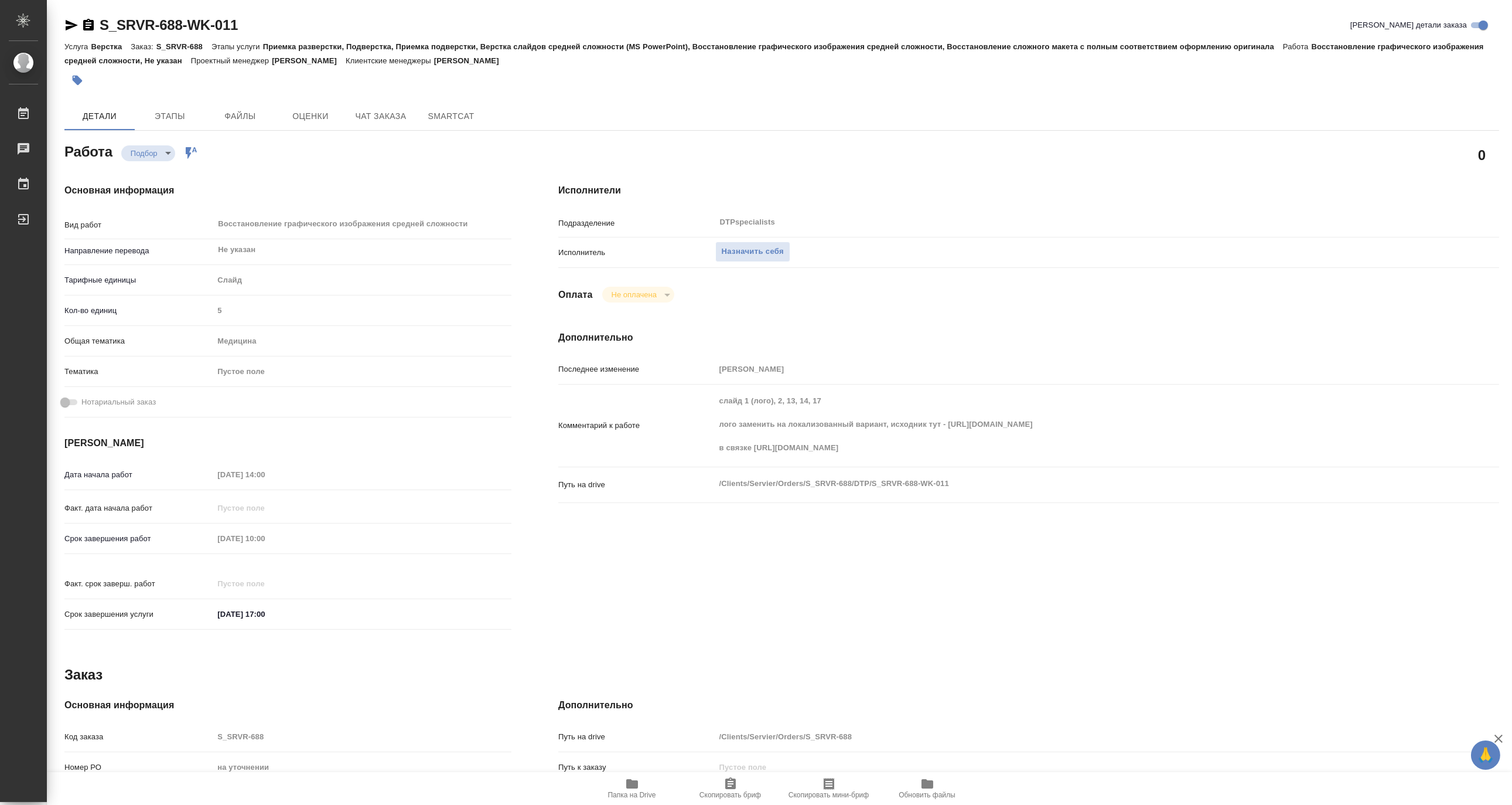
type textarea "x"
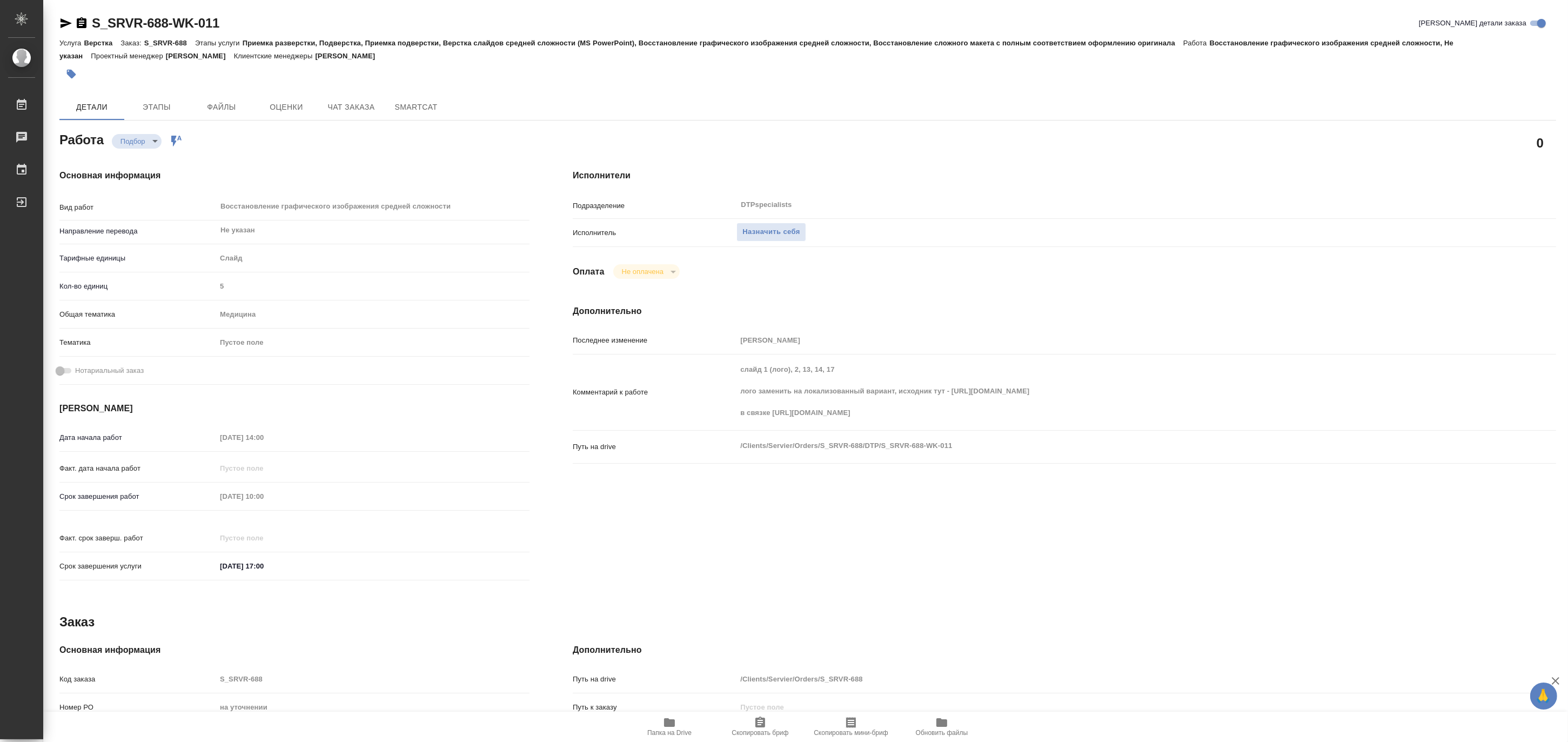
type textarea "x"
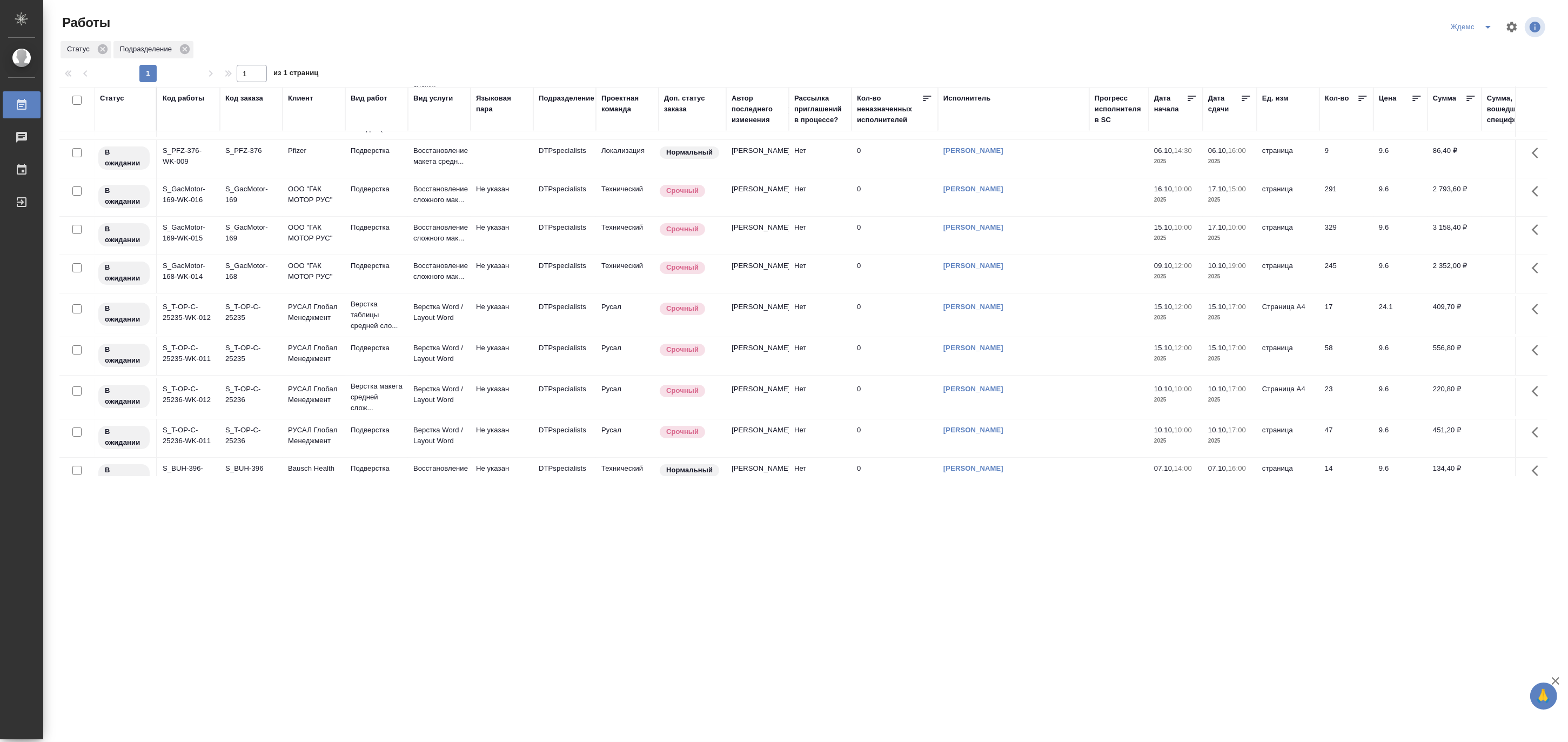
scroll to position [117, 0]
click at [1394, 23] on icon "split button" at bounding box center [1487, 27] width 13 height 13
click at [1394, 83] on li "[PERSON_NAME]" at bounding box center [1477, 83] width 103 height 17
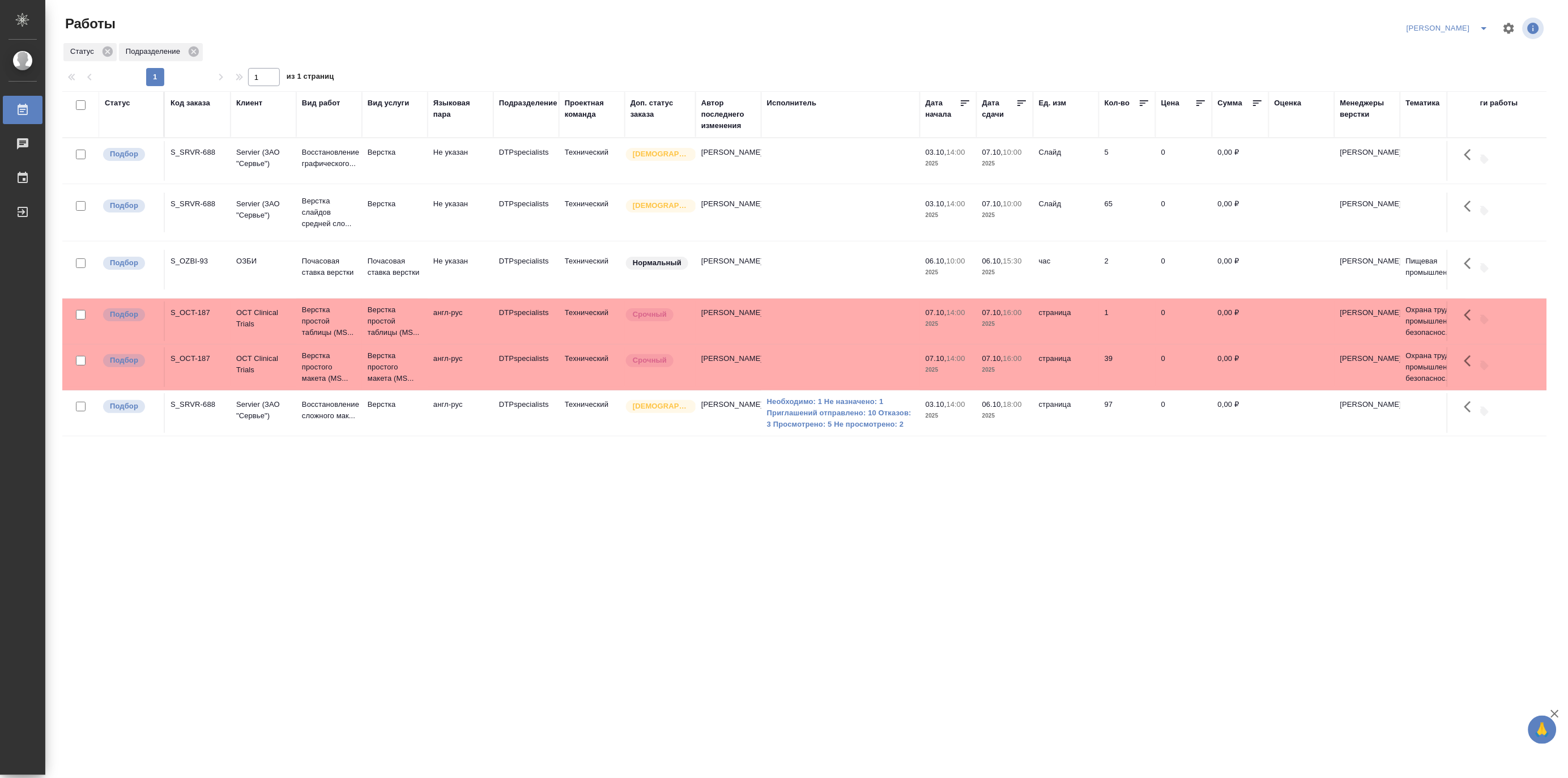
click at [367, 433] on td "Верстка" at bounding box center [394, 413] width 66 height 39
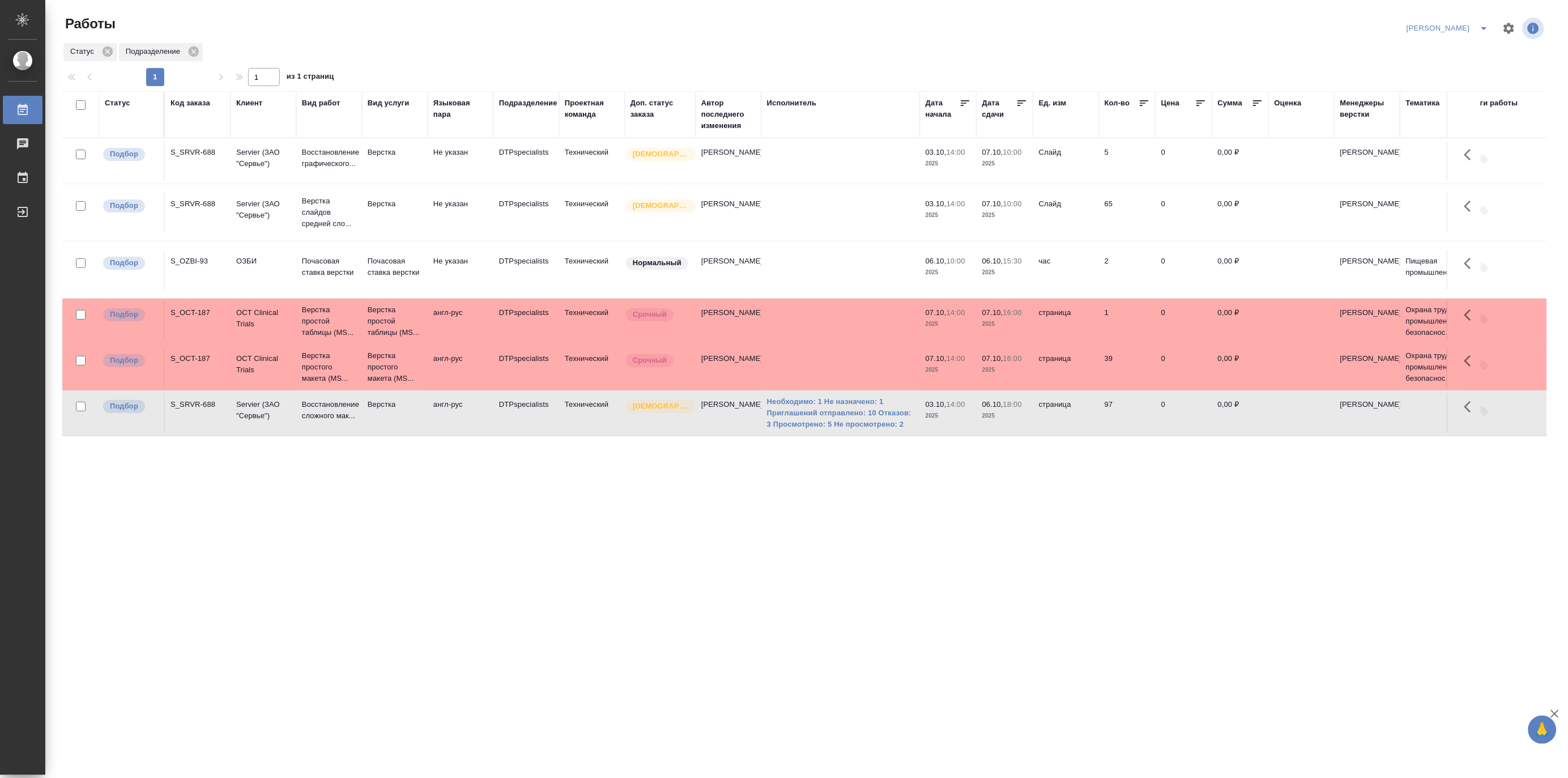
click at [367, 433] on td "Верстка" at bounding box center [394, 413] width 66 height 39
click at [1485, 23] on icon "split button" at bounding box center [1484, 28] width 13 height 13
click at [1454, 49] on li "[PERSON_NAME] работе" at bounding box center [1440, 51] width 108 height 18
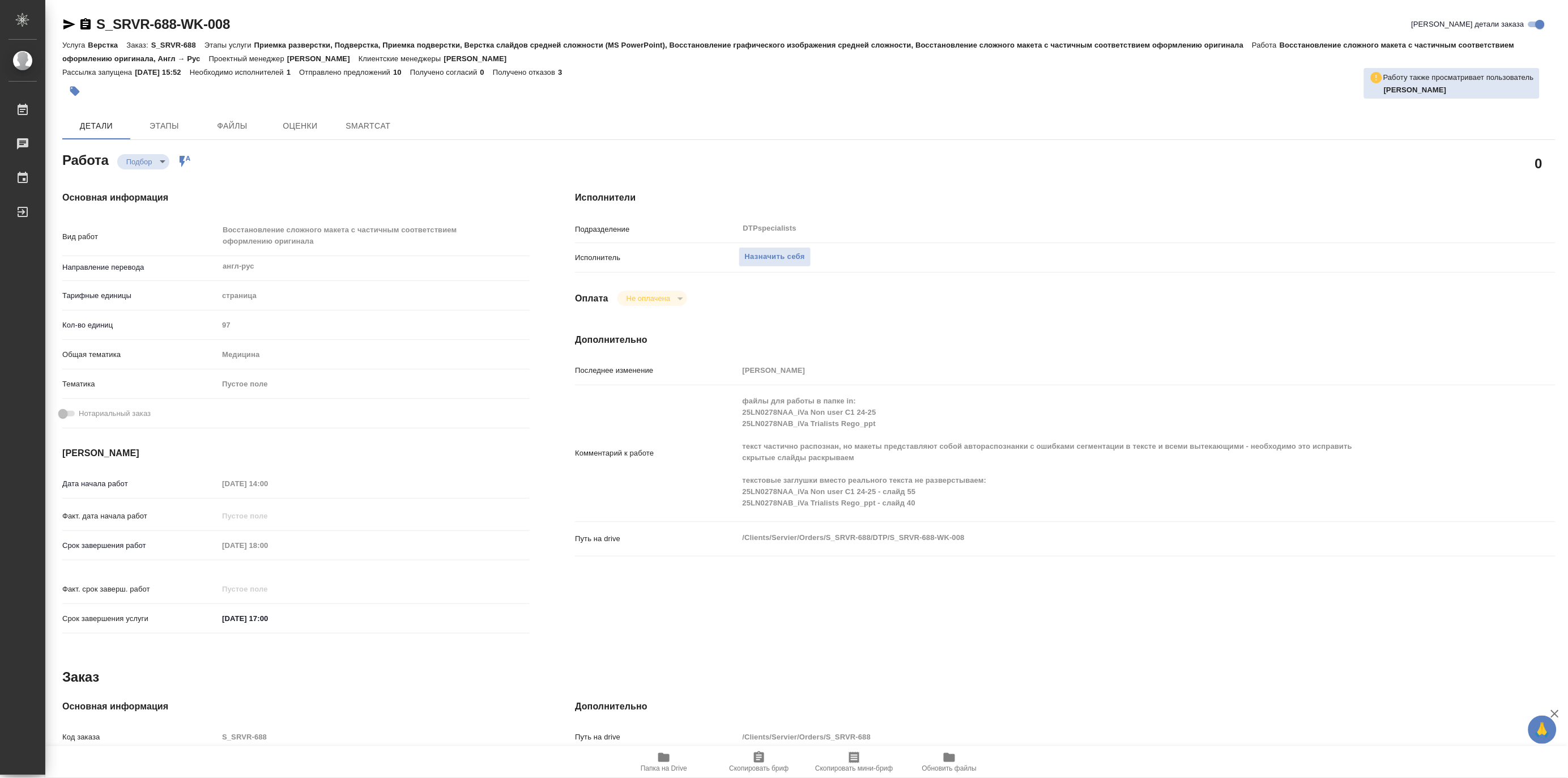
type textarea "x"
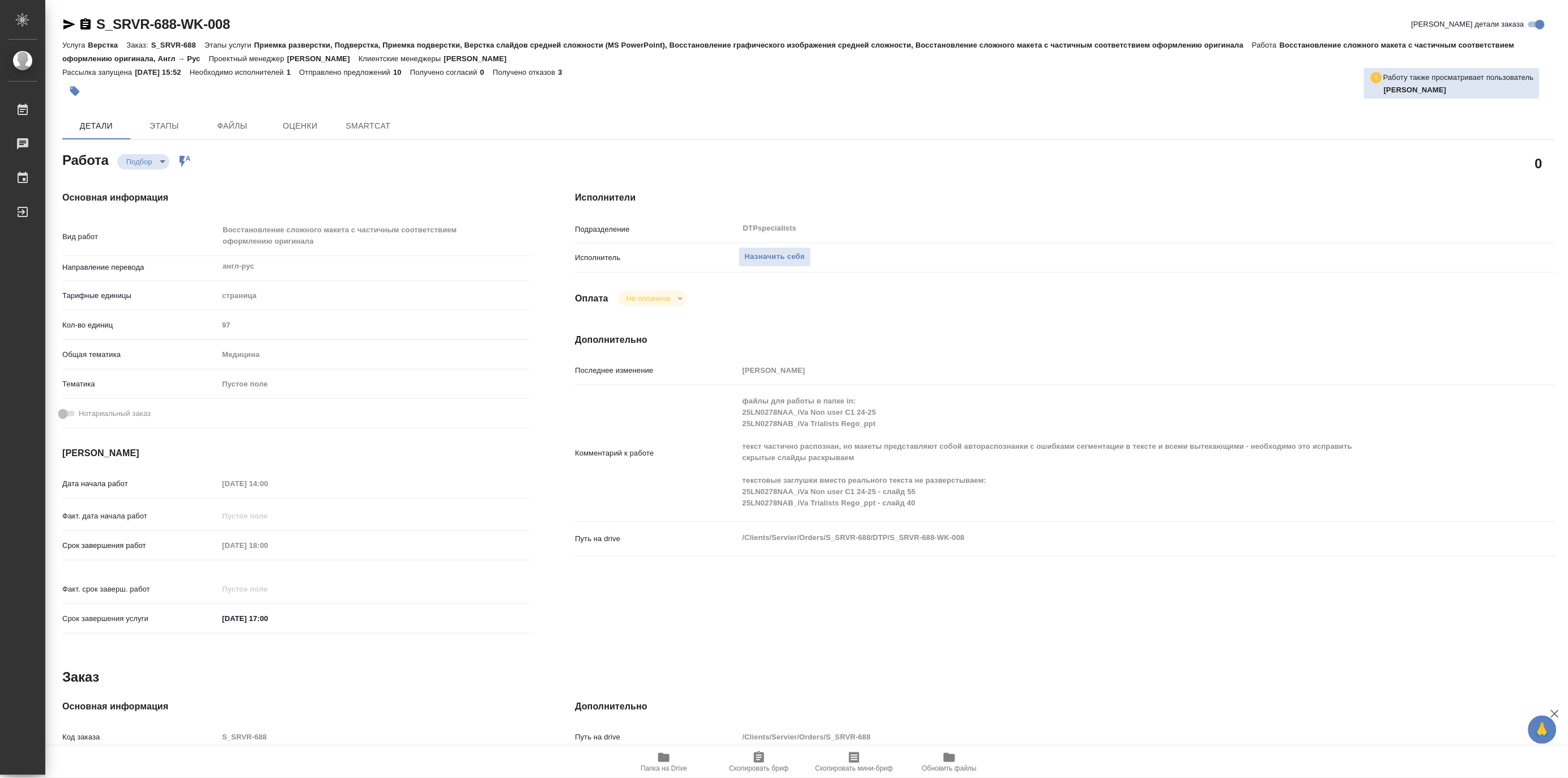
type textarea "x"
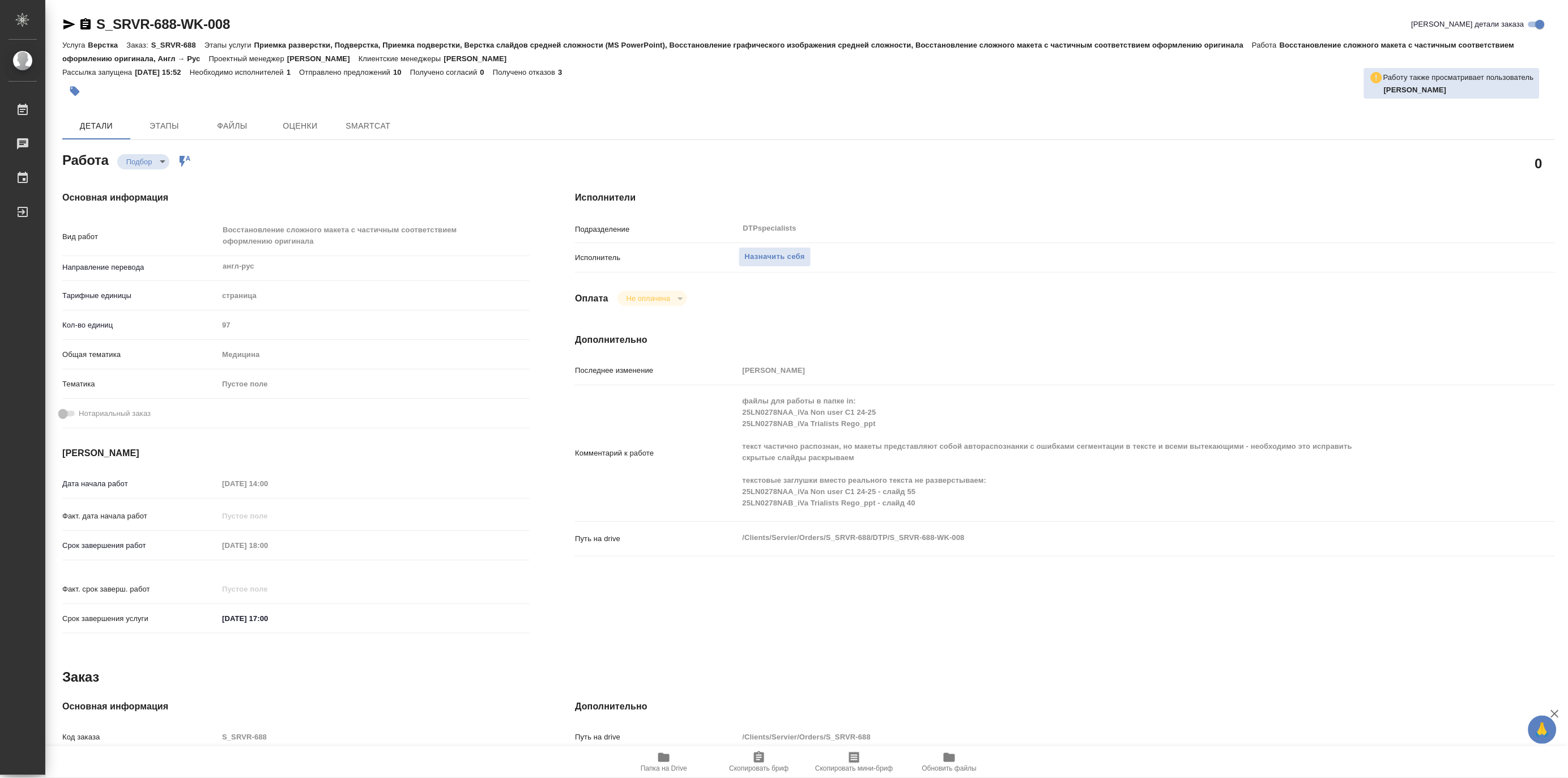
type textarea "x"
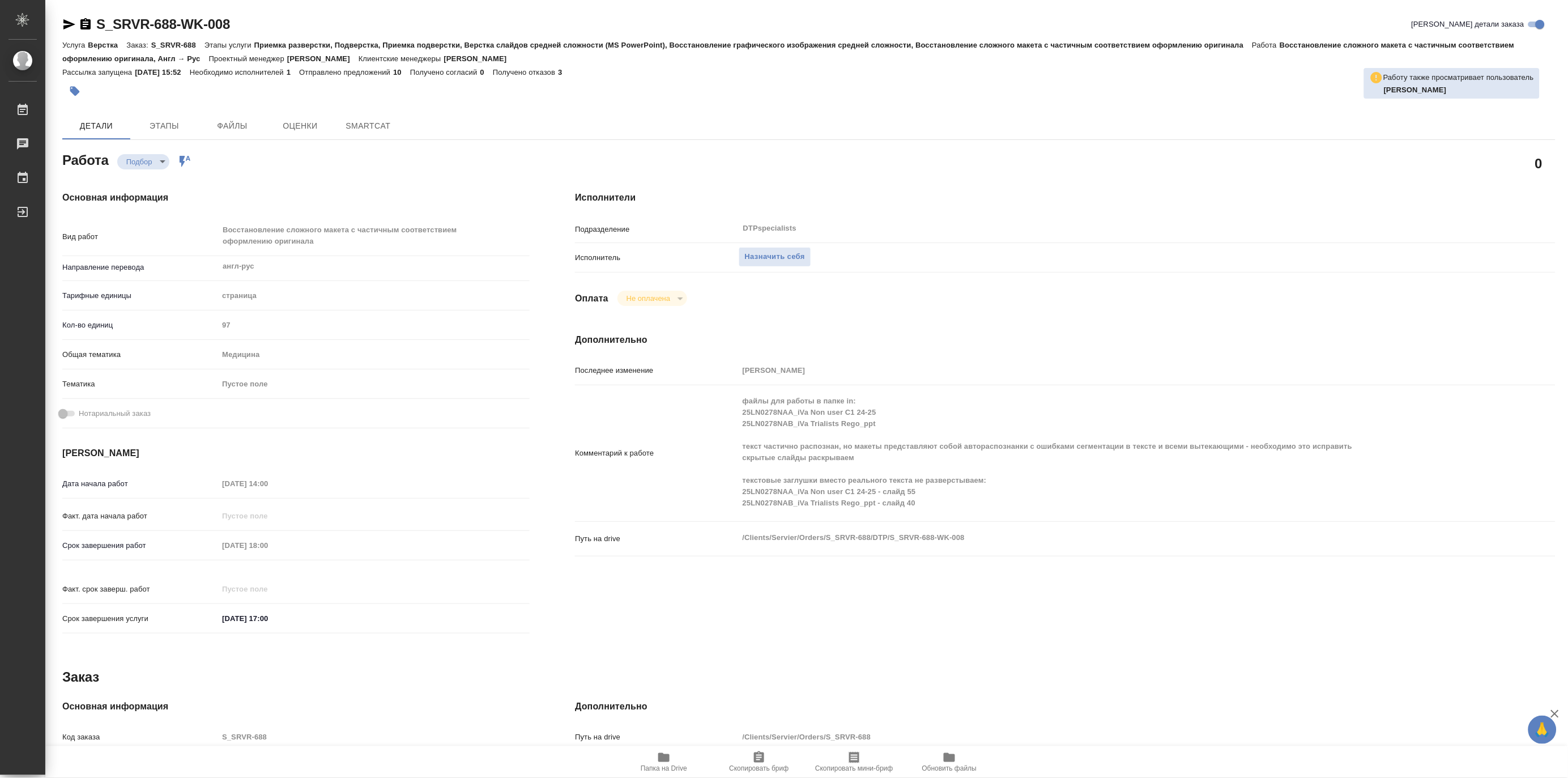
type textarea "x"
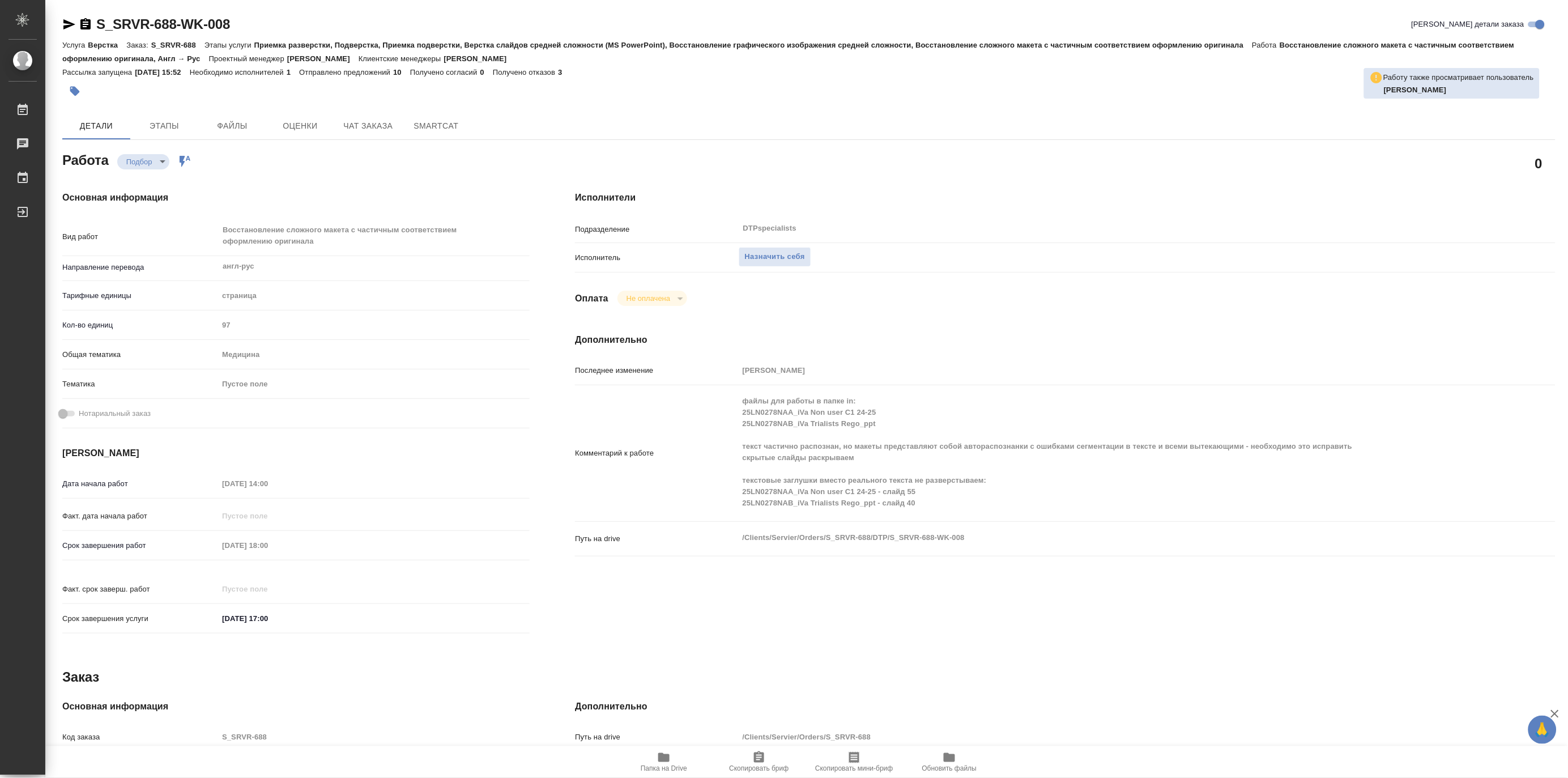
type textarea "x"
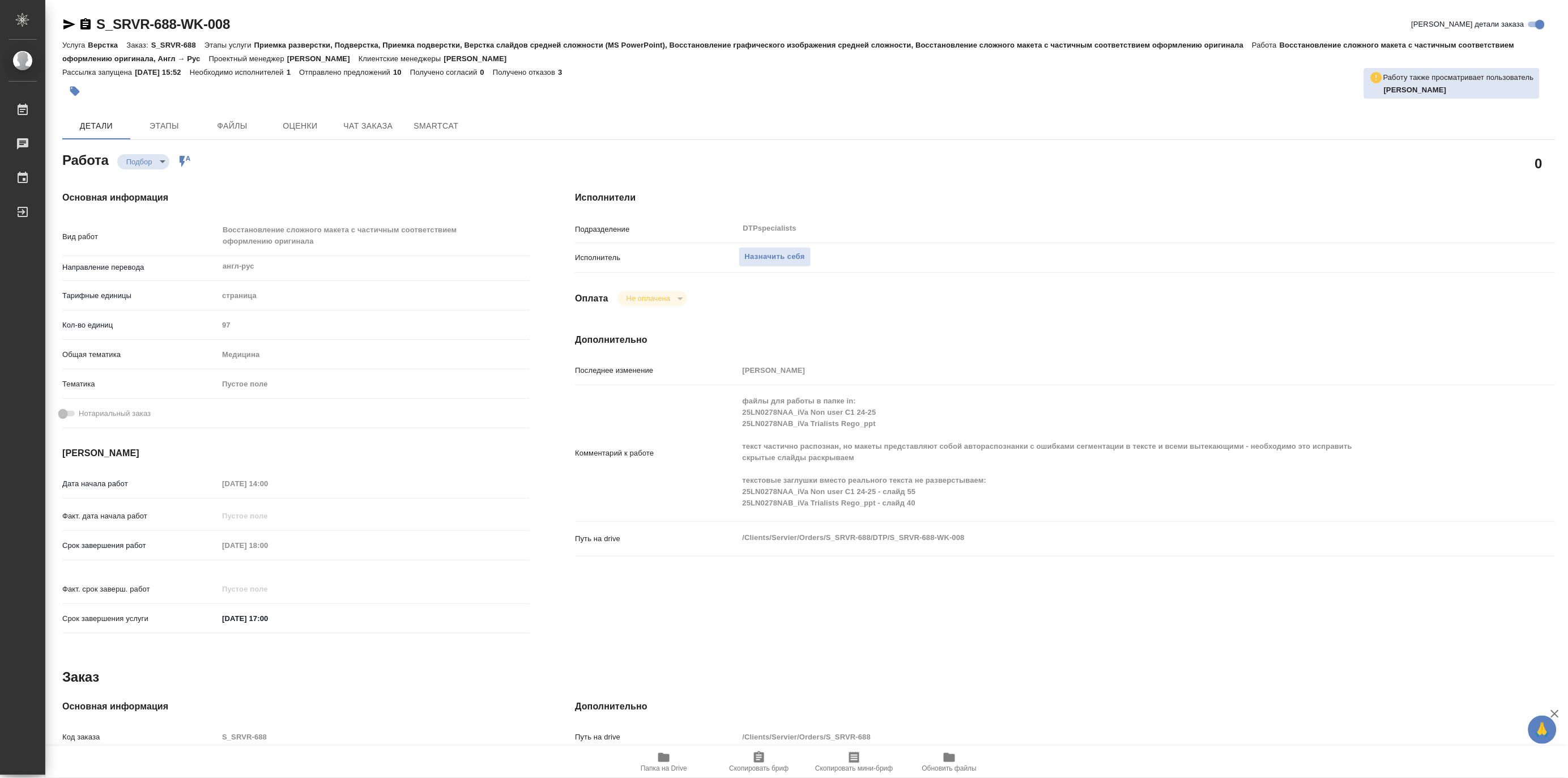
type textarea "x"
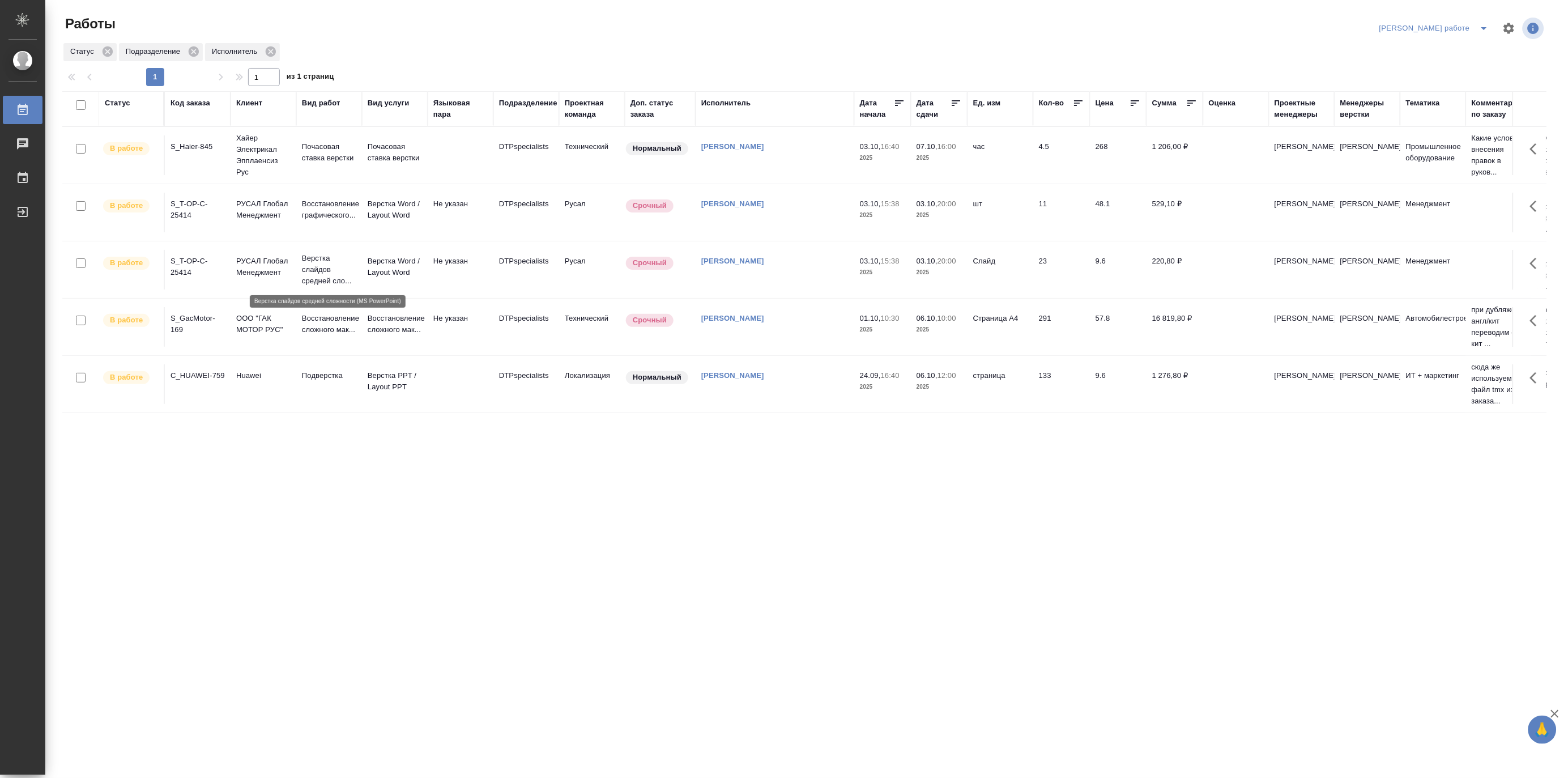
click at [321, 271] on p "Верстка слайдов средней сло..." at bounding box center [329, 269] width 55 height 34
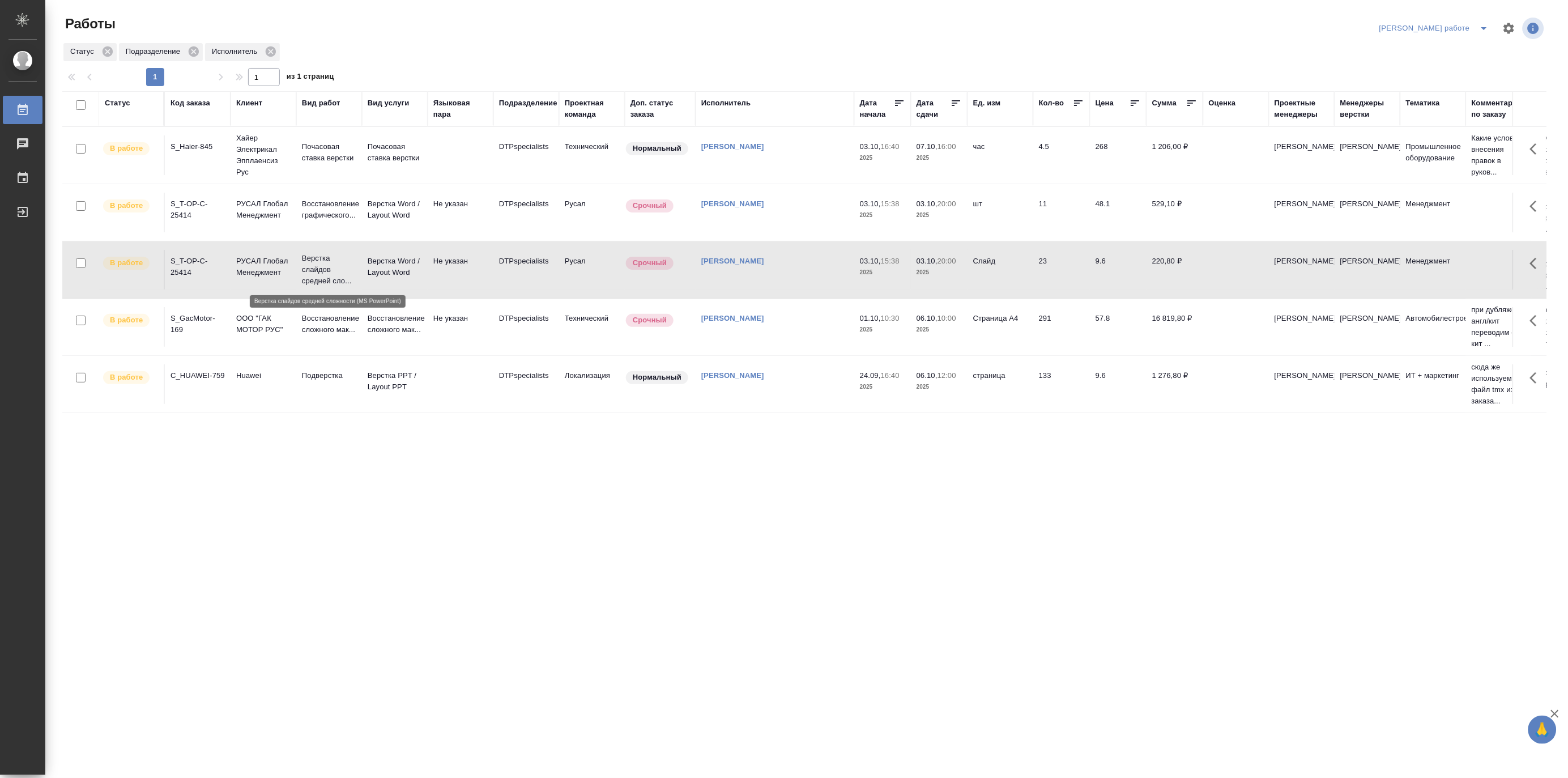
click at [321, 271] on p "Верстка слайдов средней сло..." at bounding box center [329, 269] width 55 height 34
click at [1483, 23] on icon "split button" at bounding box center [1484, 28] width 13 height 13
click at [1441, 67] on li "Матвеева_назначено" at bounding box center [1443, 69] width 103 height 18
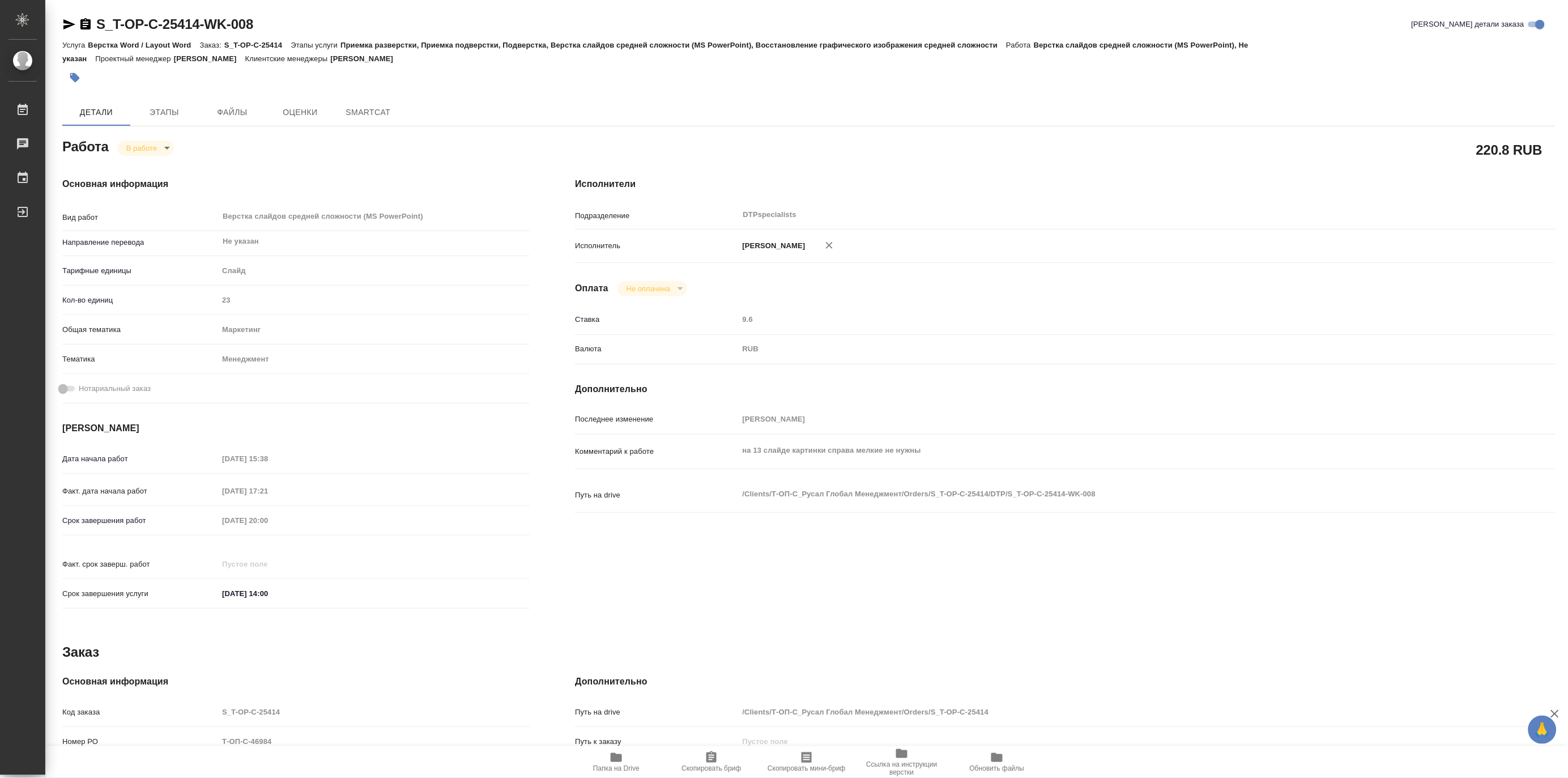
type textarea "x"
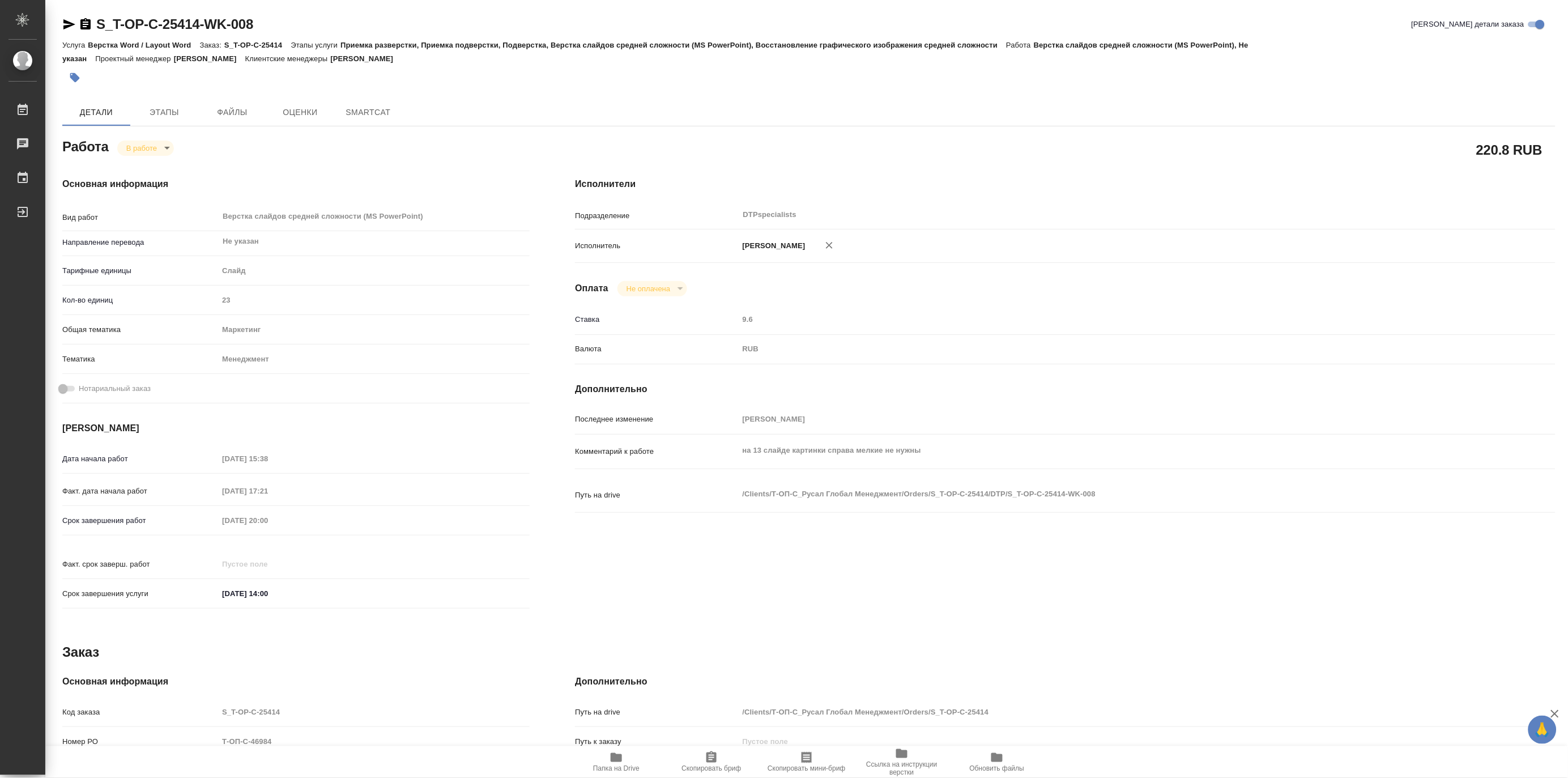
type textarea "x"
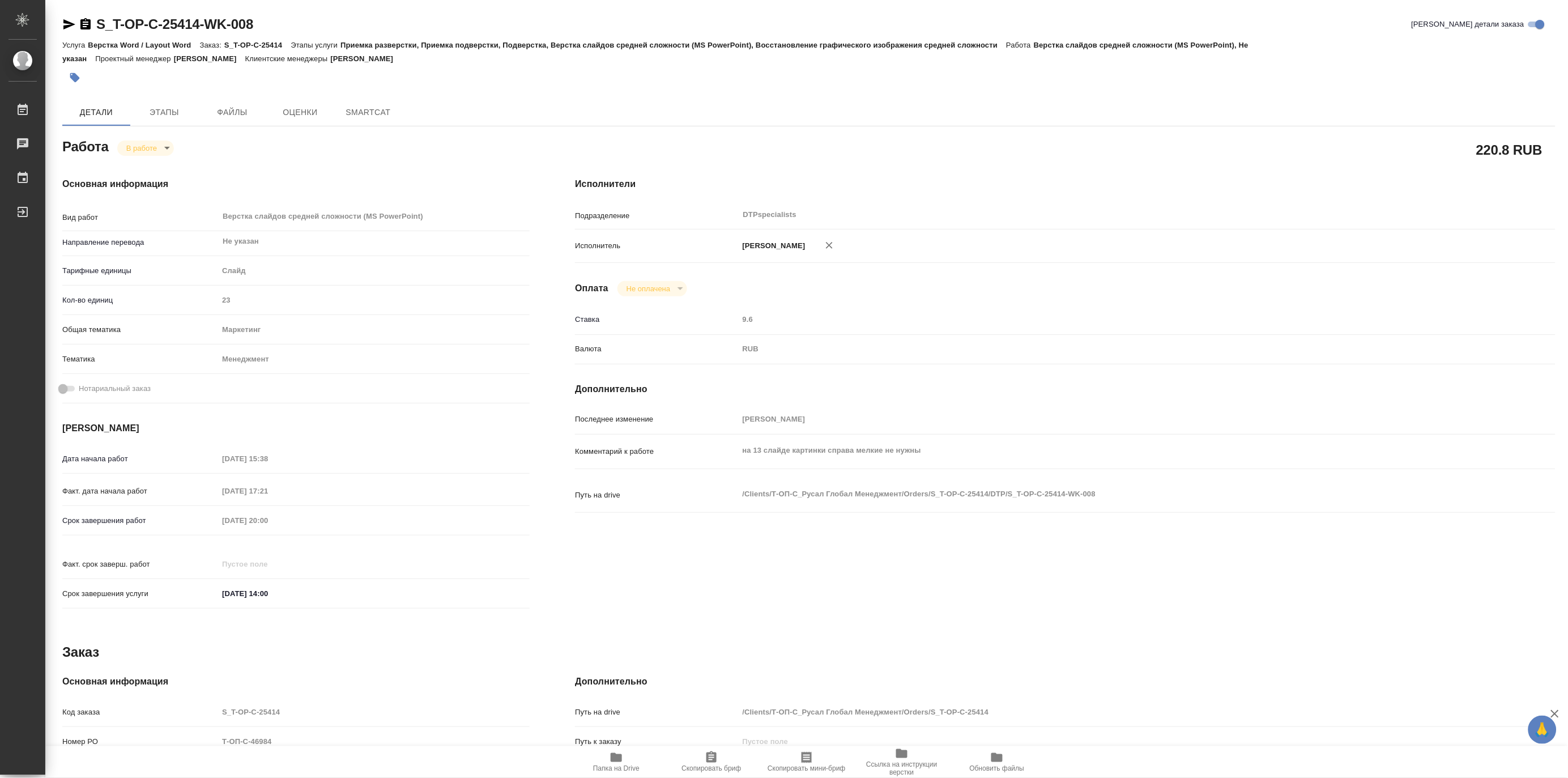
type textarea "x"
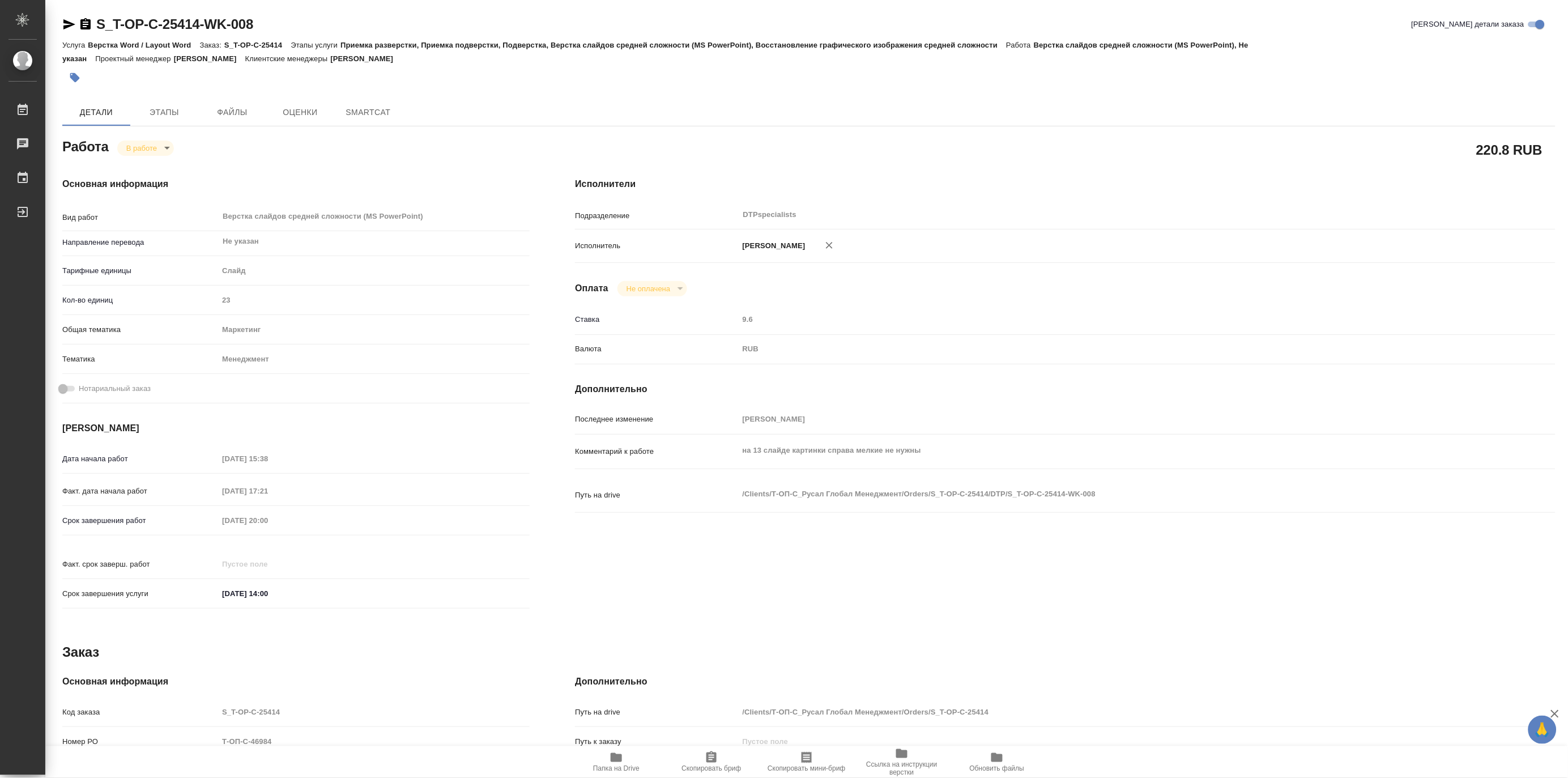
type textarea "x"
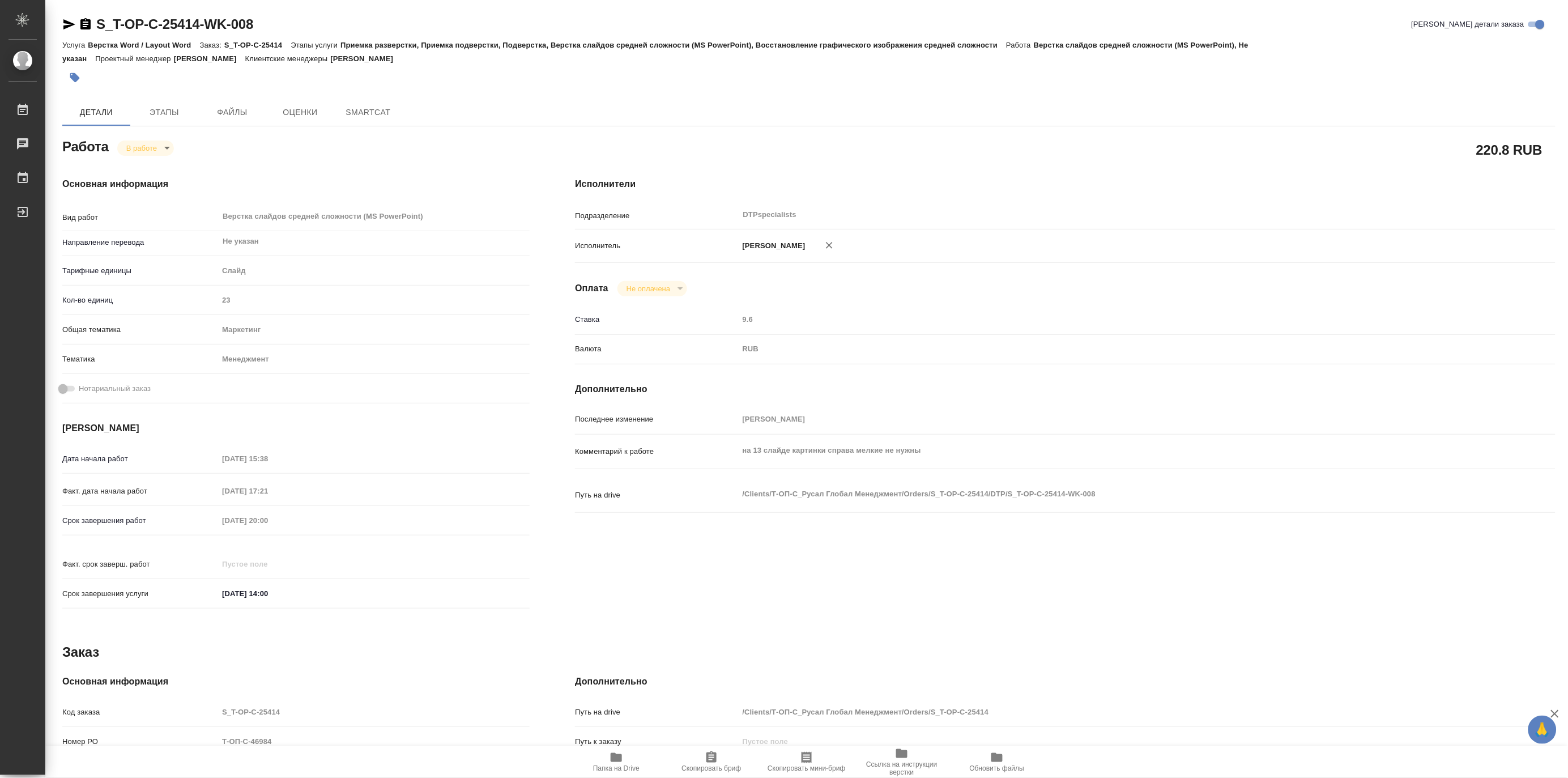
type textarea "x"
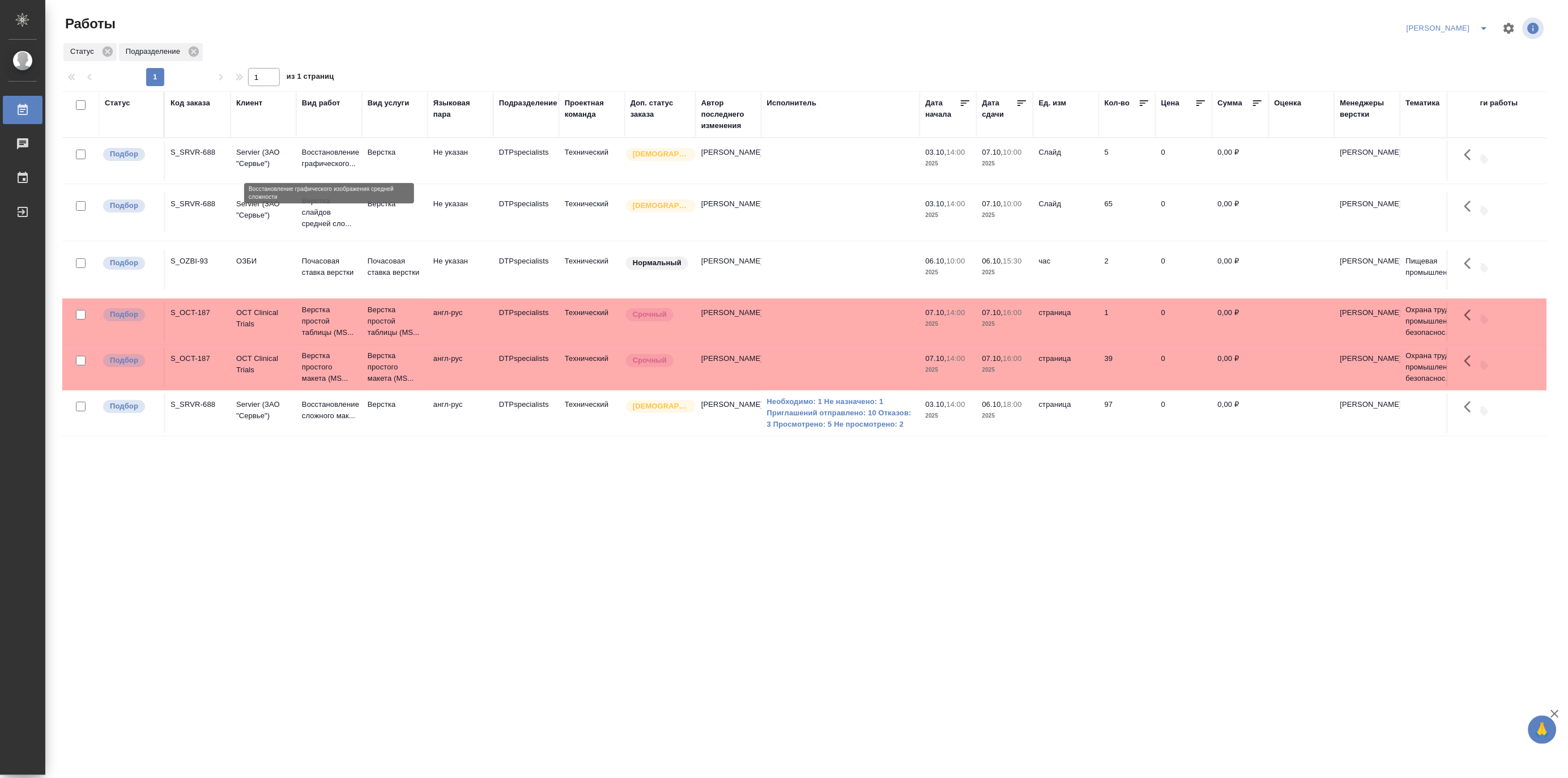
click at [324, 156] on p "Восстановление графического..." at bounding box center [329, 158] width 55 height 23
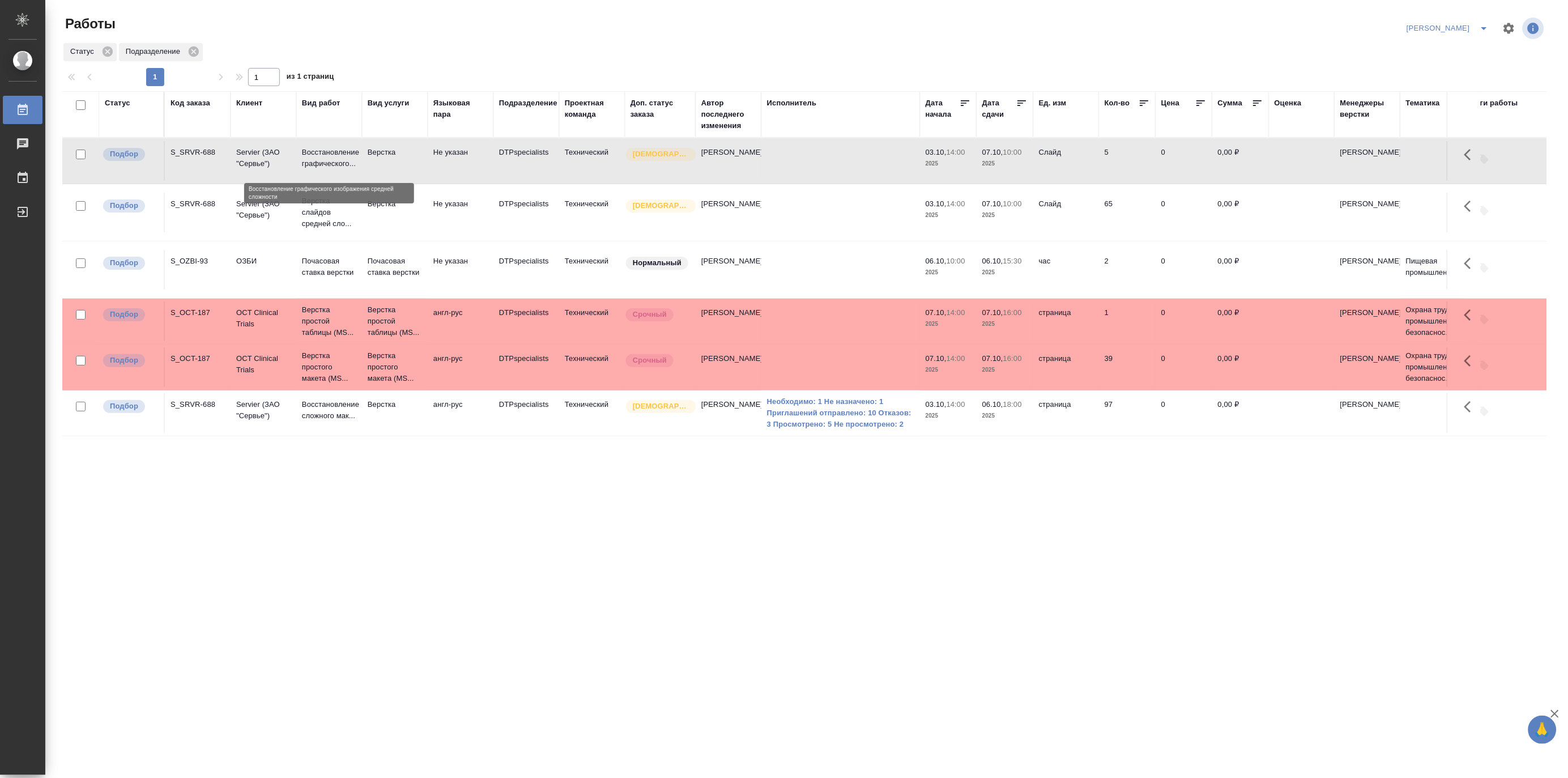
click at [324, 156] on p "Восстановление графического..." at bounding box center [329, 158] width 55 height 23
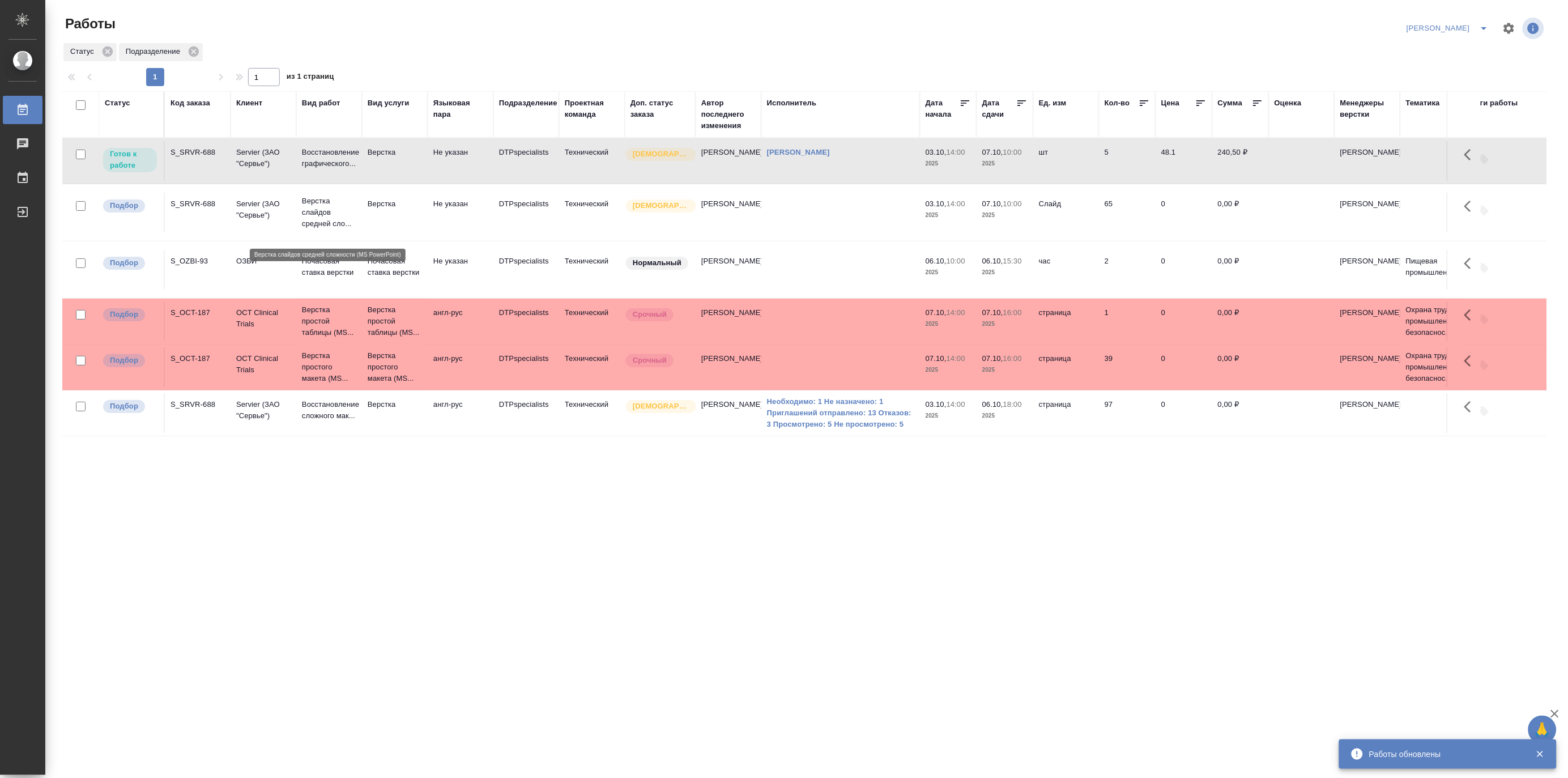
click at [329, 224] on p "Верстка слайдов средней сло..." at bounding box center [329, 212] width 55 height 34
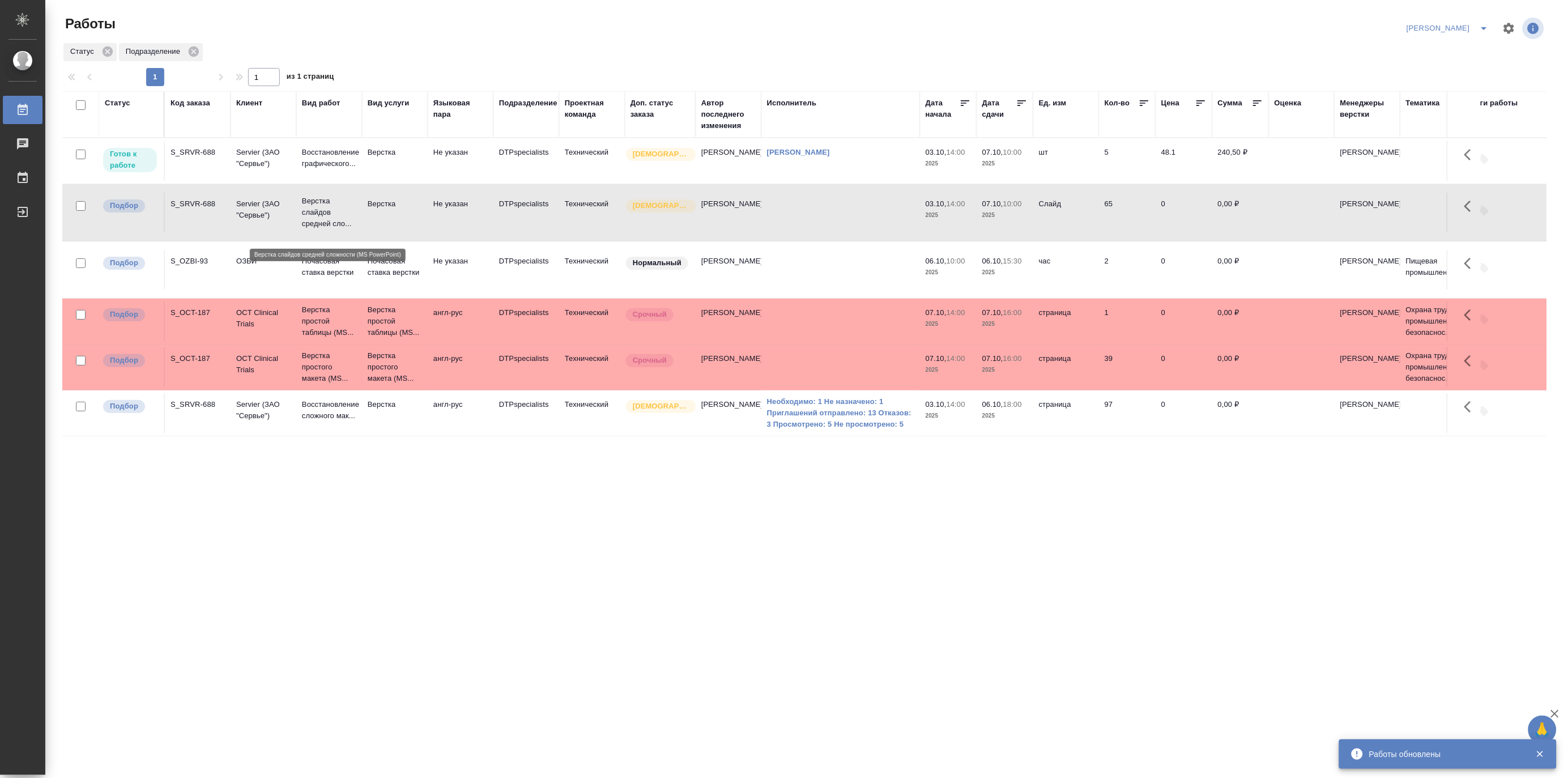
click at [329, 224] on p "Верстка слайдов средней сло..." at bounding box center [329, 212] width 55 height 34
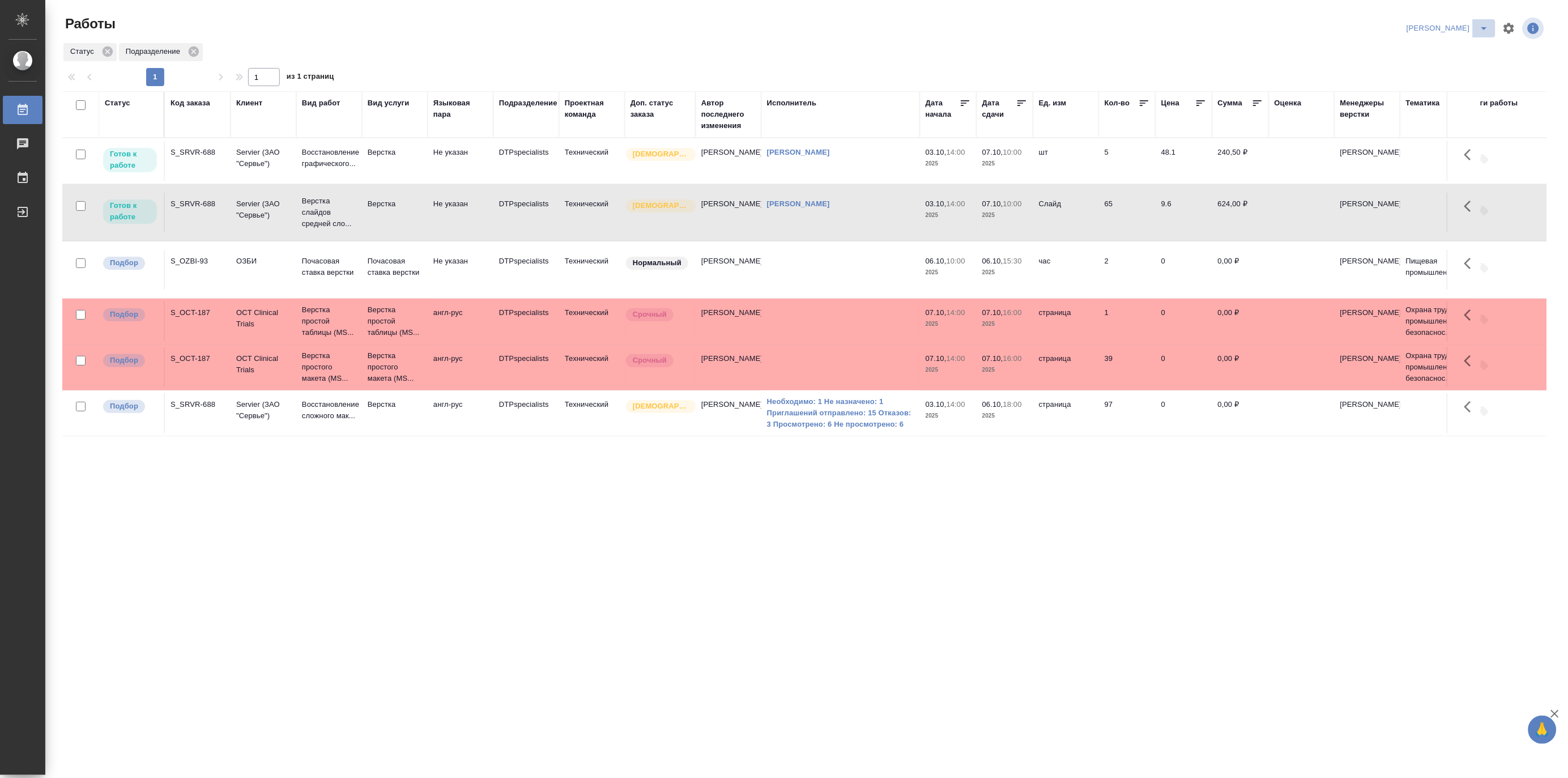
click at [1483, 23] on icon "split button" at bounding box center [1484, 28] width 13 height 13
click at [1409, 85] on li "Ждемс" at bounding box center [1440, 87] width 108 height 18
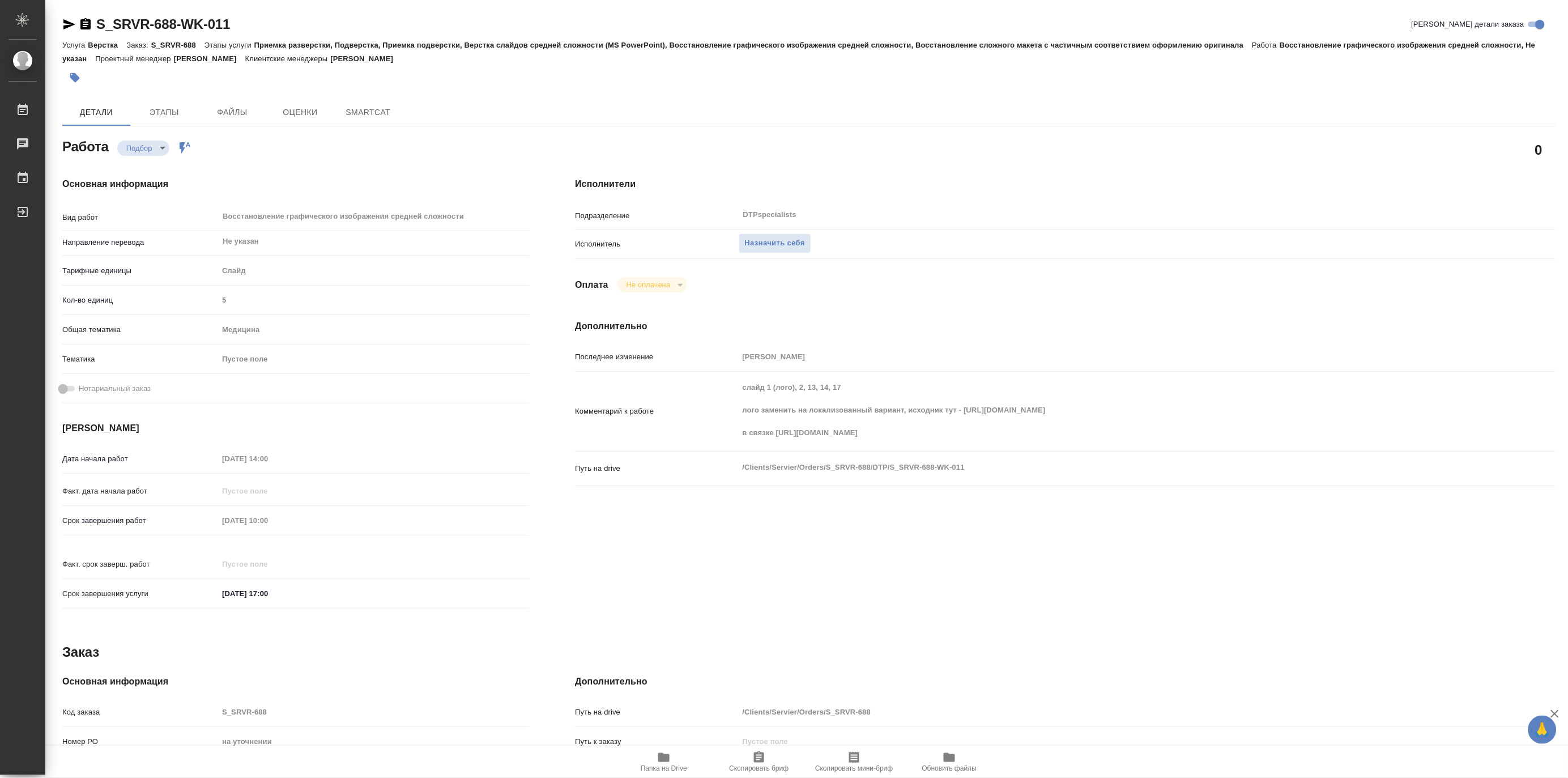
type textarea "x"
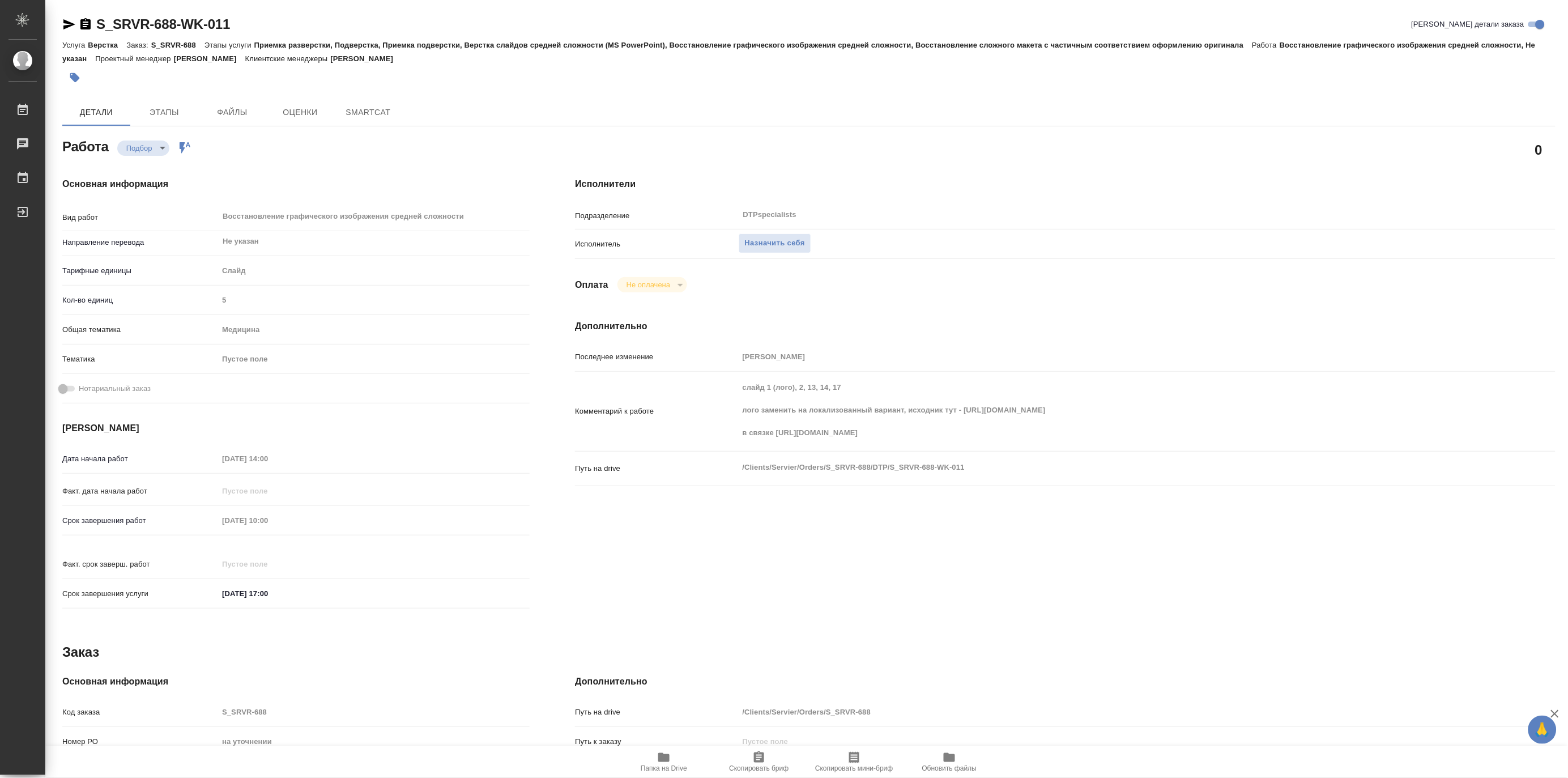
type textarea "x"
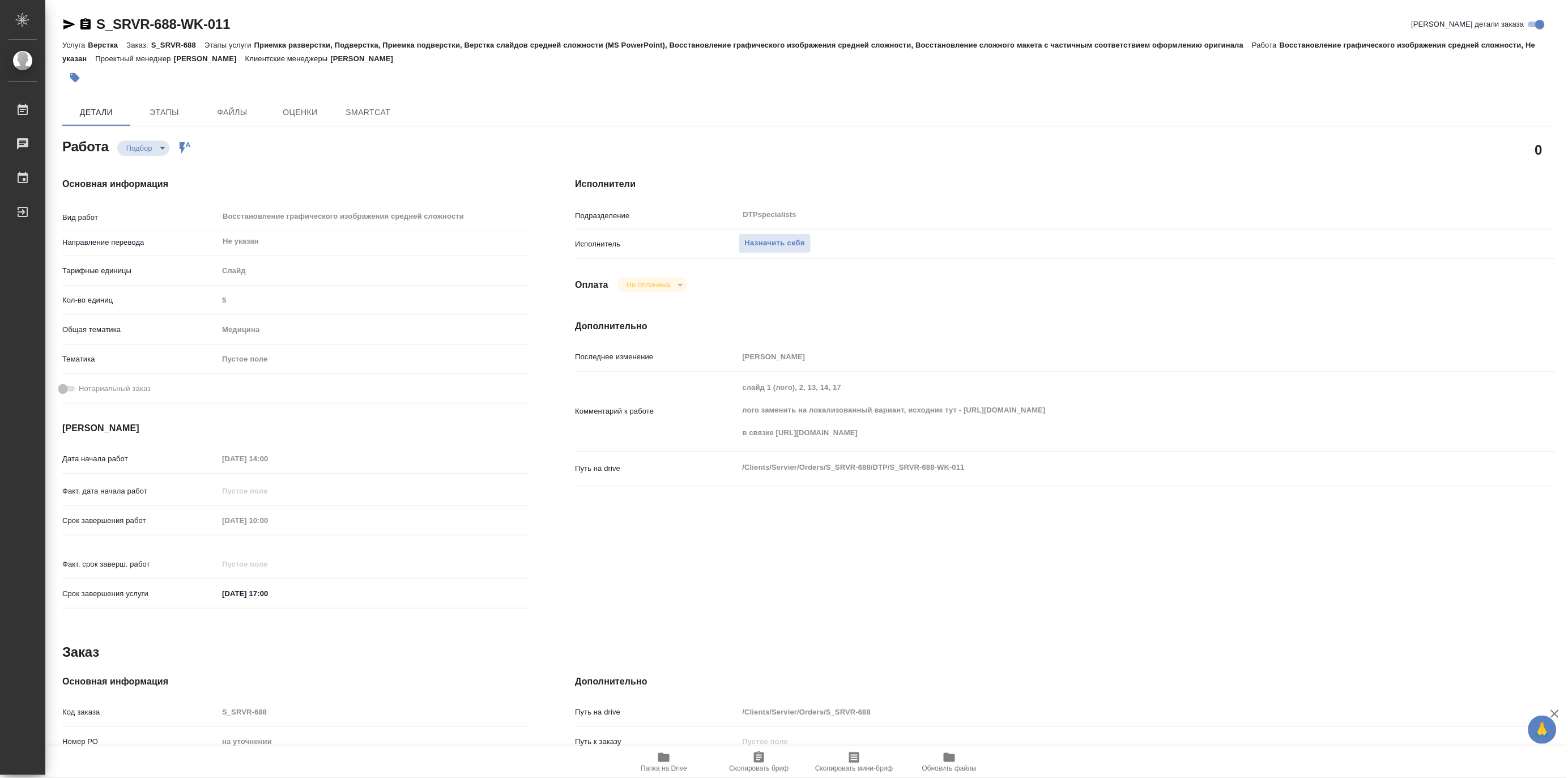
type textarea "x"
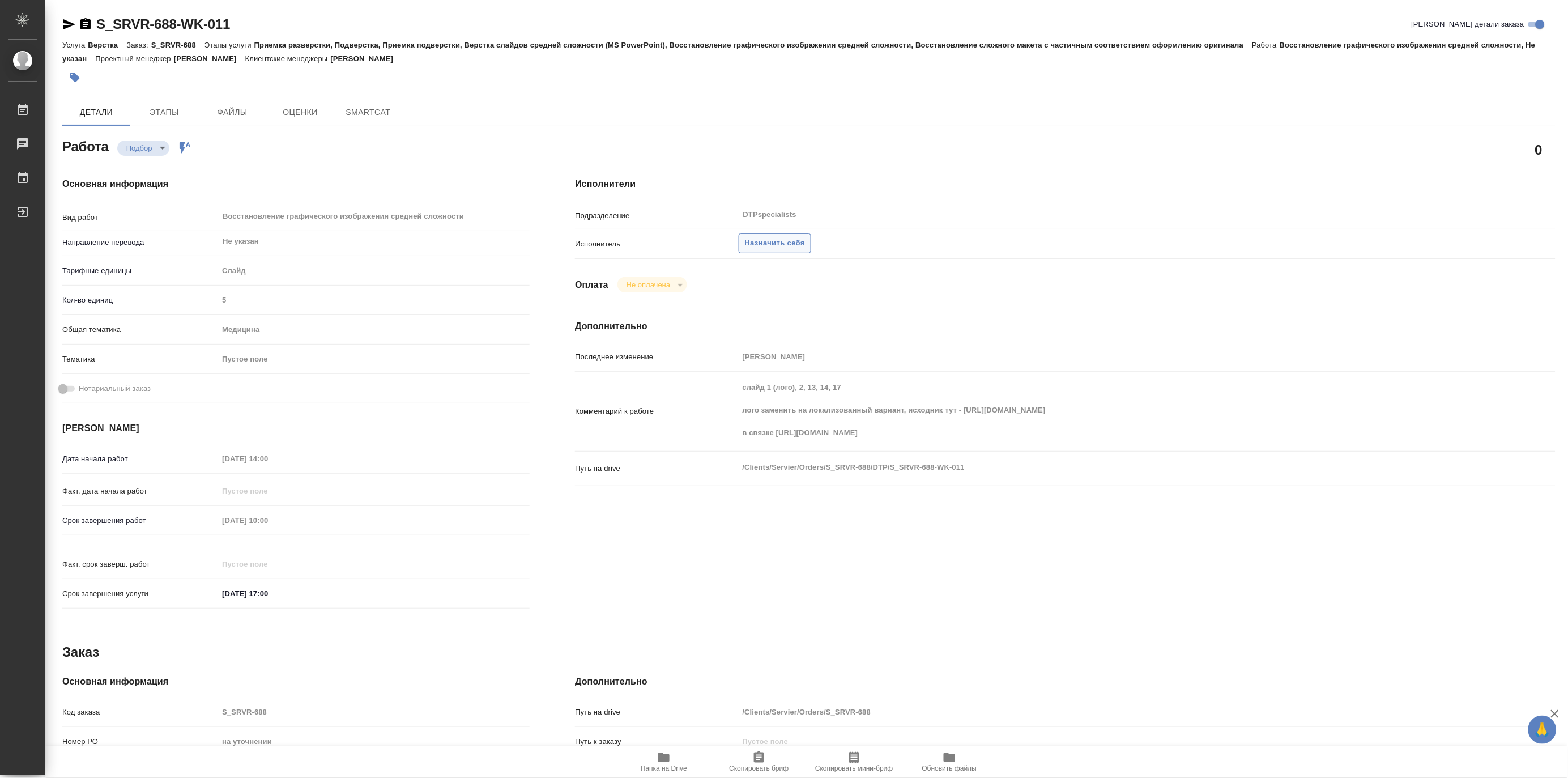
type textarea "x"
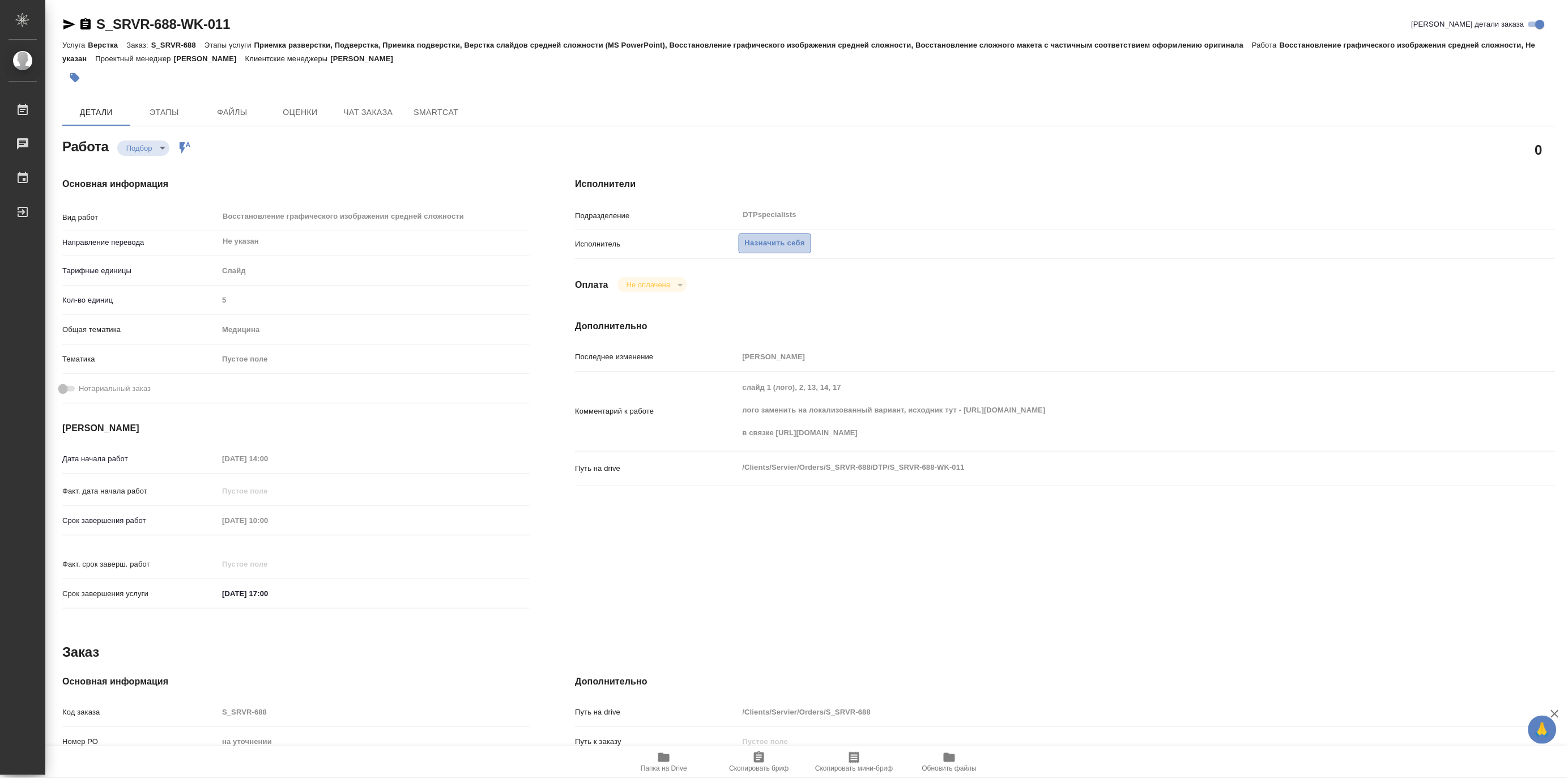
click at [771, 239] on span "Назначить себя" at bounding box center [775, 244] width 60 height 13
type textarea "x"
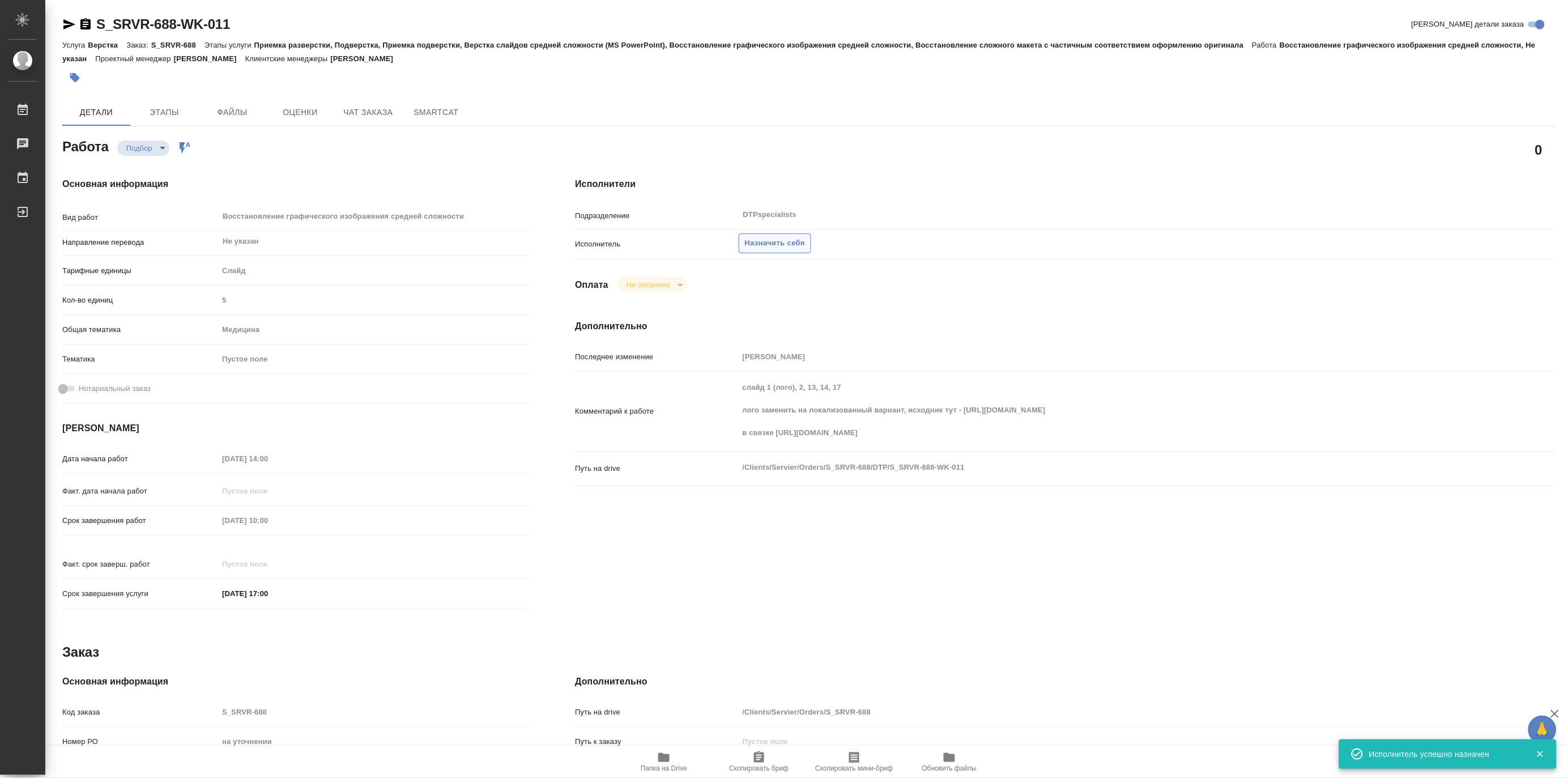
type textarea "x"
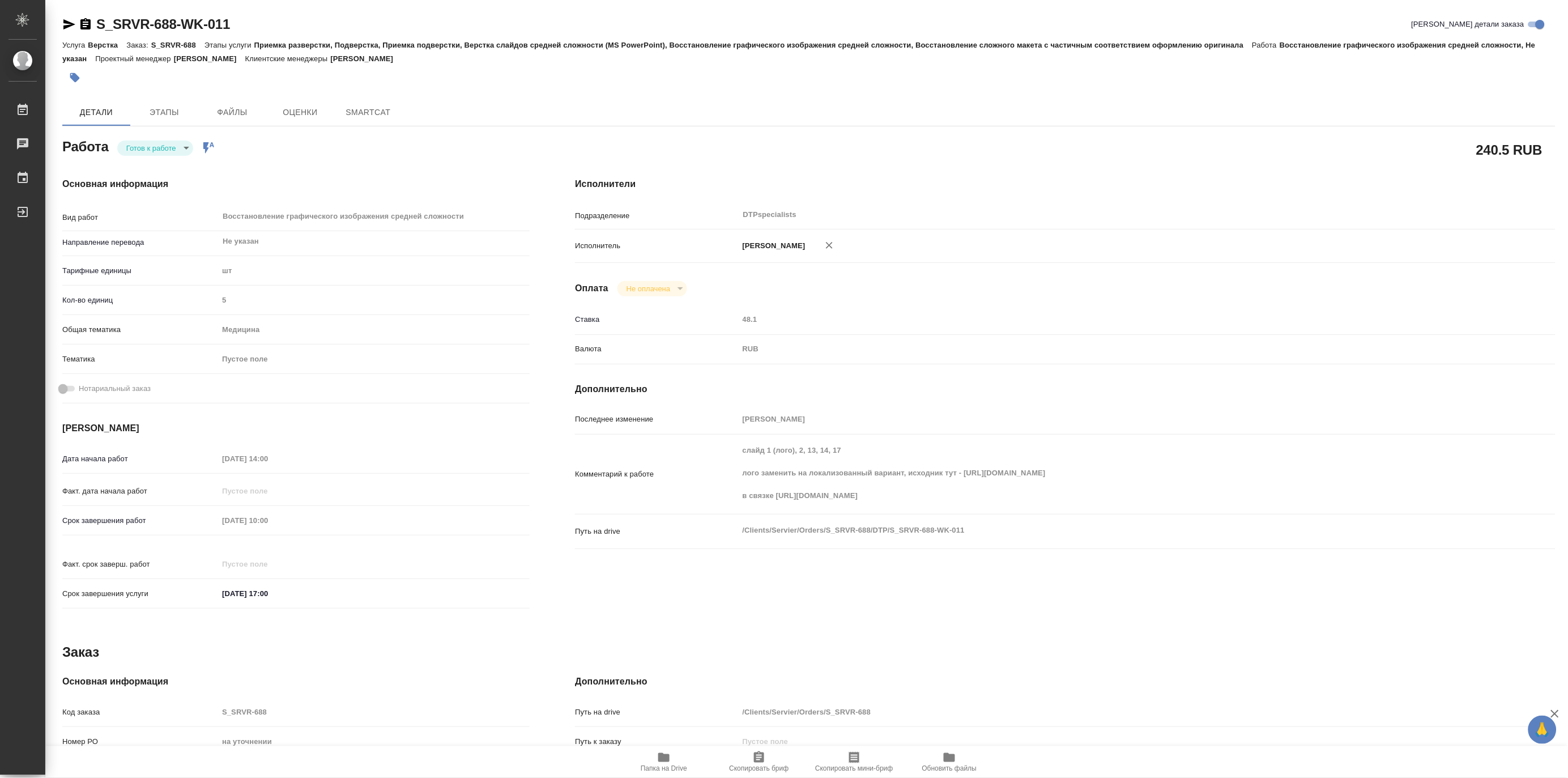
type textarea "x"
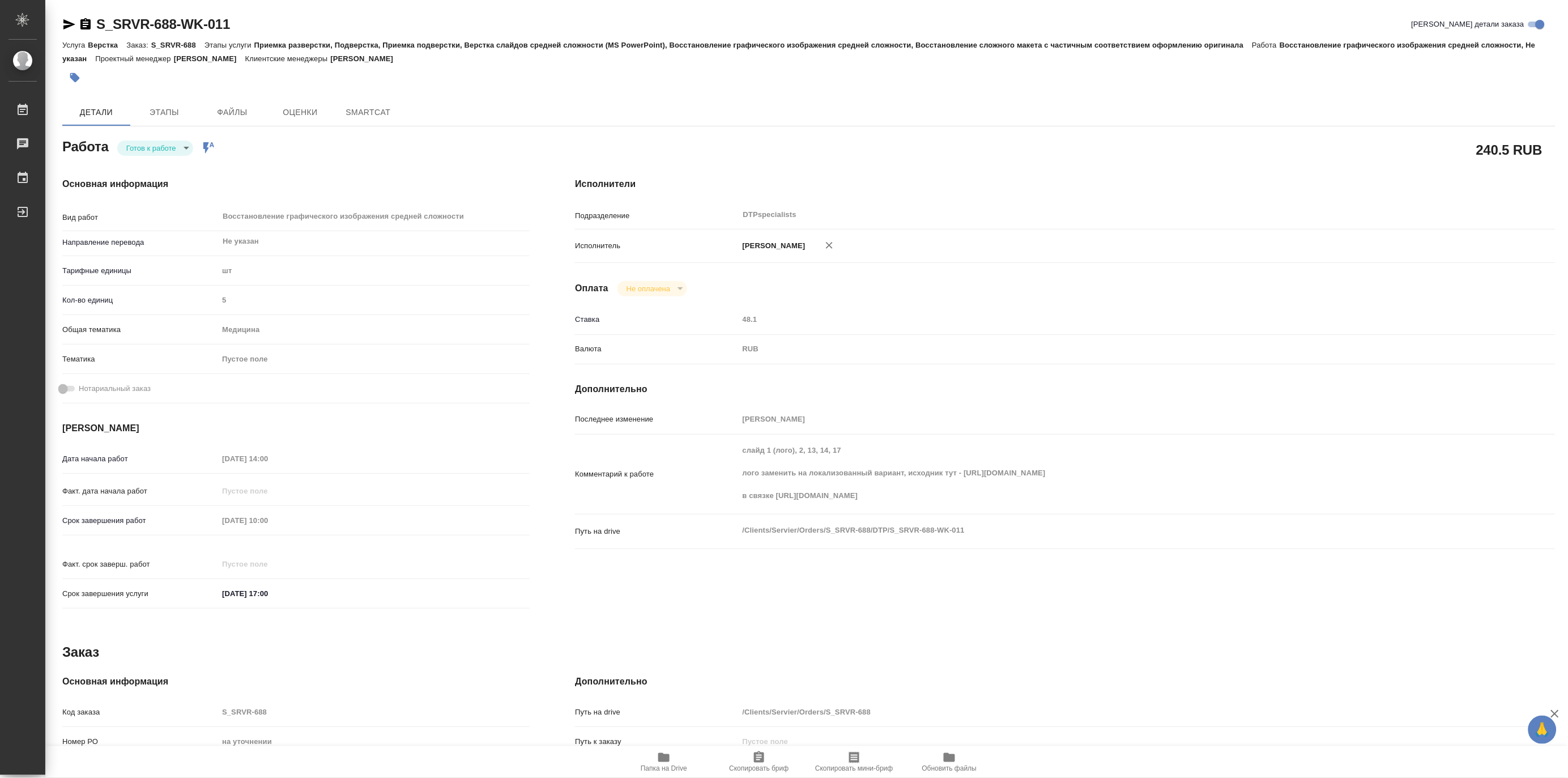
type textarea "x"
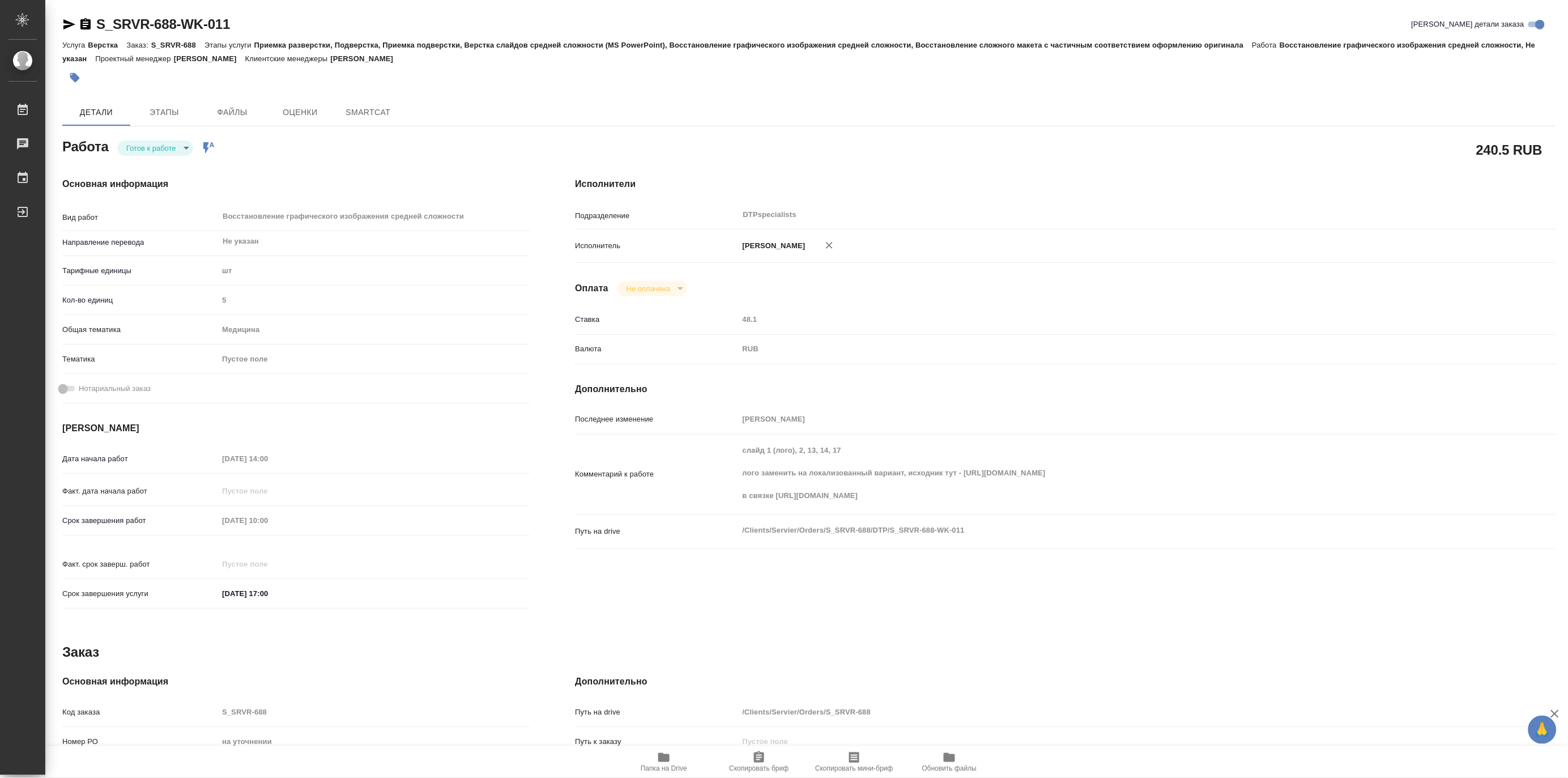
type textarea "x"
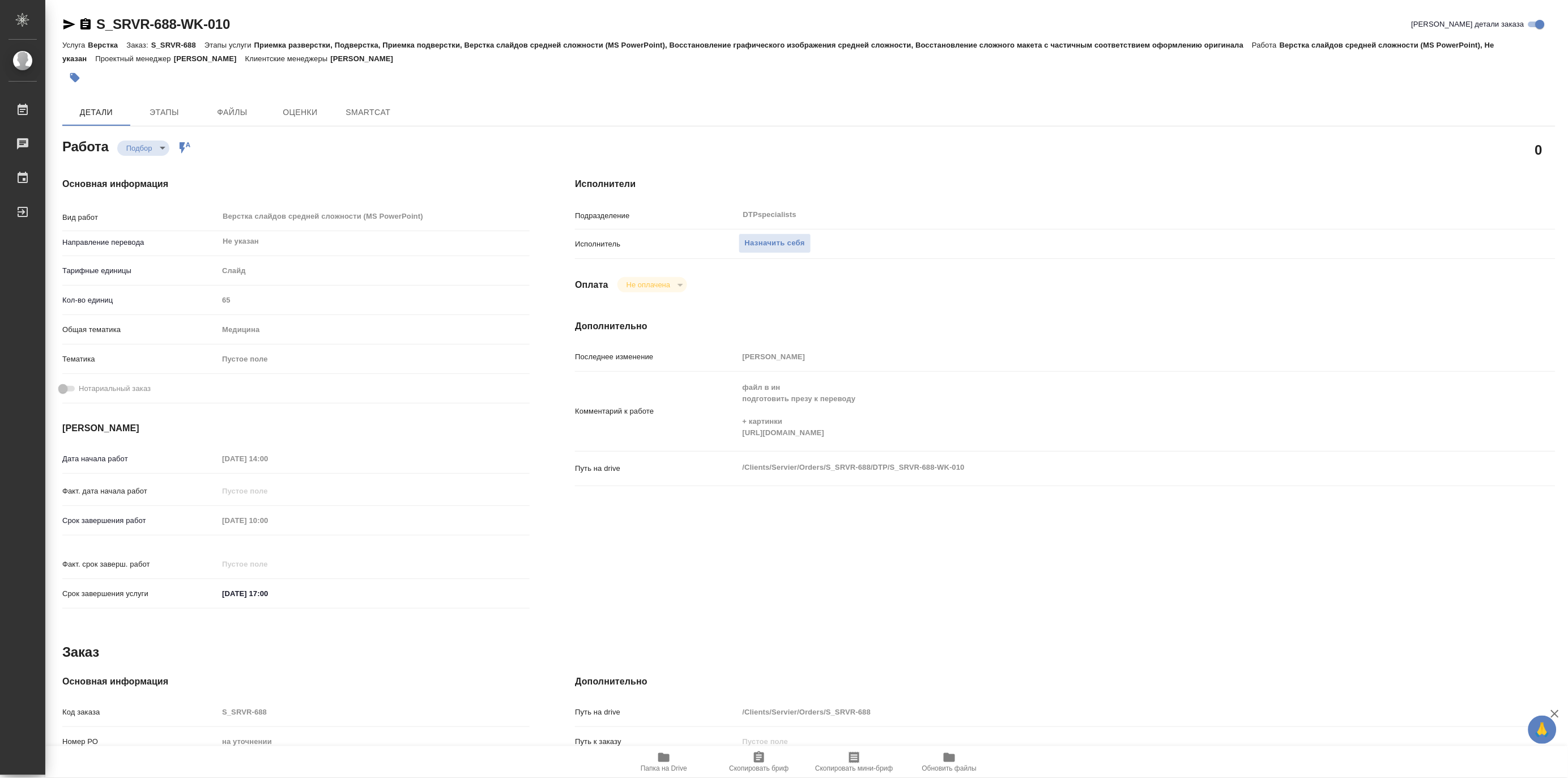
type textarea "x"
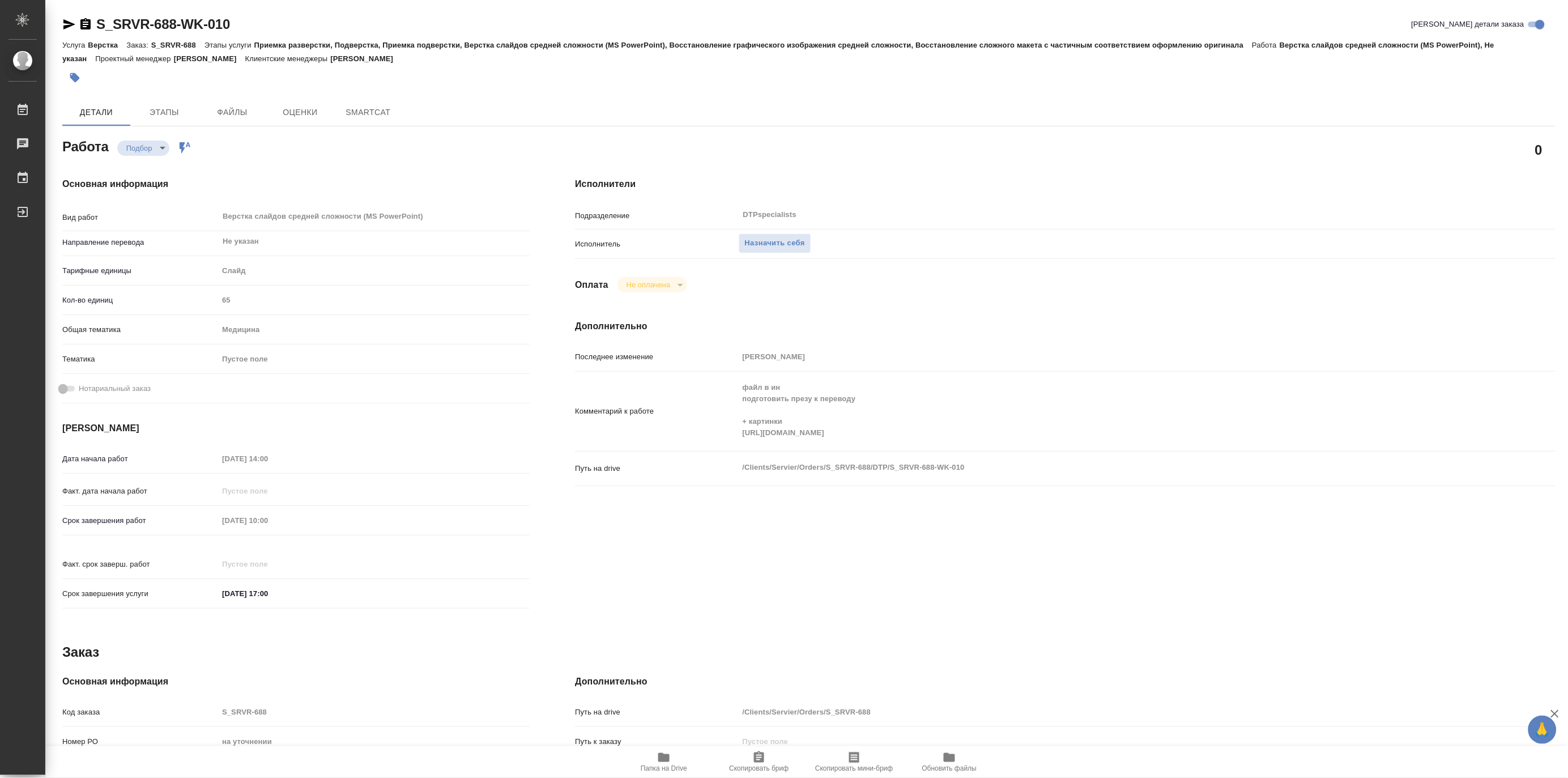
type textarea "x"
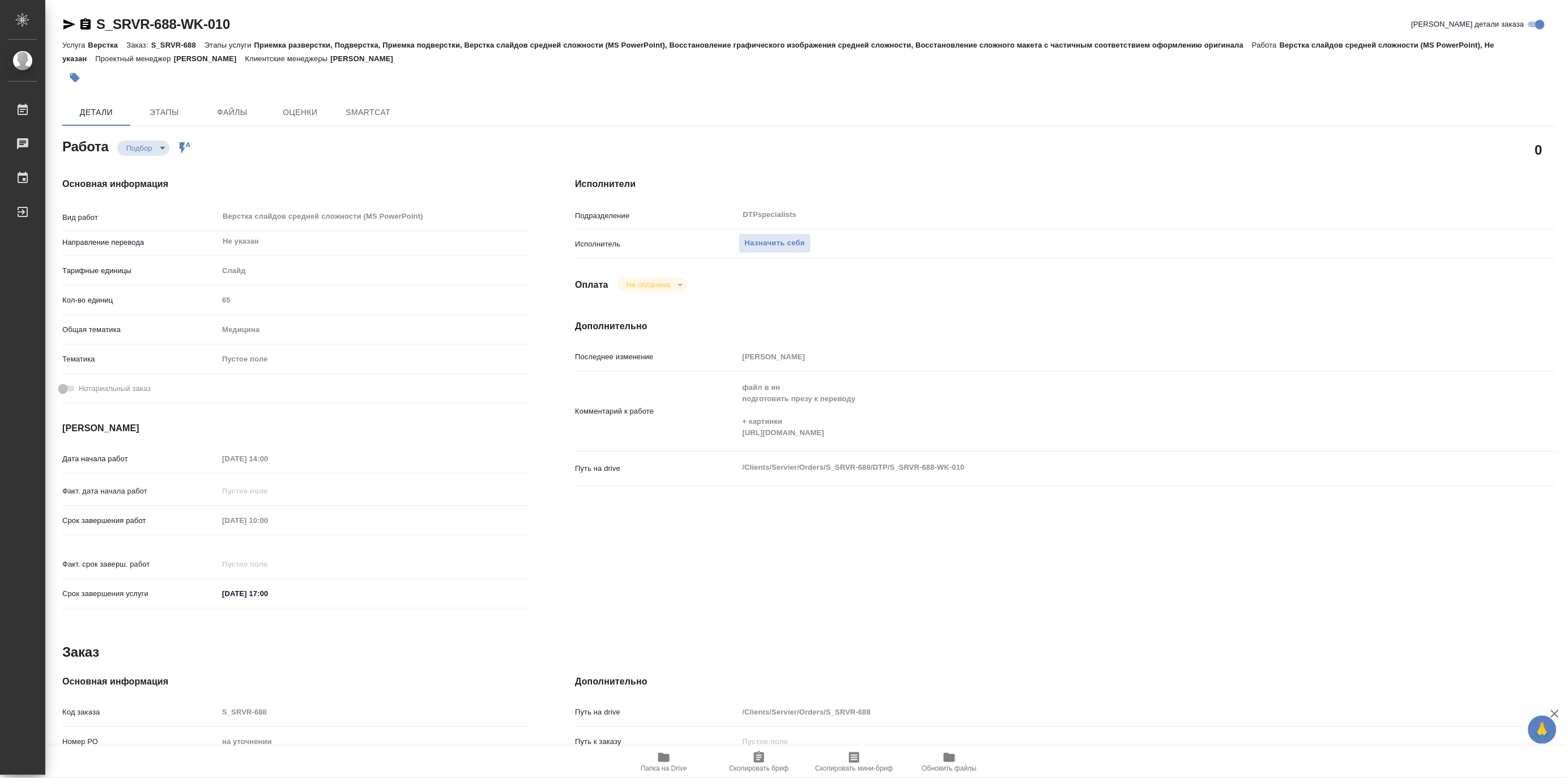
type textarea "x"
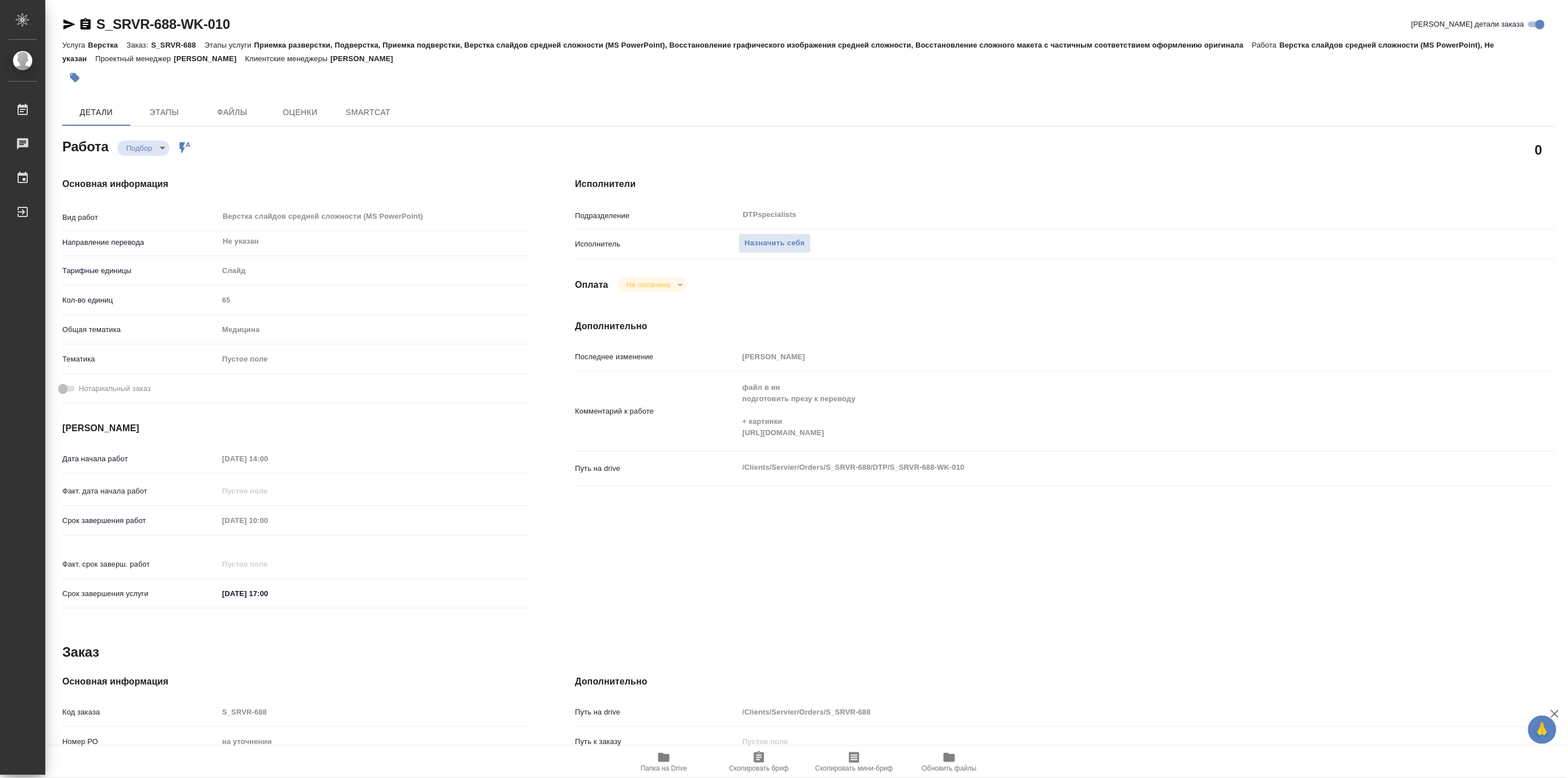
type textarea "x"
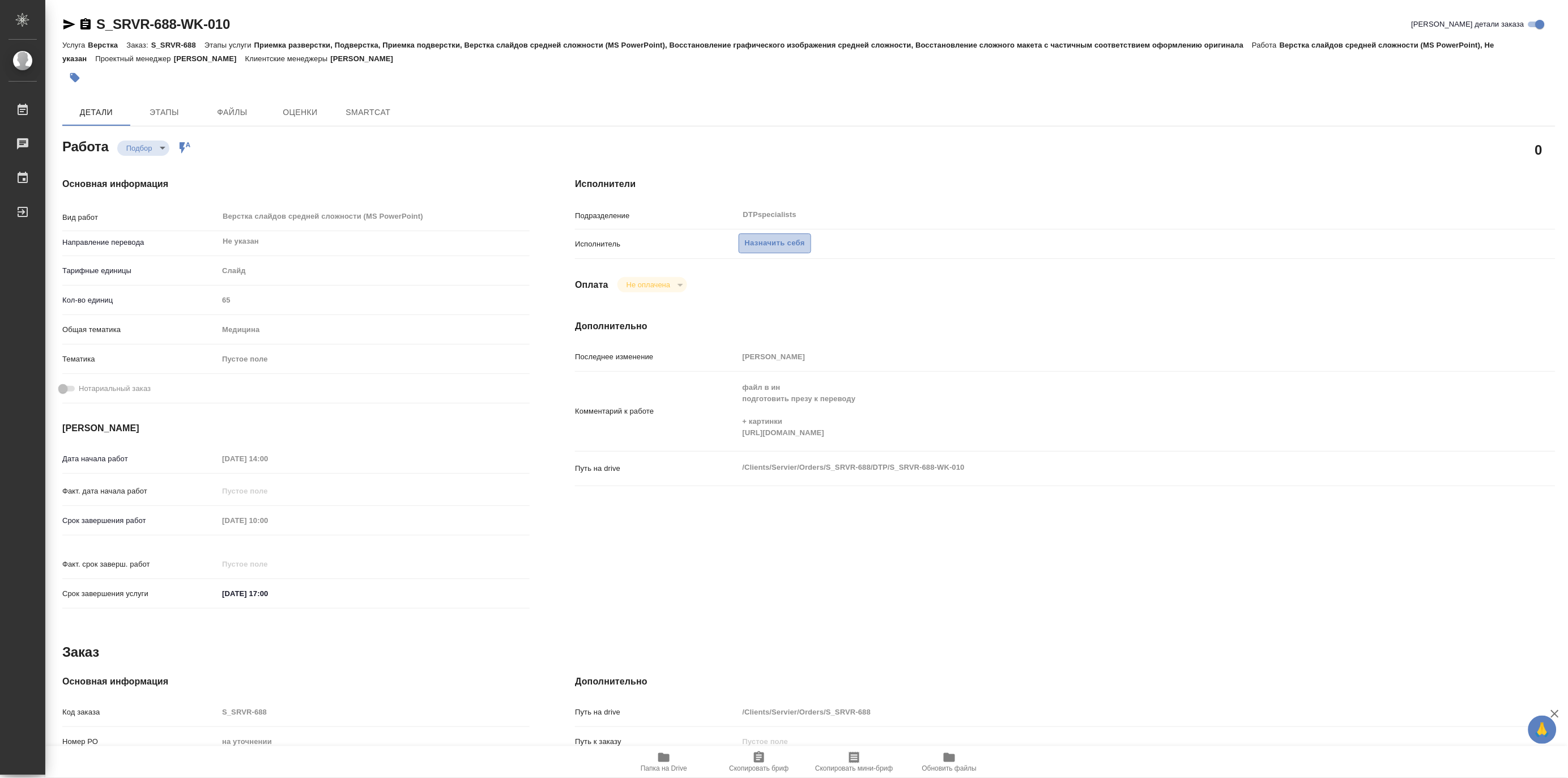
click at [766, 239] on span "Назначить себя" at bounding box center [775, 244] width 60 height 13
type textarea "x"
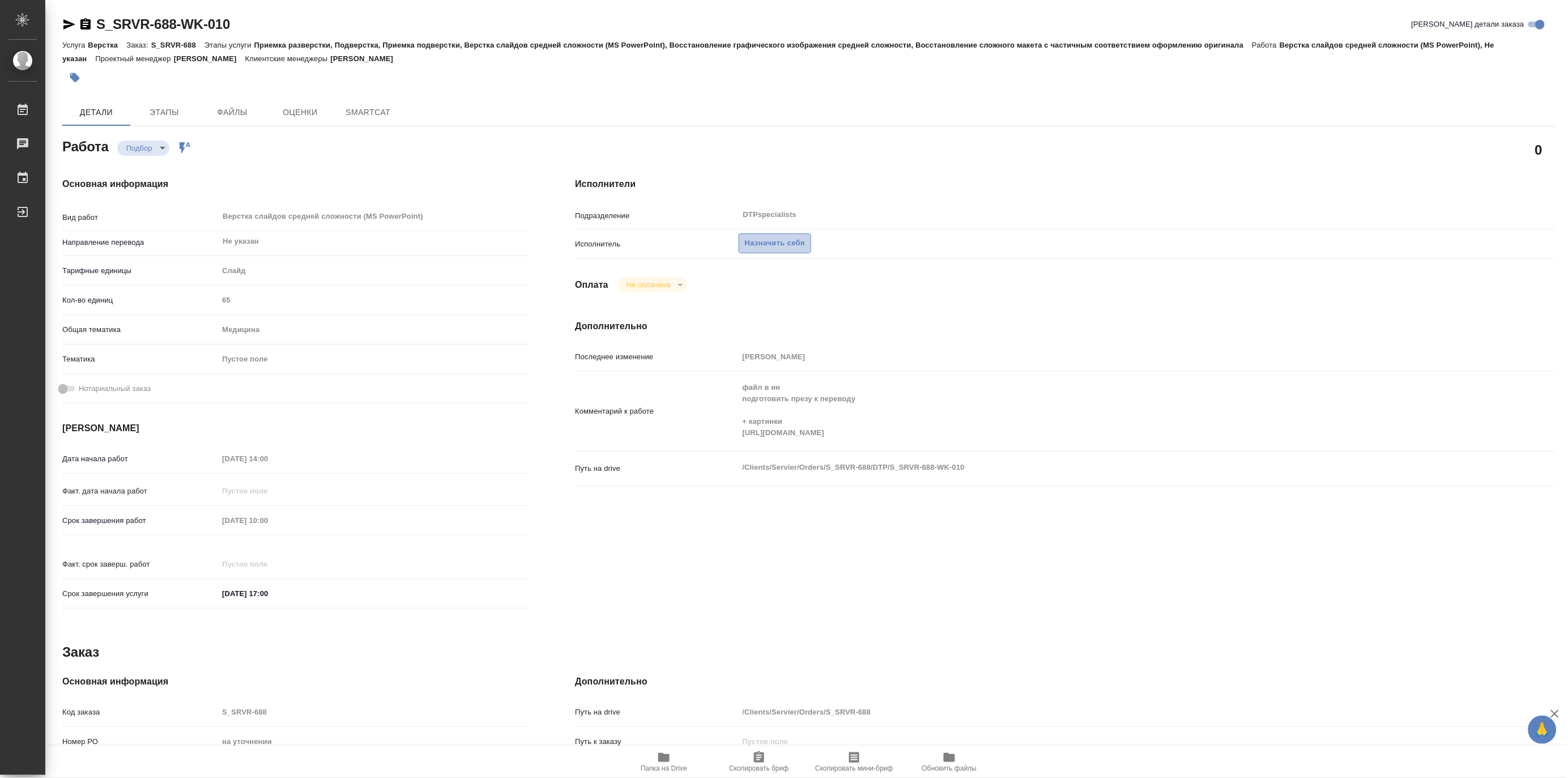
type textarea "x"
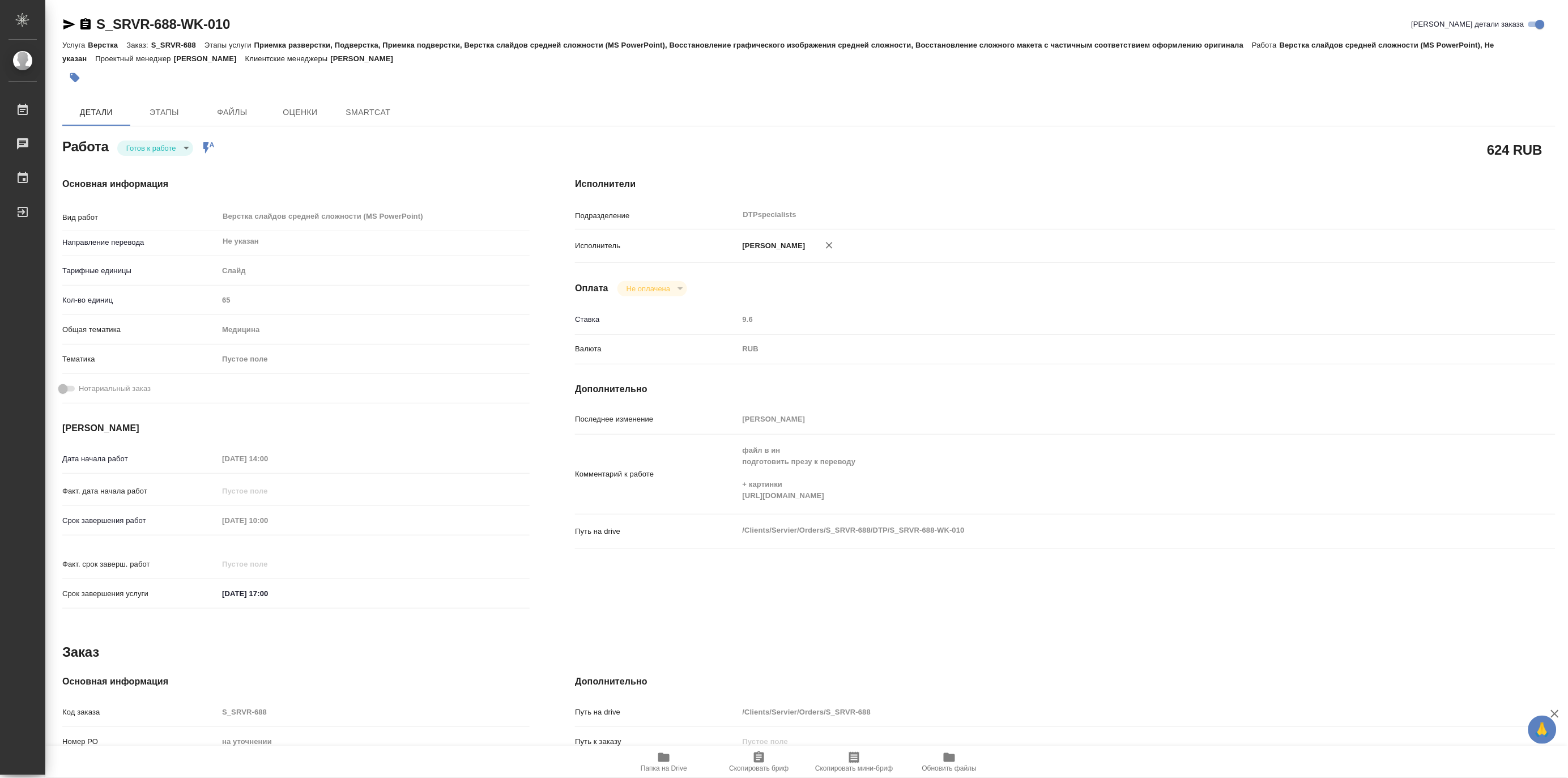
type textarea "x"
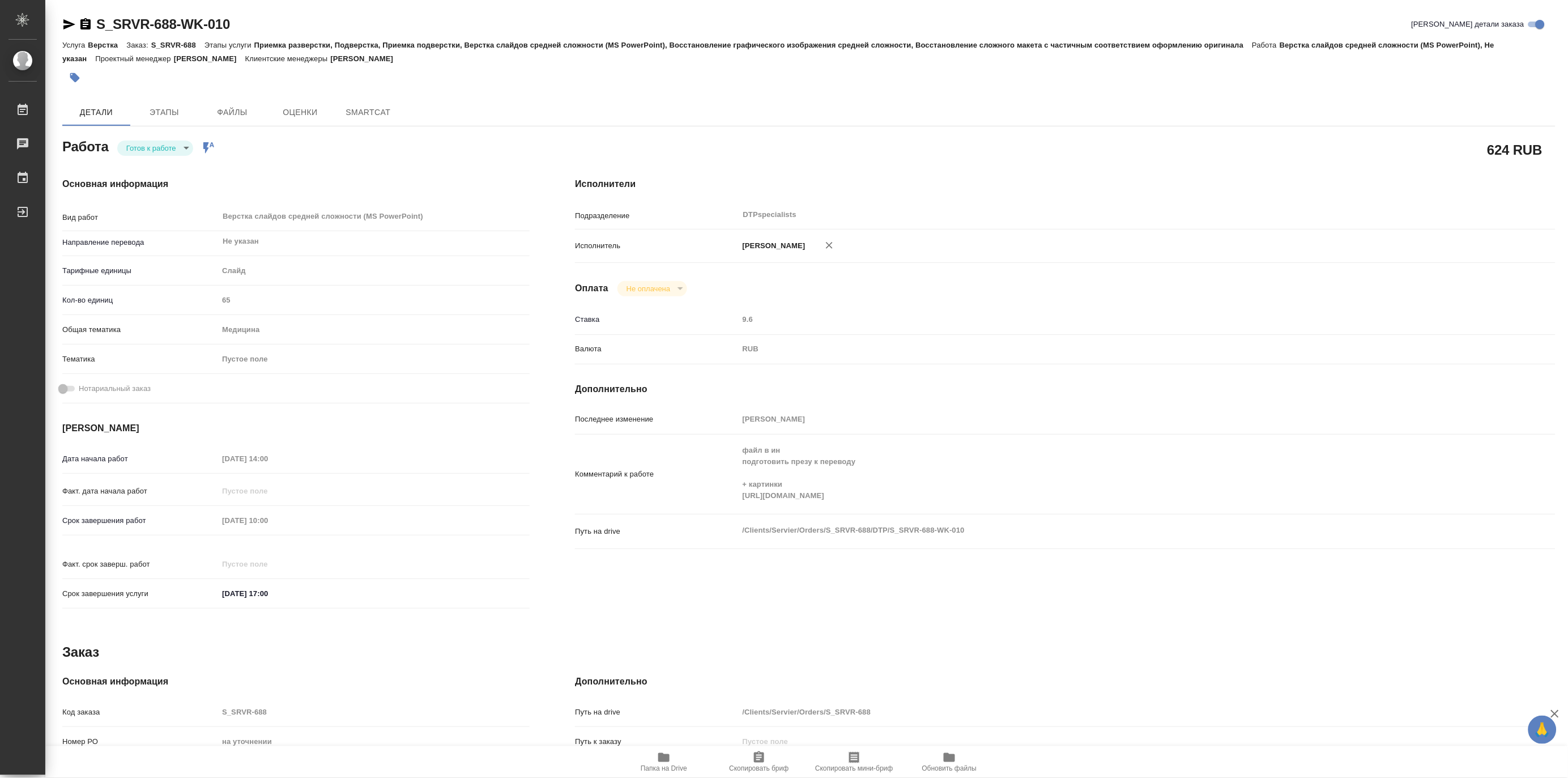
type textarea "x"
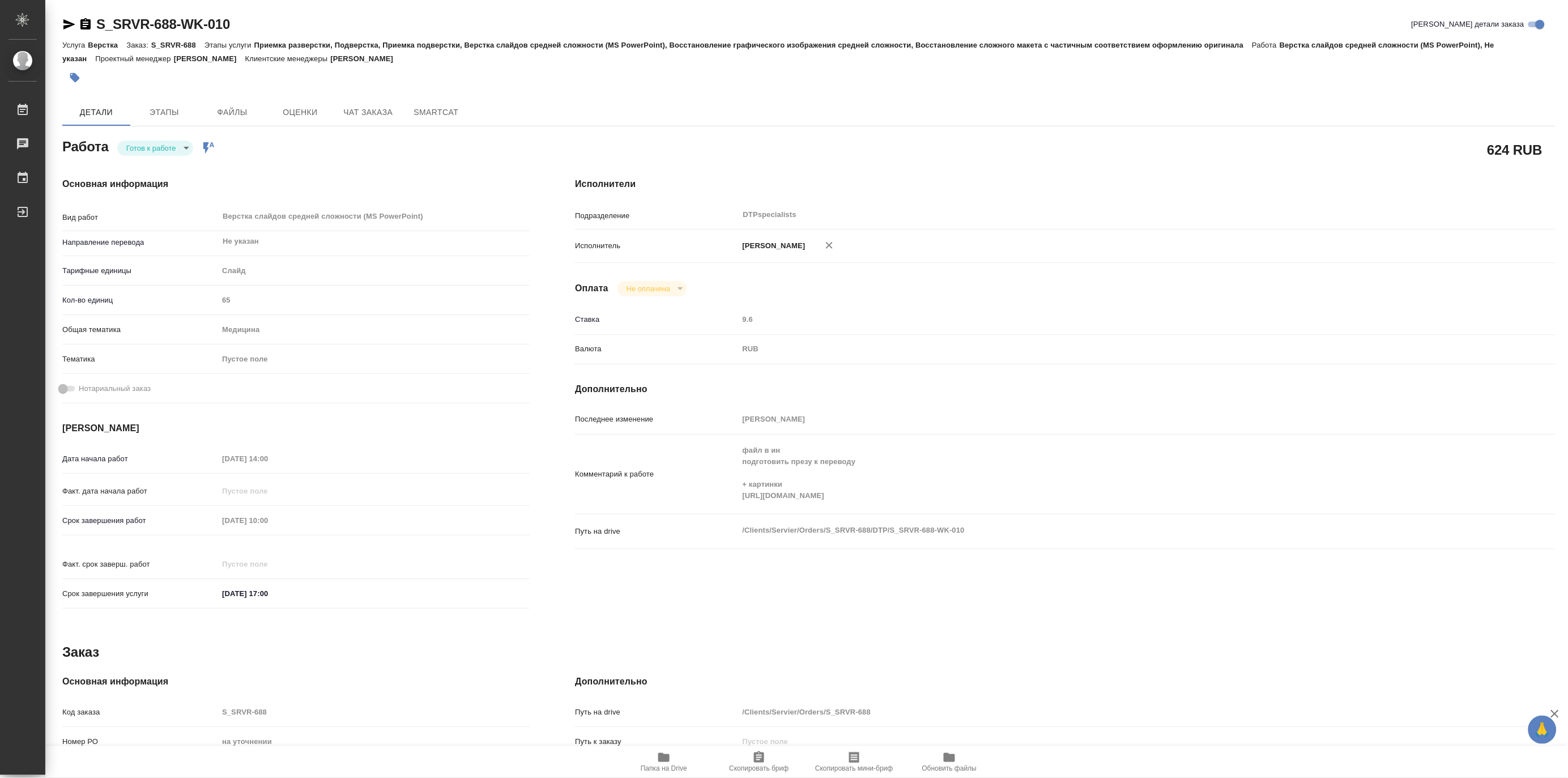
type textarea "x"
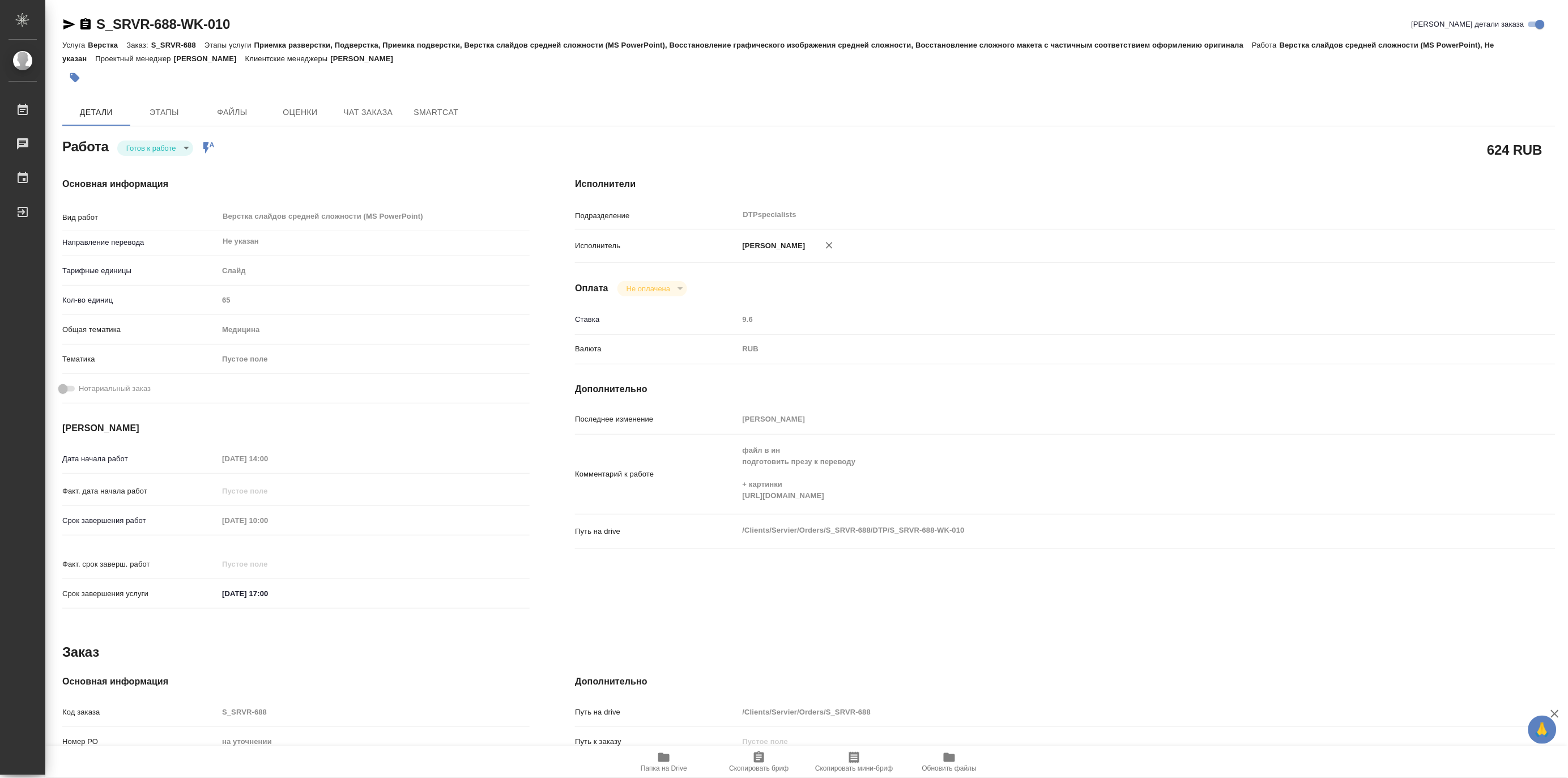
type textarea "x"
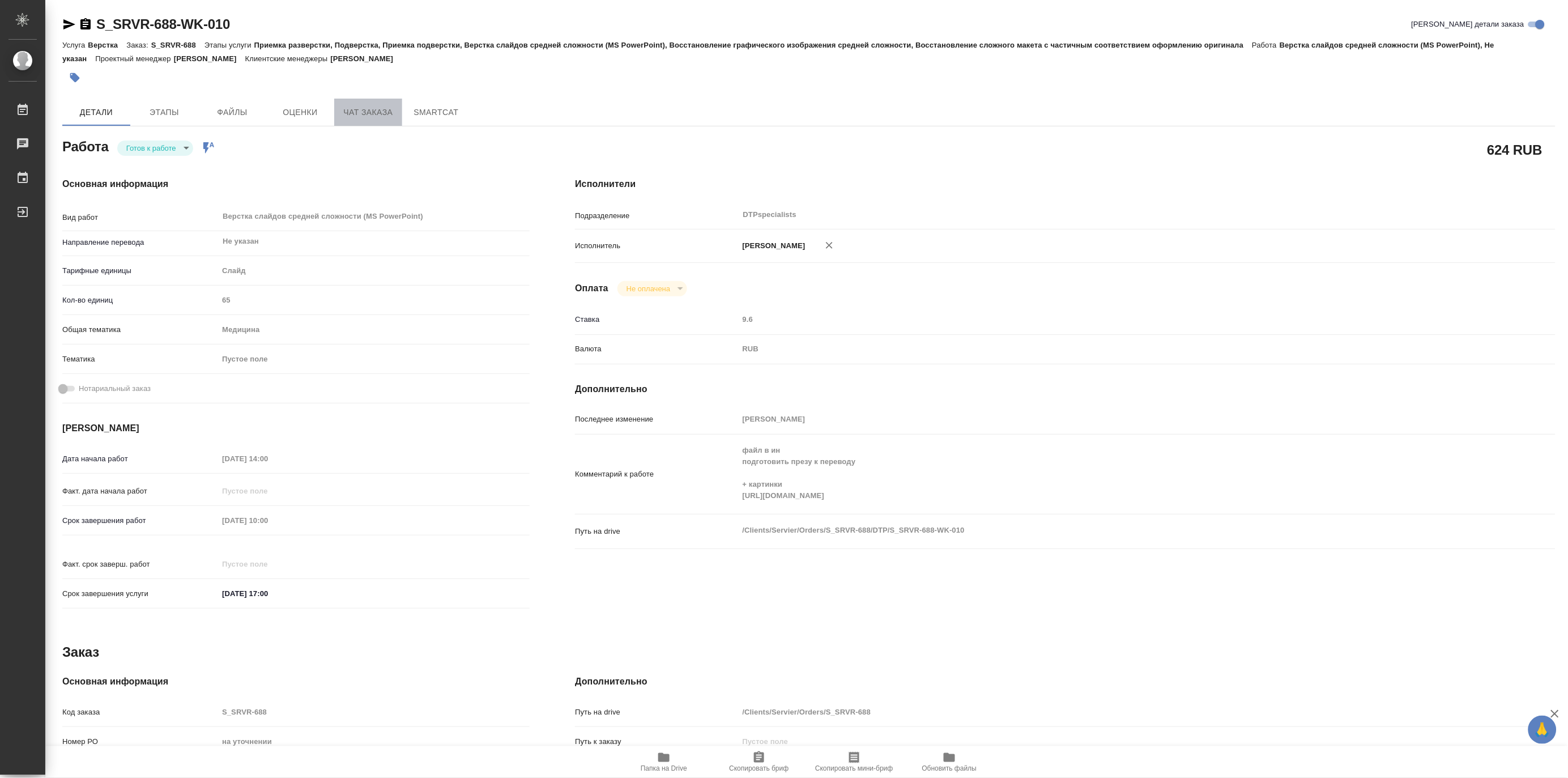
click at [359, 111] on span "Чат заказа" at bounding box center [368, 112] width 55 height 14
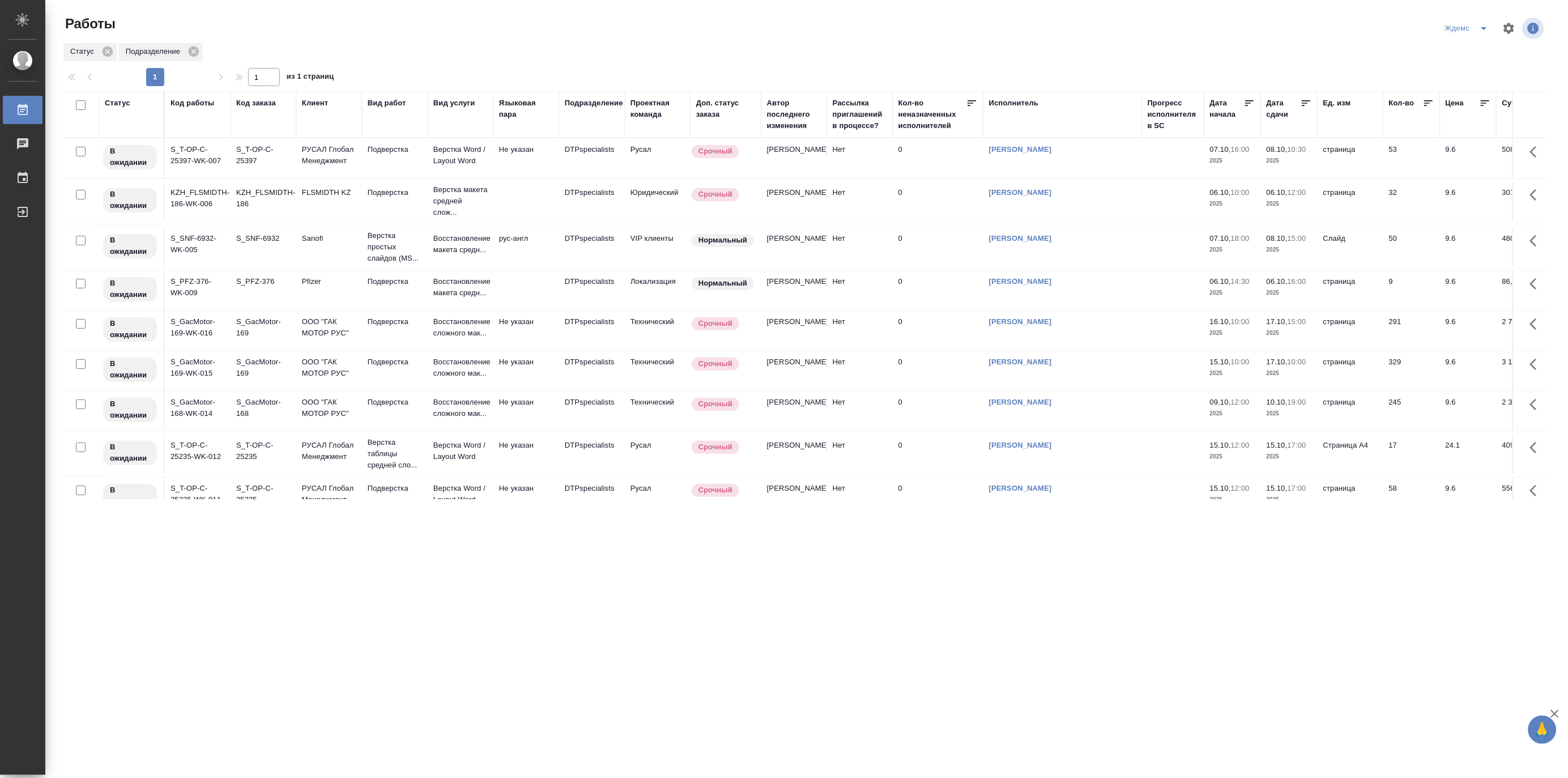
click at [1489, 19] on button "split button" at bounding box center [1485, 28] width 23 height 18
click at [1462, 81] on li "Матвеева_назначено" at bounding box center [1474, 87] width 108 height 18
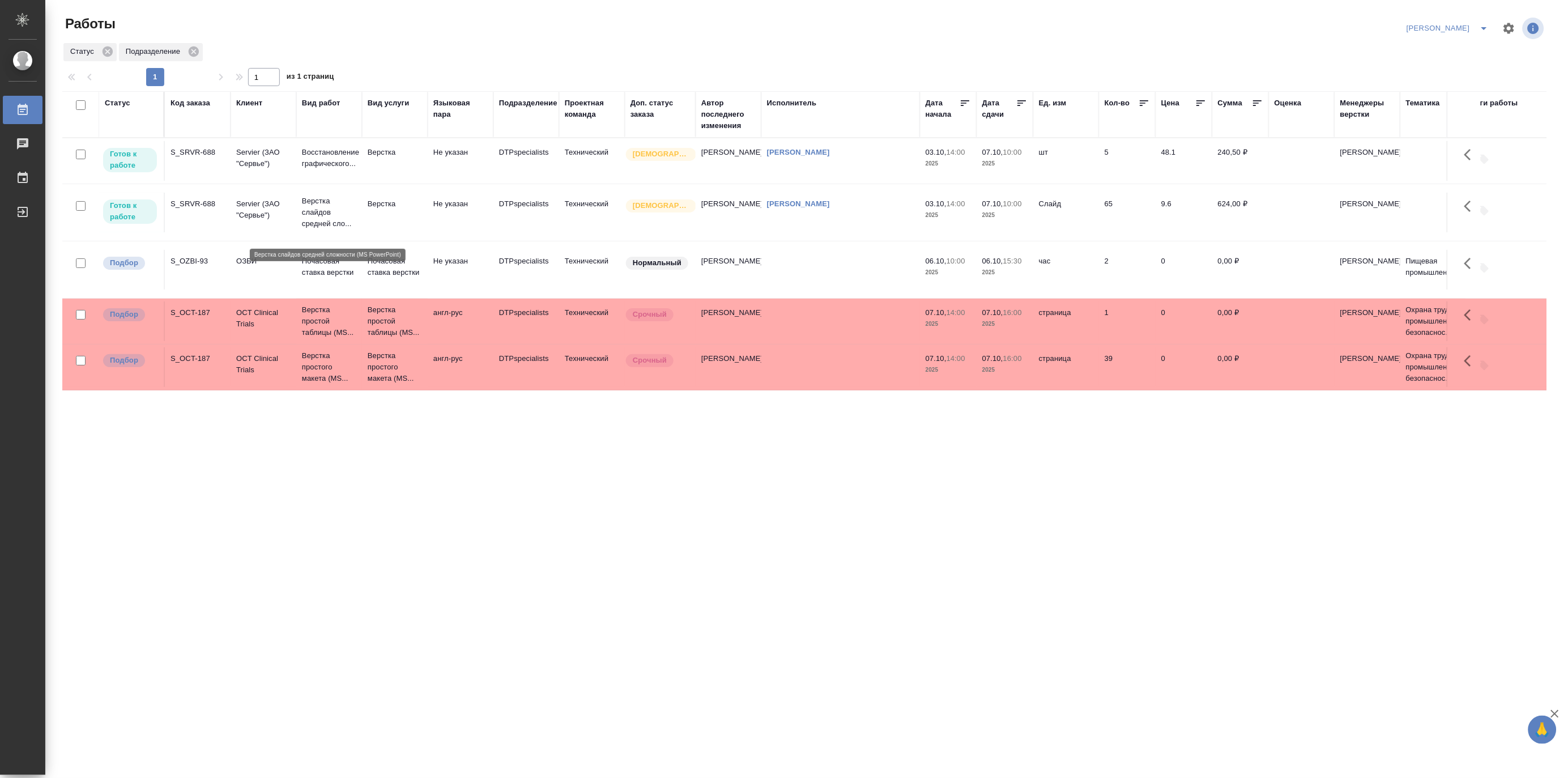
click at [317, 220] on p "Верстка слайдов средней сло..." at bounding box center [329, 212] width 55 height 34
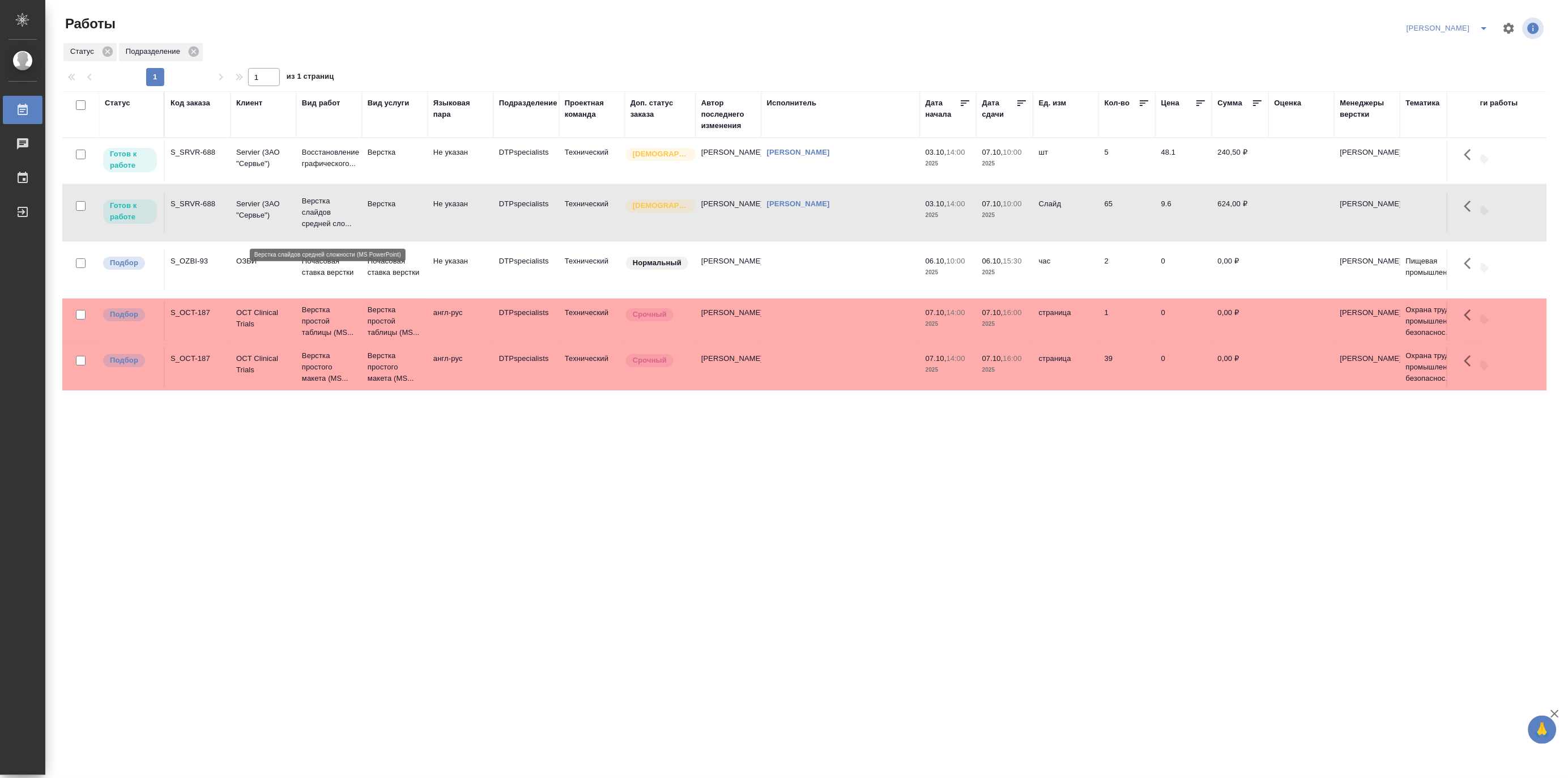
click at [317, 220] on p "Верстка слайдов средней сло..." at bounding box center [329, 212] width 55 height 34
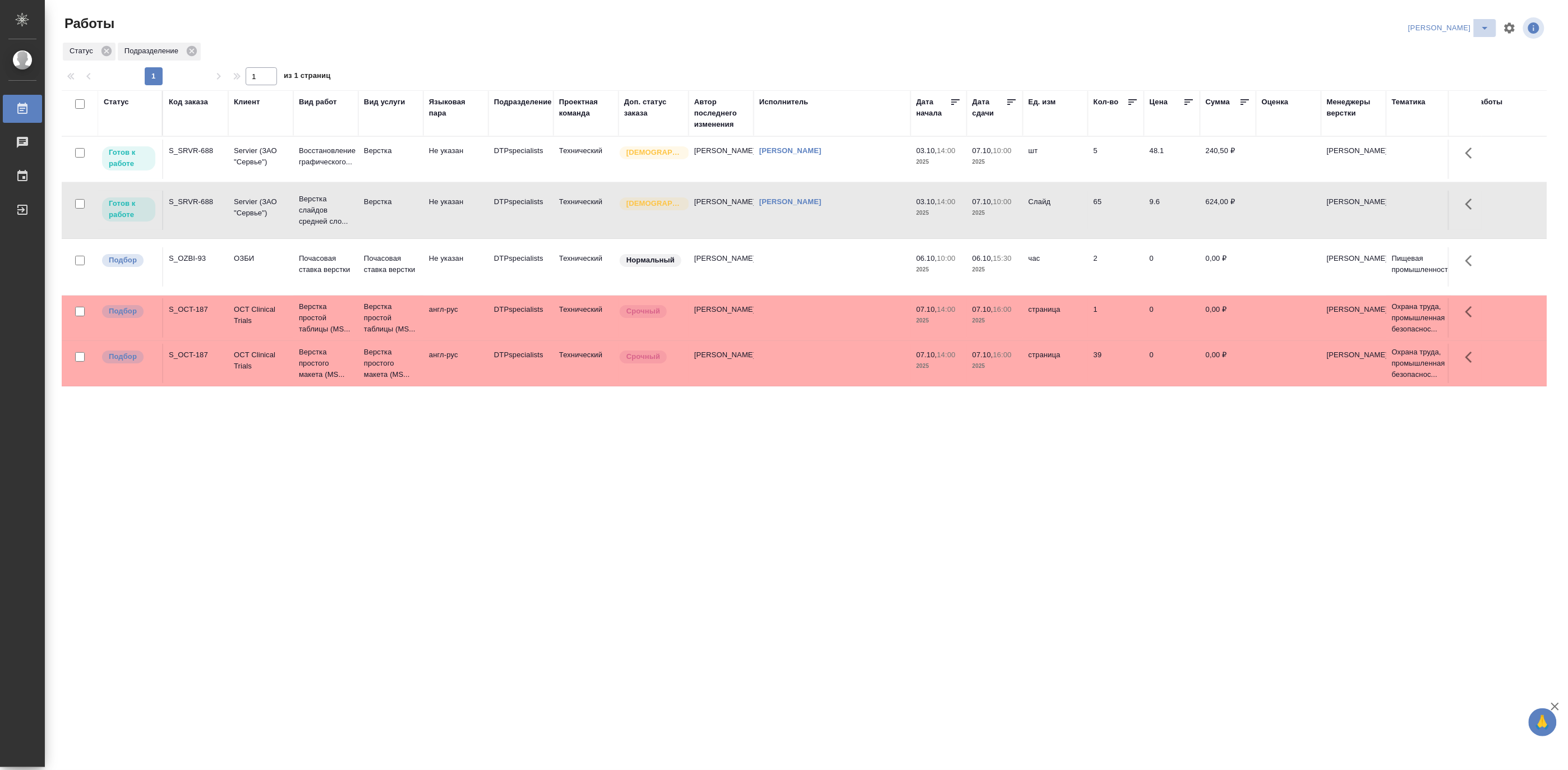
click at [1482, 24] on icon "split button" at bounding box center [1485, 28] width 13 height 13
click at [1464, 46] on li "[PERSON_NAME] работе" at bounding box center [1443, 50] width 107 height 18
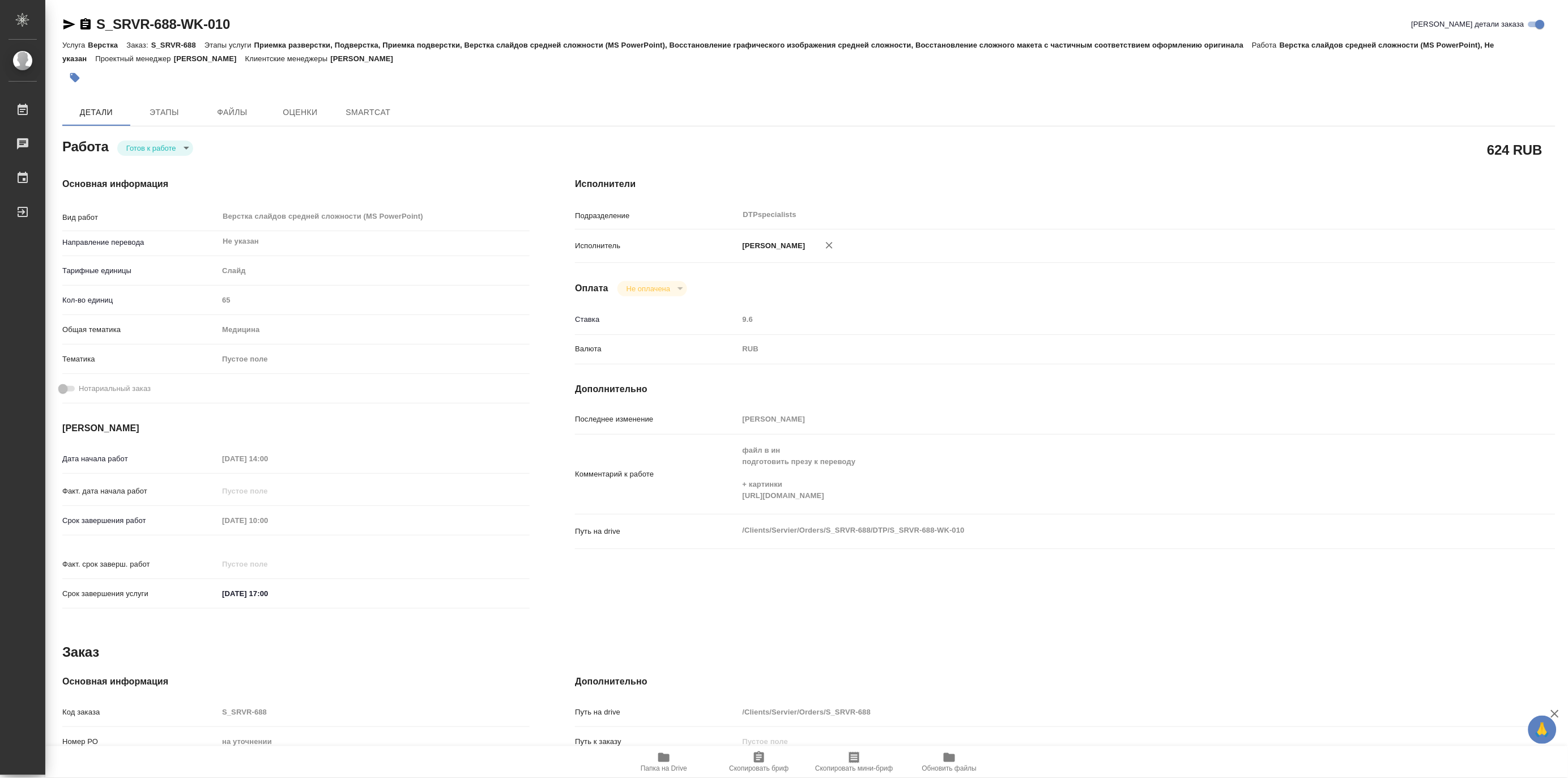
type textarea "x"
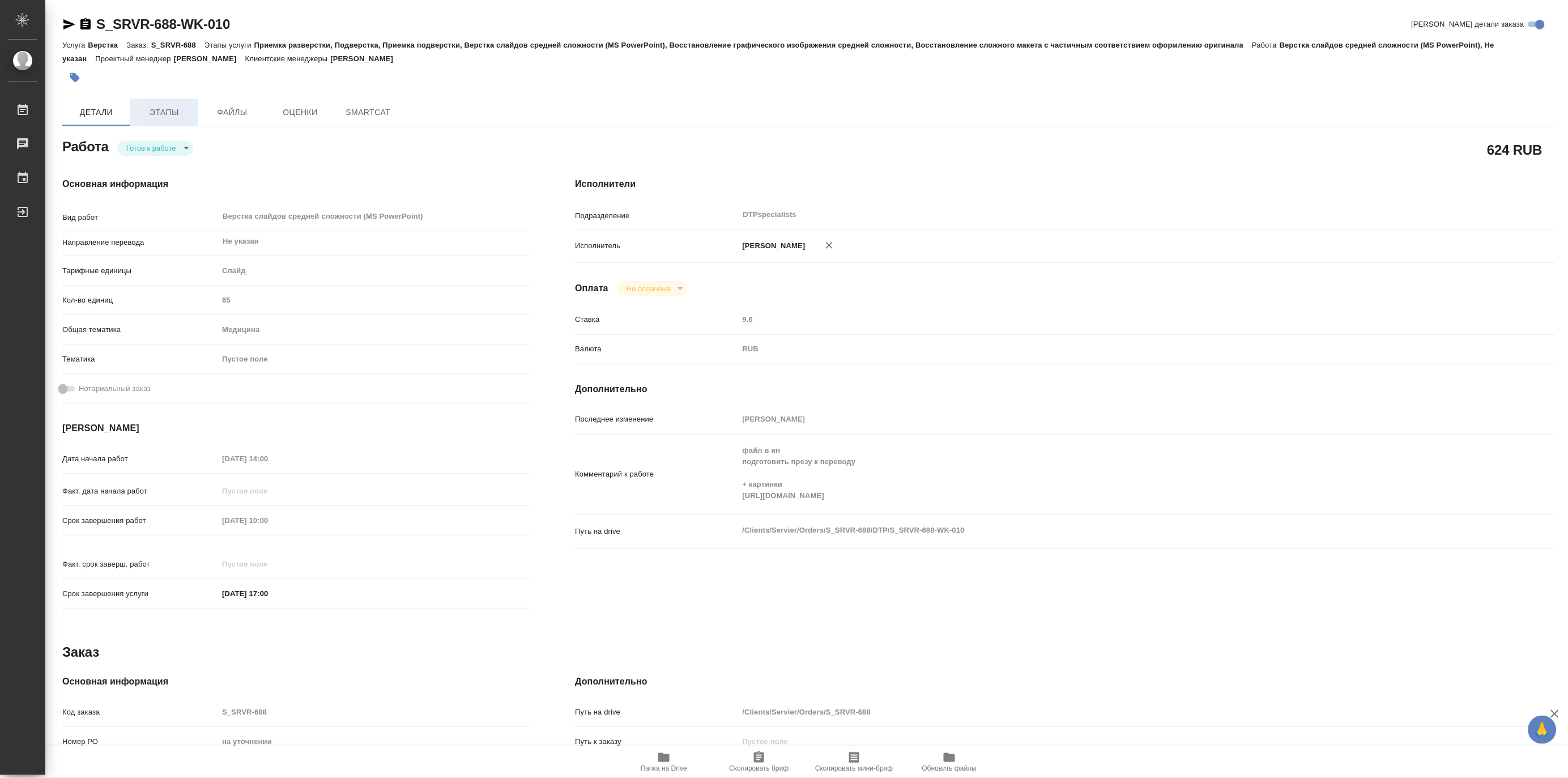
type textarea "x"
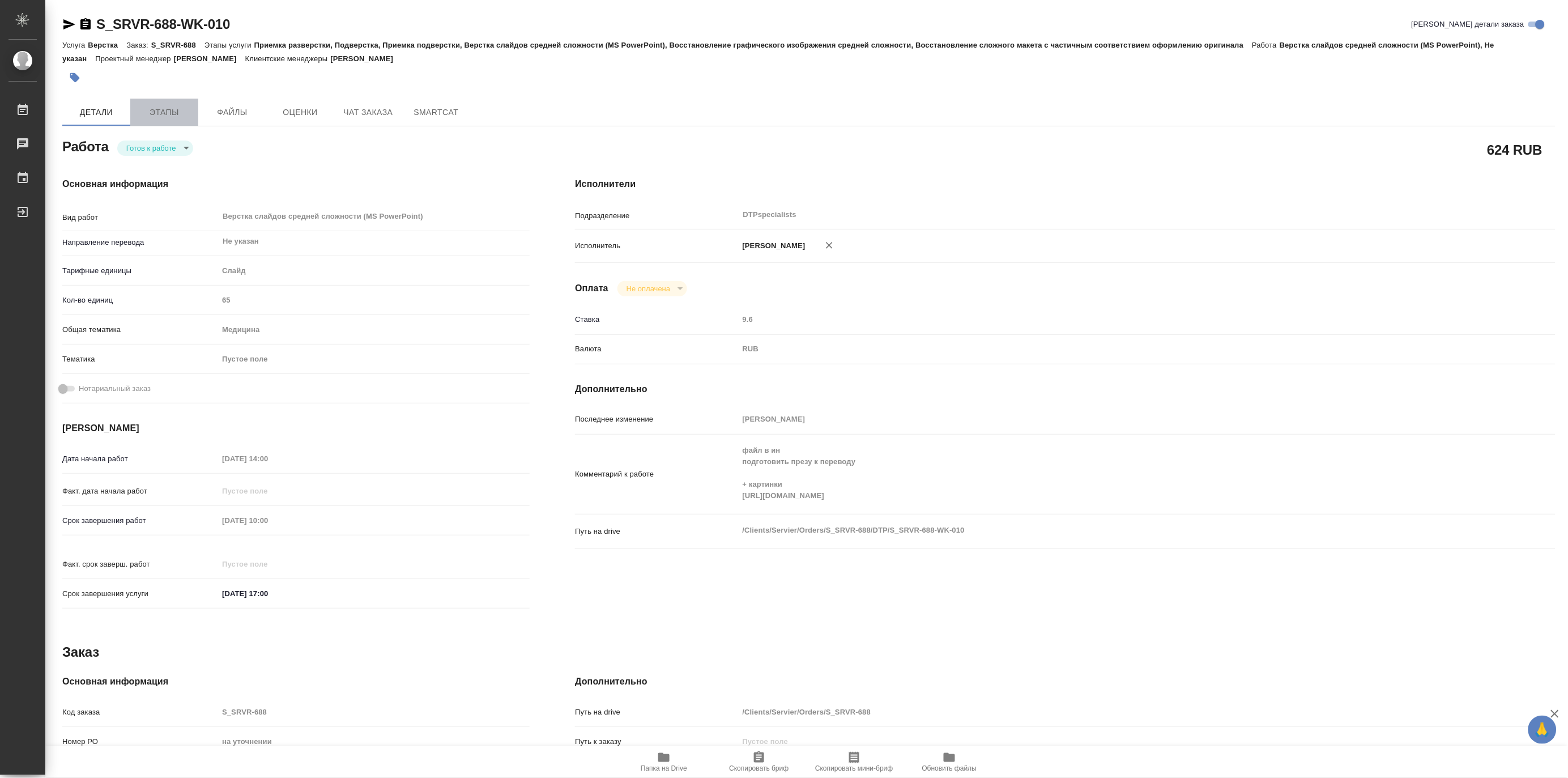
click at [172, 109] on span "Этапы" at bounding box center [164, 112] width 55 height 14
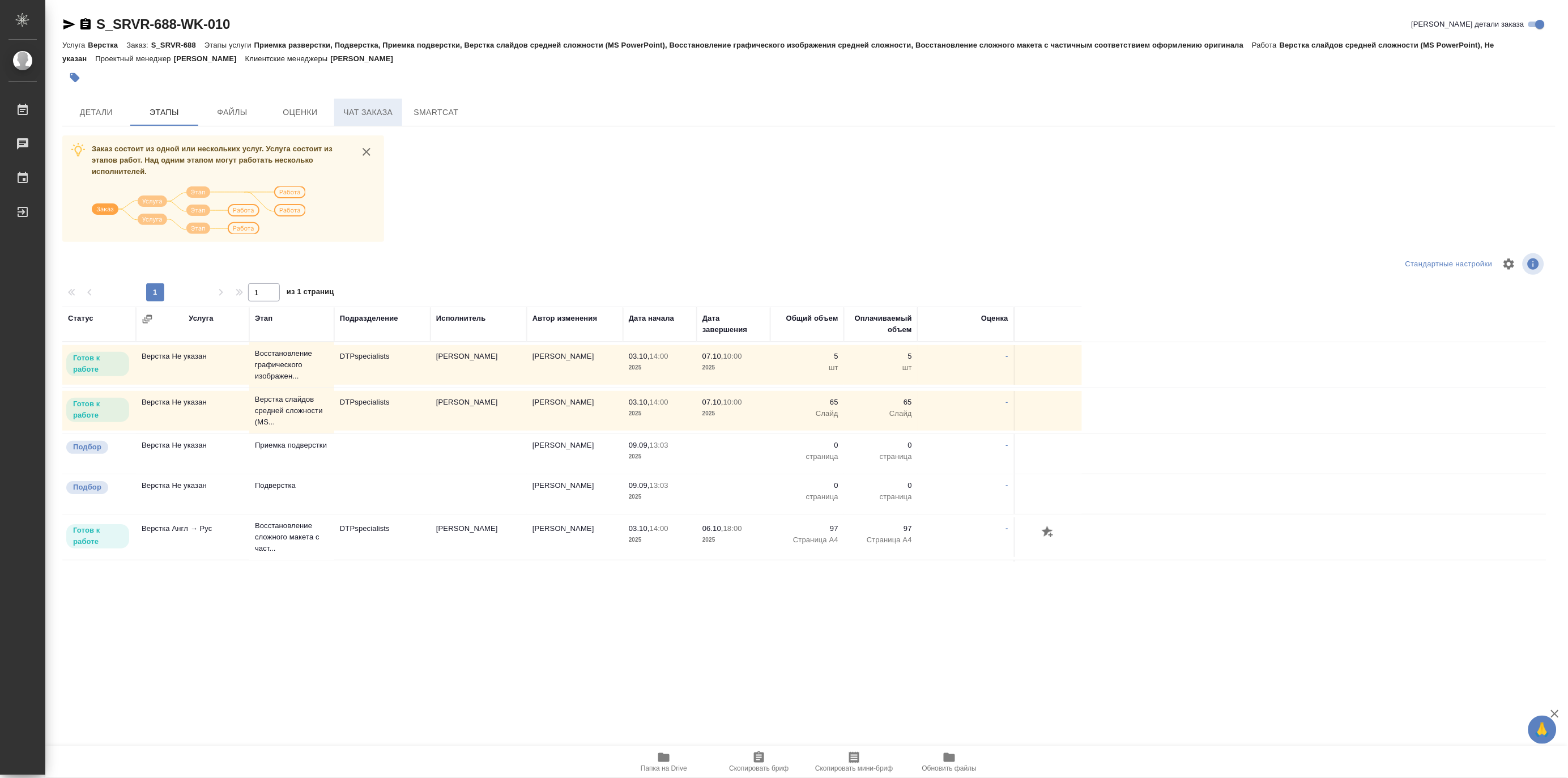
click at [358, 107] on span "Чат заказа" at bounding box center [368, 112] width 55 height 14
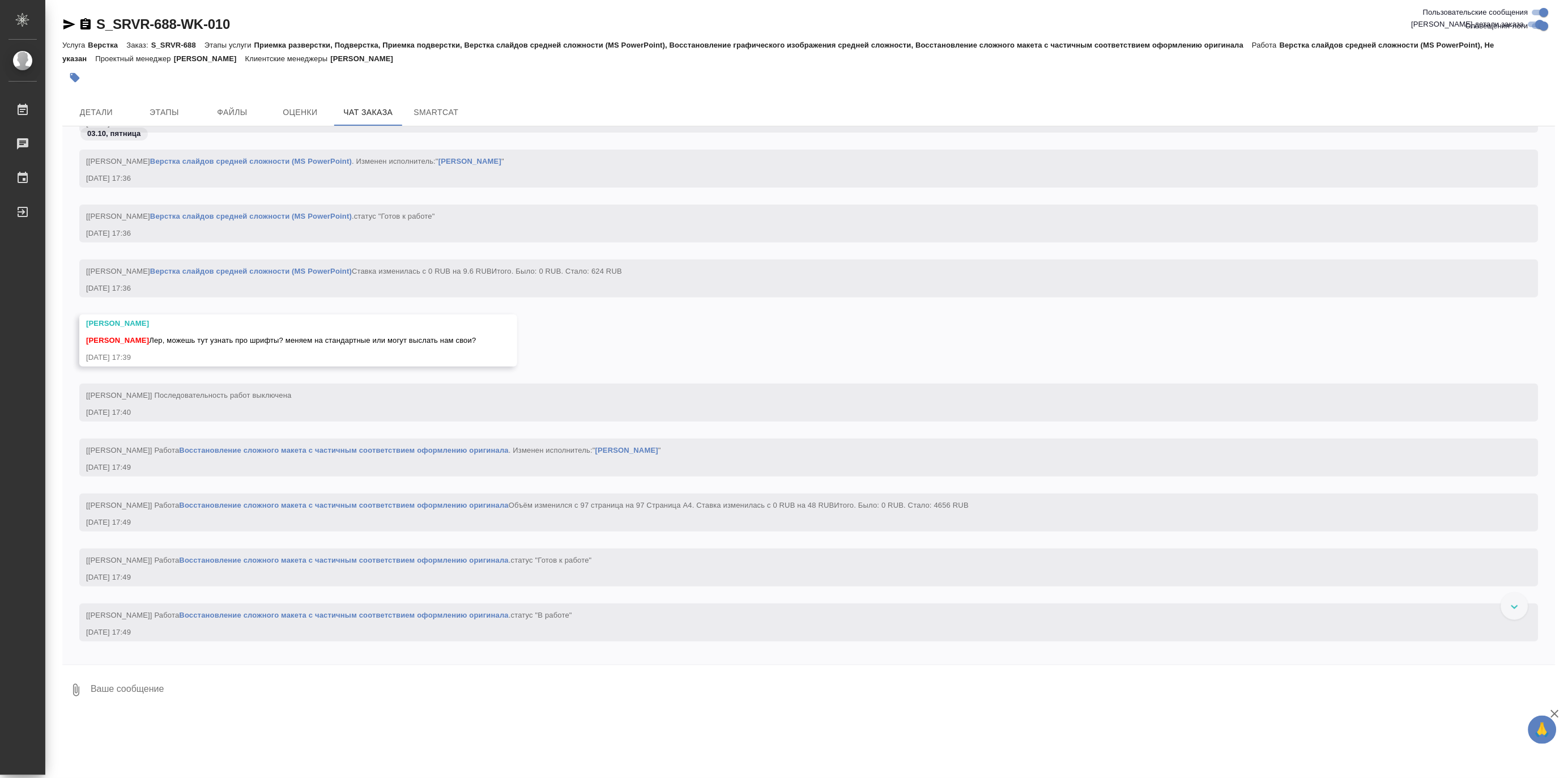
scroll to position [10590, 0]
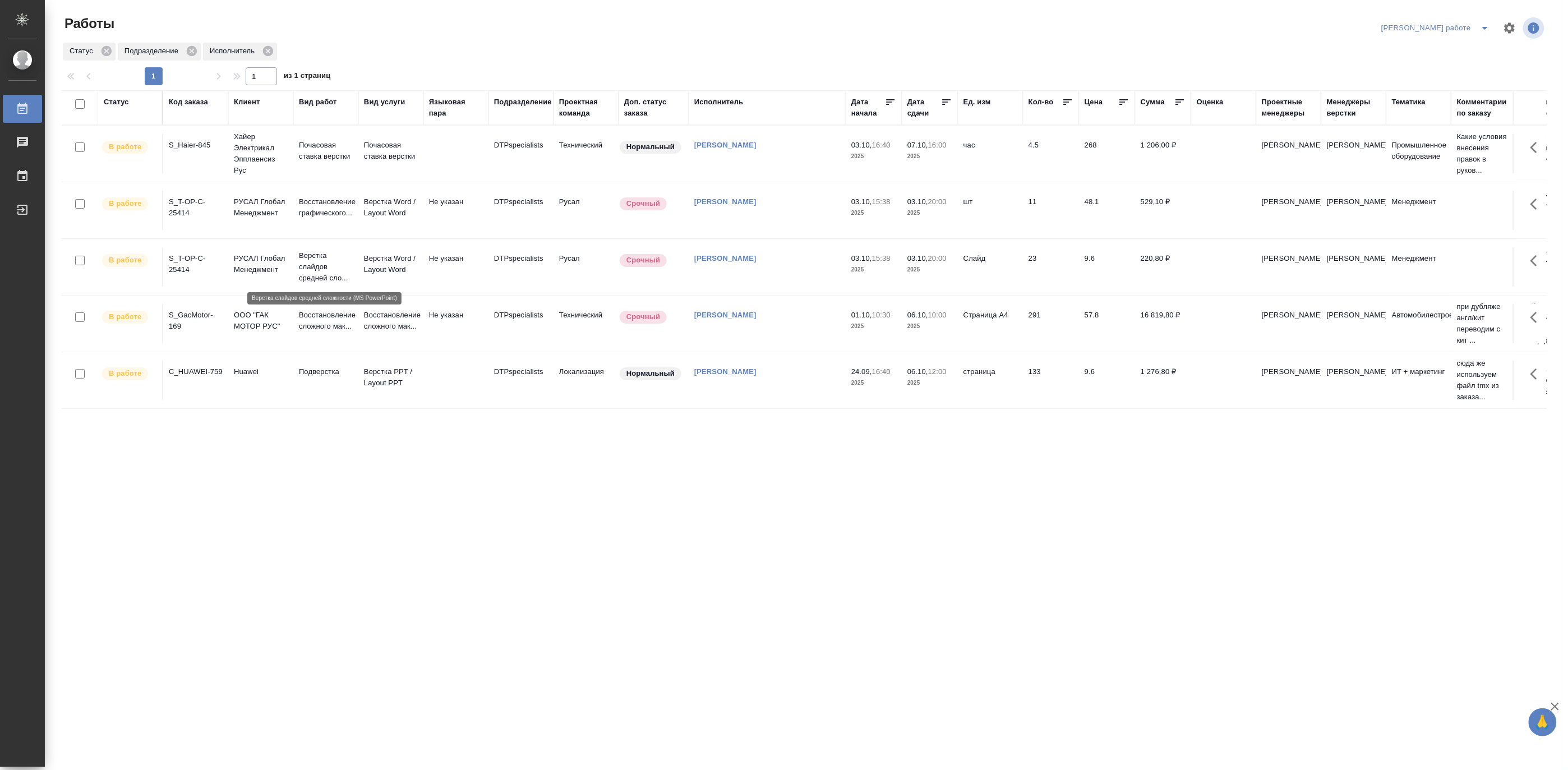
click at [311, 264] on p "Верстка слайдов средней сло..." at bounding box center [326, 266] width 54 height 33
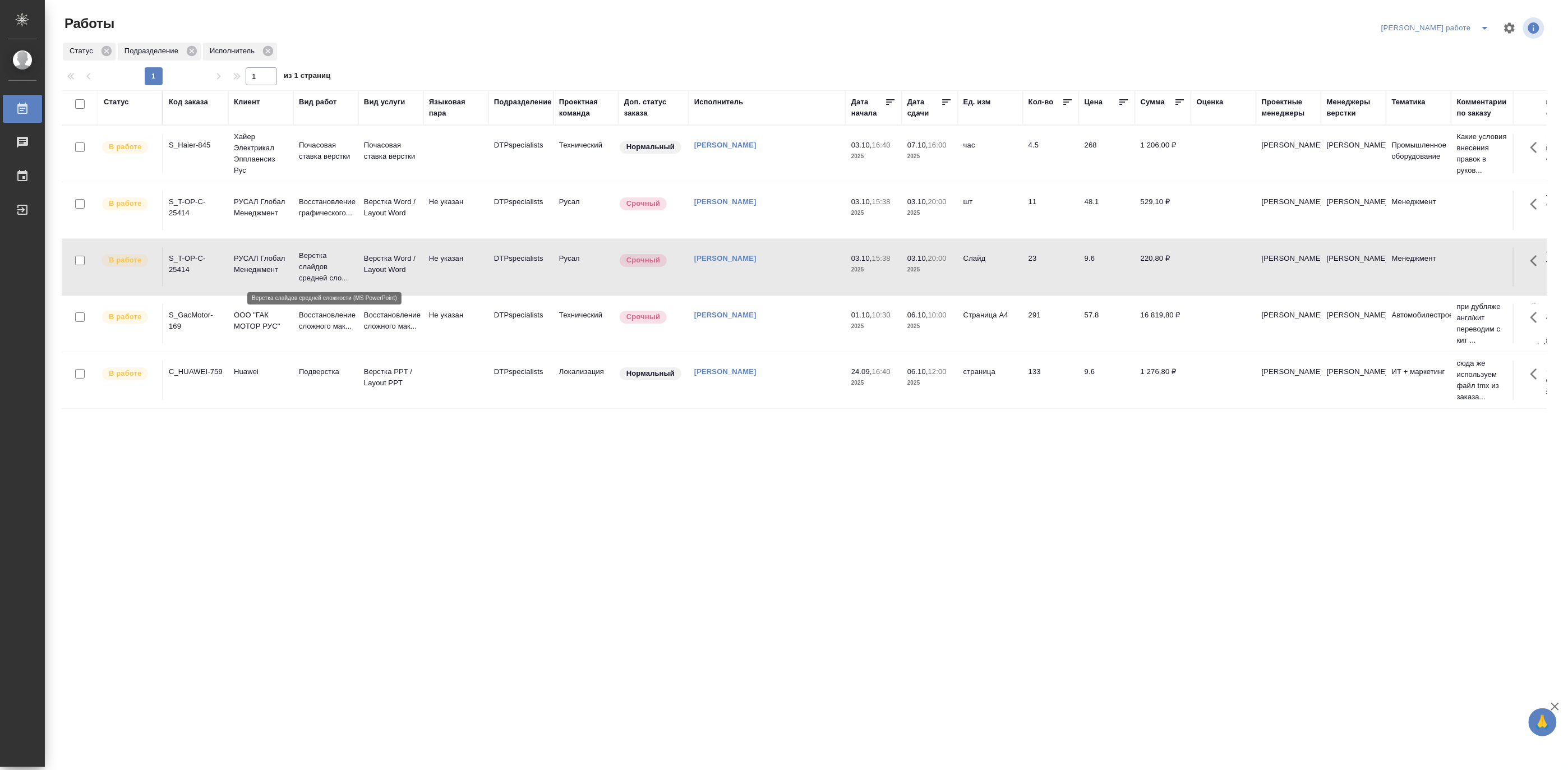
click at [311, 264] on p "Верстка слайдов средней сло..." at bounding box center [326, 266] width 54 height 33
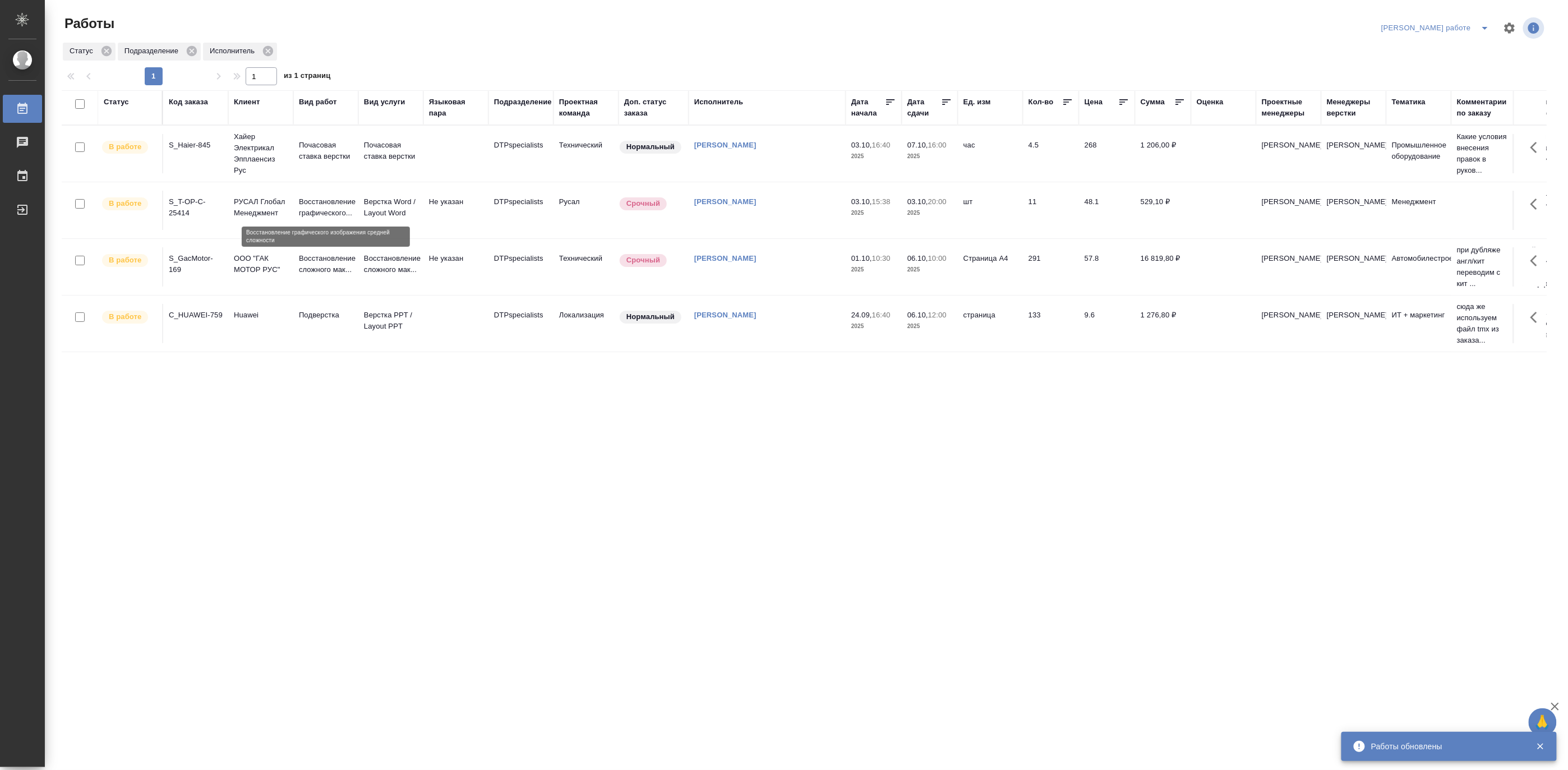
click at [342, 198] on p "Восстановление графического..." at bounding box center [326, 208] width 54 height 23
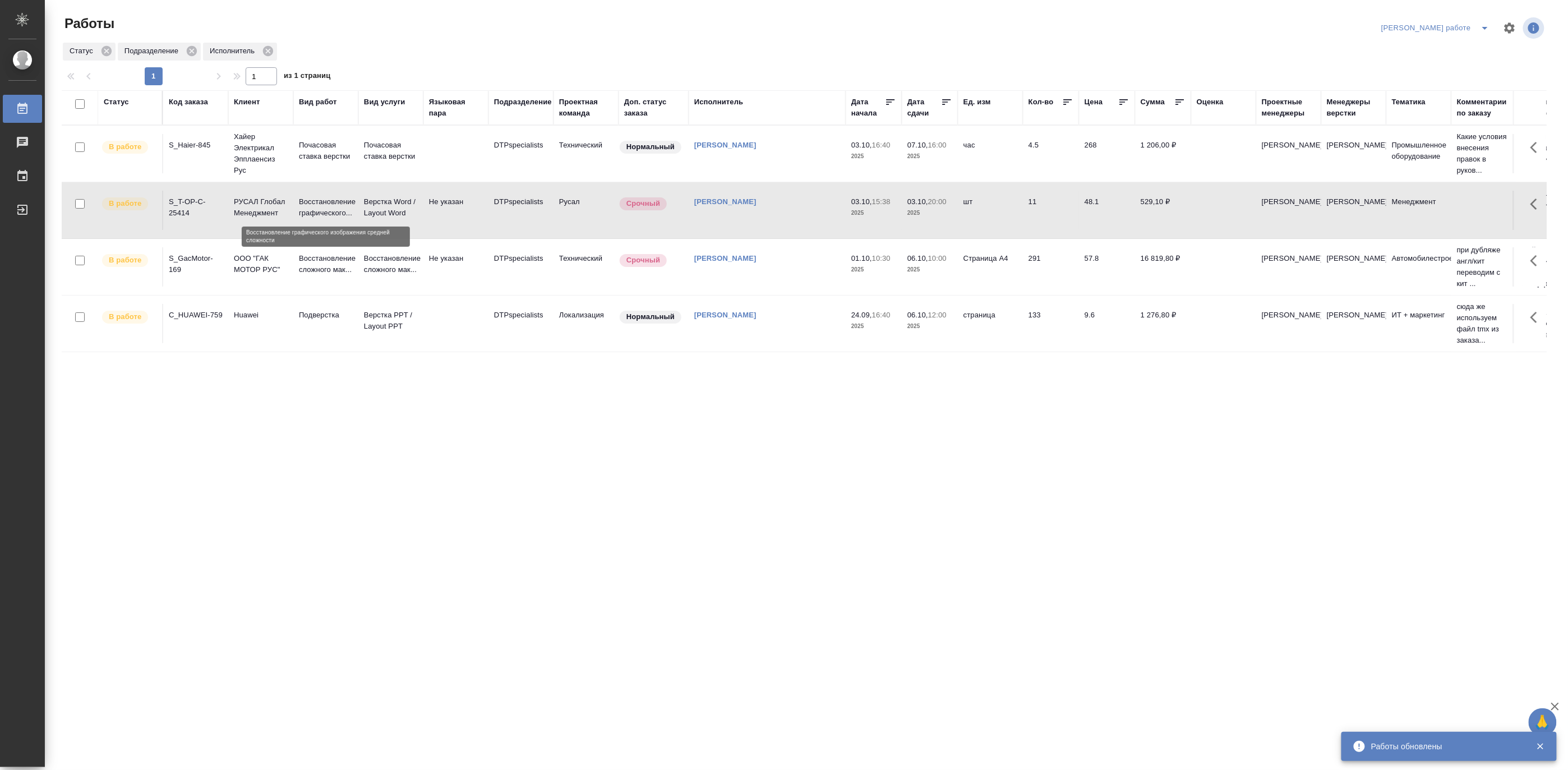
click at [342, 198] on p "Восстановление графического..." at bounding box center [326, 208] width 54 height 23
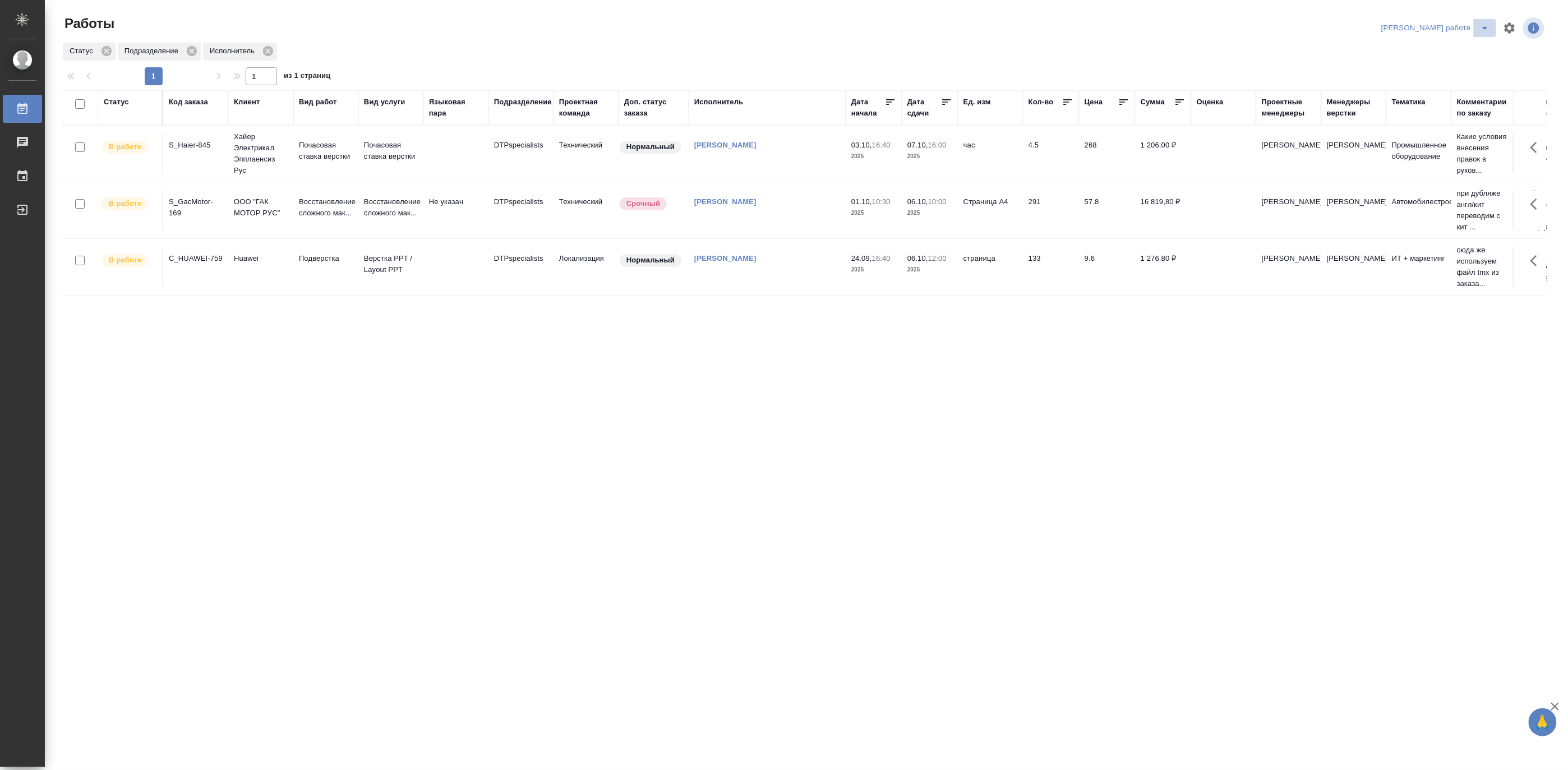
click at [1482, 26] on icon "split button" at bounding box center [1485, 28] width 13 height 13
click at [1444, 66] on li "Матвеева_назначено" at bounding box center [1445, 68] width 102 height 18
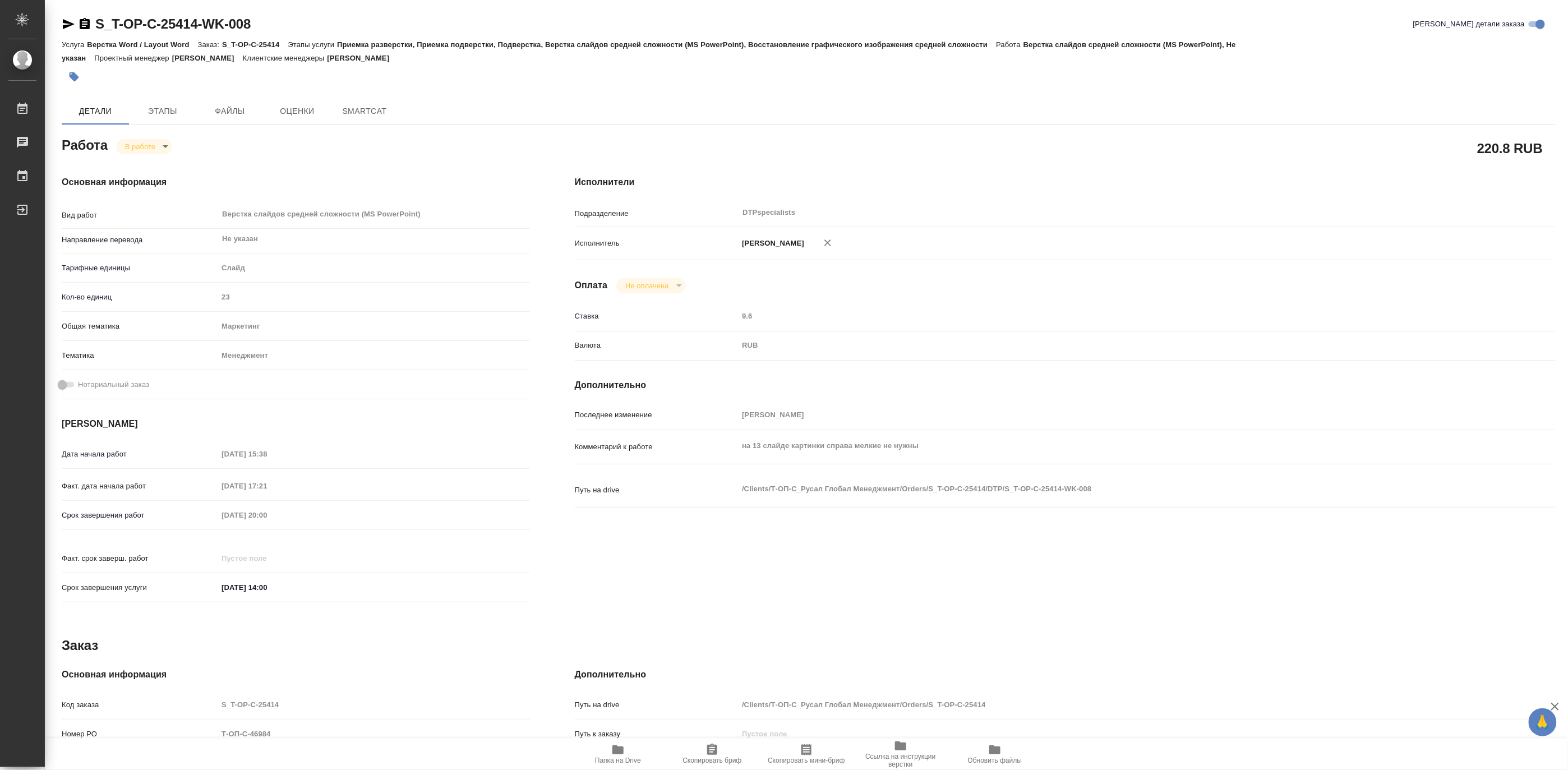
type textarea "x"
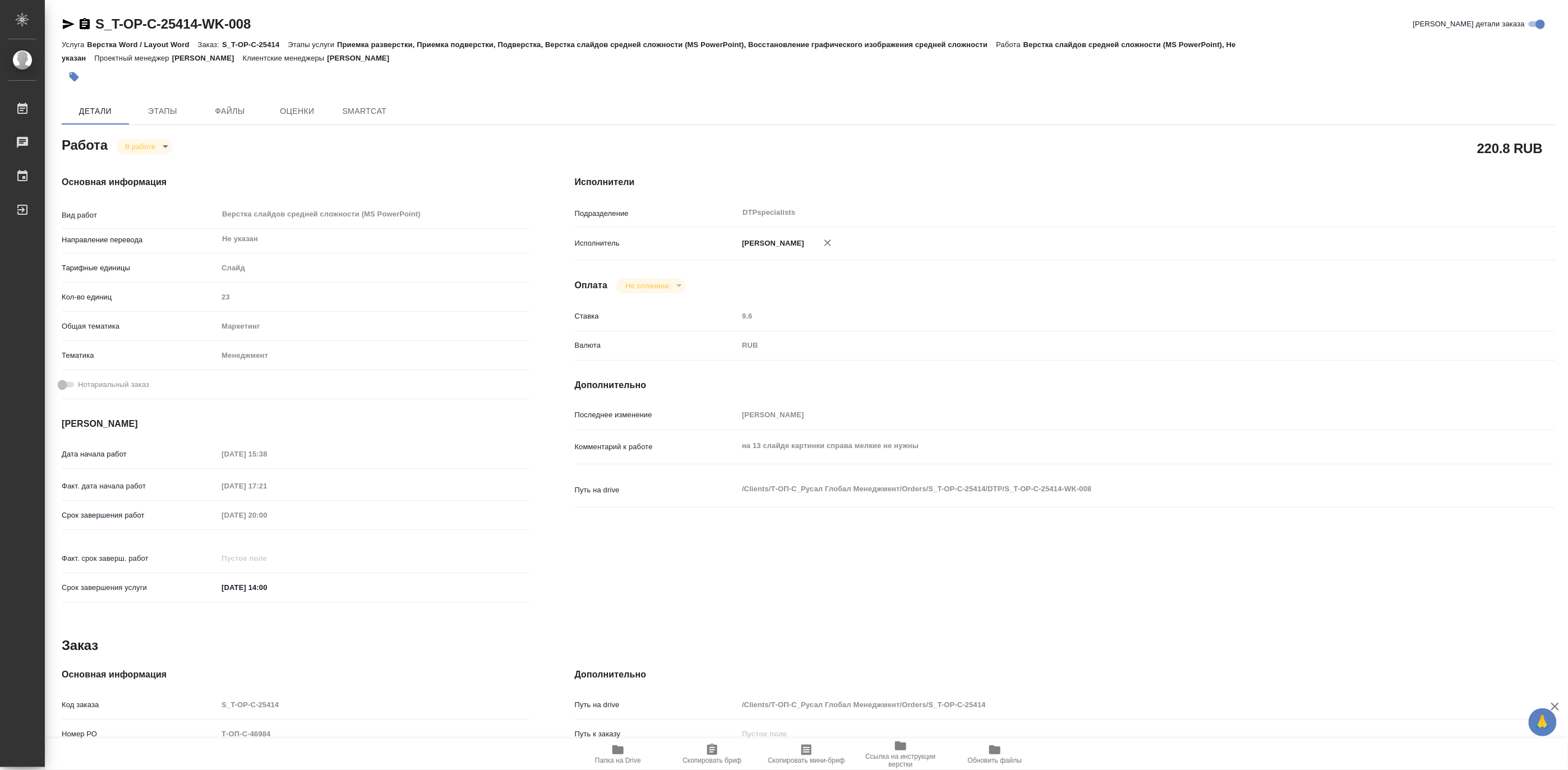
type textarea "x"
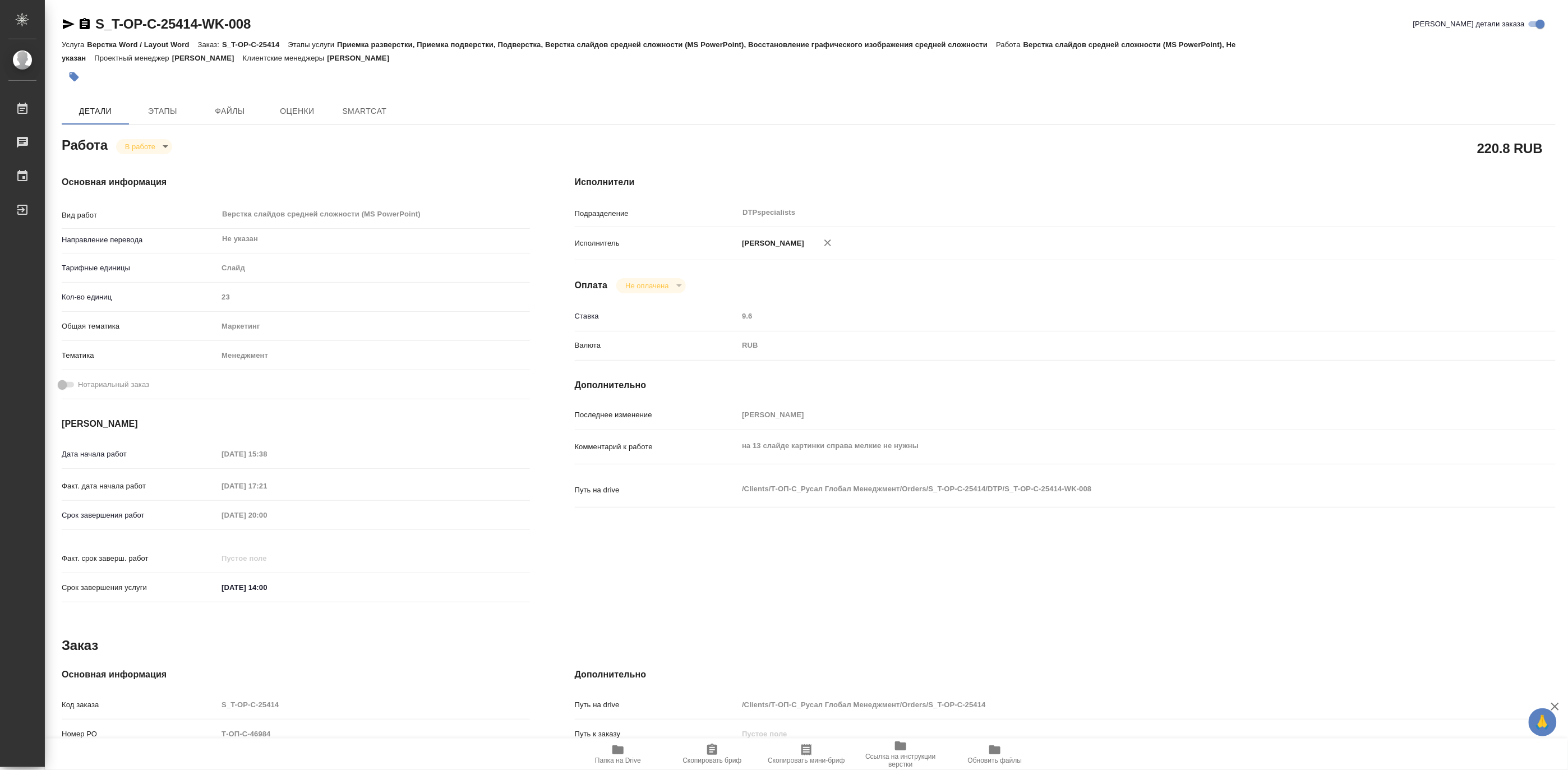
type textarea "x"
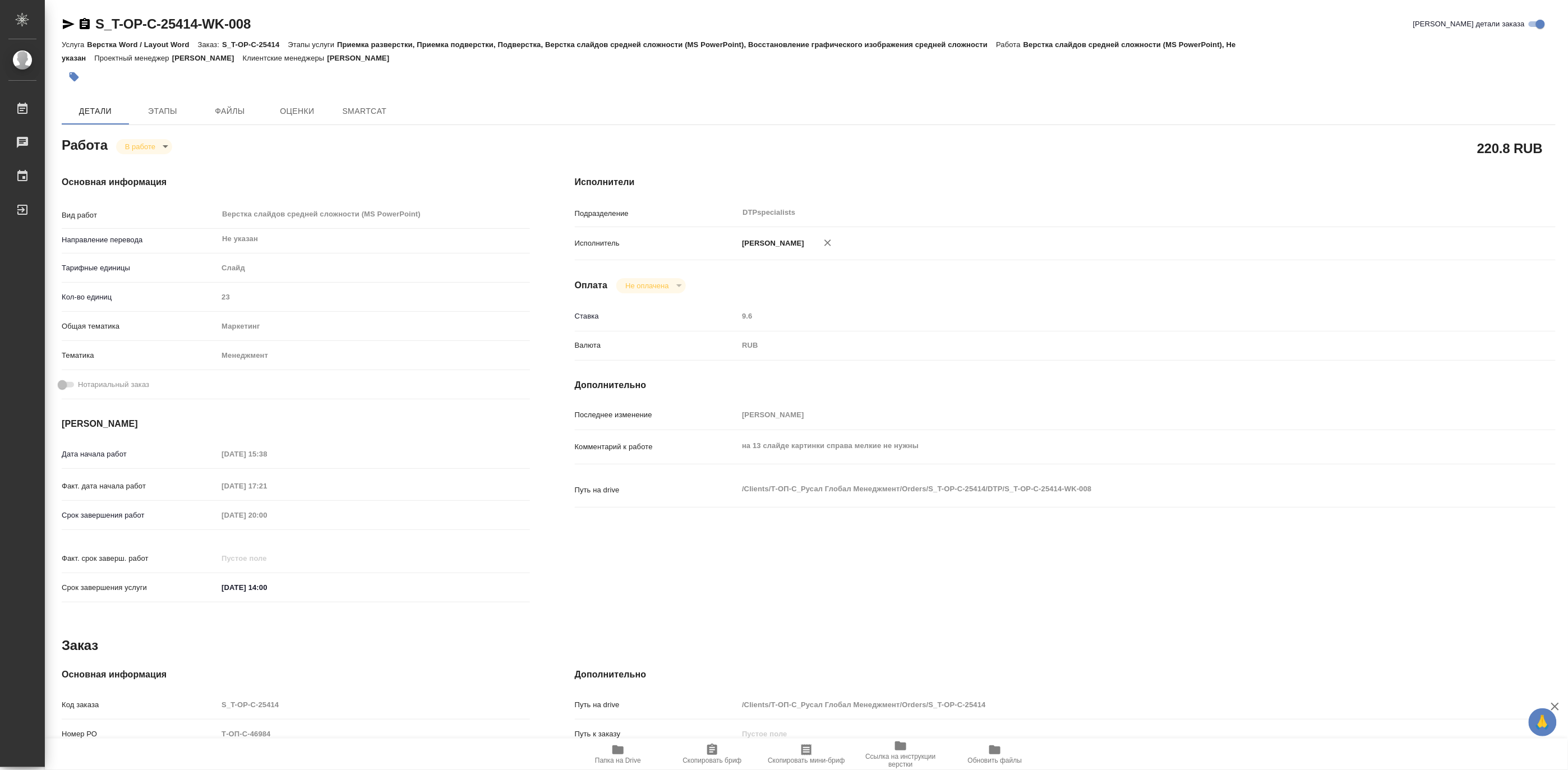
type textarea "x"
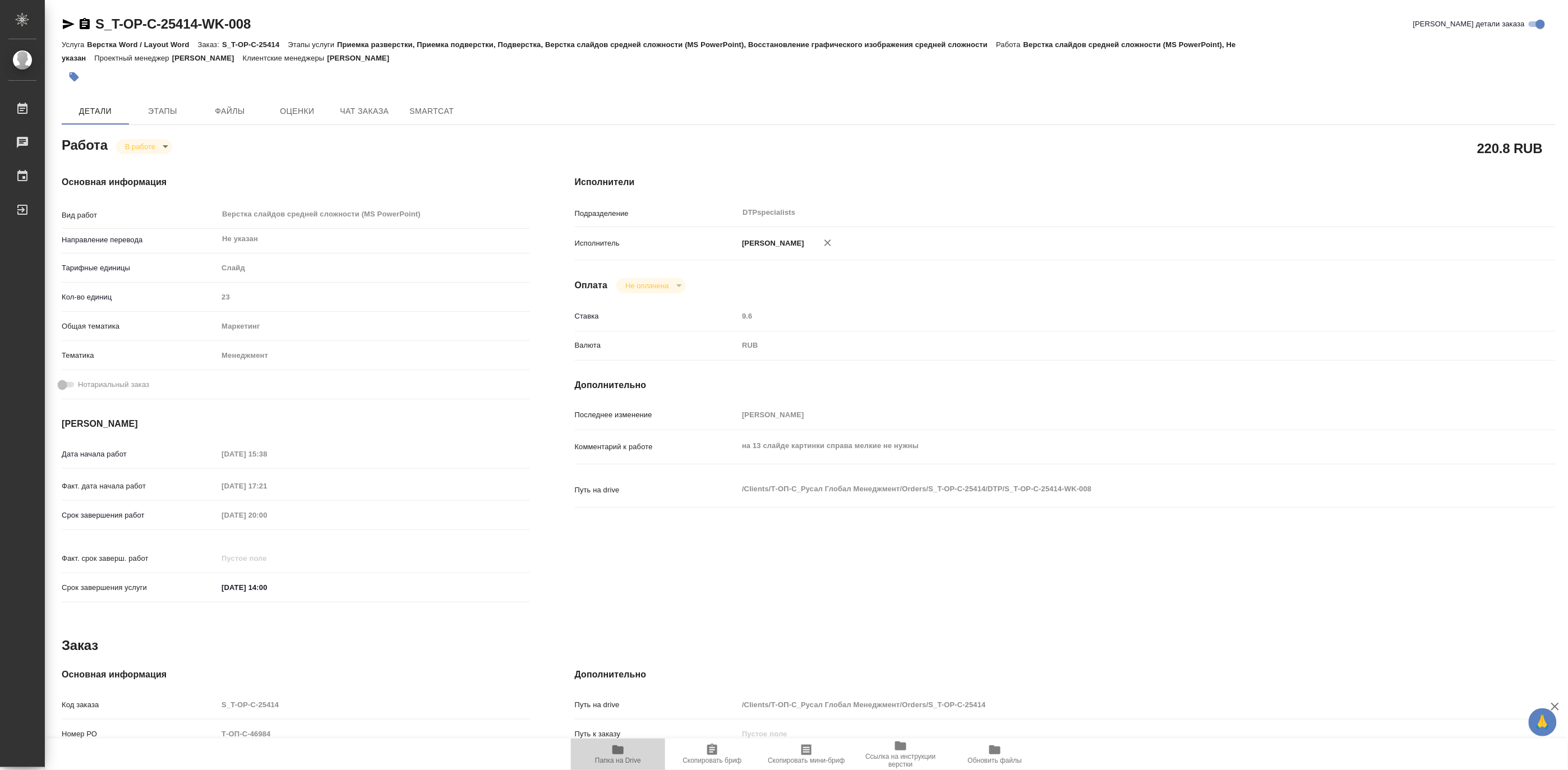
click at [618, 761] on span "Папка на Drive" at bounding box center [618, 761] width 46 height 8
type textarea "x"
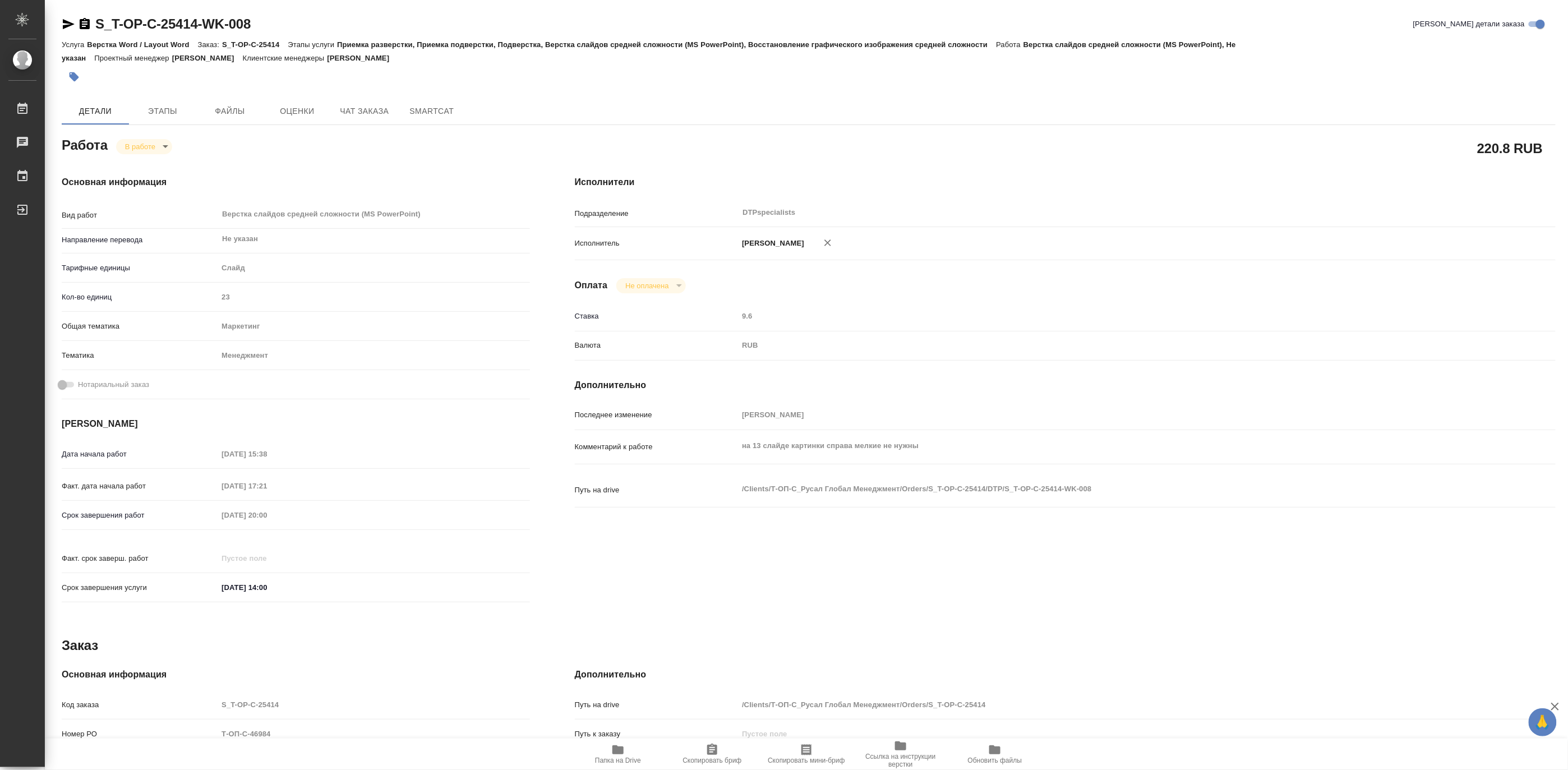
type textarea "x"
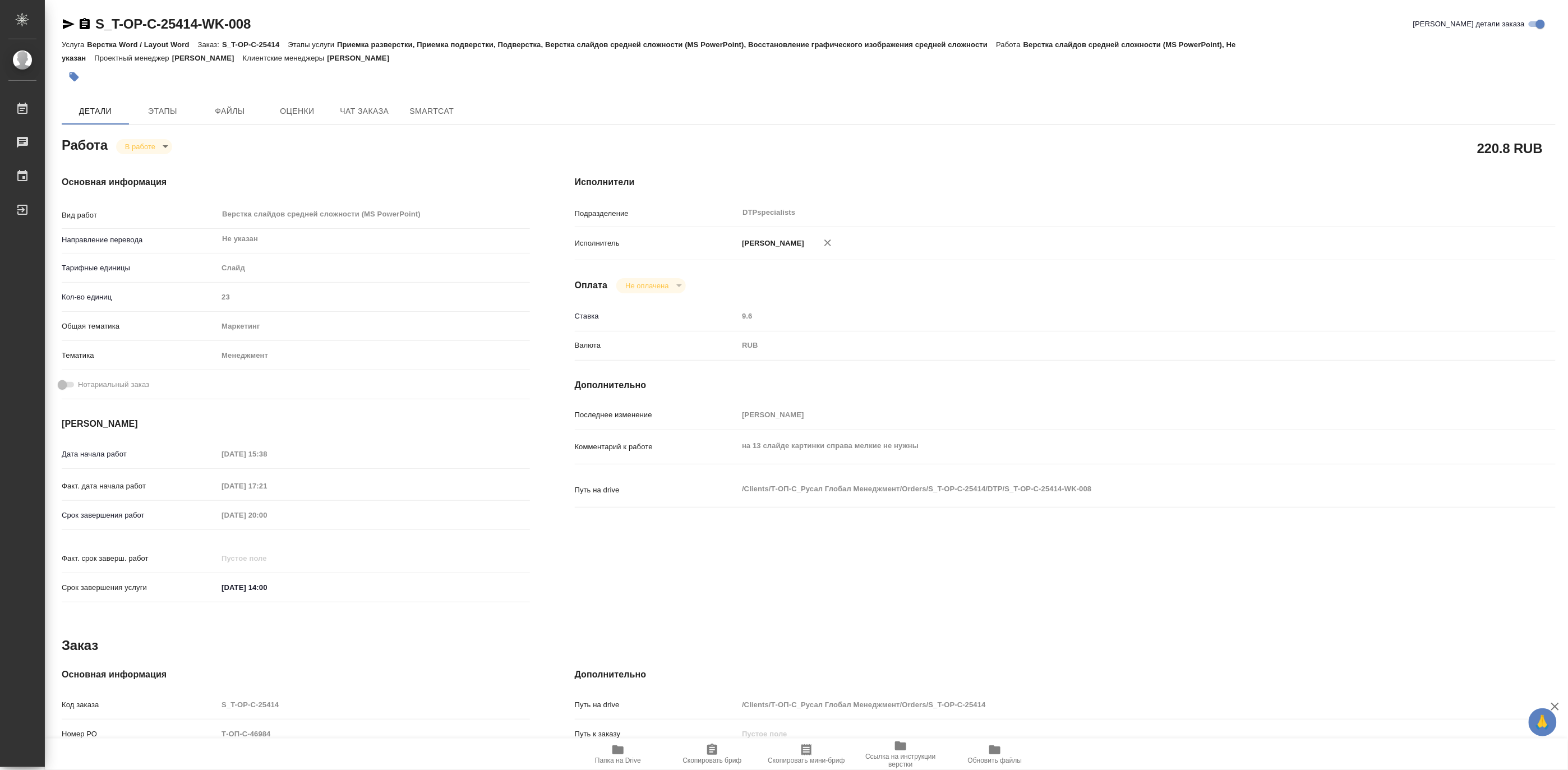
type textarea "x"
click at [128, 149] on body "🙏 .cls-1 fill:#fff; AWATERA Matveeva Maria Работы 0 Чаты График Выйти S_T-OP-C-…" at bounding box center [784, 385] width 1568 height 770
click at [127, 162] on button "Выполнен" at bounding box center [144, 165] width 41 height 12
type textarea "x"
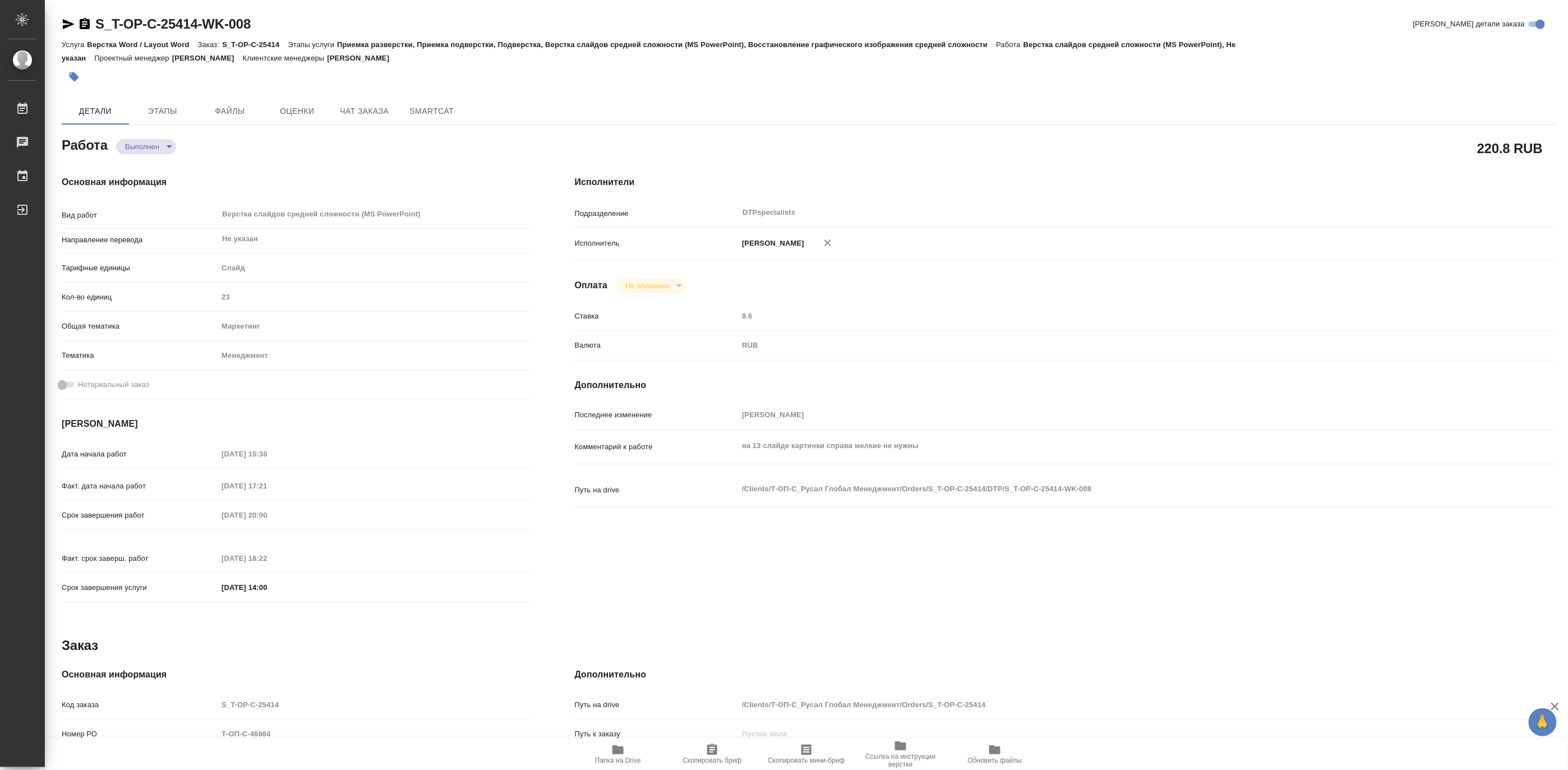
type textarea "x"
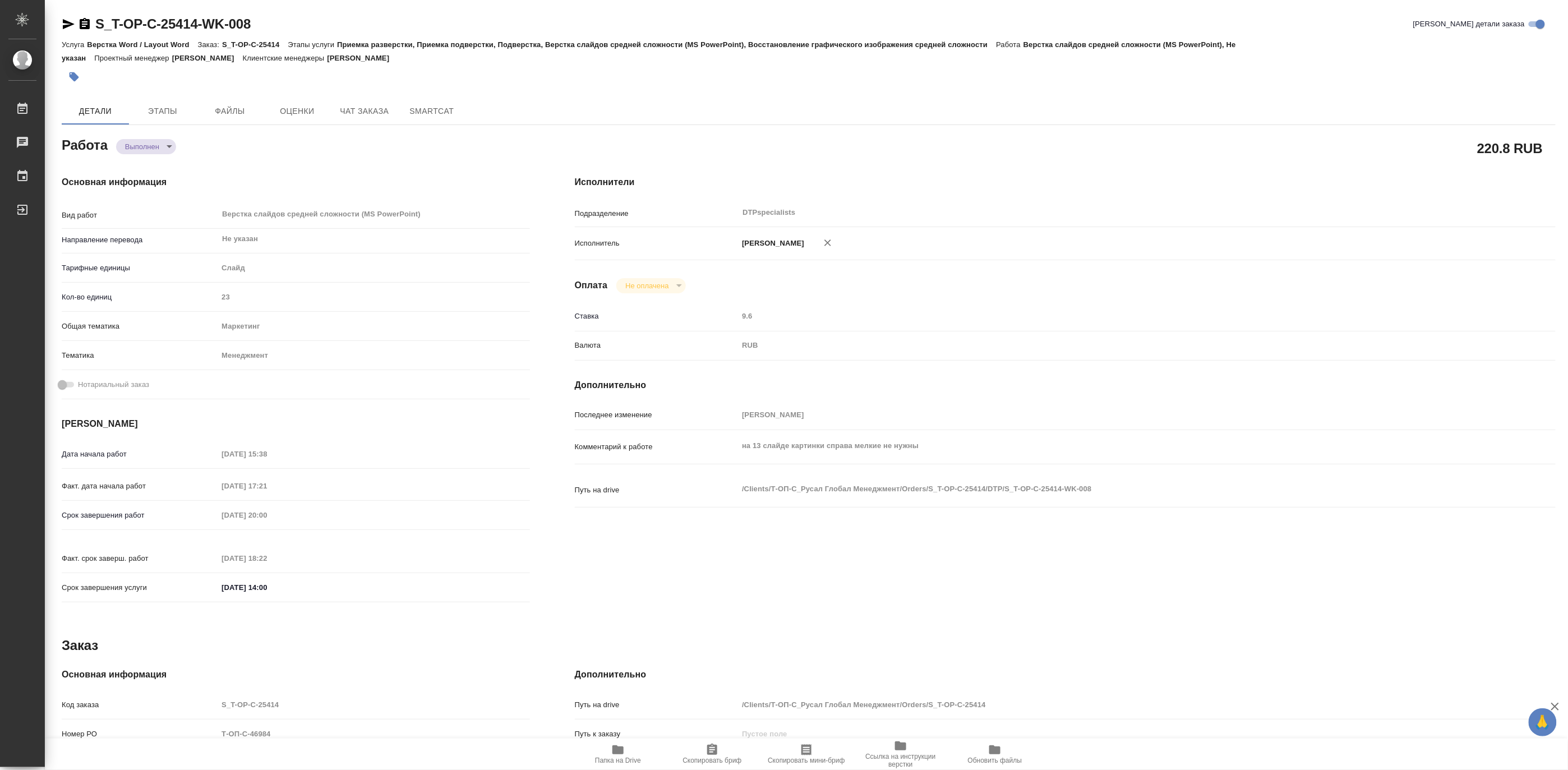
type textarea "x"
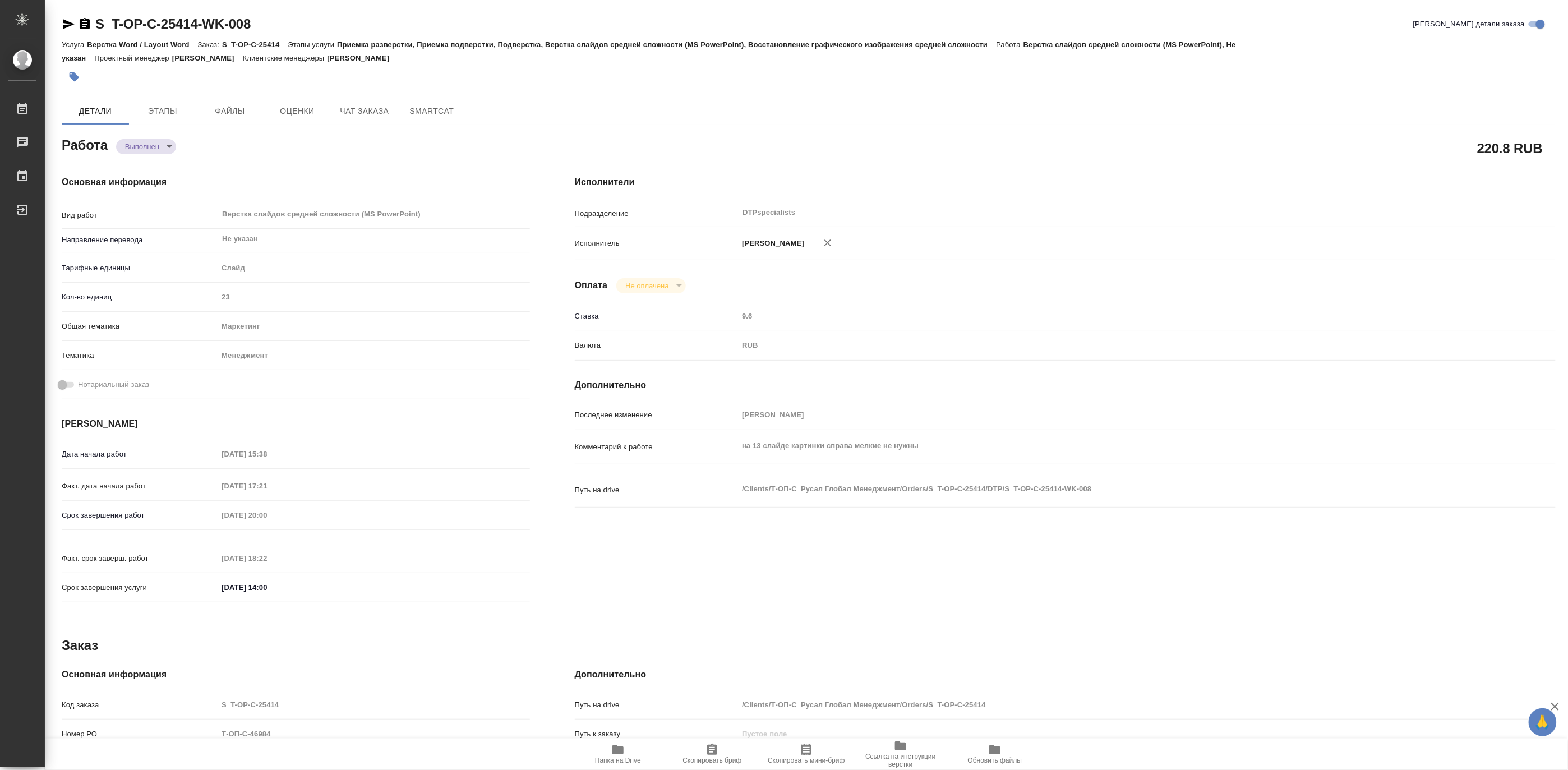
type textarea "x"
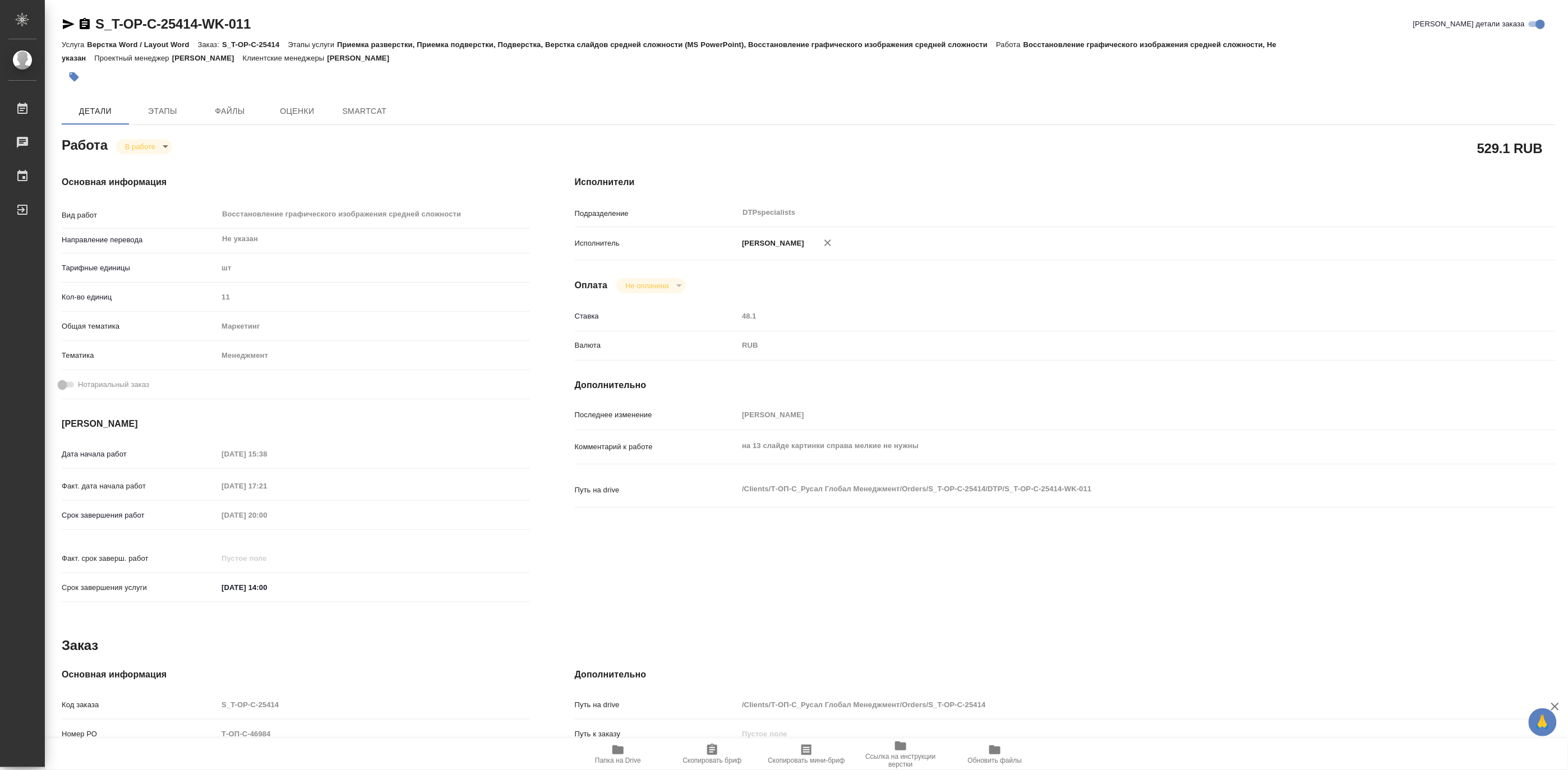
type textarea "x"
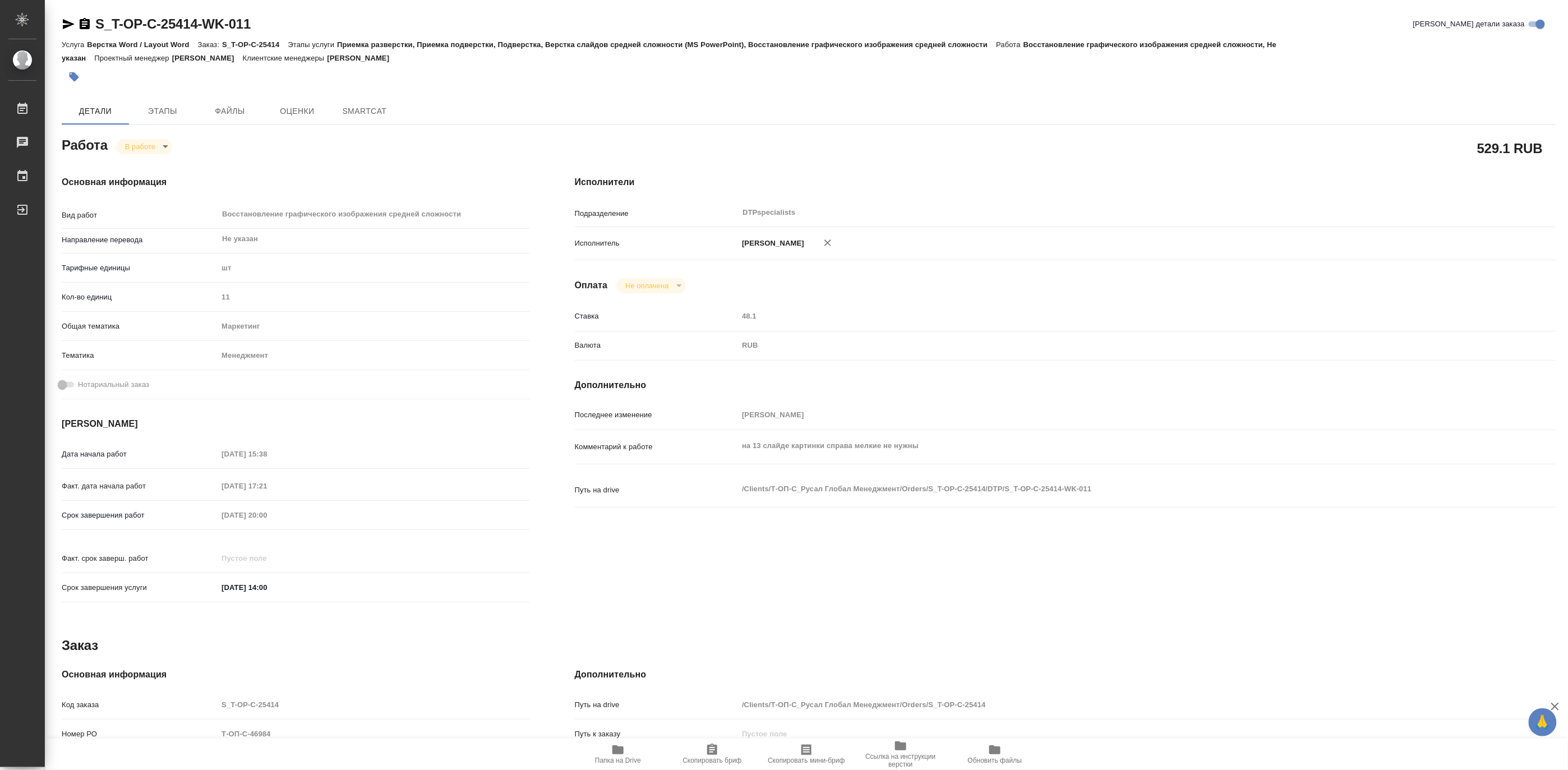
type textarea "x"
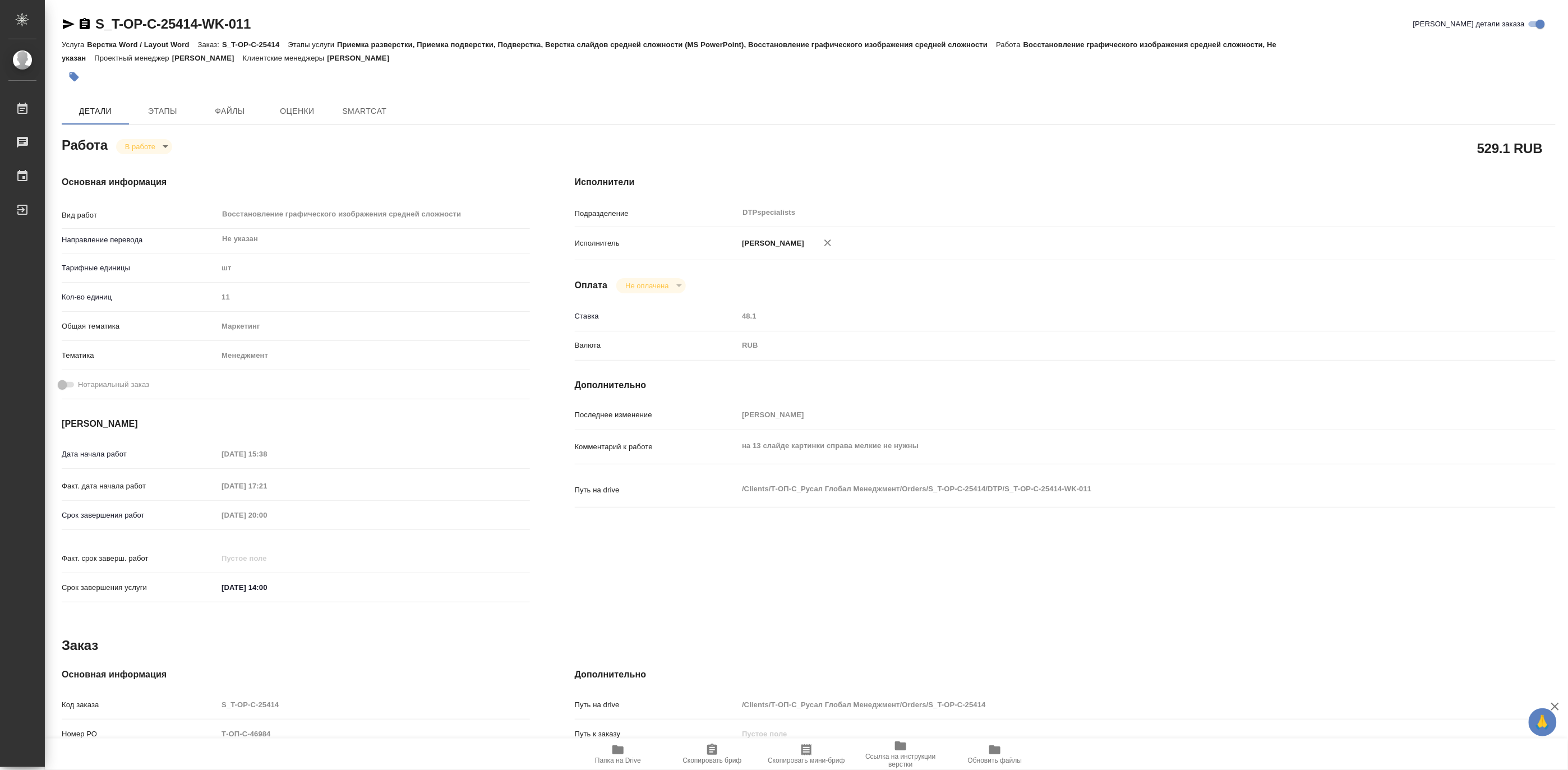
type textarea "x"
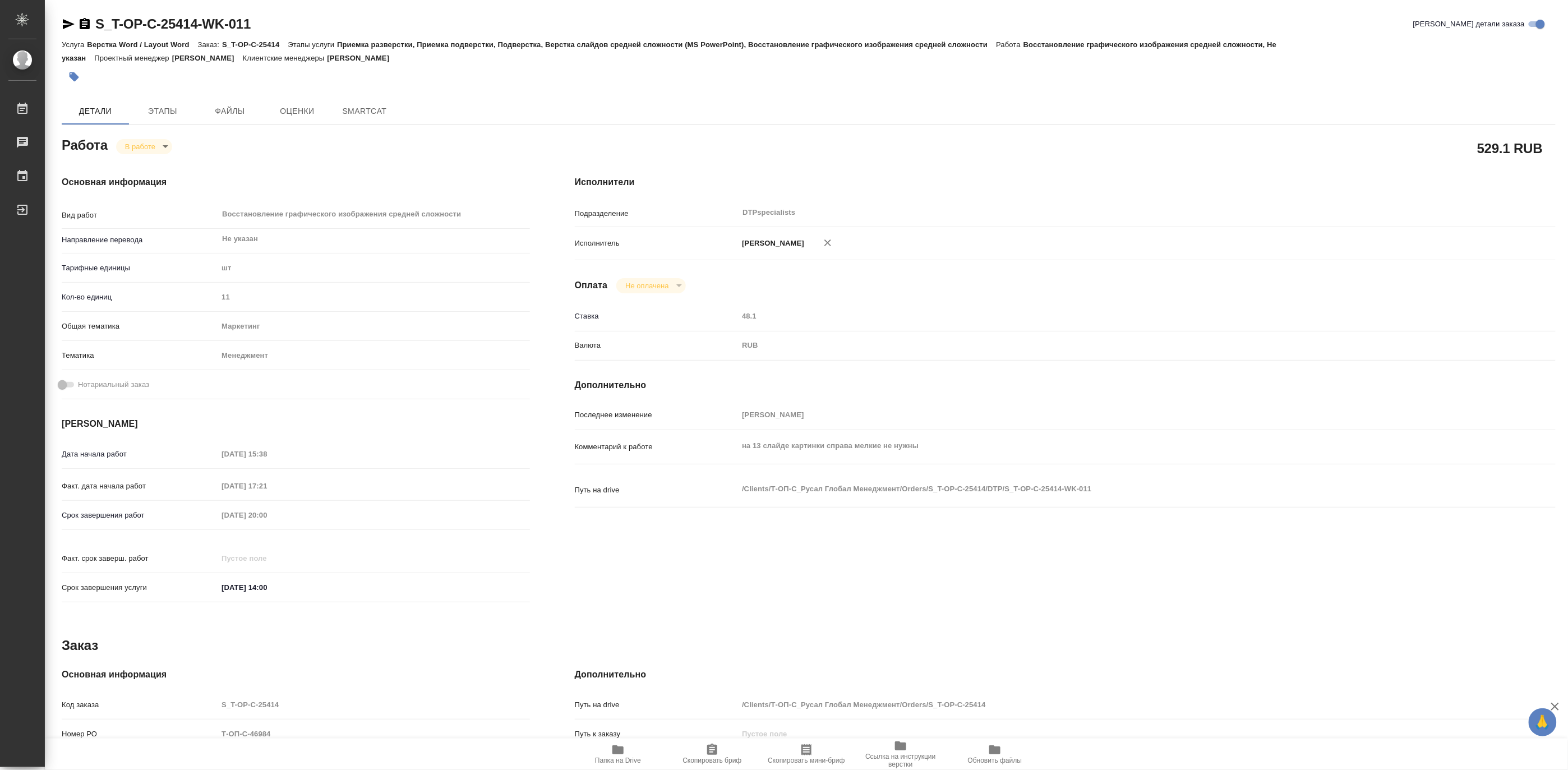
type textarea "x"
click at [126, 144] on body "🙏 .cls-1 fill:#fff; AWATERA Matveeva Maria Работы Чаты График Выйти S_T-OP-C-25…" at bounding box center [784, 385] width 1568 height 770
type textarea "x"
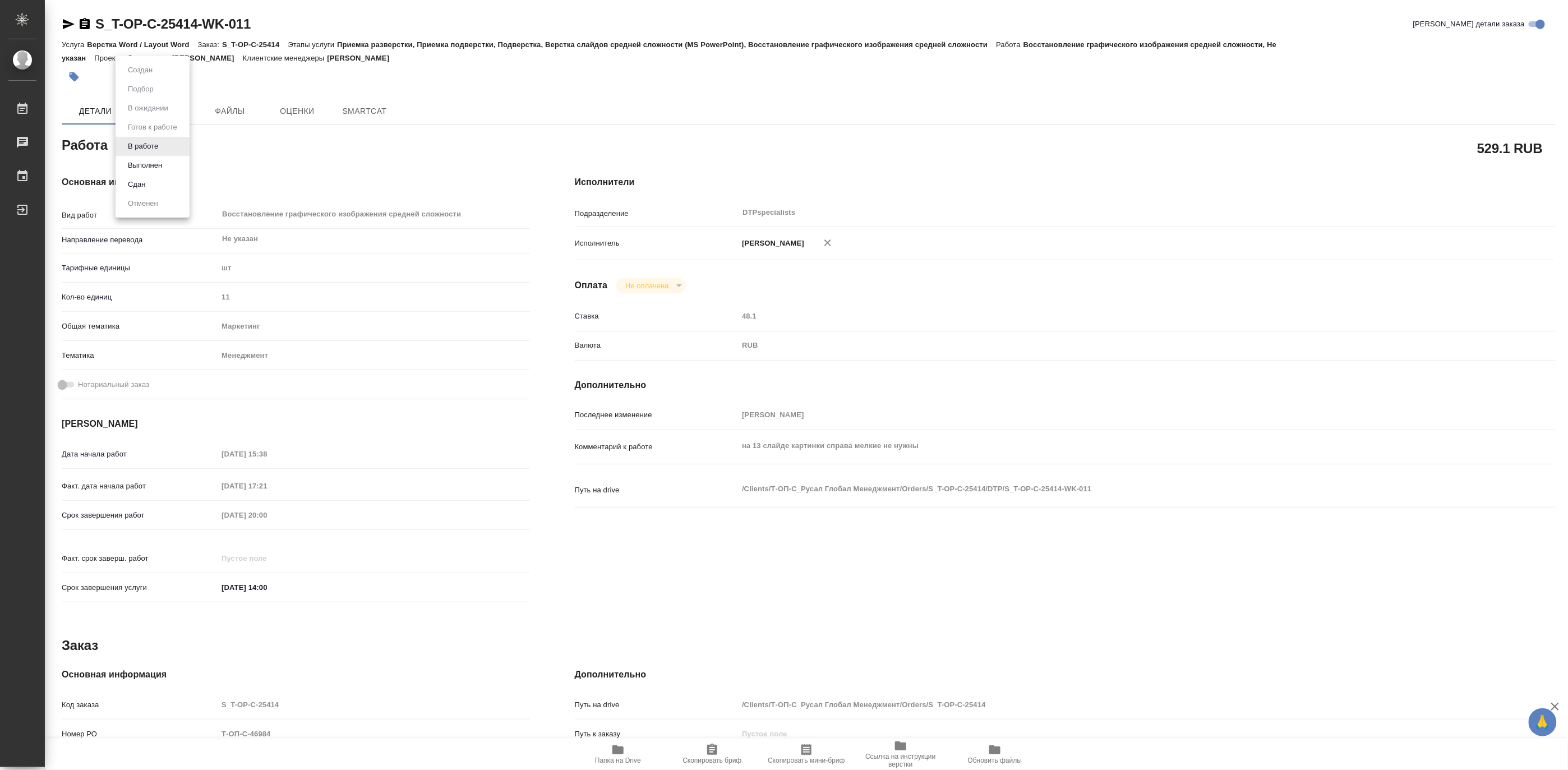
type textarea "x"
click at [122, 160] on li "Выполнен" at bounding box center [153, 165] width 74 height 19
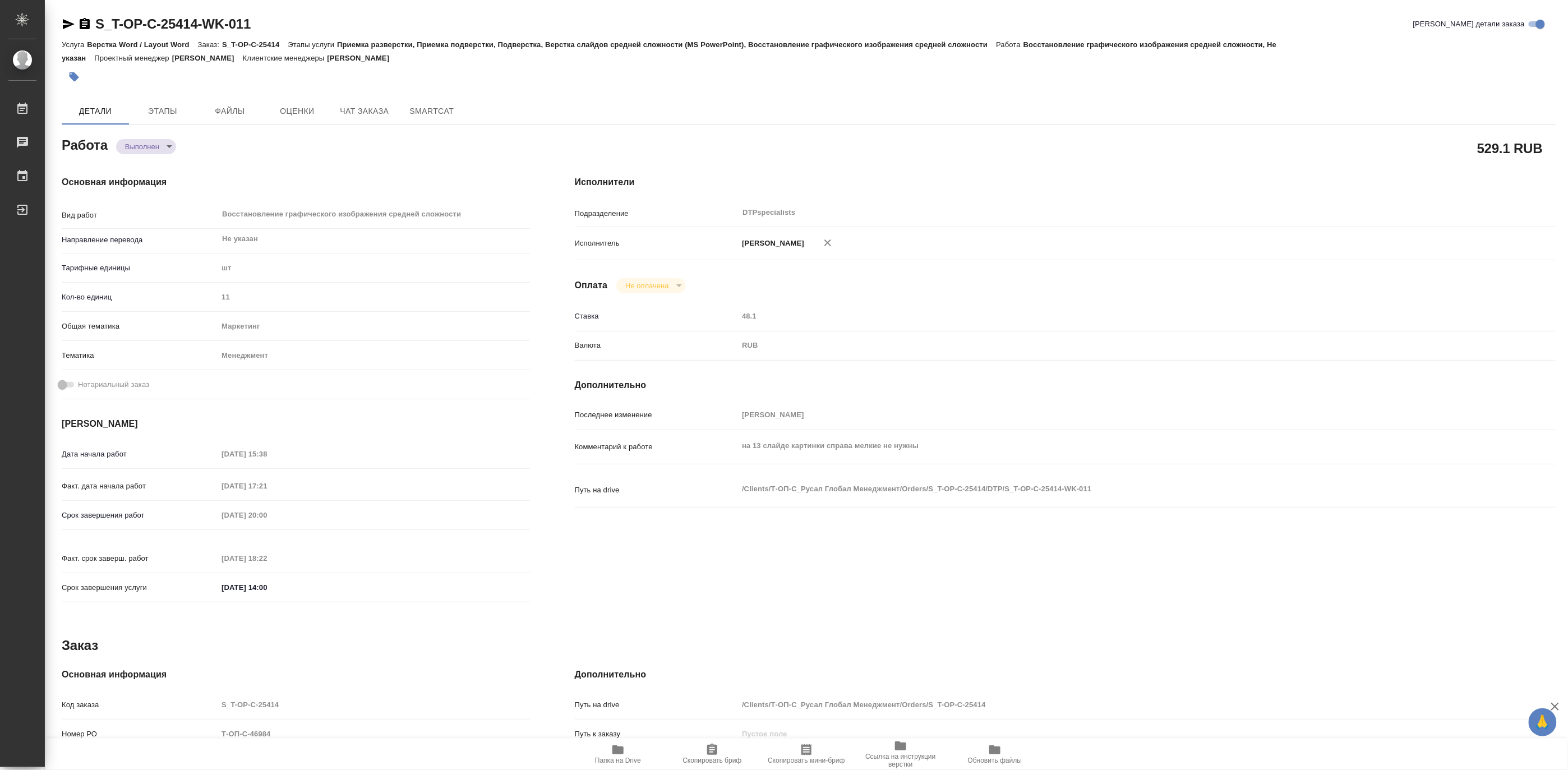
type textarea "x"
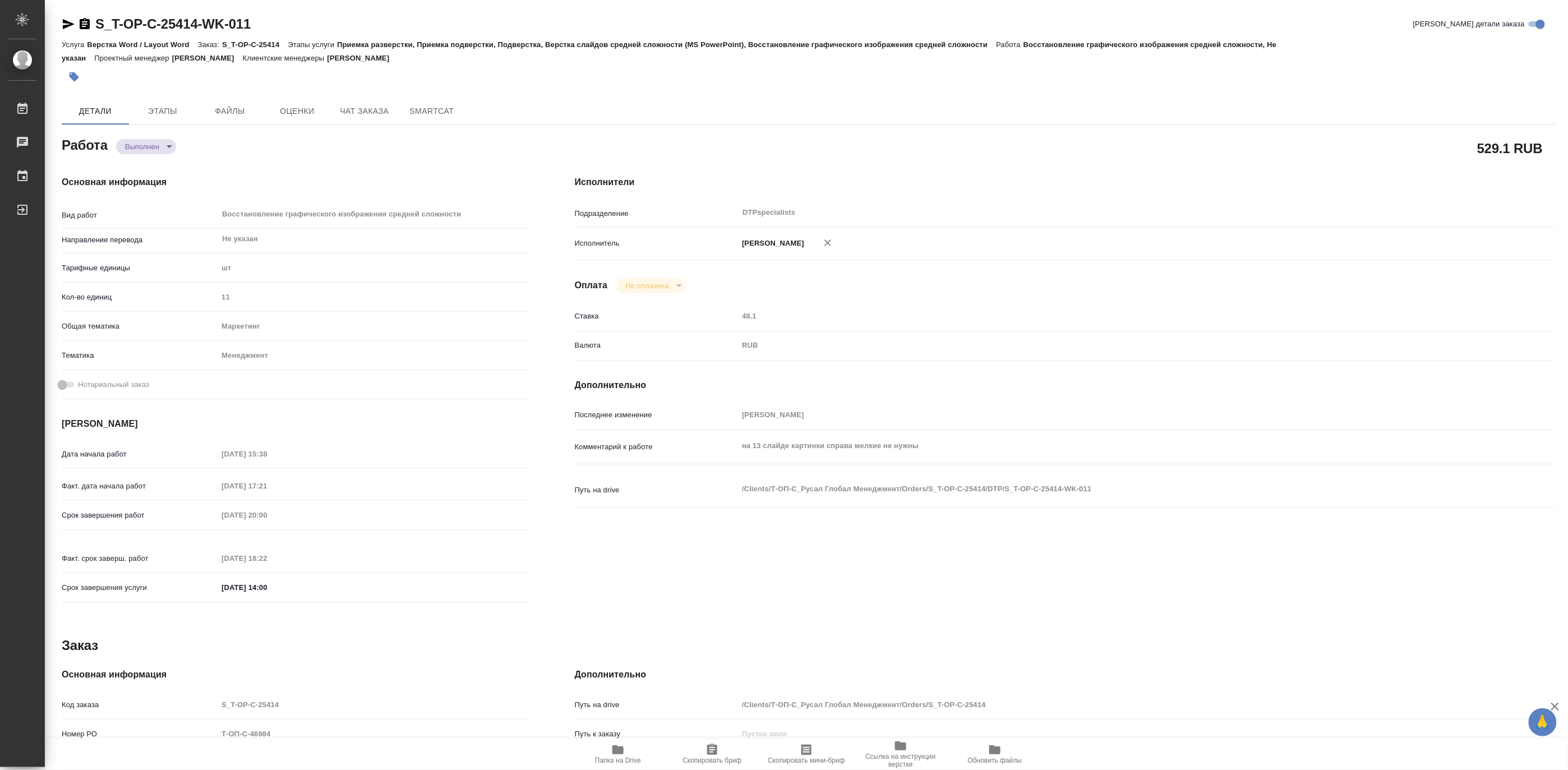
type textarea "x"
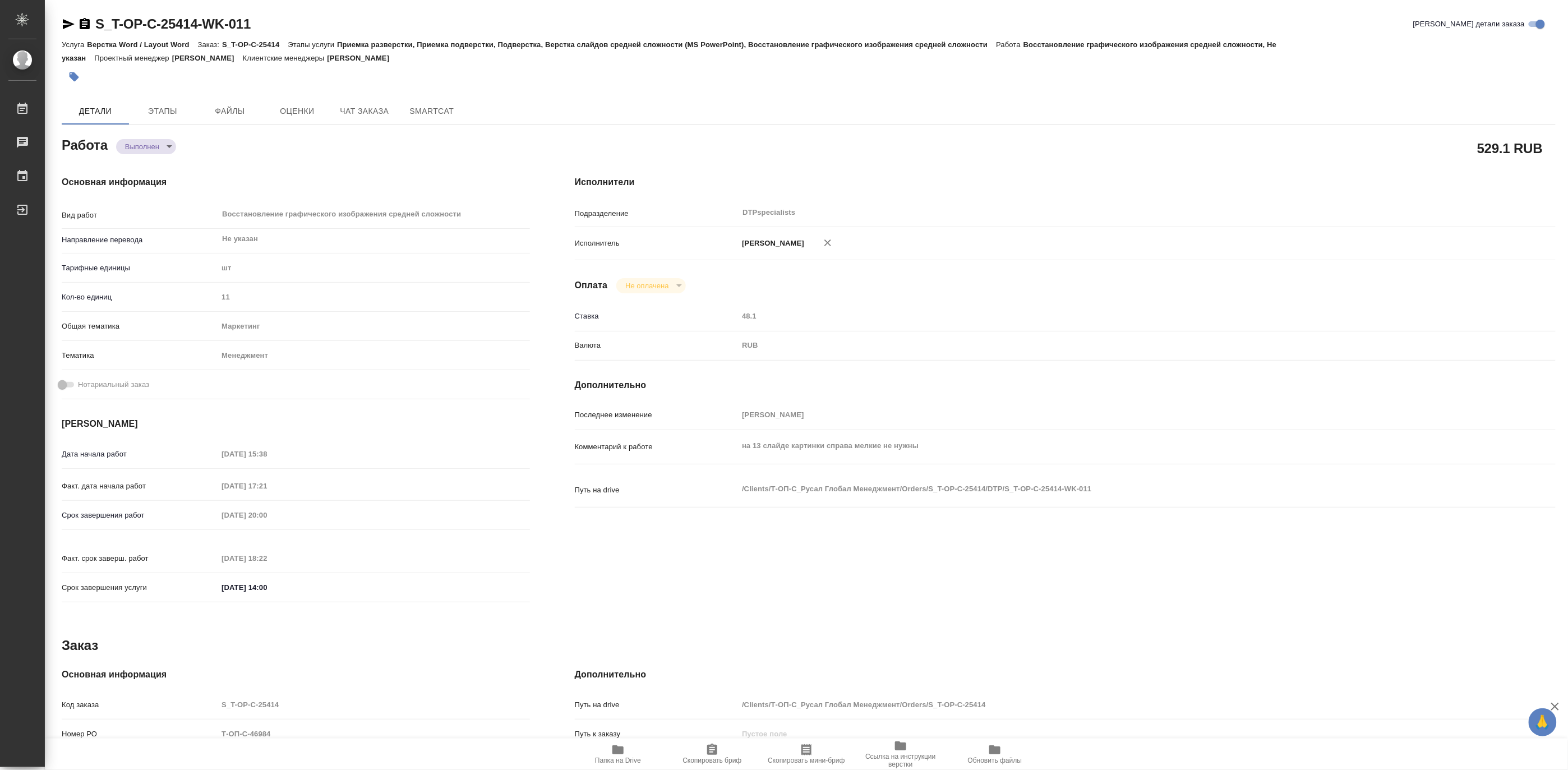
type textarea "x"
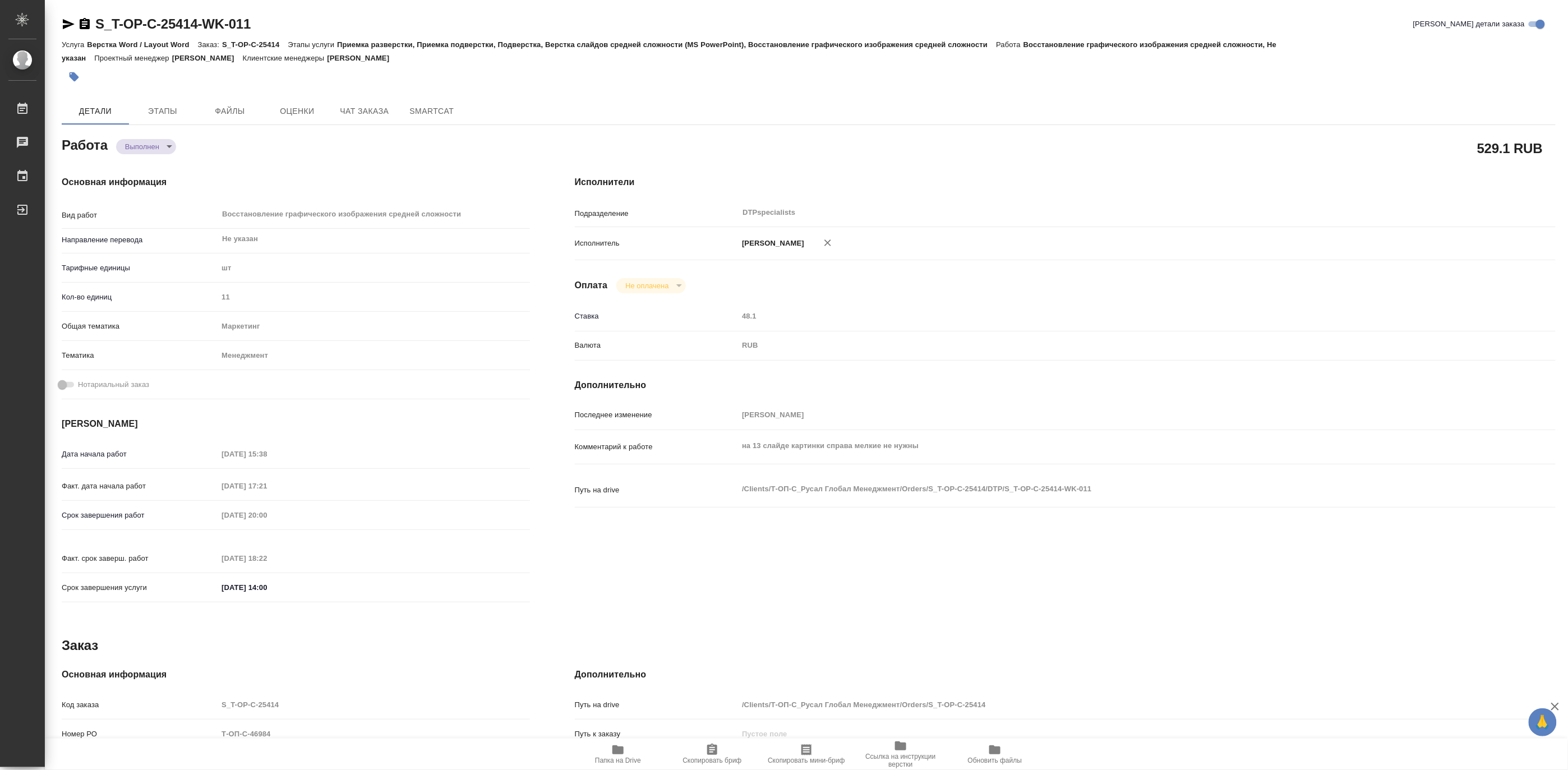
type textarea "x"
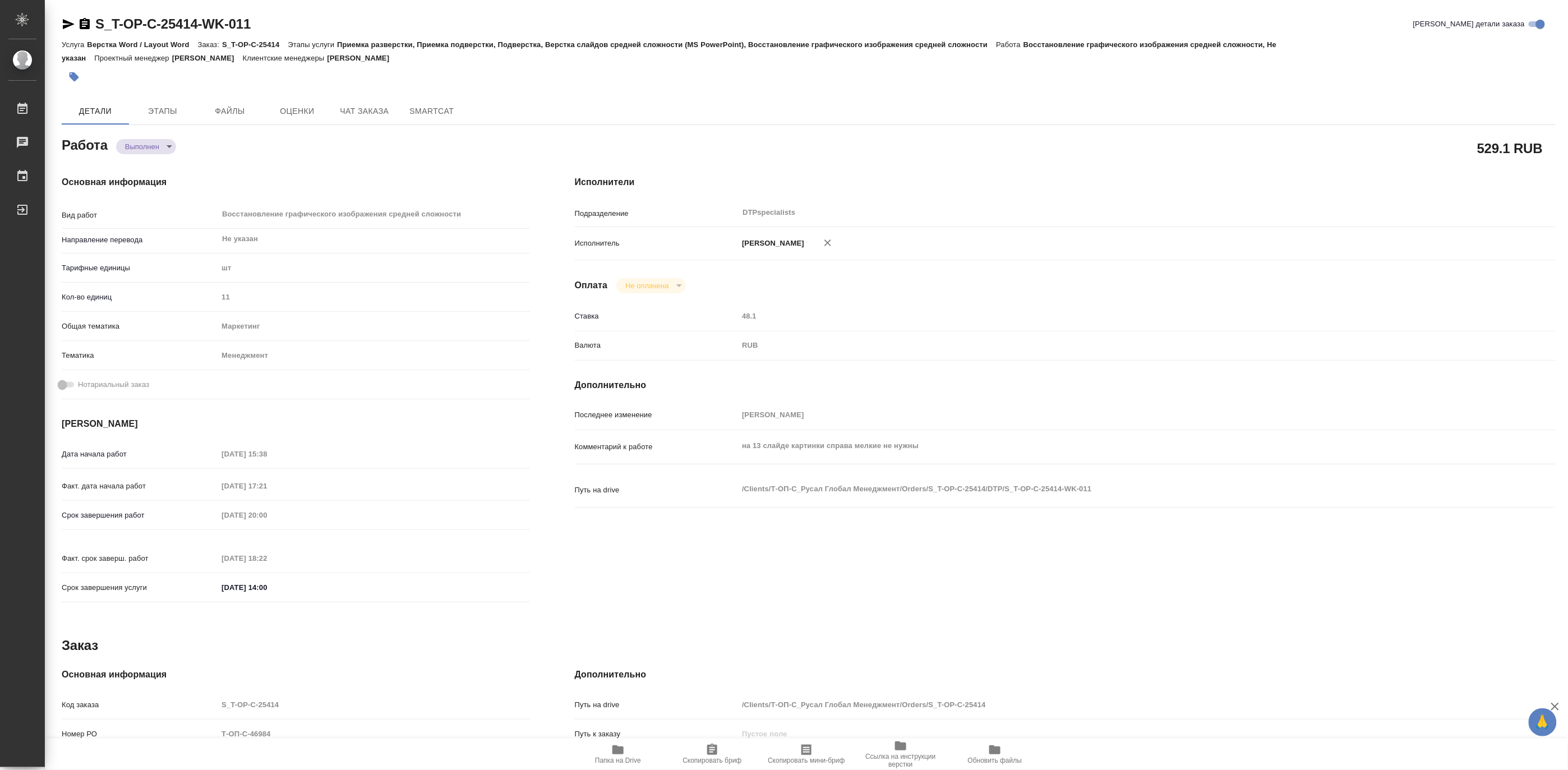
type textarea "x"
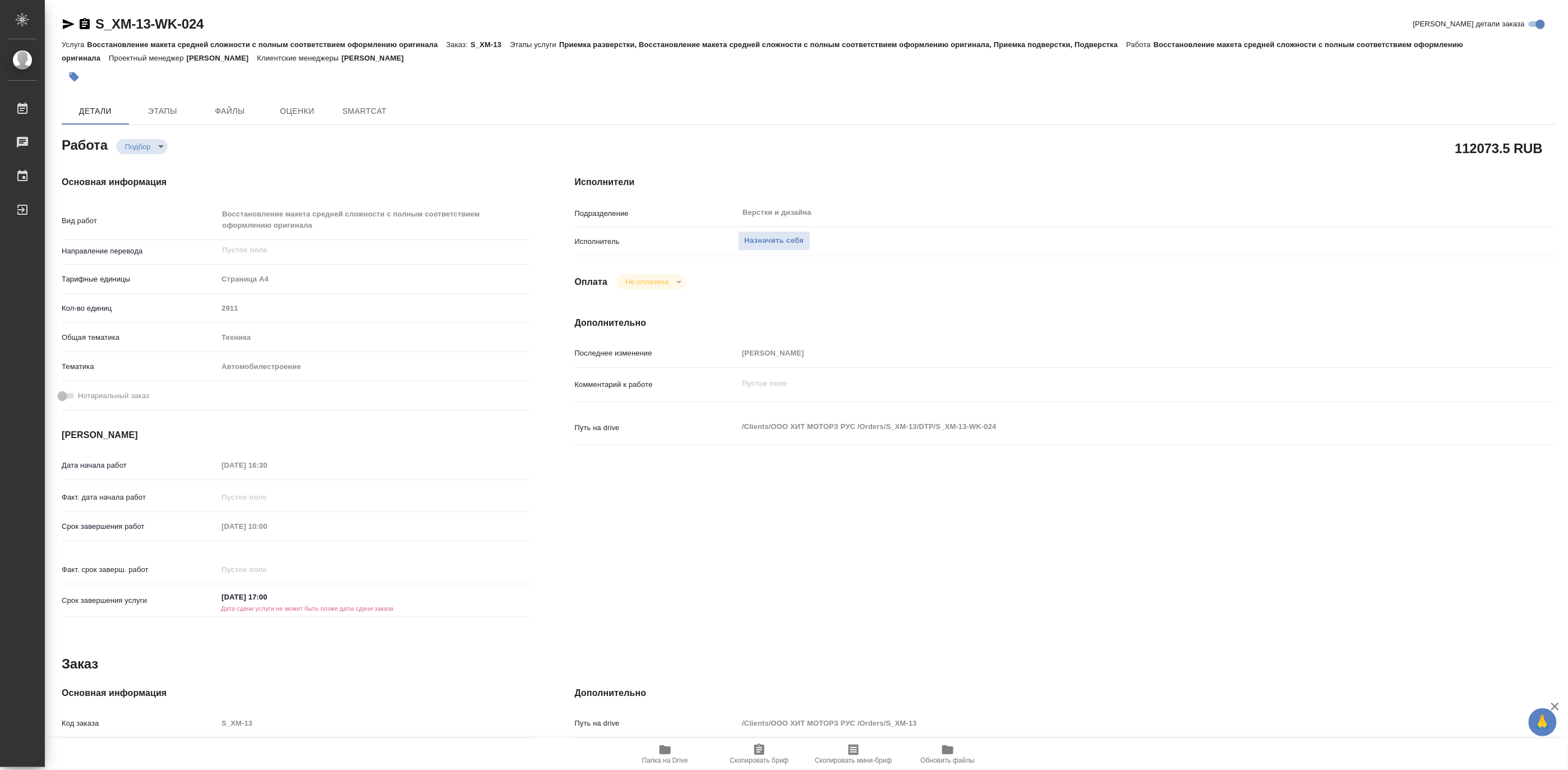
type textarea "x"
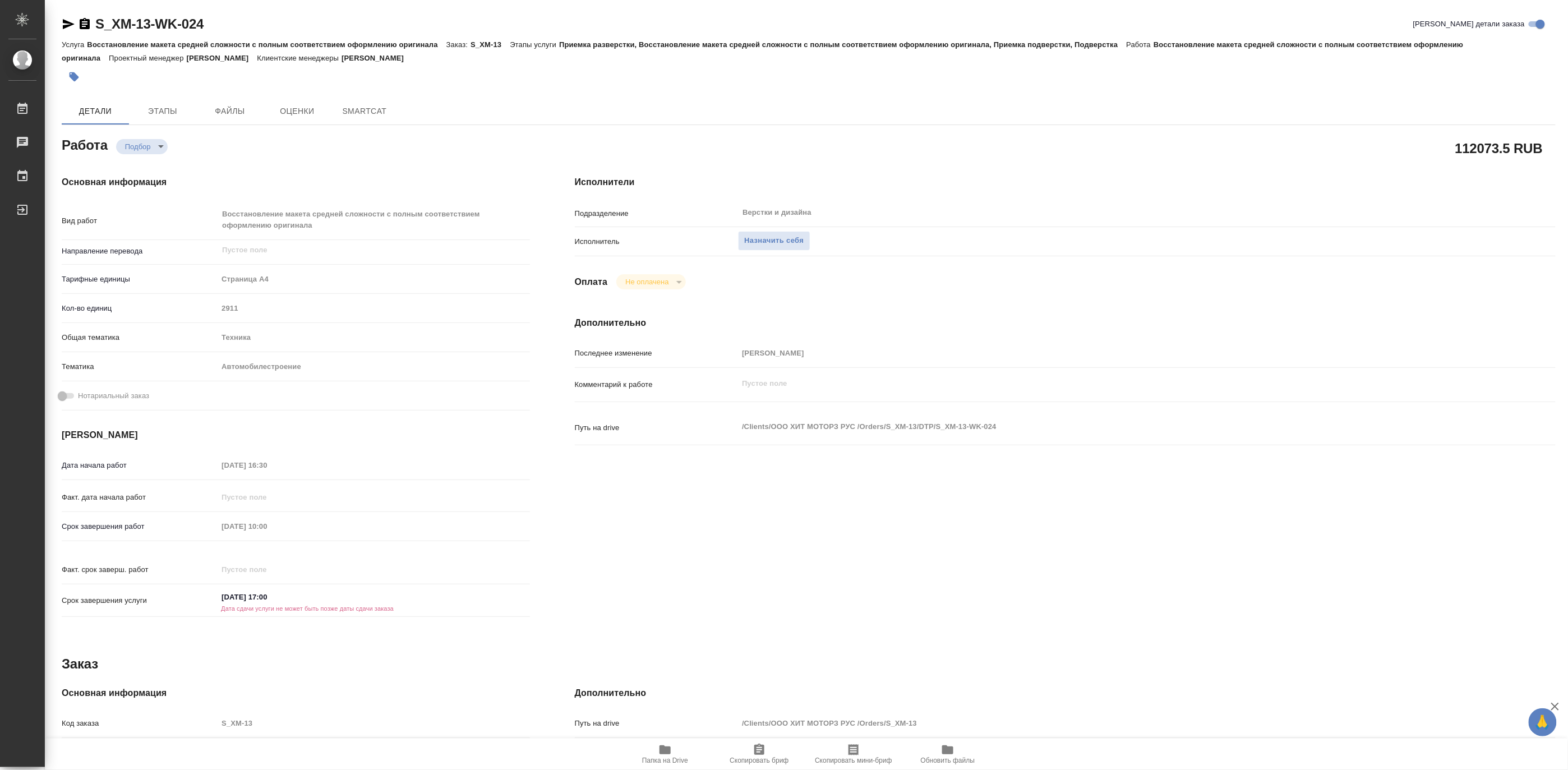
type textarea "x"
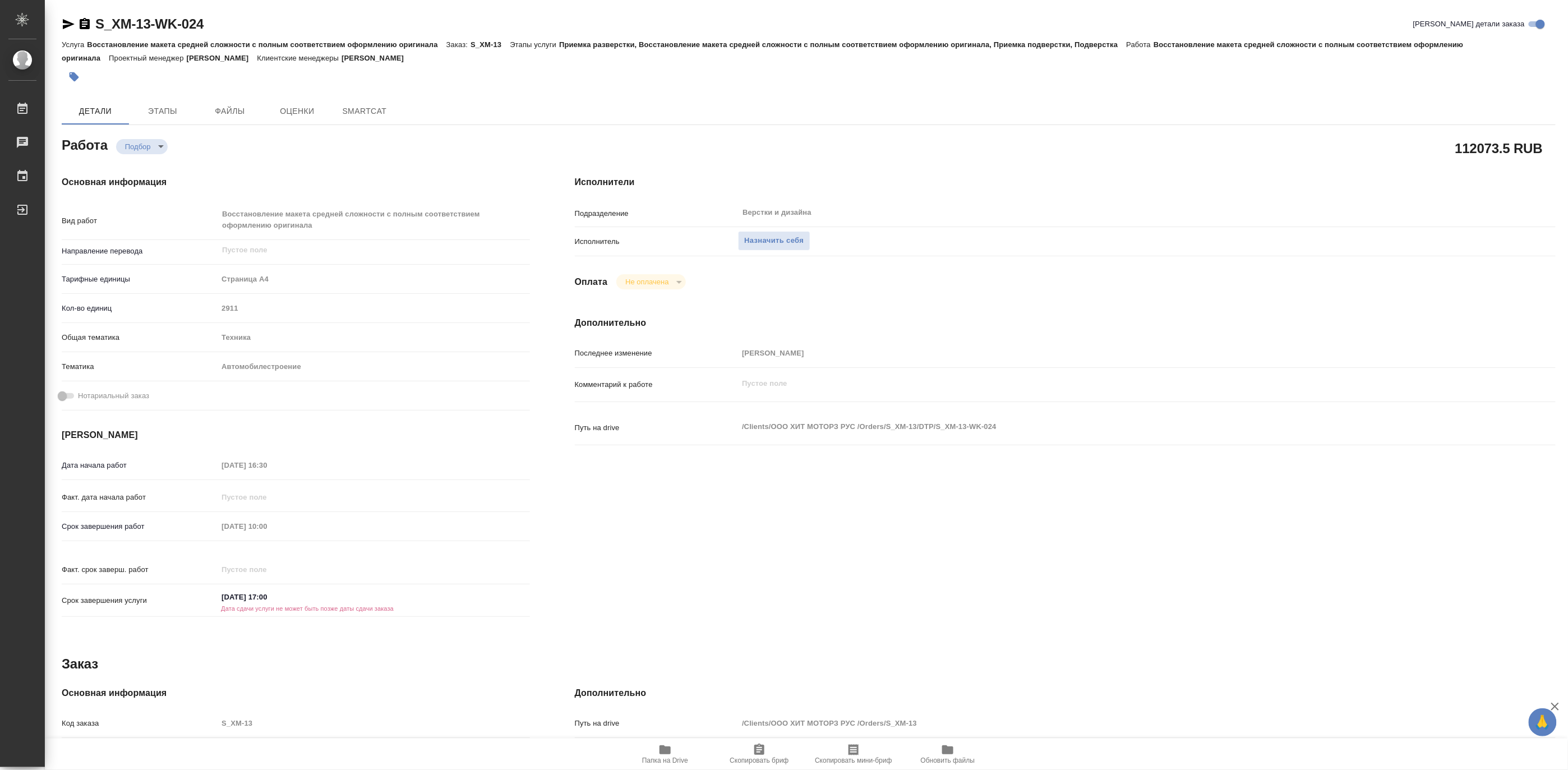
type textarea "x"
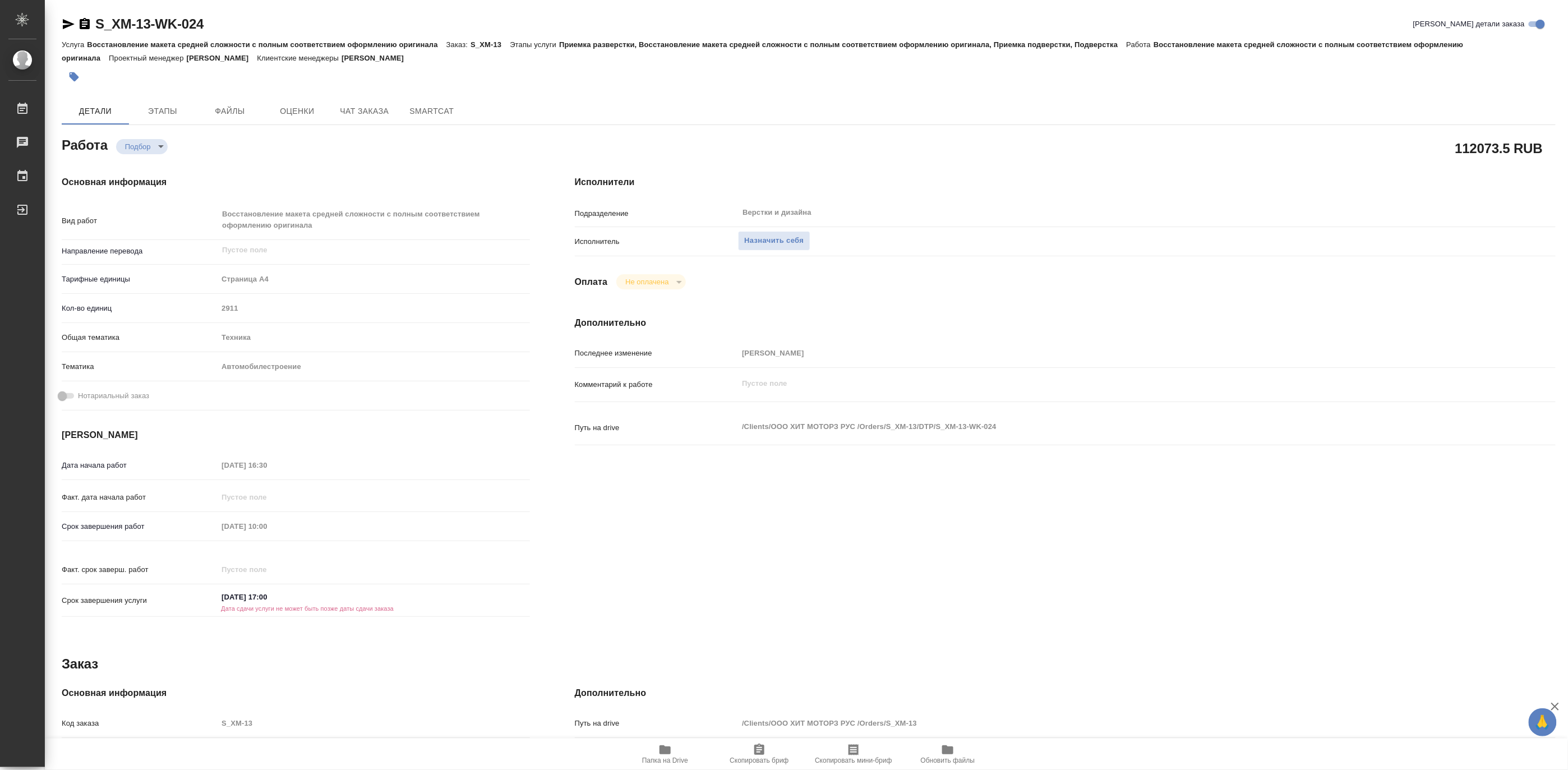
type textarea "x"
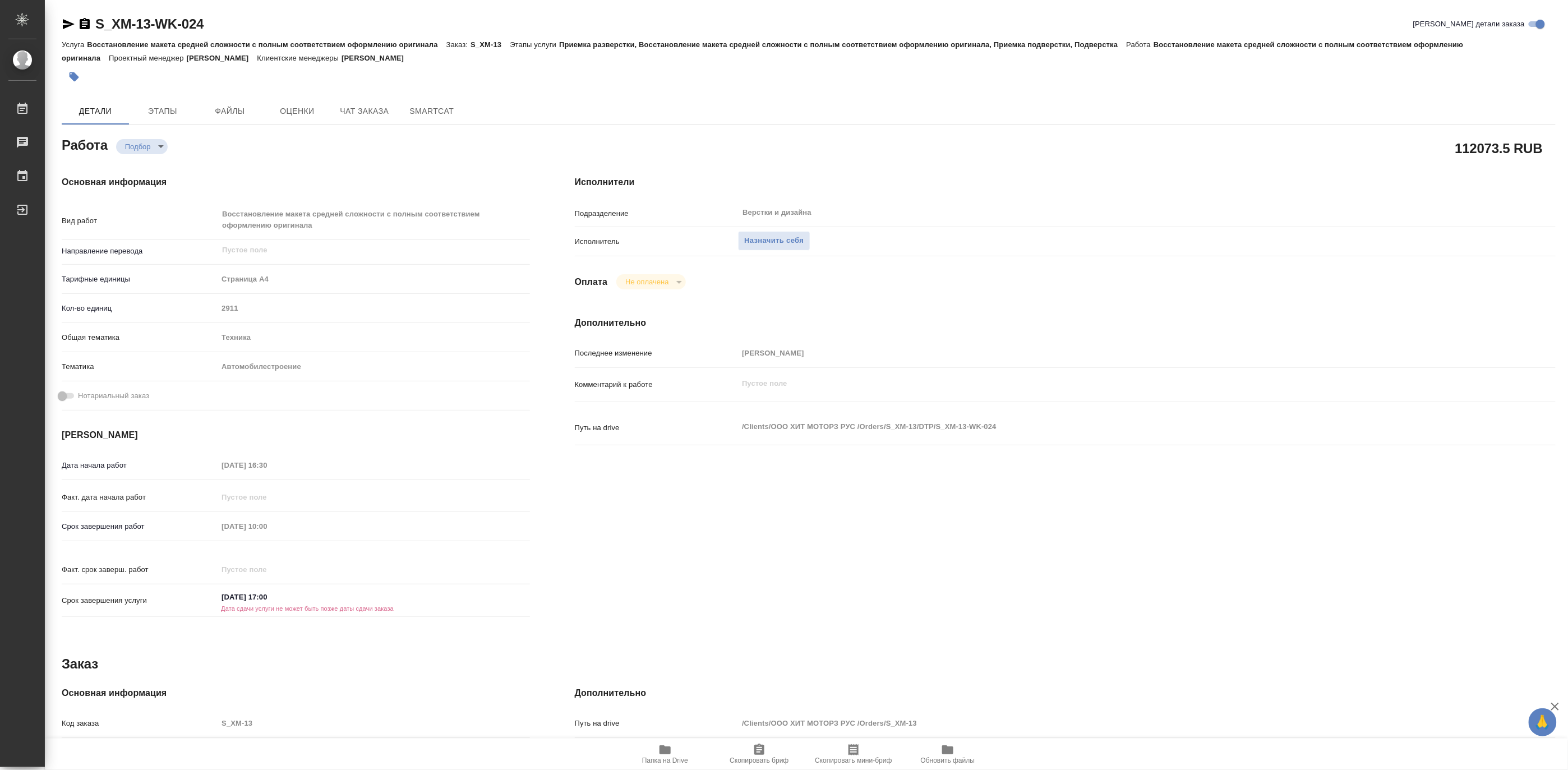
type textarea "x"
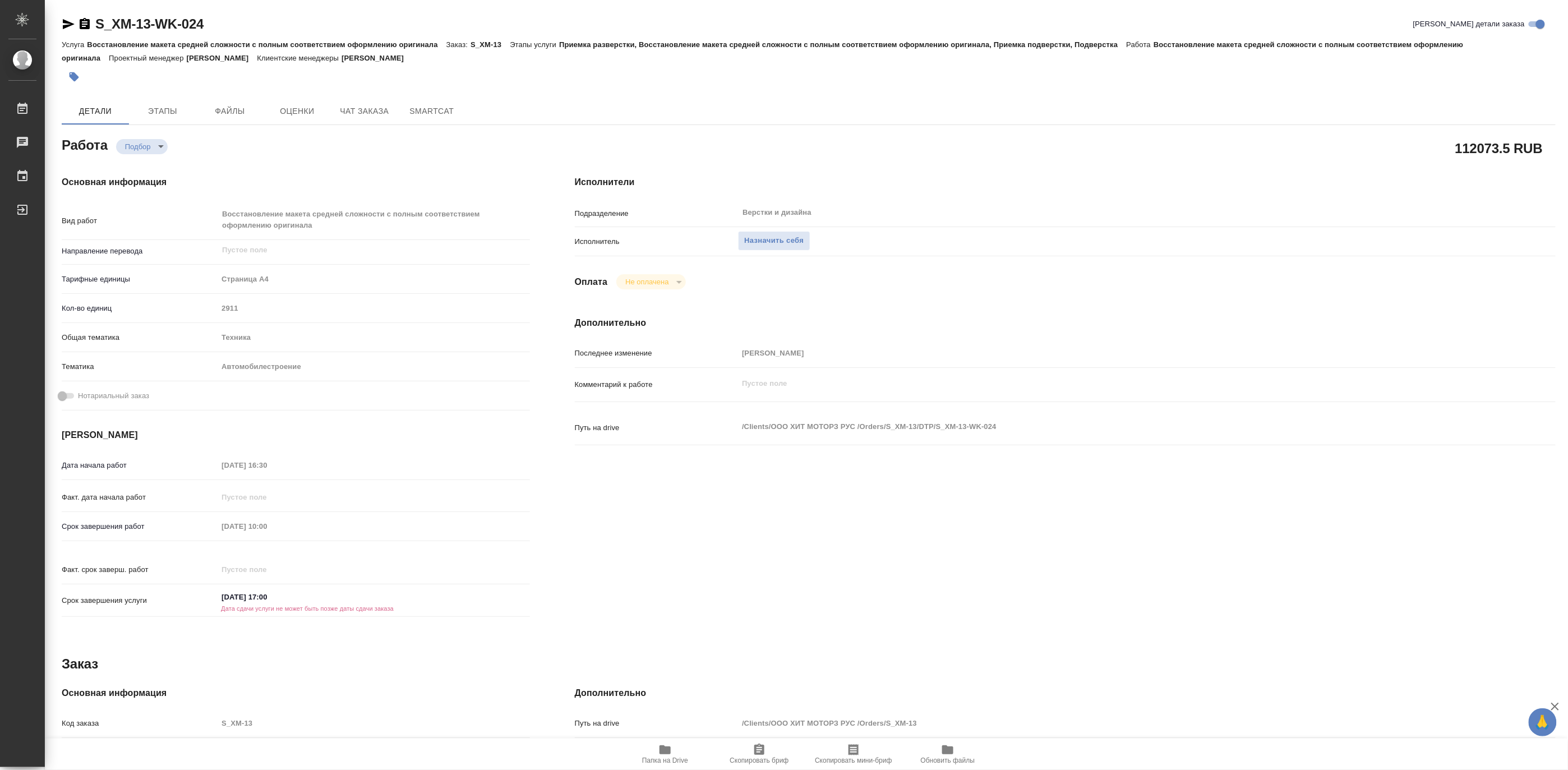
click at [1427, 190] on div "Исполнители Подразделение Верстки и дизайна ​ Исполнитель Назначить себя Оплата…" at bounding box center [1066, 402] width 1026 height 498
click at [775, 245] on span "Назначить себя" at bounding box center [774, 241] width 60 height 13
type textarea "x"
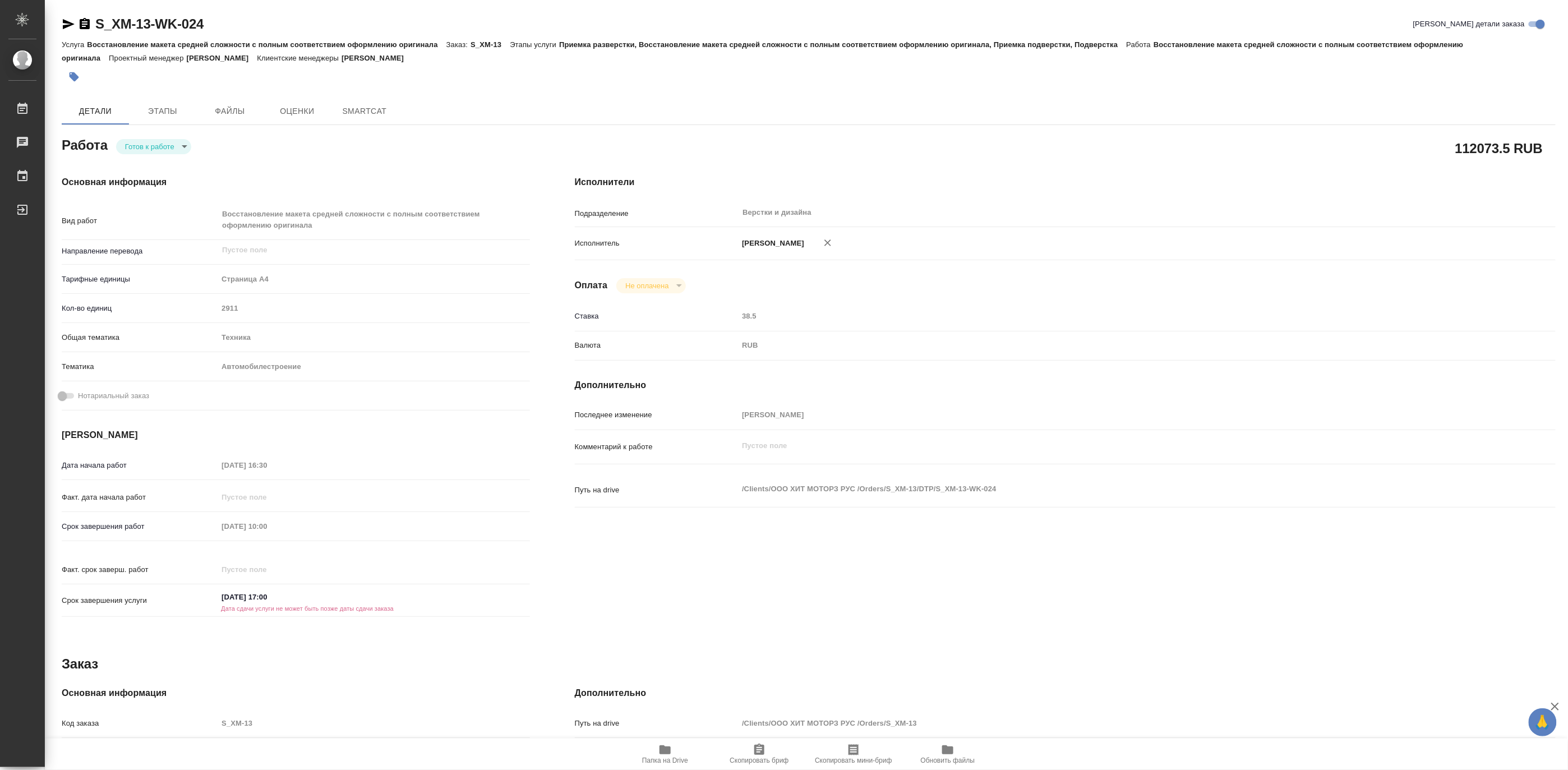
type textarea "x"
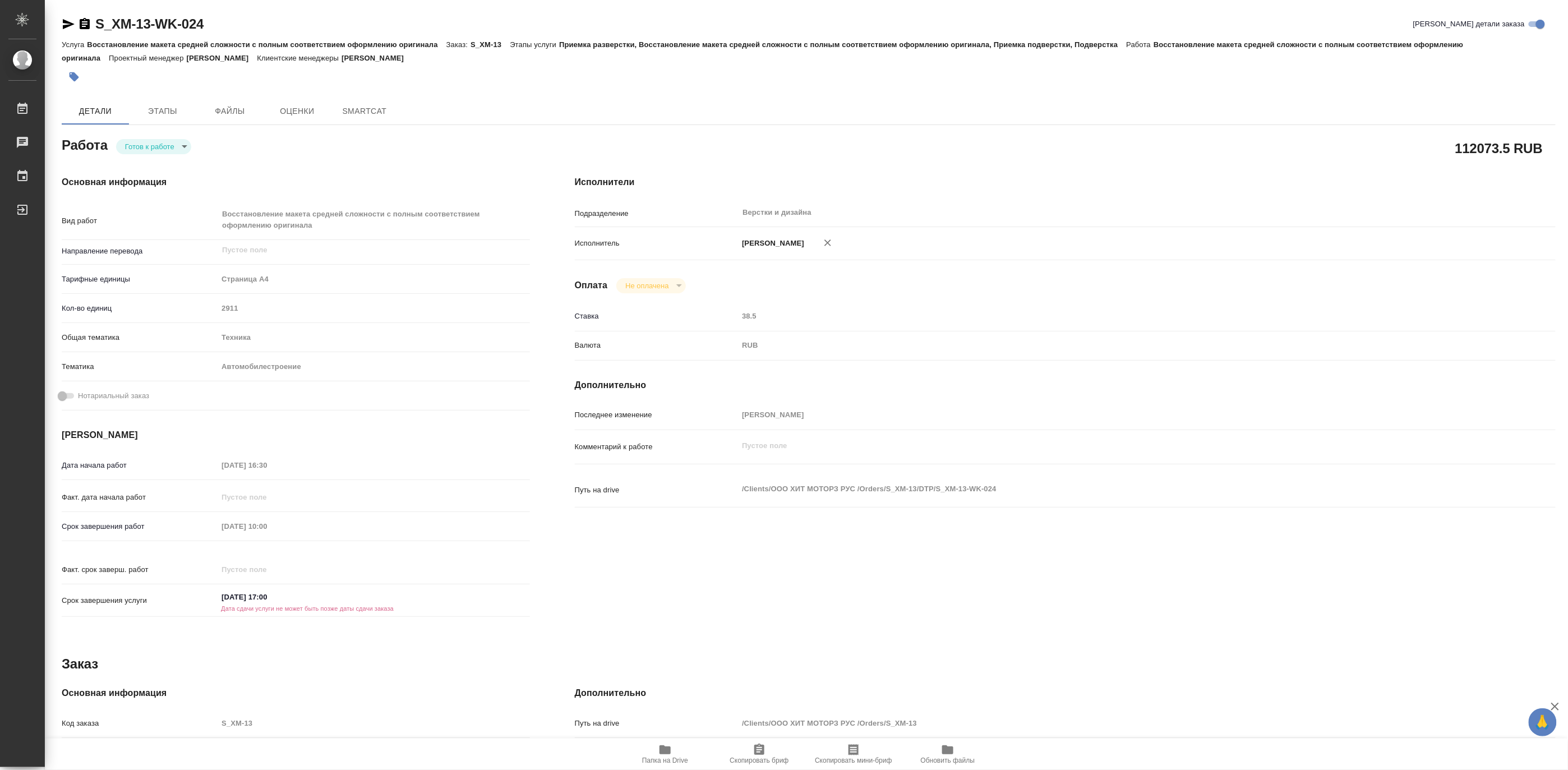
type textarea "x"
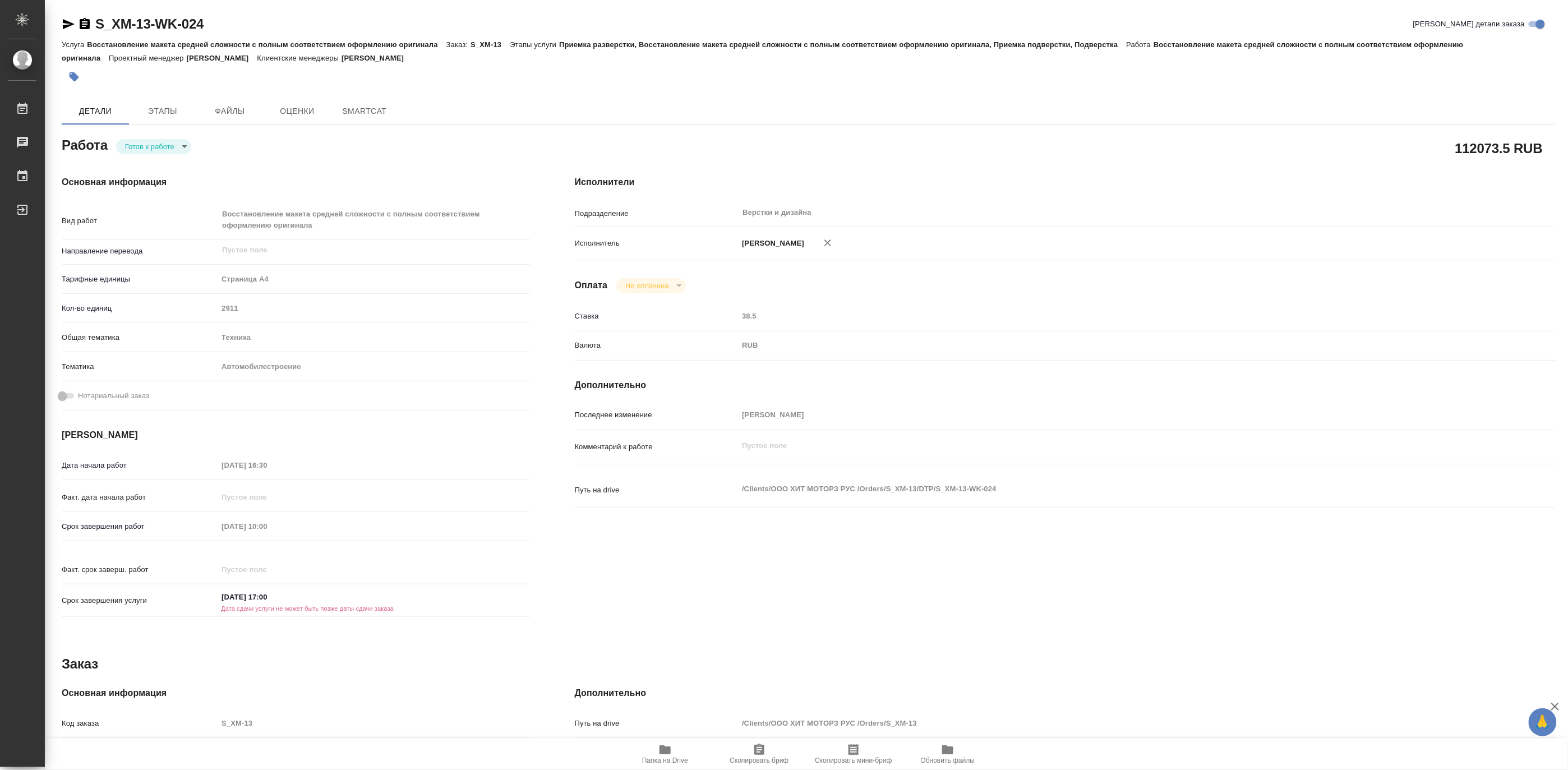
type textarea "x"
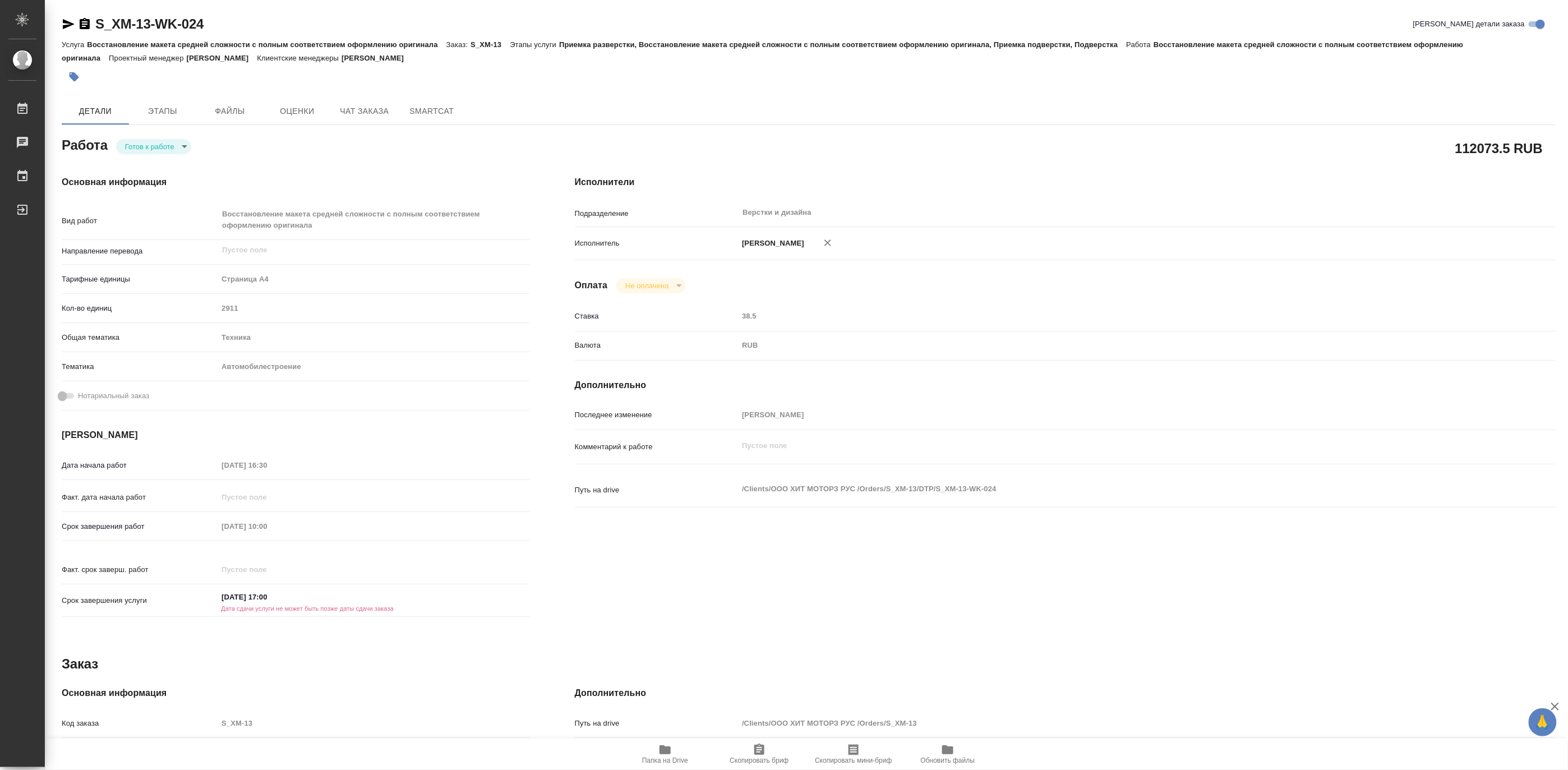
type textarea "x"
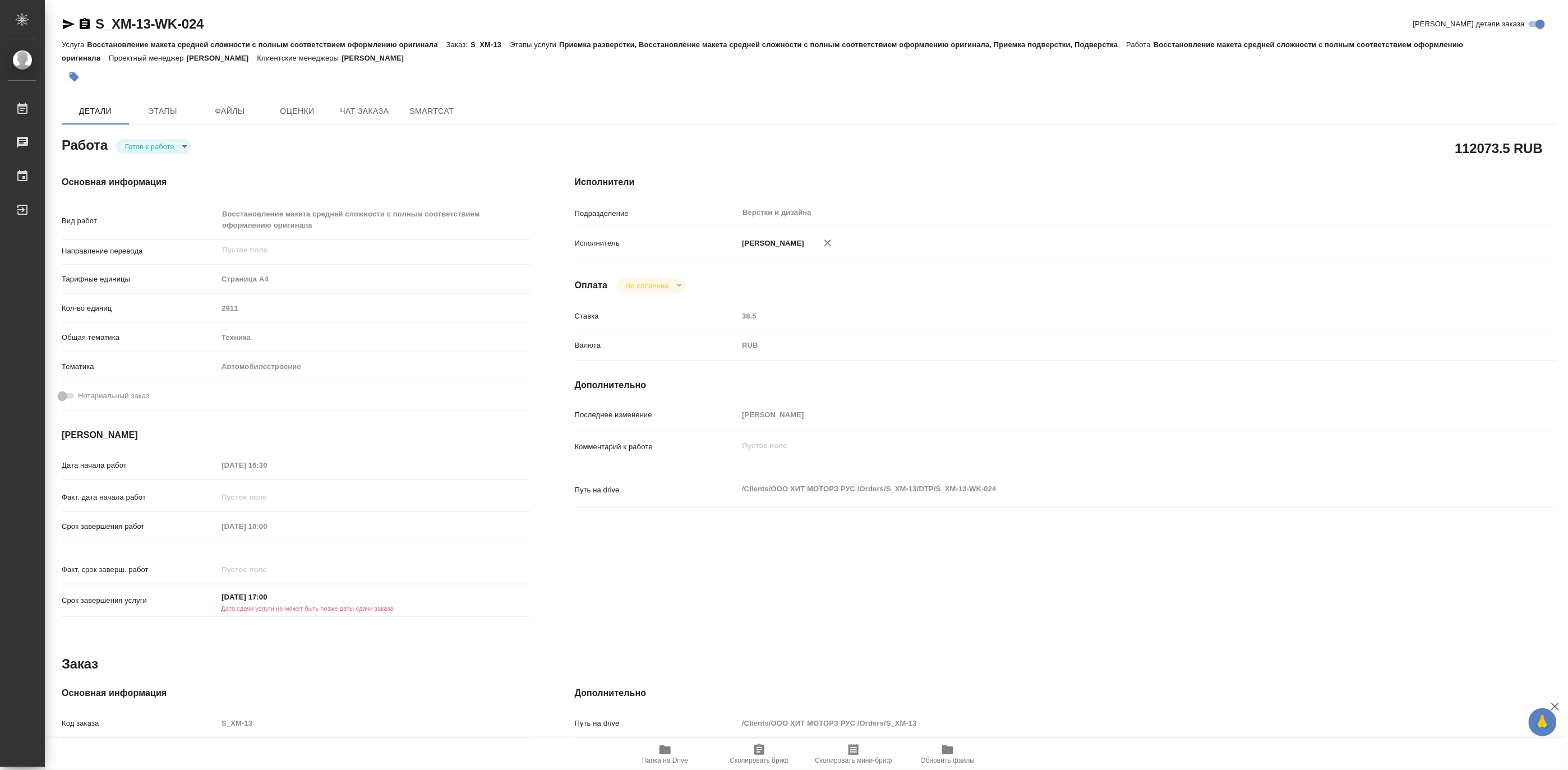
type textarea "x"
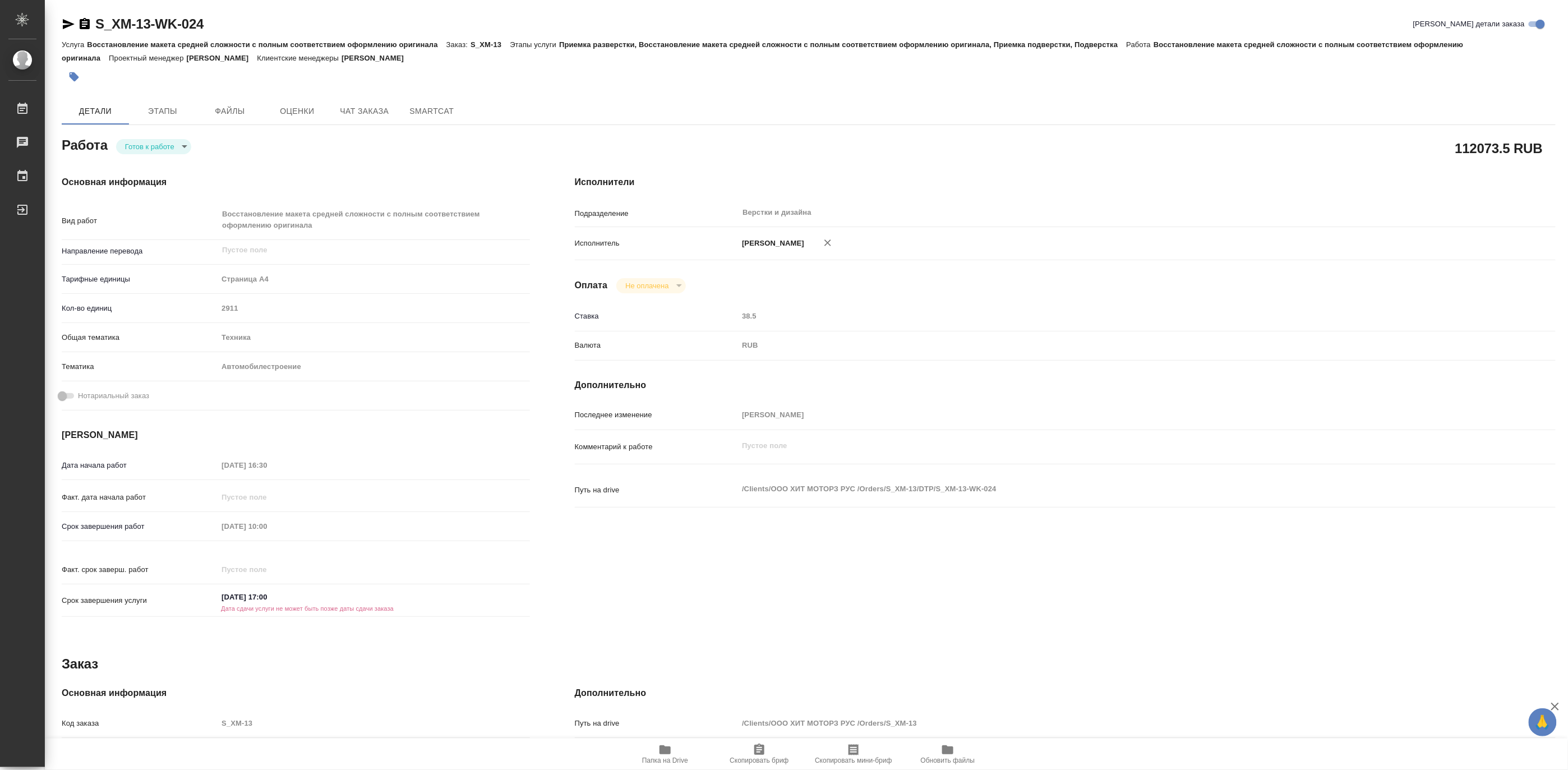
type textarea "x"
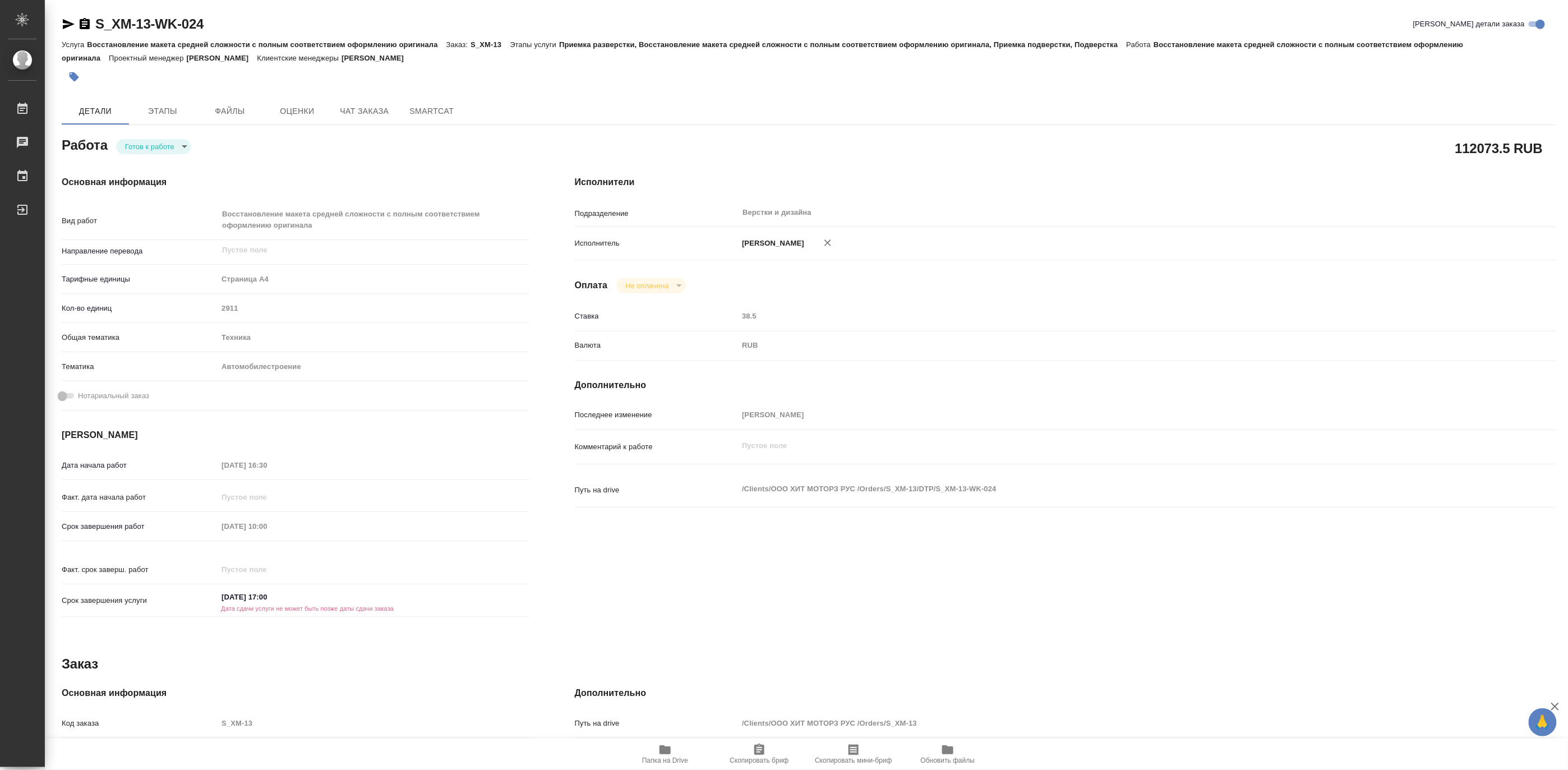
type textarea "x"
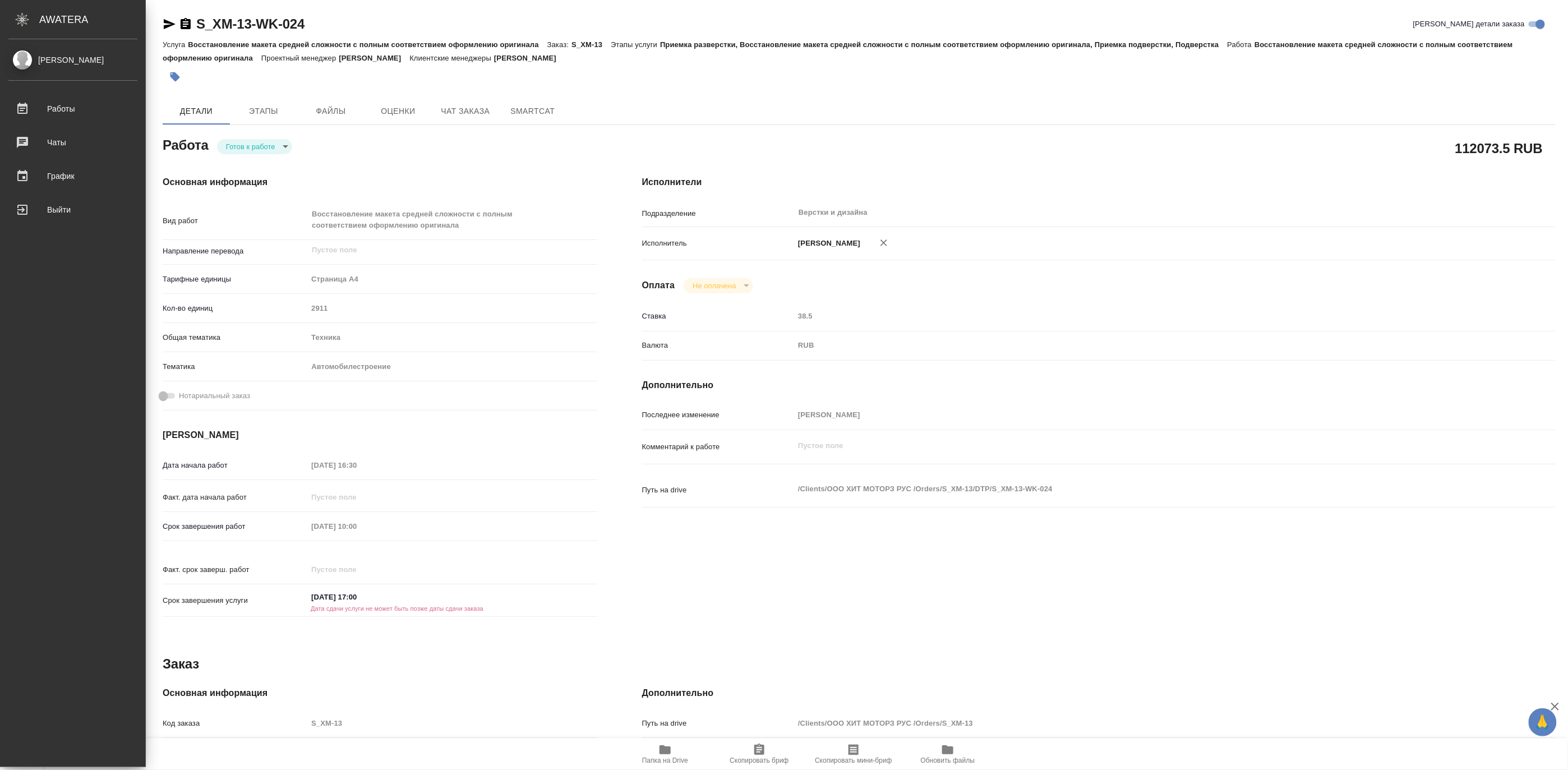
type textarea "x"
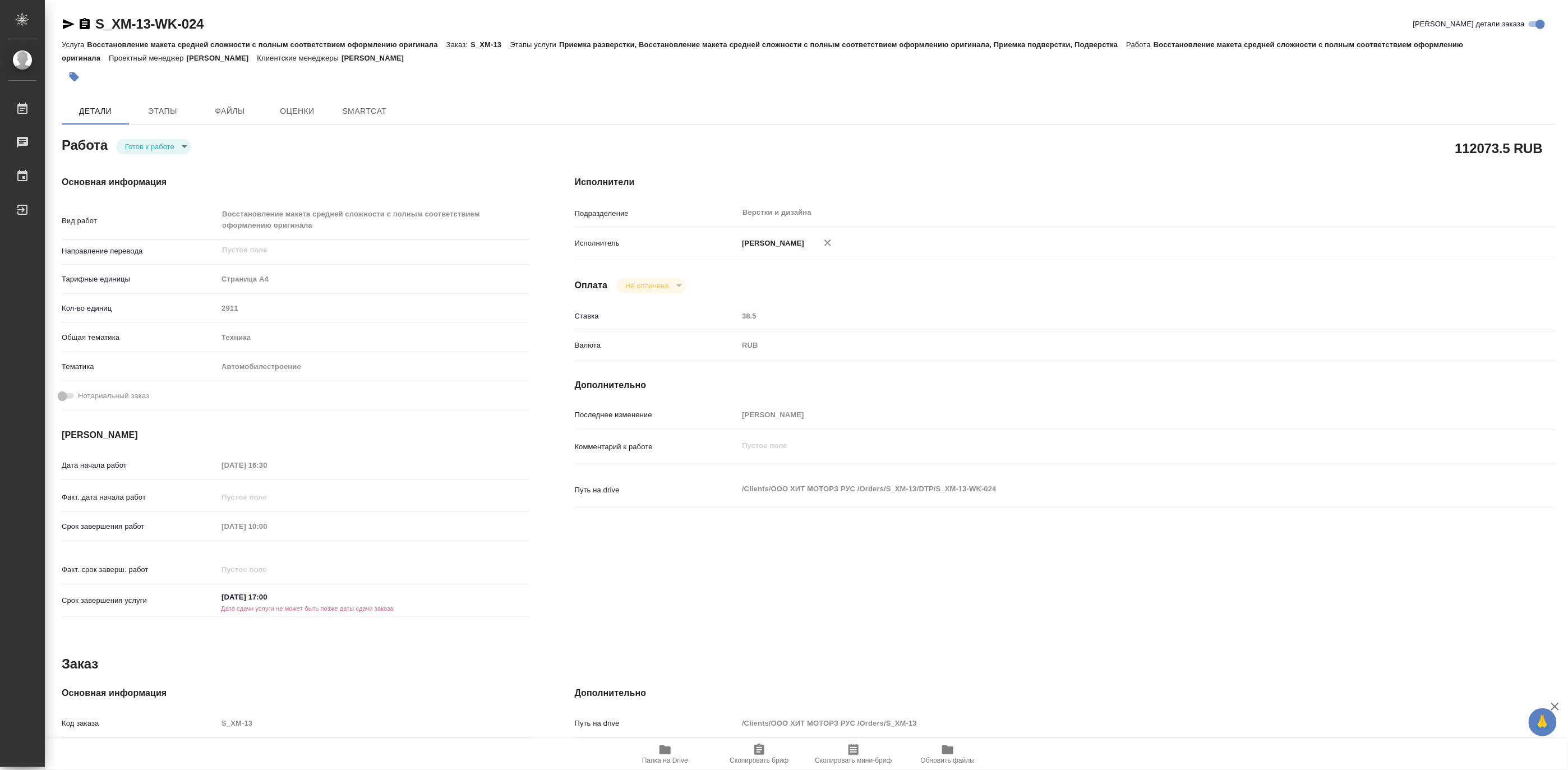
type textarea "x"
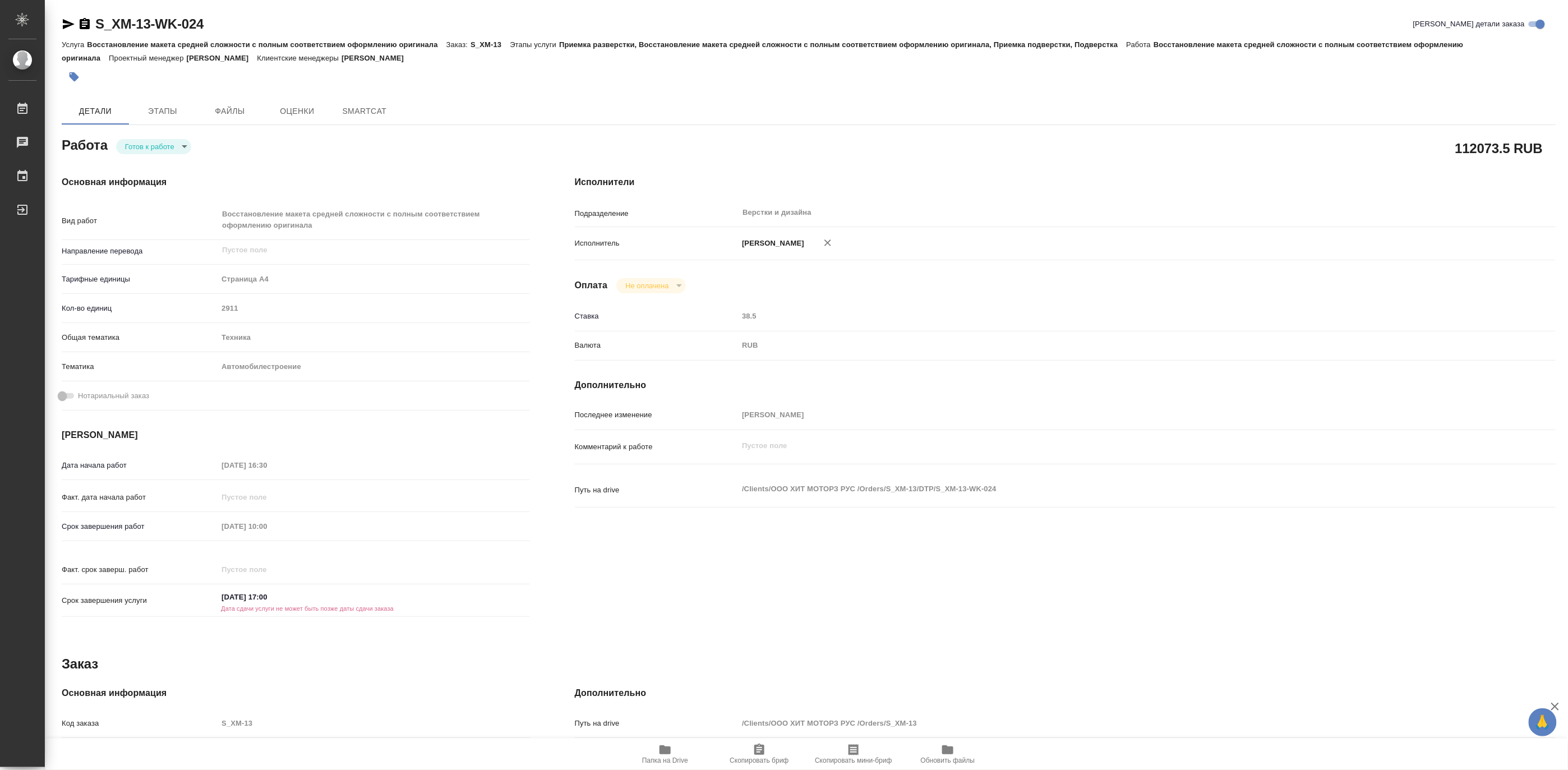
type textarea "x"
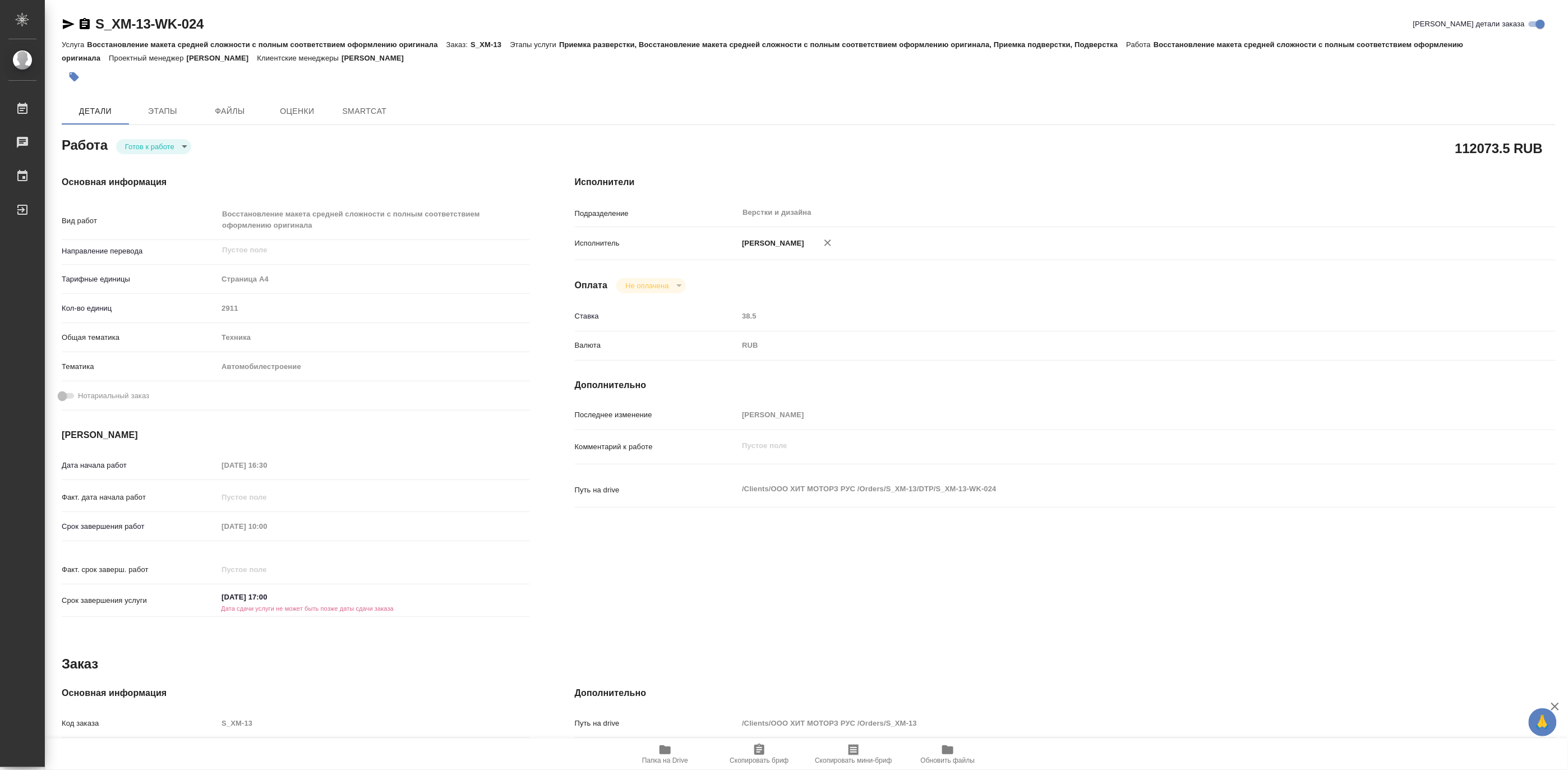
type textarea "x"
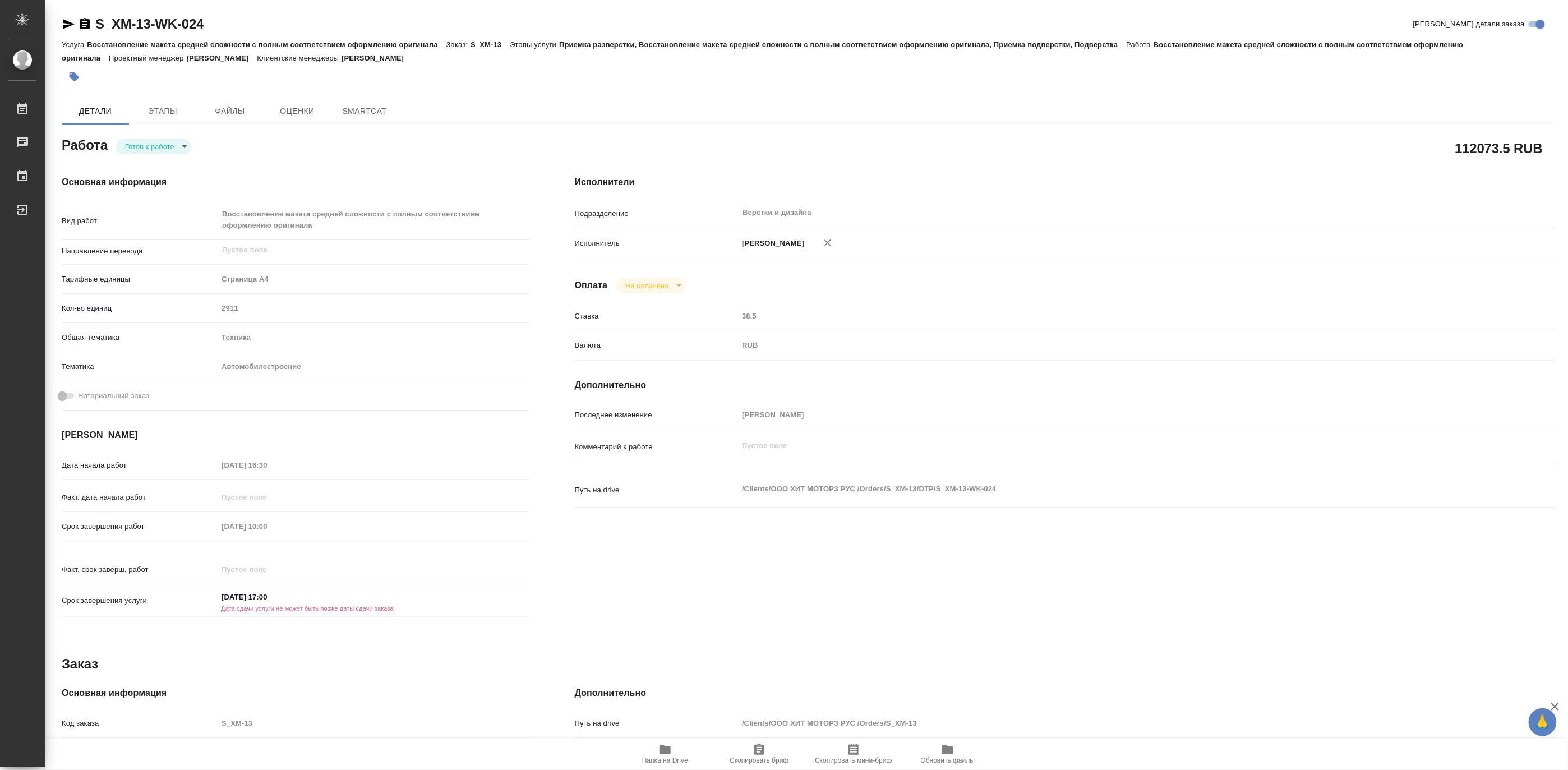
type textarea "x"
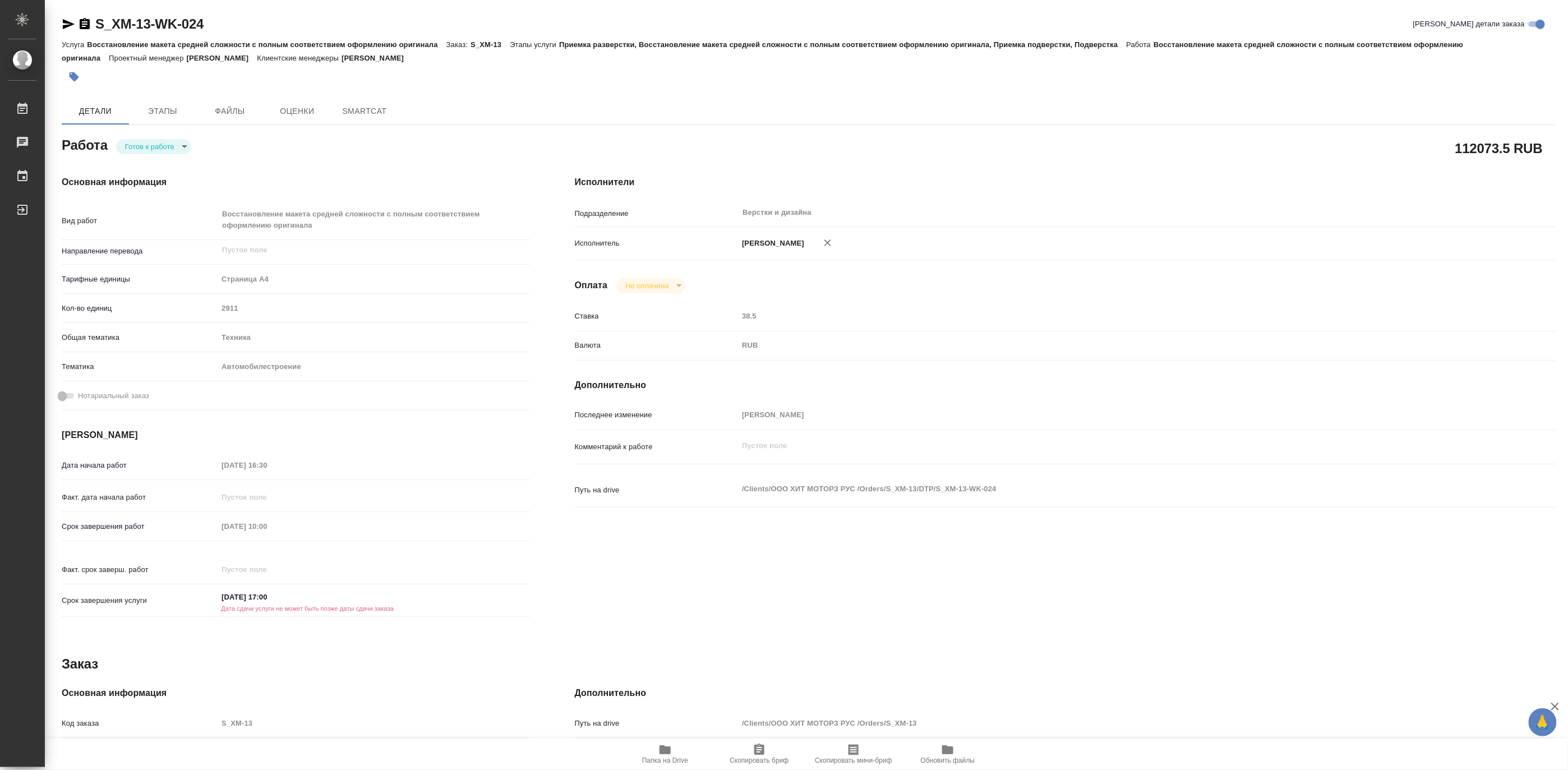
type textarea "x"
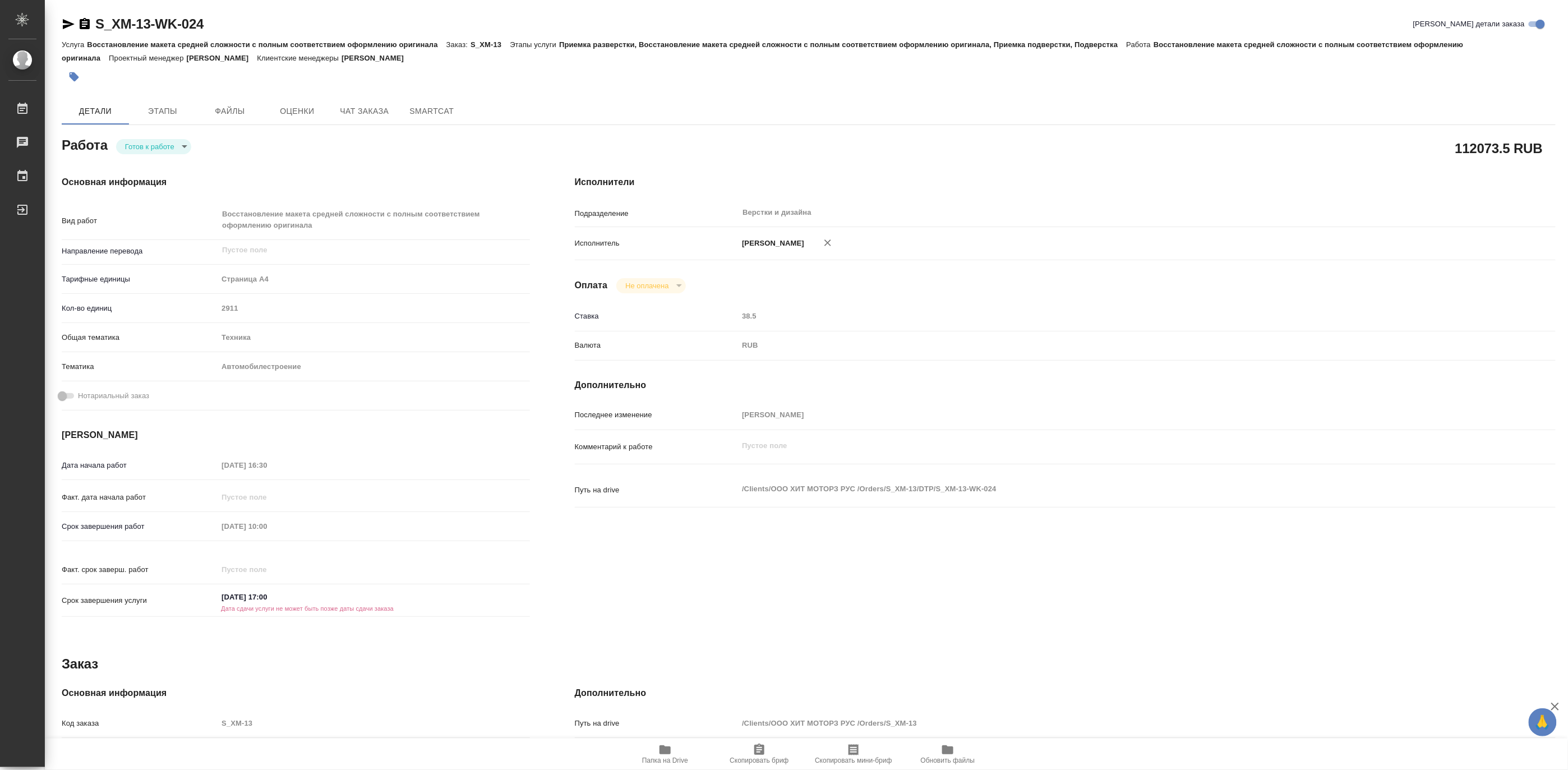
type textarea "x"
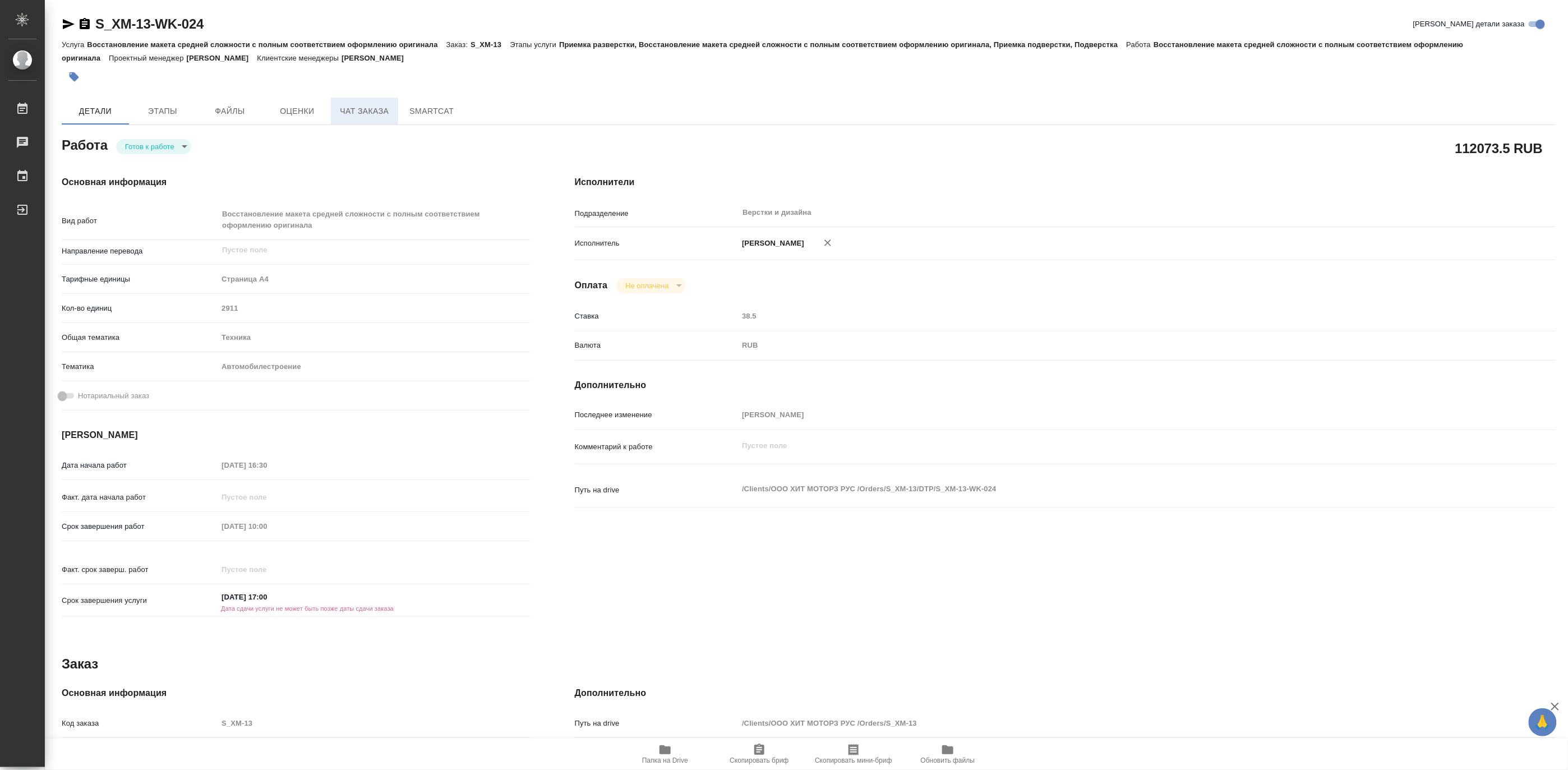
type textarea "x"
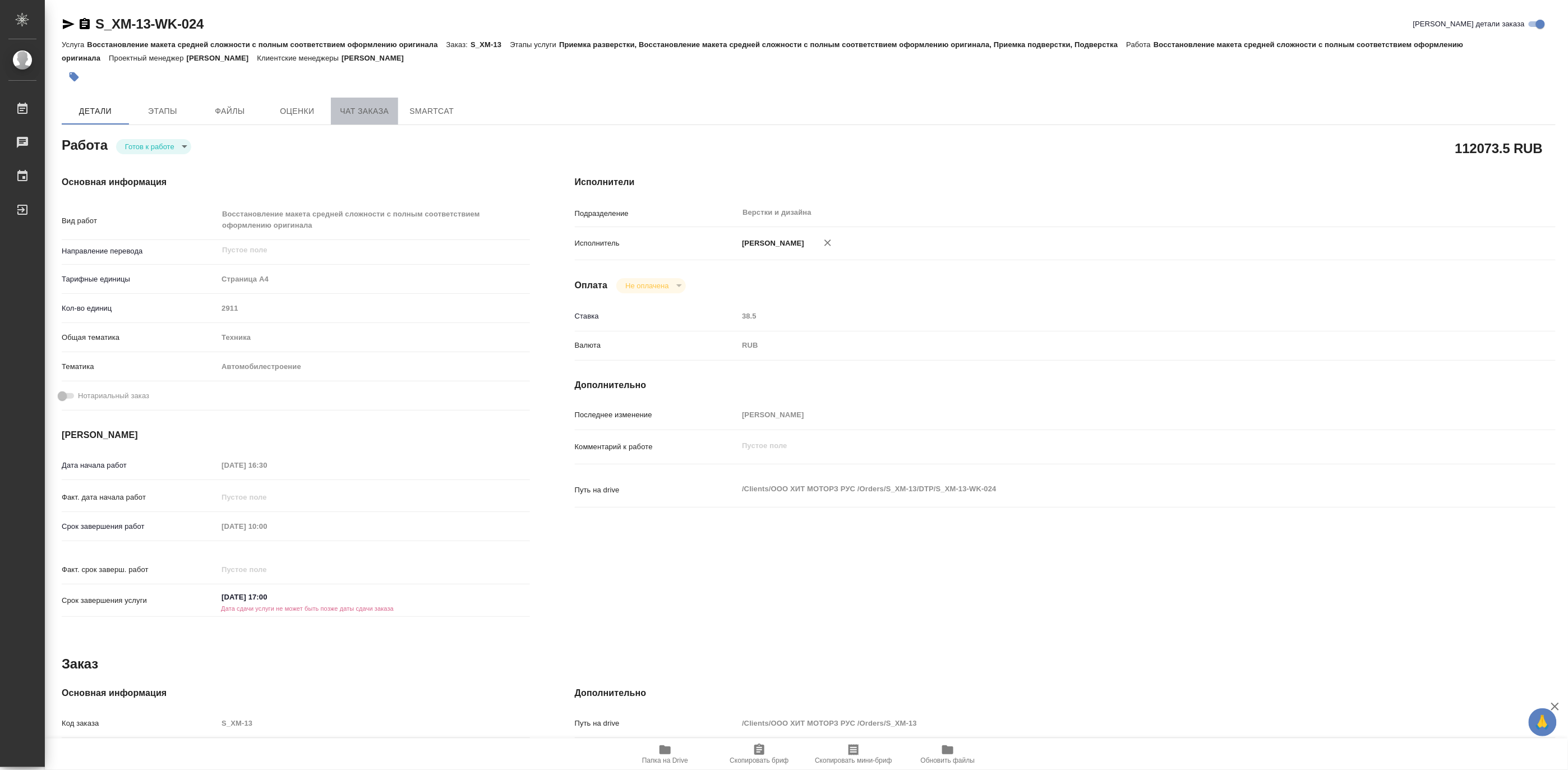
click at [349, 111] on span "Чат заказа" at bounding box center [365, 111] width 54 height 14
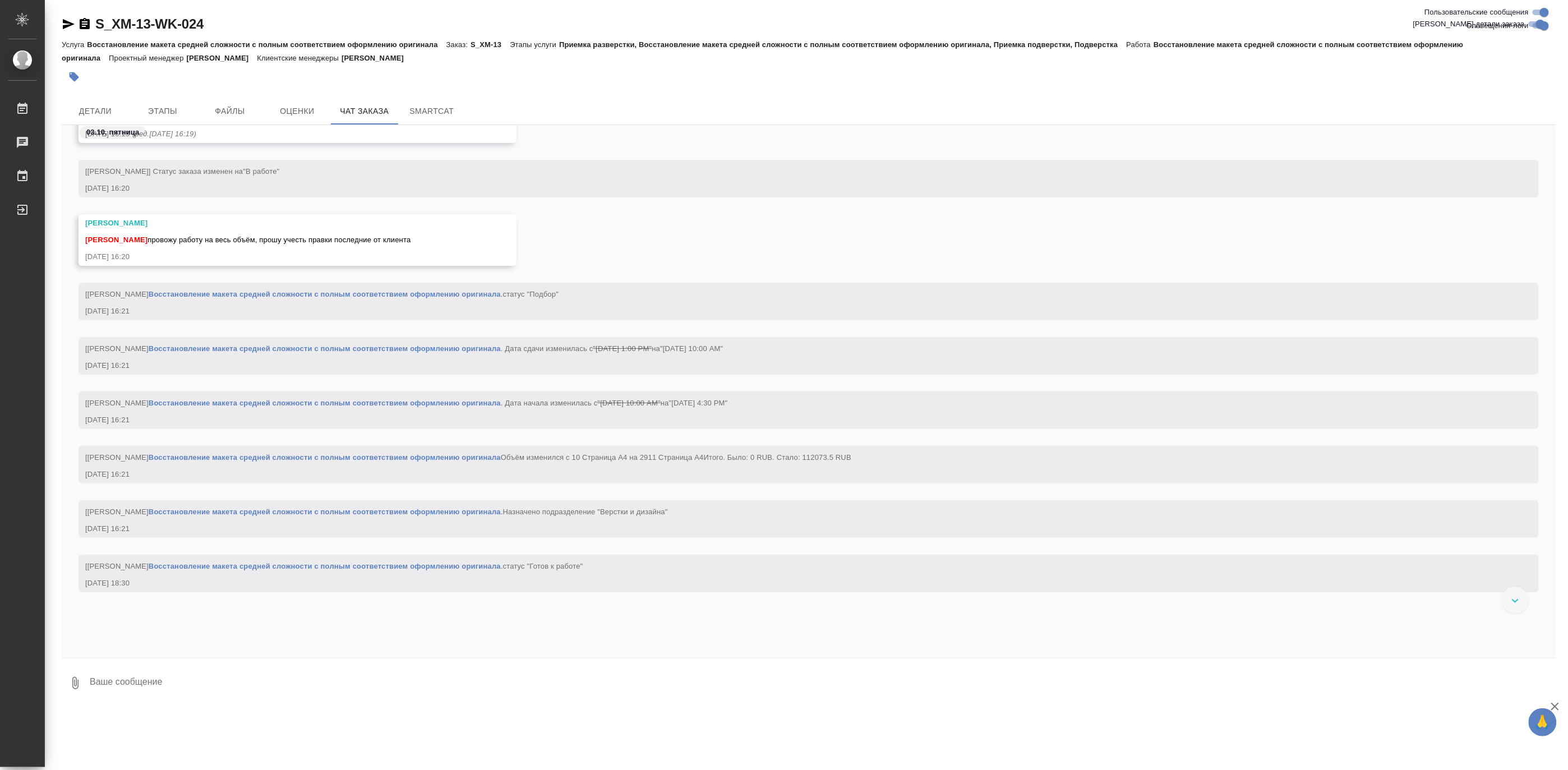
scroll to position [14707, 0]
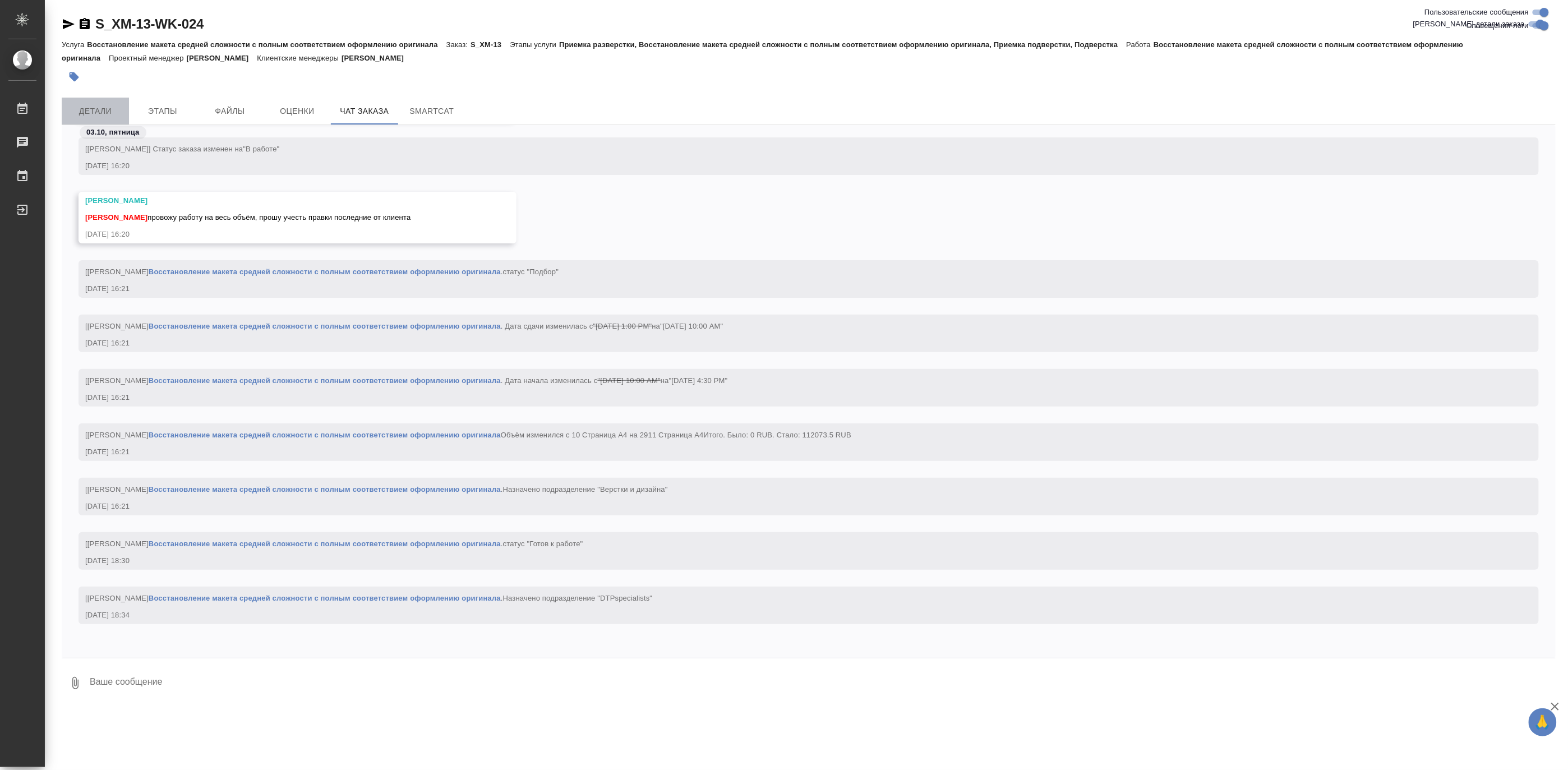
click at [98, 106] on span "Детали" at bounding box center [95, 111] width 54 height 14
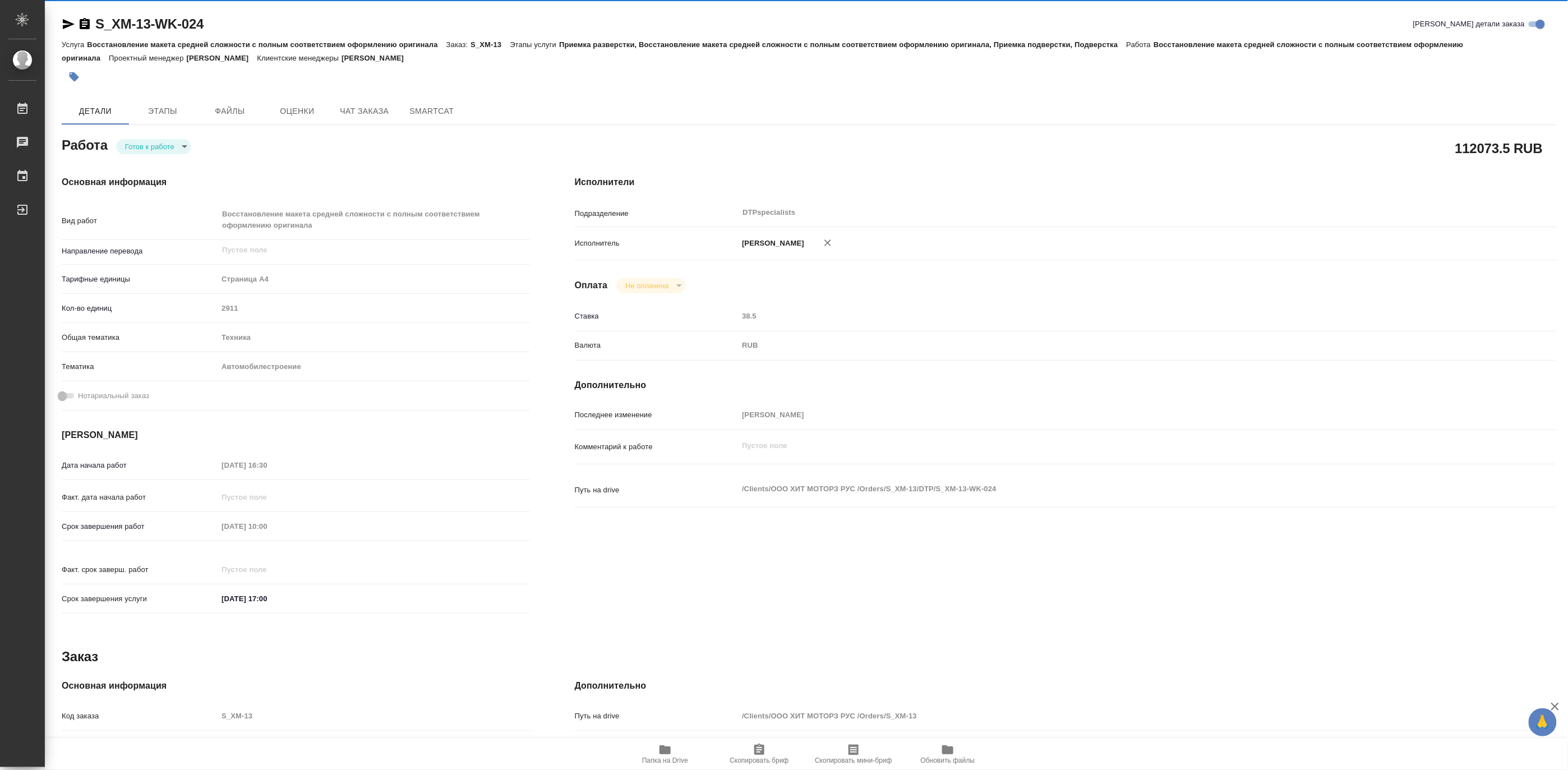
type textarea "x"
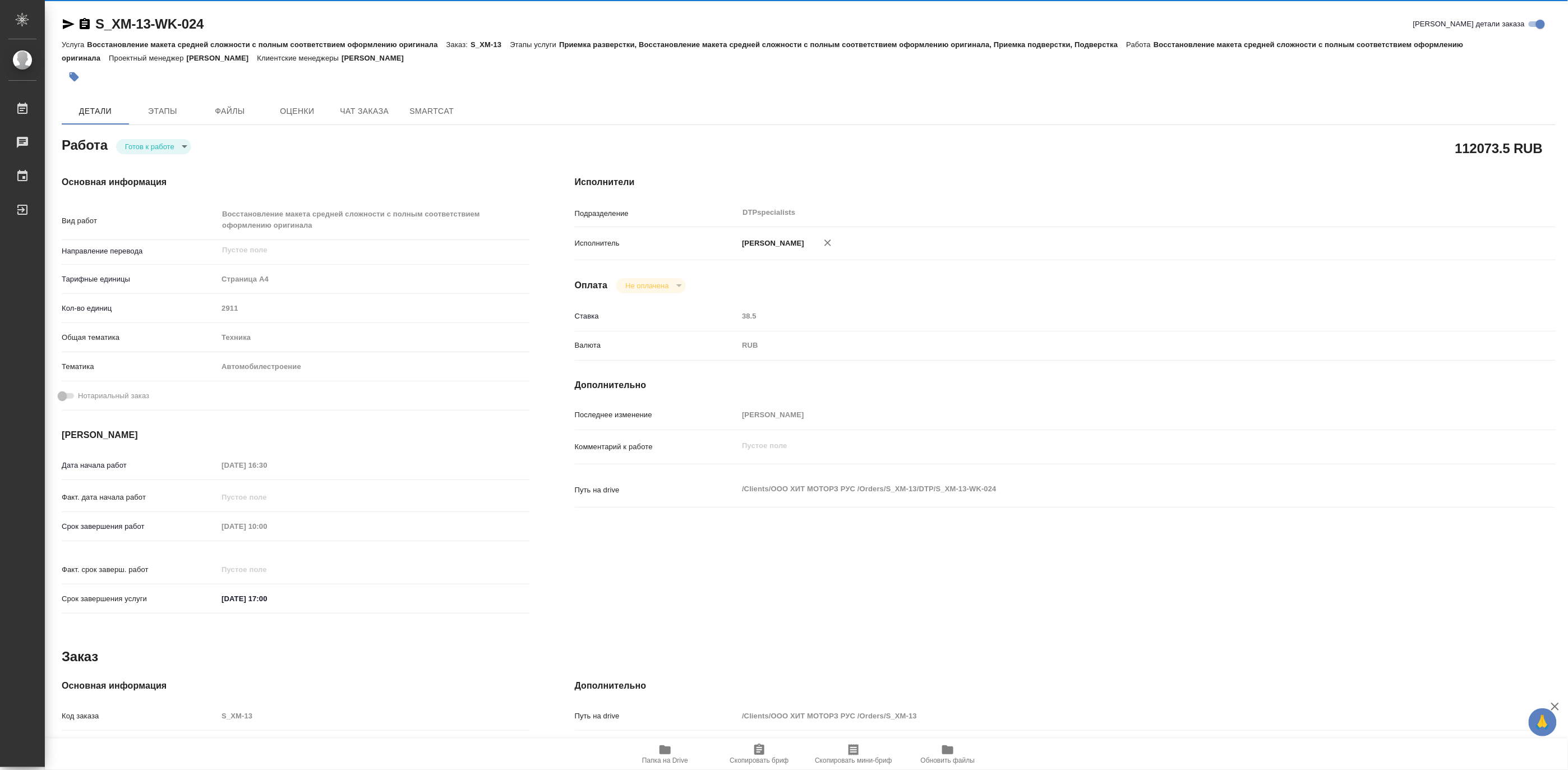
type textarea "x"
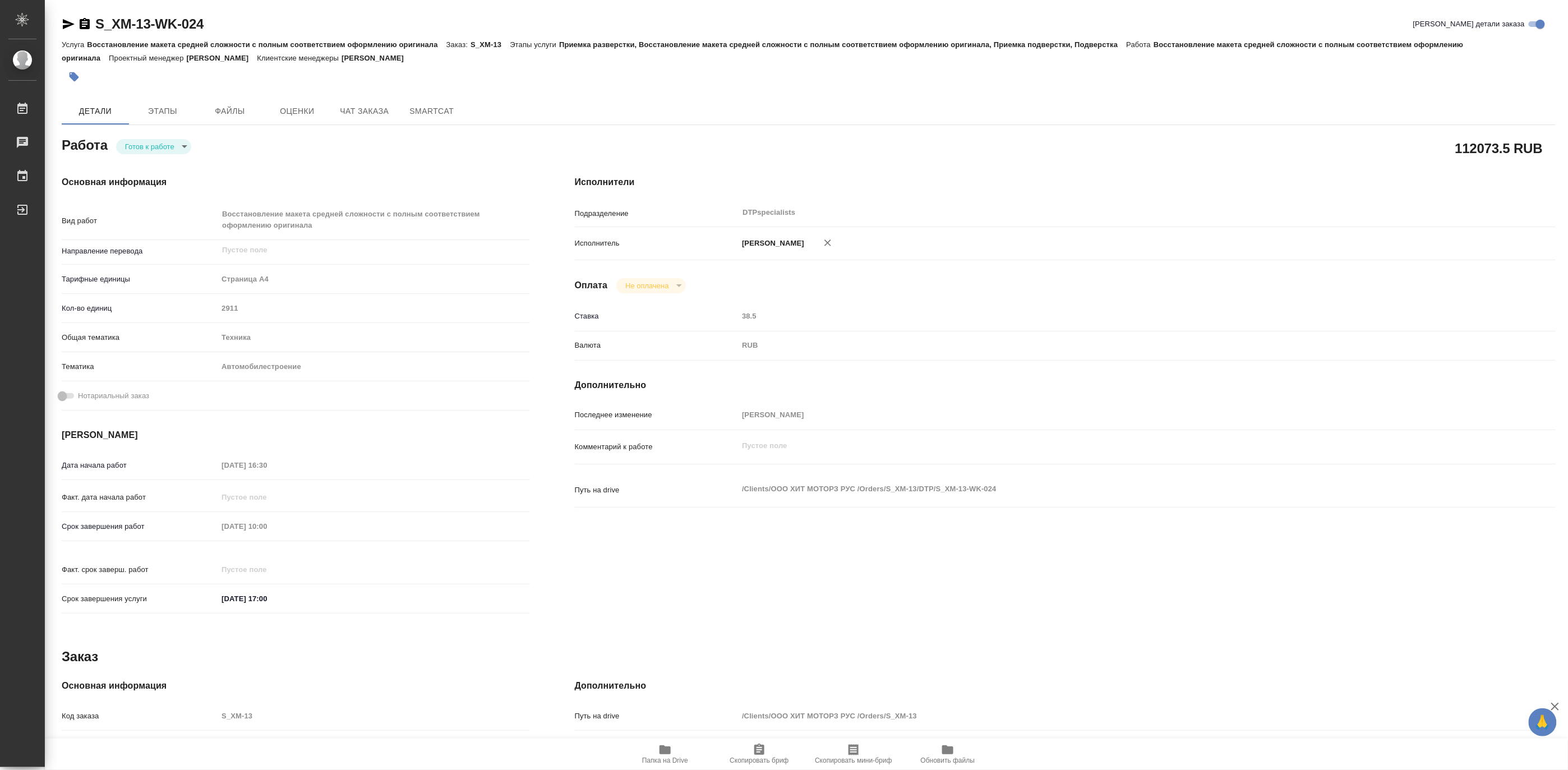
type textarea "x"
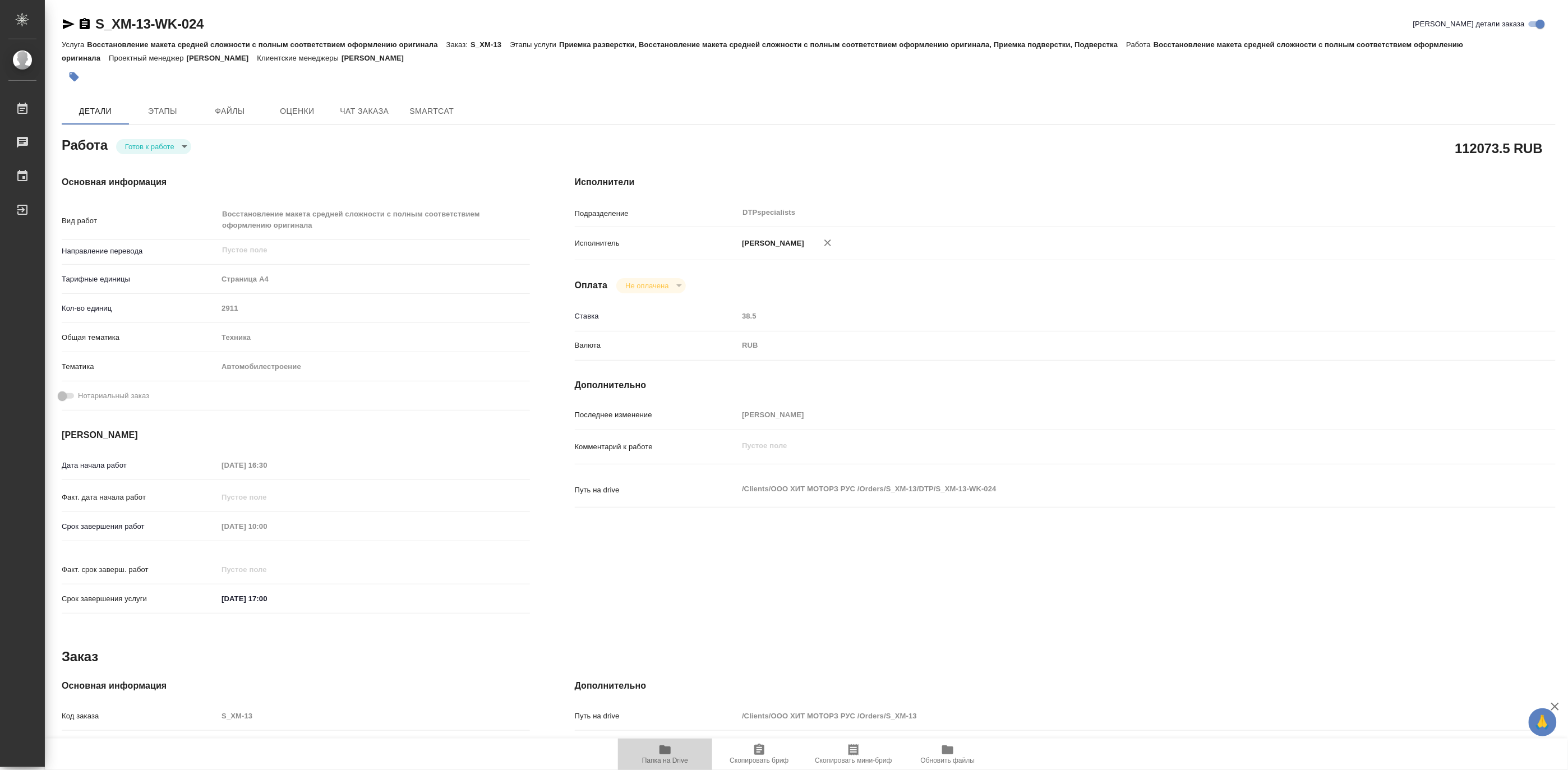
click at [663, 748] on icon "button" at bounding box center [666, 749] width 11 height 9
click at [353, 118] on span "Чат заказа" at bounding box center [365, 111] width 54 height 14
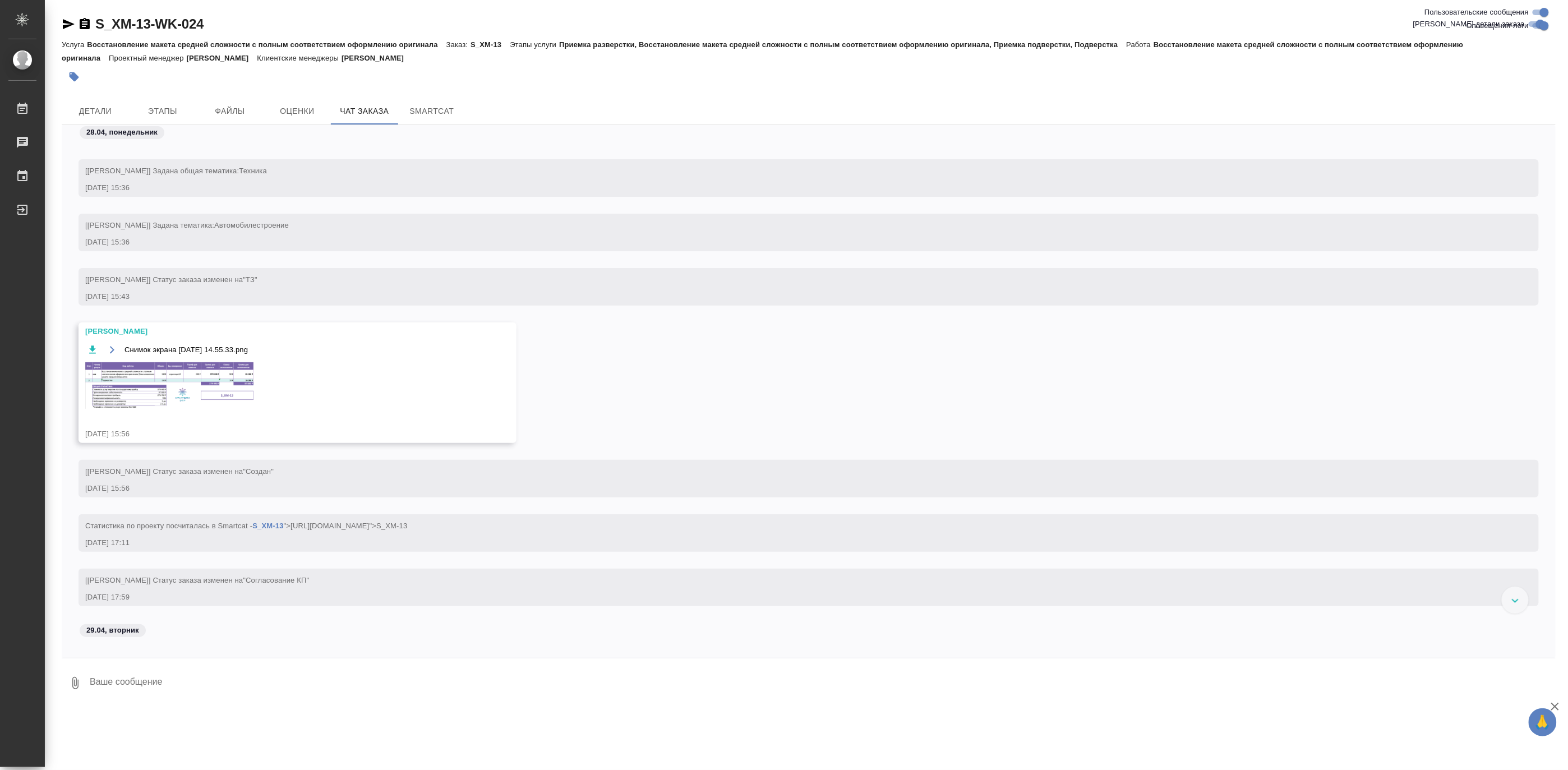
scroll to position [123, 0]
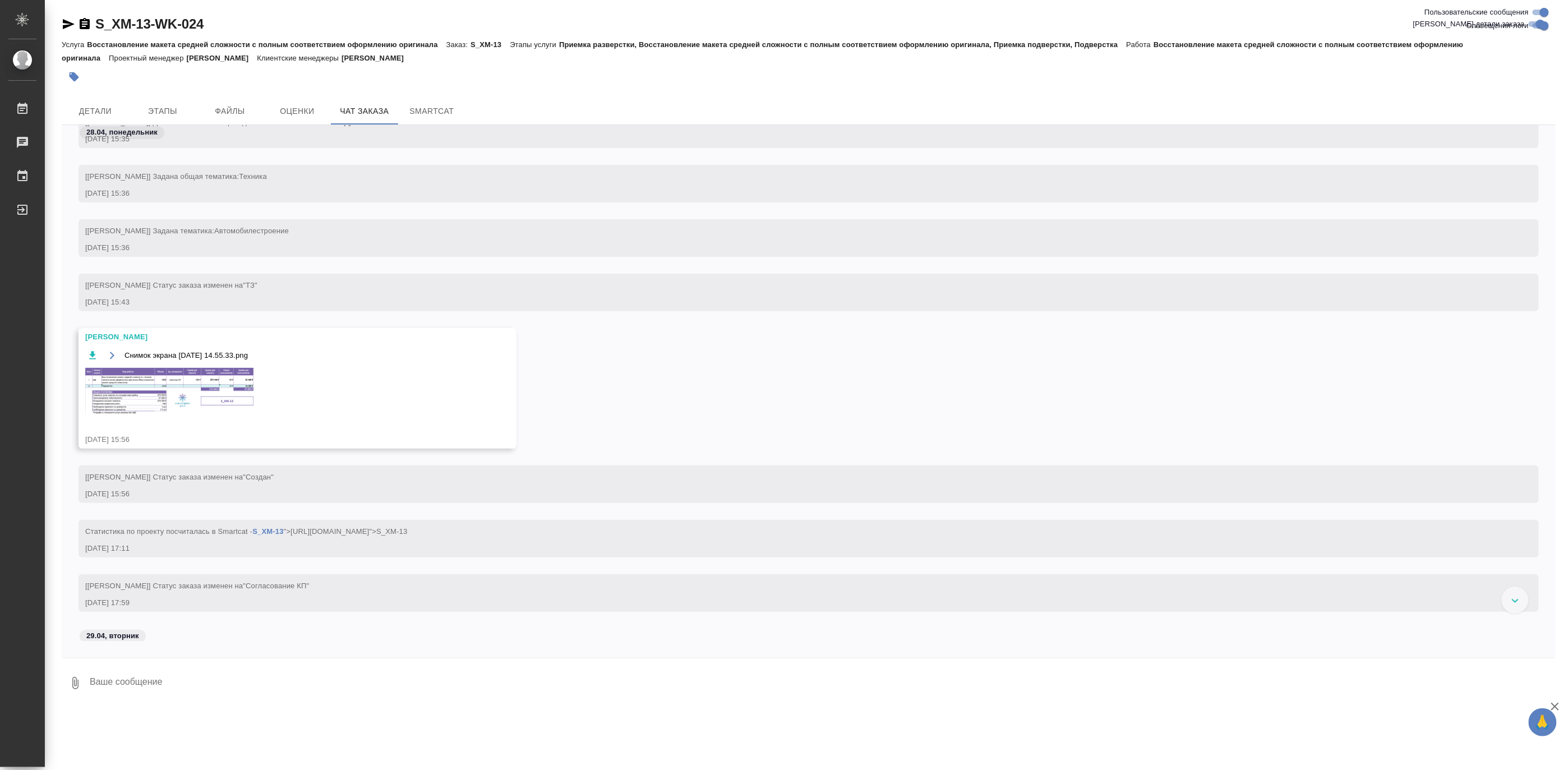
click at [217, 378] on img at bounding box center [169, 390] width 168 height 47
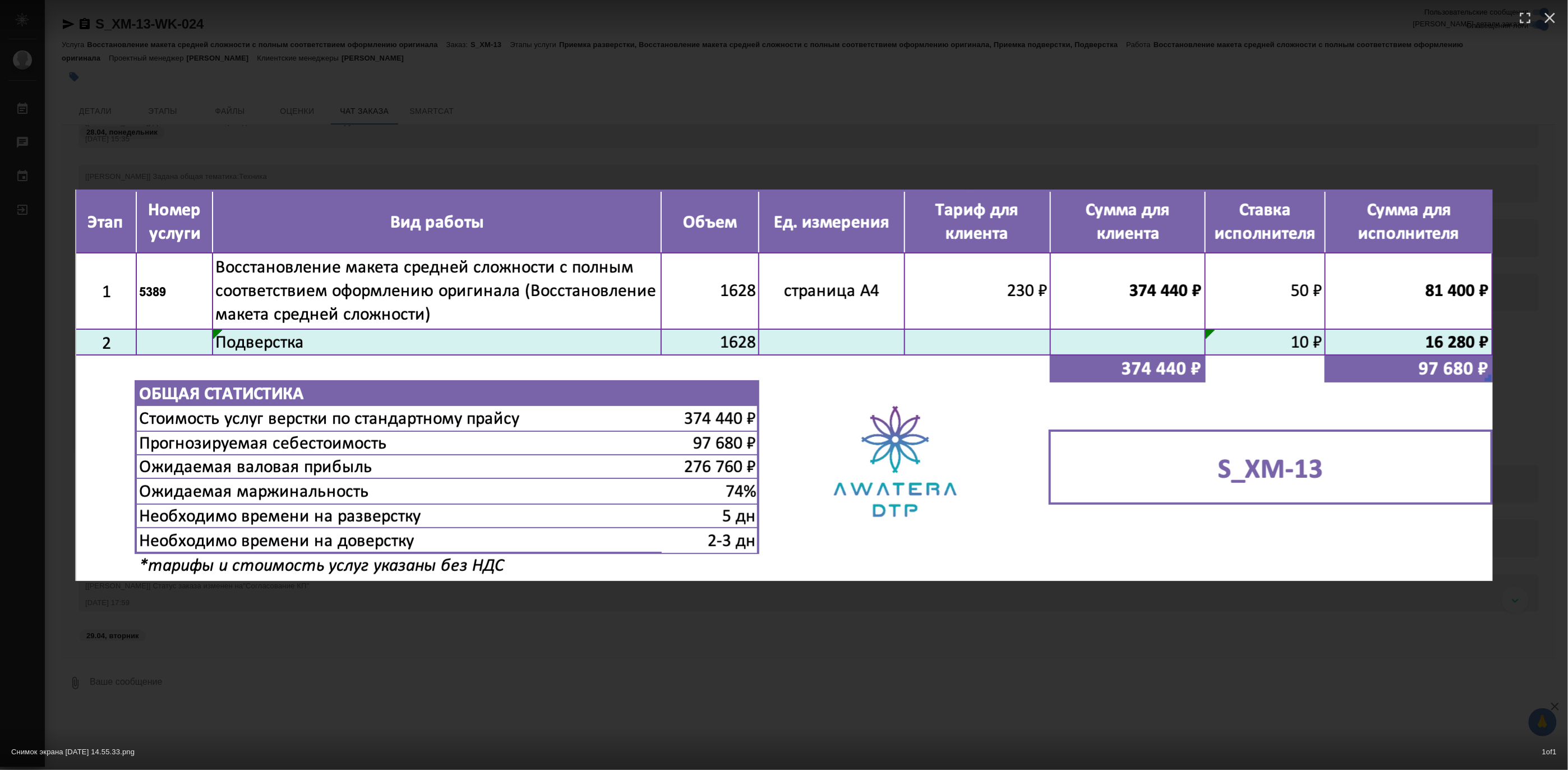
click at [1282, 131] on div "Снимок экрана 2025-04-28 в 14.55.33.png 1 of 1" at bounding box center [784, 385] width 1568 height 770
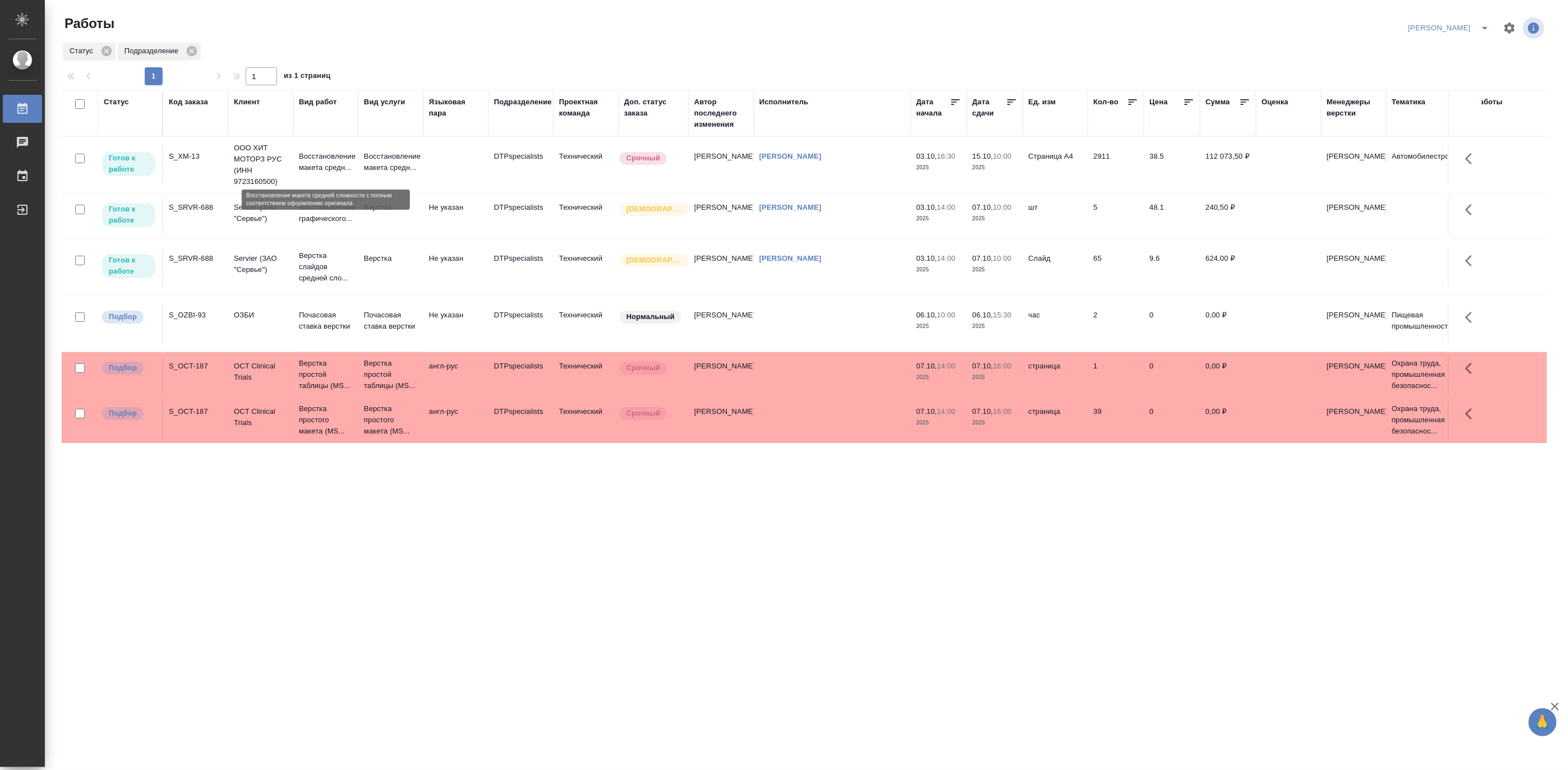
click at [323, 161] on p "Восстановление макета средн..." at bounding box center [326, 162] width 54 height 23
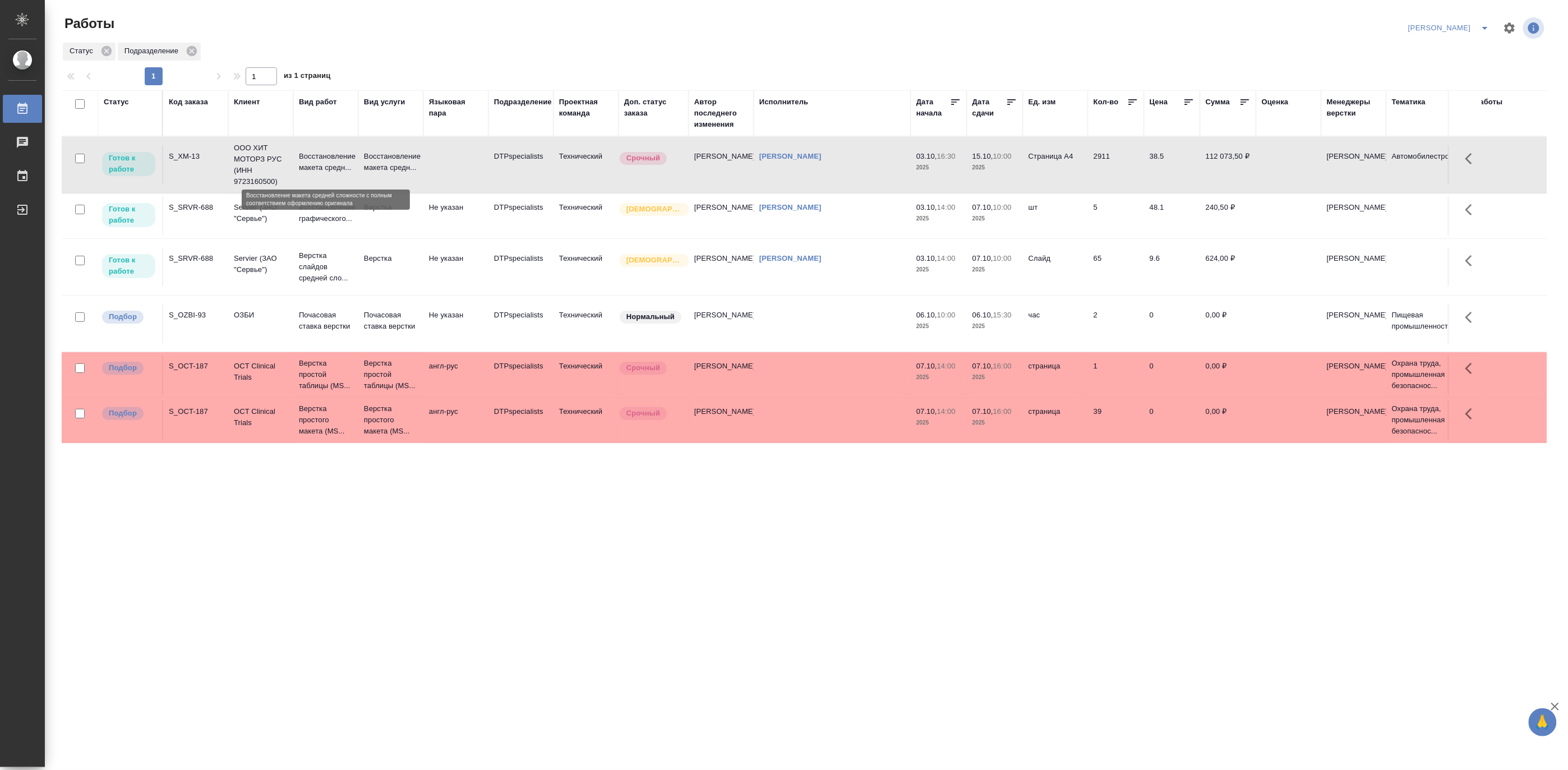
click at [323, 161] on p "Восстановление макета средн..." at bounding box center [326, 162] width 54 height 23
click at [320, 274] on p "Верстка слайдов средней сло..." at bounding box center [326, 266] width 54 height 33
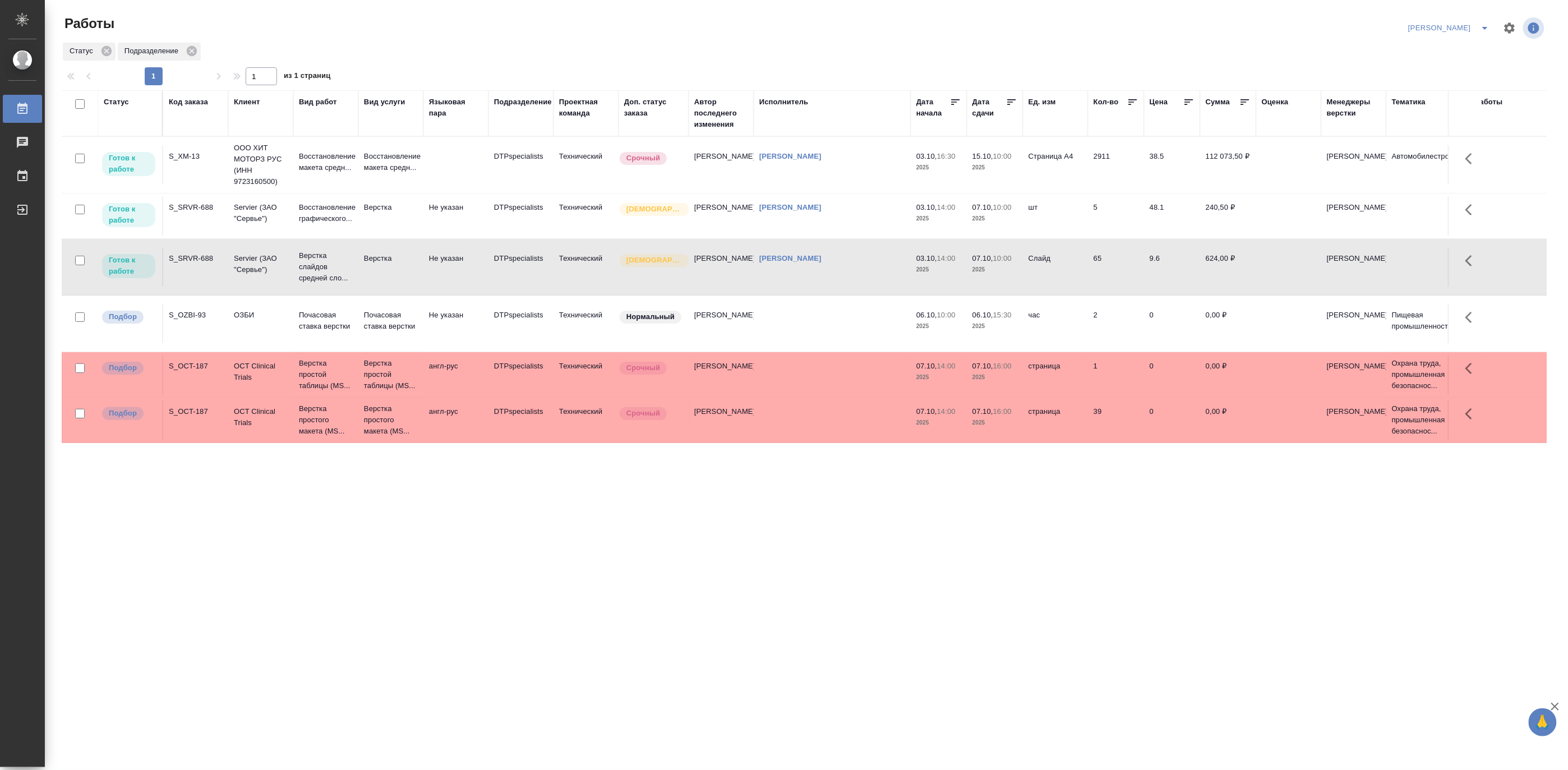
click at [1483, 23] on icon "split button" at bounding box center [1485, 28] width 13 height 13
click at [1440, 47] on li "[PERSON_NAME] работе" at bounding box center [1443, 50] width 107 height 18
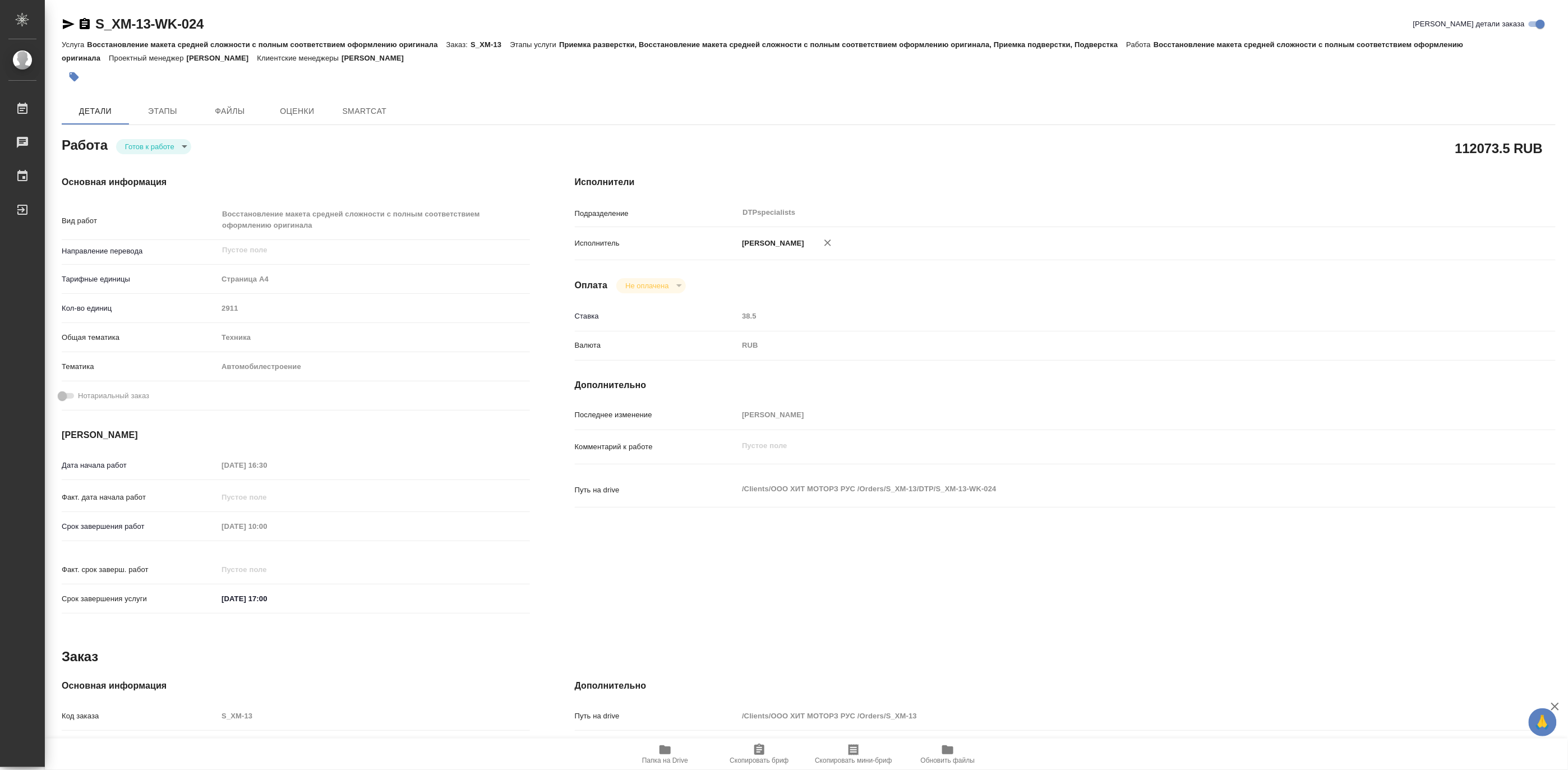
type textarea "x"
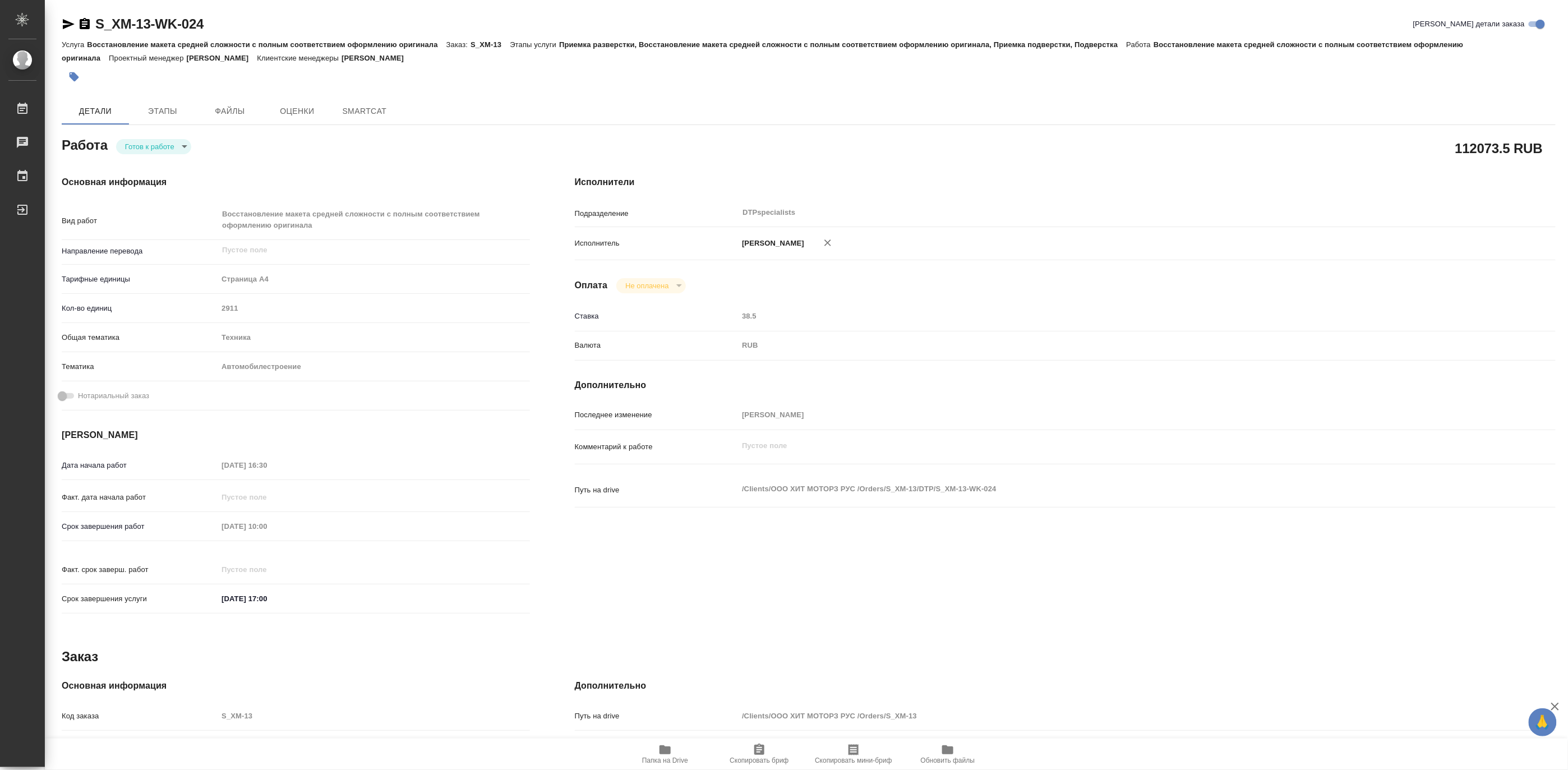
type textarea "x"
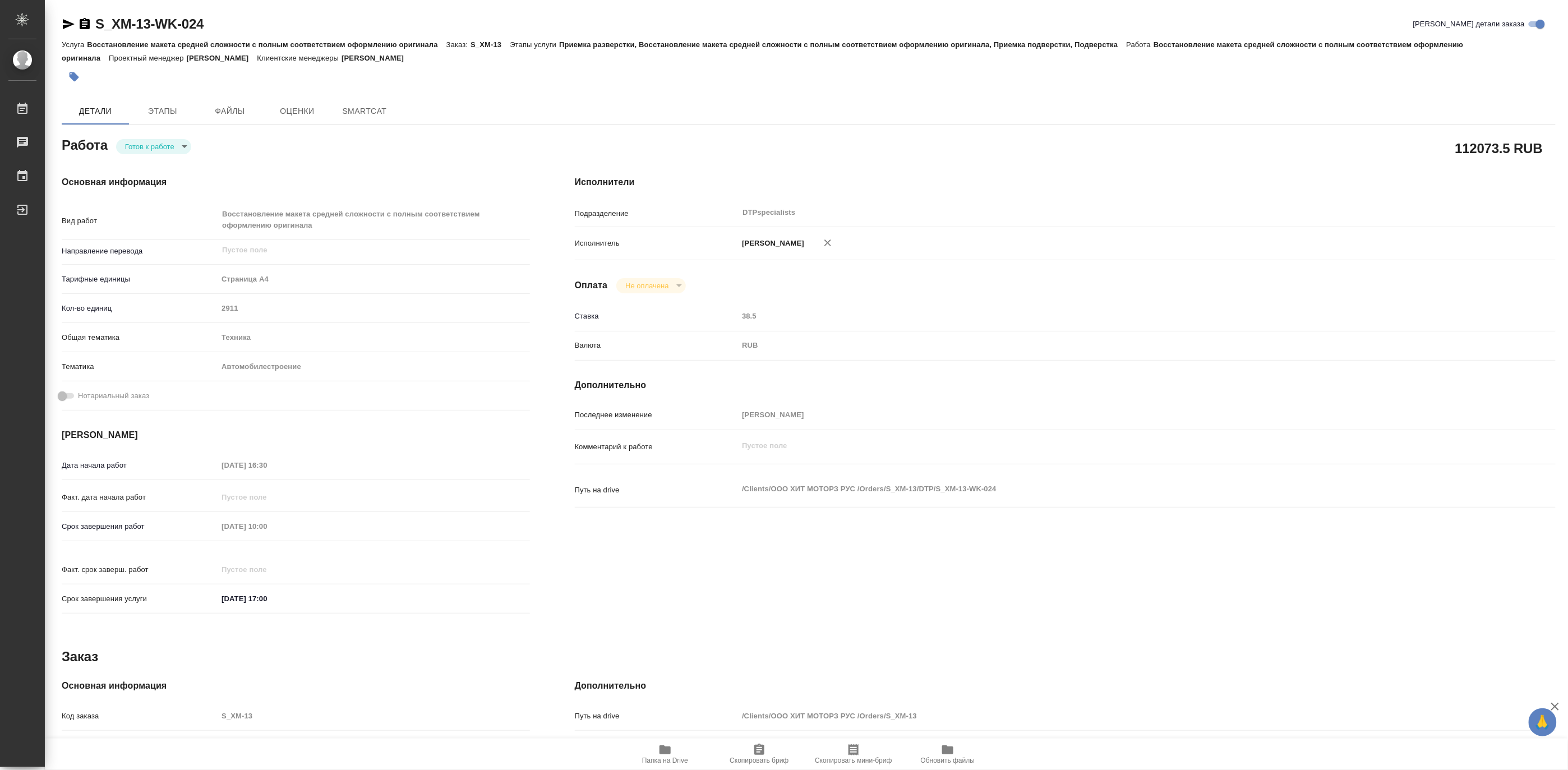
type textarea "x"
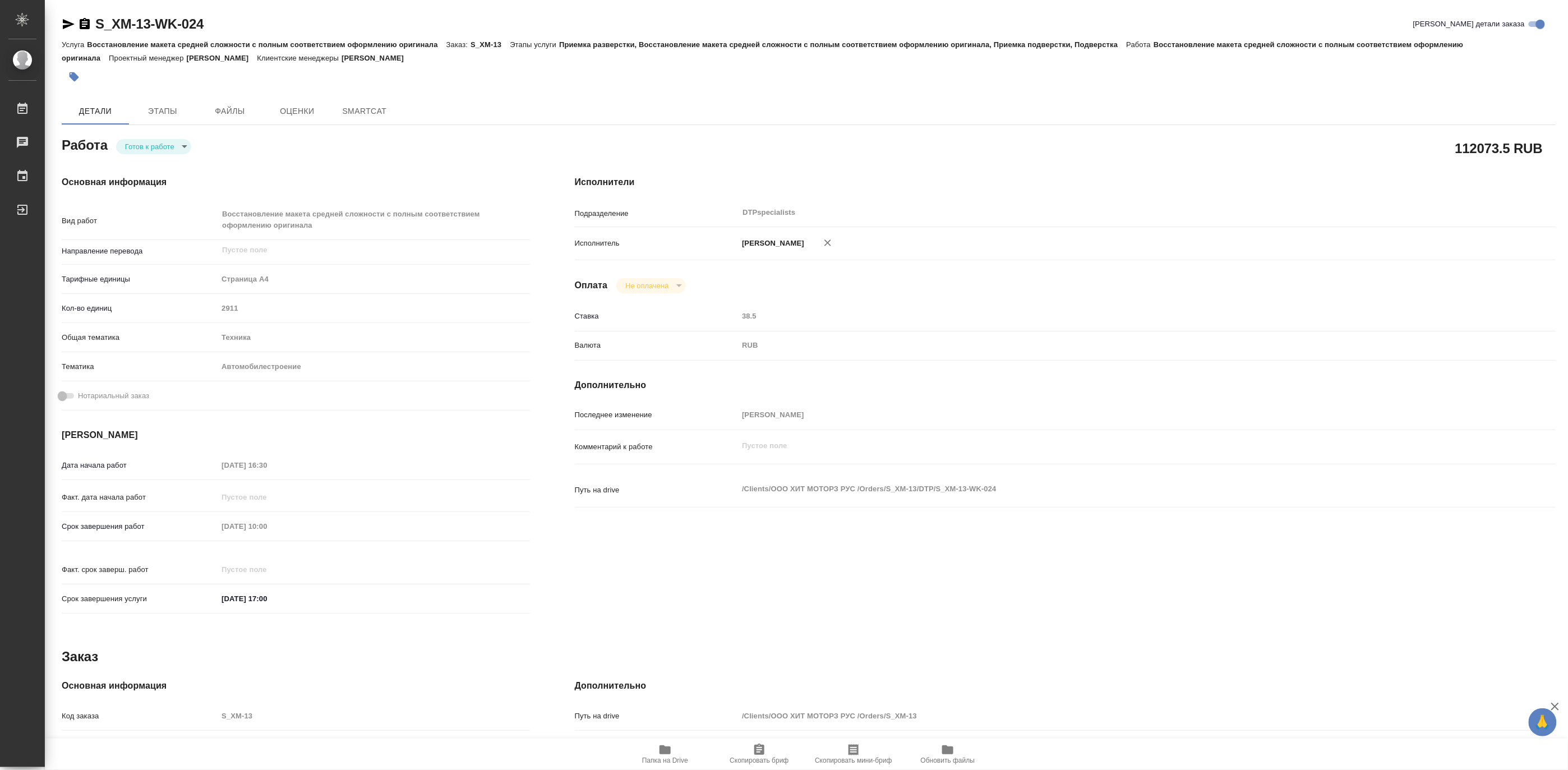
type textarea "x"
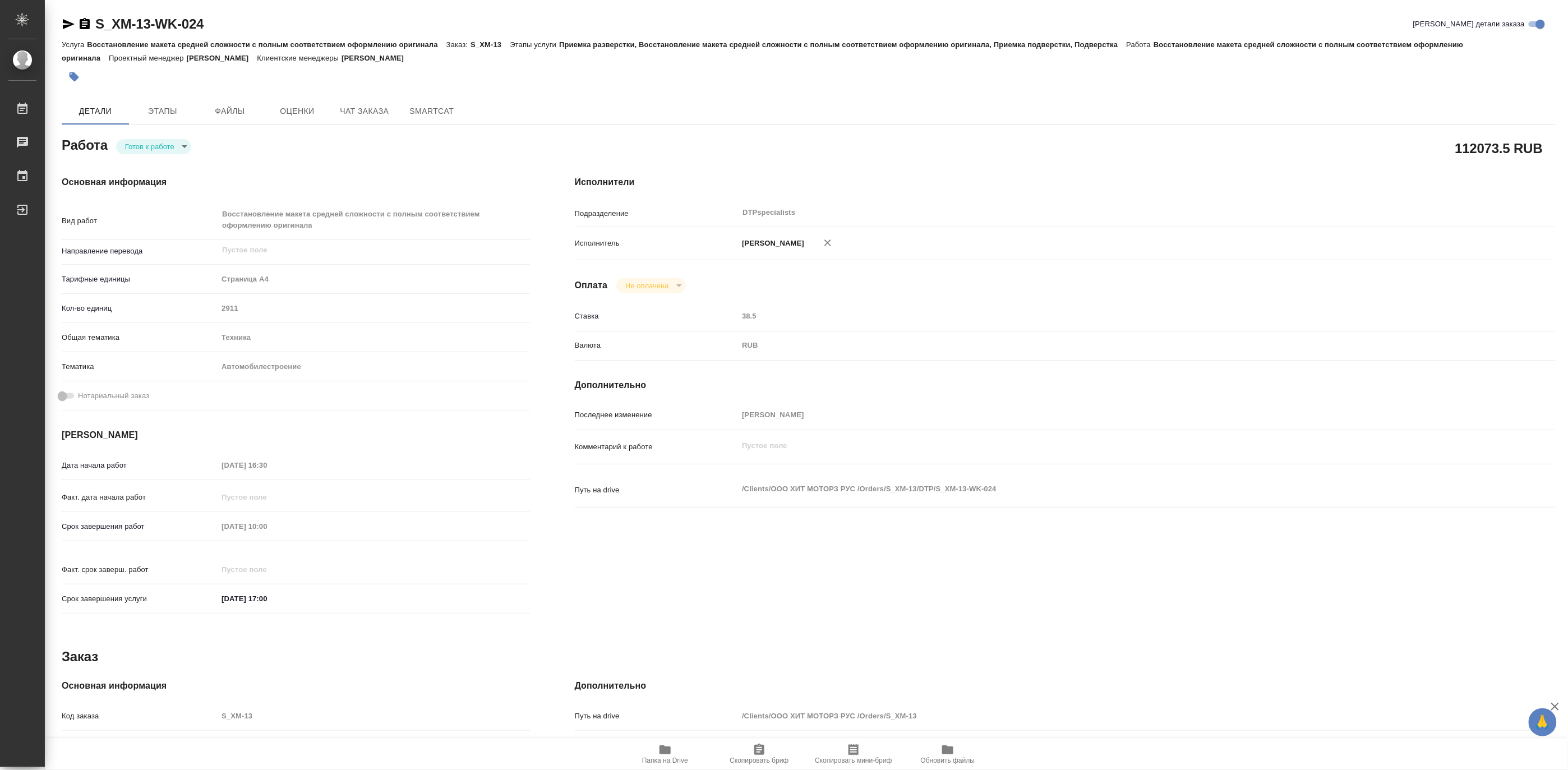
type textarea "x"
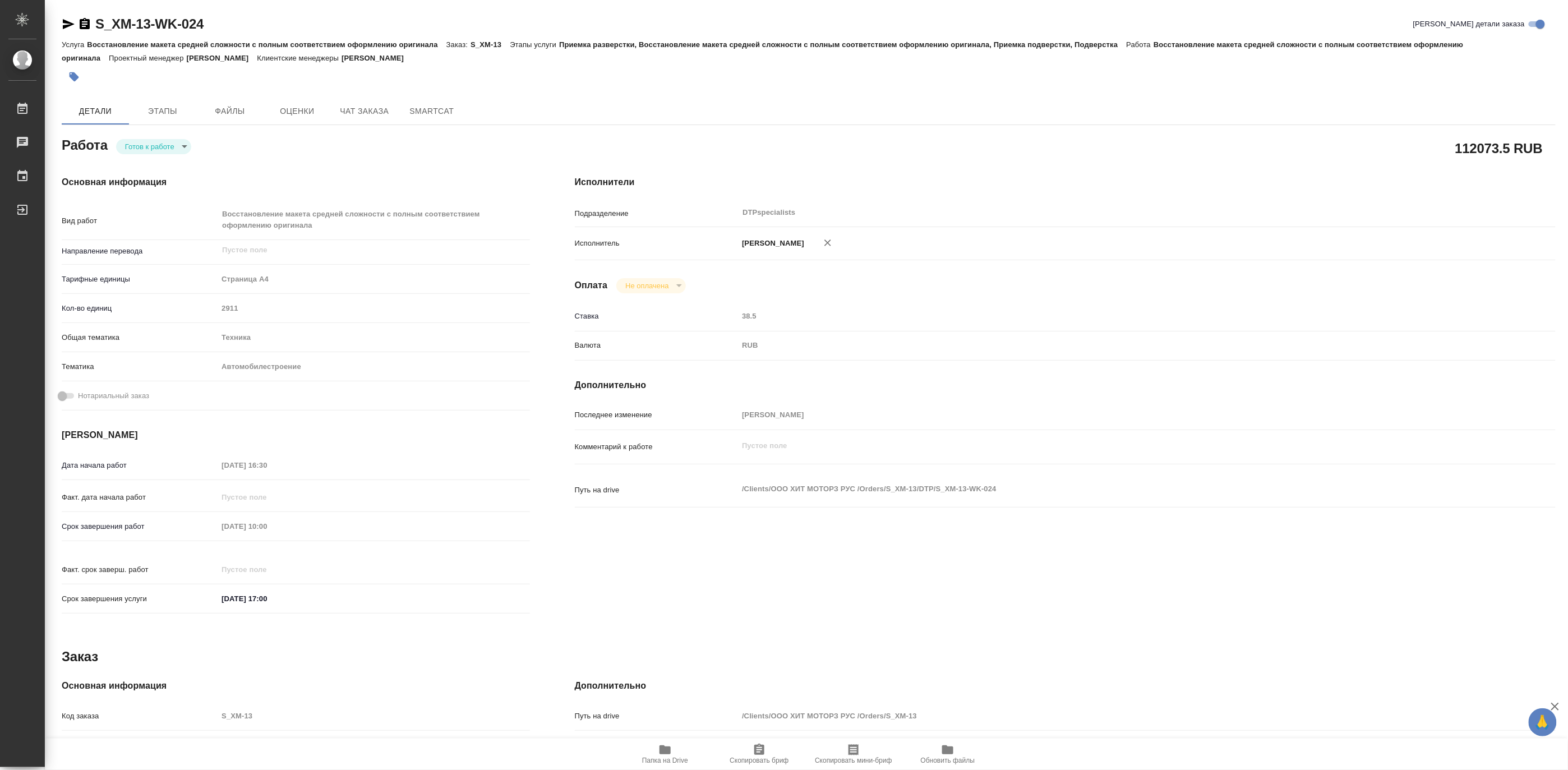
type textarea "x"
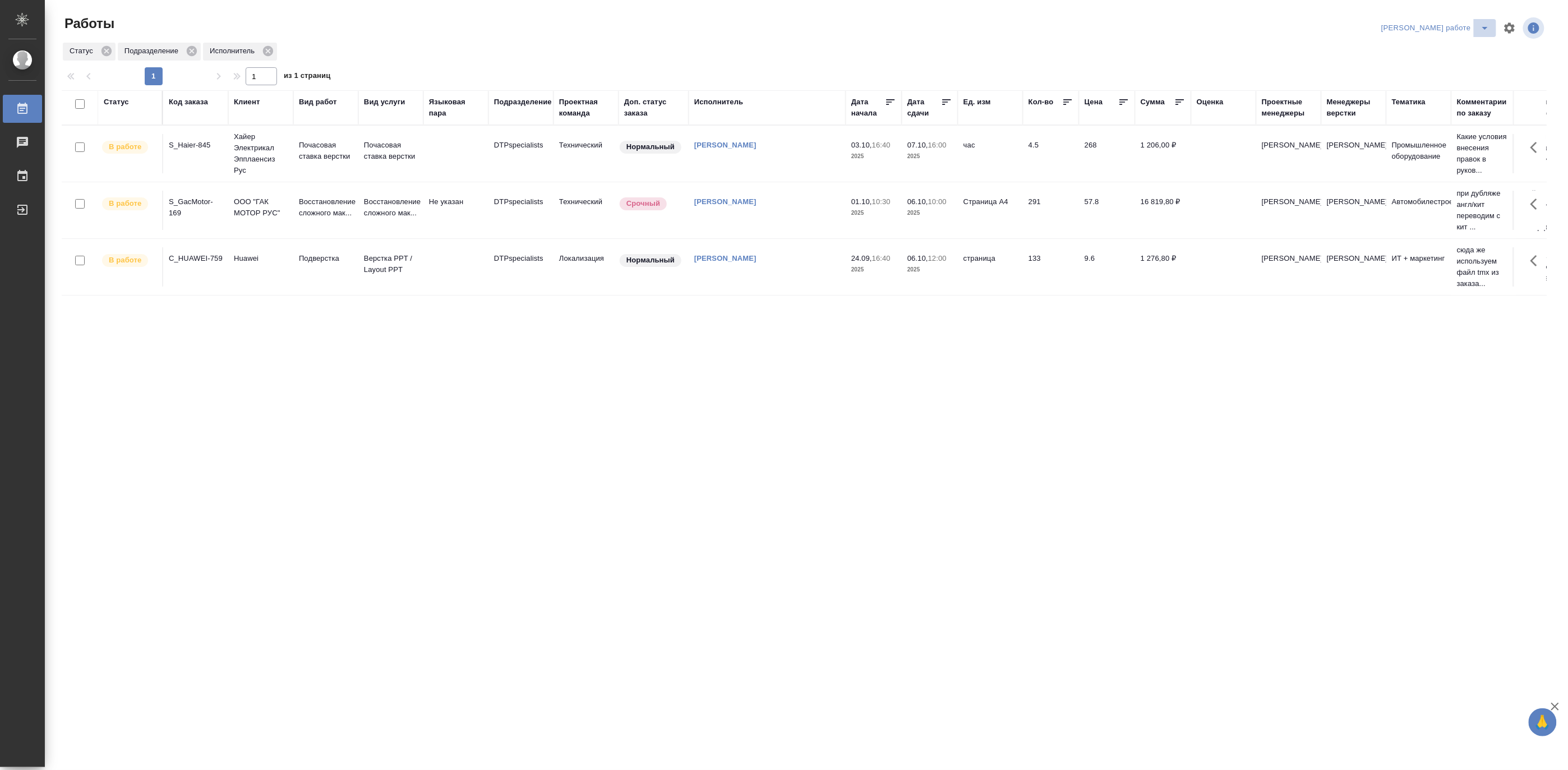
click at [1484, 24] on icon "split button" at bounding box center [1485, 28] width 13 height 13
click at [1459, 97] on li "Верстка и Дизайн" at bounding box center [1445, 103] width 102 height 18
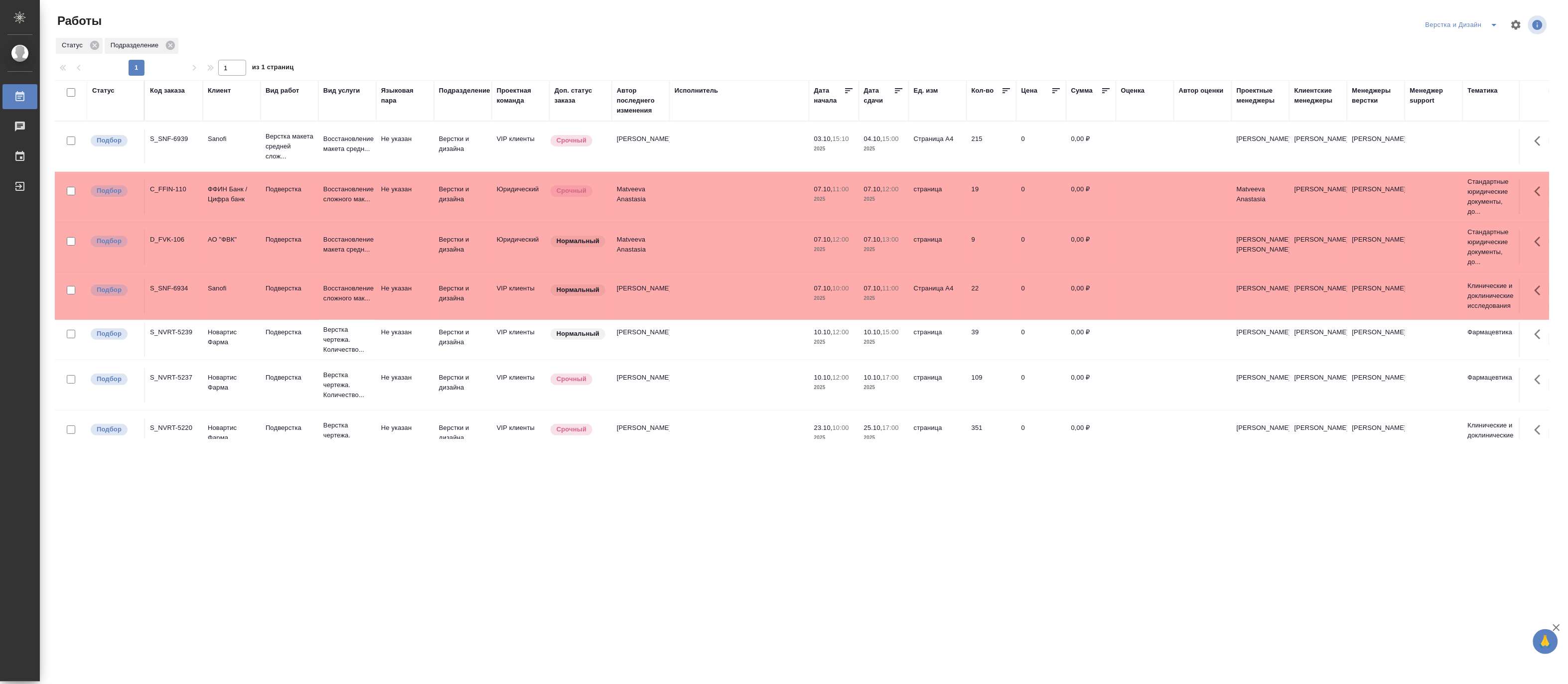
click at [318, 142] on td "Восстановление макета средн..." at bounding box center [347, 146] width 58 height 35
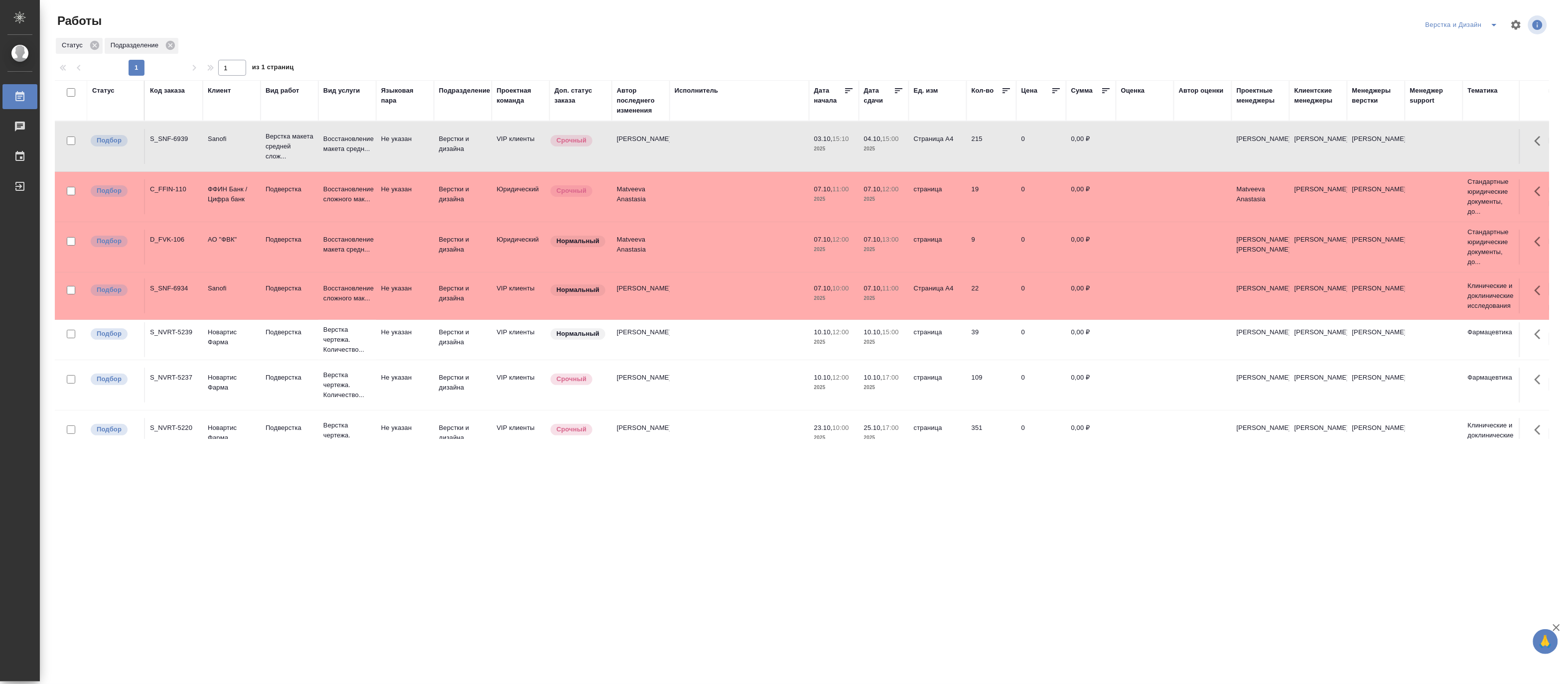
click at [318, 142] on td "Восстановление макета средн..." at bounding box center [347, 146] width 58 height 35
click at [1393, 20] on icon "split button" at bounding box center [1494, 24] width 12 height 12
click at [1393, 78] on li "Матвеева_назначено" at bounding box center [1467, 77] width 95 height 16
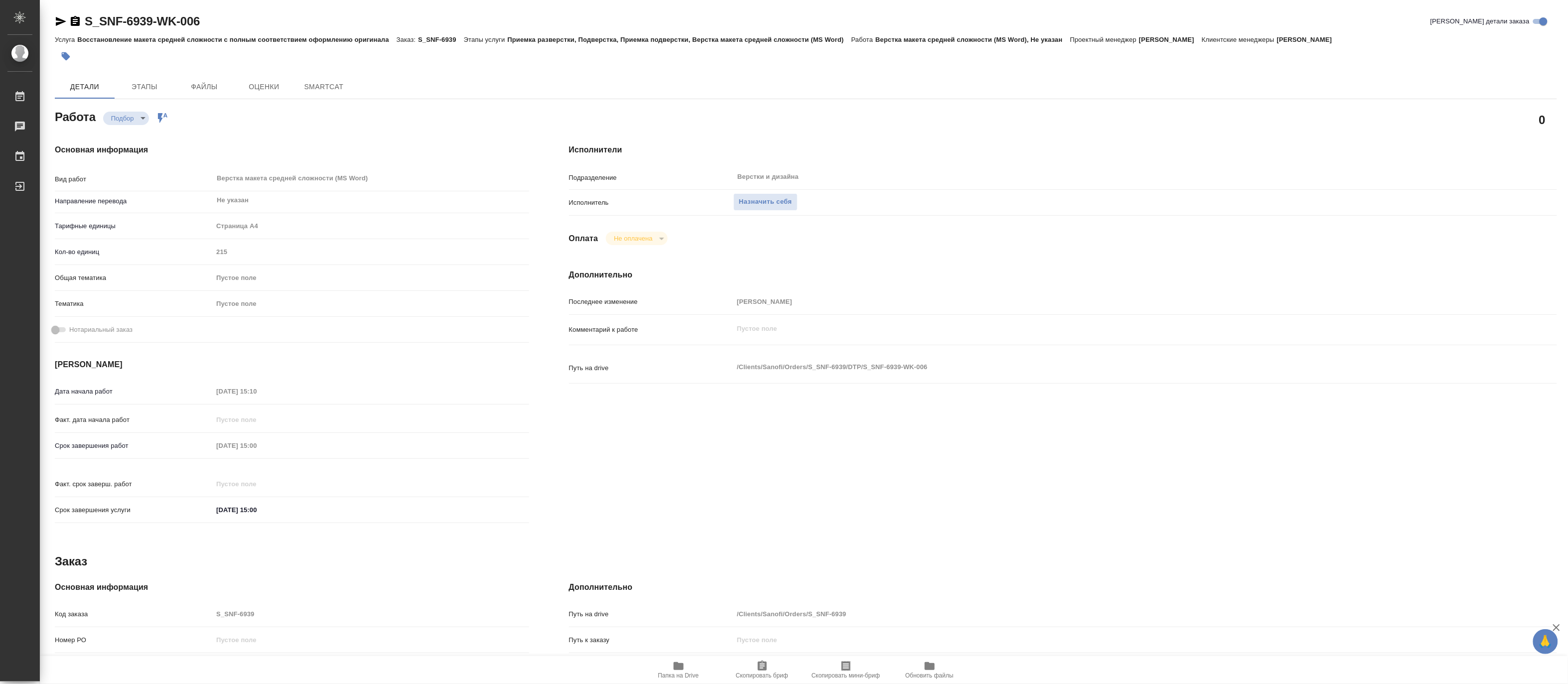
type textarea "x"
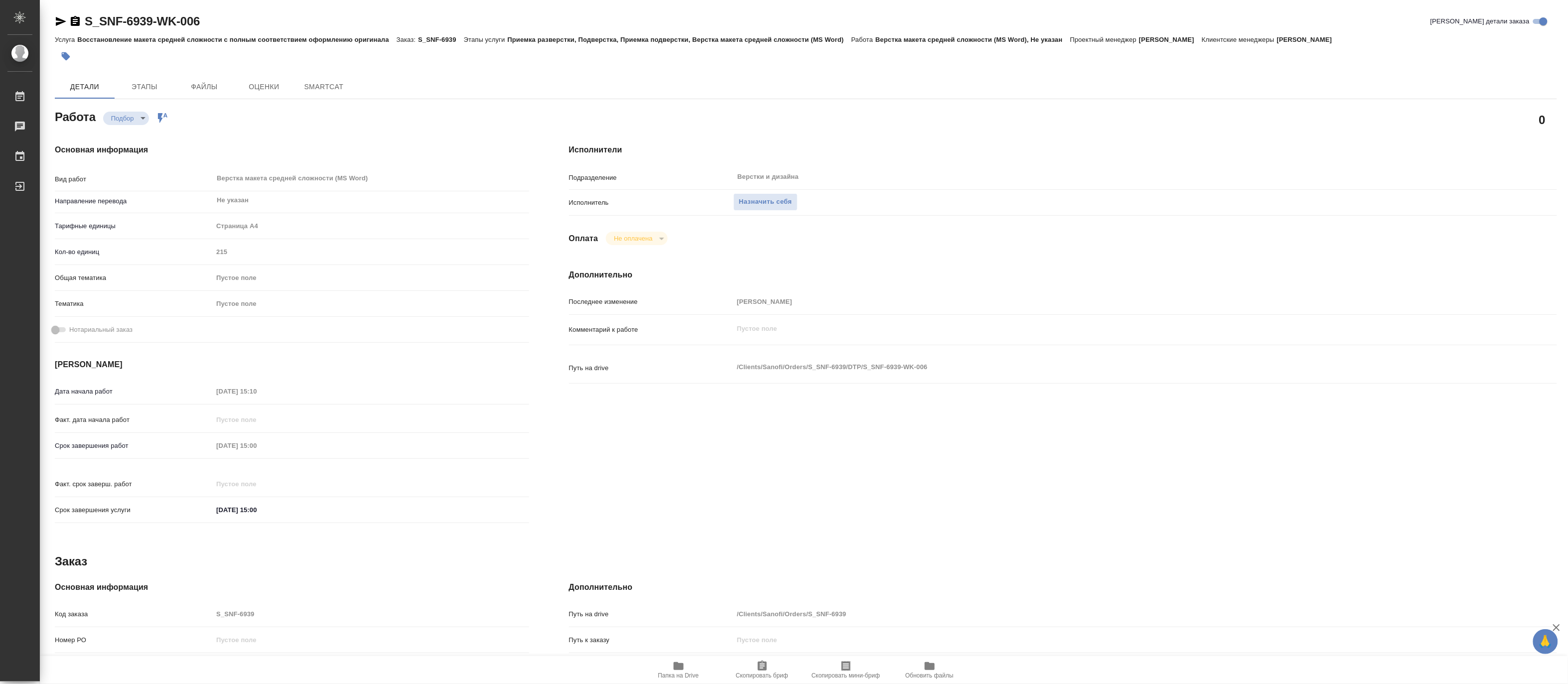
type textarea "x"
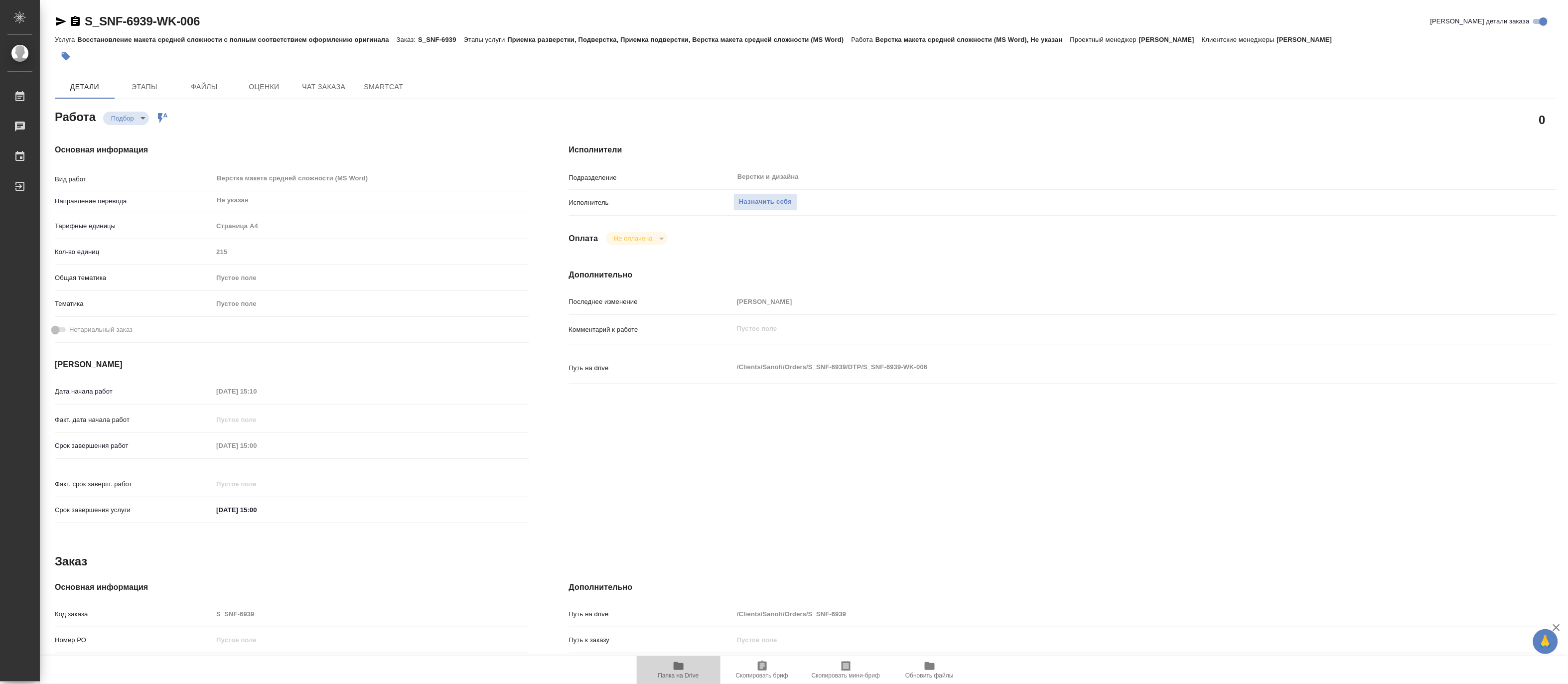
click at [675, 661] on icon "button" at bounding box center [678, 666] width 12 height 12
type textarea "x"
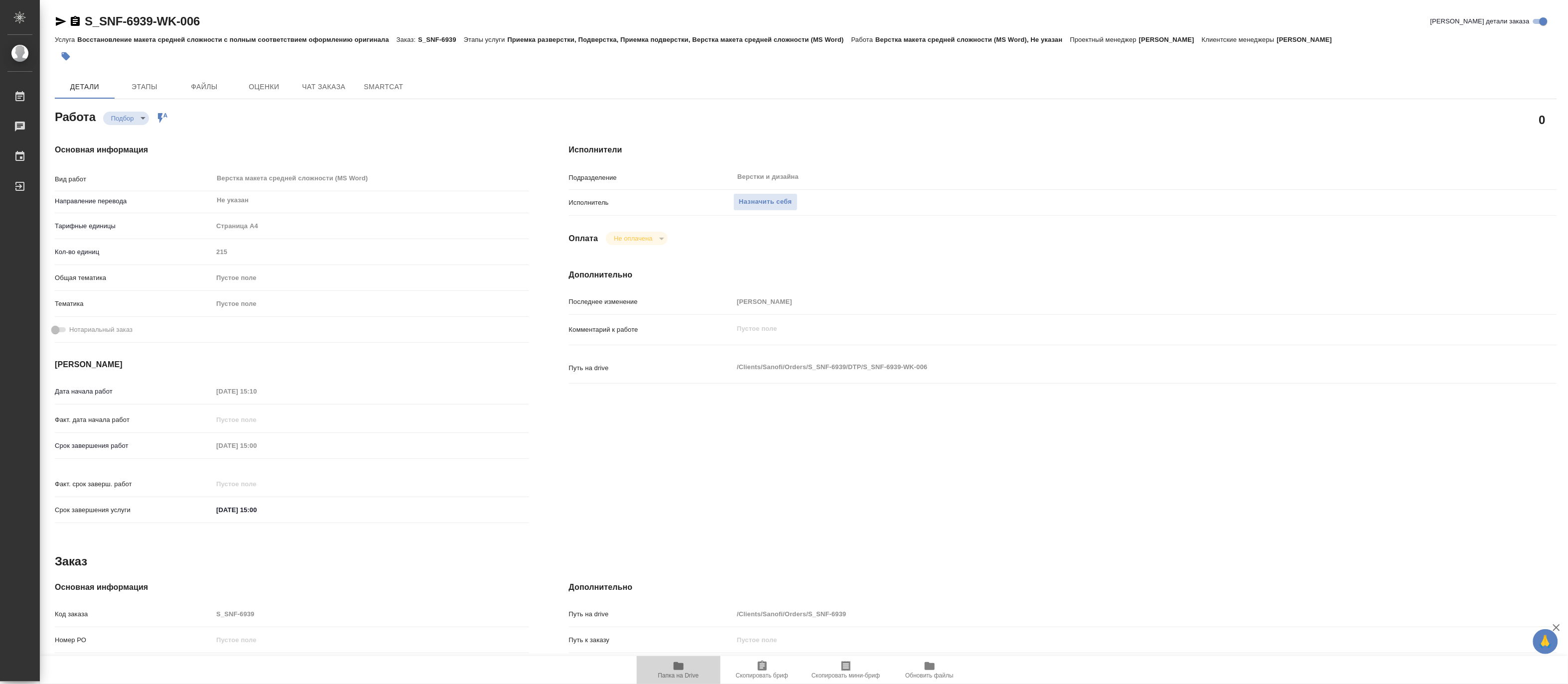
type textarea "x"
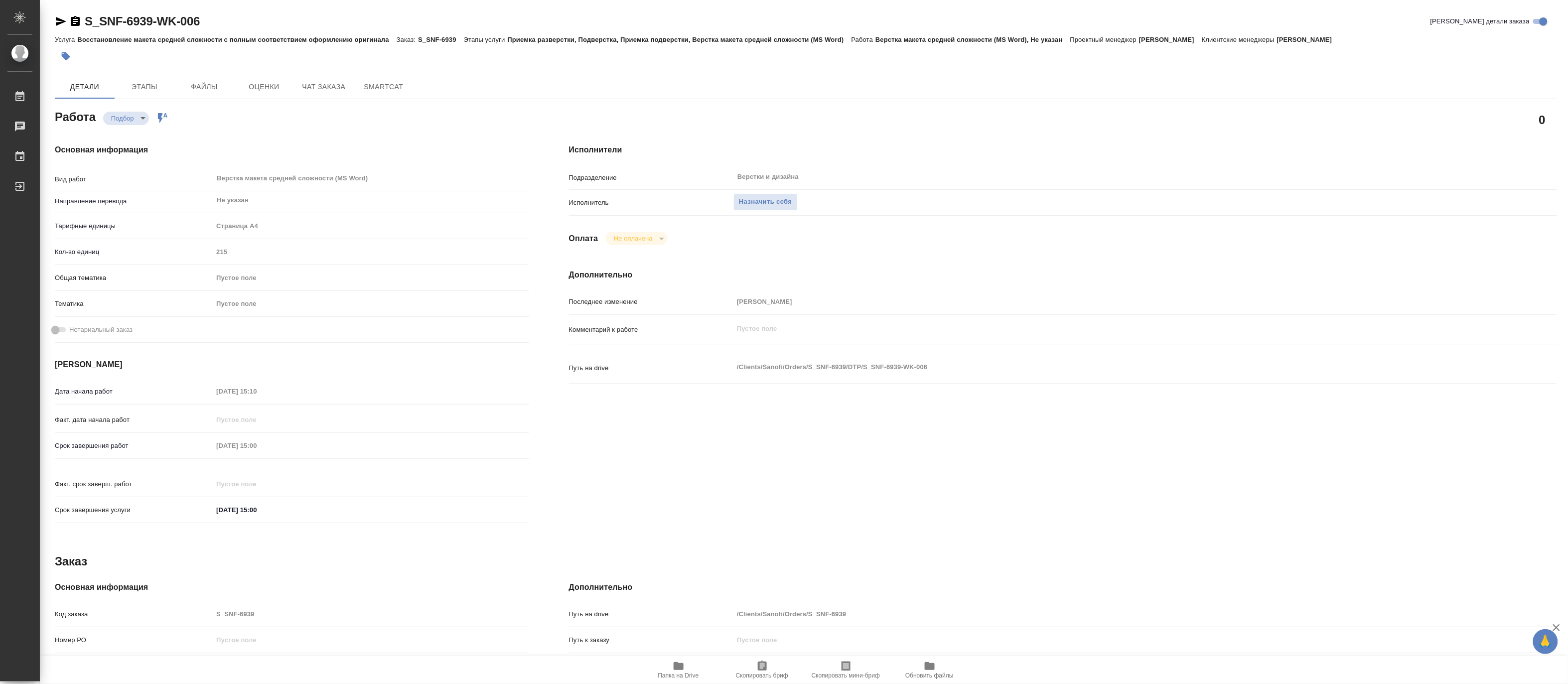
type textarea "x"
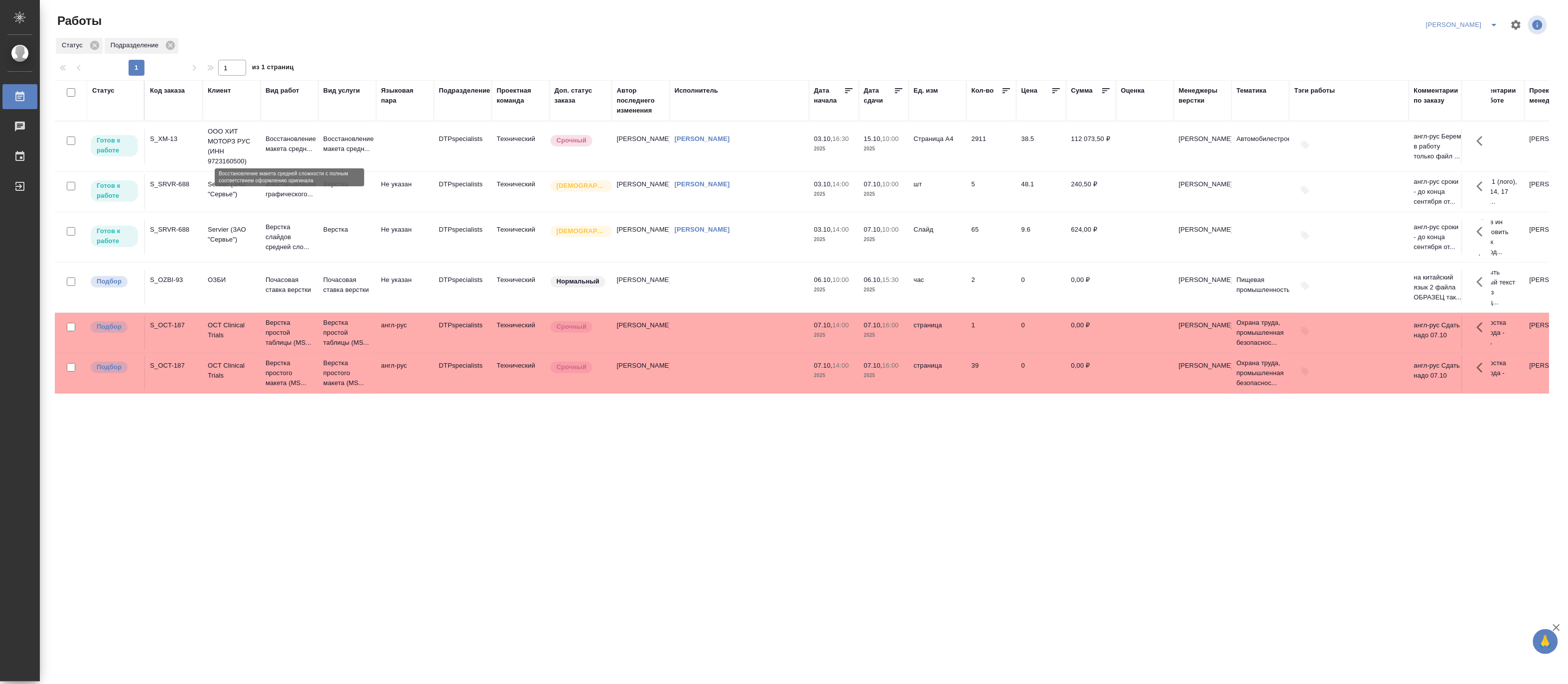
click at [312, 138] on p "Восстановление макета средн..." at bounding box center [289, 144] width 48 height 20
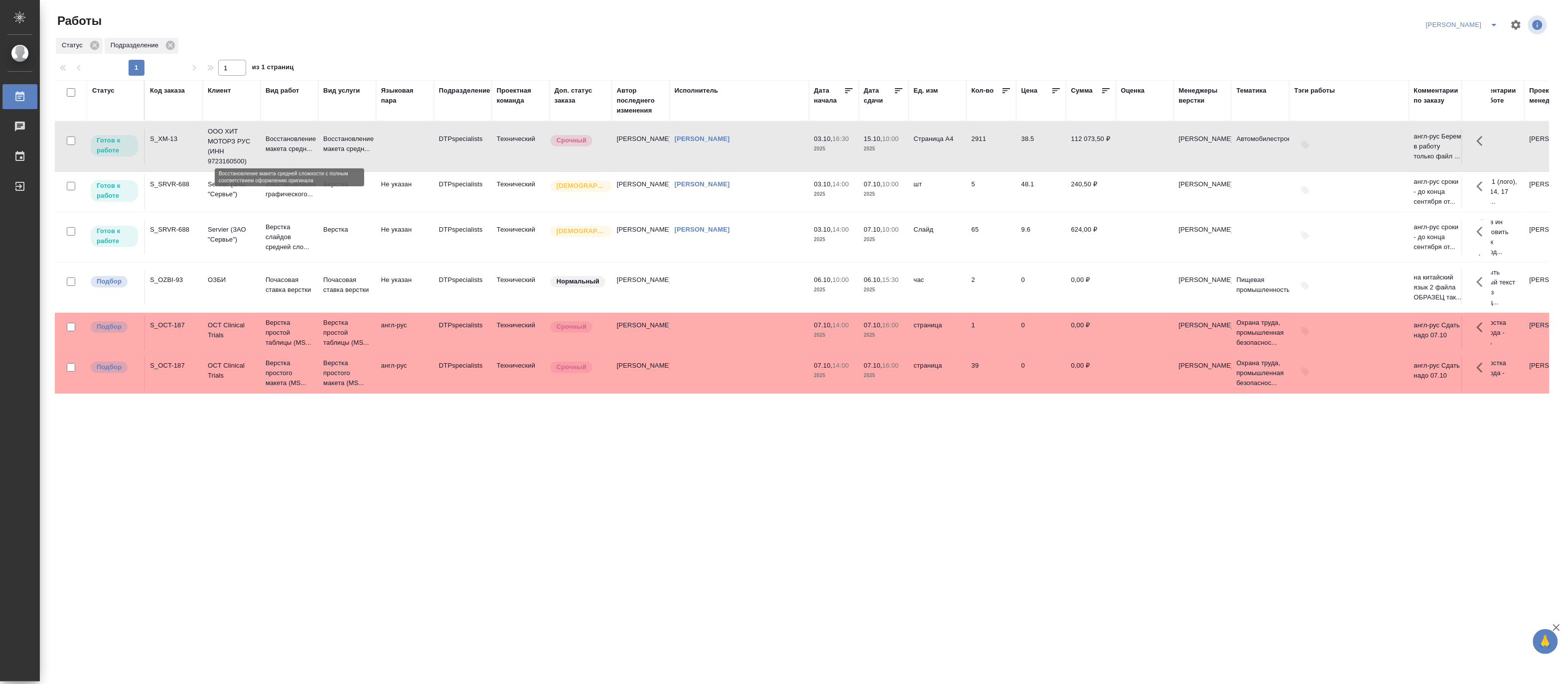
click at [312, 138] on p "Восстановление макета средн..." at bounding box center [289, 144] width 48 height 20
click at [276, 149] on p "Восстановление макета средн..." at bounding box center [289, 144] width 48 height 20
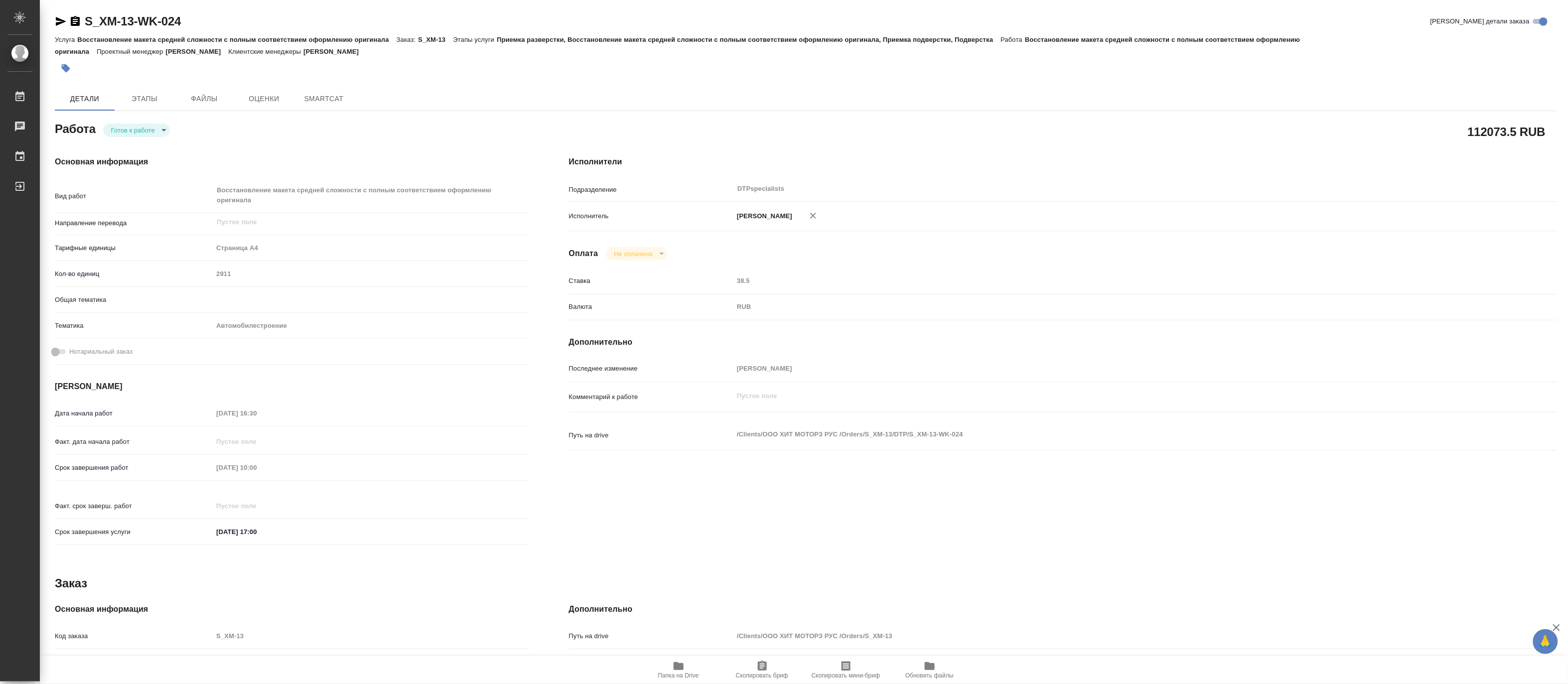
type textarea "x"
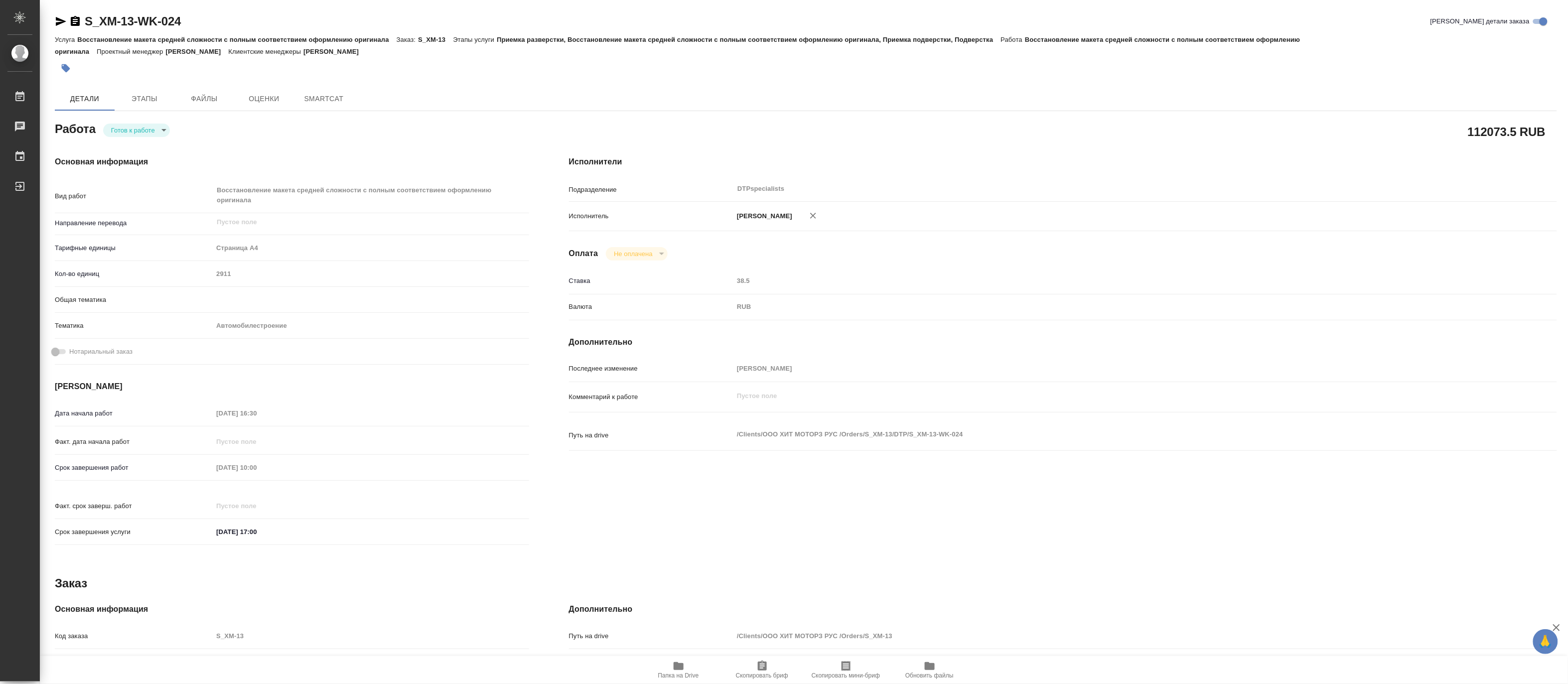
type textarea "x"
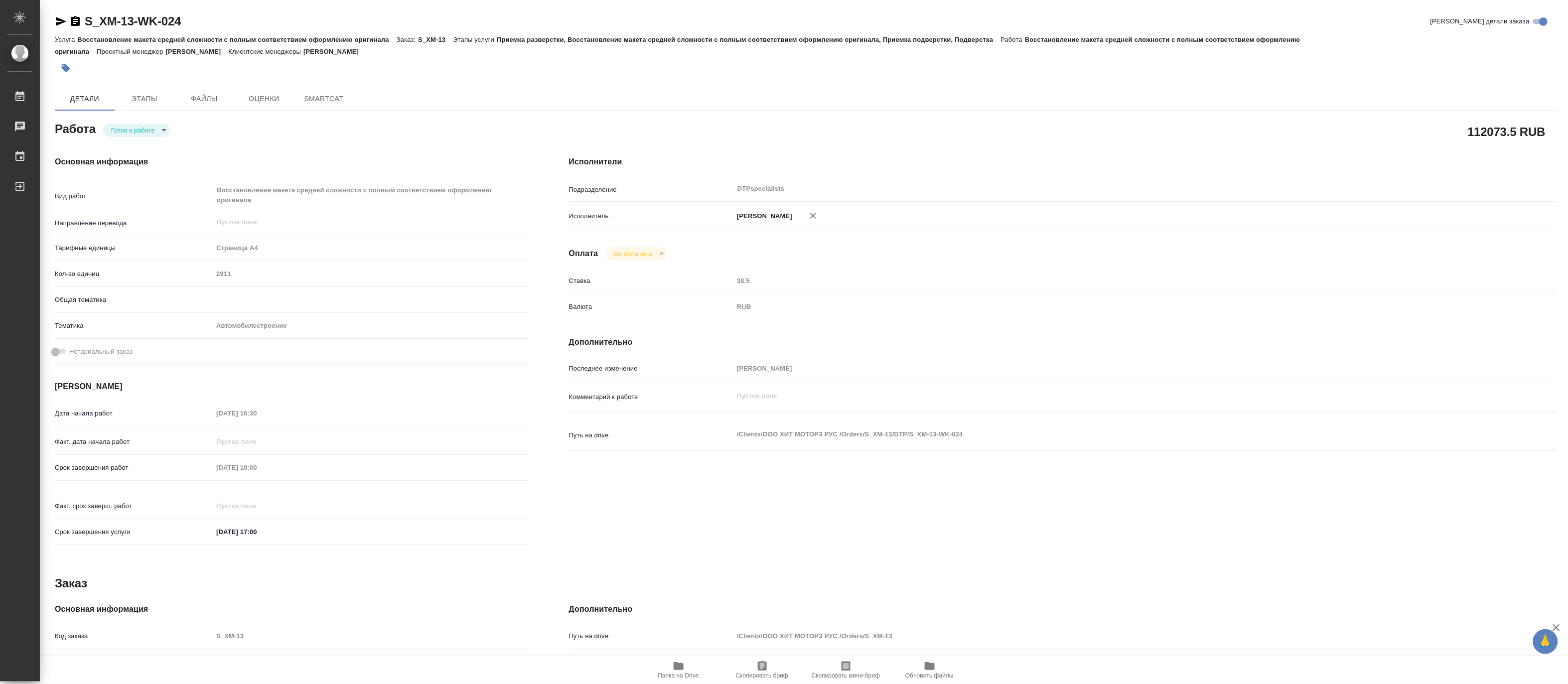
type textarea "x"
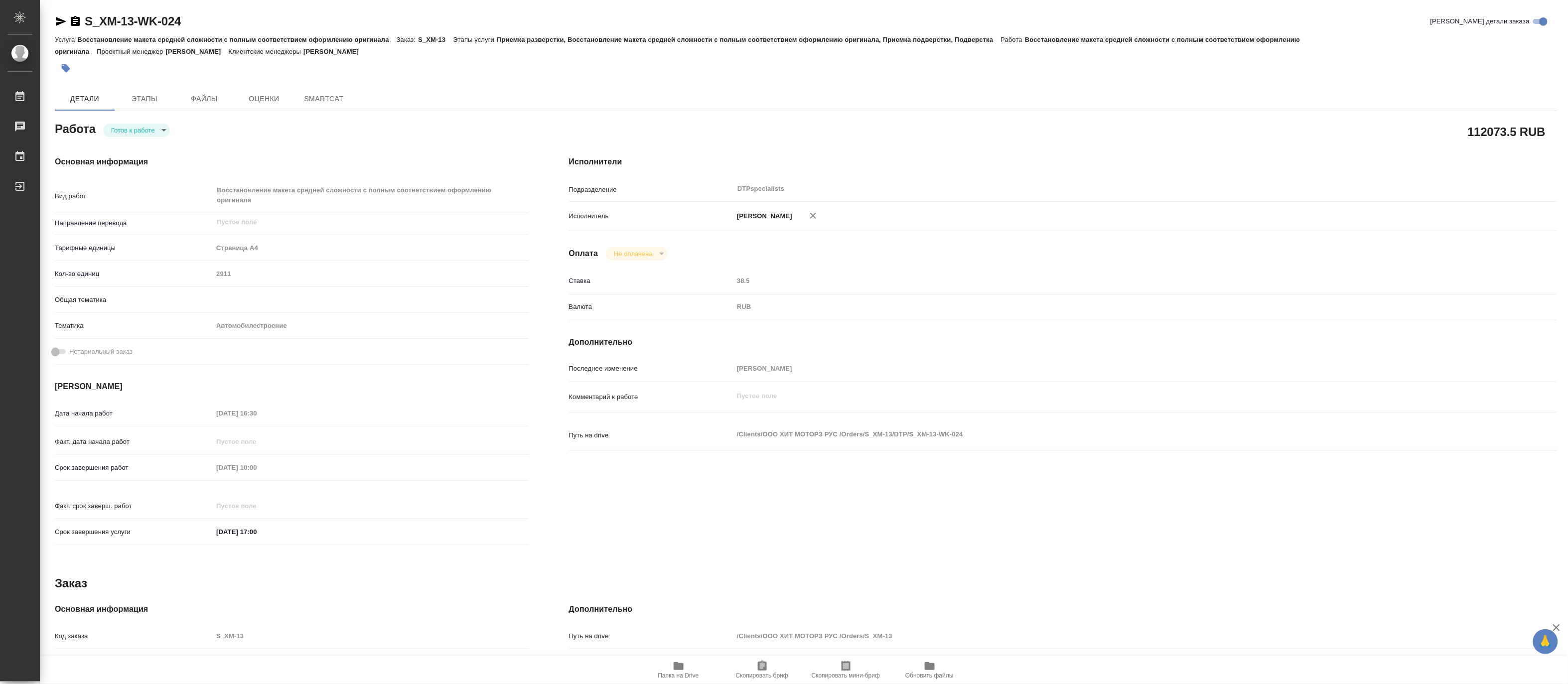
type textarea "x"
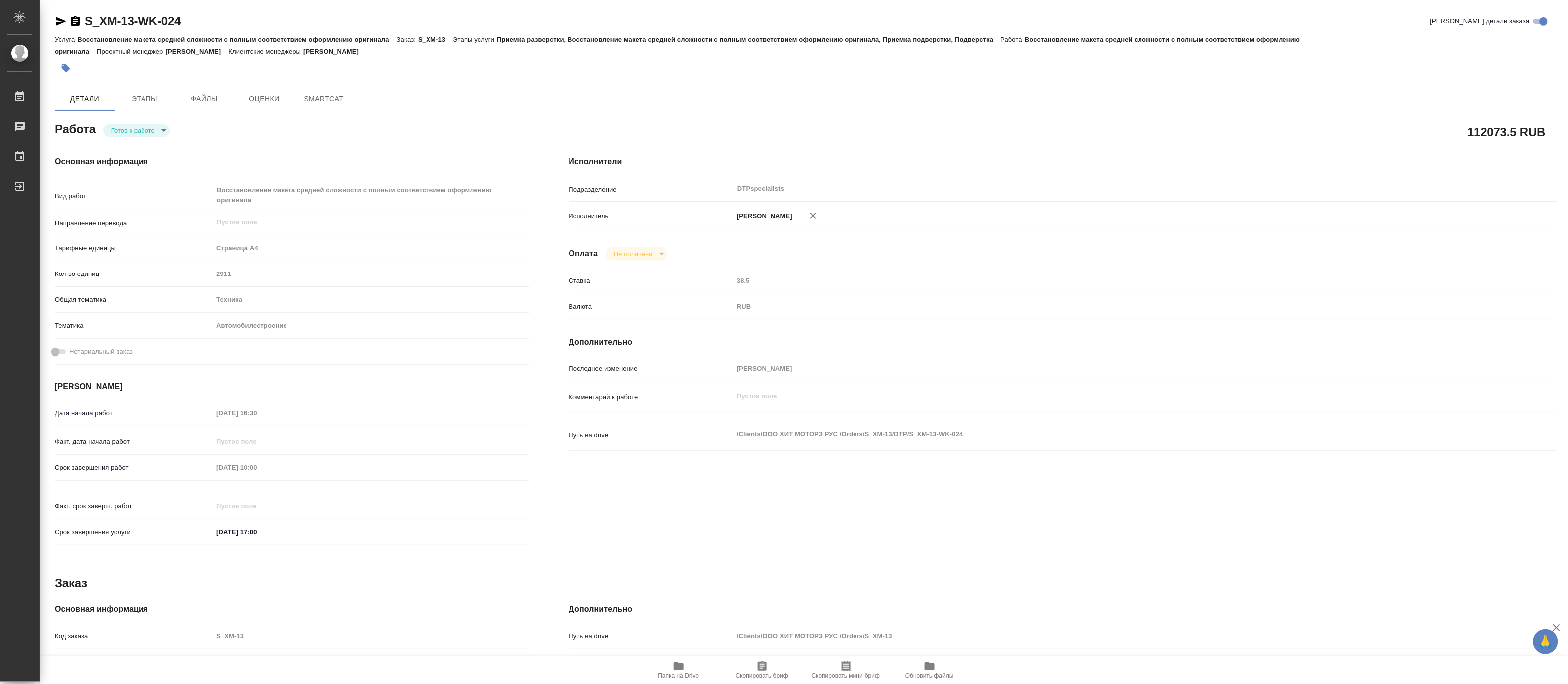
type textarea "x"
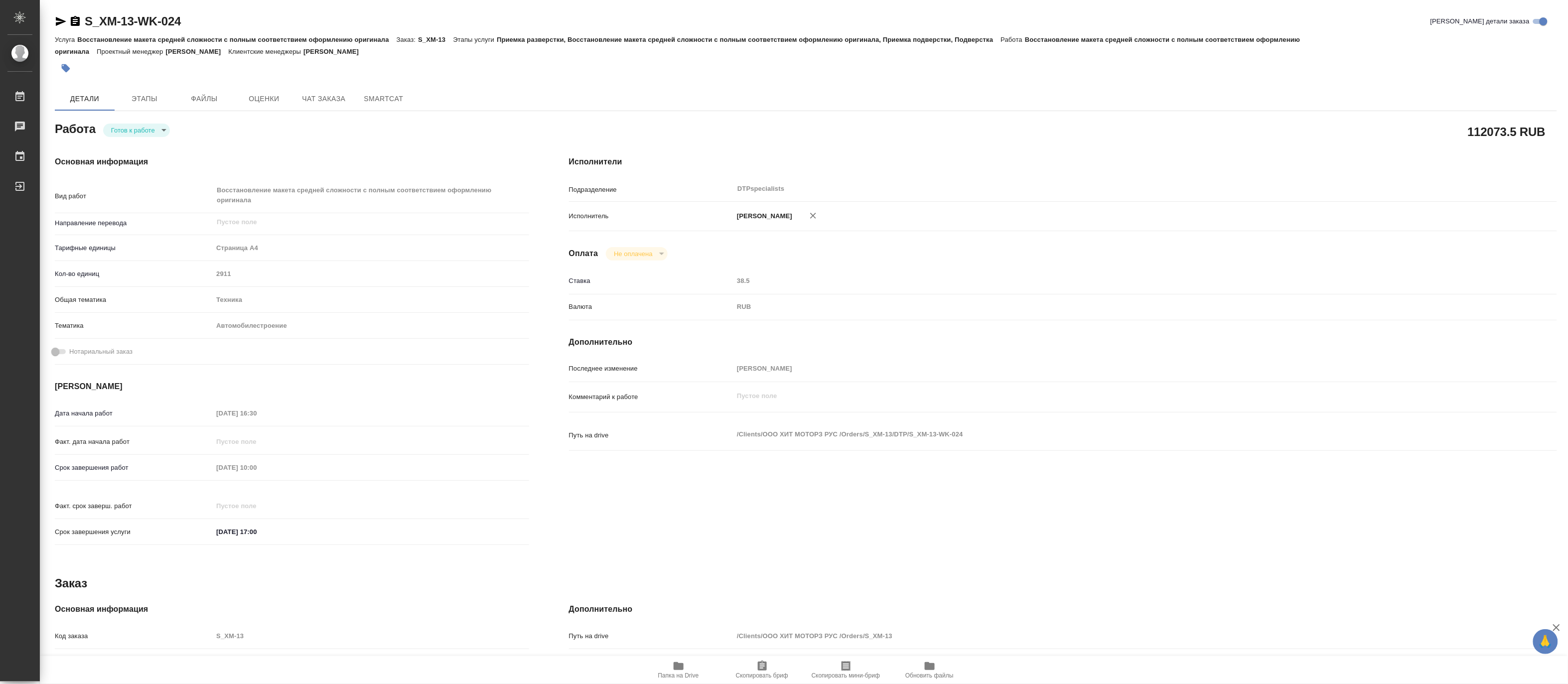
type textarea "x"
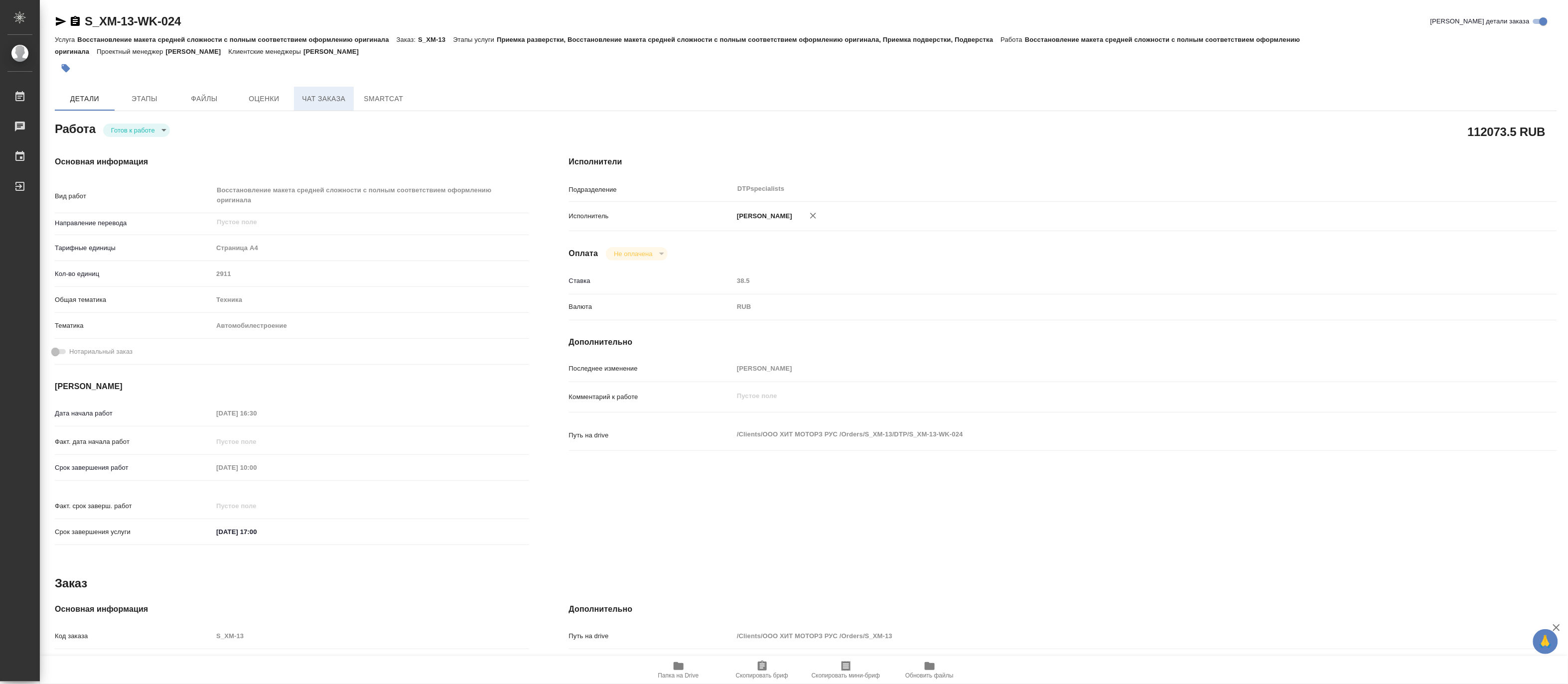
click at [310, 101] on span "Чат заказа" at bounding box center [324, 99] width 48 height 13
type textarea "x"
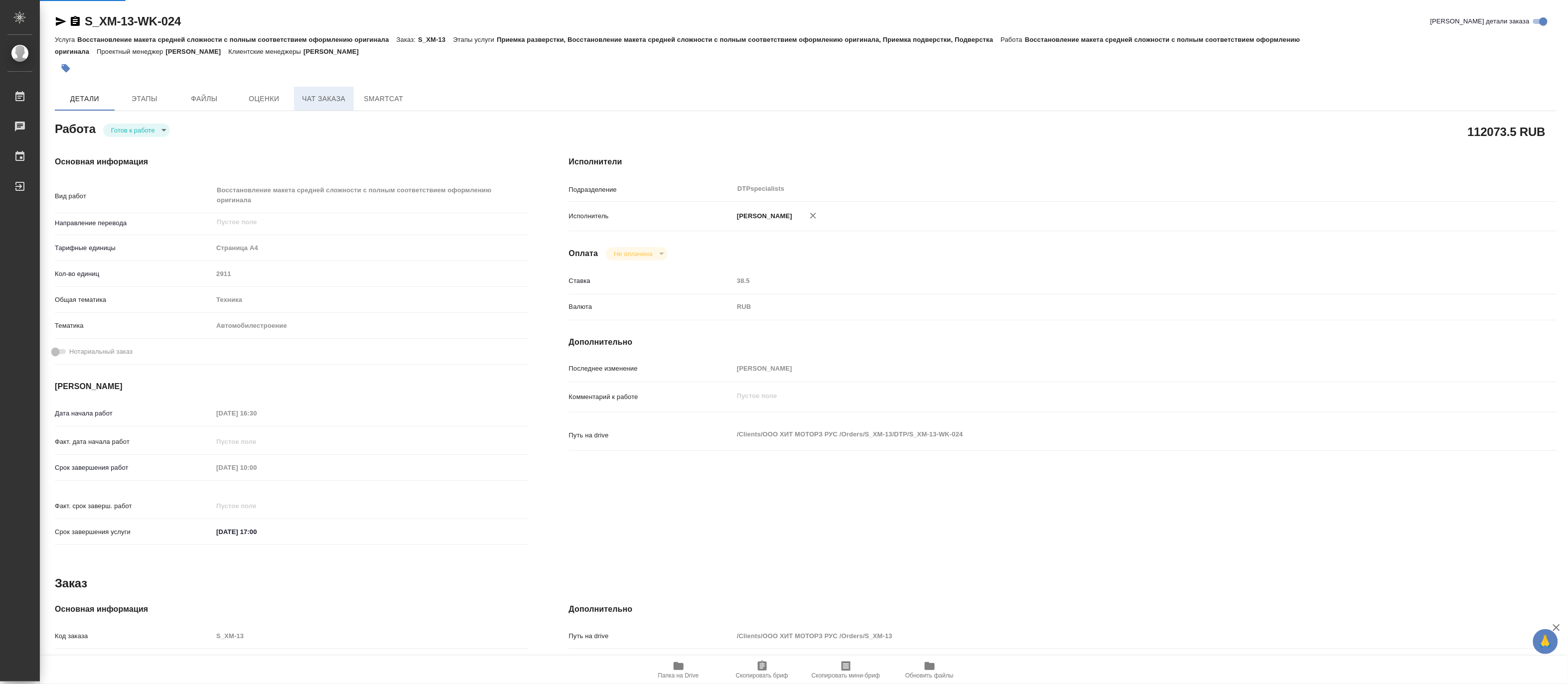
type textarea "x"
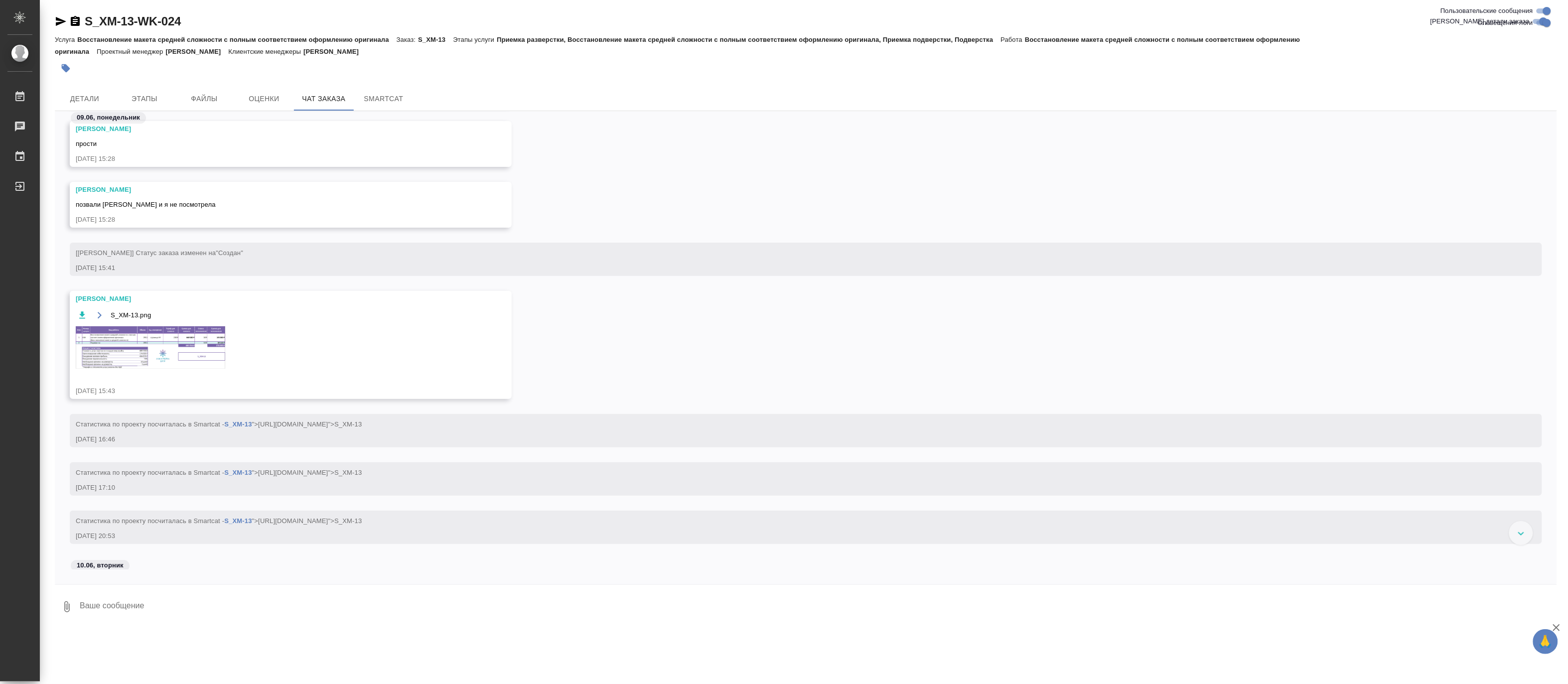
scroll to position [1346, 0]
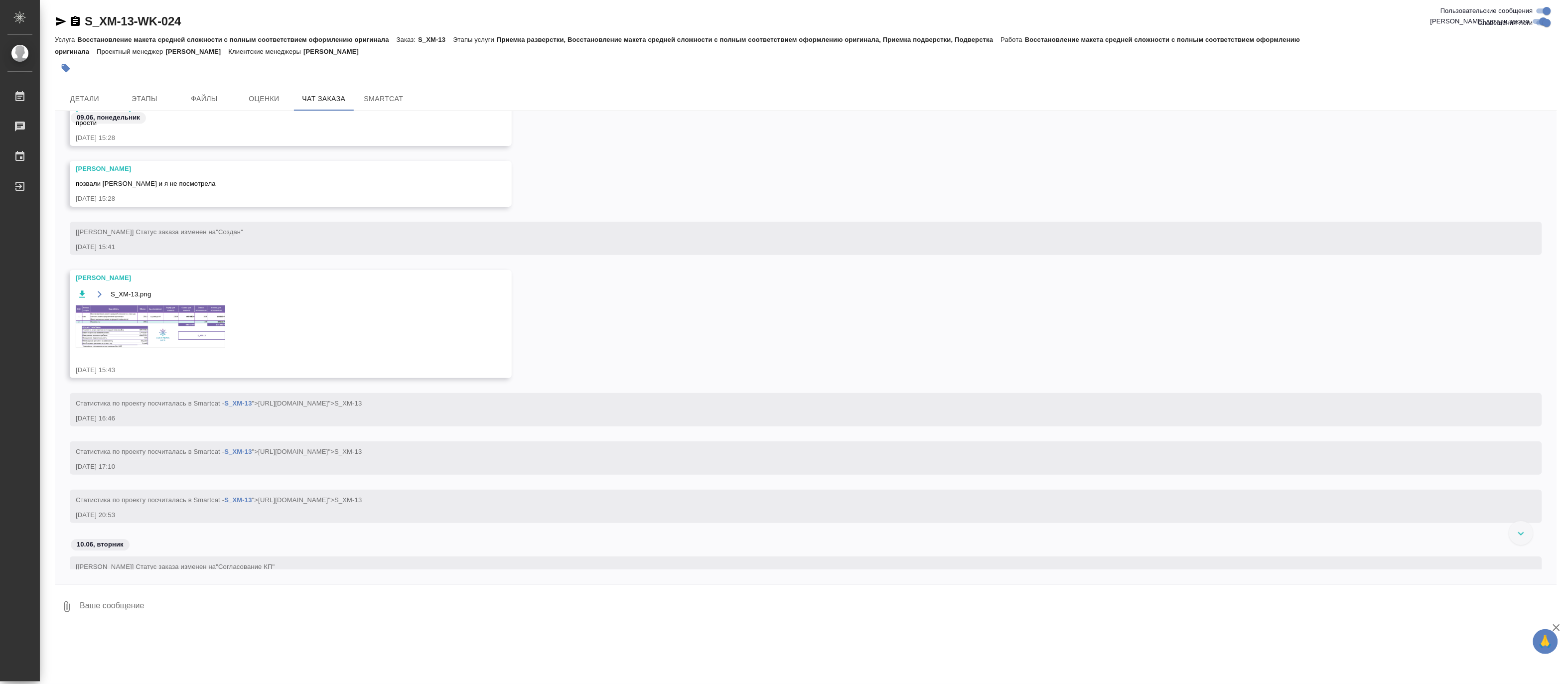
click at [188, 330] on img at bounding box center [150, 326] width 149 height 42
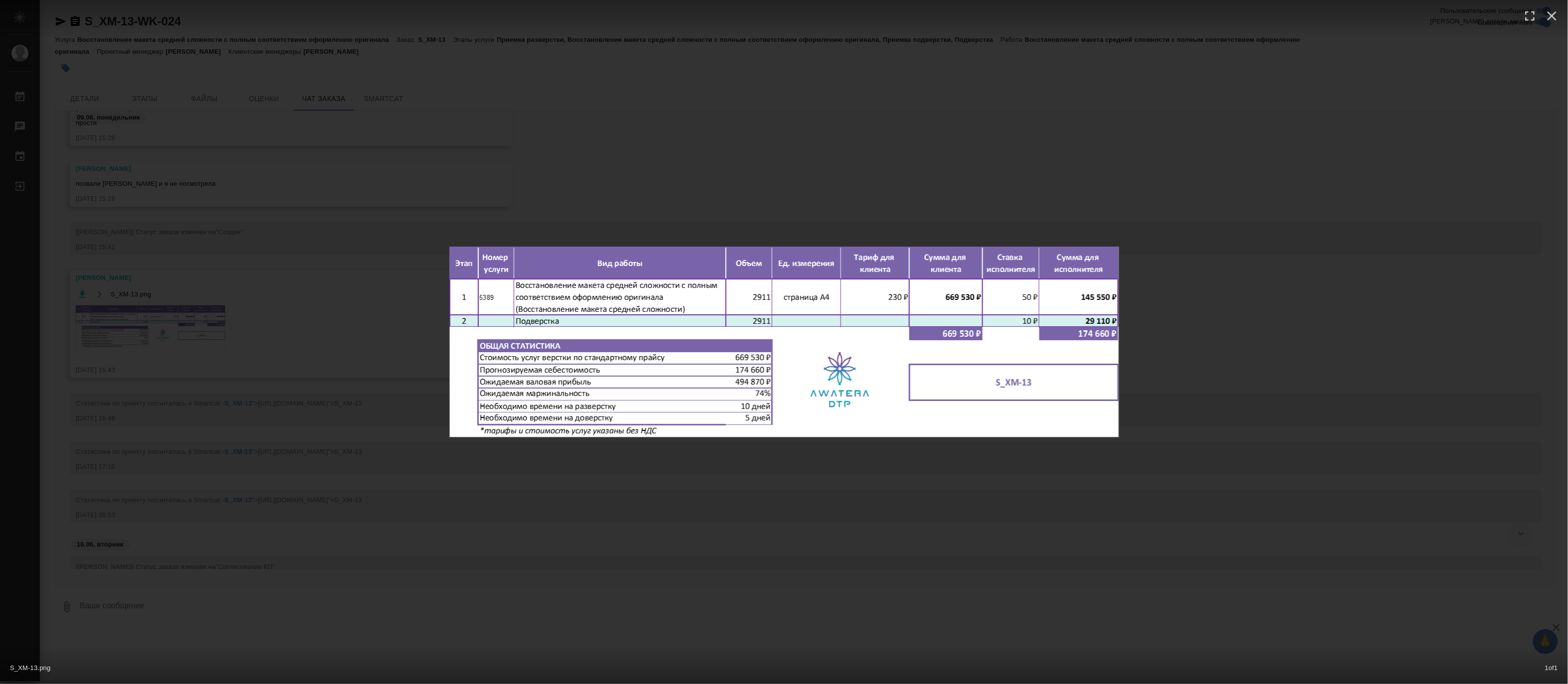
click at [386, 331] on div "S_XM-13.png 1 of 1" at bounding box center [784, 342] width 1568 height 684
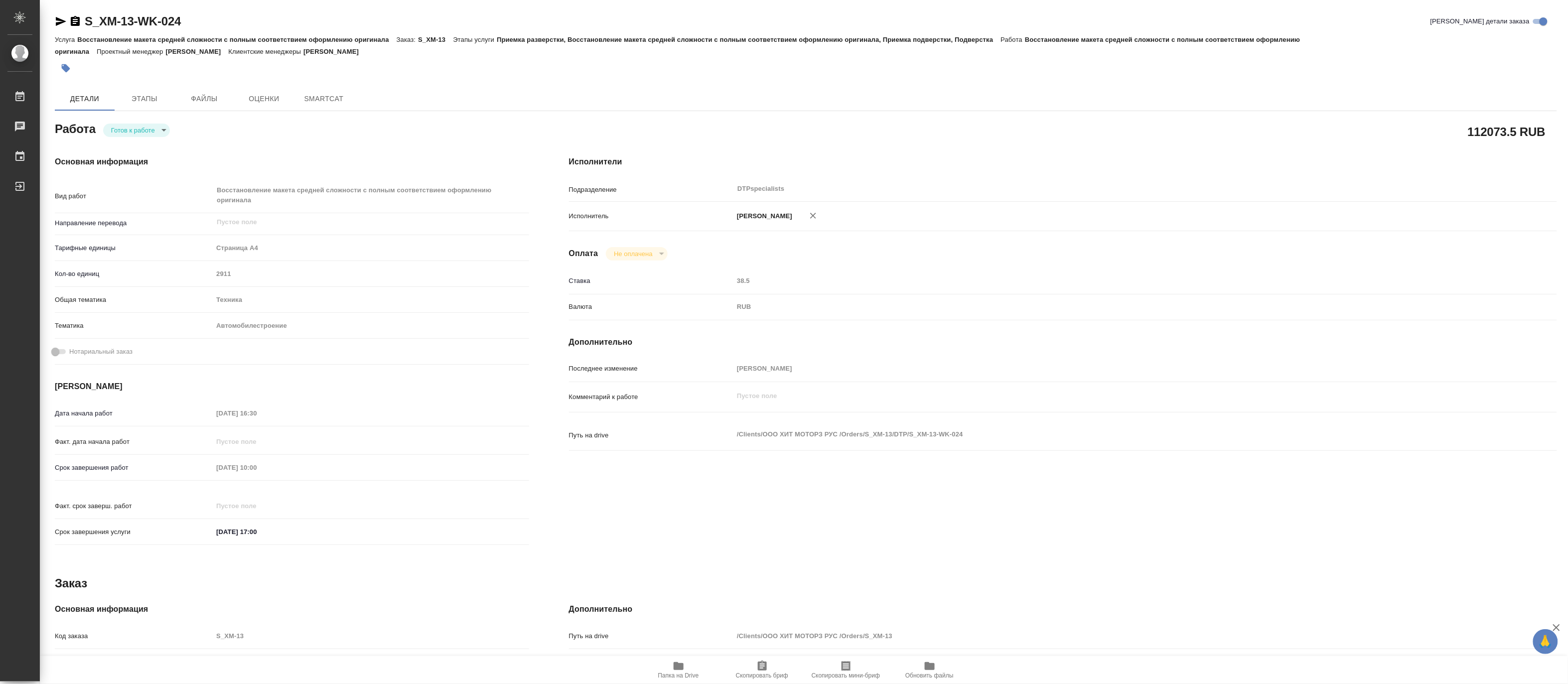
type textarea "x"
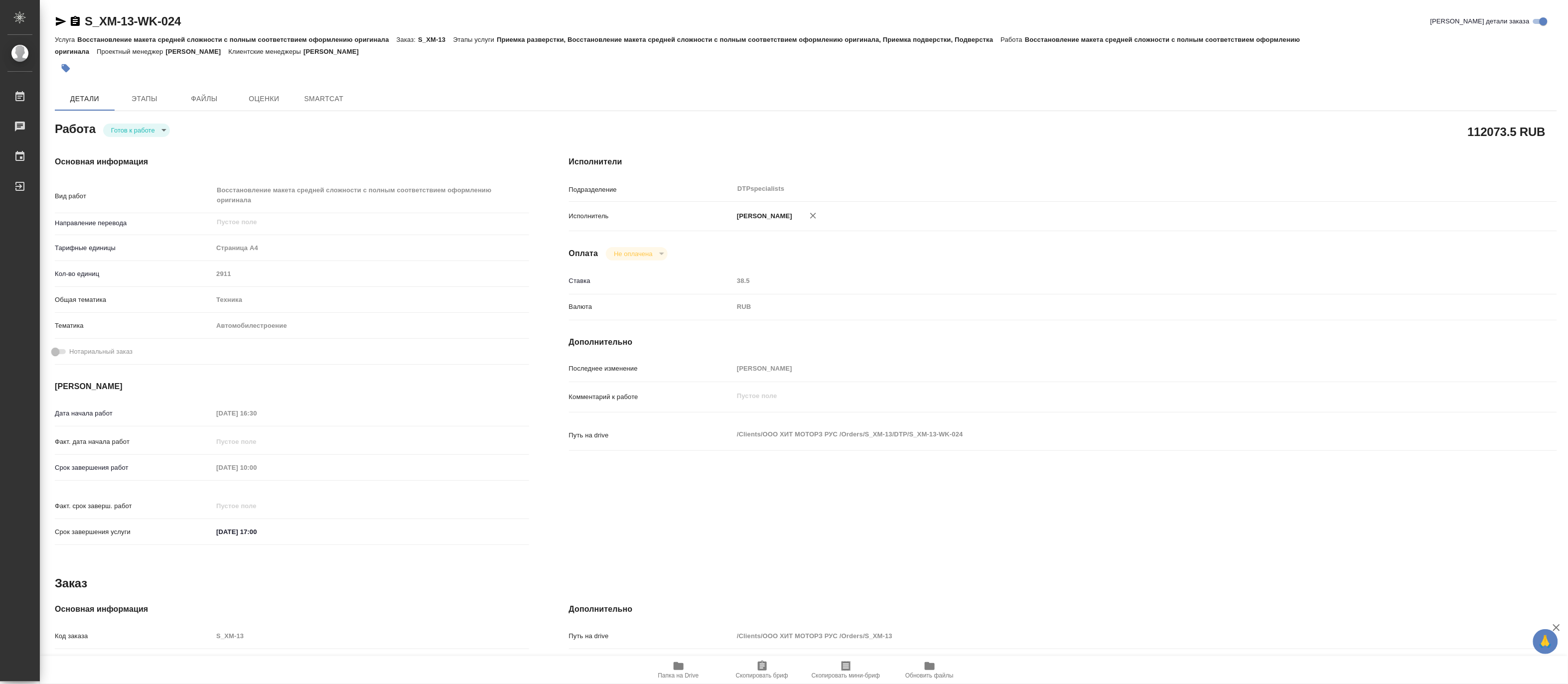
type textarea "x"
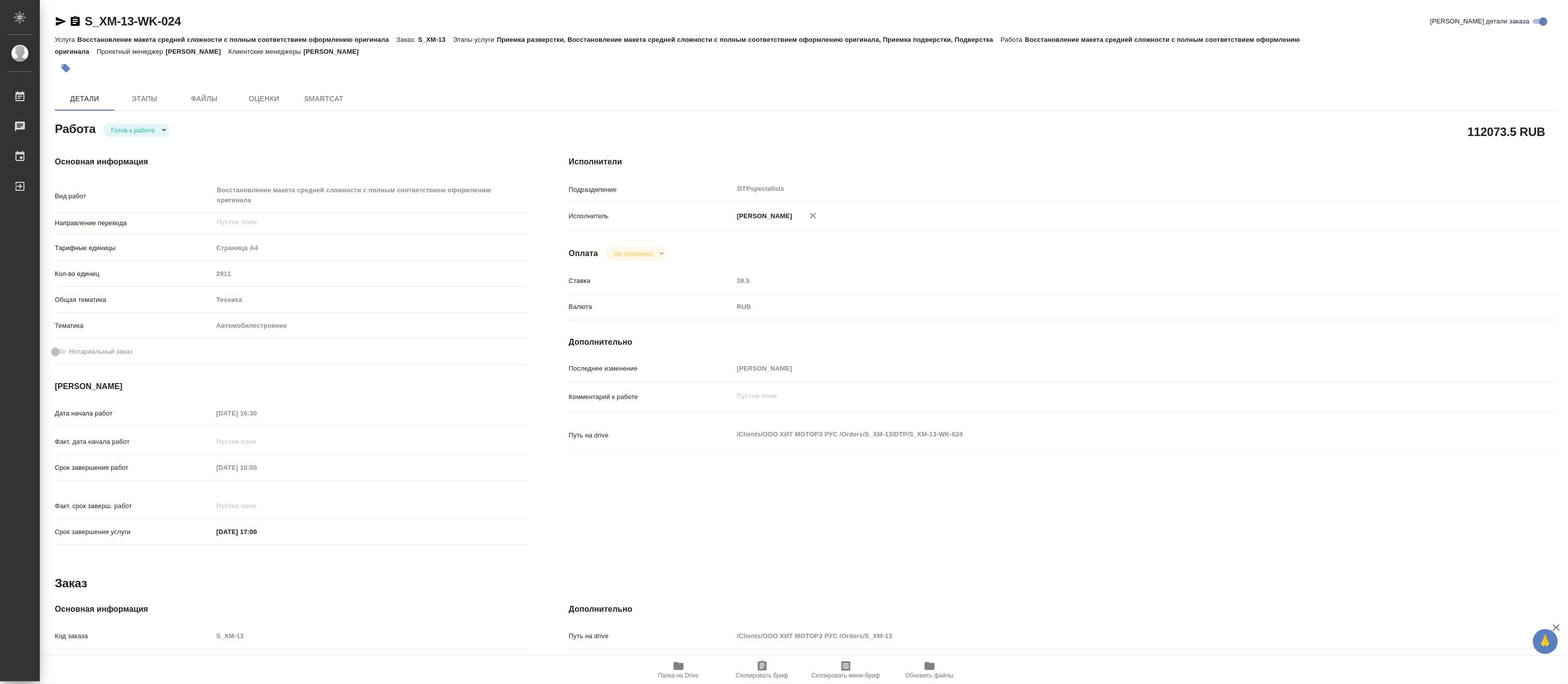
type textarea "x"
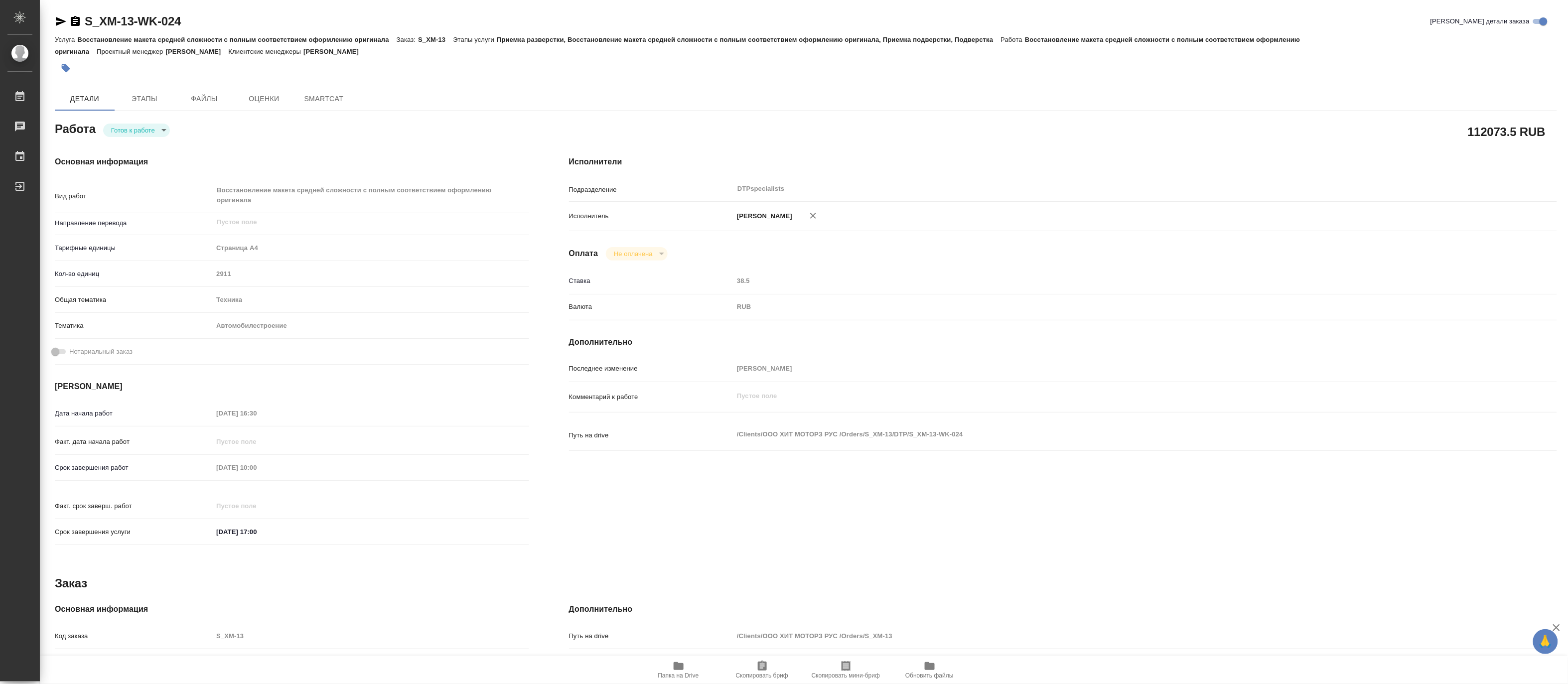
type textarea "x"
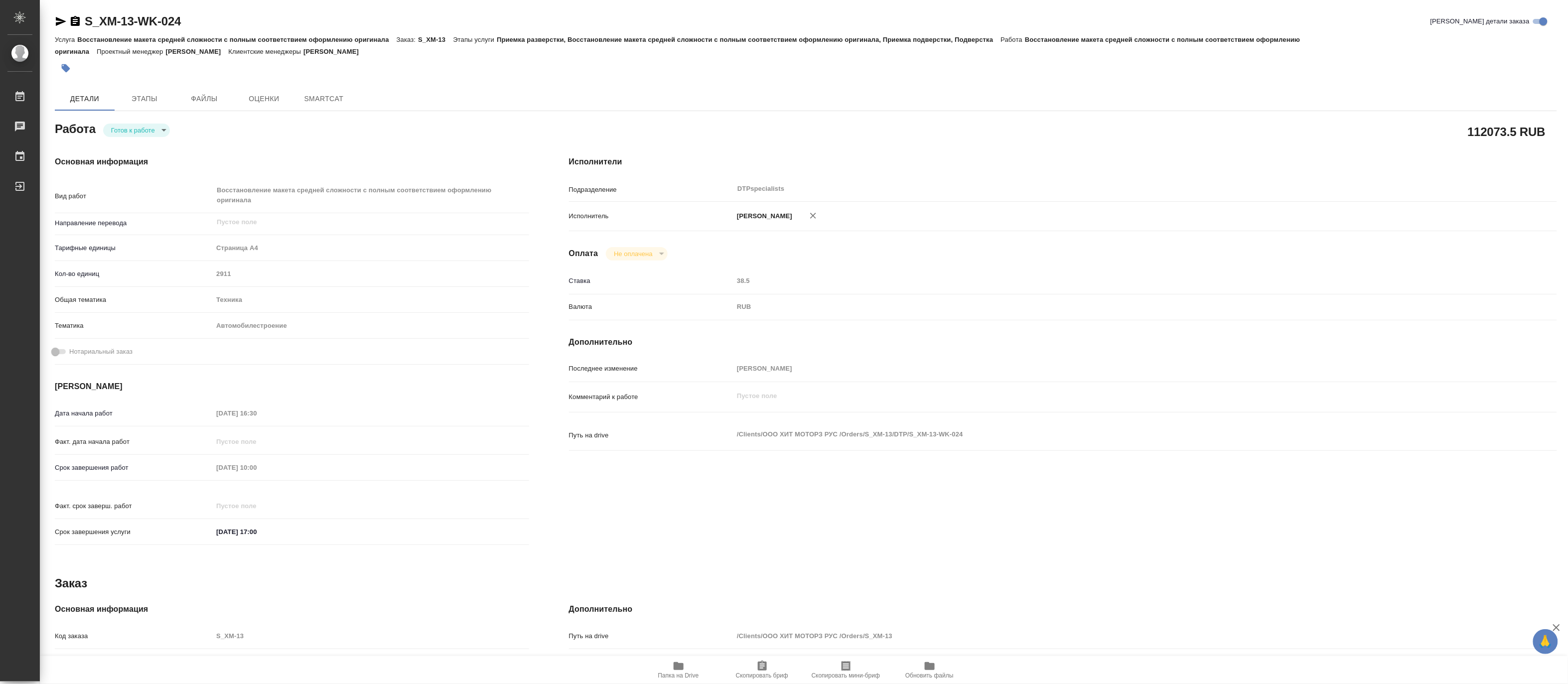
type textarea "x"
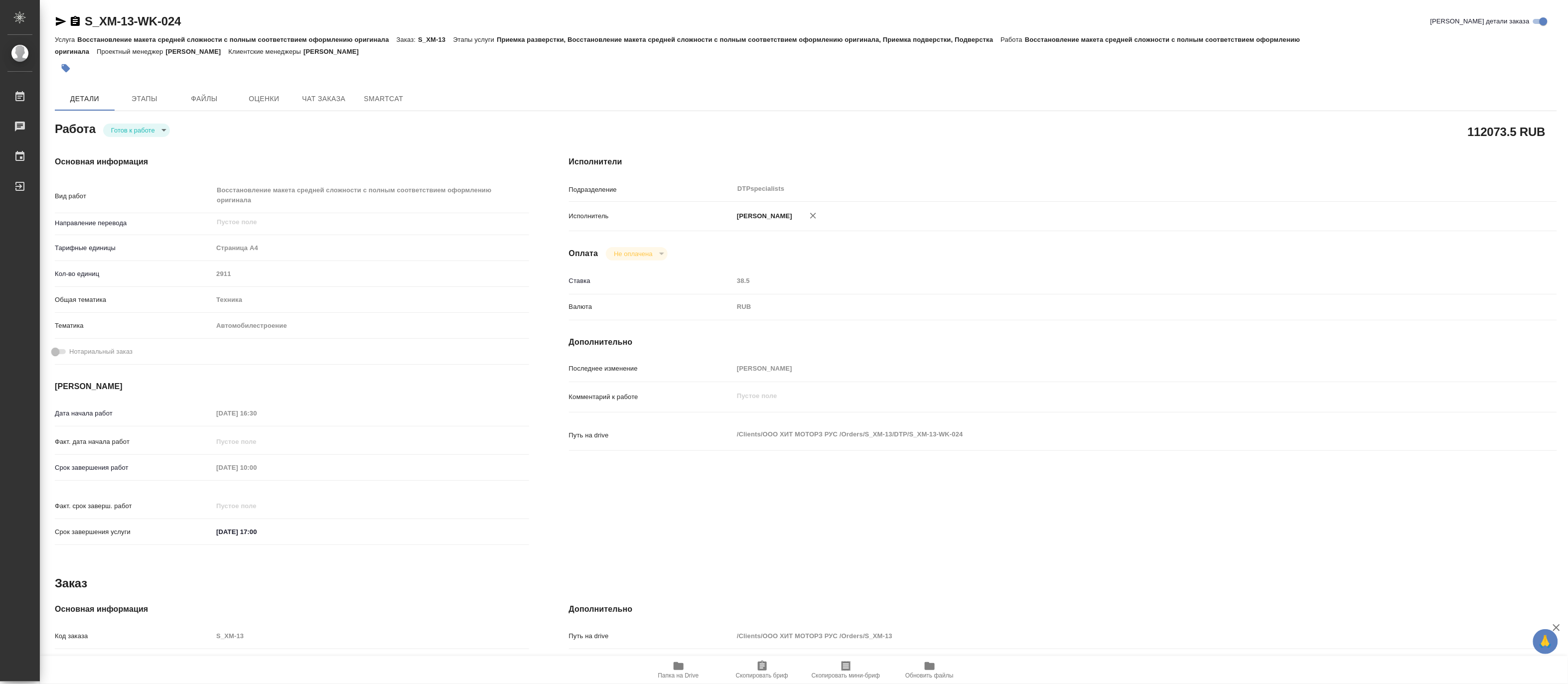
click at [694, 675] on span "Папка на Drive" at bounding box center [678, 676] width 40 height 7
type textarea "x"
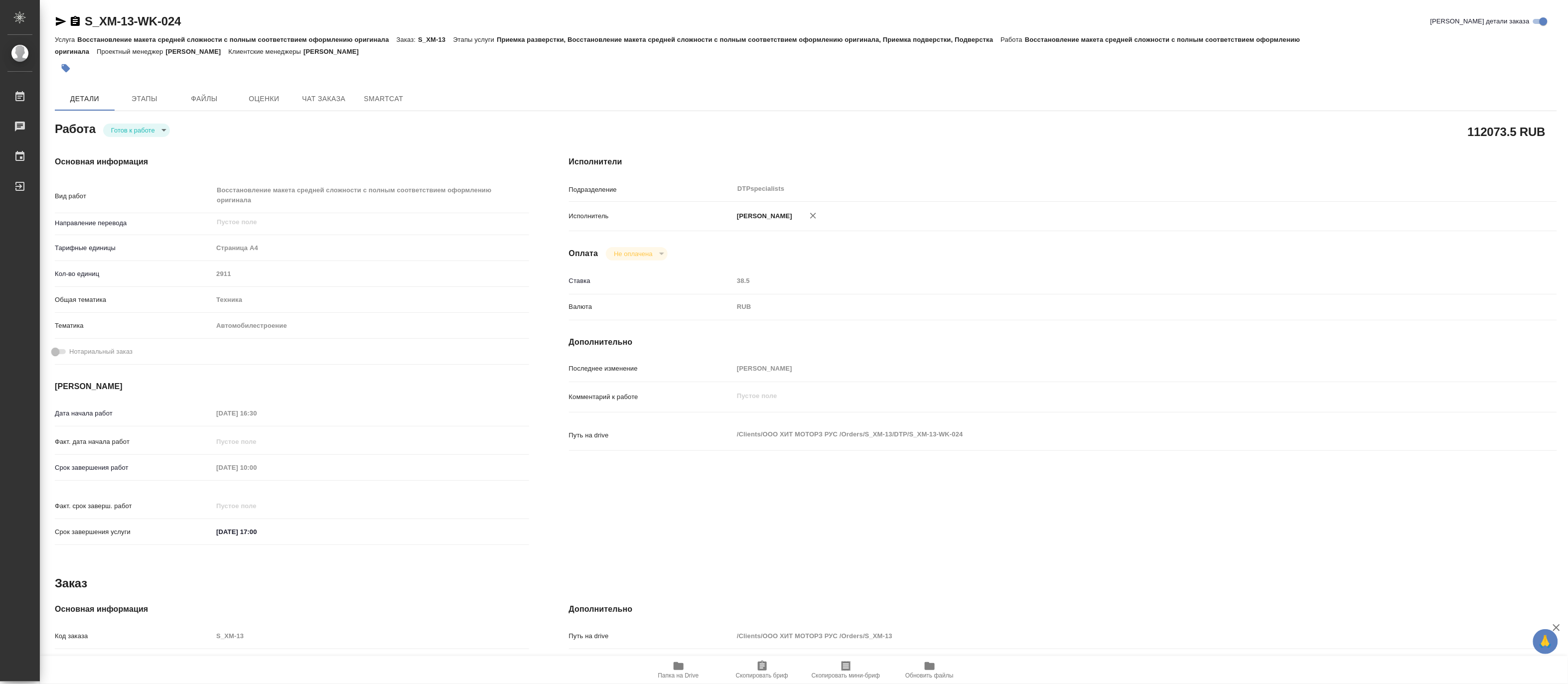
type textarea "x"
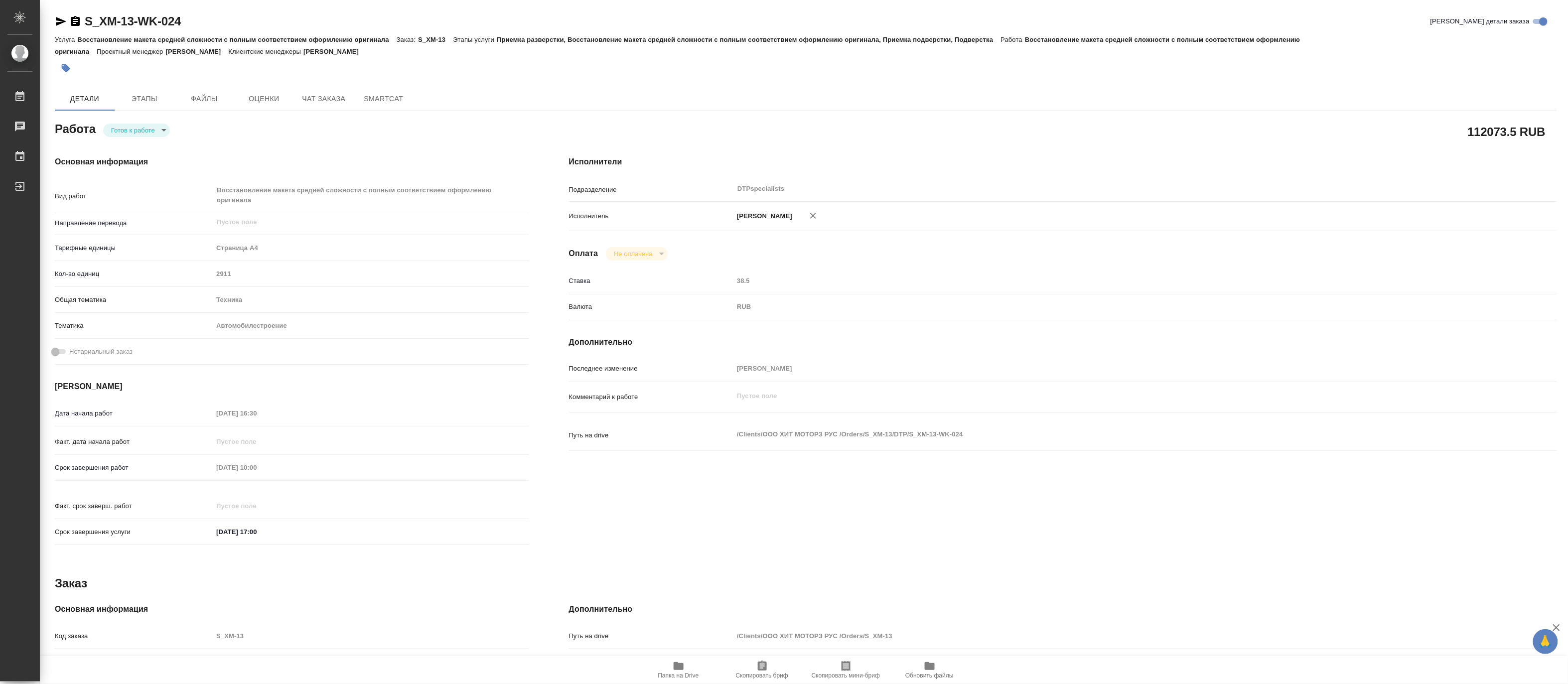
type textarea "x"
